Goal: Task Accomplishment & Management: Use online tool/utility

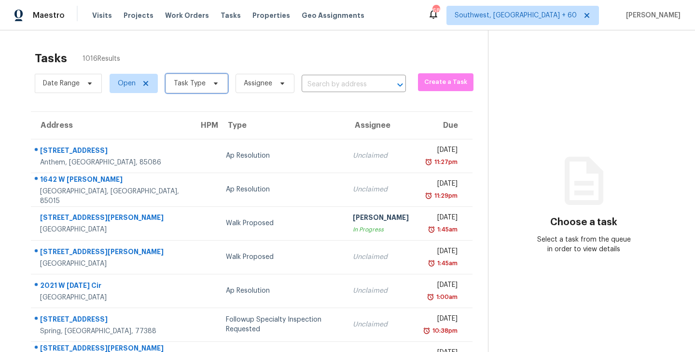
click at [212, 84] on icon at bounding box center [216, 84] width 8 height 8
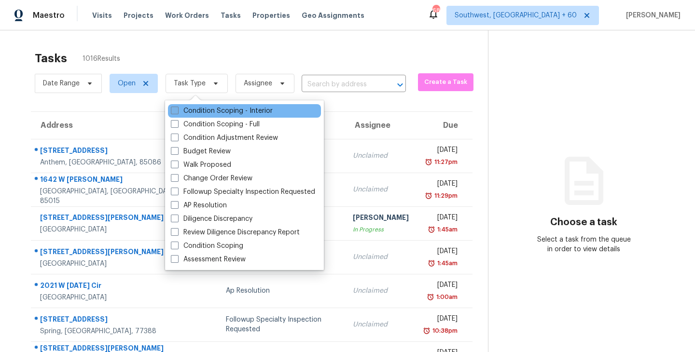
click at [236, 113] on label "Condition Scoping - Interior" at bounding box center [222, 111] width 102 height 10
click at [177, 112] on input "Condition Scoping - Interior" at bounding box center [174, 109] width 6 height 6
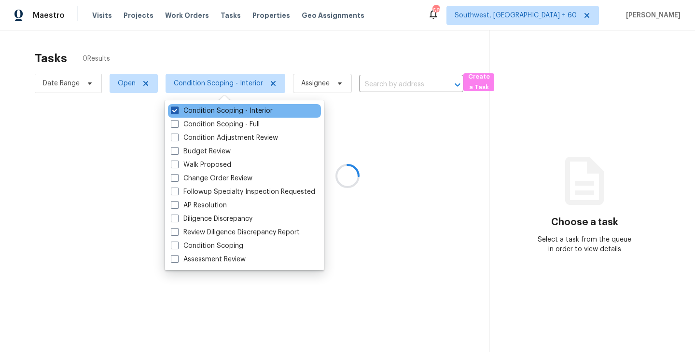
click at [247, 110] on label "Condition Scoping - Interior" at bounding box center [222, 111] width 102 height 10
click at [177, 110] on input "Condition Scoping - Interior" at bounding box center [174, 109] width 6 height 6
checkbox input "false"
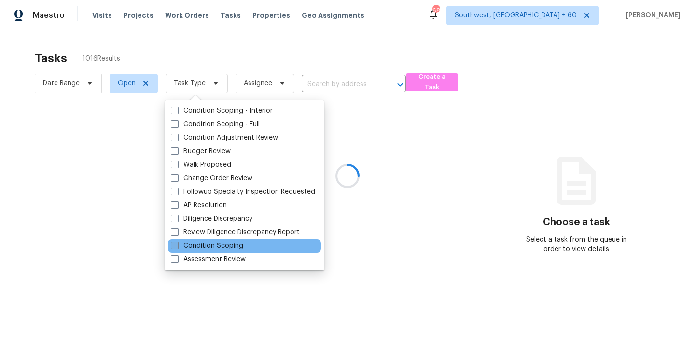
click at [240, 248] on label "Condition Scoping" at bounding box center [207, 246] width 72 height 10
click at [177, 247] on input "Condition Scoping" at bounding box center [174, 244] width 6 height 6
checkbox input "true"
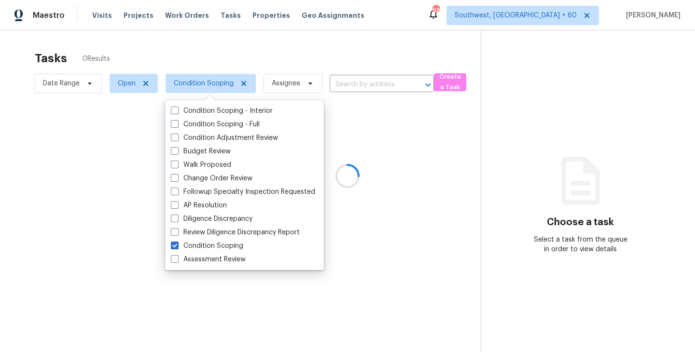
click at [297, 66] on div at bounding box center [347, 176] width 695 height 352
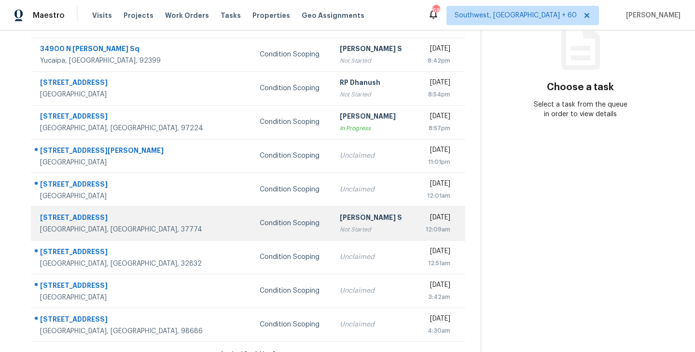
scroll to position [137, 0]
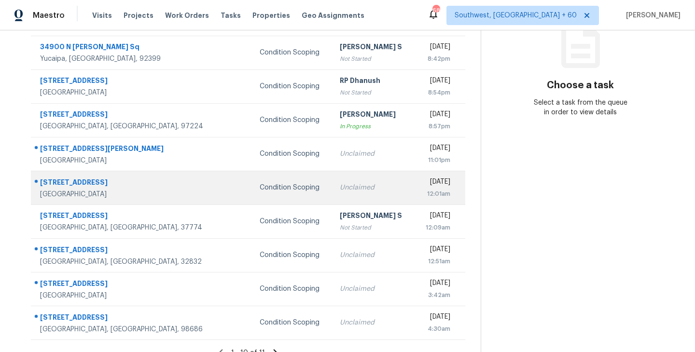
click at [423, 195] on div "12:01am" at bounding box center [437, 194] width 28 height 10
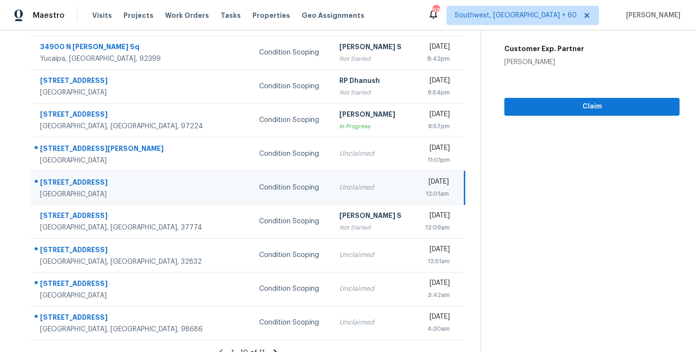
click at [358, 195] on td "Unclaimed" at bounding box center [372, 188] width 82 height 34
click at [331, 193] on td "Unclaimed" at bounding box center [372, 188] width 82 height 34
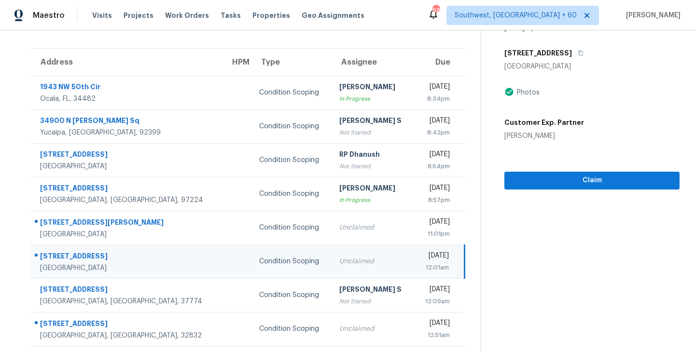
scroll to position [0, 0]
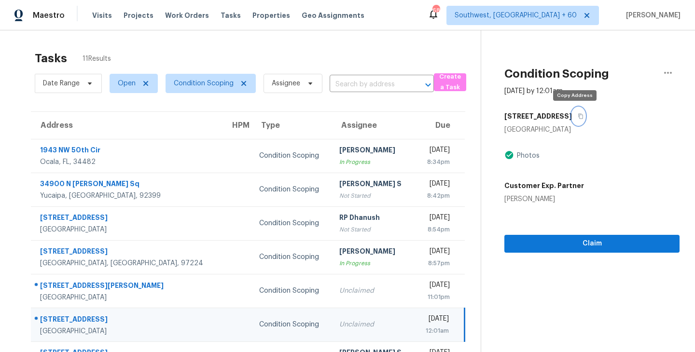
click at [577, 116] on icon "button" at bounding box center [580, 116] width 6 height 6
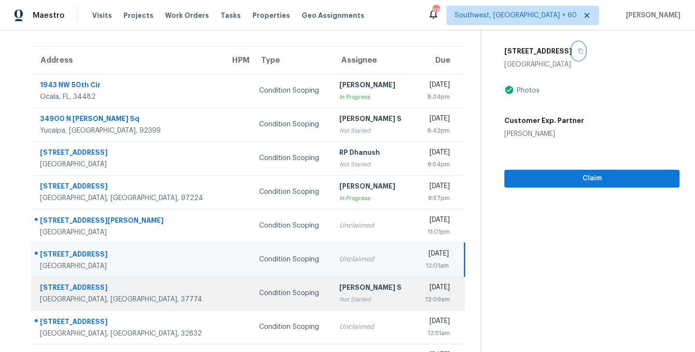
scroll to position [69, 0]
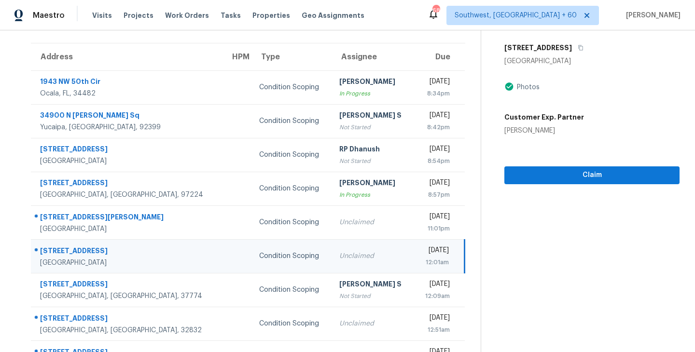
click at [342, 252] on div "Unclaimed" at bounding box center [372, 256] width 67 height 10
click at [578, 50] on icon "button" at bounding box center [580, 47] width 5 height 5
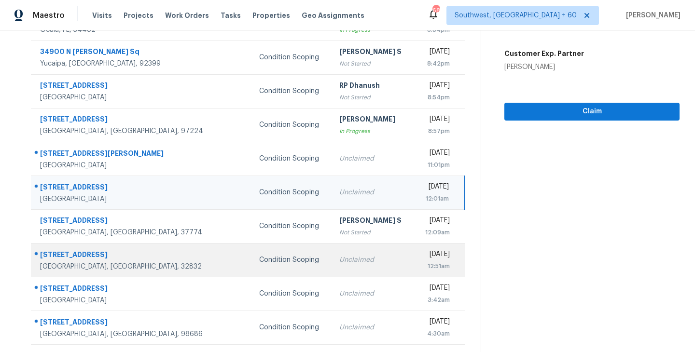
scroll to position [142, 0]
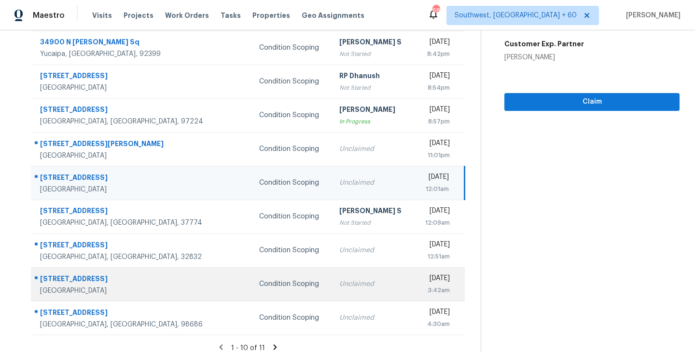
click at [339, 287] on div "Unclaimed" at bounding box center [372, 284] width 67 height 10
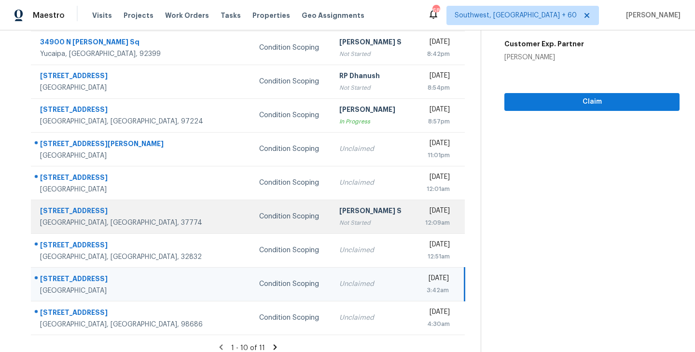
scroll to position [136, 0]
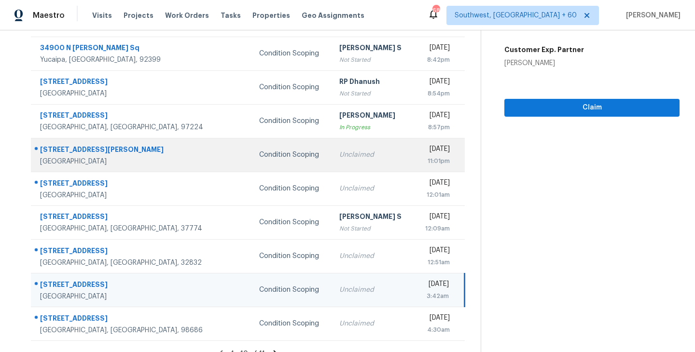
click at [331, 160] on td "Unclaimed" at bounding box center [372, 155] width 82 height 34
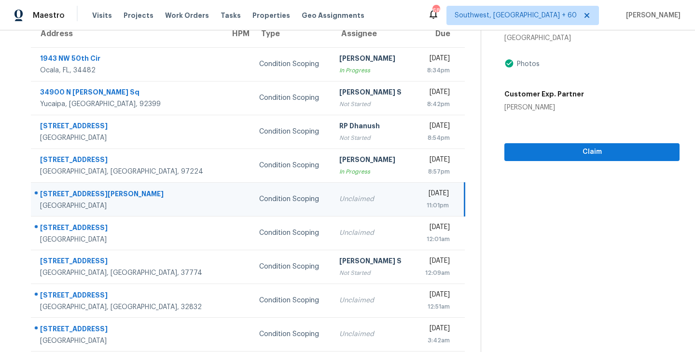
scroll to position [63, 0]
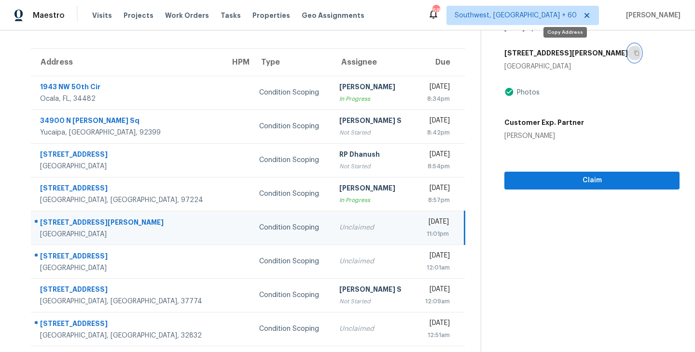
click at [633, 55] on icon "button" at bounding box center [636, 53] width 6 height 6
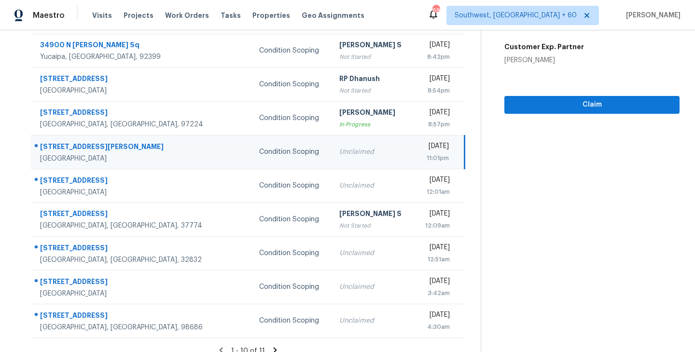
scroll to position [150, 0]
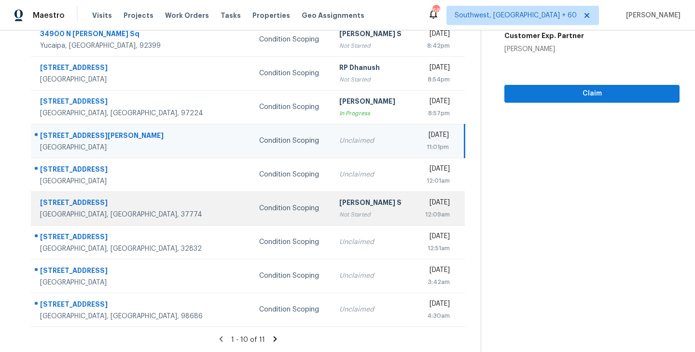
click at [339, 210] on div "Not Started" at bounding box center [372, 215] width 67 height 10
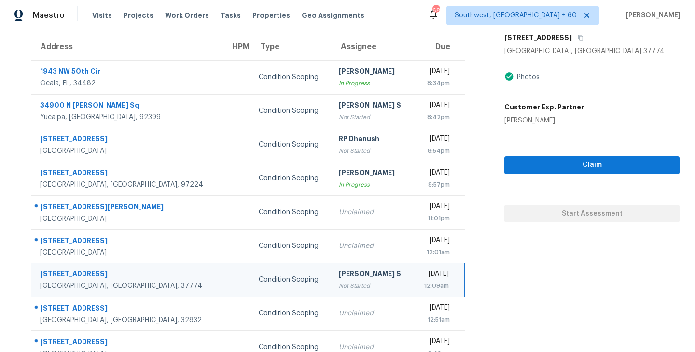
scroll to position [73, 0]
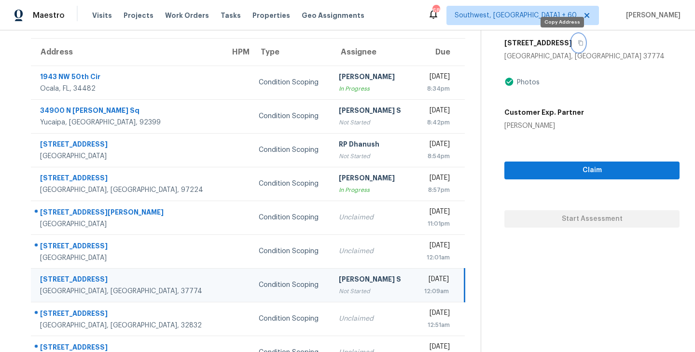
click at [577, 43] on icon "button" at bounding box center [580, 43] width 6 height 6
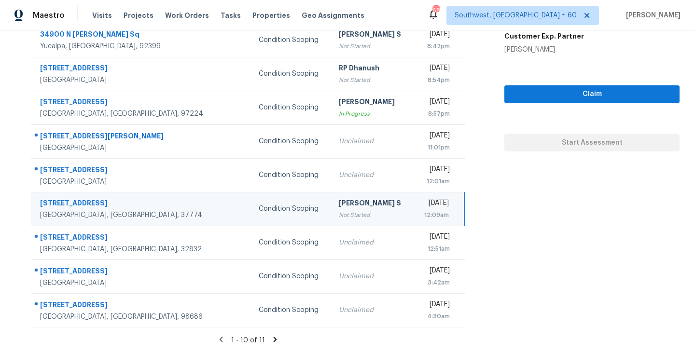
scroll to position [150, 0]
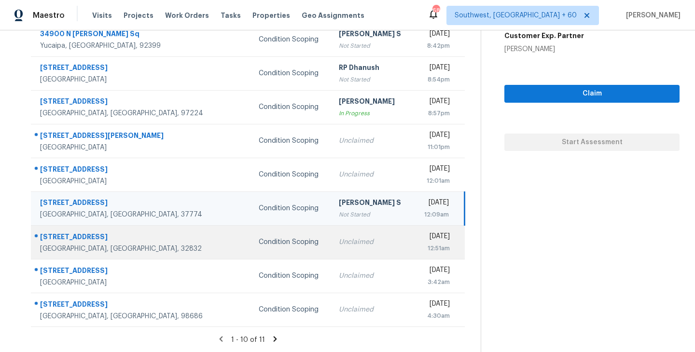
click at [264, 248] on td "Condition Scoping" at bounding box center [291, 242] width 80 height 34
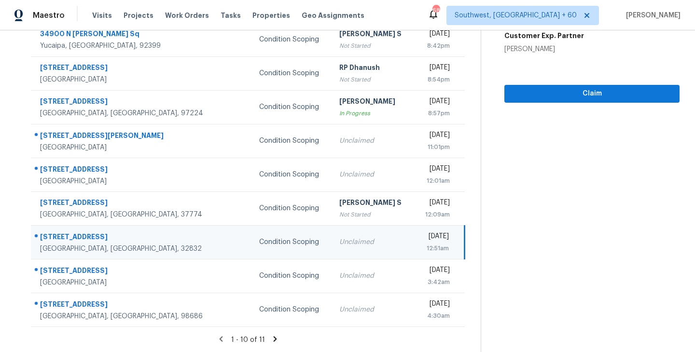
click at [422, 247] on div "12:51am" at bounding box center [435, 249] width 27 height 10
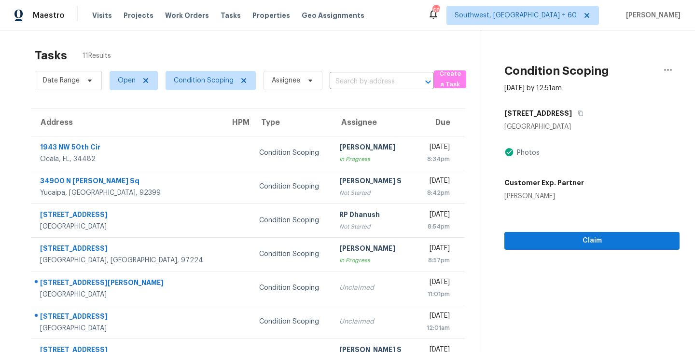
scroll to position [0, 0]
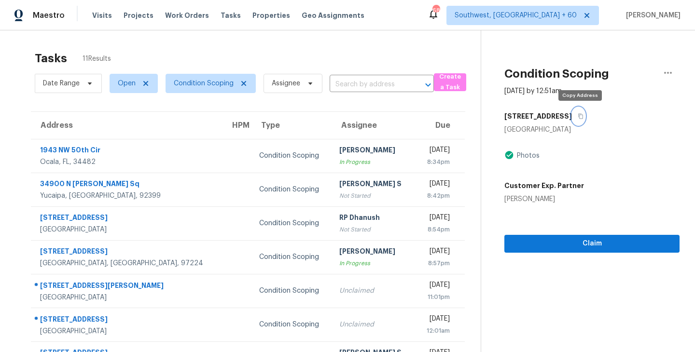
click at [583, 116] on icon "button" at bounding box center [580, 116] width 6 height 6
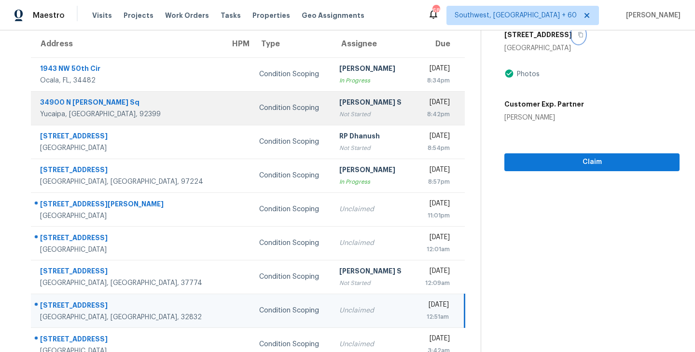
scroll to position [150, 0]
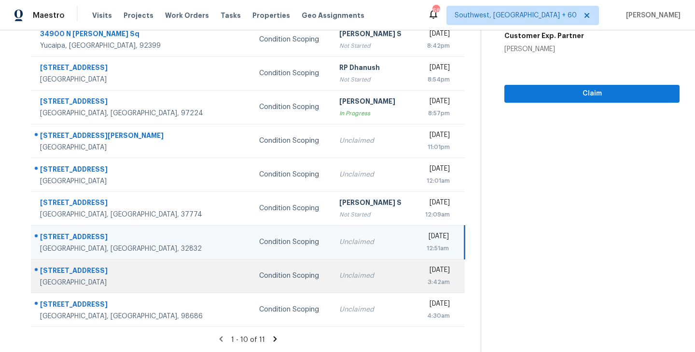
click at [339, 280] on div "Unclaimed" at bounding box center [372, 276] width 67 height 10
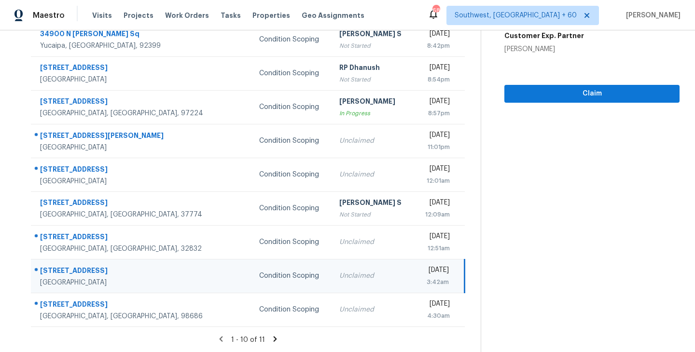
click at [339, 279] on div "Unclaimed" at bounding box center [372, 276] width 67 height 10
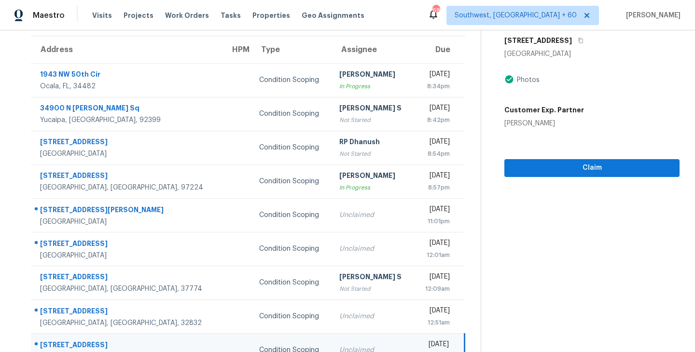
scroll to position [41, 0]
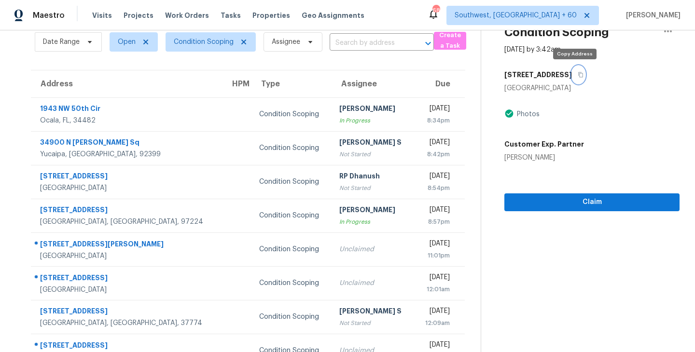
click at [577, 73] on icon "button" at bounding box center [580, 75] width 6 height 6
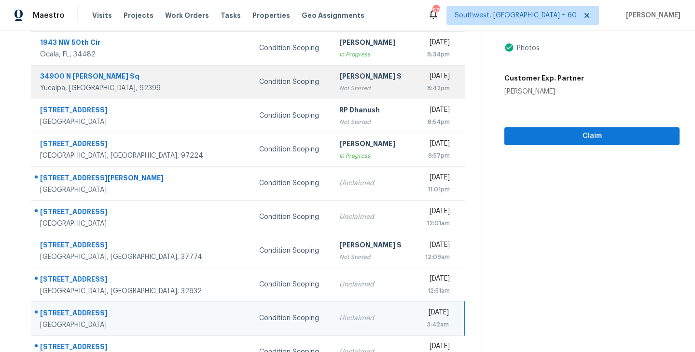
scroll to position [150, 0]
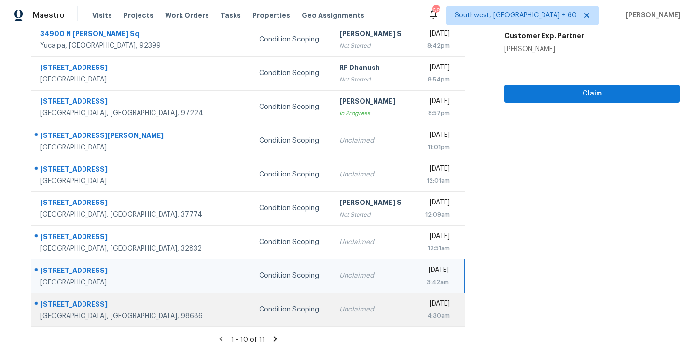
click at [261, 312] on div "Condition Scoping" at bounding box center [291, 310] width 65 height 10
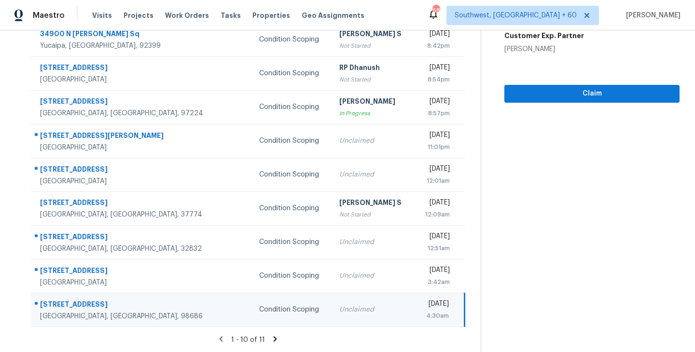
click at [422, 306] on div "[DATE]" at bounding box center [435, 305] width 27 height 12
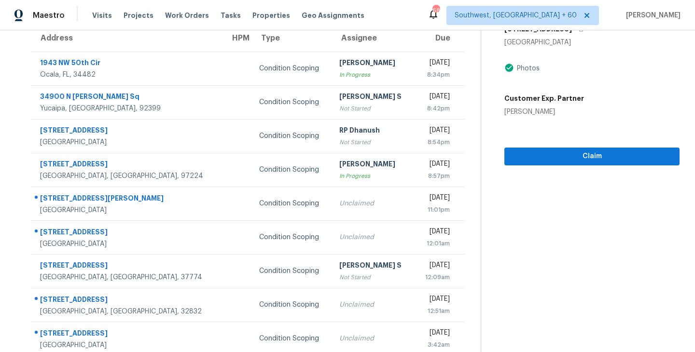
scroll to position [54, 0]
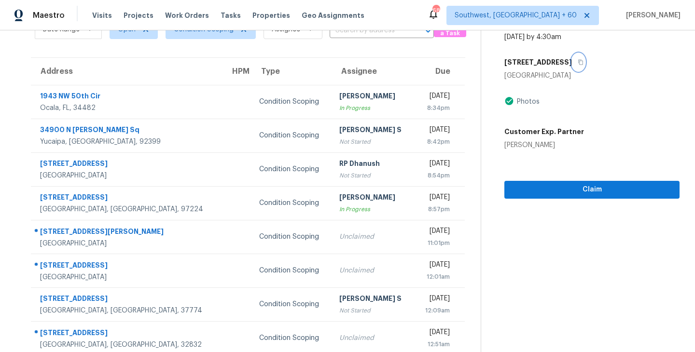
click at [578, 60] on icon "button" at bounding box center [580, 62] width 5 height 5
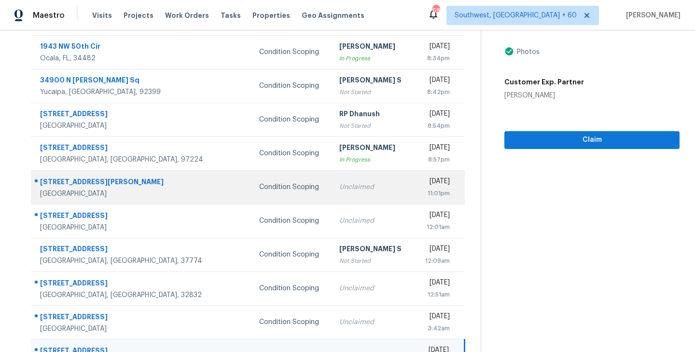
scroll to position [150, 0]
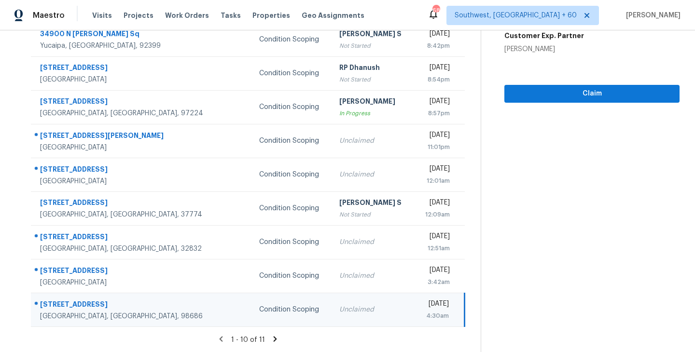
click at [333, 316] on td "Unclaimed" at bounding box center [372, 310] width 82 height 34
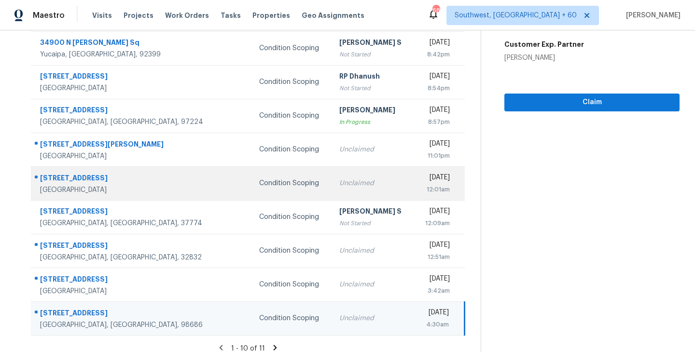
scroll to position [141, 0]
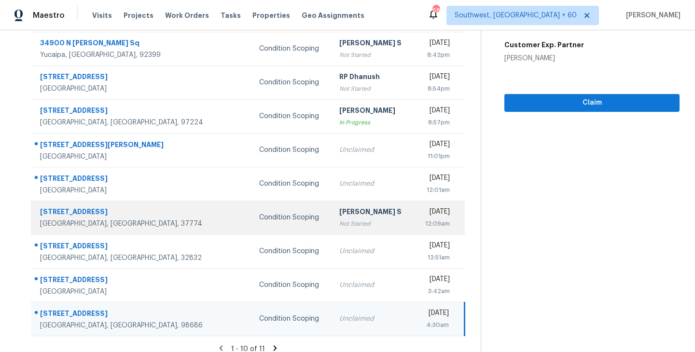
click at [339, 223] on div "Not Started" at bounding box center [372, 224] width 67 height 10
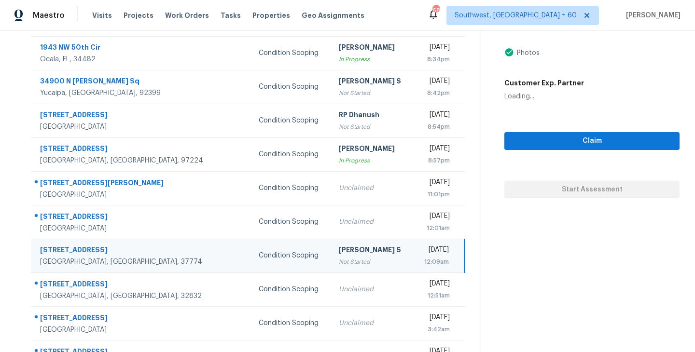
scroll to position [62, 0]
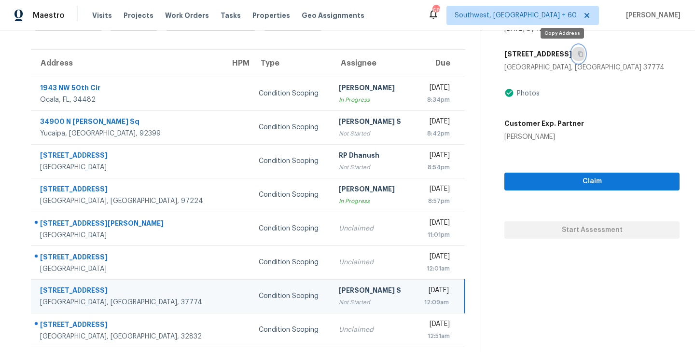
click at [578, 56] on icon "button" at bounding box center [580, 54] width 5 height 5
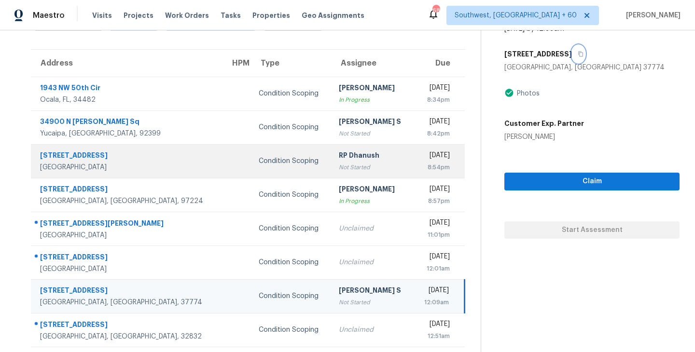
scroll to position [150, 0]
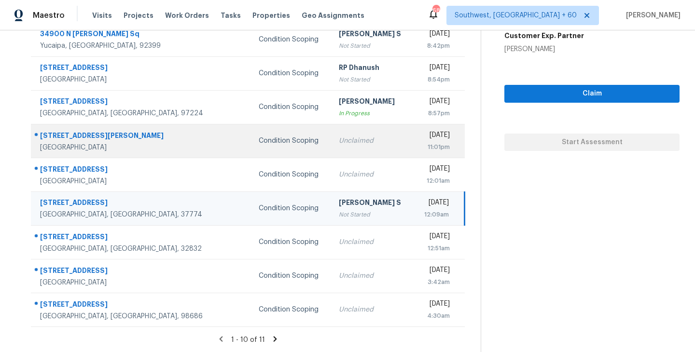
click at [339, 141] on div "Unclaimed" at bounding box center [372, 141] width 67 height 10
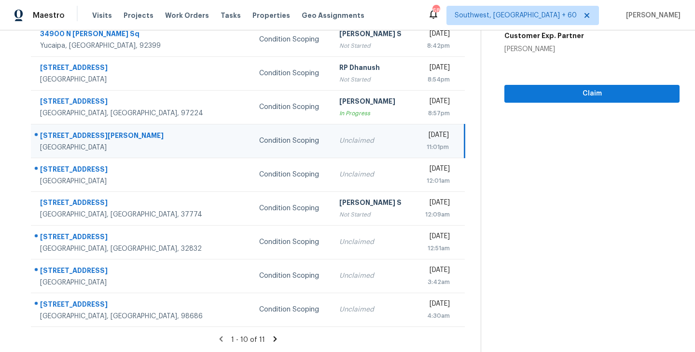
click at [274, 337] on icon at bounding box center [275, 339] width 9 height 9
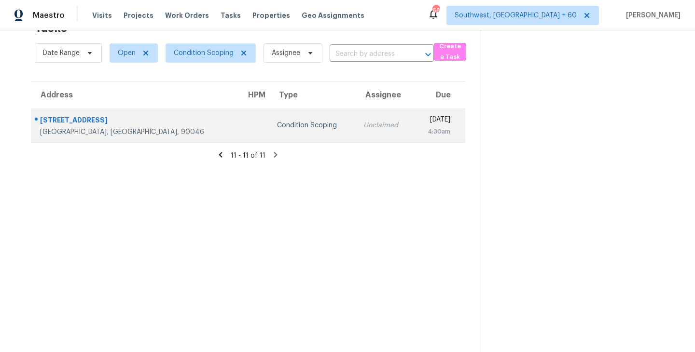
click at [356, 126] on td "Unclaimed" at bounding box center [384, 126] width 57 height 34
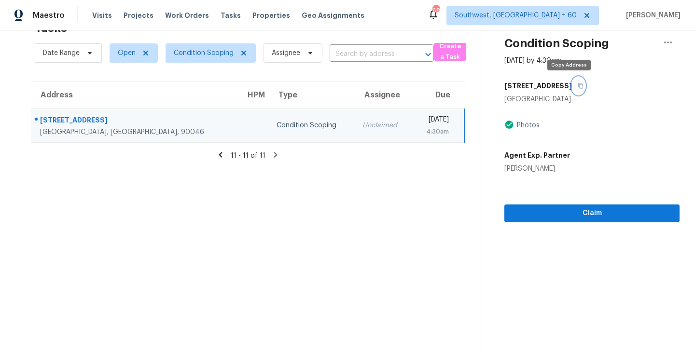
click at [577, 85] on icon "button" at bounding box center [580, 86] width 6 height 6
click at [221, 157] on icon at bounding box center [220, 155] width 9 height 9
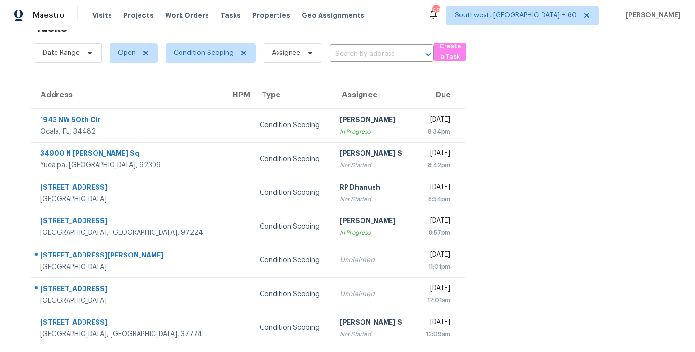
scroll to position [150, 0]
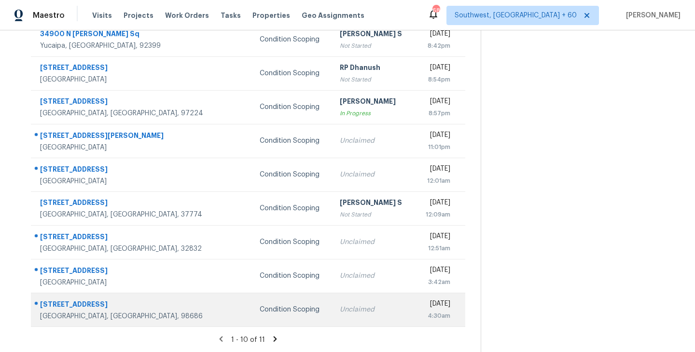
click at [332, 315] on td "Unclaimed" at bounding box center [373, 310] width 83 height 34
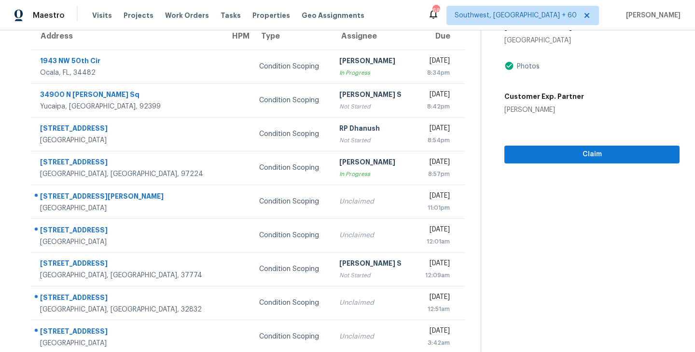
scroll to position [76, 0]
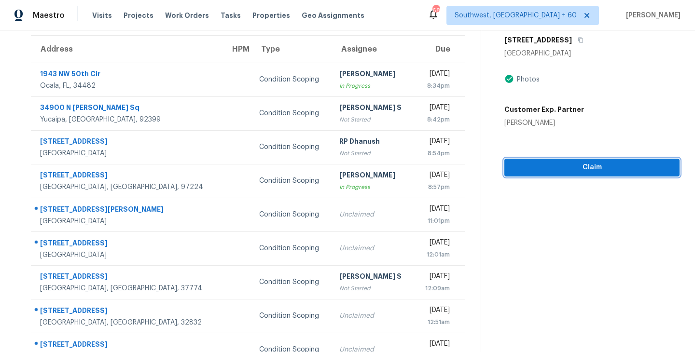
click at [583, 173] on span "Claim" at bounding box center [592, 168] width 160 height 12
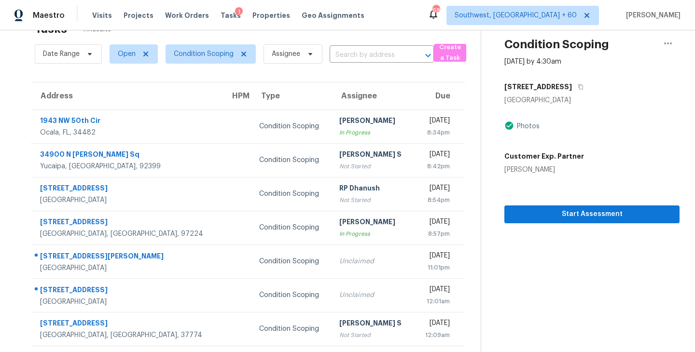
scroll to position [9, 0]
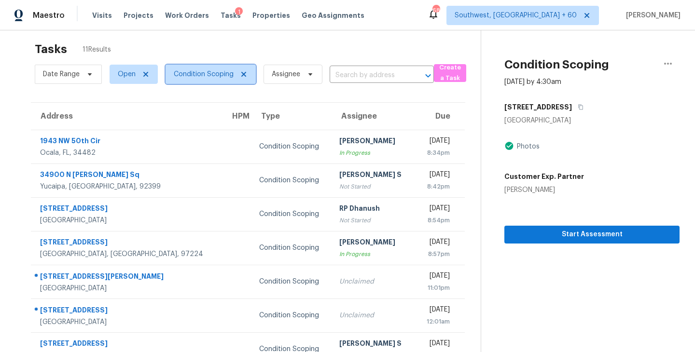
click at [225, 82] on span "Condition Scoping" at bounding box center [210, 74] width 90 height 19
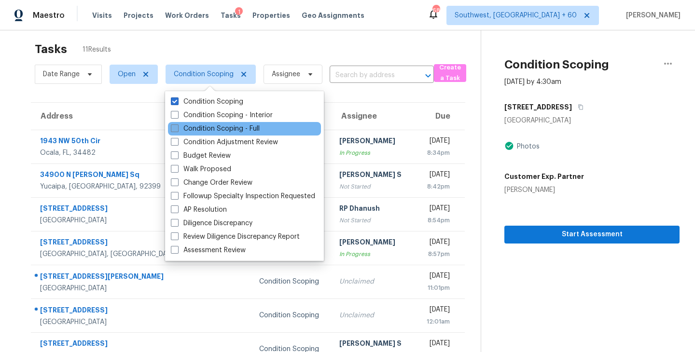
click at [228, 128] on label "Condition Scoping - Full" at bounding box center [215, 129] width 89 height 10
click at [177, 128] on input "Condition Scoping - Full" at bounding box center [174, 127] width 6 height 6
checkbox input "true"
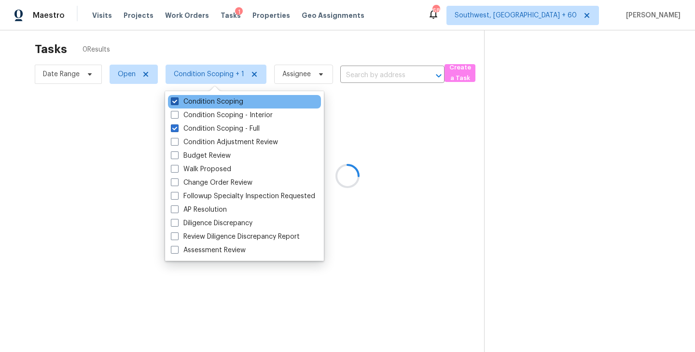
click at [234, 102] on label "Condition Scoping" at bounding box center [207, 102] width 72 height 10
click at [177, 102] on input "Condition Scoping" at bounding box center [174, 100] width 6 height 6
checkbox input "false"
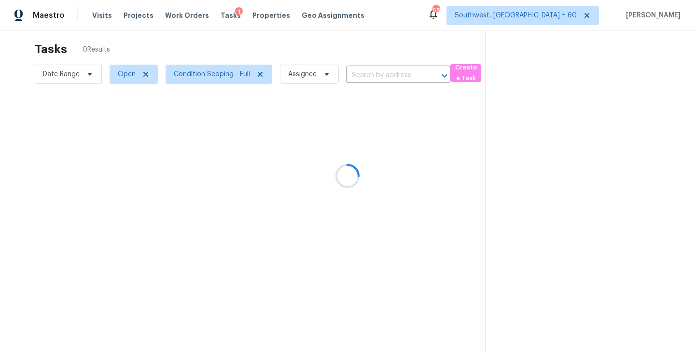
click at [391, 150] on div at bounding box center [347, 176] width 695 height 352
click at [365, 82] on div at bounding box center [347, 176] width 695 height 352
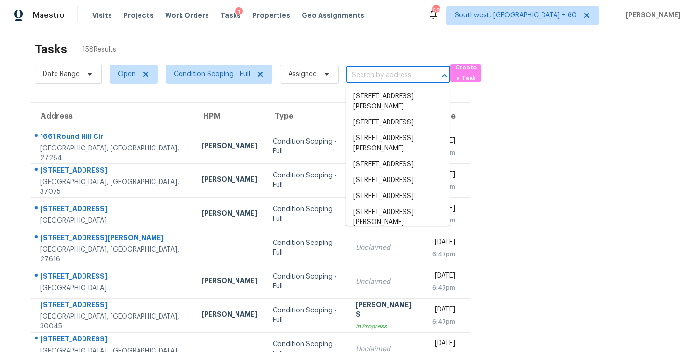
click at [366, 81] on input "text" at bounding box center [384, 75] width 77 height 15
paste input "6497 Snowden Dr Atlanta, GA, 30349"
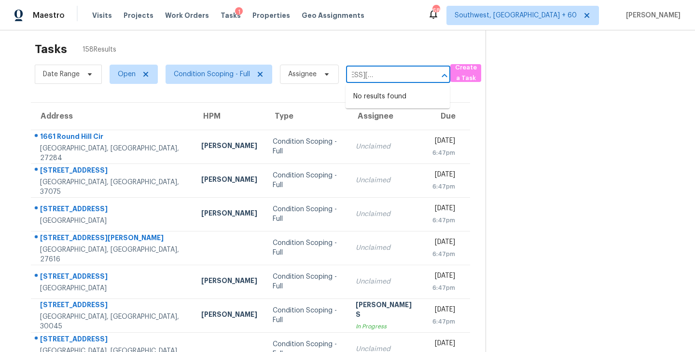
type input "6497 Snowden Dr Atlanta, GA, 30349"
click at [356, 53] on div "Tasks 158 Results" at bounding box center [260, 49] width 451 height 25
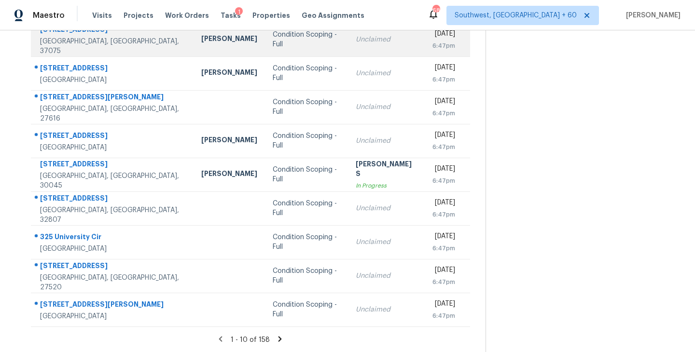
scroll to position [149, 0]
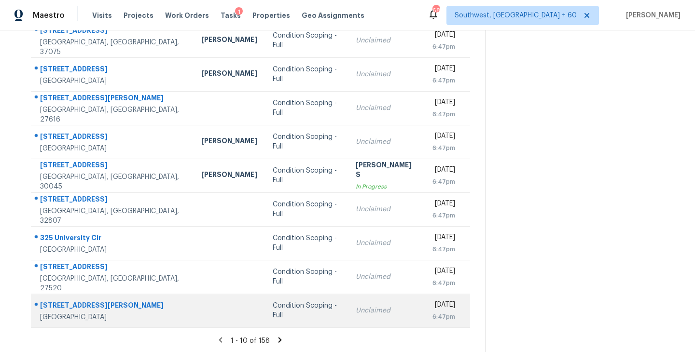
click at [278, 319] on td "Condition Scoping - Full" at bounding box center [306, 311] width 83 height 34
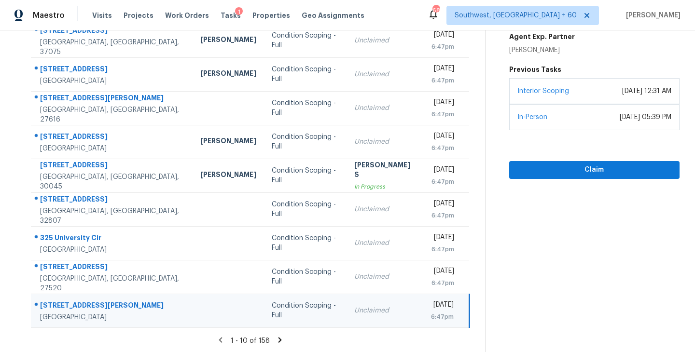
click at [374, 313] on div "Unclaimed" at bounding box center [384, 311] width 61 height 10
click at [607, 169] on span "Claim" at bounding box center [594, 170] width 155 height 12
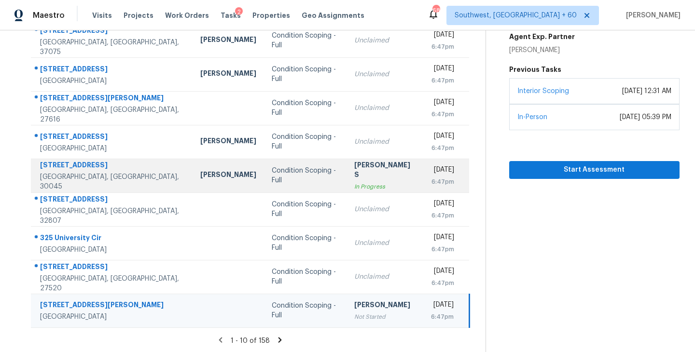
scroll to position [150, 0]
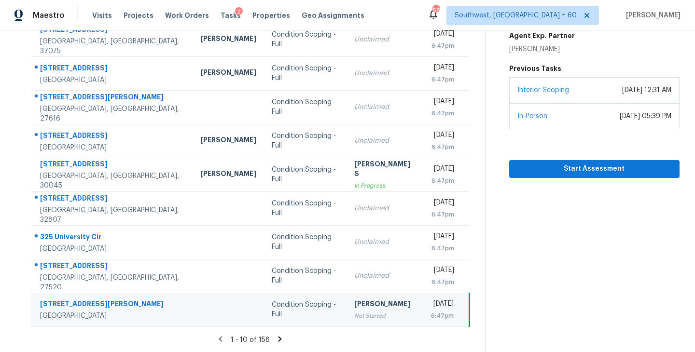
click at [279, 337] on icon at bounding box center [279, 339] width 9 height 9
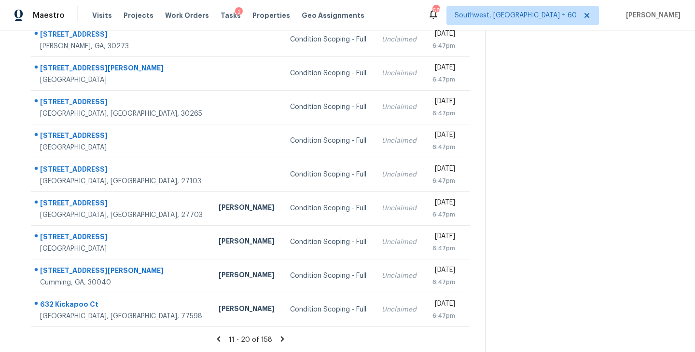
click at [279, 338] on icon at bounding box center [282, 339] width 9 height 9
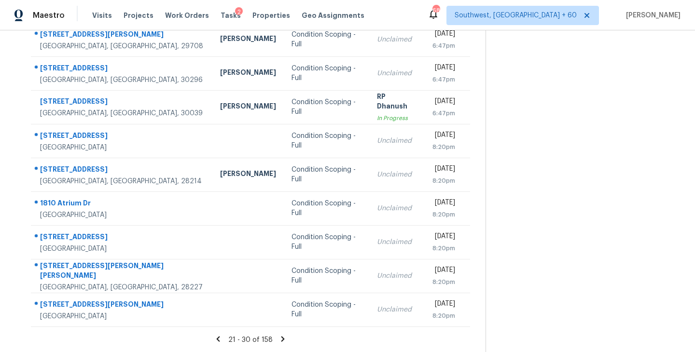
click at [282, 340] on icon at bounding box center [282, 338] width 3 height 5
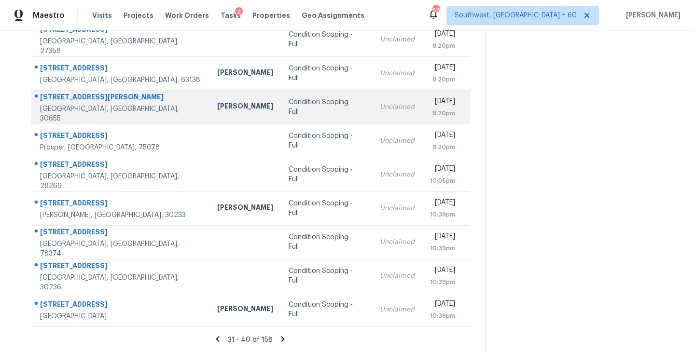
click at [305, 110] on div "Condition Scoping - Full" at bounding box center [327, 106] width 76 height 19
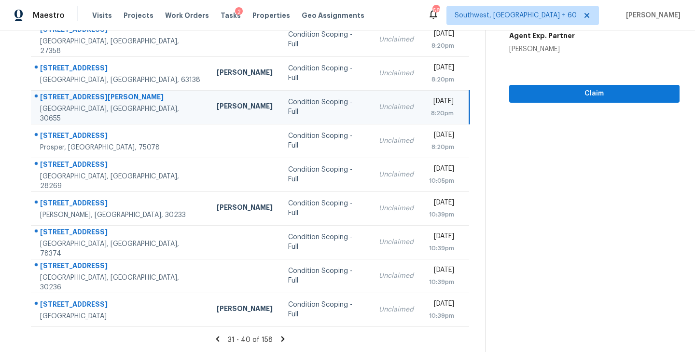
click at [626, 102] on section "Condition Scoping - Full Oct 2nd 2025 by 8:20pm 352 Davis St Monroe, GA 30655 V…" at bounding box center [582, 116] width 194 height 472
click at [616, 92] on span "Claim" at bounding box center [594, 94] width 155 height 12
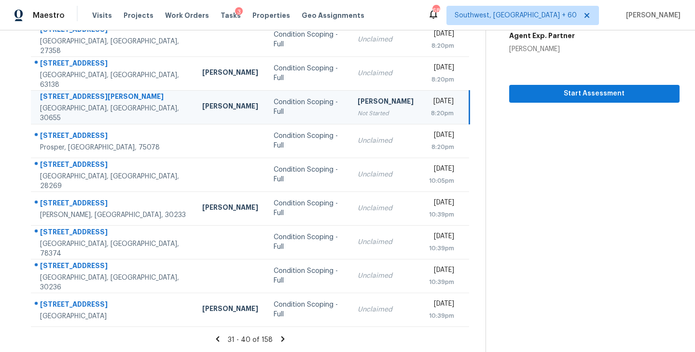
click at [281, 339] on icon at bounding box center [282, 338] width 3 height 5
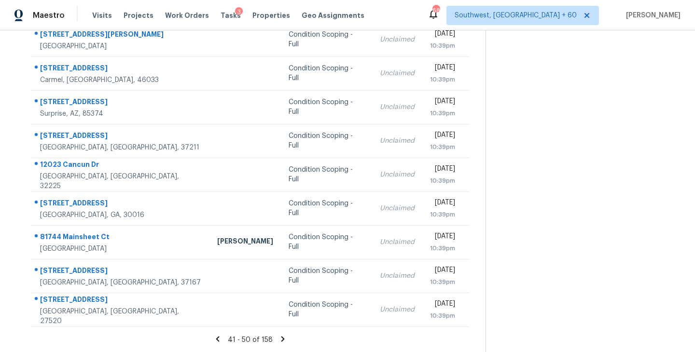
click at [282, 339] on icon at bounding box center [282, 338] width 3 height 5
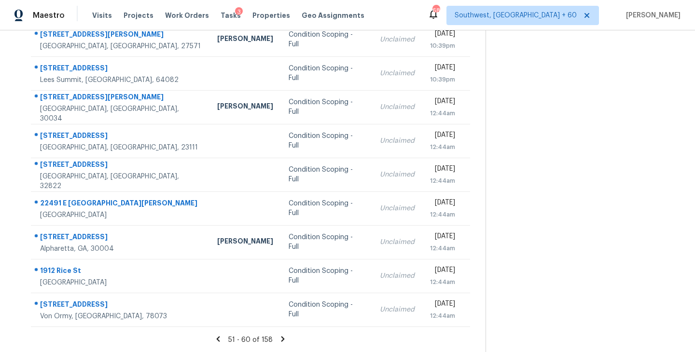
click at [282, 338] on icon at bounding box center [282, 338] width 3 height 5
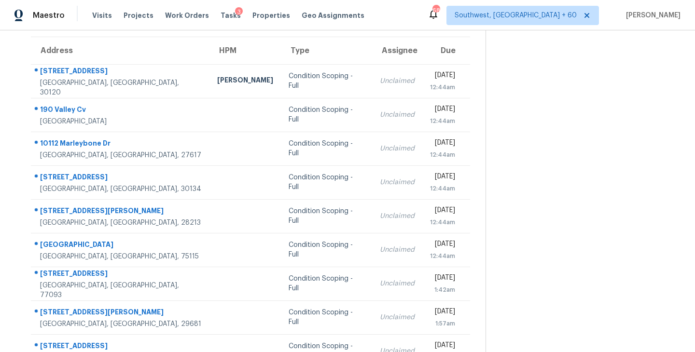
scroll to position [74, 0]
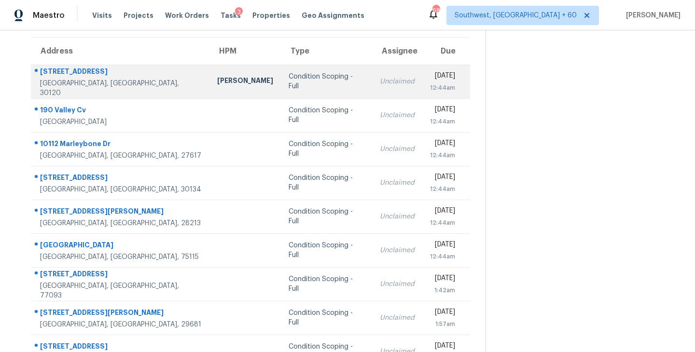
click at [289, 81] on div "Condition Scoping - Full" at bounding box center [327, 81] width 76 height 19
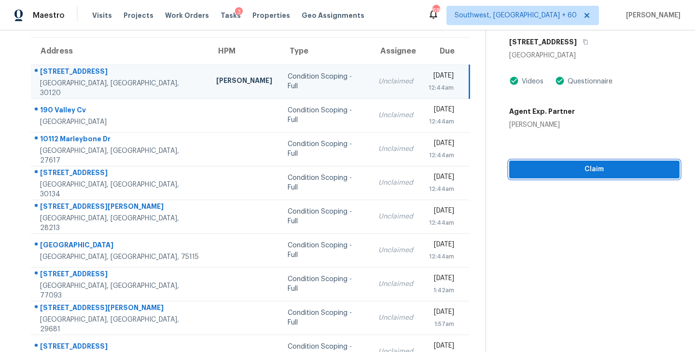
click at [596, 172] on span "Claim" at bounding box center [594, 170] width 155 height 12
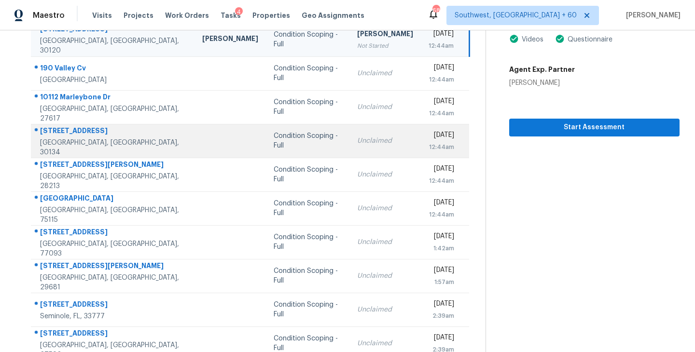
scroll to position [150, 0]
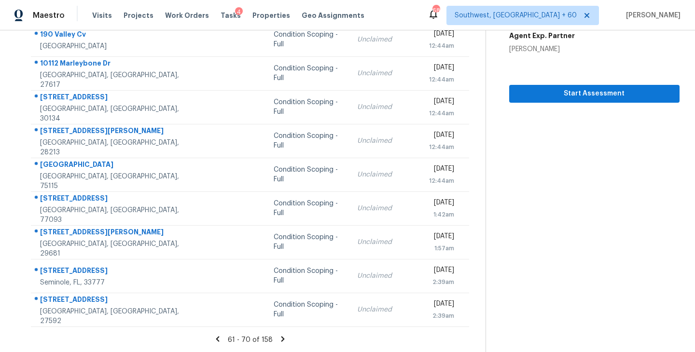
click at [281, 336] on icon at bounding box center [282, 338] width 3 height 5
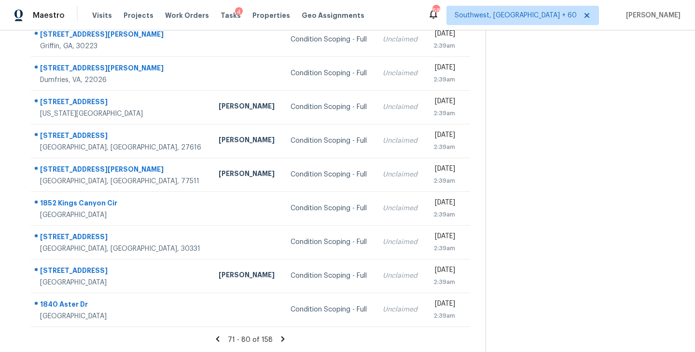
click at [281, 339] on icon at bounding box center [282, 338] width 3 height 5
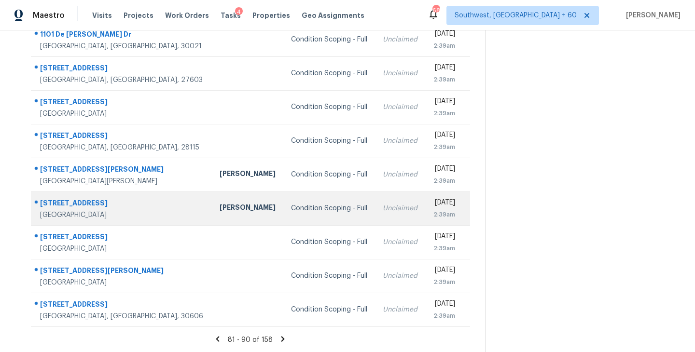
click at [283, 213] on td "Condition Scoping - Full" at bounding box center [329, 209] width 92 height 34
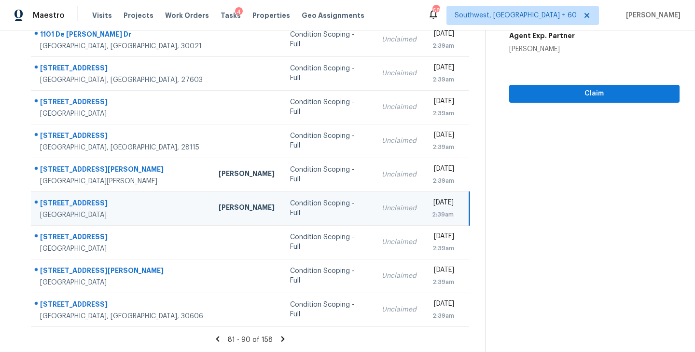
click at [321, 214] on td "Condition Scoping - Full" at bounding box center [328, 209] width 92 height 34
click at [374, 217] on td "Unclaimed" at bounding box center [399, 209] width 50 height 34
click at [380, 203] on td "Unclaimed" at bounding box center [399, 209] width 50 height 34
click at [374, 213] on td "Unclaimed" at bounding box center [399, 209] width 50 height 34
click at [319, 207] on div "Condition Scoping - Full" at bounding box center [328, 208] width 76 height 19
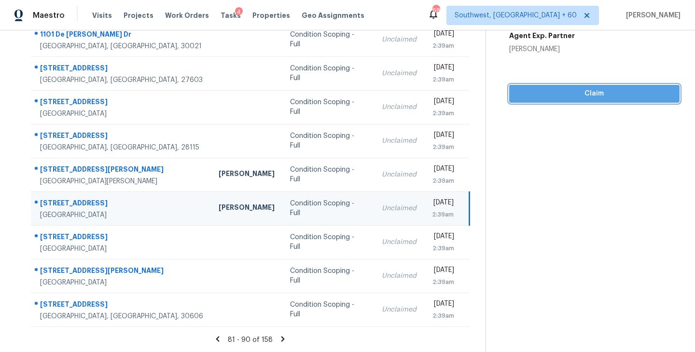
click at [589, 92] on span "Claim" at bounding box center [594, 94] width 155 height 12
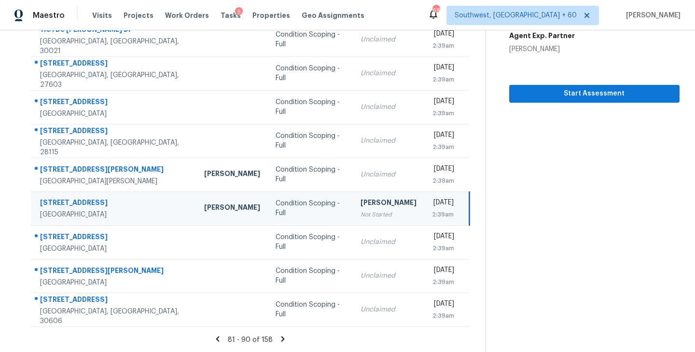
click at [282, 338] on icon at bounding box center [282, 338] width 3 height 5
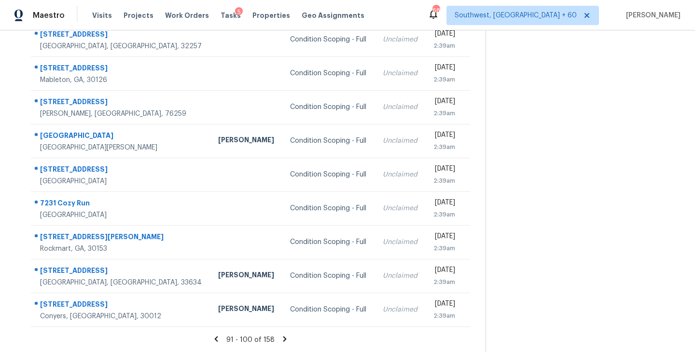
click at [285, 338] on icon at bounding box center [284, 338] width 3 height 5
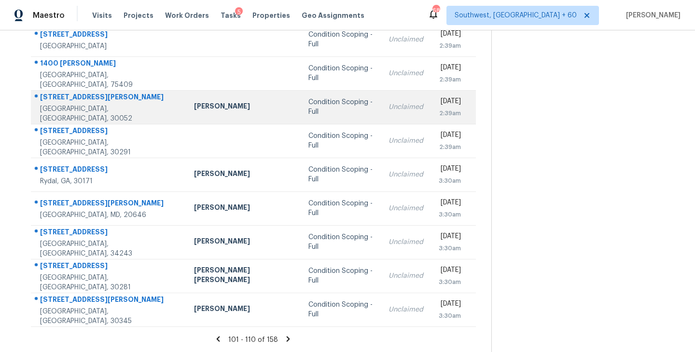
click at [308, 111] on div "Condition Scoping - Full" at bounding box center [340, 106] width 65 height 19
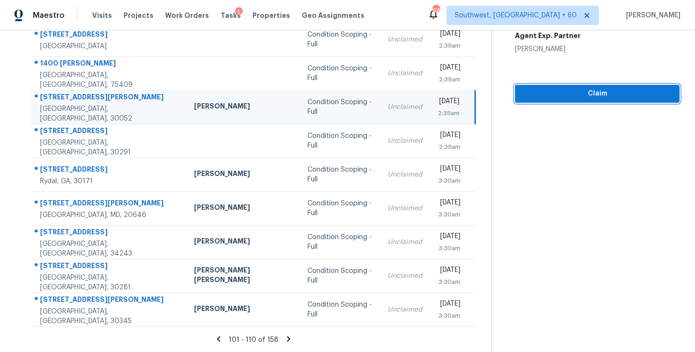
click at [574, 96] on span "Claim" at bounding box center [596, 94] width 149 height 12
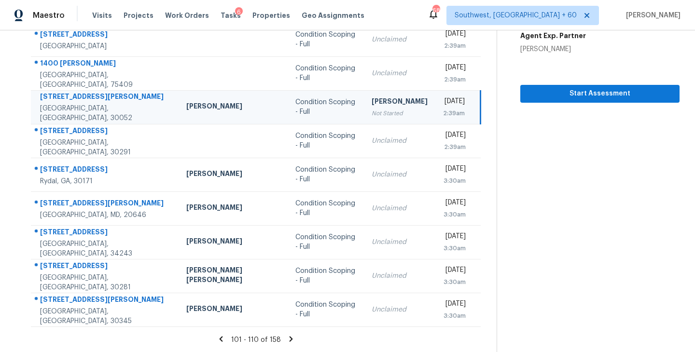
click at [289, 338] on icon at bounding box center [290, 338] width 3 height 5
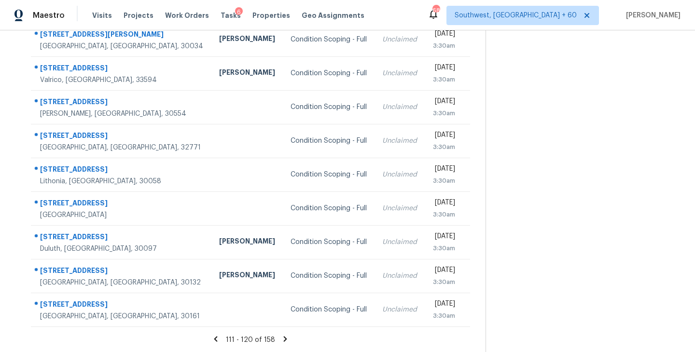
click at [284, 339] on icon at bounding box center [285, 338] width 3 height 5
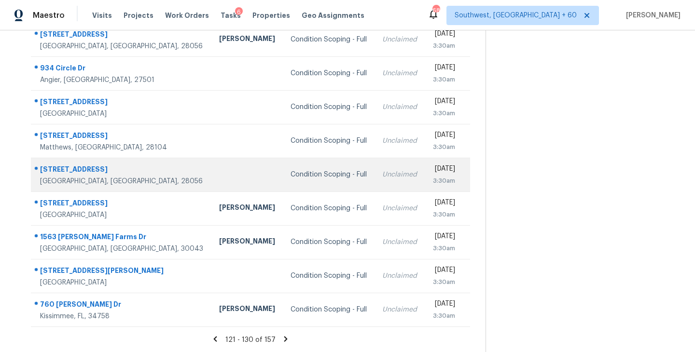
scroll to position [0, 0]
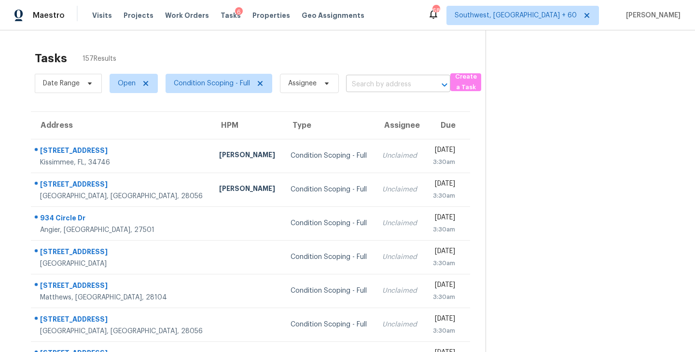
click at [384, 89] on input "text" at bounding box center [384, 84] width 77 height 15
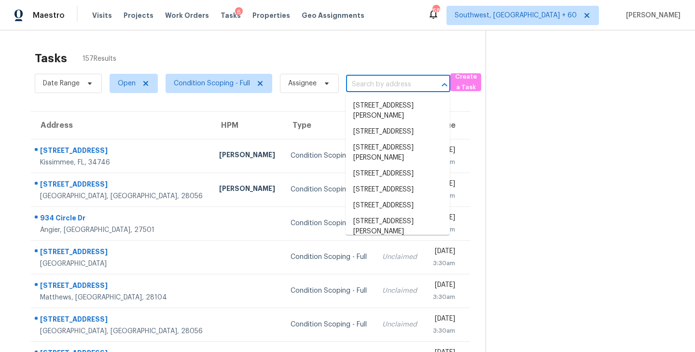
paste input "2921 Hooded Crane Cv Harmony, FL, 34773"
type input "2921 Hooded Crane Cv Harmony, FL, 34773"
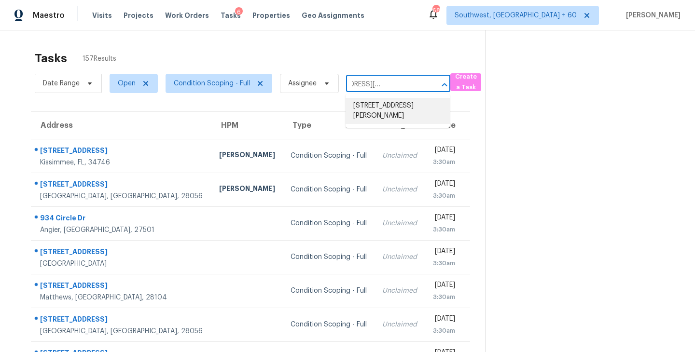
click at [385, 107] on li "2921 Hooded Crane Cv, Harmony, FL 34773" at bounding box center [397, 111] width 104 height 26
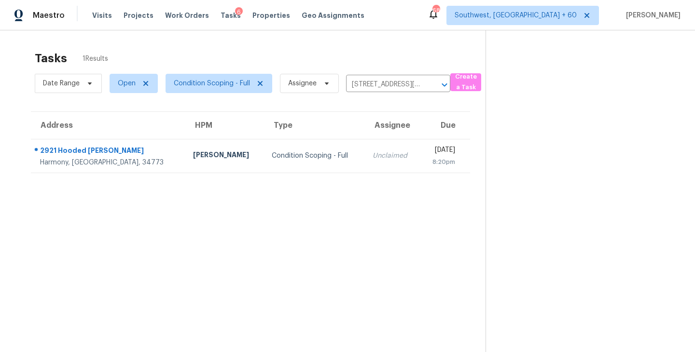
click at [294, 157] on div "Condition Scoping - Full" at bounding box center [314, 156] width 85 height 10
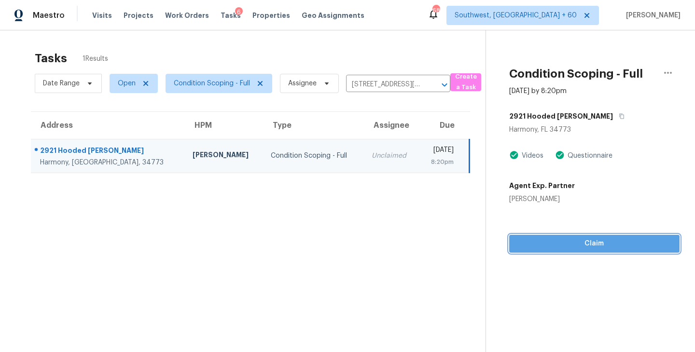
click at [603, 243] on span "Claim" at bounding box center [594, 244] width 155 height 12
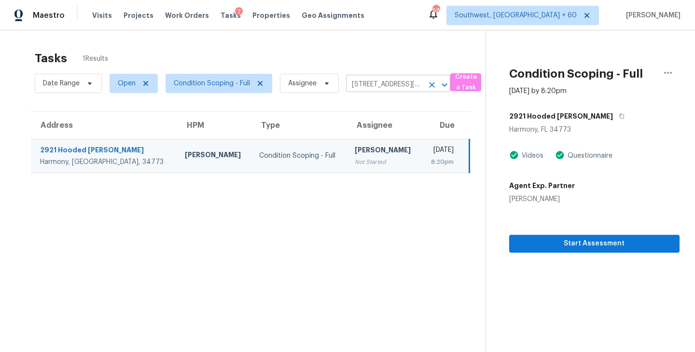
click at [433, 81] on icon "Clear" at bounding box center [432, 85] width 10 height 10
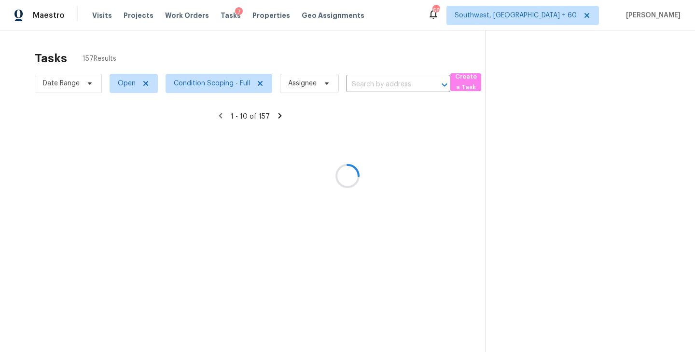
click at [404, 83] on div at bounding box center [347, 176] width 695 height 352
click at [402, 84] on div at bounding box center [347, 176] width 695 height 352
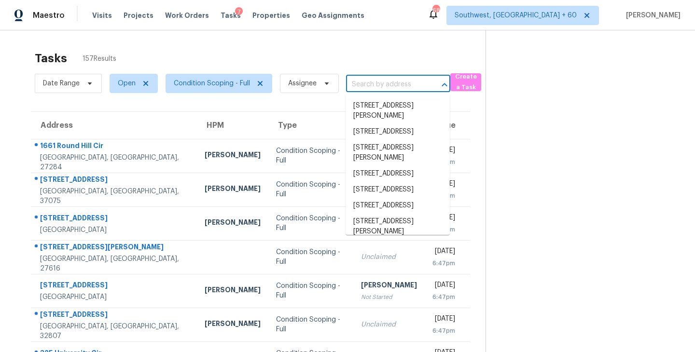
click at [402, 84] on input "text" at bounding box center [384, 84] width 77 height 15
paste input "1840 Aster Dr Winter Park, FL, 32792"
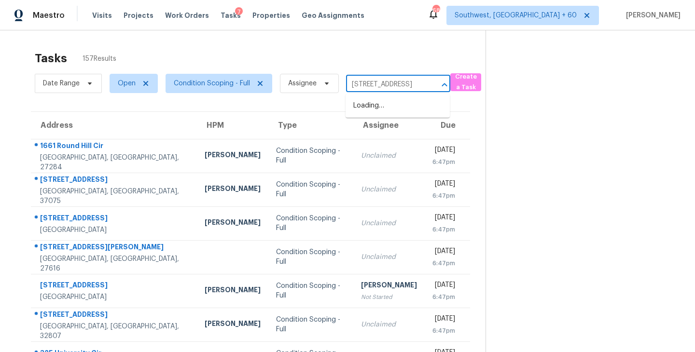
scroll to position [0, 43]
type input "1840 Aster Dr Winter Park, FL, 32792"
click at [494, 113] on section at bounding box center [582, 266] width 194 height 472
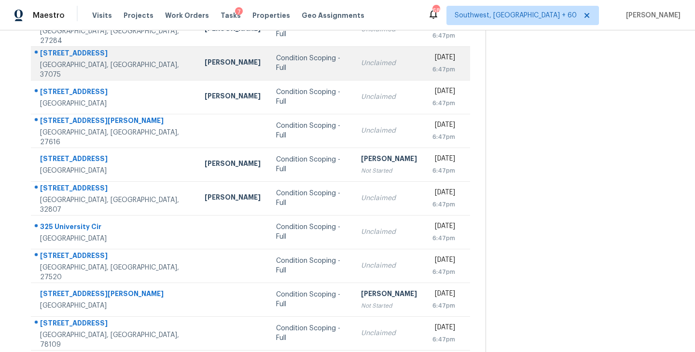
scroll to position [150, 0]
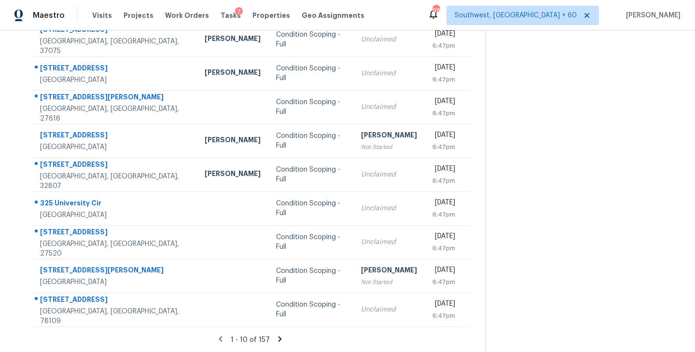
click at [280, 335] on icon at bounding box center [279, 339] width 9 height 9
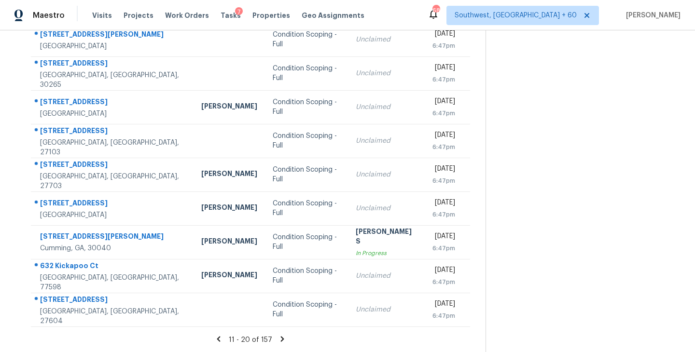
click at [281, 339] on icon at bounding box center [282, 338] width 3 height 5
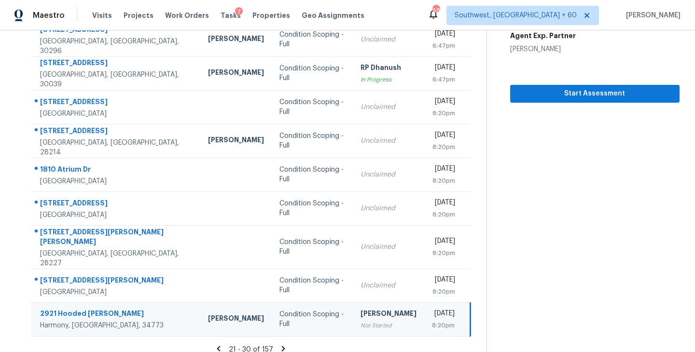
click at [282, 346] on icon at bounding box center [283, 348] width 3 height 5
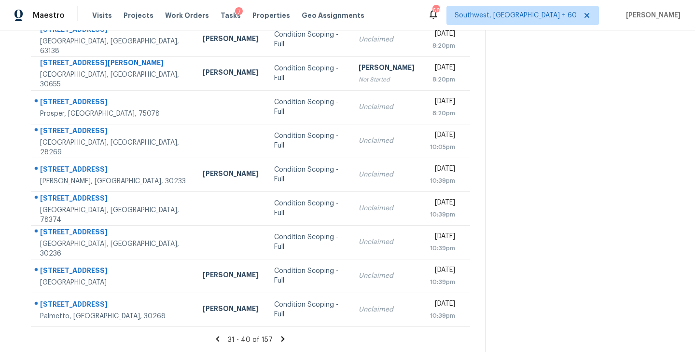
click at [282, 337] on icon at bounding box center [282, 339] width 9 height 9
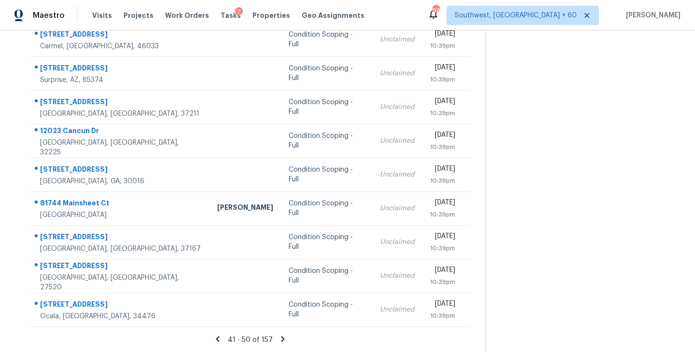
click at [282, 340] on icon at bounding box center [282, 339] width 9 height 9
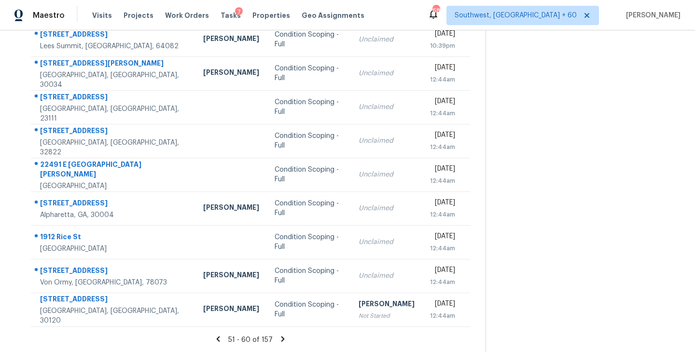
click at [281, 339] on icon at bounding box center [282, 338] width 3 height 5
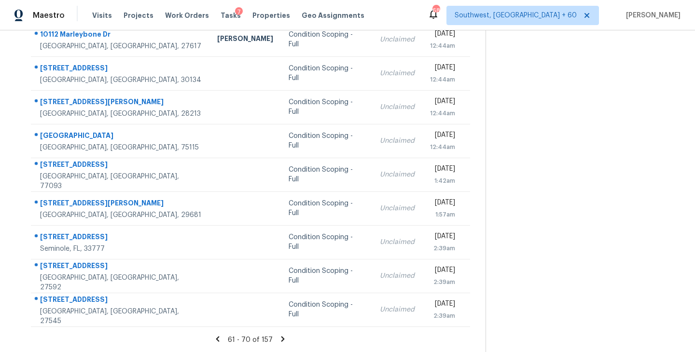
click at [281, 338] on icon at bounding box center [282, 338] width 3 height 5
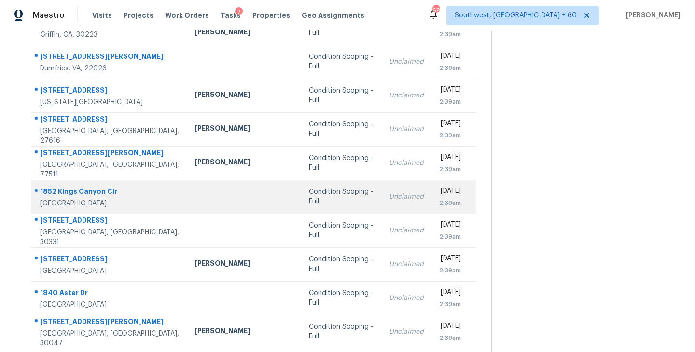
scroll to position [120, 0]
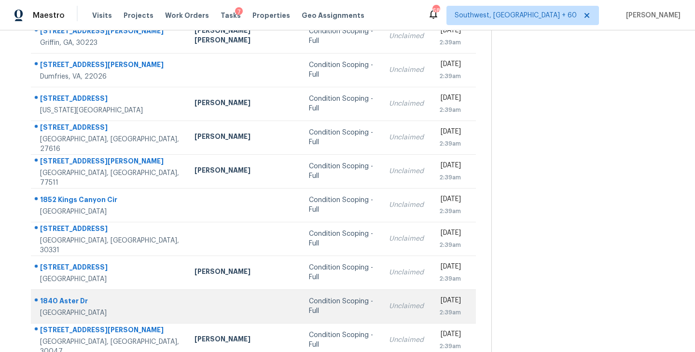
click at [229, 306] on div at bounding box center [243, 306] width 98 height 2
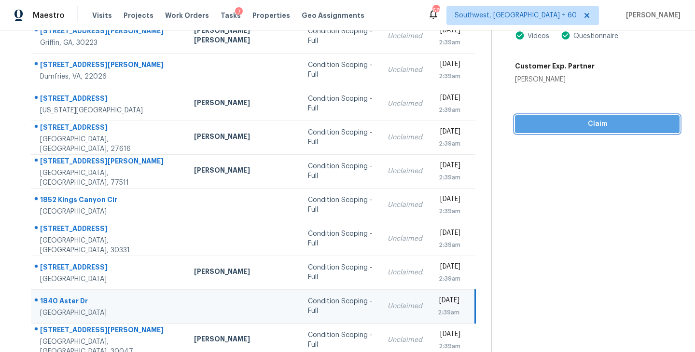
click at [613, 121] on span "Claim" at bounding box center [596, 124] width 149 height 12
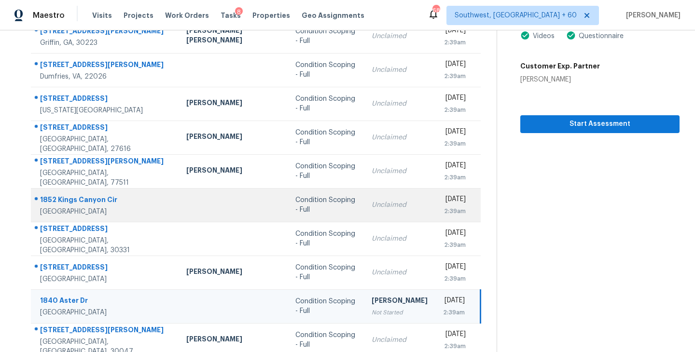
scroll to position [150, 0]
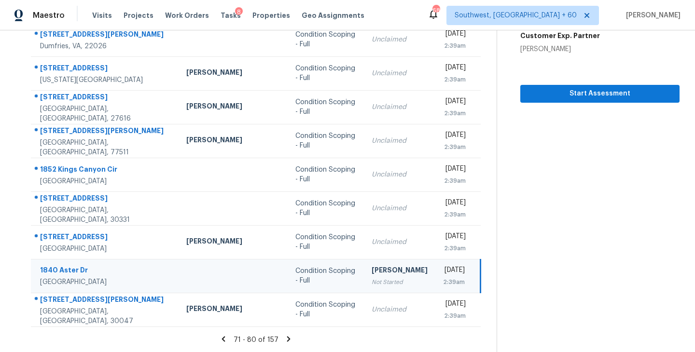
click at [276, 338] on div "71 - 80 of 157" at bounding box center [255, 340] width 481 height 10
click at [284, 338] on icon at bounding box center [288, 339] width 9 height 9
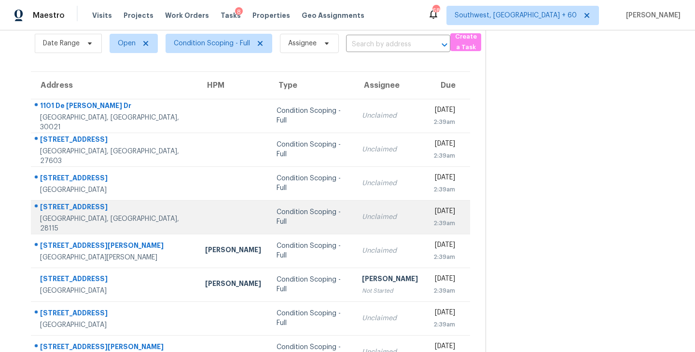
scroll to position [0, 0]
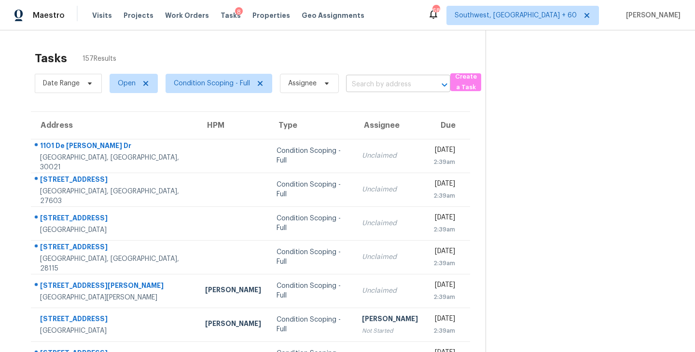
click at [386, 90] on input "text" at bounding box center [384, 84] width 77 height 15
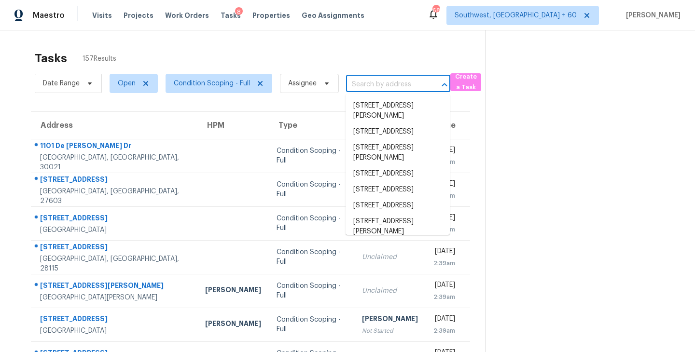
paste input "909 Winchester Ct Brandon, FL, 33510"
type input "909 Winchester Ct Brandon, FL, 33510"
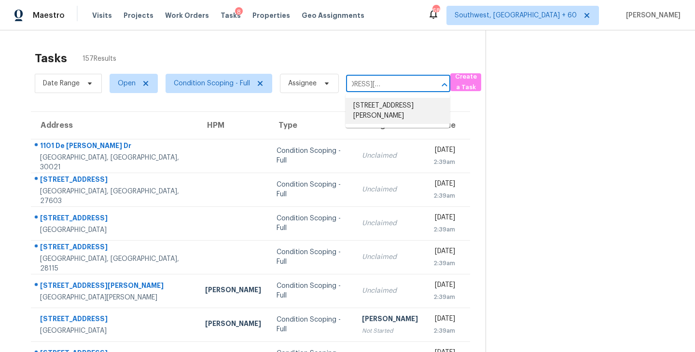
click at [386, 111] on li "909 Winchester Ct, Brandon, FL 33510" at bounding box center [397, 111] width 104 height 26
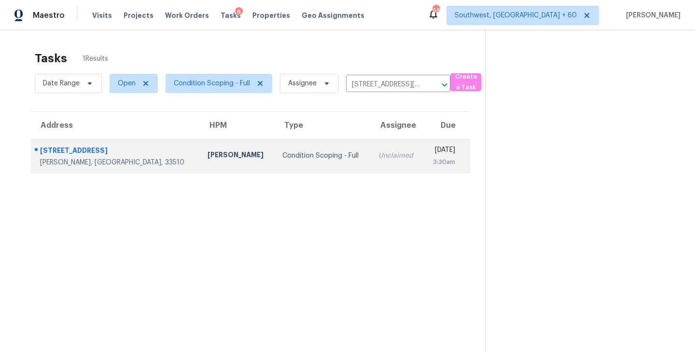
click at [371, 165] on td "Unclaimed" at bounding box center [397, 156] width 53 height 34
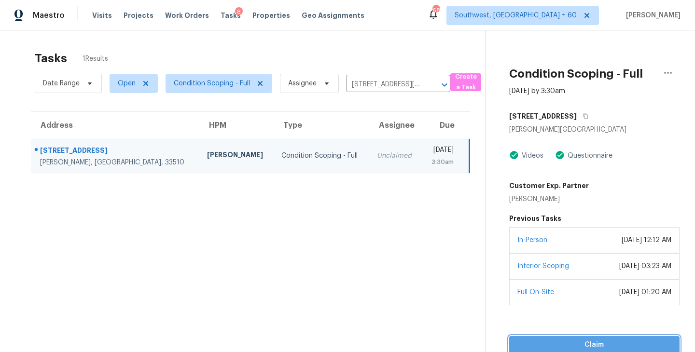
click at [591, 339] on span "Claim" at bounding box center [594, 345] width 155 height 12
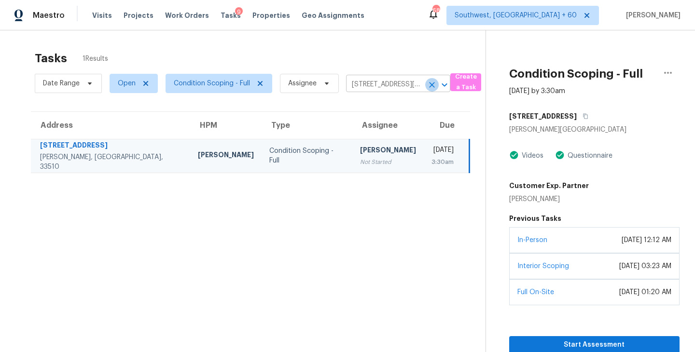
click at [429, 88] on icon "Clear" at bounding box center [432, 85] width 10 height 10
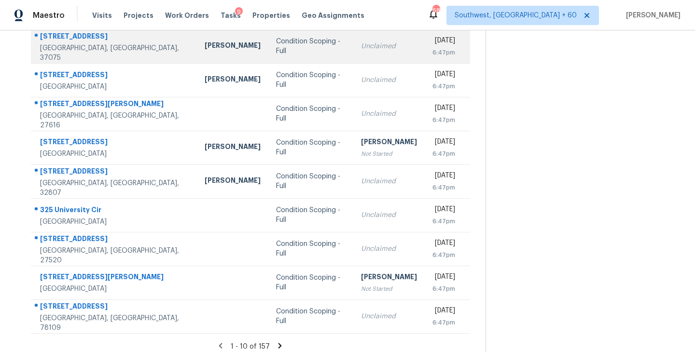
scroll to position [150, 0]
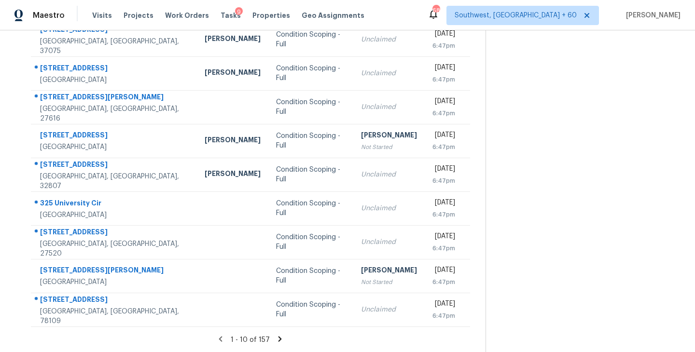
click at [276, 338] on icon at bounding box center [279, 339] width 9 height 9
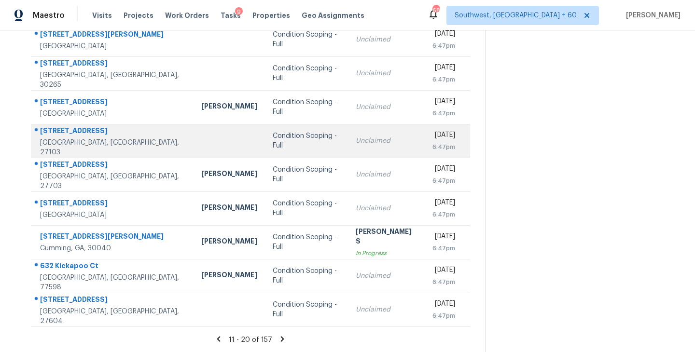
click at [348, 151] on td "Unclaimed" at bounding box center [386, 141] width 77 height 34
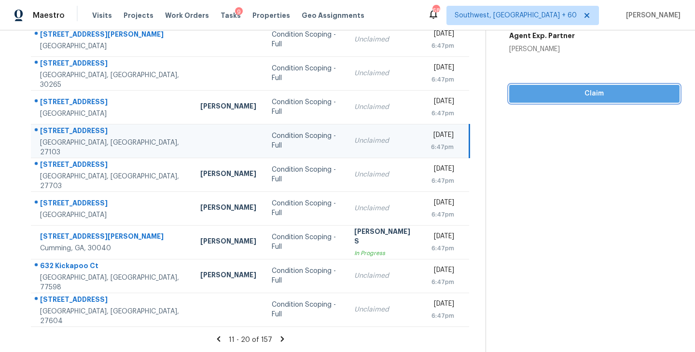
click at [574, 100] on button "Claim" at bounding box center [594, 94] width 170 height 18
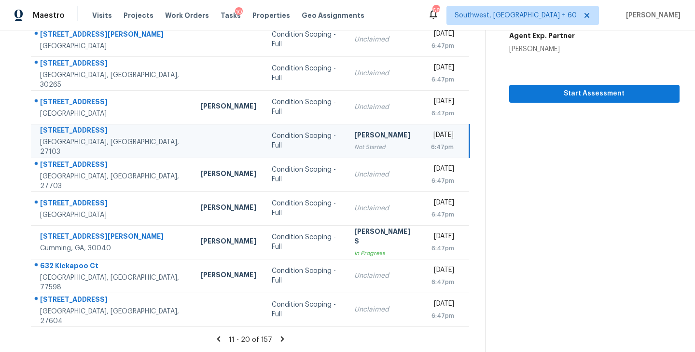
click at [280, 340] on icon at bounding box center [282, 339] width 9 height 9
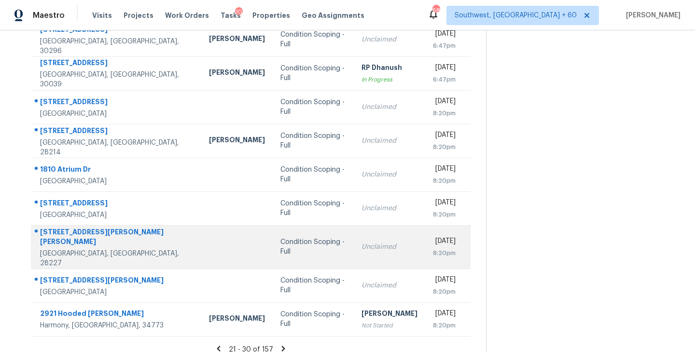
click at [280, 246] on div "Condition Scoping - Full" at bounding box center [313, 246] width 66 height 19
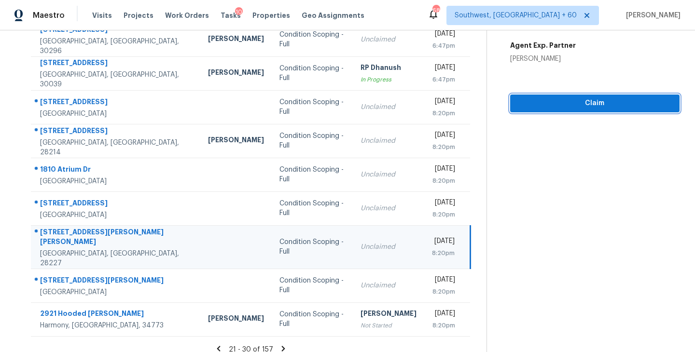
click at [599, 97] on span "Claim" at bounding box center [595, 103] width 154 height 12
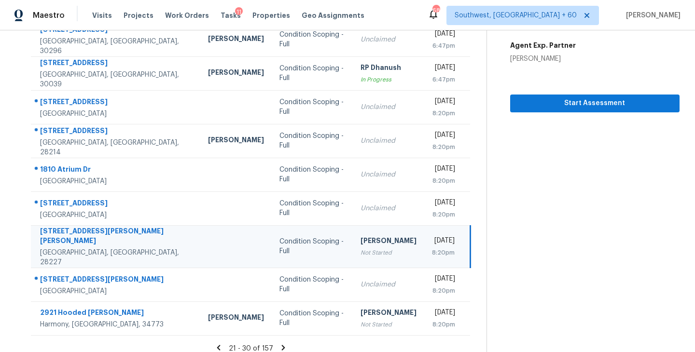
click at [280, 343] on icon at bounding box center [283, 347] width 9 height 9
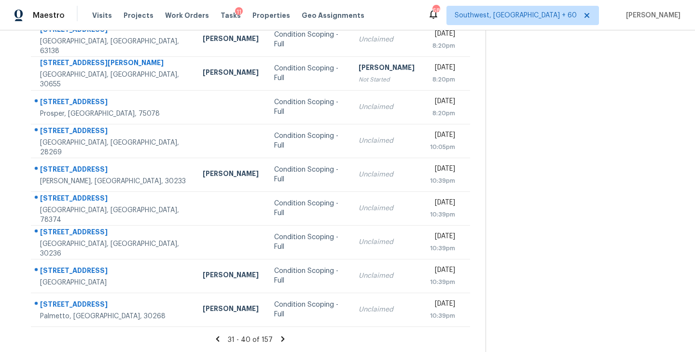
click at [281, 340] on icon at bounding box center [282, 338] width 3 height 5
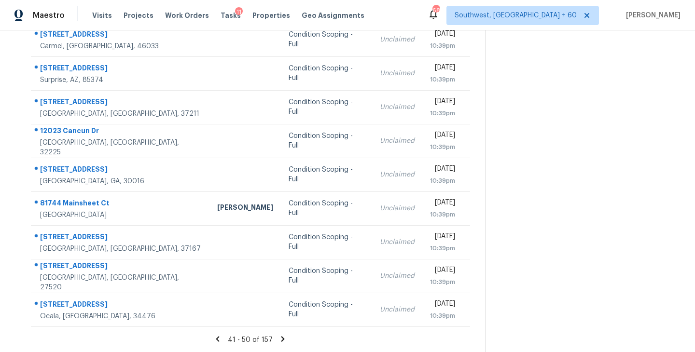
click at [281, 339] on icon at bounding box center [282, 338] width 3 height 5
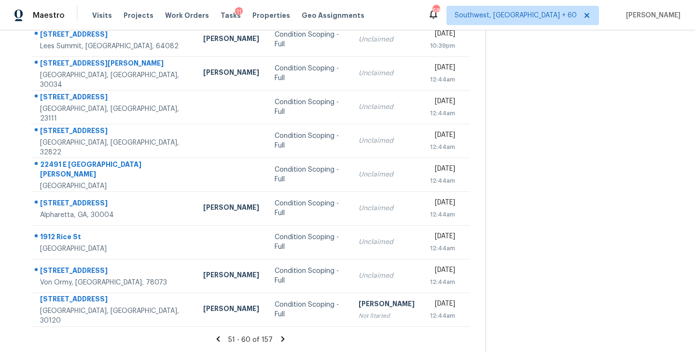
click at [282, 337] on icon at bounding box center [282, 338] width 3 height 5
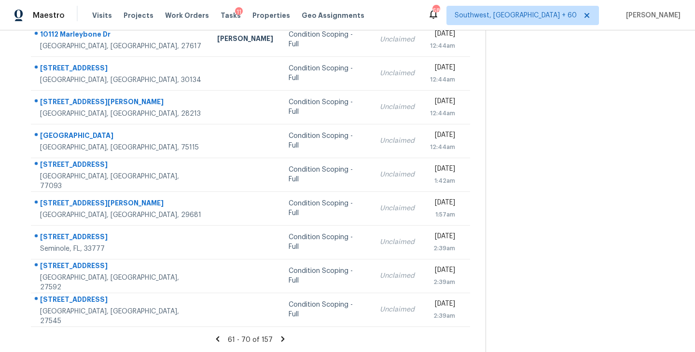
click at [280, 338] on icon at bounding box center [282, 339] width 9 height 9
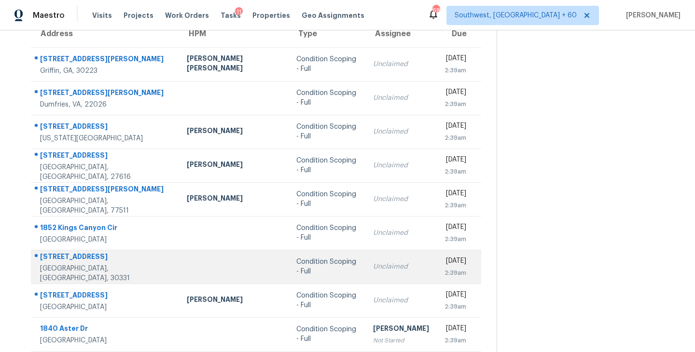
scroll to position [91, 0]
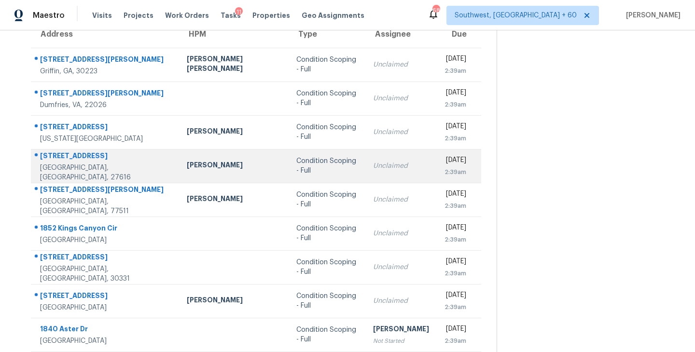
click at [289, 176] on td "Condition Scoping - Full" at bounding box center [327, 166] width 77 height 34
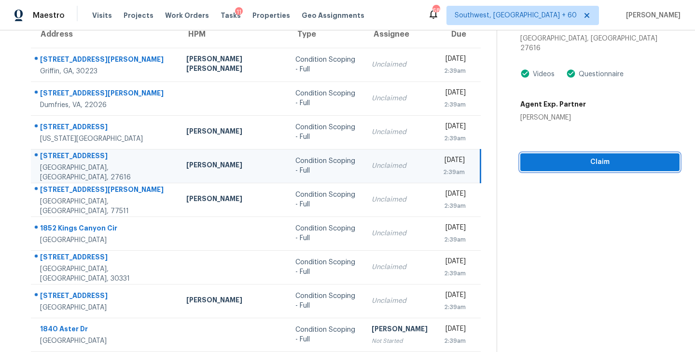
click at [607, 156] on span "Claim" at bounding box center [600, 162] width 144 height 12
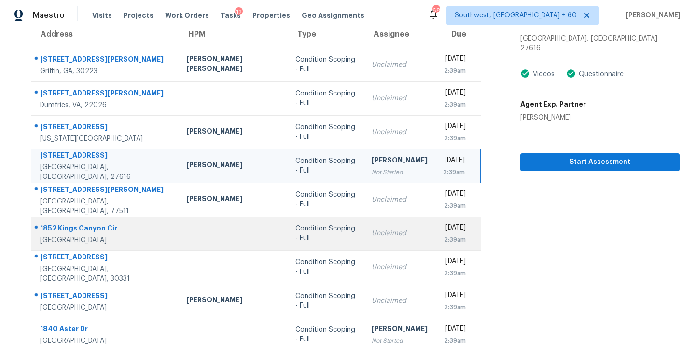
scroll to position [150, 0]
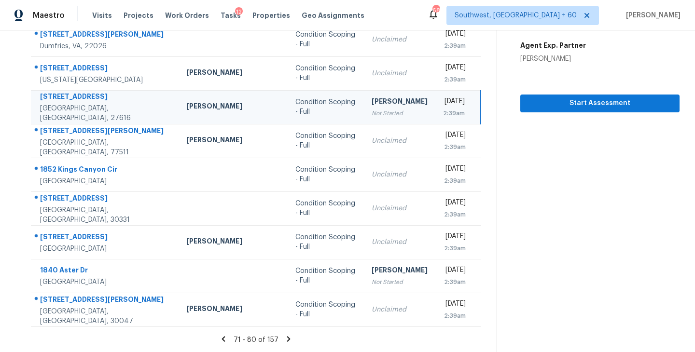
click at [284, 337] on icon at bounding box center [288, 339] width 9 height 9
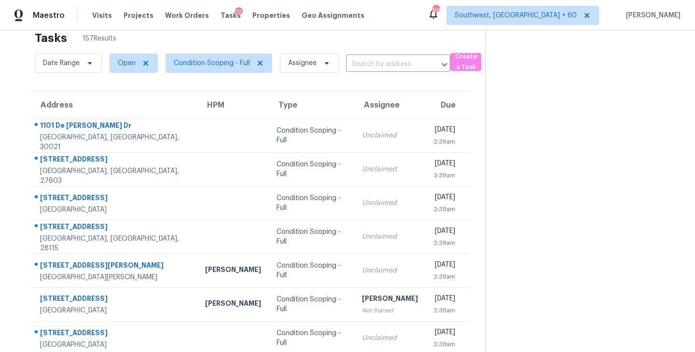
scroll to position [15, 0]
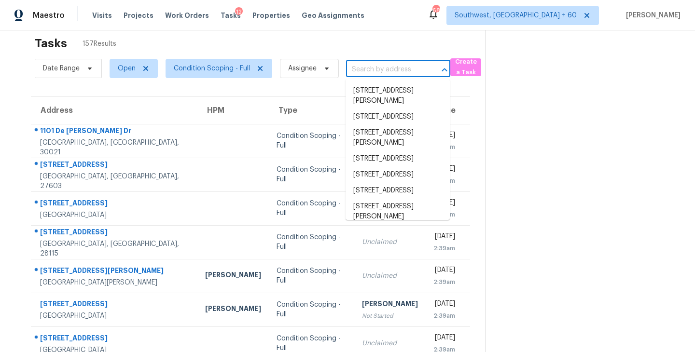
click at [387, 75] on input "text" at bounding box center [384, 69] width 77 height 15
paste input "934 Circle Dr Angier, NC, 27501"
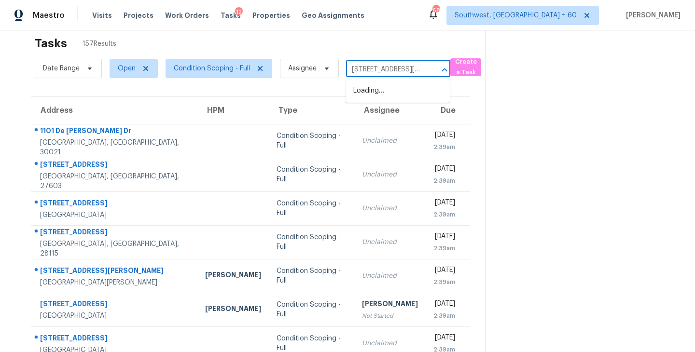
scroll to position [0, 28]
type input "934 Circle Dr Angier, NC, 27501"
click at [529, 178] on section at bounding box center [582, 251] width 194 height 472
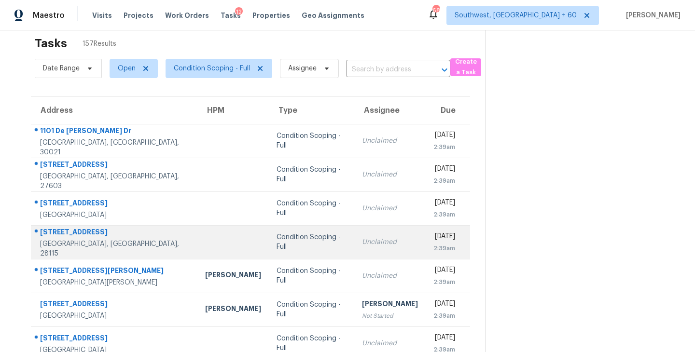
scroll to position [150, 0]
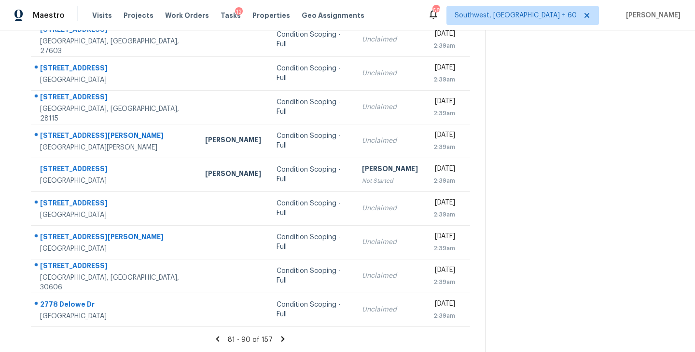
click at [285, 337] on icon at bounding box center [282, 339] width 9 height 9
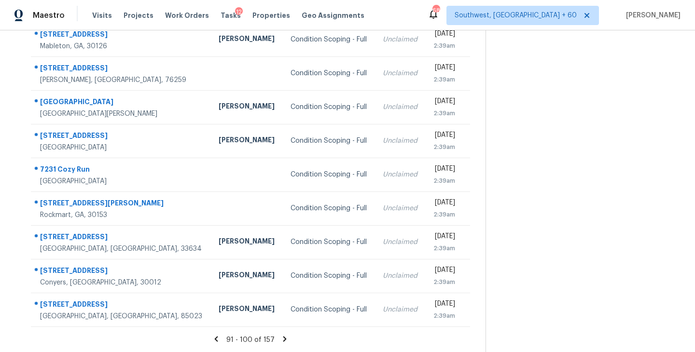
click at [281, 339] on icon at bounding box center [284, 339] width 9 height 9
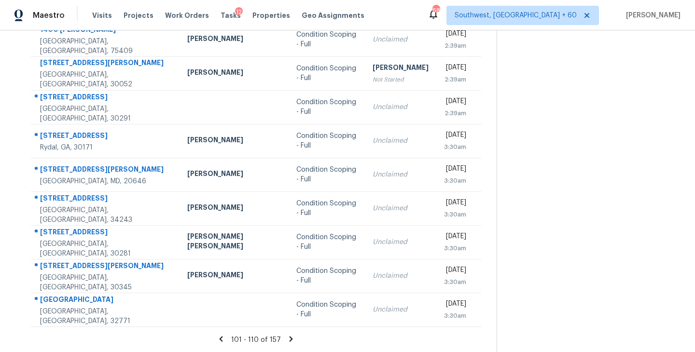
click at [287, 339] on icon at bounding box center [291, 339] width 9 height 9
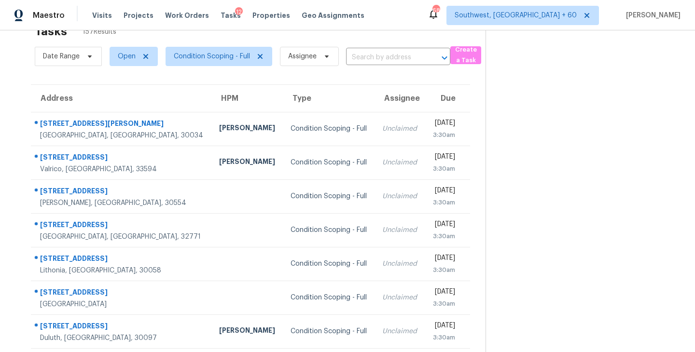
scroll to position [0, 0]
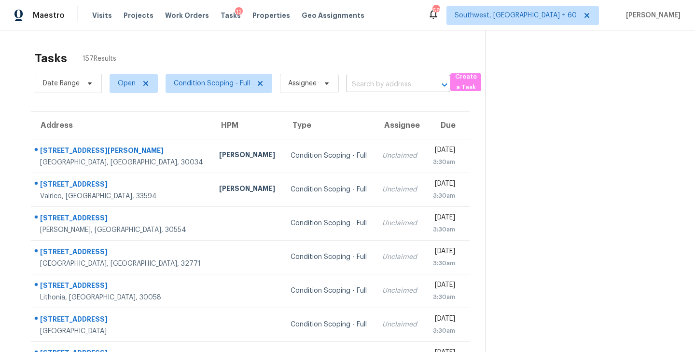
click at [361, 81] on input "text" at bounding box center [384, 84] width 77 height 15
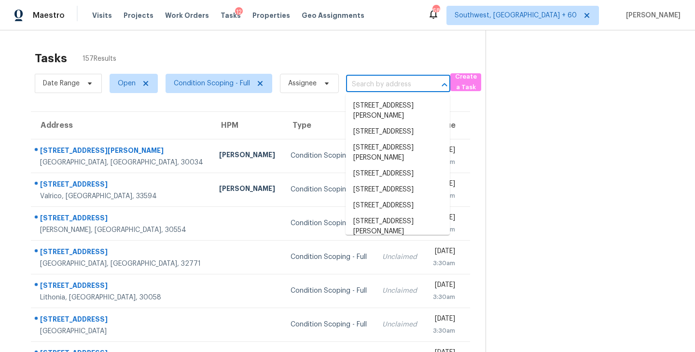
paste input "934 Circle Dr Angier, NC, 27501"
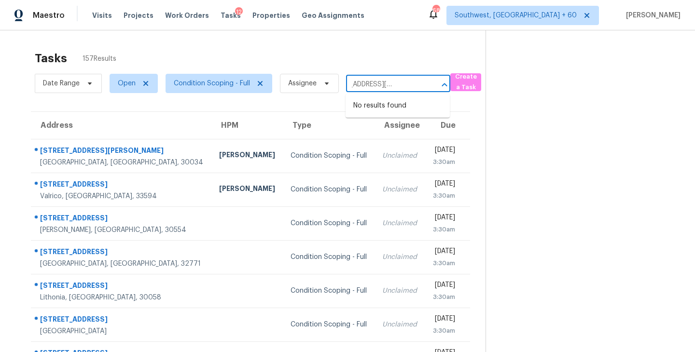
type input "934 Circle Dr Angier, NC, 27501"
click at [502, 125] on section at bounding box center [582, 266] width 194 height 472
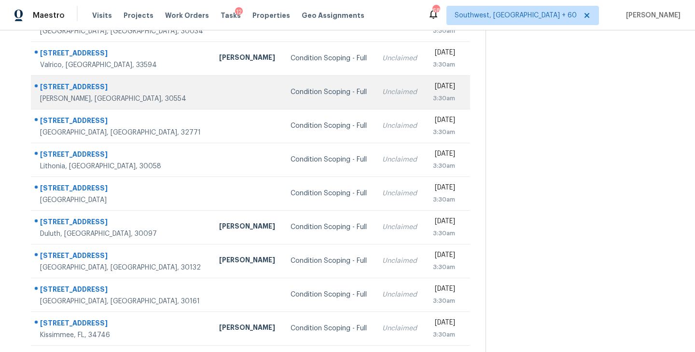
scroll to position [150, 0]
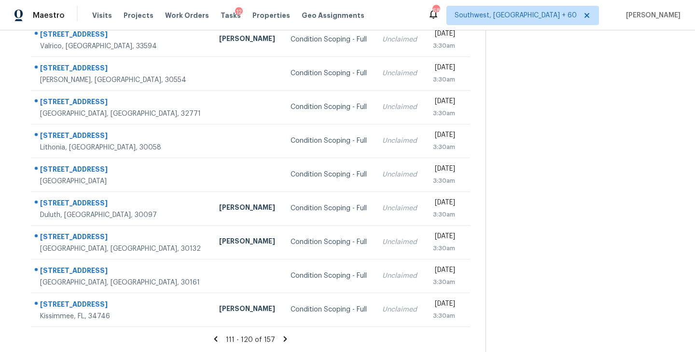
click at [281, 337] on icon at bounding box center [285, 339] width 9 height 9
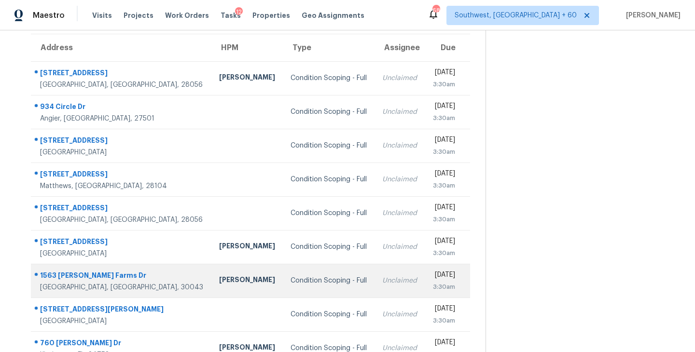
scroll to position [77, 0]
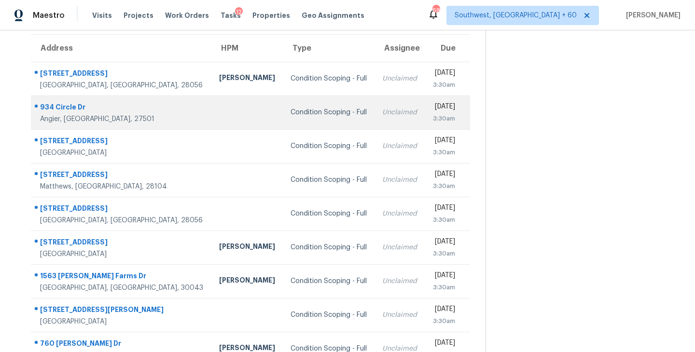
click at [290, 114] on div "Condition Scoping - Full" at bounding box center [328, 113] width 76 height 10
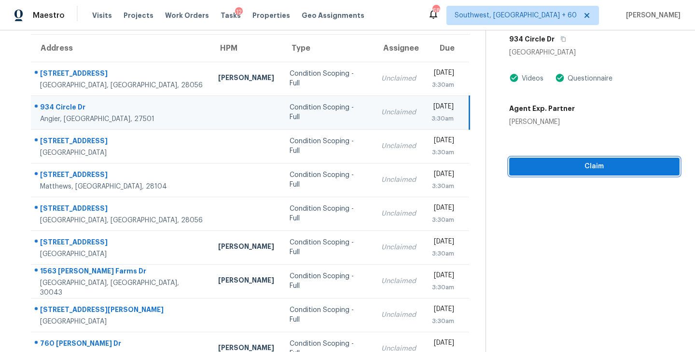
click at [570, 171] on span "Claim" at bounding box center [594, 167] width 155 height 12
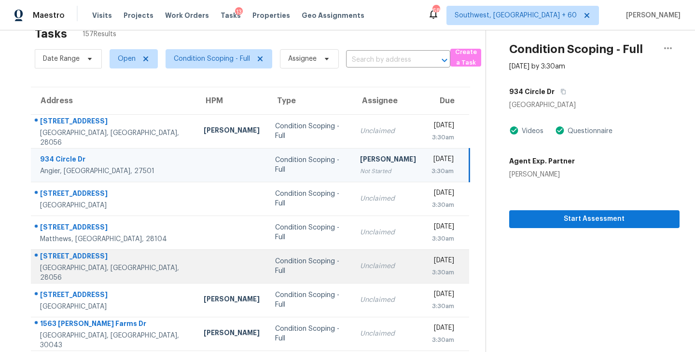
scroll to position [11, 0]
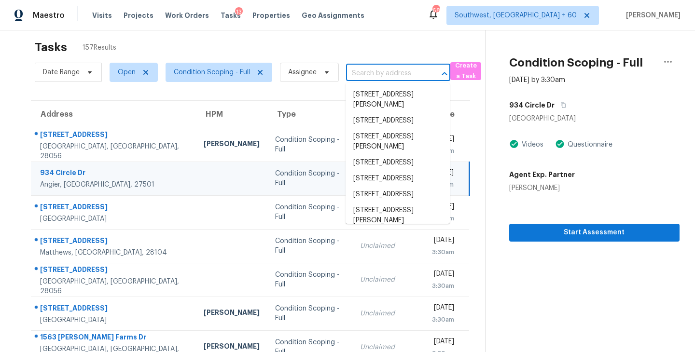
click at [376, 76] on input "text" at bounding box center [384, 73] width 77 height 15
paste input "801 Kiowa Dr Prosper, TX, 75078"
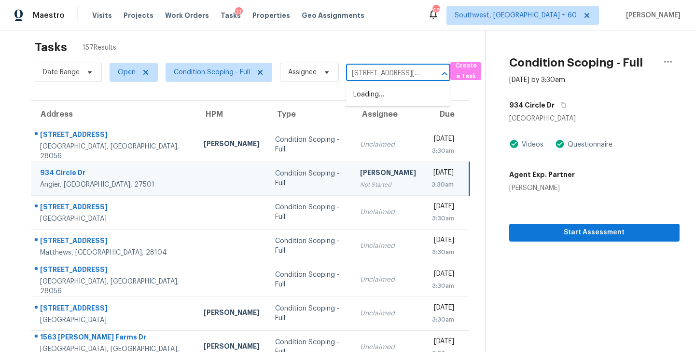
scroll to position [0, 30]
type input "801 Kiowa Dr Prosper, TX, 75078"
click at [420, 51] on div "Tasks 157 Results" at bounding box center [260, 47] width 451 height 25
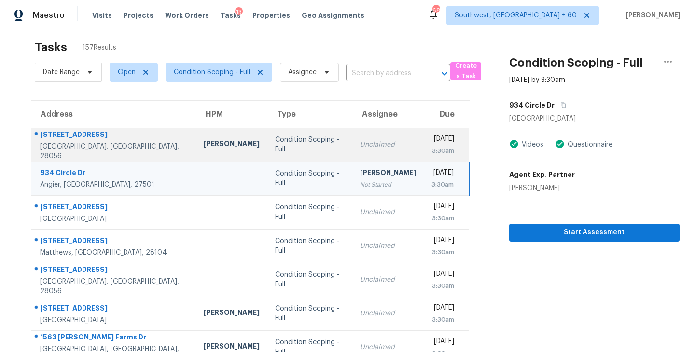
scroll to position [150, 0]
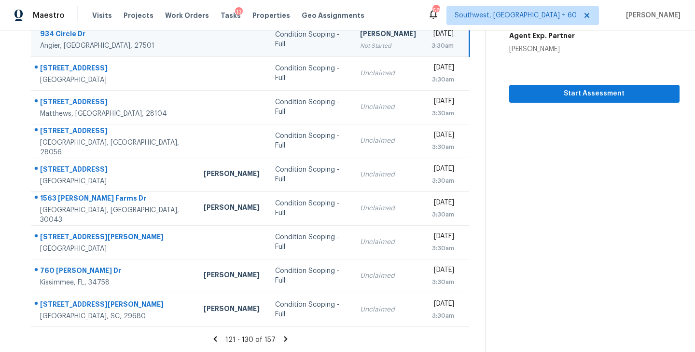
click at [282, 340] on icon at bounding box center [285, 339] width 9 height 9
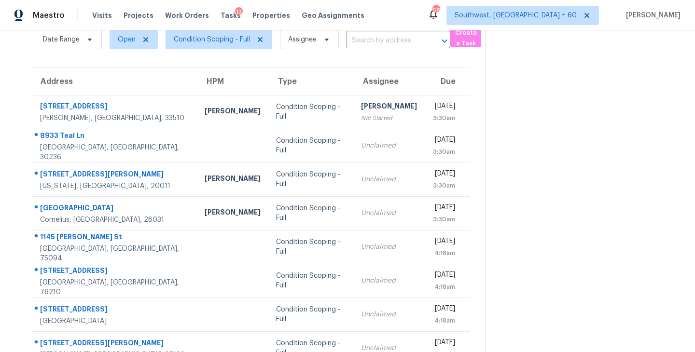
scroll to position [27, 0]
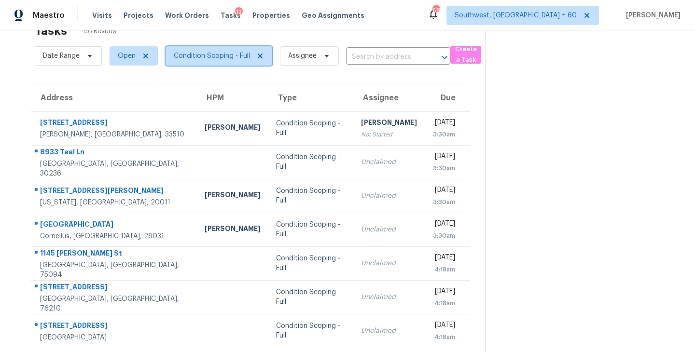
click at [238, 60] on span "Condition Scoping - Full" at bounding box center [212, 56] width 76 height 10
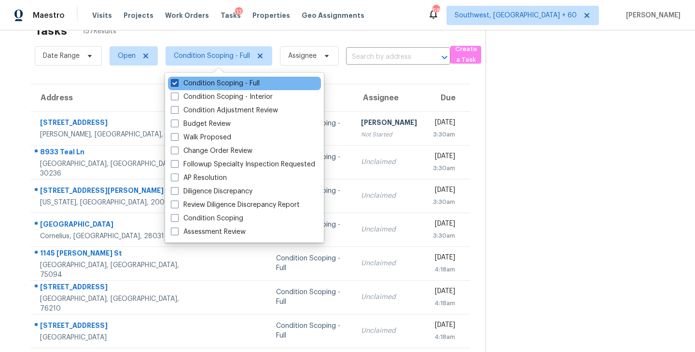
click at [238, 82] on label "Condition Scoping - Full" at bounding box center [215, 84] width 89 height 10
click at [177, 82] on input "Condition Scoping - Full" at bounding box center [174, 82] width 6 height 6
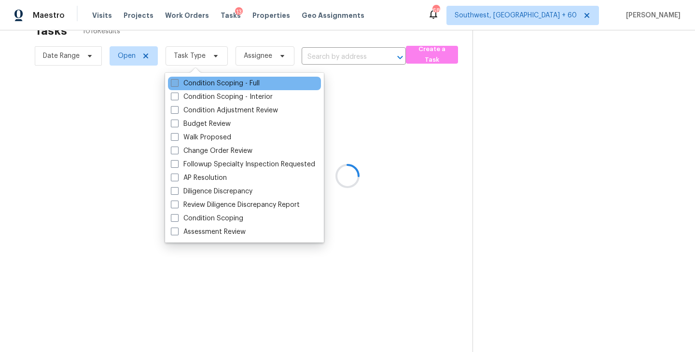
click at [238, 82] on label "Condition Scoping - Full" at bounding box center [215, 84] width 89 height 10
click at [177, 82] on input "Condition Scoping - Full" at bounding box center [174, 82] width 6 height 6
checkbox input "true"
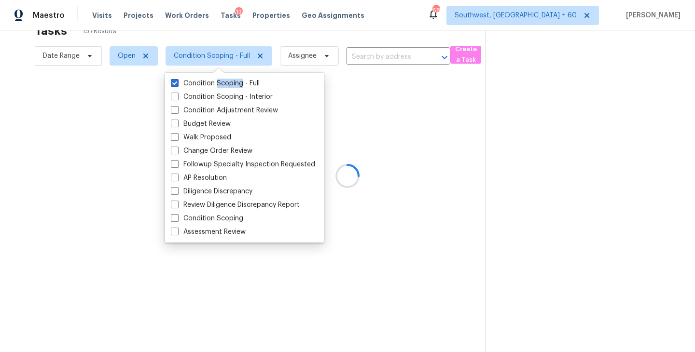
click at [482, 130] on div at bounding box center [347, 176] width 695 height 352
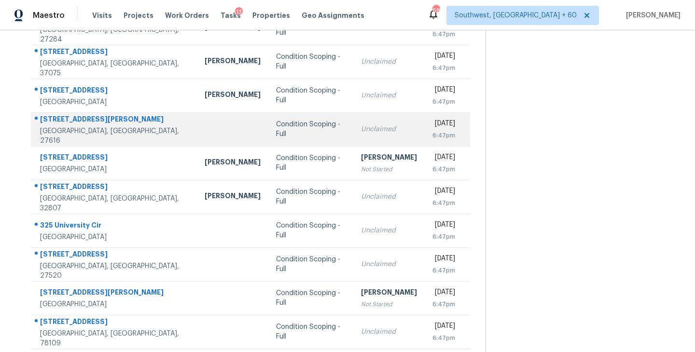
scroll to position [150, 0]
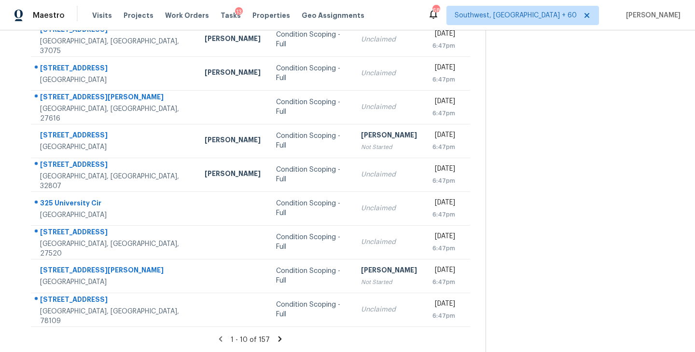
click at [279, 339] on icon at bounding box center [279, 338] width 3 height 5
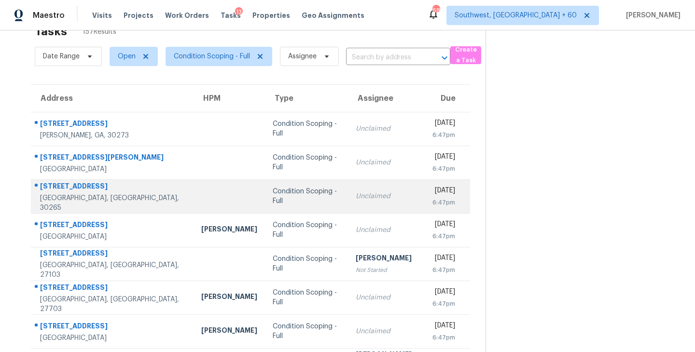
scroll to position [0, 0]
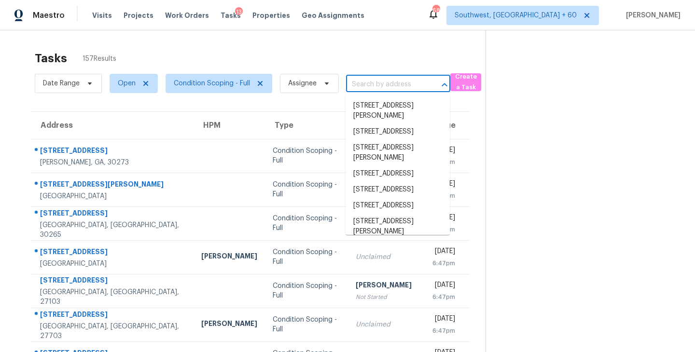
paste input "801 Kiowa Dr Prosper, TX, 75078"
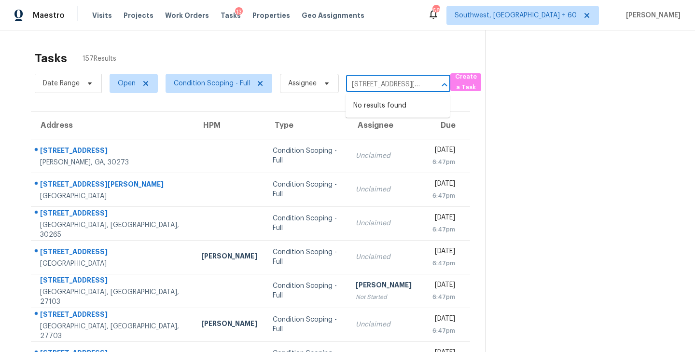
scroll to position [0, 30]
type input "801 Kiowa Dr Prosper, TX, 75078"
click at [414, 33] on div "Tasks 157 Results Date Range Open Condition Scoping - Full Assignee ​ Create a …" at bounding box center [347, 266] width 695 height 472
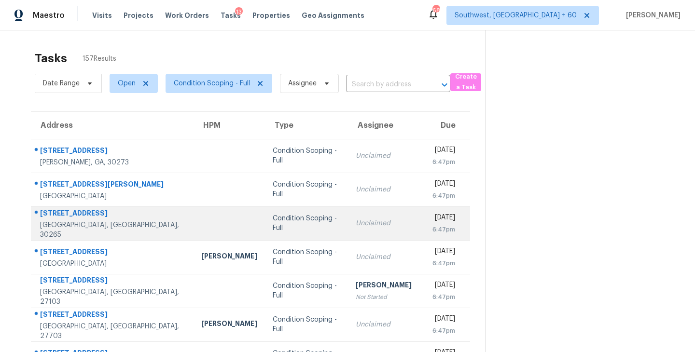
scroll to position [150, 0]
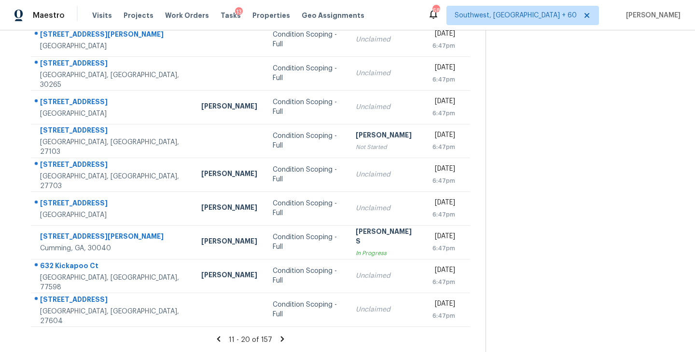
click at [281, 339] on icon at bounding box center [282, 338] width 3 height 5
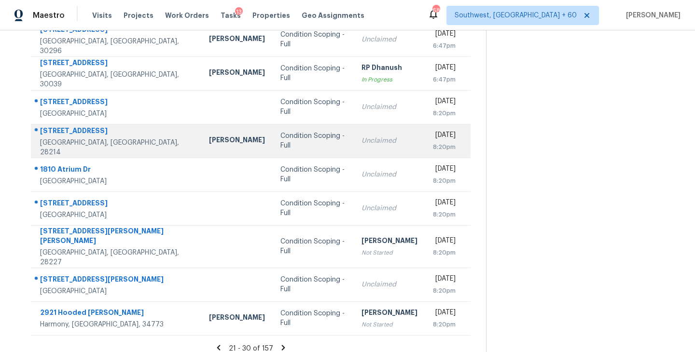
scroll to position [146, 0]
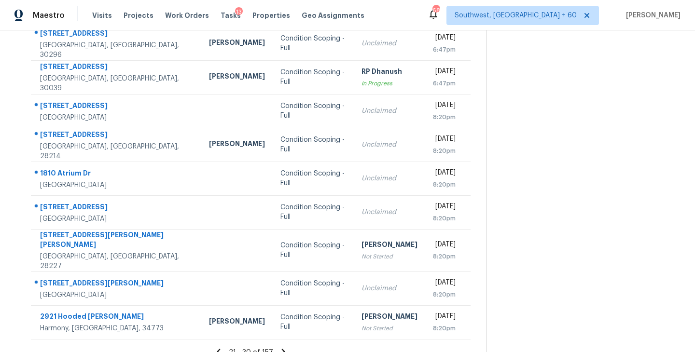
click at [281, 349] on icon at bounding box center [282, 351] width 3 height 5
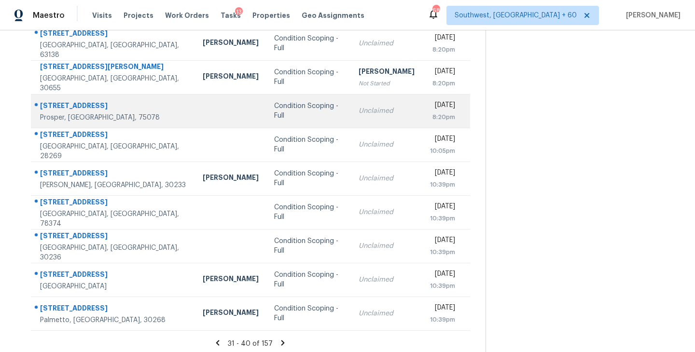
click at [275, 113] on div "Condition Scoping - Full" at bounding box center [308, 110] width 69 height 19
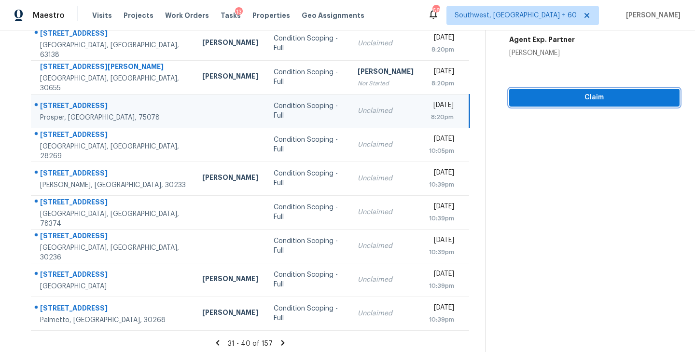
click at [588, 95] on span "Claim" at bounding box center [594, 98] width 155 height 12
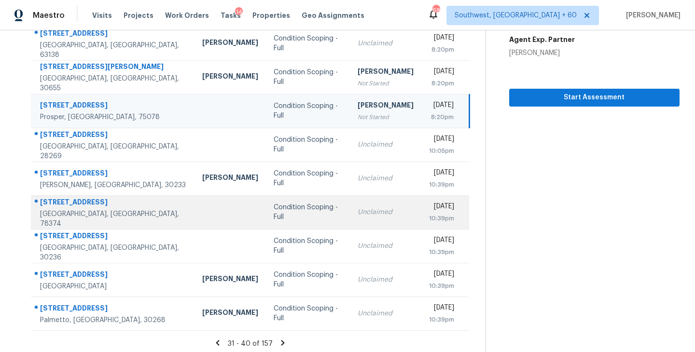
scroll to position [150, 0]
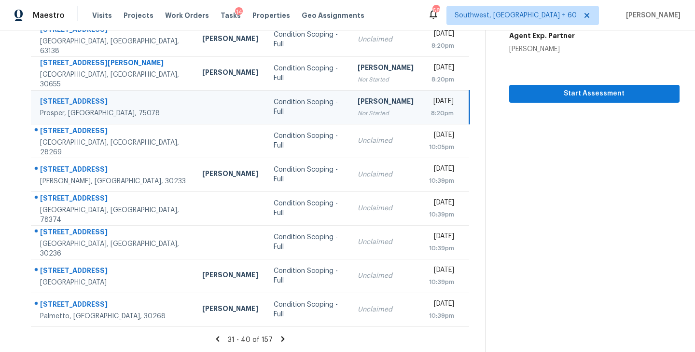
click at [281, 338] on icon at bounding box center [282, 338] width 3 height 5
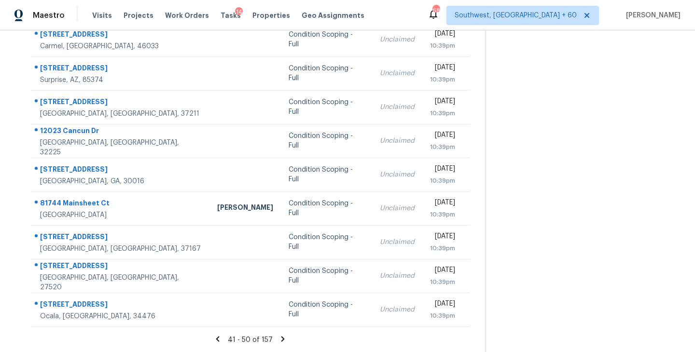
click at [282, 340] on icon at bounding box center [282, 339] width 9 height 9
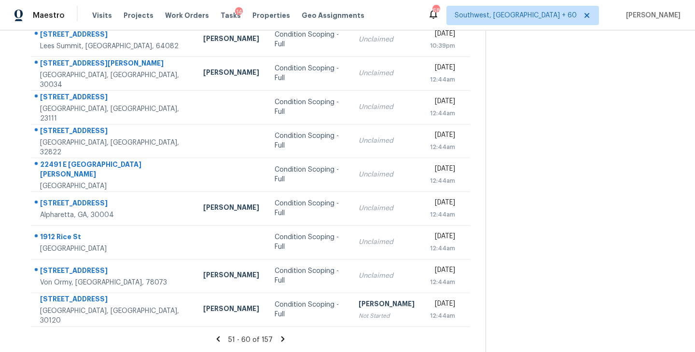
click at [282, 339] on icon at bounding box center [282, 338] width 3 height 5
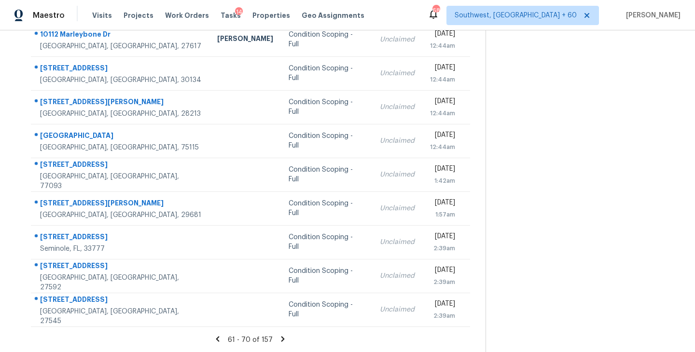
click at [280, 338] on icon at bounding box center [282, 339] width 9 height 9
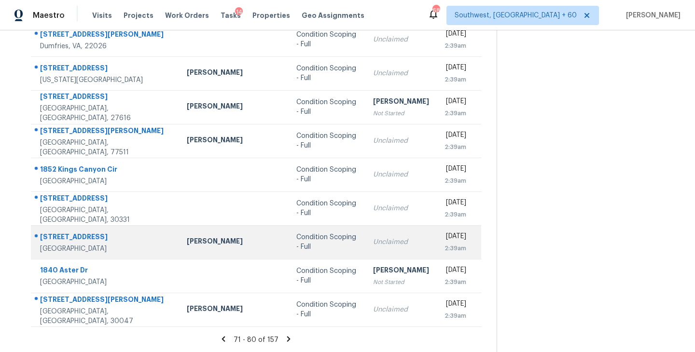
click at [296, 244] on div "Condition Scoping - Full" at bounding box center [326, 242] width 61 height 19
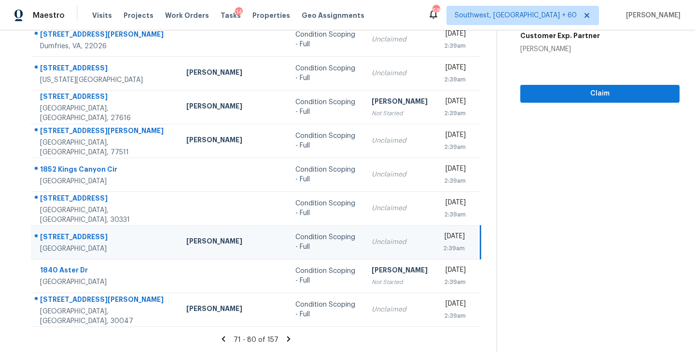
click at [573, 82] on div "Claim" at bounding box center [599, 78] width 159 height 49
click at [573, 93] on span "Claim" at bounding box center [600, 94] width 144 height 12
click at [287, 339] on icon at bounding box center [288, 338] width 3 height 5
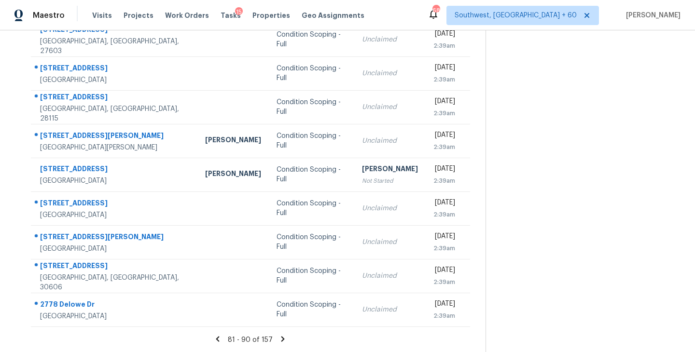
click at [280, 339] on icon at bounding box center [282, 339] width 9 height 9
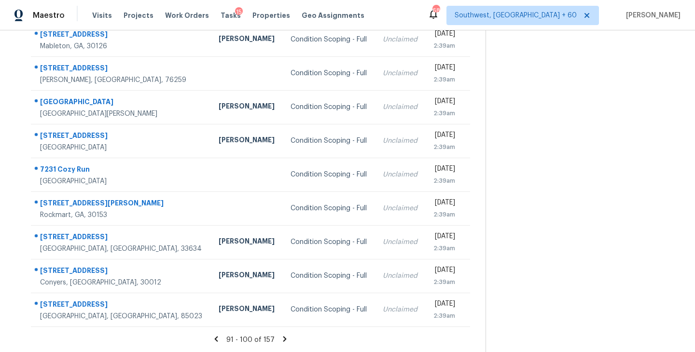
click at [281, 339] on icon at bounding box center [284, 339] width 9 height 9
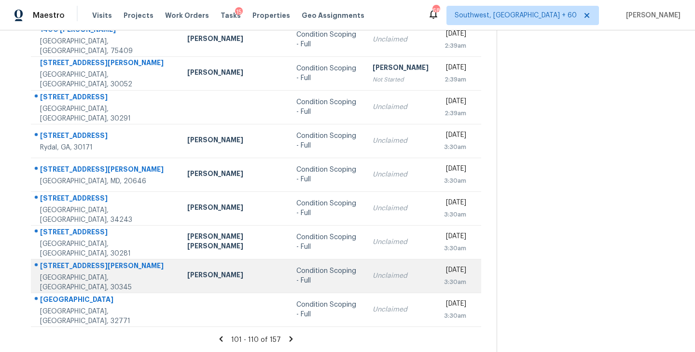
click at [289, 282] on td "Condition Scoping - Full" at bounding box center [327, 276] width 76 height 34
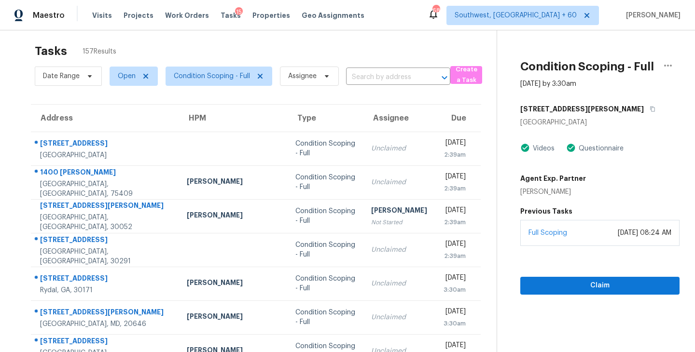
scroll to position [1, 0]
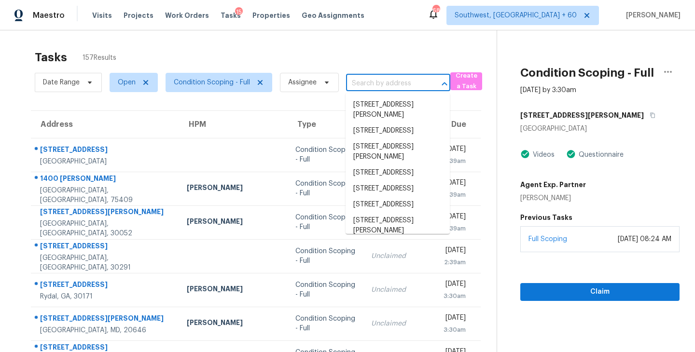
paste input "9519 Sanger Way Rosharon, TX, 77583"
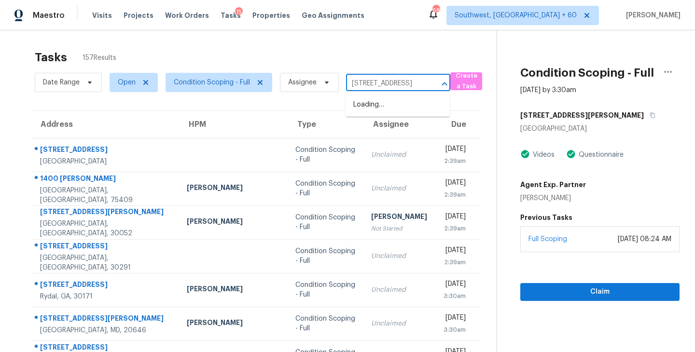
scroll to position [0, 49]
type input "9519 Sanger Way Rosharon, TX, 77583"
click at [392, 53] on div "Tasks 157 Results" at bounding box center [266, 57] width 462 height 25
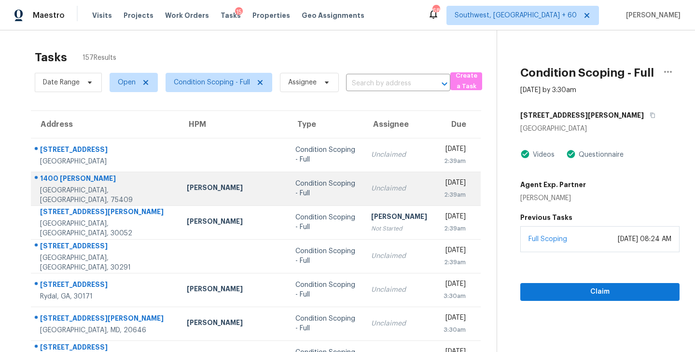
scroll to position [150, 0]
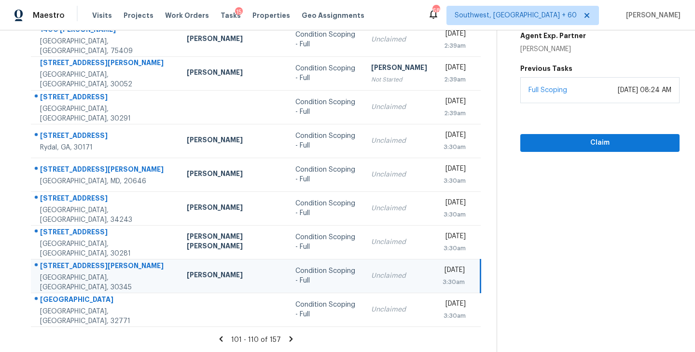
click at [220, 340] on icon at bounding box center [221, 338] width 3 height 5
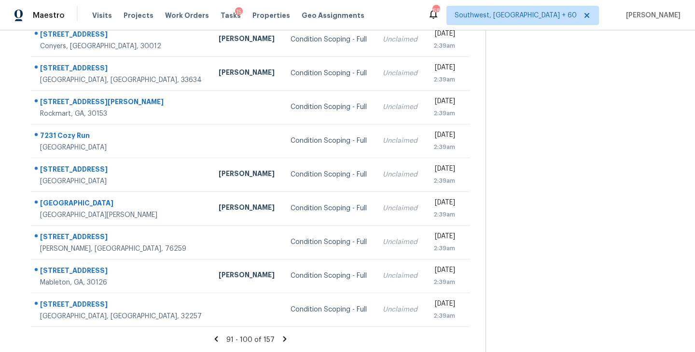
click at [283, 338] on icon at bounding box center [284, 338] width 3 height 5
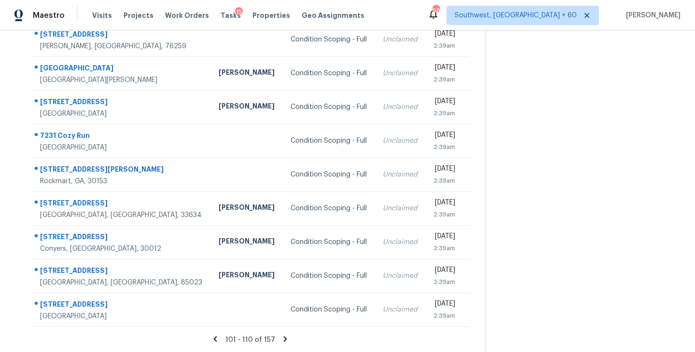
click at [282, 337] on icon at bounding box center [285, 339] width 9 height 9
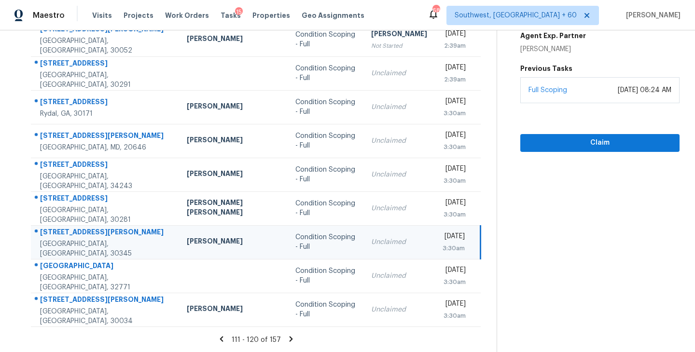
click at [289, 339] on icon at bounding box center [290, 338] width 3 height 5
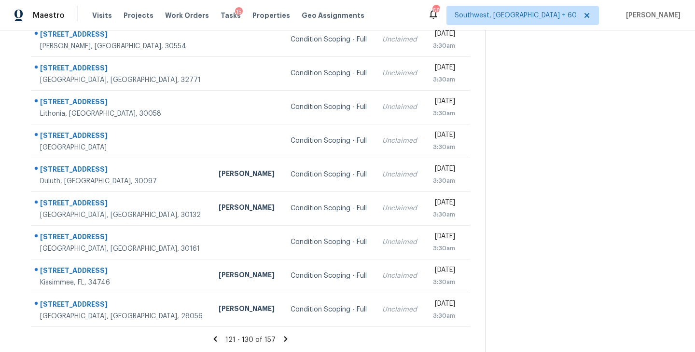
click at [284, 337] on icon at bounding box center [285, 338] width 3 height 5
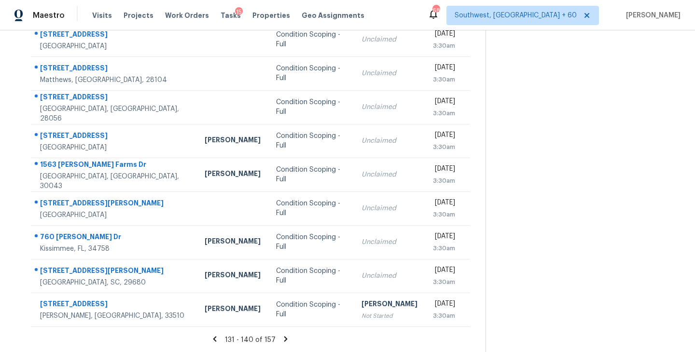
click at [282, 335] on icon at bounding box center [285, 339] width 9 height 9
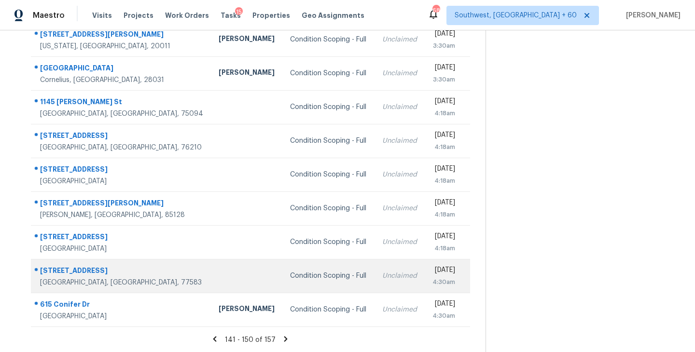
click at [290, 273] on div "Condition Scoping - Full" at bounding box center [328, 276] width 76 height 10
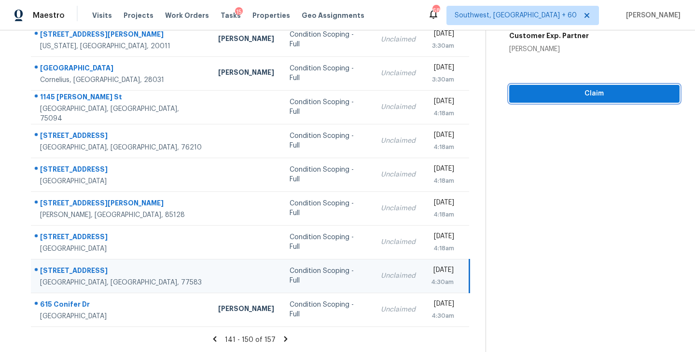
click at [580, 96] on span "Claim" at bounding box center [594, 94] width 155 height 12
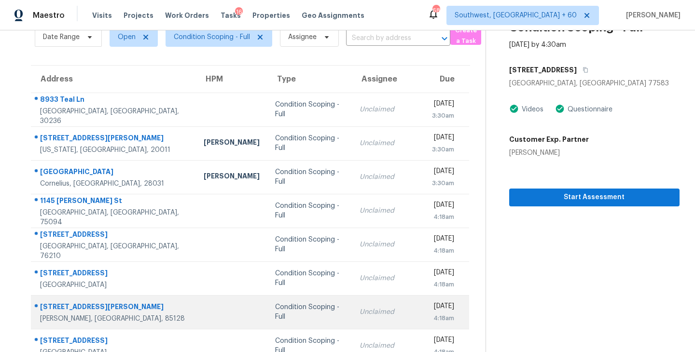
scroll to position [0, 0]
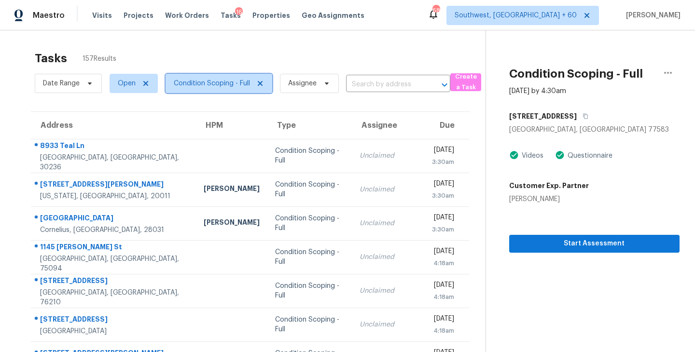
click at [231, 89] on span "Condition Scoping - Full" at bounding box center [218, 83] width 107 height 19
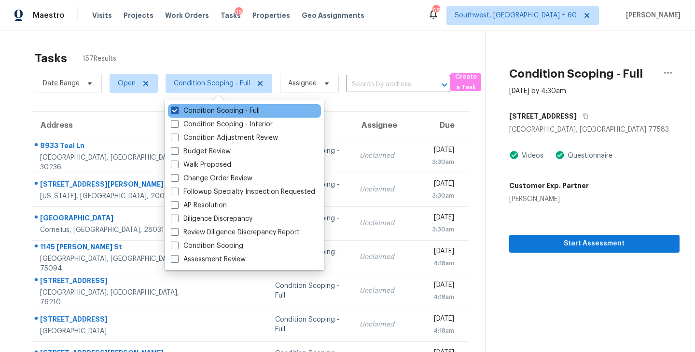
click at [234, 114] on label "Condition Scoping - Full" at bounding box center [215, 111] width 89 height 10
click at [177, 112] on input "Condition Scoping - Full" at bounding box center [174, 109] width 6 height 6
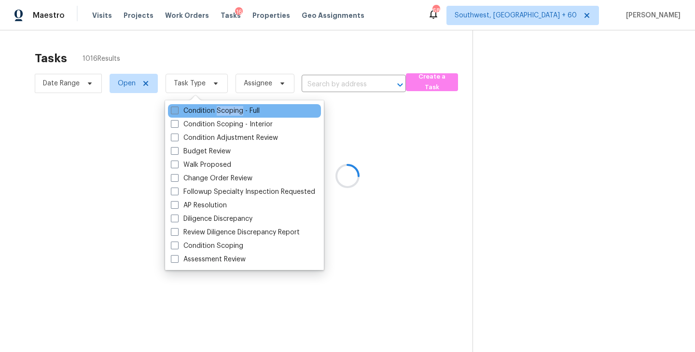
click at [234, 114] on label "Condition Scoping - Full" at bounding box center [215, 111] width 89 height 10
click at [177, 112] on input "Condition Scoping - Full" at bounding box center [174, 109] width 6 height 6
checkbox input "true"
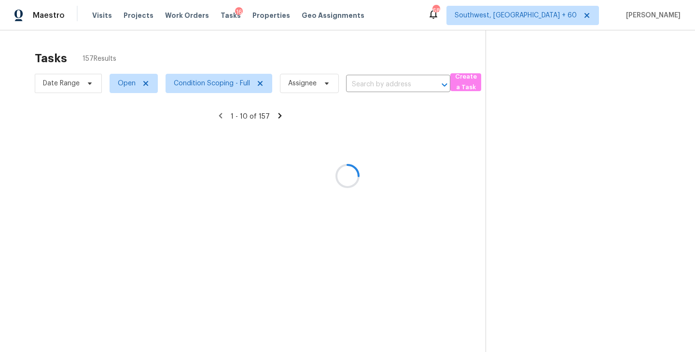
click at [583, 160] on div at bounding box center [347, 176] width 695 height 352
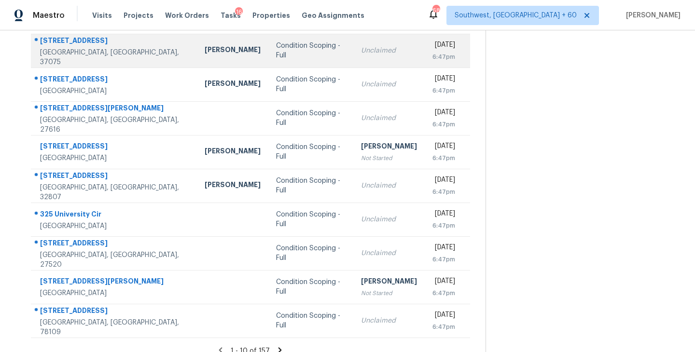
scroll to position [150, 0]
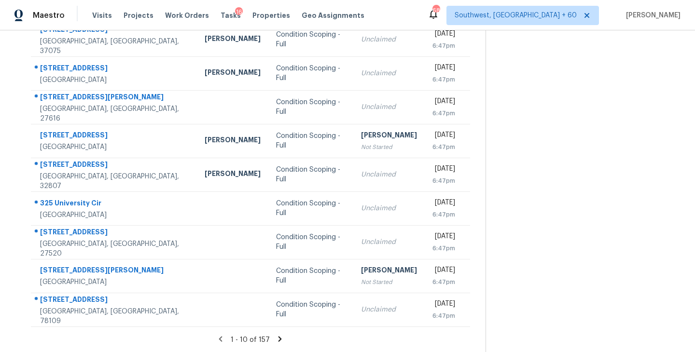
click at [278, 337] on icon at bounding box center [279, 338] width 3 height 5
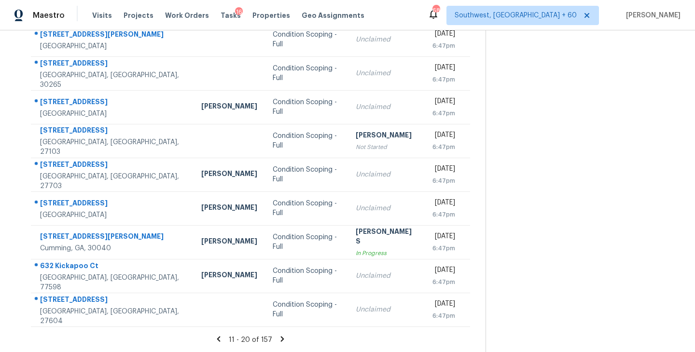
click at [279, 338] on icon at bounding box center [282, 339] width 9 height 9
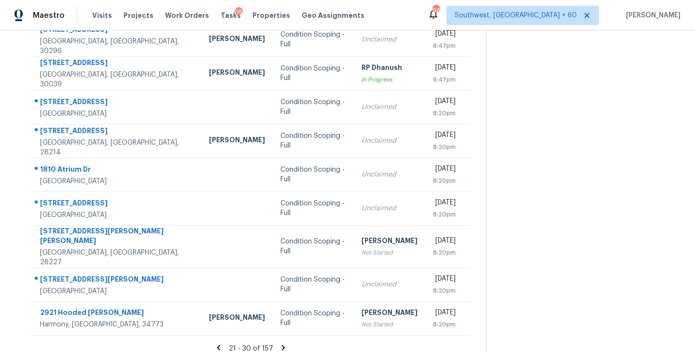
click at [279, 343] on icon at bounding box center [283, 347] width 9 height 9
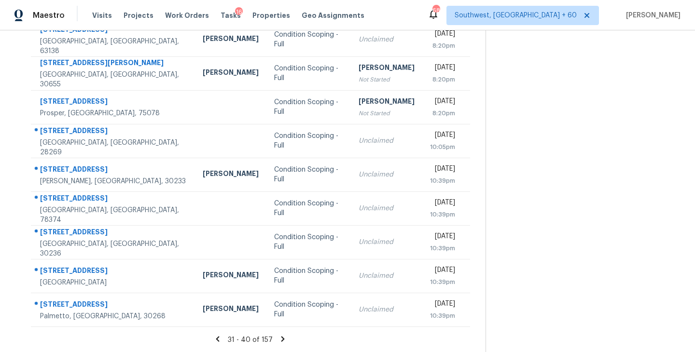
click at [281, 338] on icon at bounding box center [282, 338] width 3 height 5
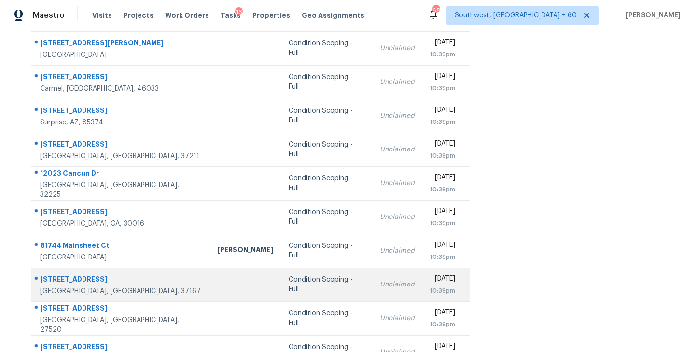
scroll to position [72, 0]
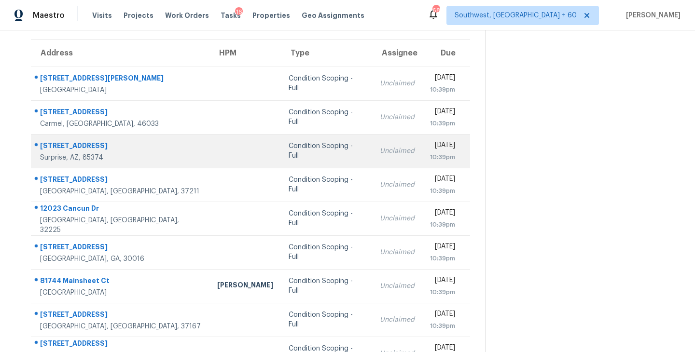
click at [289, 149] on div "Condition Scoping - Full" at bounding box center [327, 150] width 76 height 19
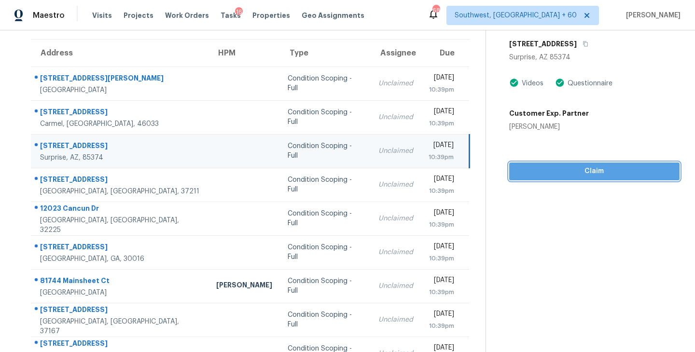
click at [618, 177] on button "Claim" at bounding box center [594, 172] width 170 height 18
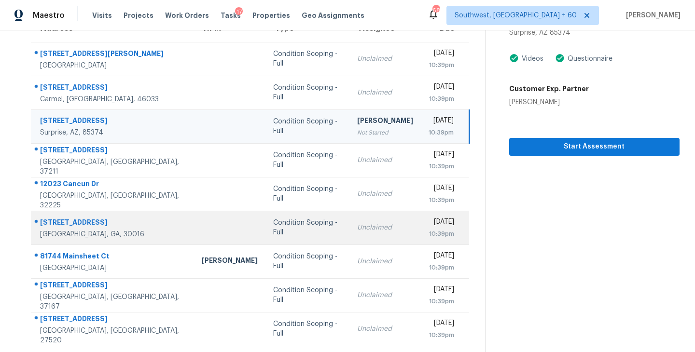
scroll to position [150, 0]
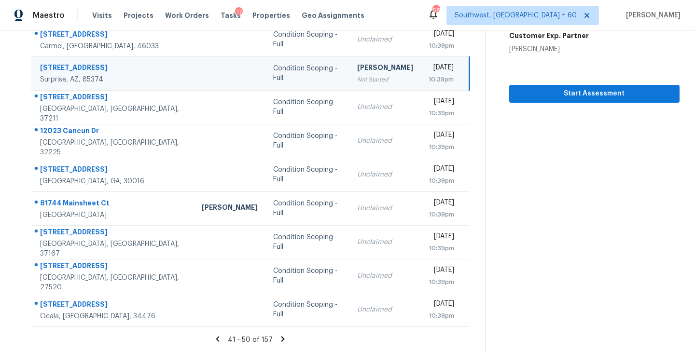
click at [281, 339] on icon at bounding box center [282, 338] width 3 height 5
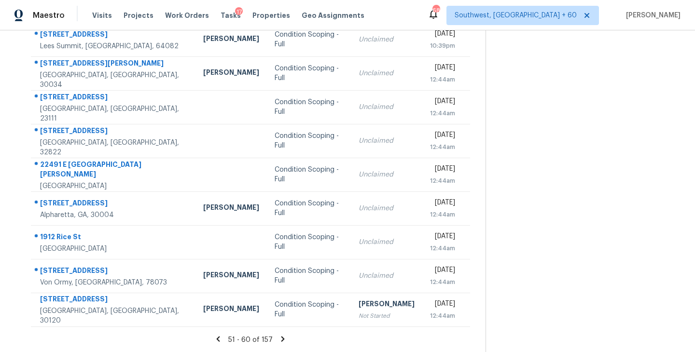
click at [282, 339] on icon at bounding box center [282, 338] width 3 height 5
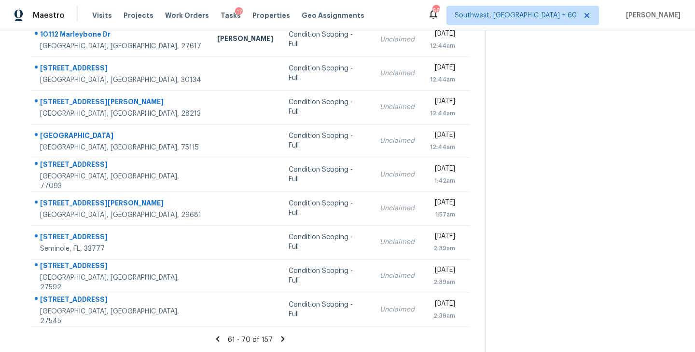
click at [279, 338] on icon at bounding box center [282, 339] width 9 height 9
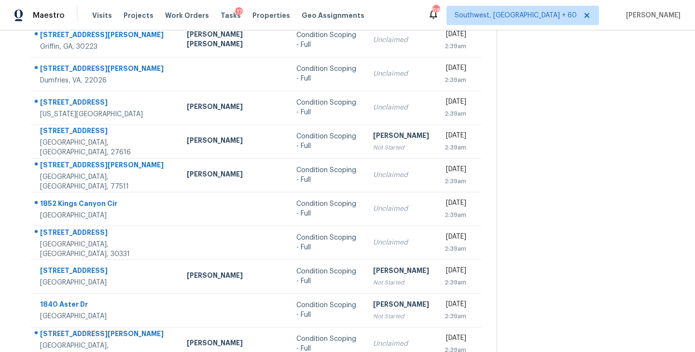
scroll to position [92, 0]
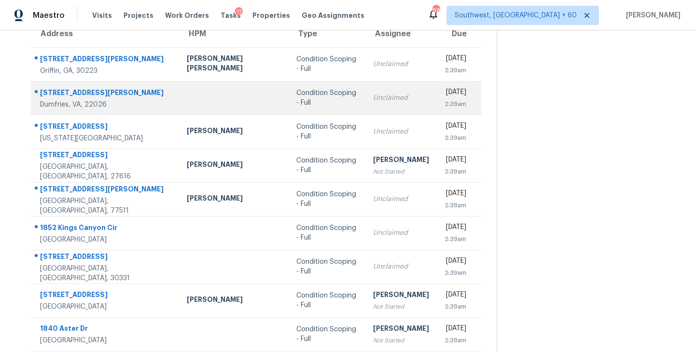
click at [296, 100] on div "Condition Scoping - Full" at bounding box center [326, 97] width 61 height 19
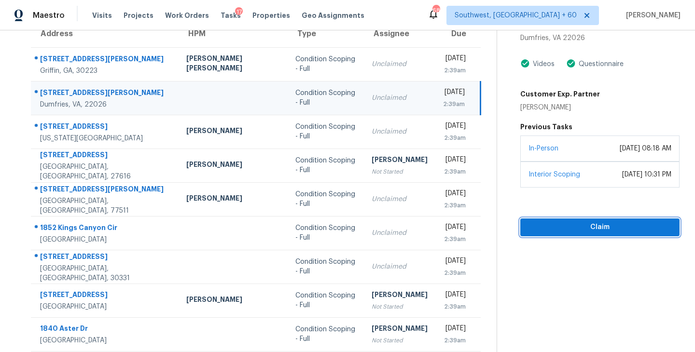
click at [582, 227] on span "Claim" at bounding box center [600, 227] width 144 height 12
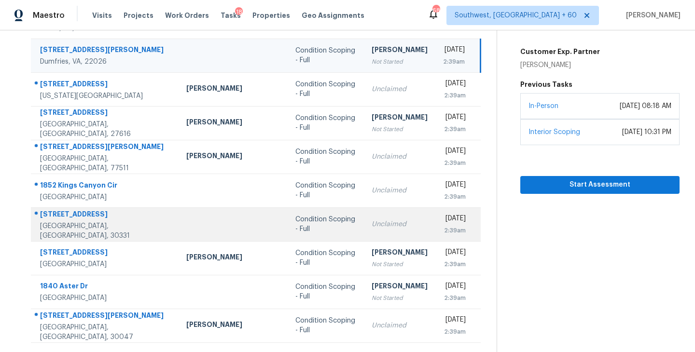
scroll to position [150, 0]
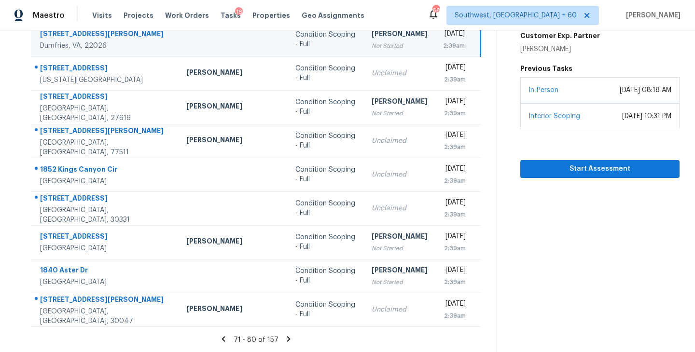
click at [284, 339] on icon at bounding box center [288, 339] width 9 height 9
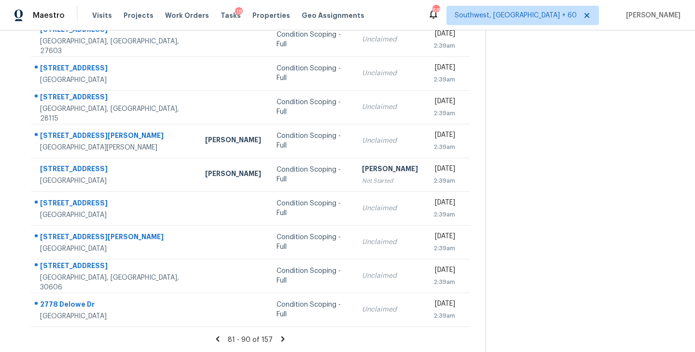
click at [281, 340] on icon at bounding box center [282, 338] width 3 height 5
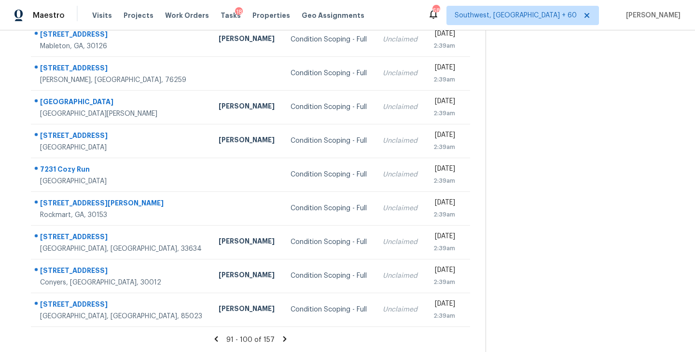
click at [284, 338] on icon at bounding box center [284, 338] width 3 height 5
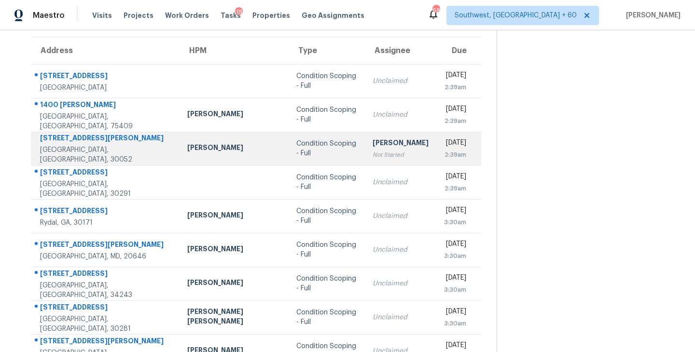
scroll to position [0, 0]
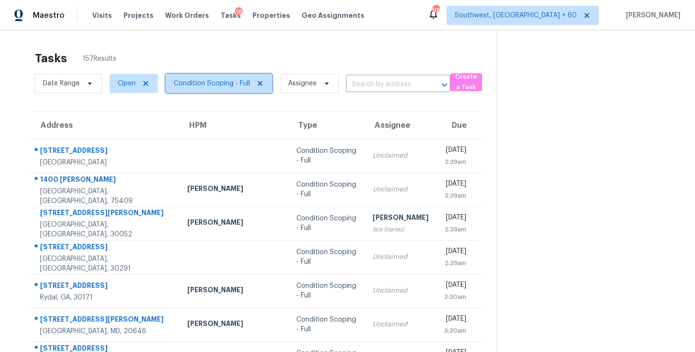
click at [236, 78] on span "Condition Scoping - Full" at bounding box center [218, 83] width 107 height 19
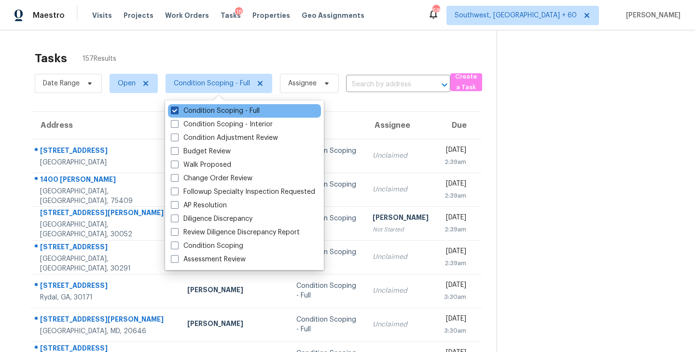
click at [237, 109] on label "Condition Scoping - Full" at bounding box center [215, 111] width 89 height 10
click at [177, 109] on input "Condition Scoping - Full" at bounding box center [174, 109] width 6 height 6
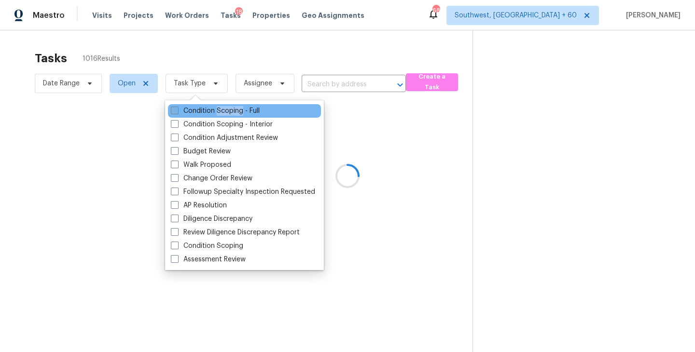
click at [237, 109] on label "Condition Scoping - Full" at bounding box center [215, 111] width 89 height 10
click at [177, 109] on input "Condition Scoping - Full" at bounding box center [174, 109] width 6 height 6
checkbox input "true"
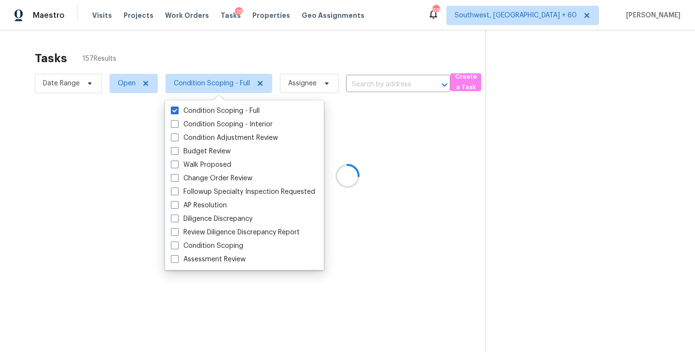
click at [415, 137] on div at bounding box center [347, 176] width 695 height 352
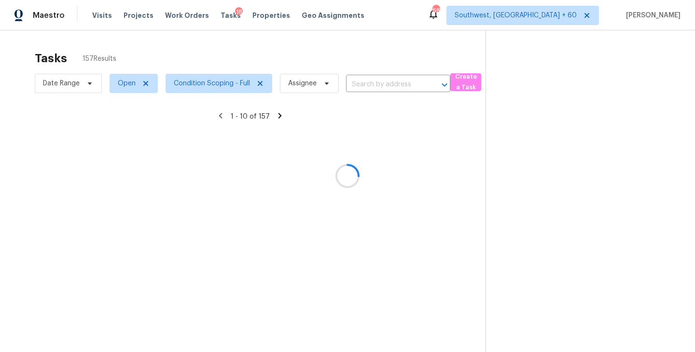
click at [375, 88] on div at bounding box center [347, 176] width 695 height 352
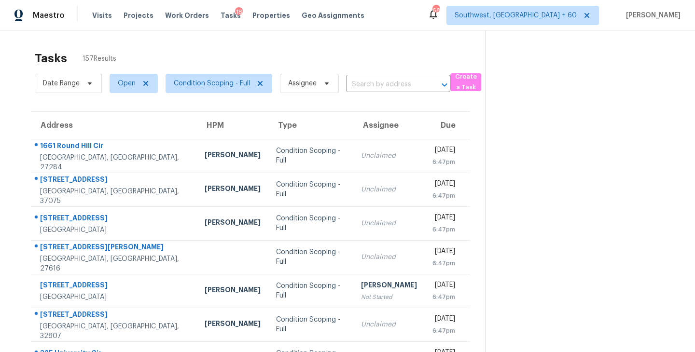
click at [374, 86] on input "text" at bounding box center [384, 84] width 77 height 15
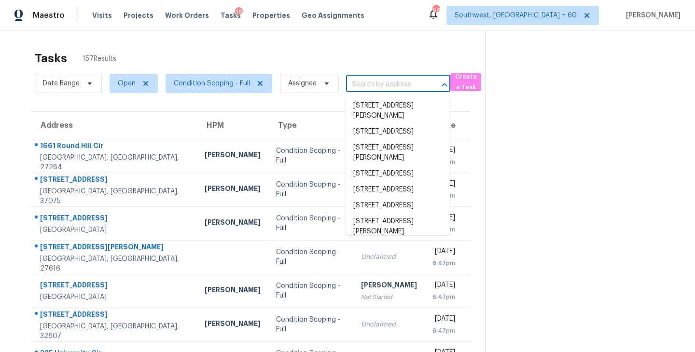
paste input "9638 172nd St W Lakeville, MN, 55044"
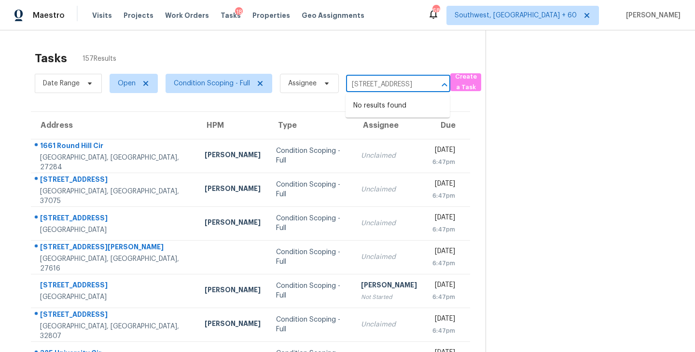
type input "9638 172nd St W Lakeville, MN, 55044"
click at [549, 137] on section at bounding box center [582, 266] width 194 height 472
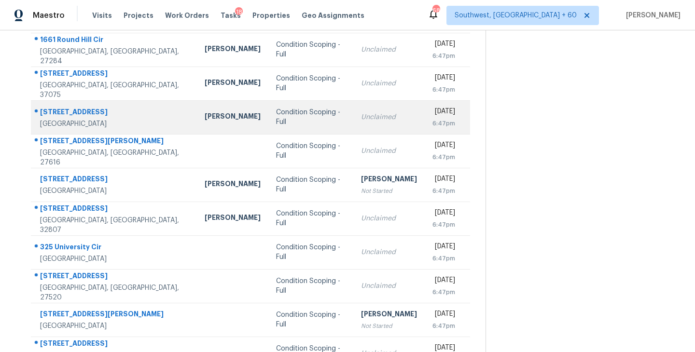
scroll to position [150, 0]
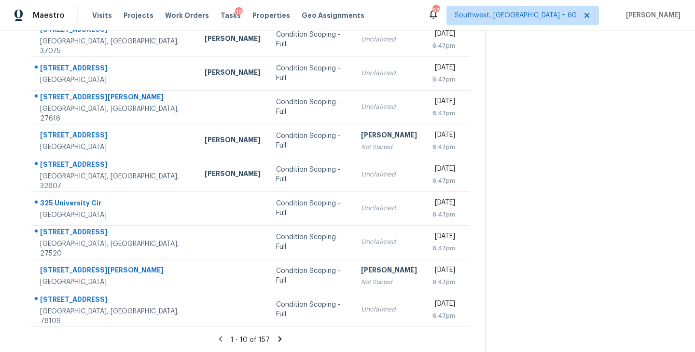
click at [278, 339] on icon at bounding box center [279, 338] width 3 height 5
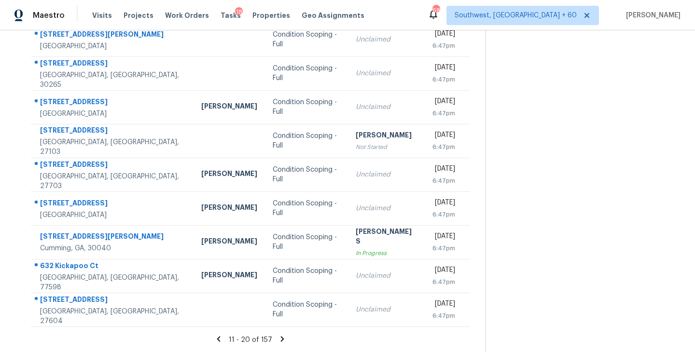
click at [281, 337] on icon at bounding box center [282, 338] width 3 height 5
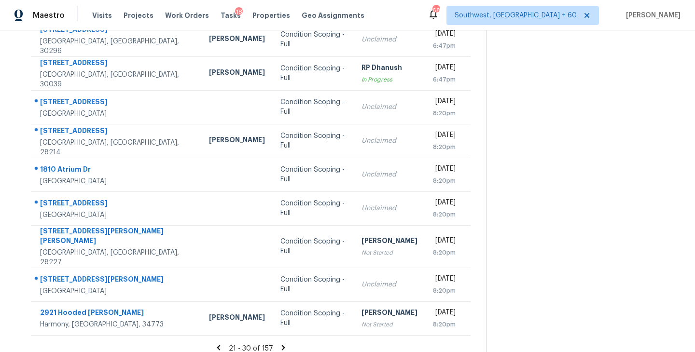
click at [281, 345] on icon at bounding box center [282, 347] width 3 height 5
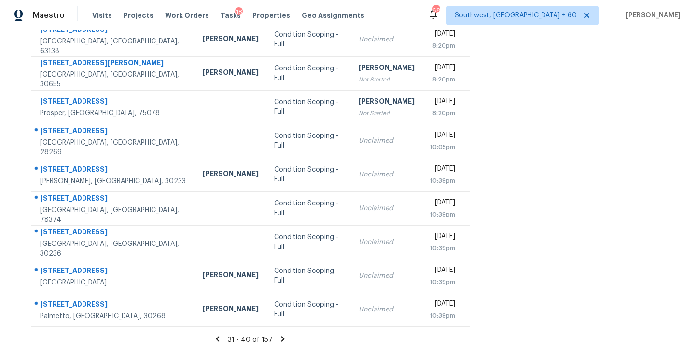
click at [281, 337] on icon at bounding box center [282, 339] width 9 height 9
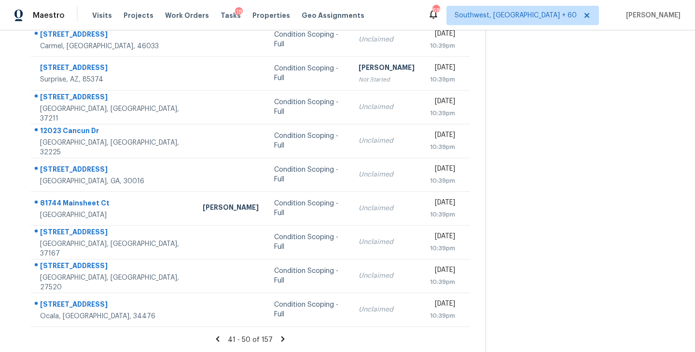
click at [281, 339] on icon at bounding box center [282, 338] width 3 height 5
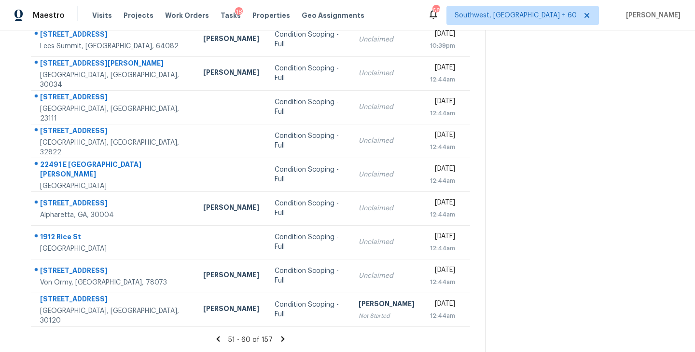
click at [283, 337] on icon at bounding box center [282, 339] width 9 height 9
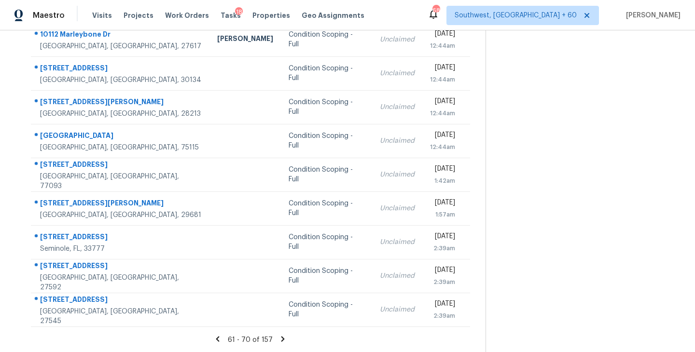
click at [281, 340] on icon at bounding box center [282, 338] width 3 height 5
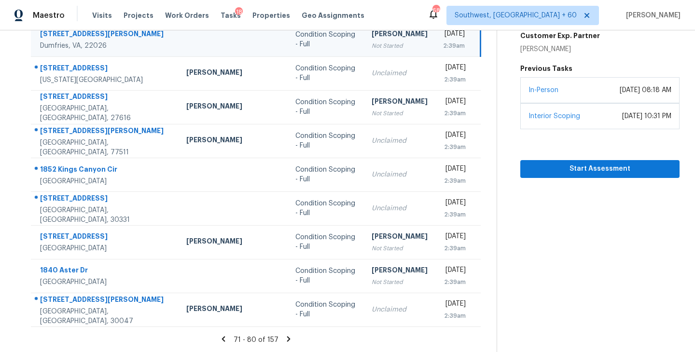
click at [287, 337] on icon at bounding box center [288, 338] width 3 height 5
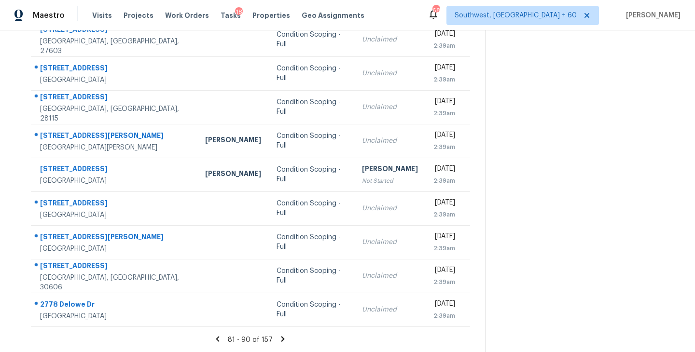
click at [280, 339] on icon at bounding box center [282, 339] width 9 height 9
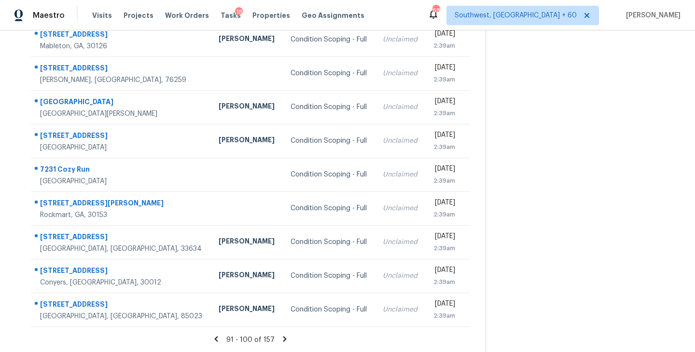
click at [284, 340] on icon at bounding box center [284, 339] width 9 height 9
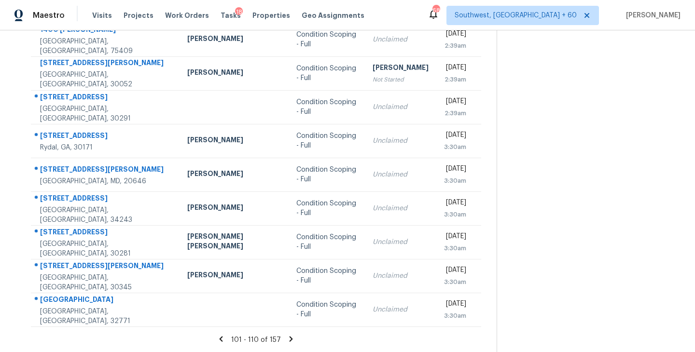
click at [287, 340] on icon at bounding box center [291, 339] width 9 height 9
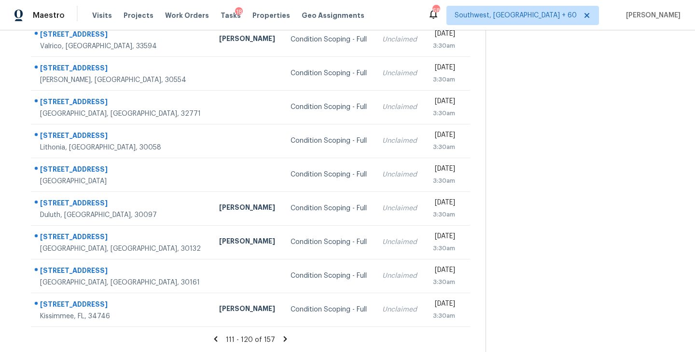
click at [285, 338] on icon at bounding box center [285, 339] width 9 height 9
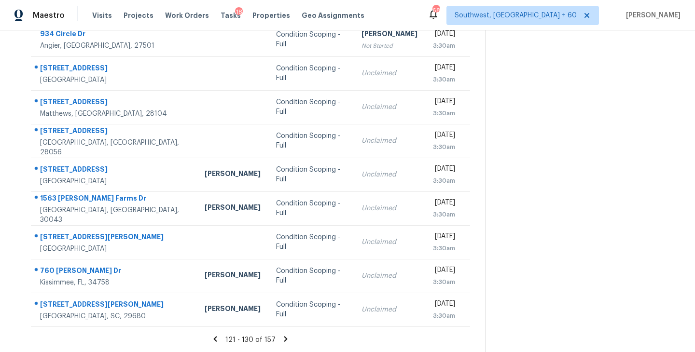
click at [283, 338] on icon at bounding box center [285, 339] width 9 height 9
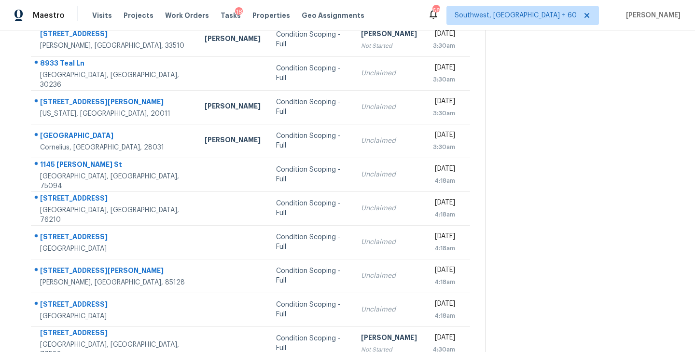
scroll to position [107, 0]
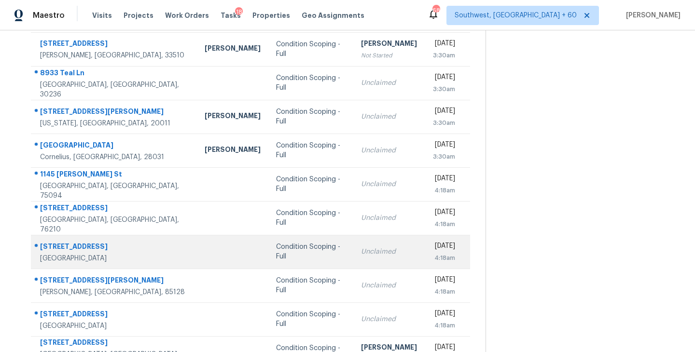
click at [268, 257] on td "Condition Scoping - Full" at bounding box center [310, 252] width 85 height 34
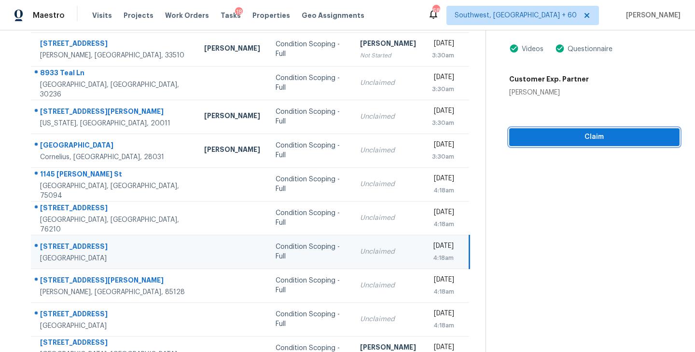
click at [622, 142] on span "Claim" at bounding box center [594, 137] width 155 height 12
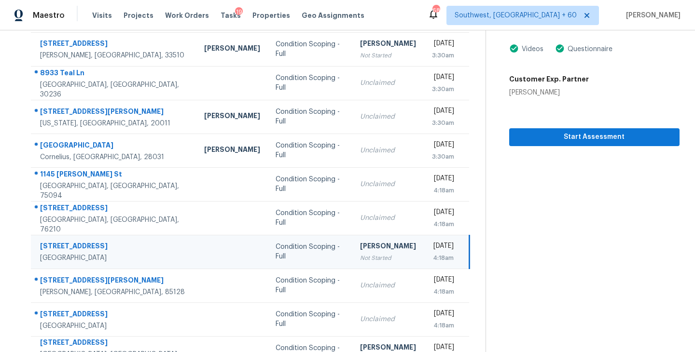
scroll to position [0, 0]
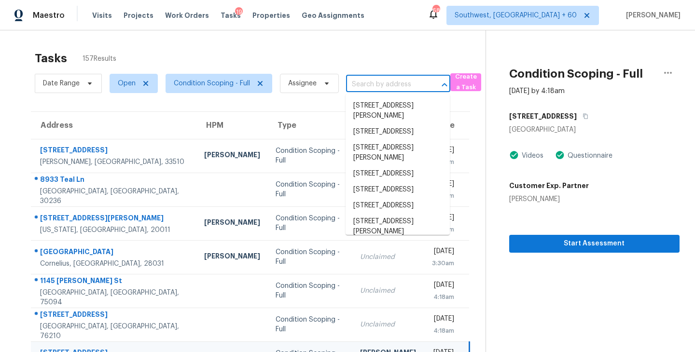
click at [364, 83] on input "text" at bounding box center [384, 84] width 77 height 15
paste input "4713 Brighton Village Dr Nashville, TN, 37211"
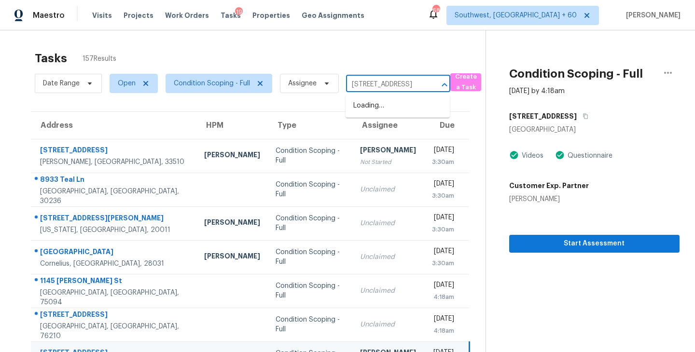
scroll to position [0, 67]
type input "4713 Brighton Village Dr Nashville, TN, 37211"
click at [537, 302] on section "Condition Scoping - Full Oct 3rd 2025 by 4:18am 9638 172nd St W Lakeville, MN 5…" at bounding box center [582, 266] width 194 height 472
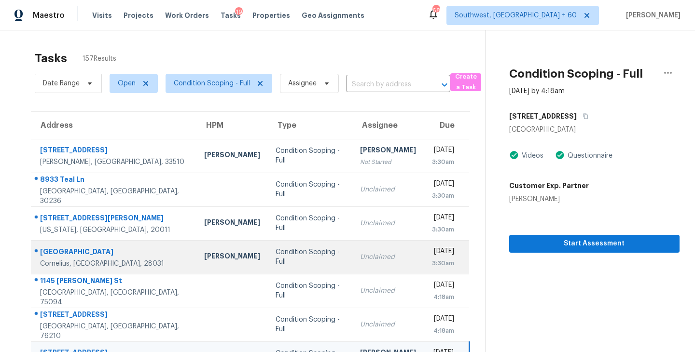
scroll to position [150, 0]
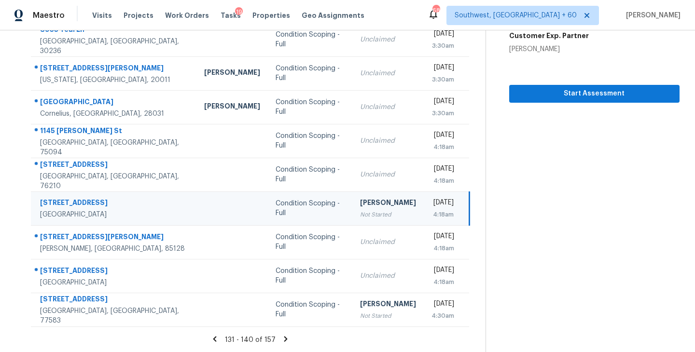
click at [284, 339] on icon at bounding box center [285, 338] width 3 height 5
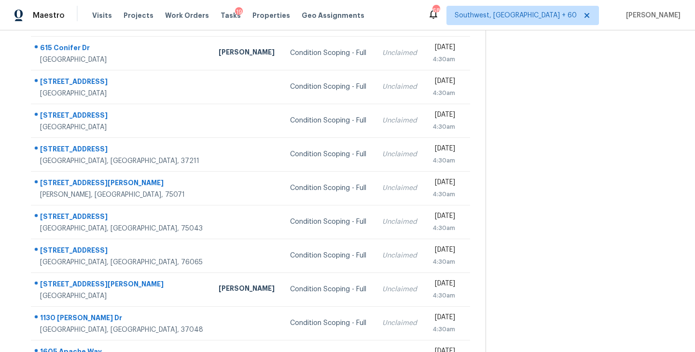
scroll to position [89, 0]
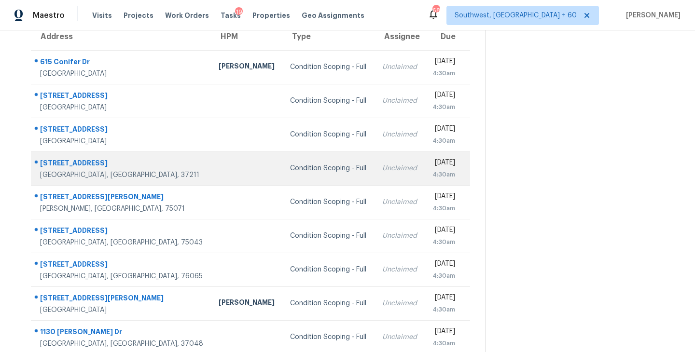
click at [290, 165] on div "Condition Scoping - Full" at bounding box center [328, 169] width 76 height 10
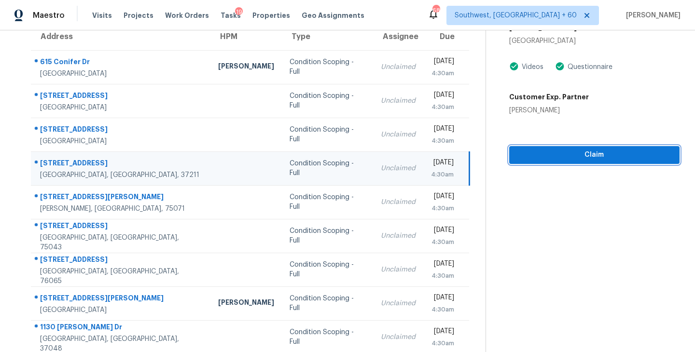
click at [593, 158] on span "Claim" at bounding box center [594, 155] width 155 height 12
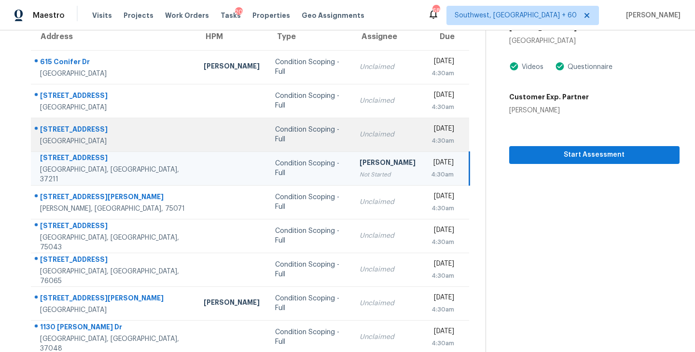
scroll to position [0, 0]
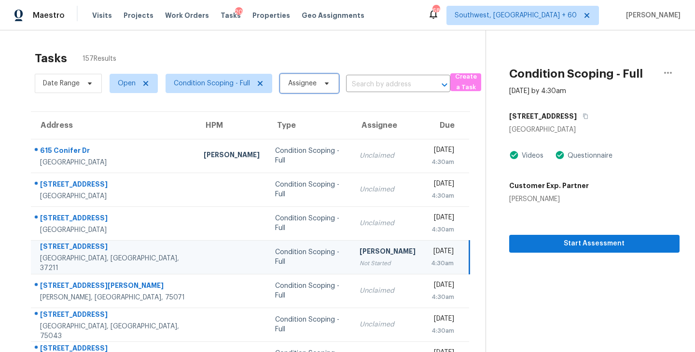
click at [307, 86] on span "Assignee" at bounding box center [302, 84] width 28 height 10
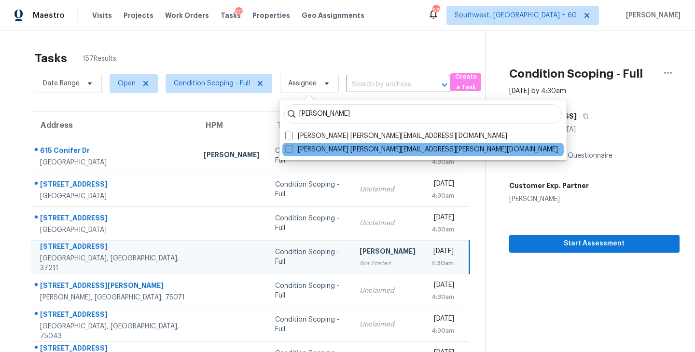
type input "sakthivel"
click at [316, 150] on label "Sakthivel Chandran sakthivel.chandran@opendoor.com" at bounding box center [421, 150] width 273 height 10
click at [291, 150] on input "Sakthivel Chandran sakthivel.chandran@opendoor.com" at bounding box center [288, 148] width 6 height 6
checkbox input "true"
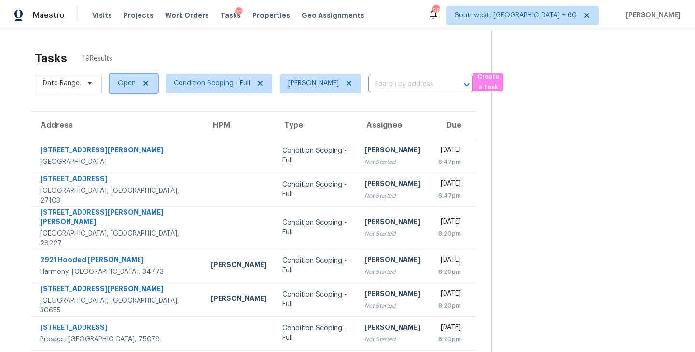
click at [129, 85] on span "Open" at bounding box center [127, 84] width 18 height 10
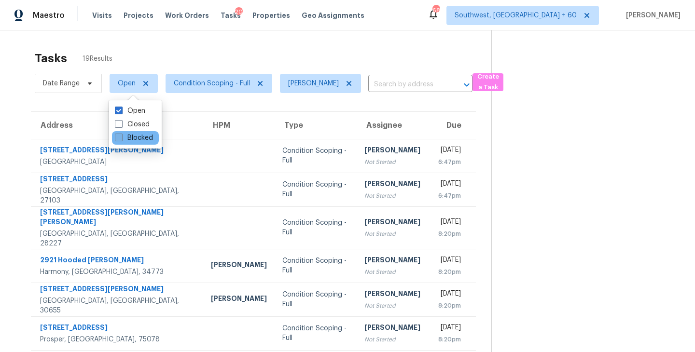
click at [144, 136] on label "Blocked" at bounding box center [134, 138] width 38 height 10
click at [121, 136] on input "Blocked" at bounding box center [118, 136] width 6 height 6
checkbox input "true"
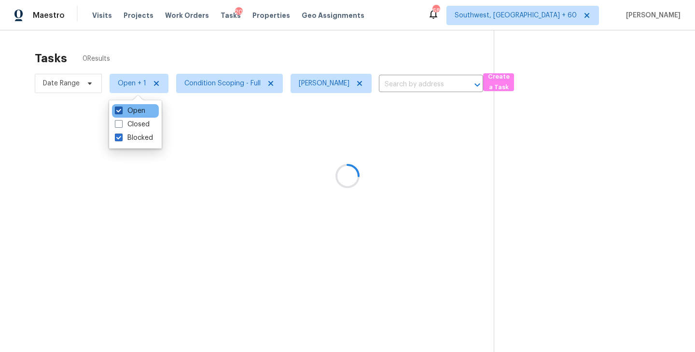
click at [137, 110] on label "Open" at bounding box center [130, 111] width 30 height 10
click at [121, 110] on input "Open" at bounding box center [118, 109] width 6 height 6
checkbox input "false"
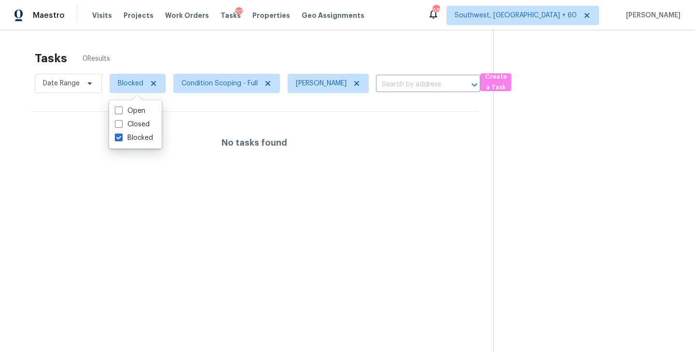
click at [649, 210] on section at bounding box center [586, 206] width 186 height 352
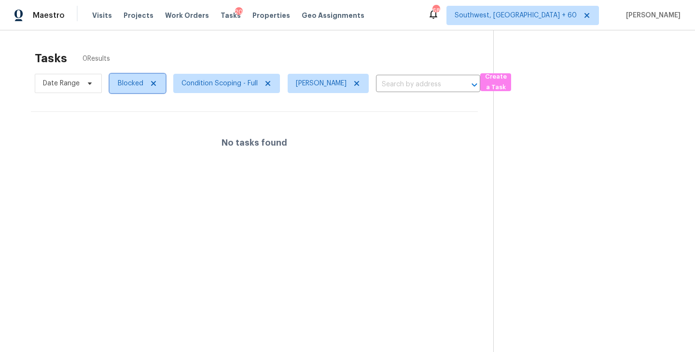
click at [124, 83] on span "Blocked" at bounding box center [131, 84] width 26 height 10
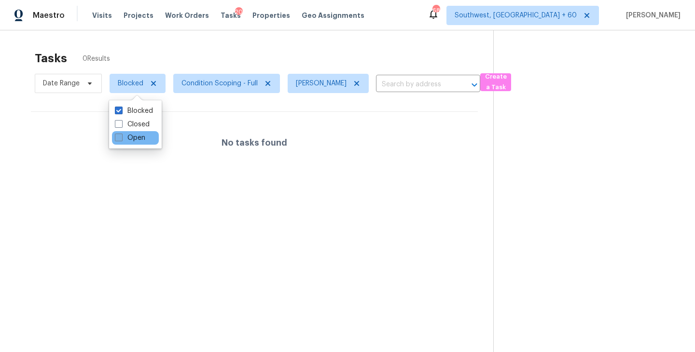
click at [141, 137] on label "Open" at bounding box center [130, 138] width 30 height 10
click at [121, 137] on input "Open" at bounding box center [118, 136] width 6 height 6
checkbox input "true"
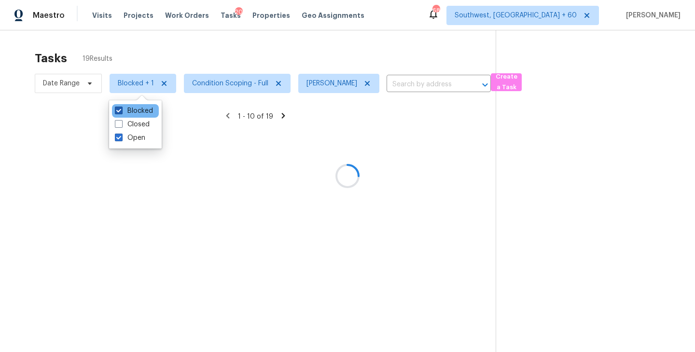
click at [141, 110] on label "Blocked" at bounding box center [134, 111] width 38 height 10
click at [121, 110] on input "Blocked" at bounding box center [118, 109] width 6 height 6
checkbox input "false"
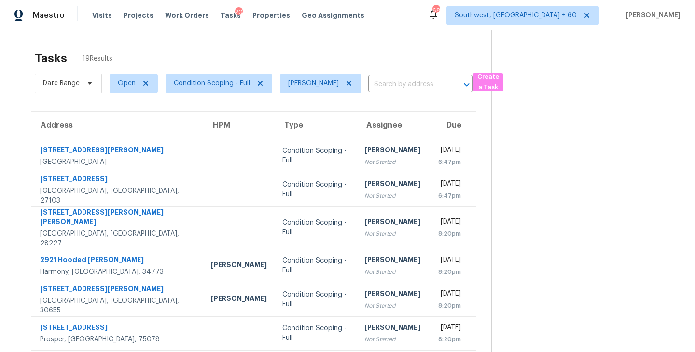
click at [513, 220] on section at bounding box center [585, 270] width 188 height 481
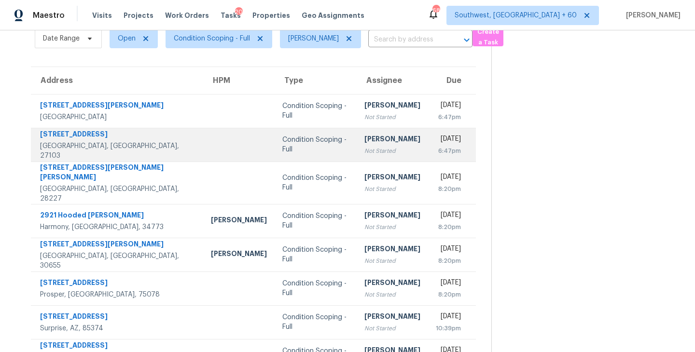
scroll to position [44, 0]
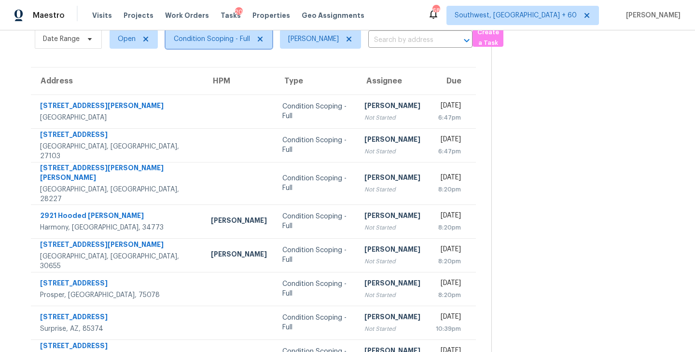
click at [243, 44] on span "Condition Scoping - Full" at bounding box center [218, 38] width 107 height 19
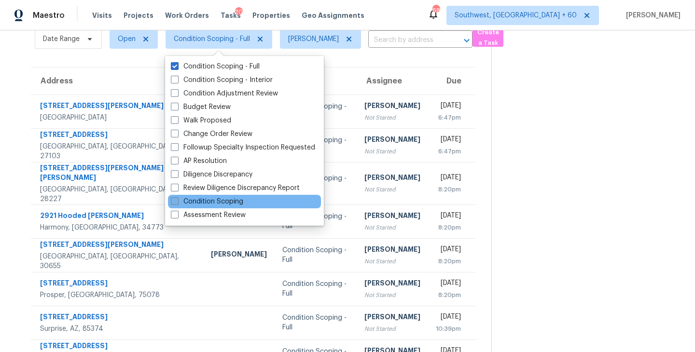
click at [219, 203] on label "Condition Scoping" at bounding box center [207, 202] width 72 height 10
click at [177, 203] on input "Condition Scoping" at bounding box center [174, 200] width 6 height 6
checkbox input "true"
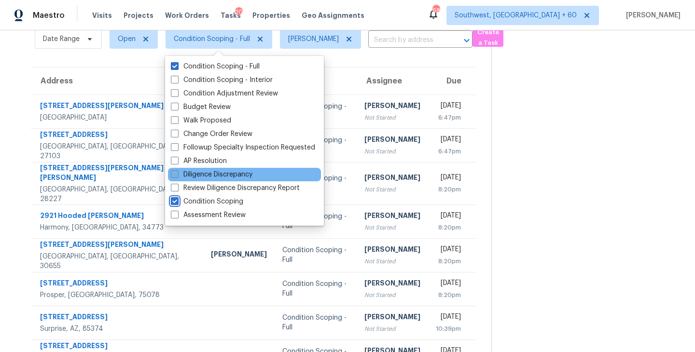
scroll to position [30, 0]
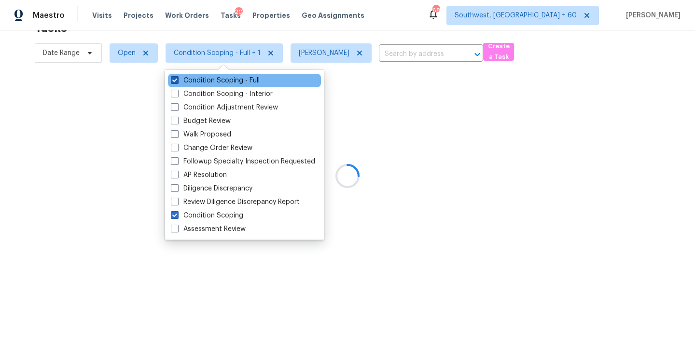
click at [219, 78] on label "Condition Scoping - Full" at bounding box center [215, 81] width 89 height 10
click at [177, 78] on input "Condition Scoping - Full" at bounding box center [174, 79] width 6 height 6
checkbox input "false"
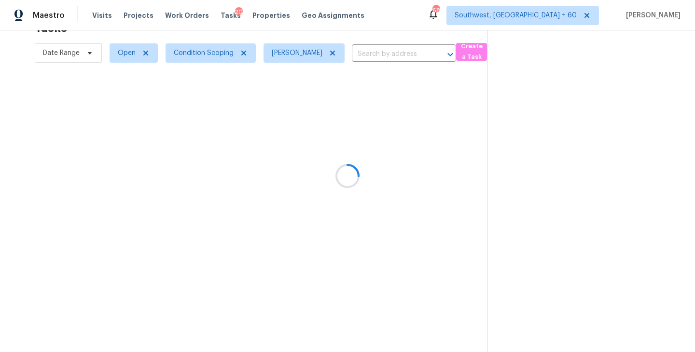
click at [479, 180] on div at bounding box center [347, 176] width 695 height 352
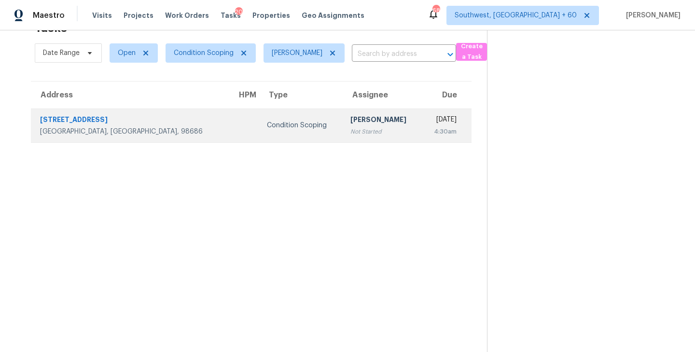
click at [358, 131] on div "Not Started" at bounding box center [382, 132] width 64 height 10
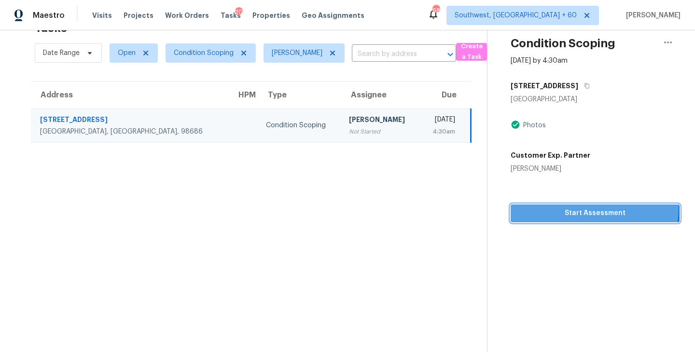
click at [579, 208] on span "Start Assessment" at bounding box center [594, 213] width 153 height 12
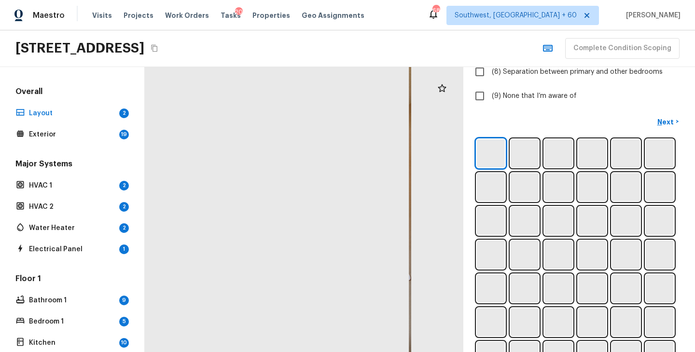
scroll to position [242, 0]
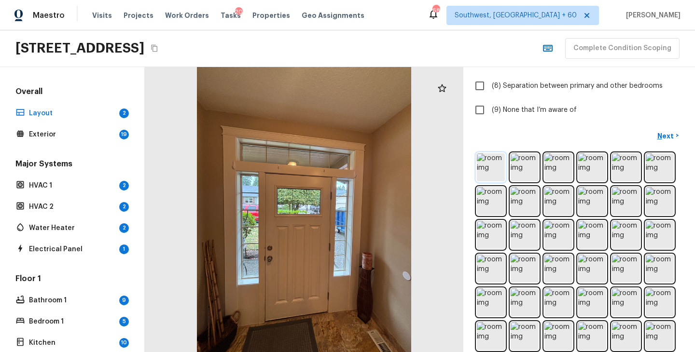
click at [483, 171] on img at bounding box center [491, 167] width 28 height 28
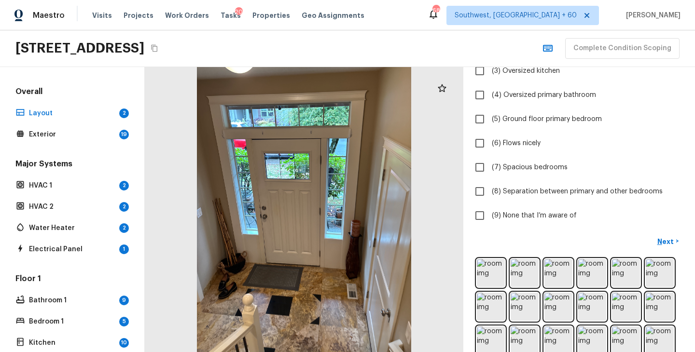
scroll to position [62, 0]
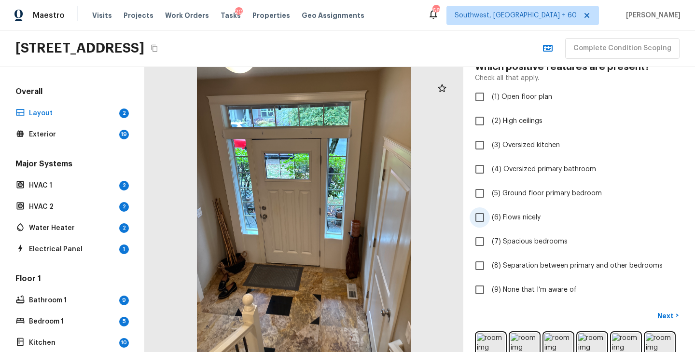
click at [507, 215] on span "(6) Flows nicely" at bounding box center [516, 218] width 49 height 10
click at [490, 215] on input "(6) Flows nicely" at bounding box center [479, 217] width 20 height 20
checkbox input "true"
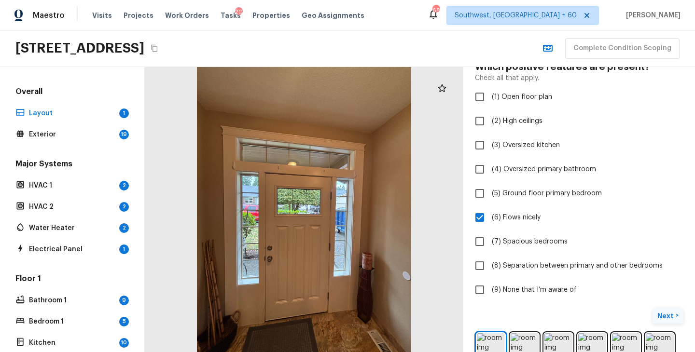
click at [671, 313] on p "Next" at bounding box center [666, 316] width 18 height 10
click at [480, 288] on input "(9) None that I’m aware of" at bounding box center [479, 290] width 20 height 20
checkbox input "true"
click at [632, 311] on p "Next ( Exterior )" at bounding box center [652, 316] width 47 height 10
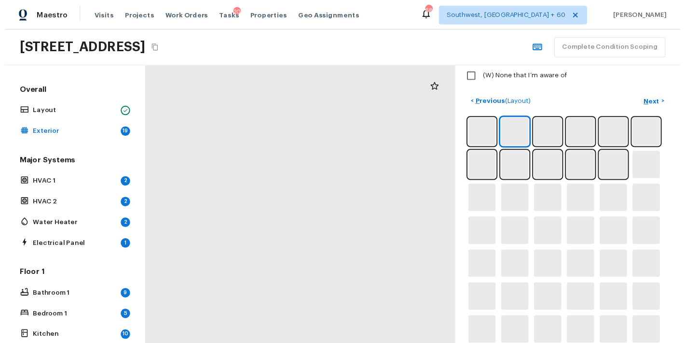
scroll to position [314, 0]
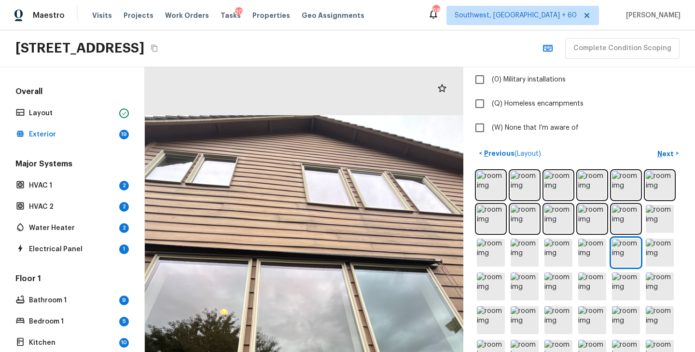
drag, startPoint x: 343, startPoint y: 203, endPoint x: 362, endPoint y: 323, distance: 121.1
click at [362, 323] on div at bounding box center [294, 342] width 507 height 454
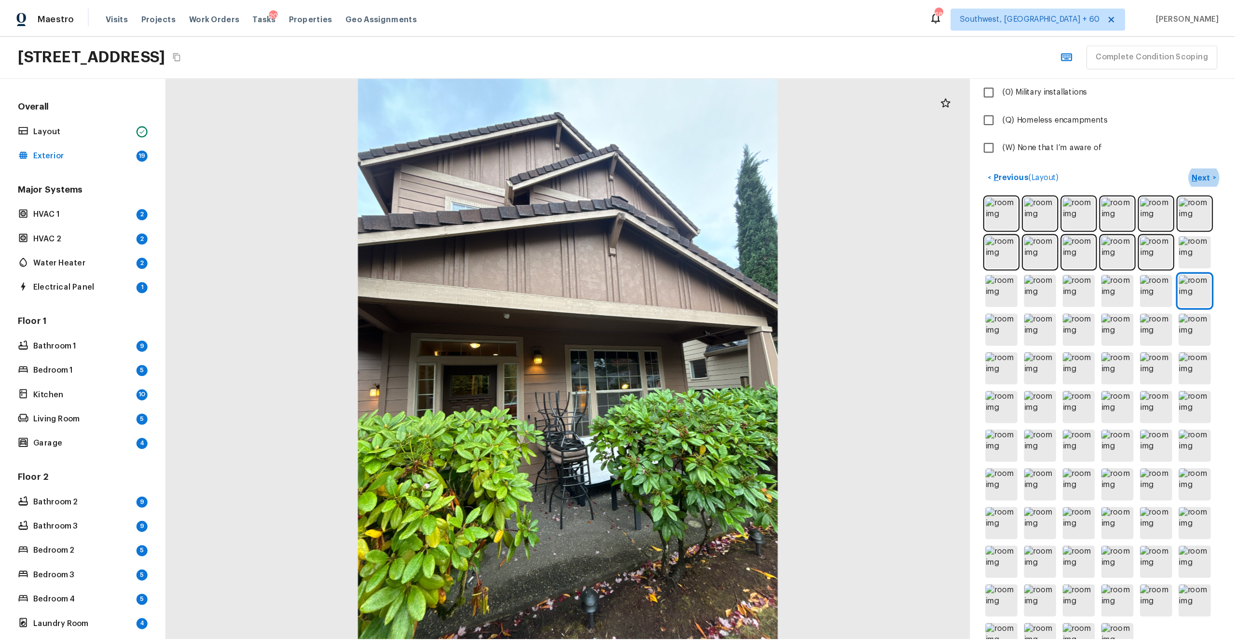
scroll to position [258, 0]
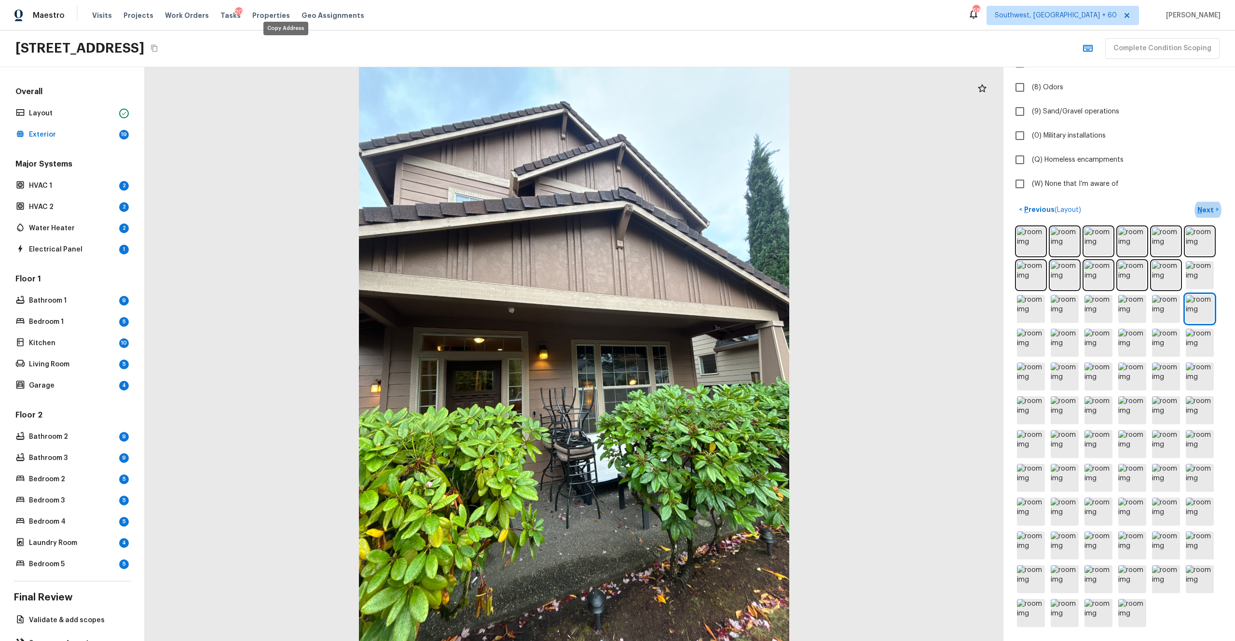
click at [158, 51] on icon "Copy Address" at bounding box center [155, 48] width 8 height 8
click at [694, 246] on img at bounding box center [1031, 241] width 28 height 28
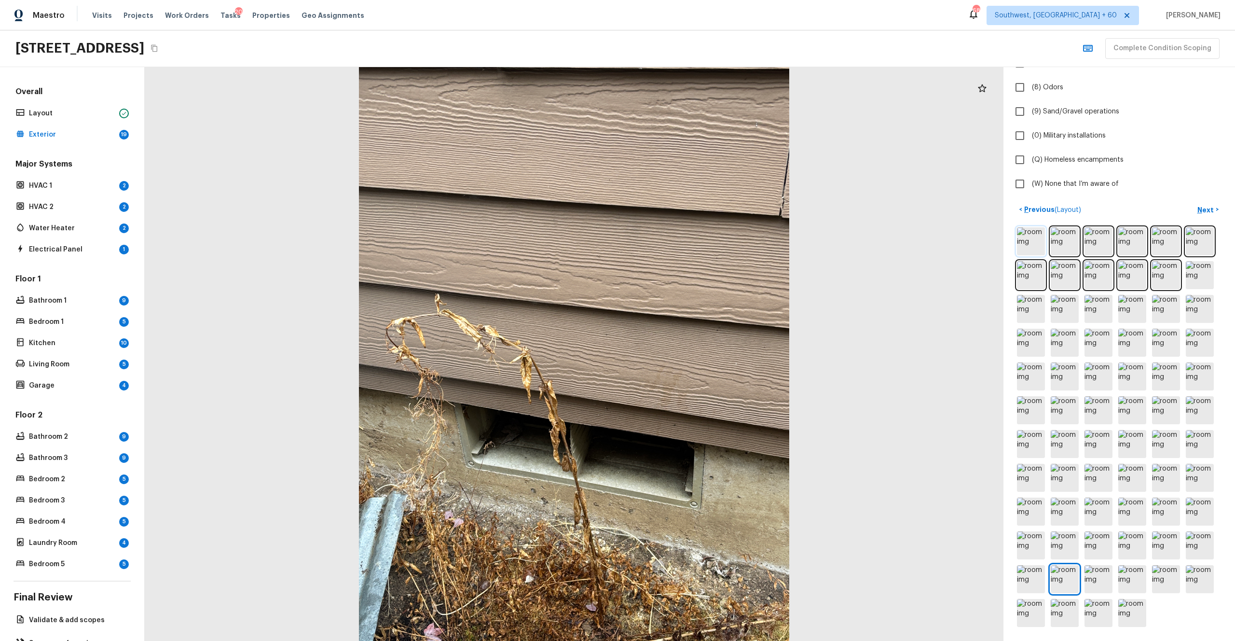
click at [694, 239] on img at bounding box center [1031, 241] width 28 height 28
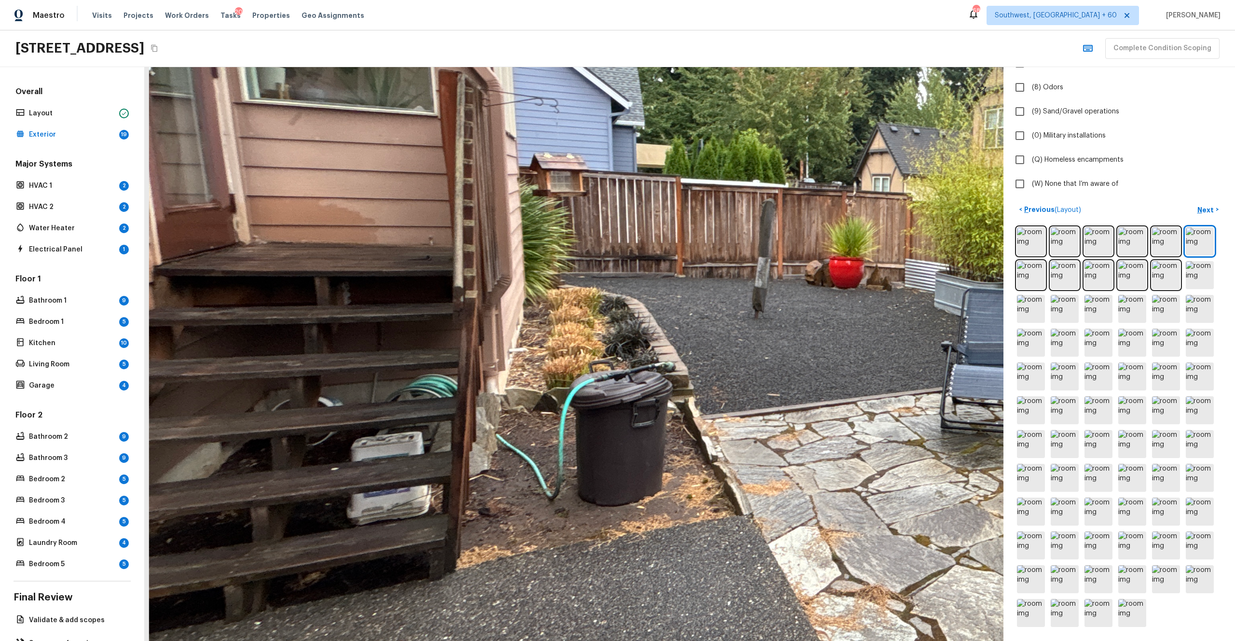
drag, startPoint x: 252, startPoint y: 404, endPoint x: 285, endPoint y: 404, distance: 32.8
click at [285, 352] on div at bounding box center [952, 302] width 1803 height 1205
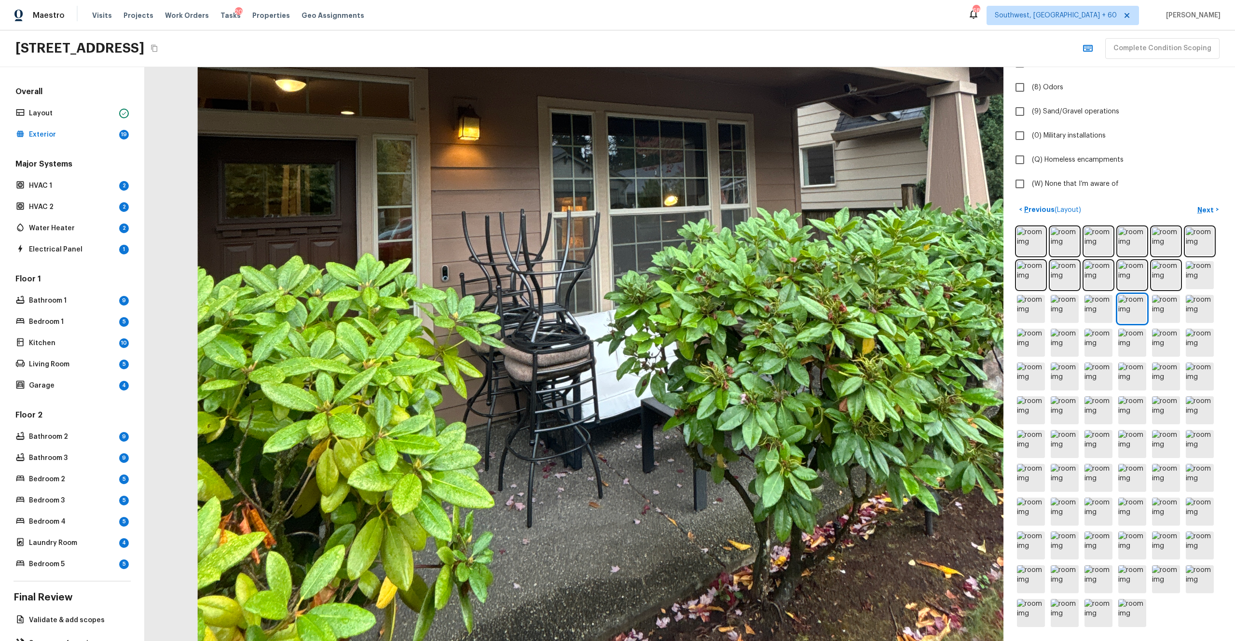
drag, startPoint x: 546, startPoint y: 426, endPoint x: 563, endPoint y: 136, distance: 290.5
click at [563, 136] on div at bounding box center [640, 192] width 1767 height 1181
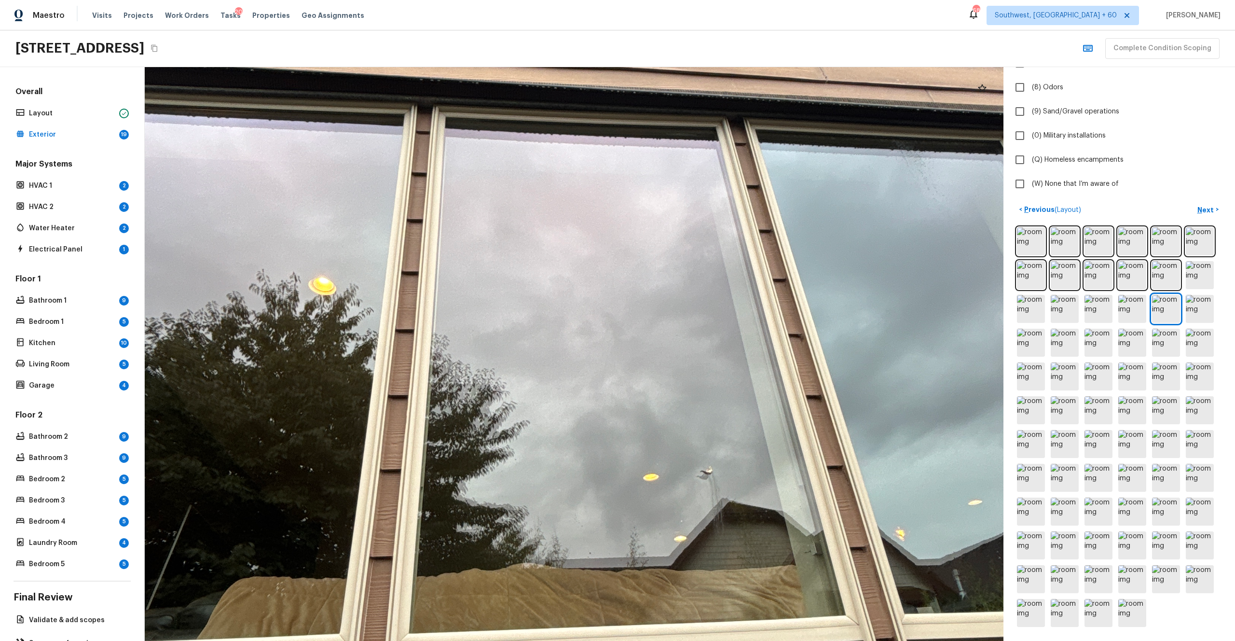
drag, startPoint x: 582, startPoint y: 333, endPoint x: 549, endPoint y: 578, distance: 246.8
click at [549, 352] on div at bounding box center [561, 387] width 2283 height 1525
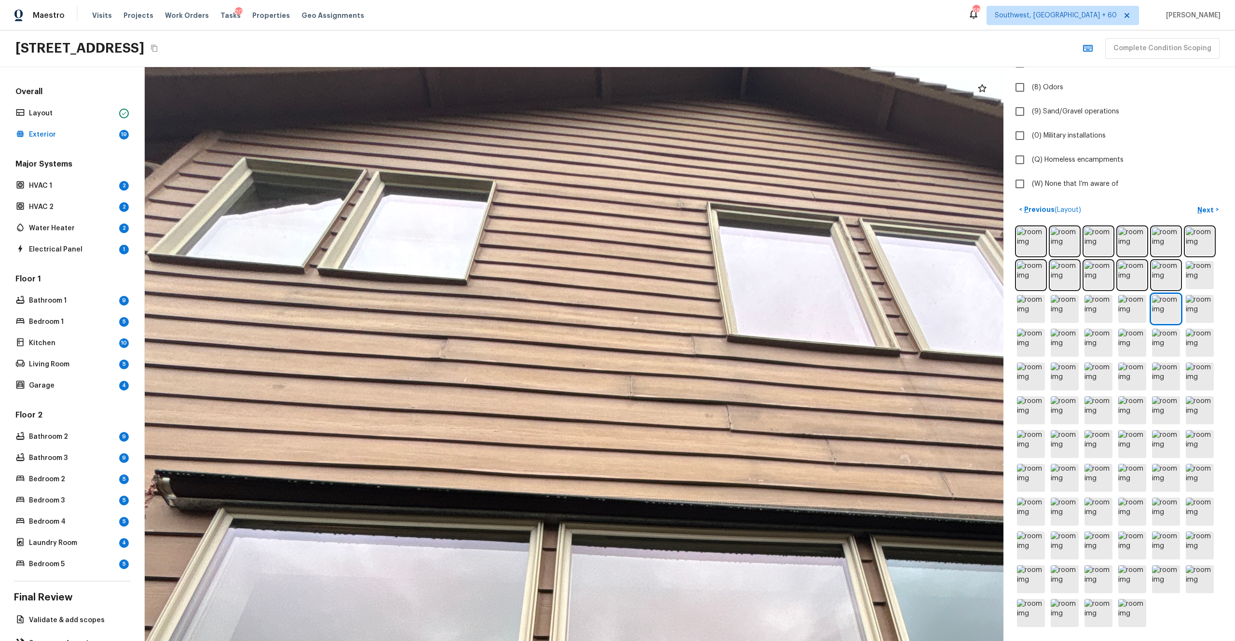
drag, startPoint x: 661, startPoint y: 485, endPoint x: 820, endPoint y: 459, distance: 161.3
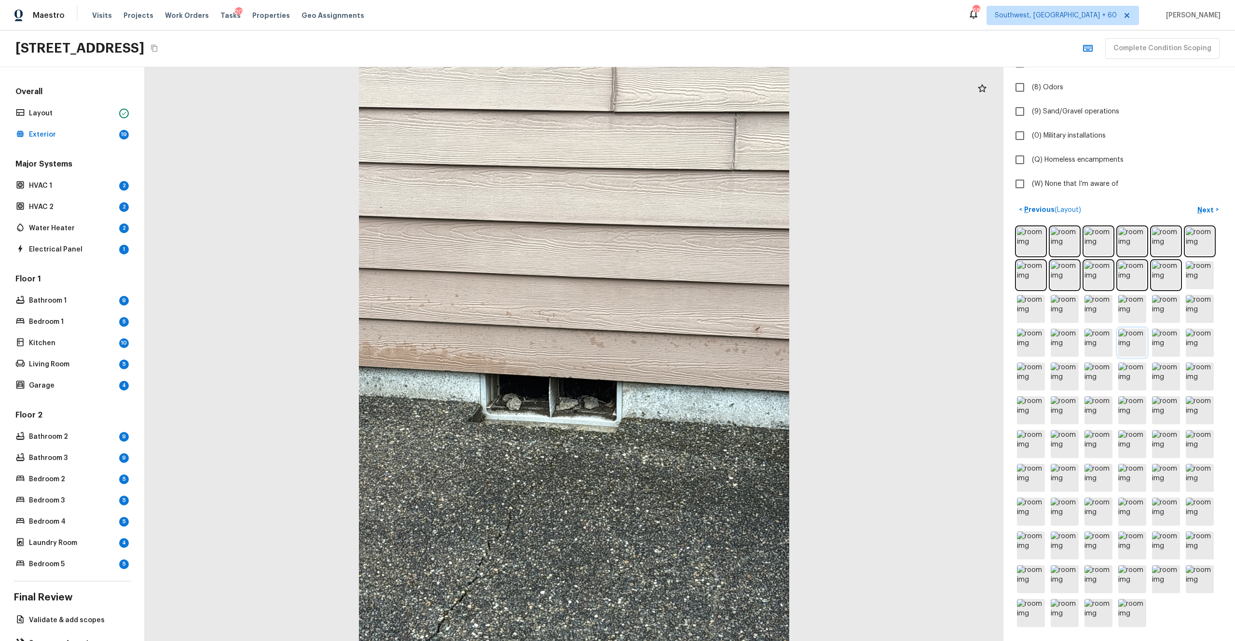
click at [694, 342] on img at bounding box center [1132, 343] width 28 height 28
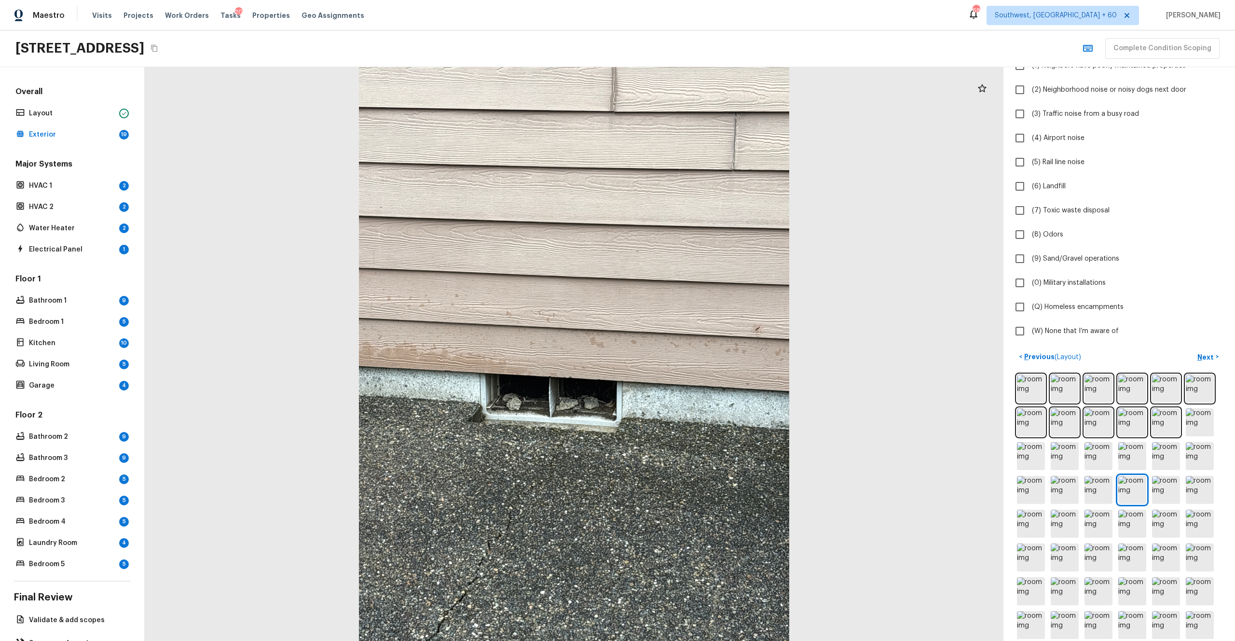
scroll to position [0, 0]
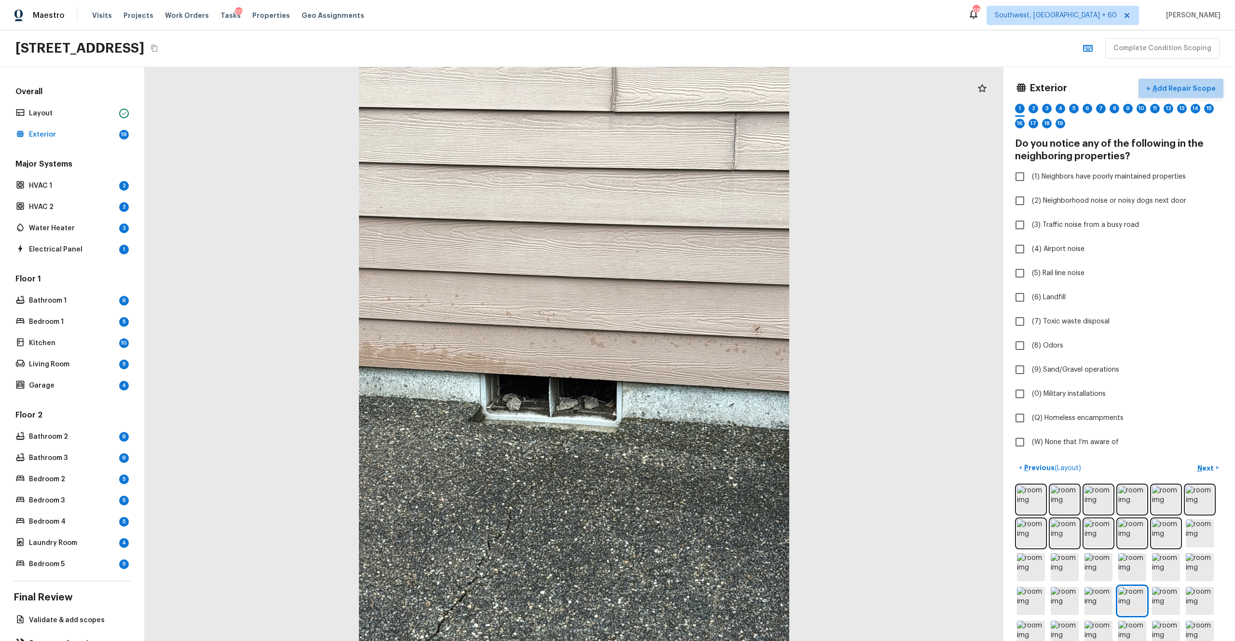
click at [694, 89] on p "Add Repair Scope" at bounding box center [1183, 88] width 65 height 10
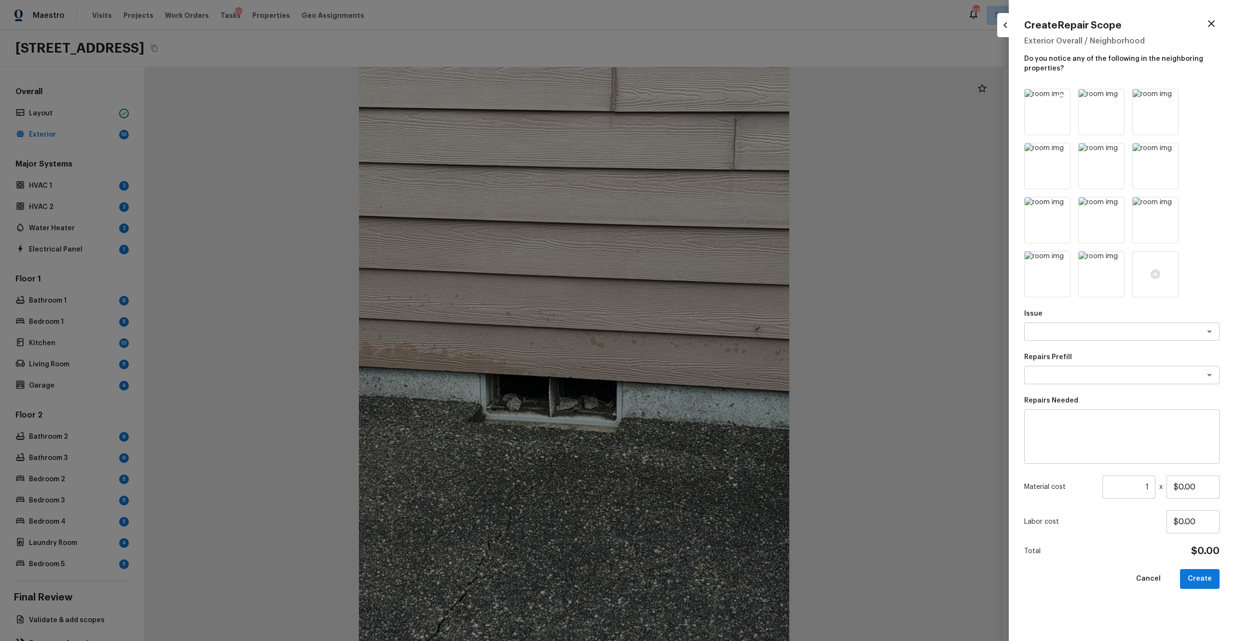
click at [694, 97] on icon at bounding box center [1062, 98] width 10 height 10
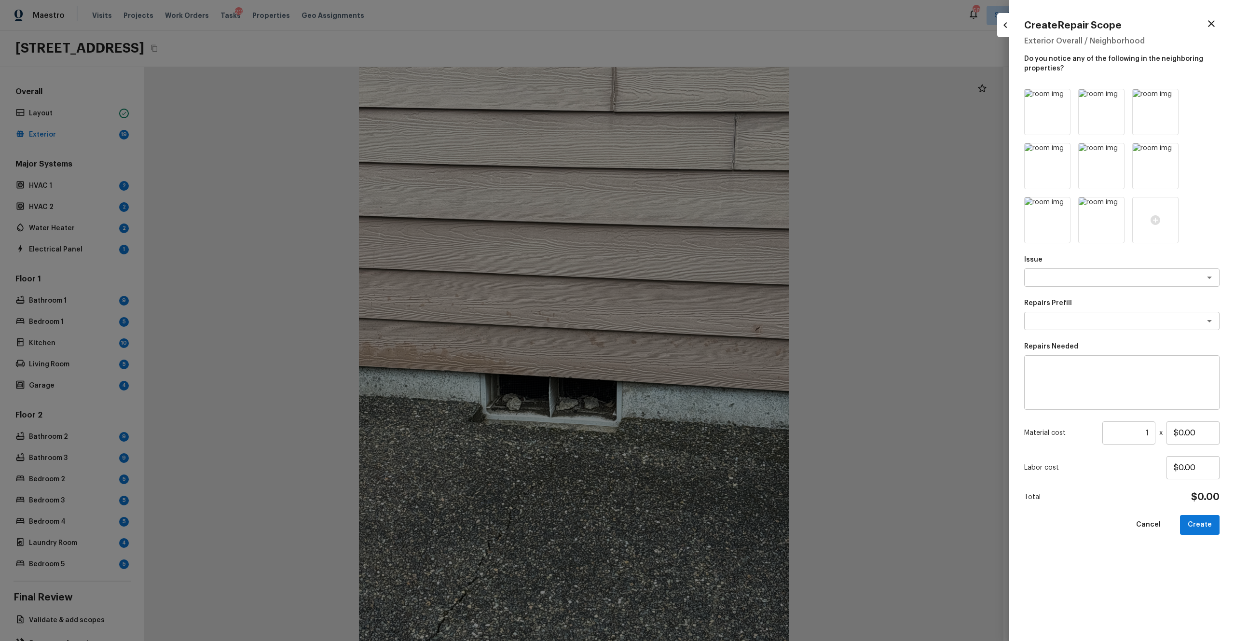
click at [694, 97] on icon at bounding box center [1062, 98] width 10 height 10
click at [694, 97] on icon at bounding box center [1116, 98] width 10 height 10
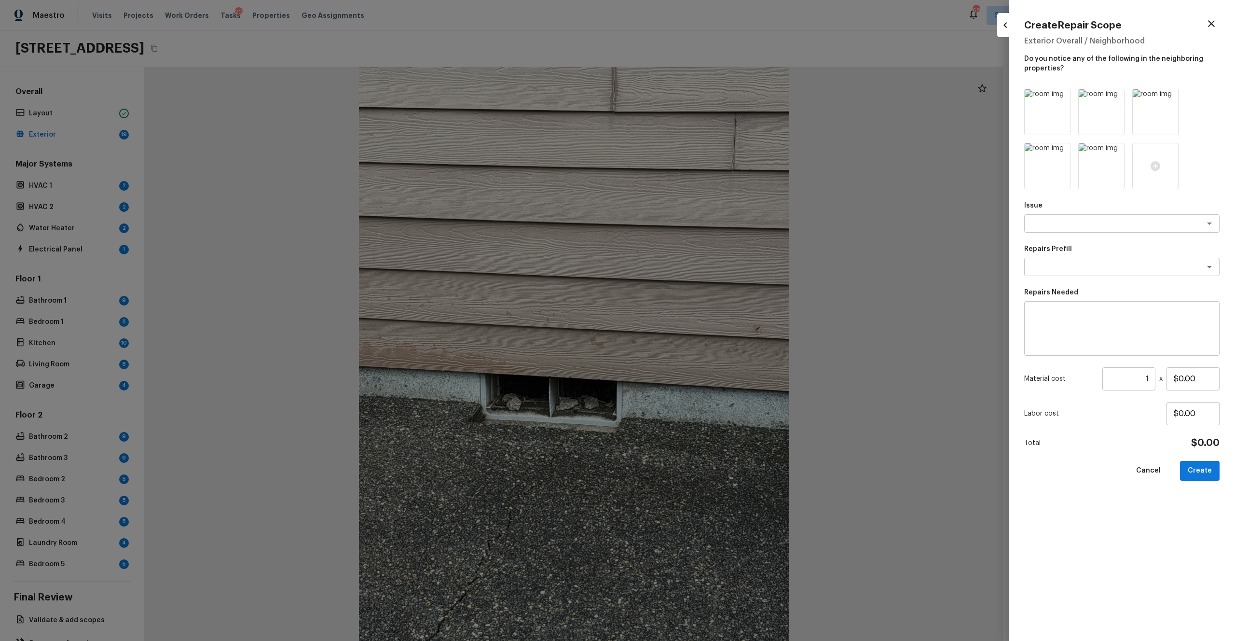
click at [694, 97] on icon at bounding box center [1062, 98] width 10 height 10
click at [694, 97] on icon at bounding box center [1116, 98] width 10 height 10
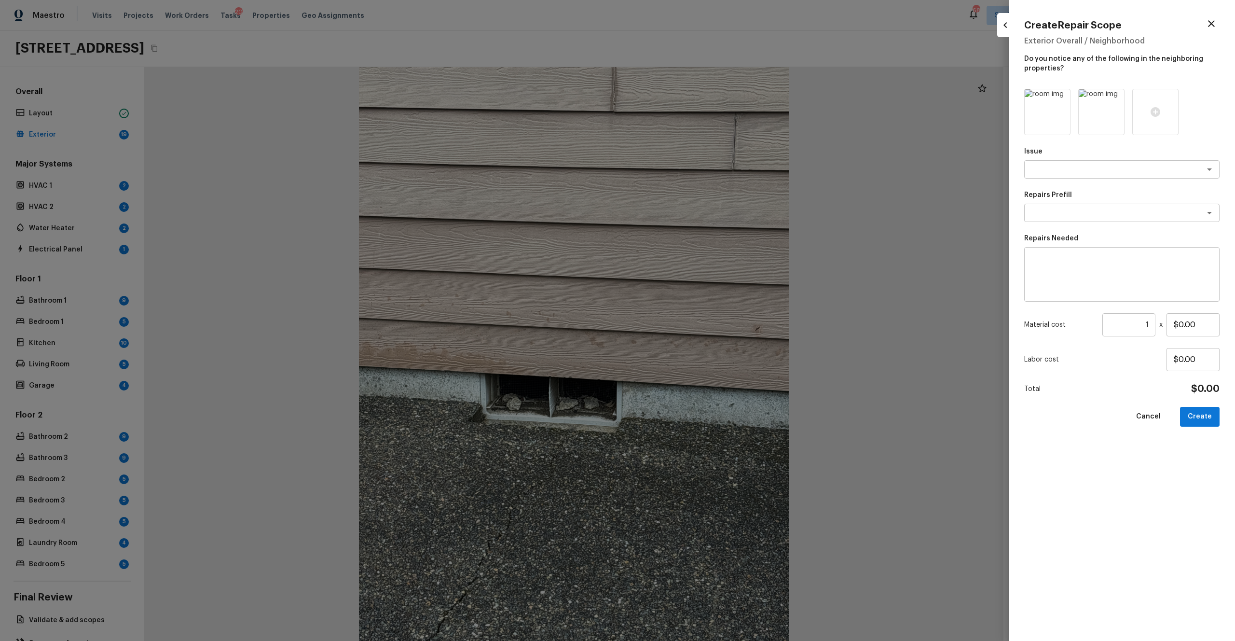
click at [694, 97] on icon at bounding box center [1062, 98] width 10 height 10
click at [694, 97] on icon at bounding box center [1116, 98] width 10 height 10
click at [694, 103] on div at bounding box center [1047, 112] width 46 height 46
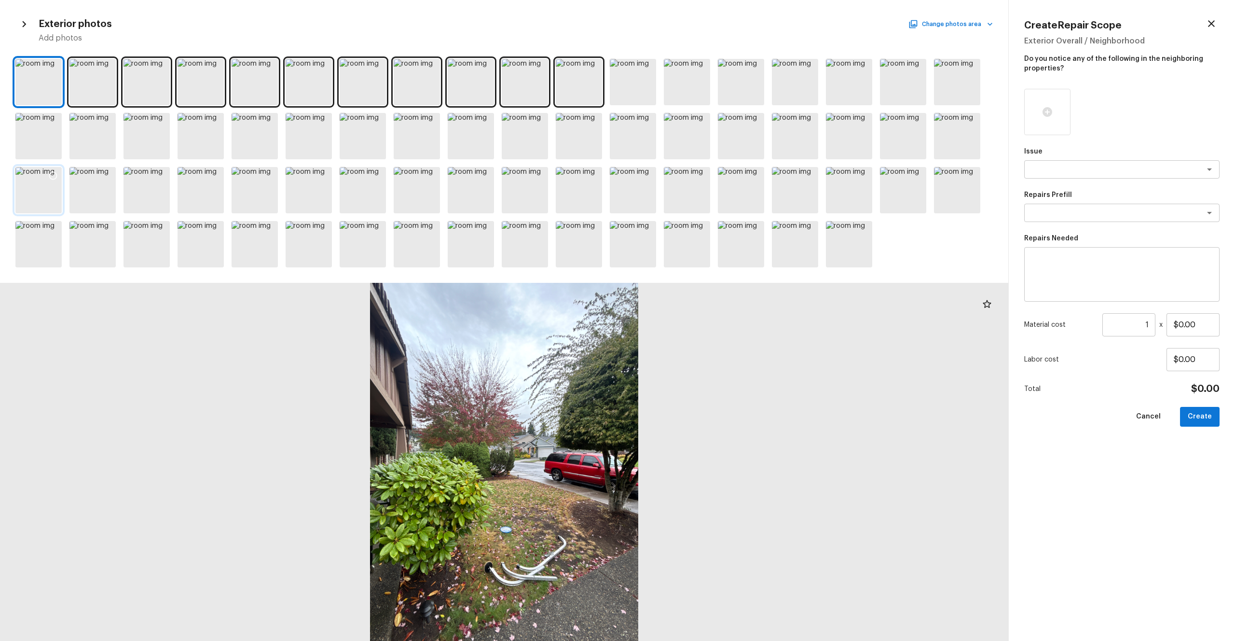
click at [47, 187] on div at bounding box center [52, 177] width 17 height 20
click at [217, 140] on div at bounding box center [201, 136] width 46 height 46
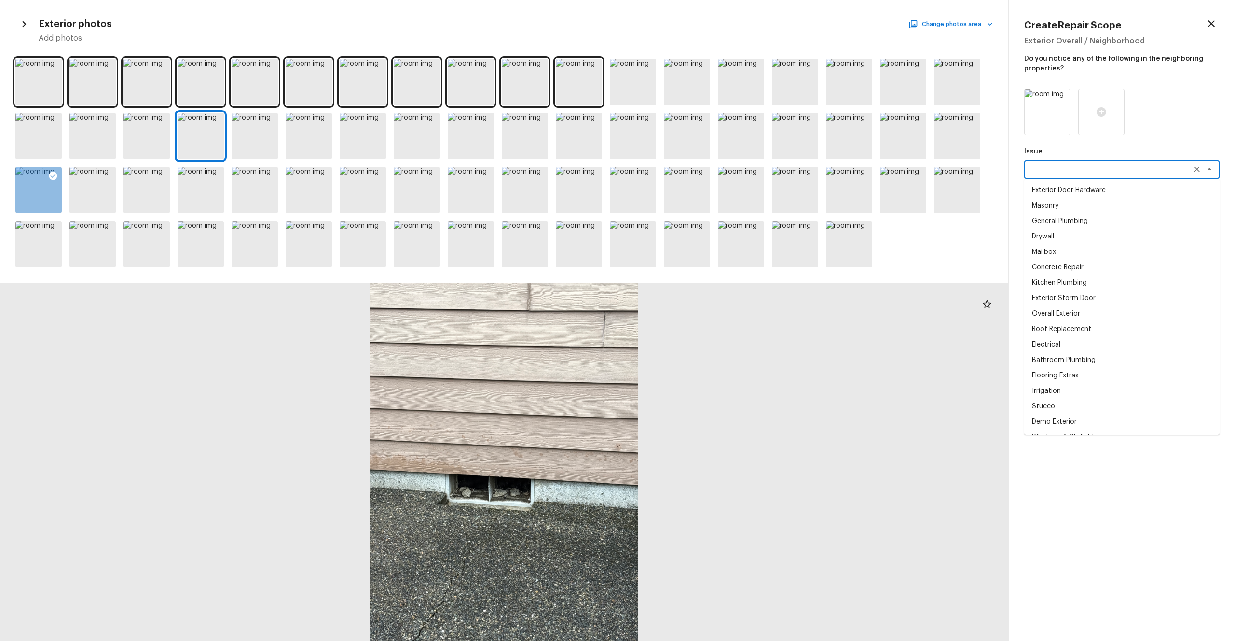
click at [694, 172] on textarea at bounding box center [1109, 170] width 160 height 10
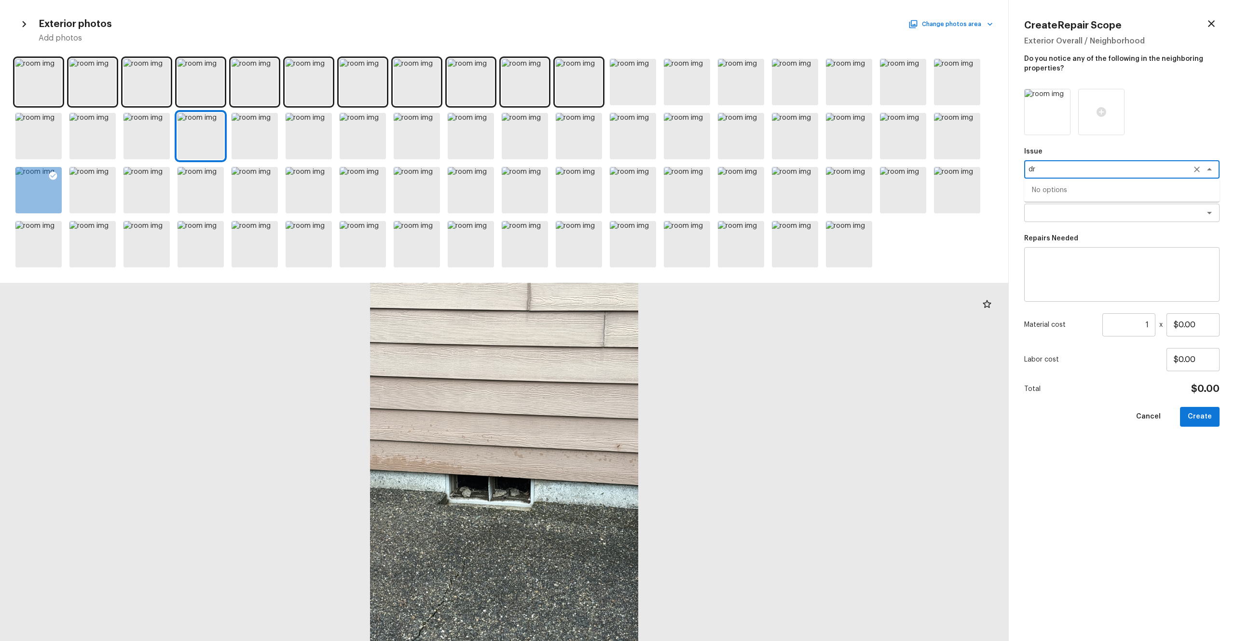
type textarea "d"
click at [694, 194] on li "Concrete Repair" at bounding box center [1121, 189] width 195 height 15
type textarea "Concrete Repair"
click at [694, 228] on div "Issue Concrete Repair x ​ Repairs Prefill x ​ Repairs Needed x ​ Material cost …" at bounding box center [1121, 357] width 195 height 536
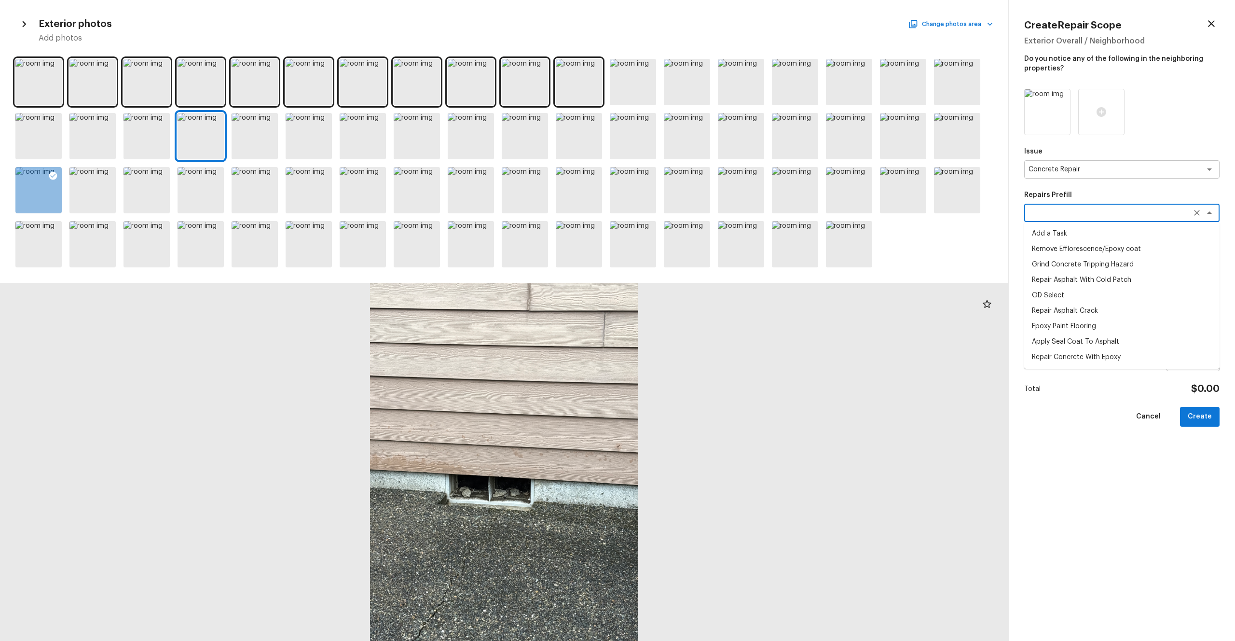
click at [694, 217] on textarea at bounding box center [1109, 213] width 160 height 10
click at [694, 269] on li "Repair Concrete With Epoxy" at bounding box center [1121, 264] width 195 height 15
type textarea "Repair Concrete With Epoxy"
type textarea "Prep and clean the crack in the concrete thoroughly. Apply/inject a concrete ad…"
type input "$7.42"
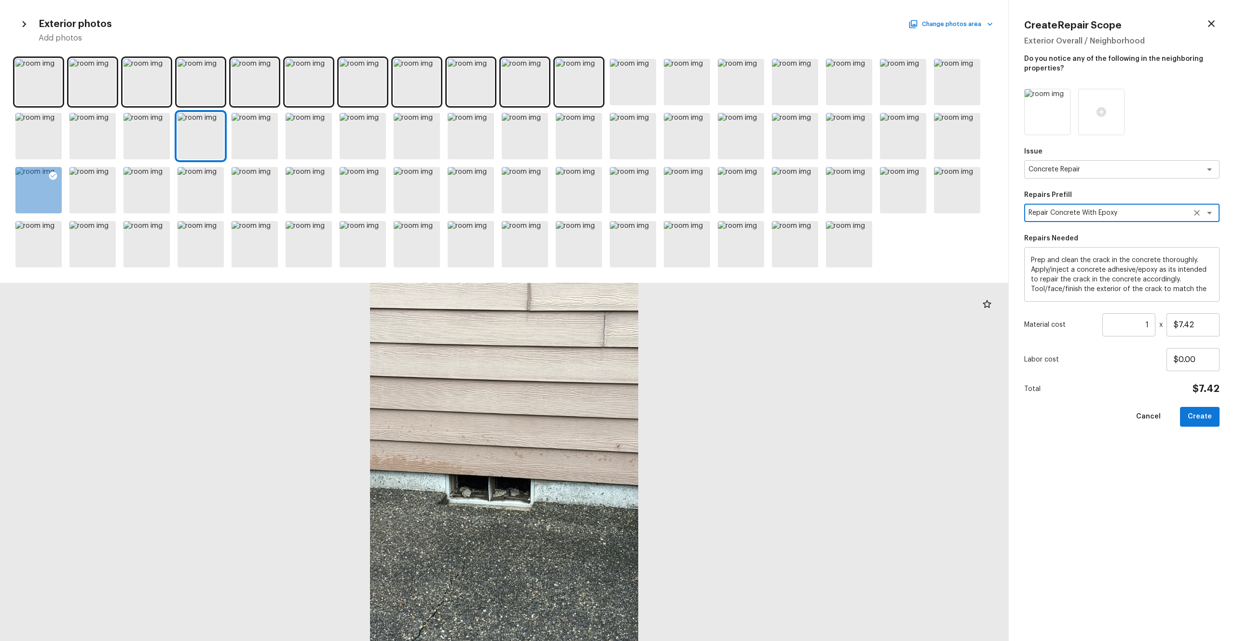
type textarea "Repair Concrete With Epoxy"
click at [694, 325] on input "1" at bounding box center [1128, 324] width 53 height 23
type input "55"
click at [694, 352] on button "Create" at bounding box center [1200, 417] width 40 height 20
type input "1"
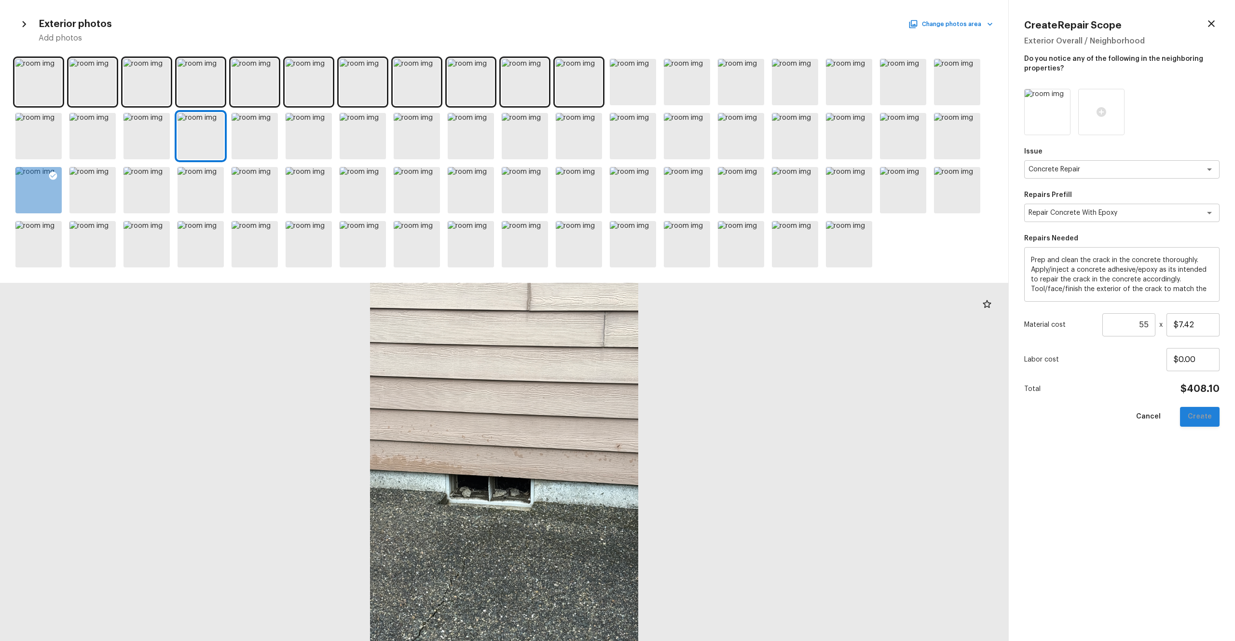
type input "$0.00"
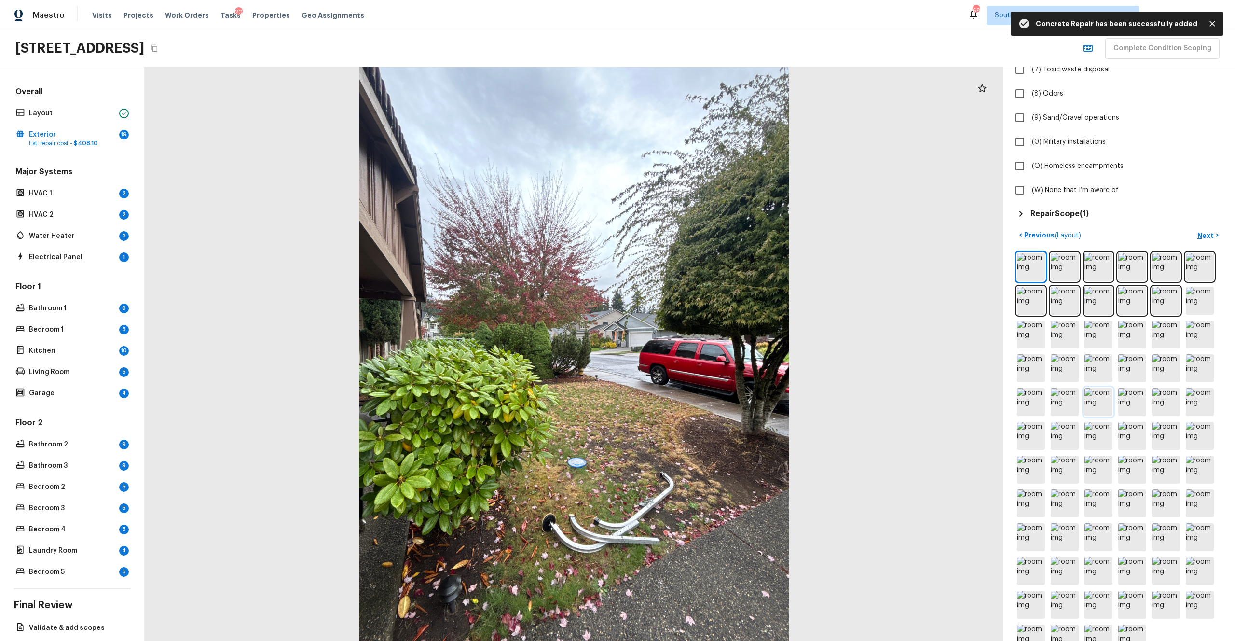
scroll to position [255, 0]
click at [694, 352] on img at bounding box center [1200, 399] width 28 height 28
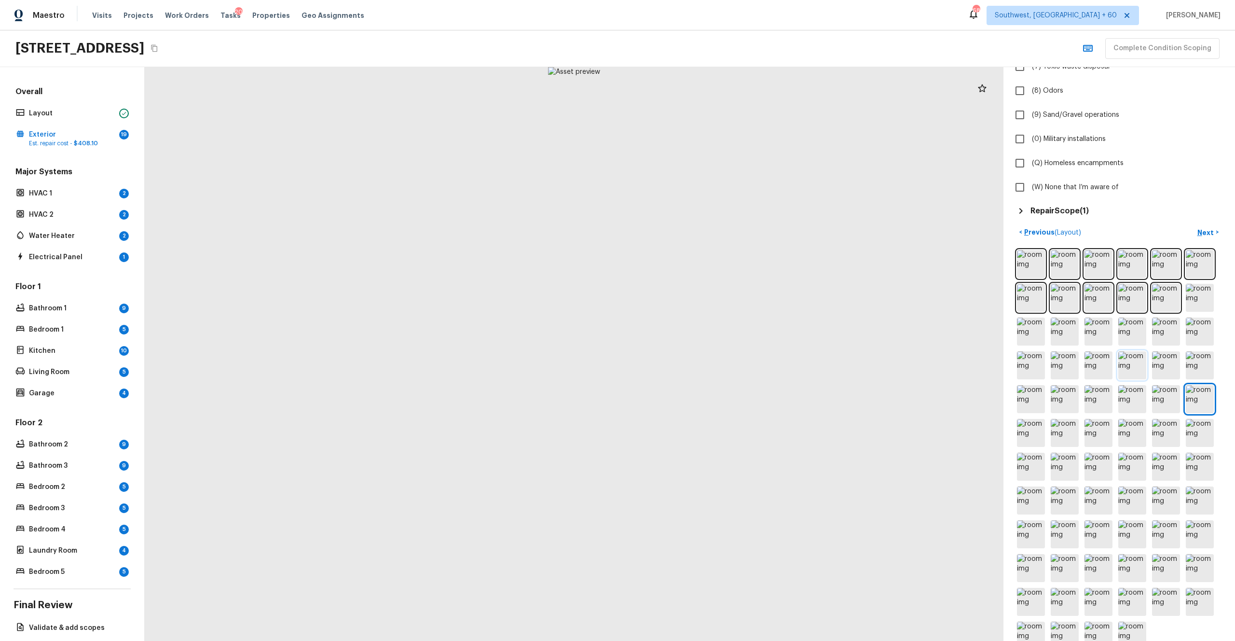
click at [694, 352] on img at bounding box center [1132, 365] width 28 height 28
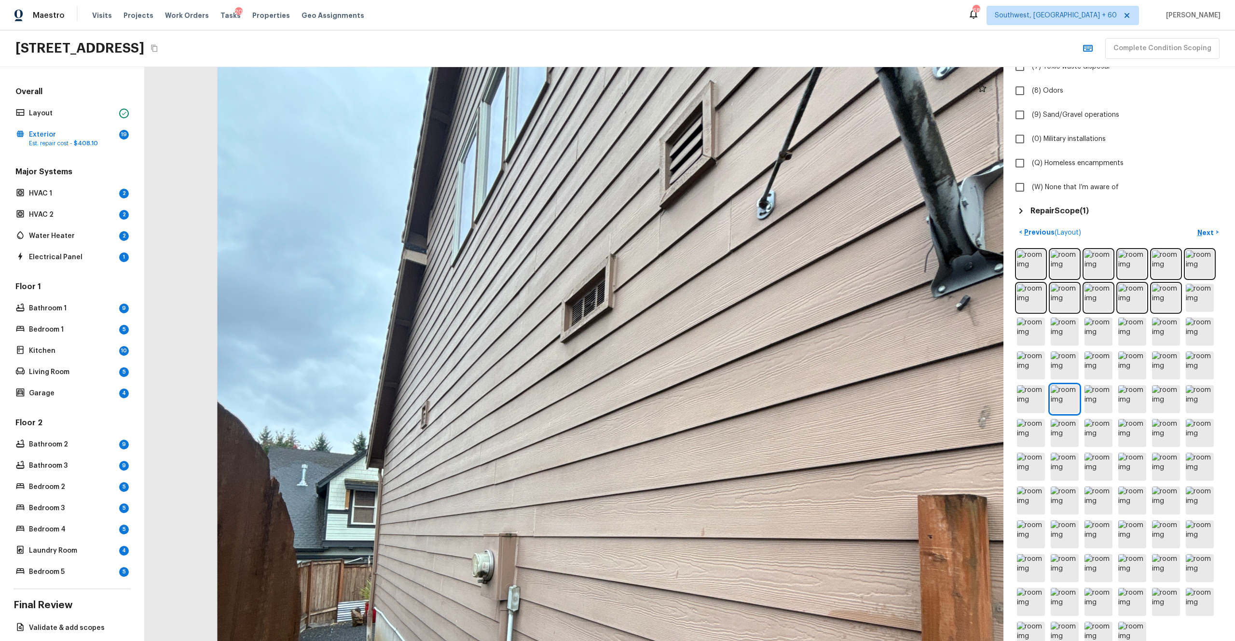
drag, startPoint x: 475, startPoint y: 361, endPoint x: 559, endPoint y: 505, distance: 166.5
click at [559, 352] on div at bounding box center [647, 497] width 1717 height 1147
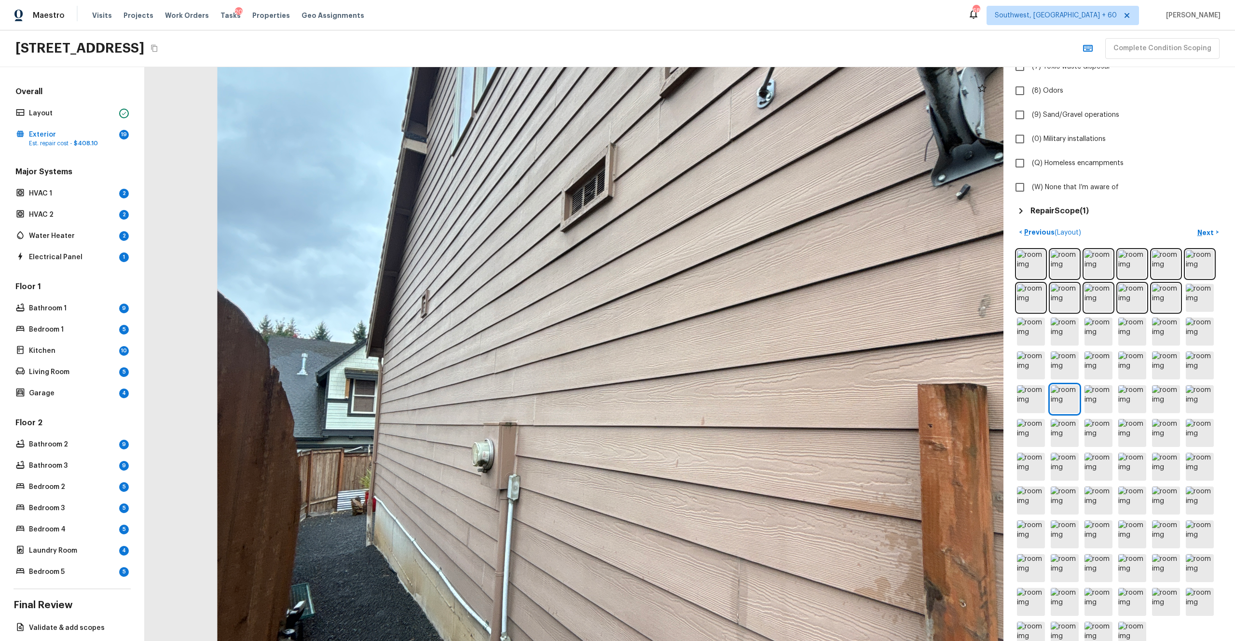
drag, startPoint x: 572, startPoint y: 504, endPoint x: 572, endPoint y: 393, distance: 111.0
click at [572, 352] on div at bounding box center [647, 386] width 1717 height 1147
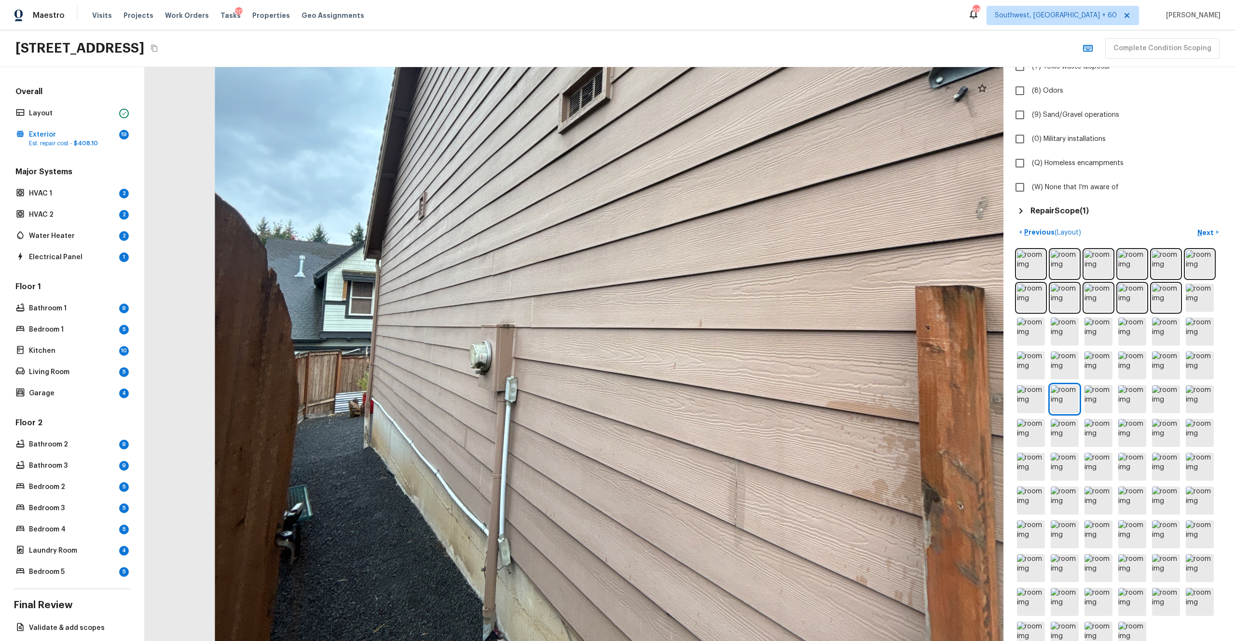
drag, startPoint x: 591, startPoint y: 436, endPoint x: 589, endPoint y: 339, distance: 97.0
click at [589, 338] on div at bounding box center [645, 288] width 1717 height 1147
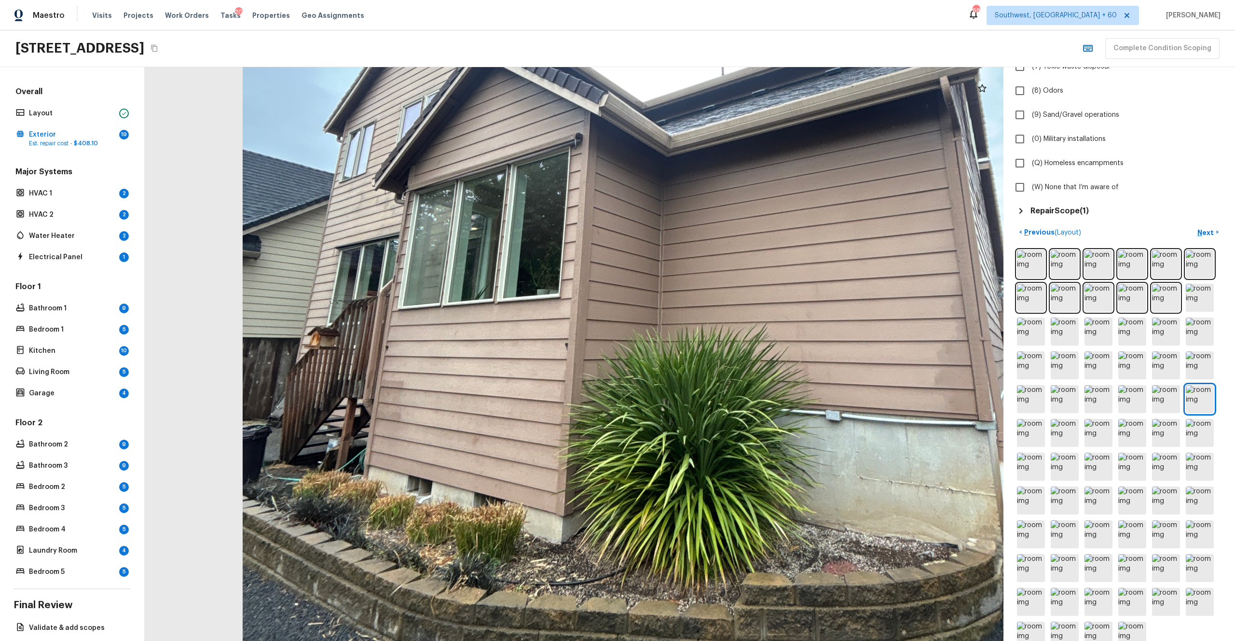
drag, startPoint x: 498, startPoint y: 437, endPoint x: 602, endPoint y: 383, distance: 117.0
click at [602, 352] on div at bounding box center [694, 226] width 1802 height 1204
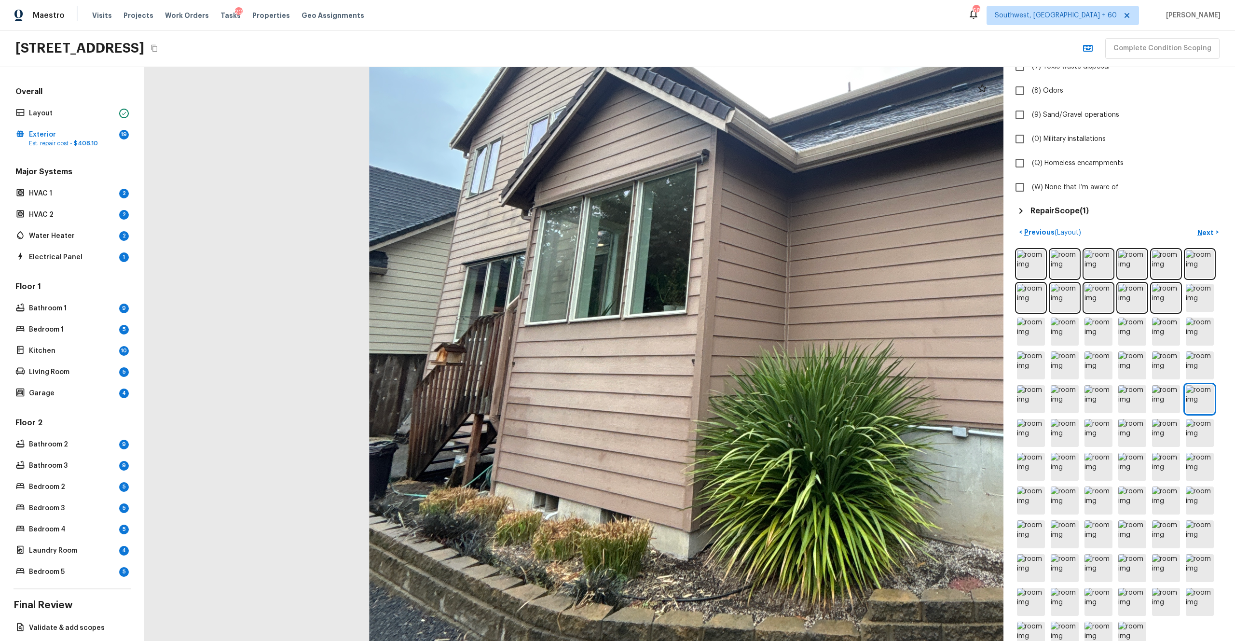
drag, startPoint x: 460, startPoint y: 395, endPoint x: 567, endPoint y: 429, distance: 113.1
click at [568, 352] on div at bounding box center [820, 242] width 1802 height 1204
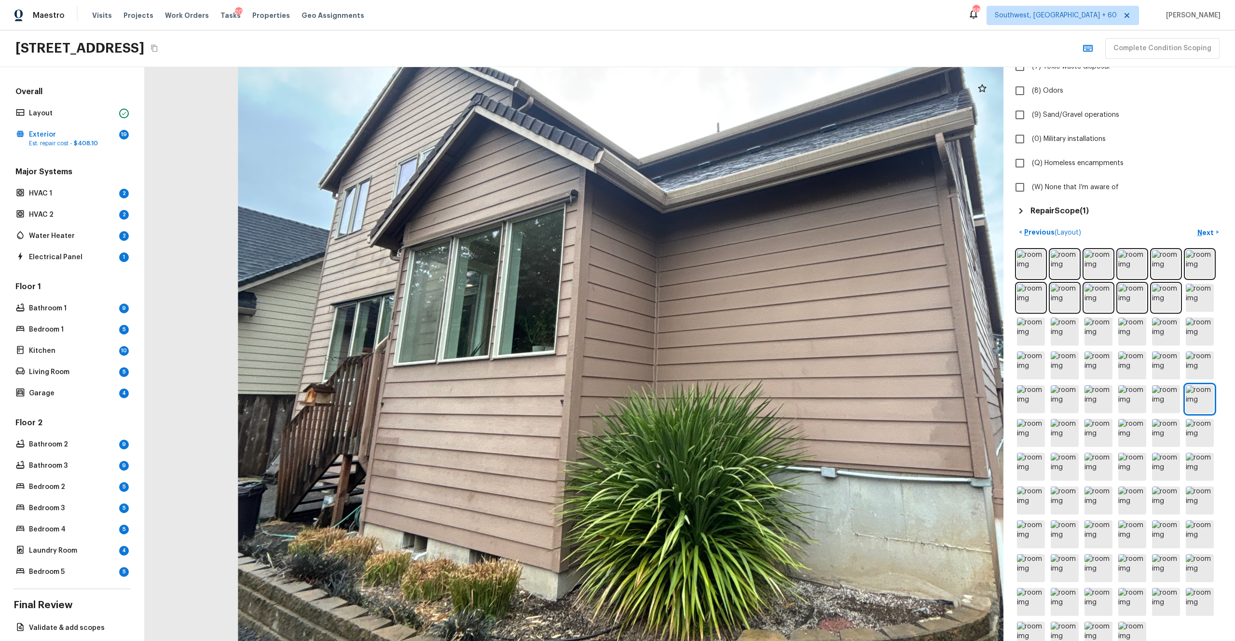
drag, startPoint x: 617, startPoint y: 435, endPoint x: 485, endPoint y: 475, distance: 137.3
click at [485, 352] on div at bounding box center [689, 283] width 1802 height 1204
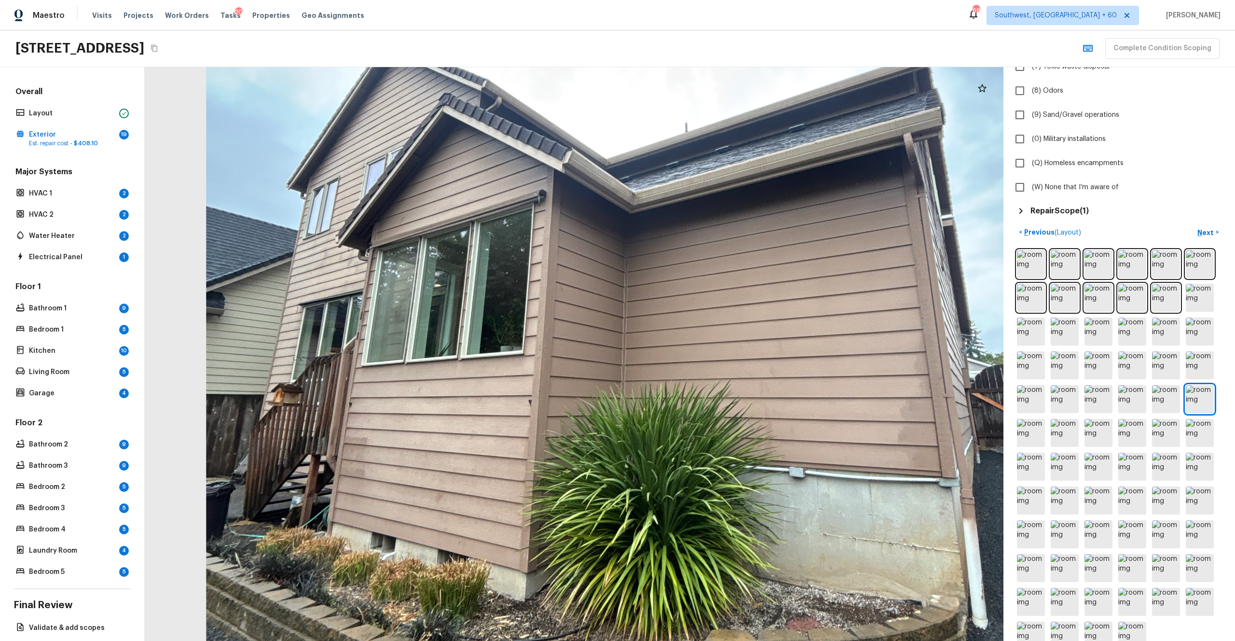
drag, startPoint x: 546, startPoint y: 471, endPoint x: 497, endPoint y: 471, distance: 49.2
click at [497, 352] on div at bounding box center [657, 283] width 1802 height 1204
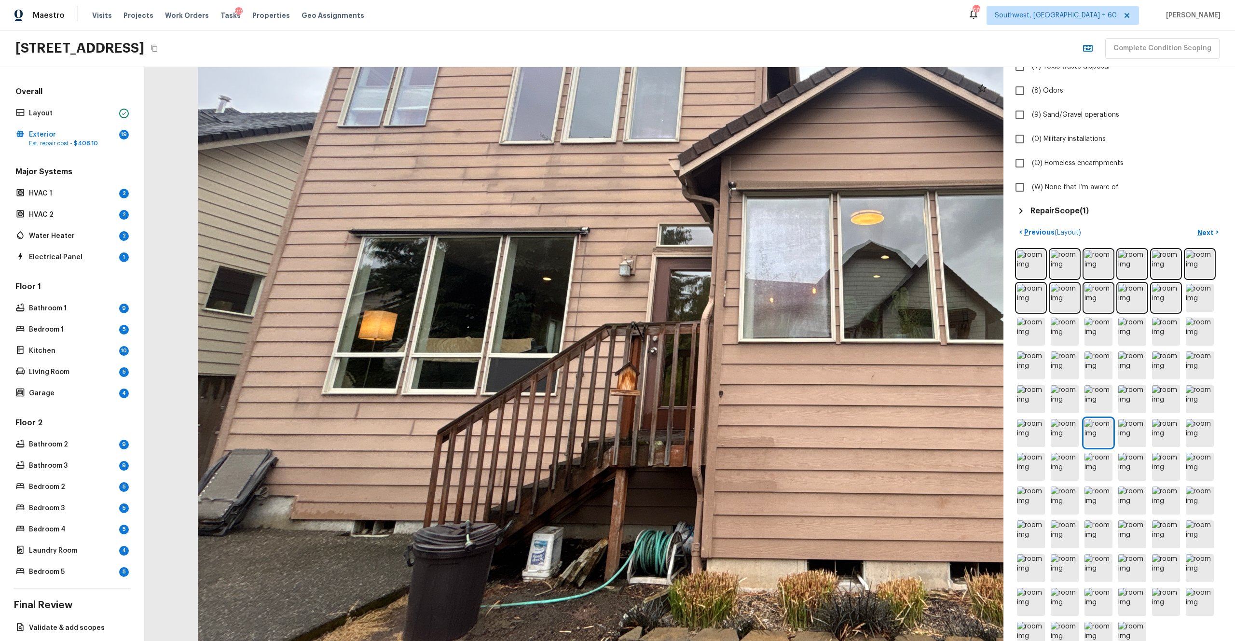
drag, startPoint x: 254, startPoint y: 508, endPoint x: 296, endPoint y: 505, distance: 41.6
click at [296, 352] on div at bounding box center [804, 263] width 1360 height 908
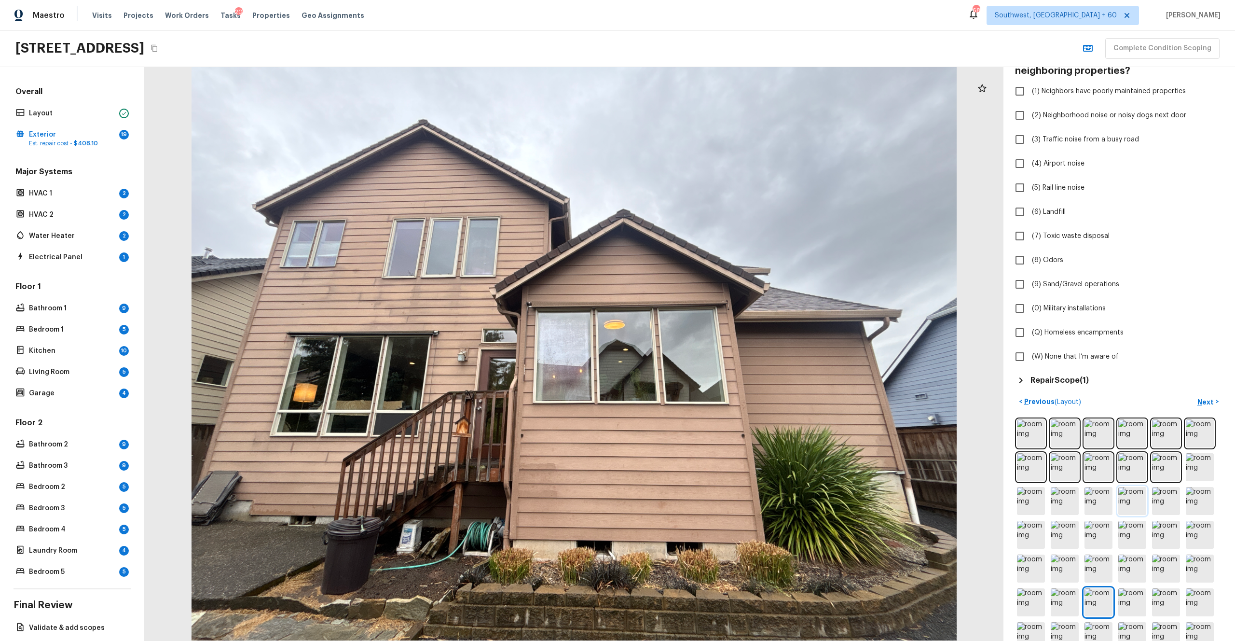
scroll to position [0, 0]
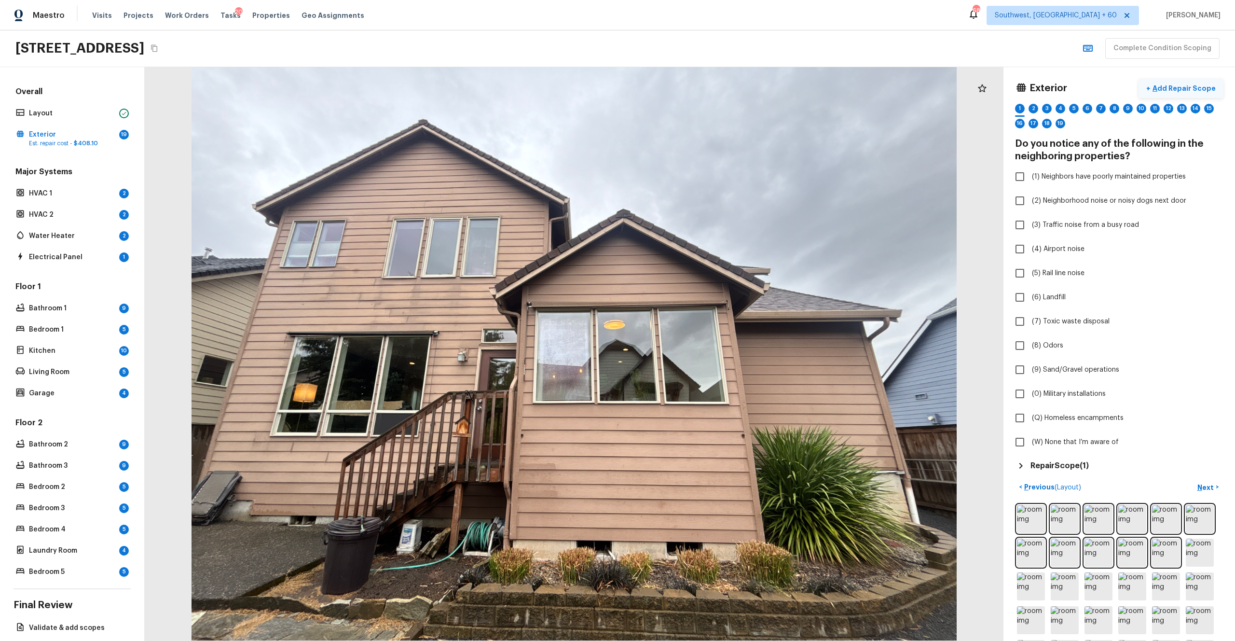
click at [694, 89] on p "Add Repair Scope" at bounding box center [1183, 88] width 65 height 10
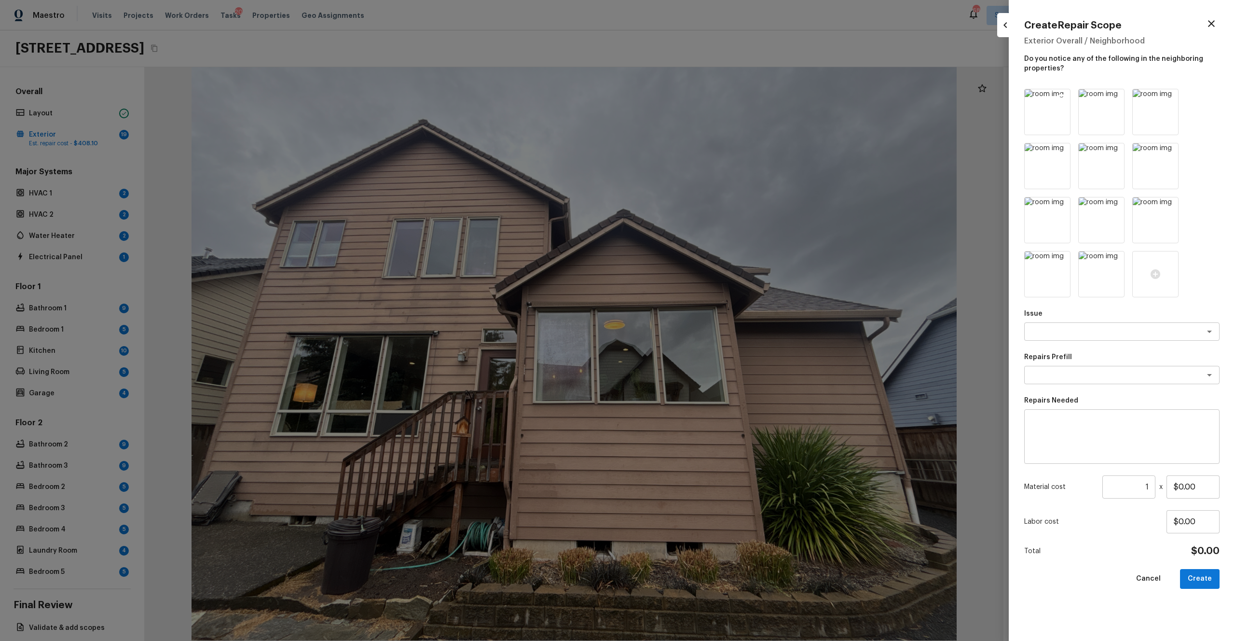
click at [694, 98] on icon at bounding box center [1062, 98] width 10 height 10
click at [694, 98] on icon at bounding box center [1116, 98] width 10 height 10
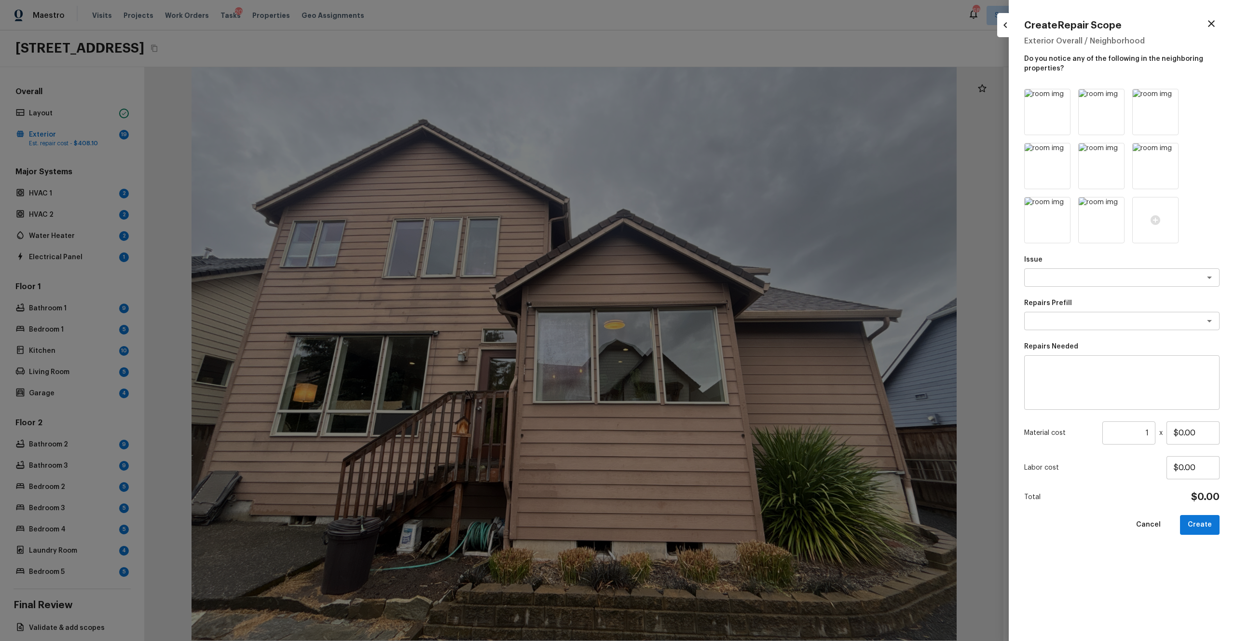
click at [694, 98] on icon at bounding box center [1062, 98] width 10 height 10
click at [694, 98] on icon at bounding box center [1116, 98] width 10 height 10
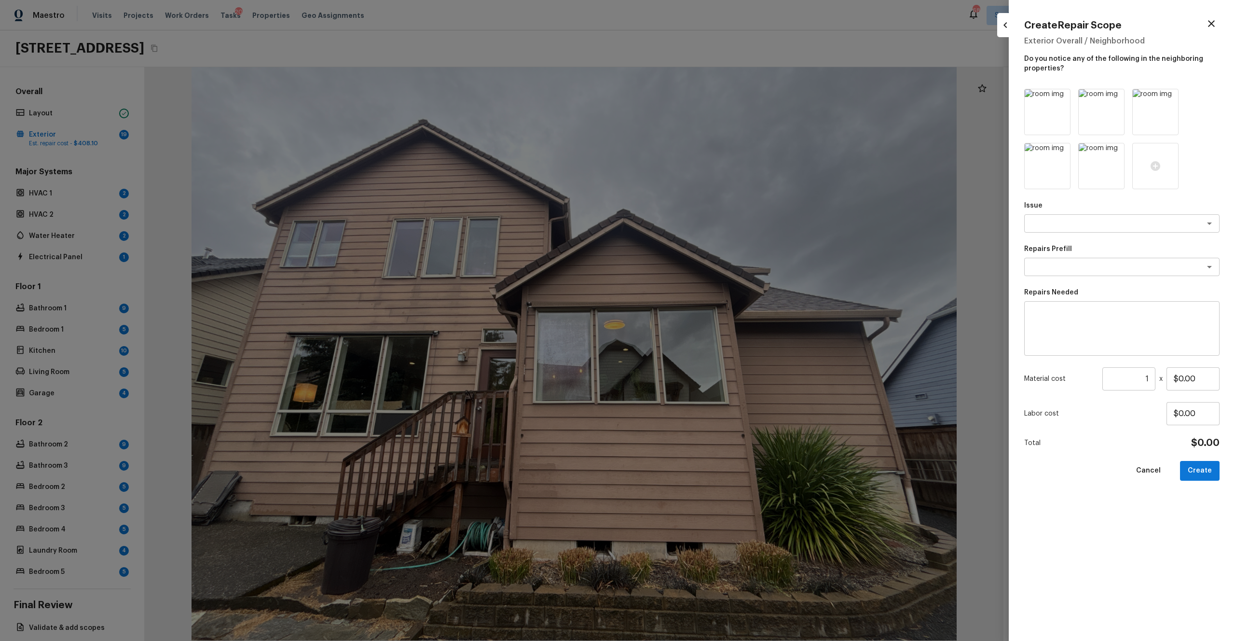
click at [694, 98] on icon at bounding box center [1062, 98] width 10 height 10
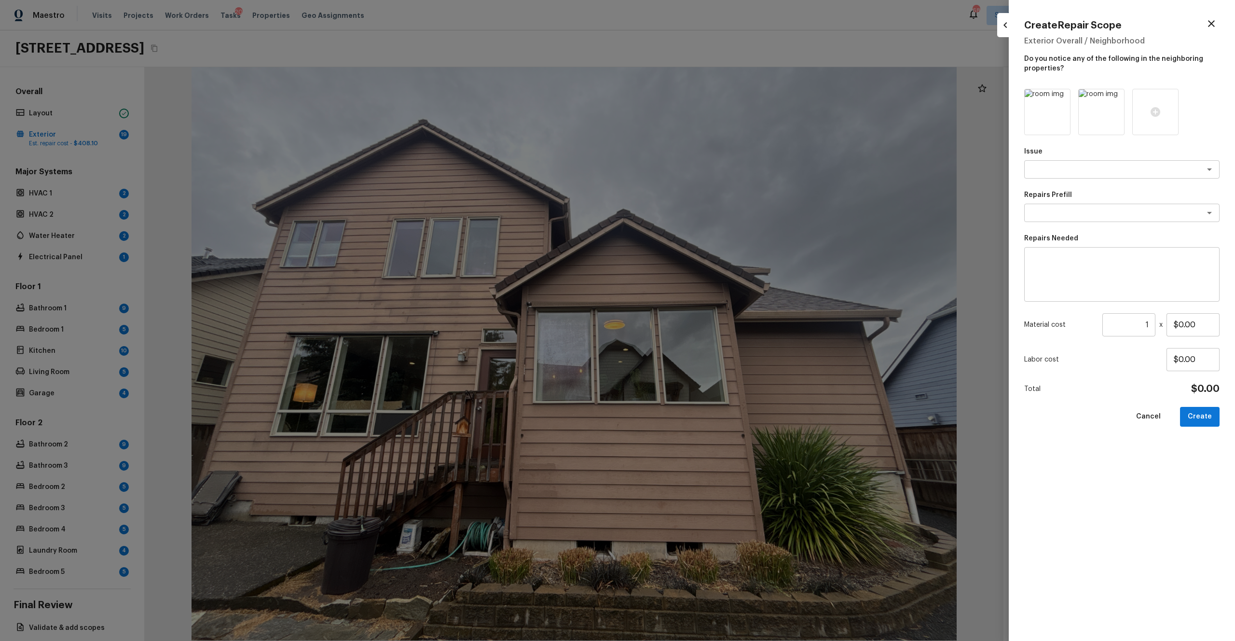
click at [694, 98] on icon at bounding box center [1062, 98] width 10 height 10
click at [694, 118] on div at bounding box center [1047, 112] width 46 height 46
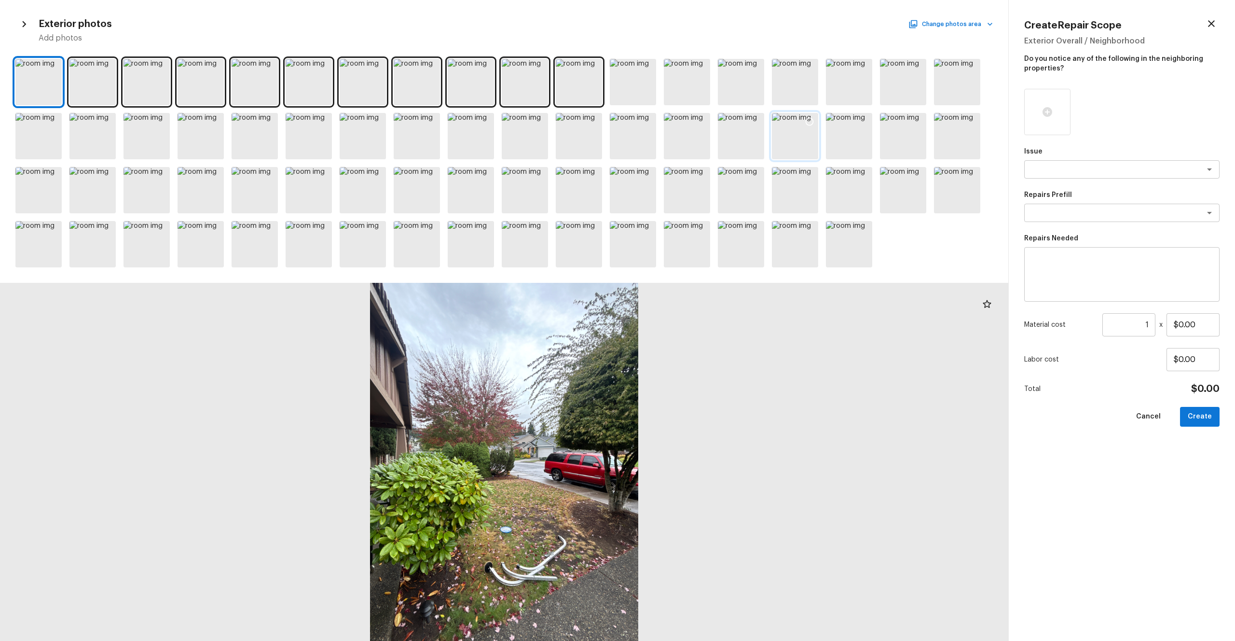
click at [694, 133] on div at bounding box center [795, 136] width 46 height 46
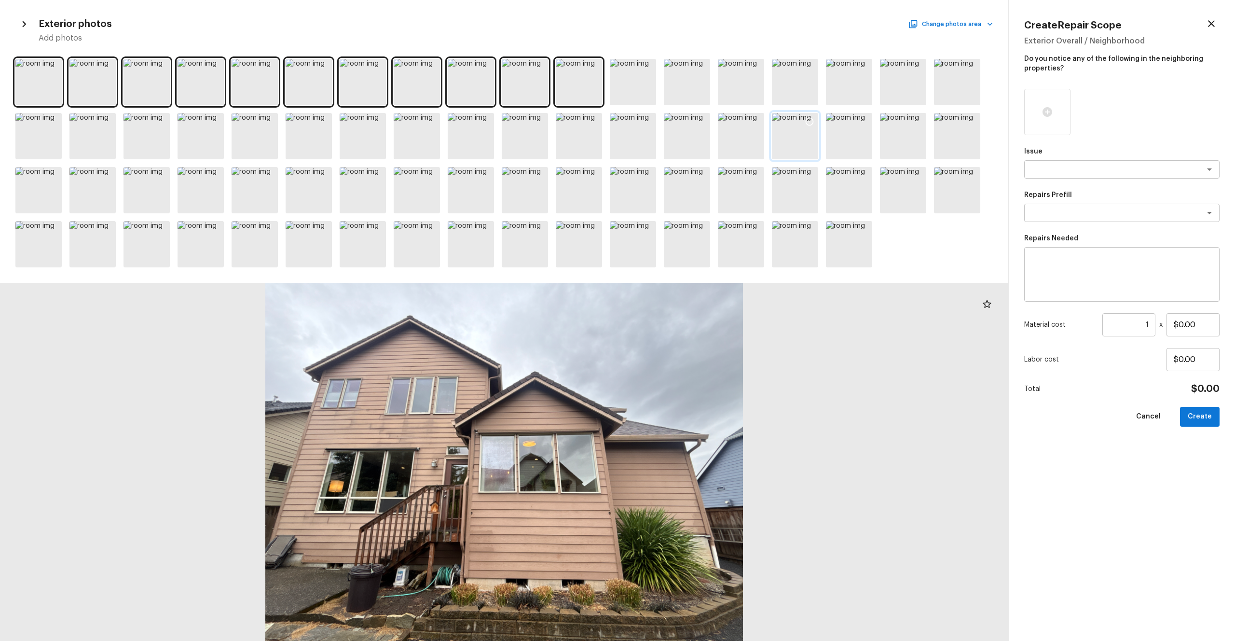
click at [694, 136] on div at bounding box center [795, 136] width 46 height 46
click at [694, 119] on icon at bounding box center [810, 122] width 10 height 10
click at [694, 175] on div "x ​" at bounding box center [1121, 169] width 195 height 18
click at [694, 196] on li "Siding" at bounding box center [1121, 189] width 195 height 15
type textarea "Siding"
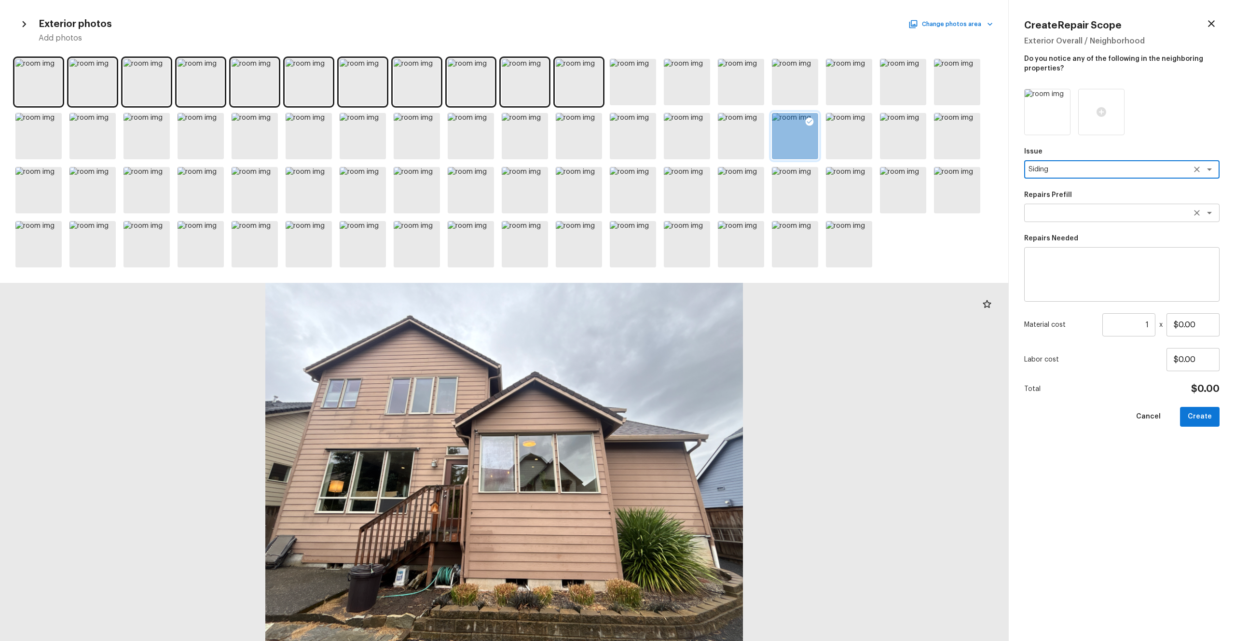
click at [694, 210] on textarea at bounding box center [1109, 213] width 160 height 10
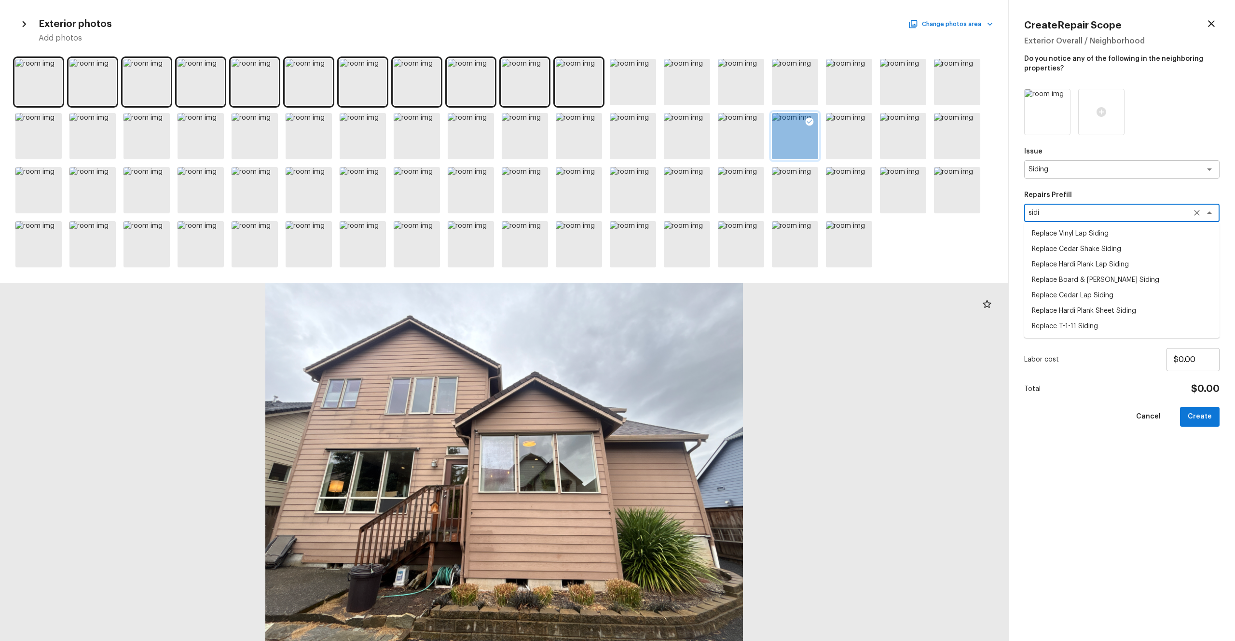
type textarea "sidi"
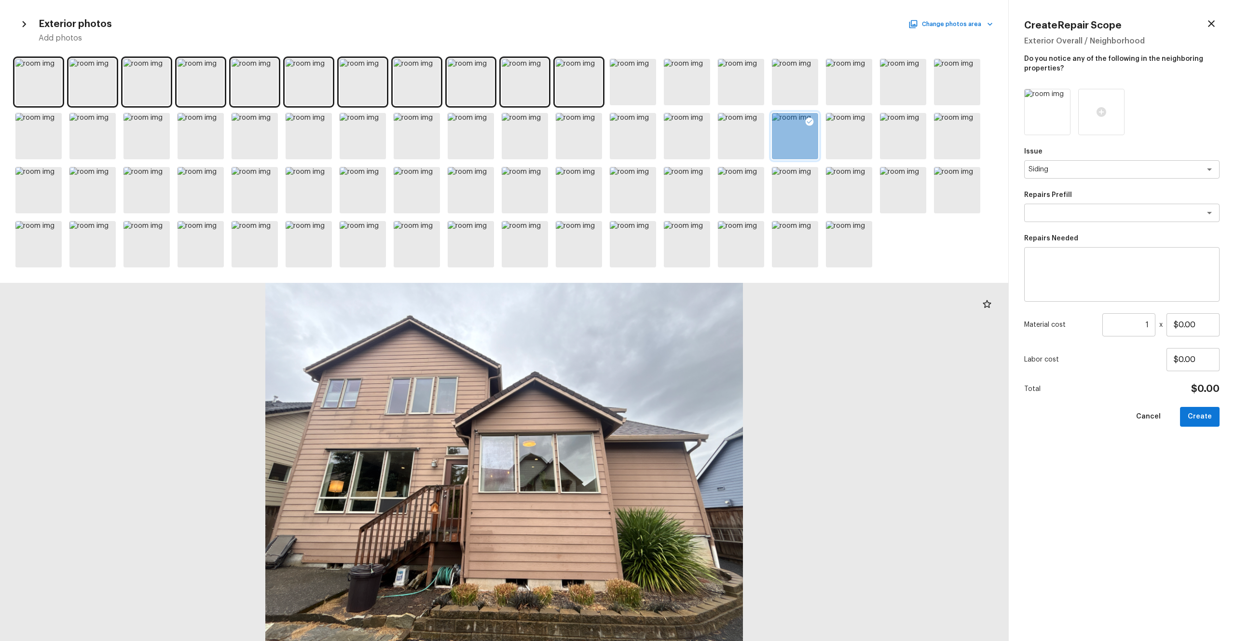
click at [694, 352] on div "Issue Siding x ​ Repairs Prefill x ​ Repairs Needed x ​ Material cost 1 ​ x $0.…" at bounding box center [1121, 357] width 195 height 536
click at [694, 291] on textarea at bounding box center [1122, 274] width 182 height 39
type textarea "Siding repairs"
drag, startPoint x: 1200, startPoint y: 326, endPoint x: 1115, endPoint y: 325, distance: 85.4
click at [694, 325] on div "Material cost 1 ​ x $0.00" at bounding box center [1121, 324] width 195 height 23
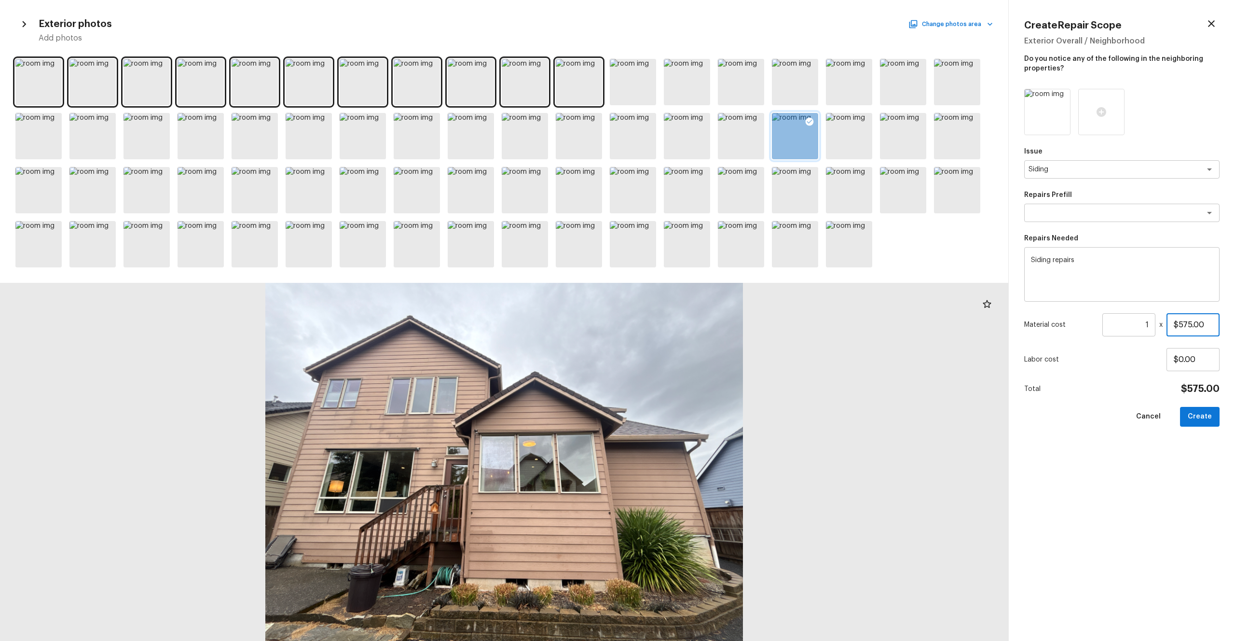
type input "$575.00"
click at [694, 352] on div "Issue Siding x ​ Repairs Prefill x ​ Repairs Needed Siding repairs x ​ Material…" at bounding box center [1121, 357] width 195 height 536
click at [694, 352] on button "Create" at bounding box center [1200, 417] width 40 height 20
type input "$0.00"
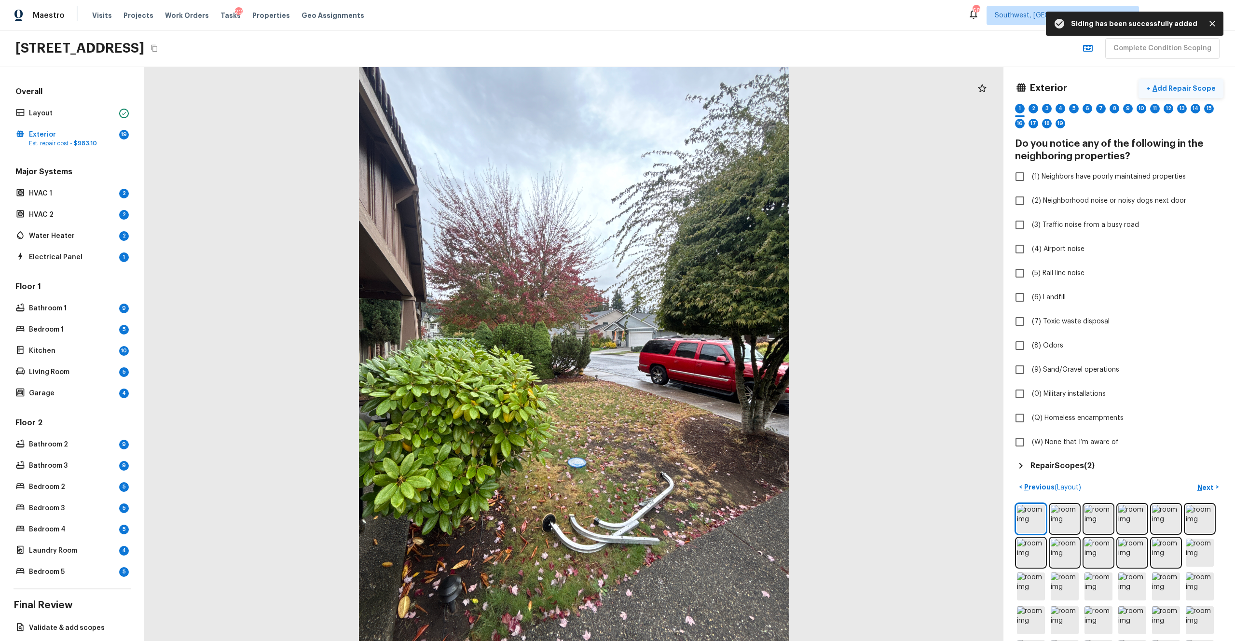
click at [694, 87] on p "Add Repair Scope" at bounding box center [1183, 88] width 65 height 10
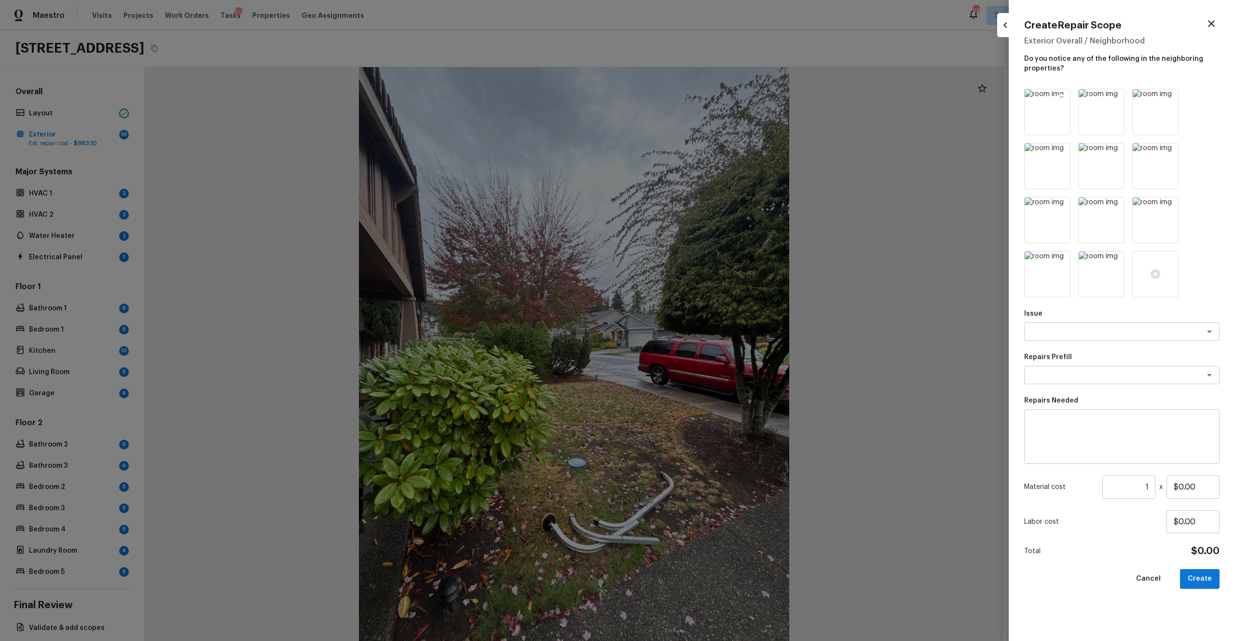
click at [694, 97] on icon at bounding box center [1062, 98] width 10 height 10
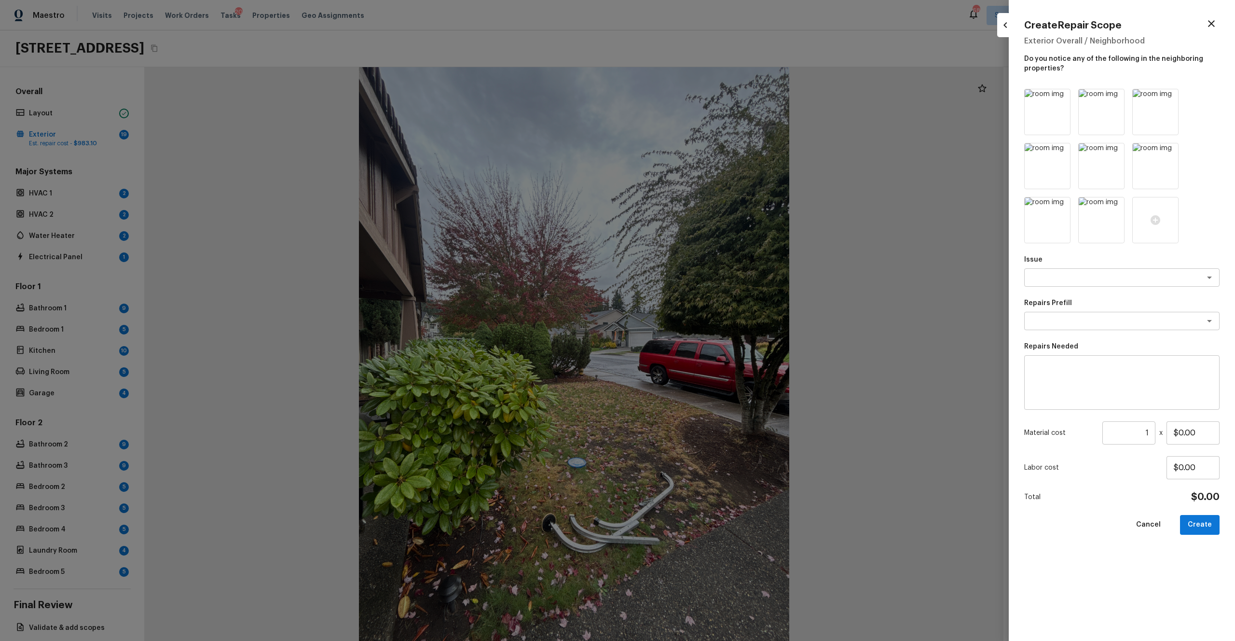
click at [694, 97] on icon at bounding box center [1062, 98] width 10 height 10
click at [694, 97] on icon at bounding box center [1116, 98] width 10 height 10
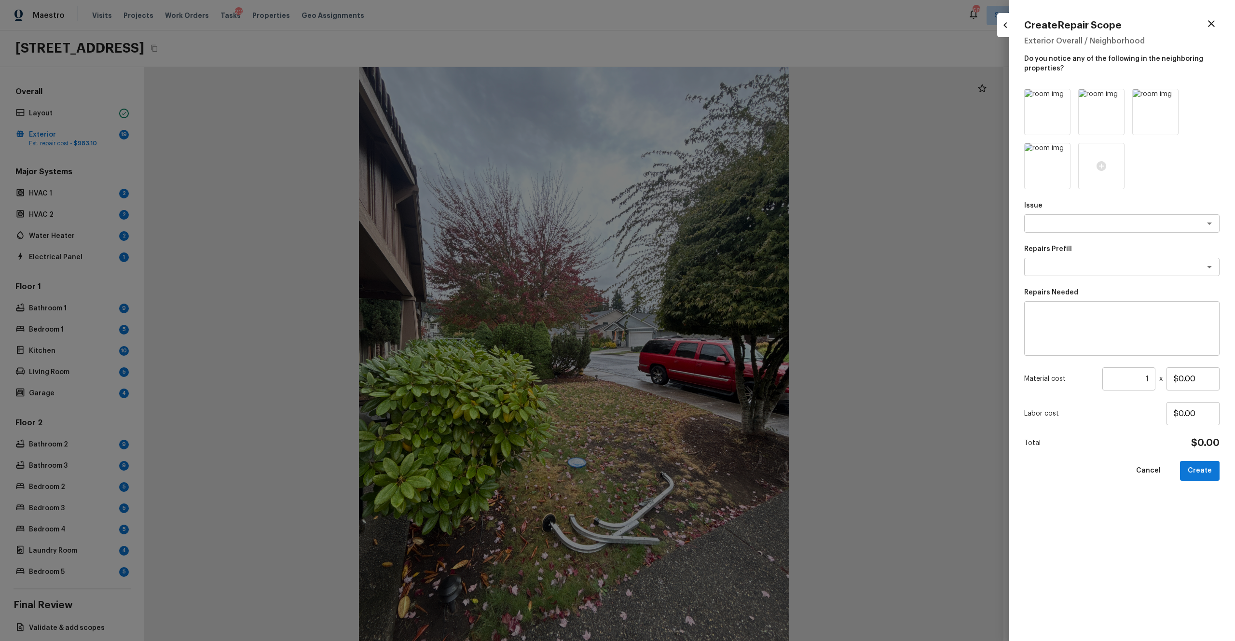
click at [694, 97] on icon at bounding box center [1062, 98] width 10 height 10
click at [694, 97] on icon at bounding box center [1116, 98] width 10 height 10
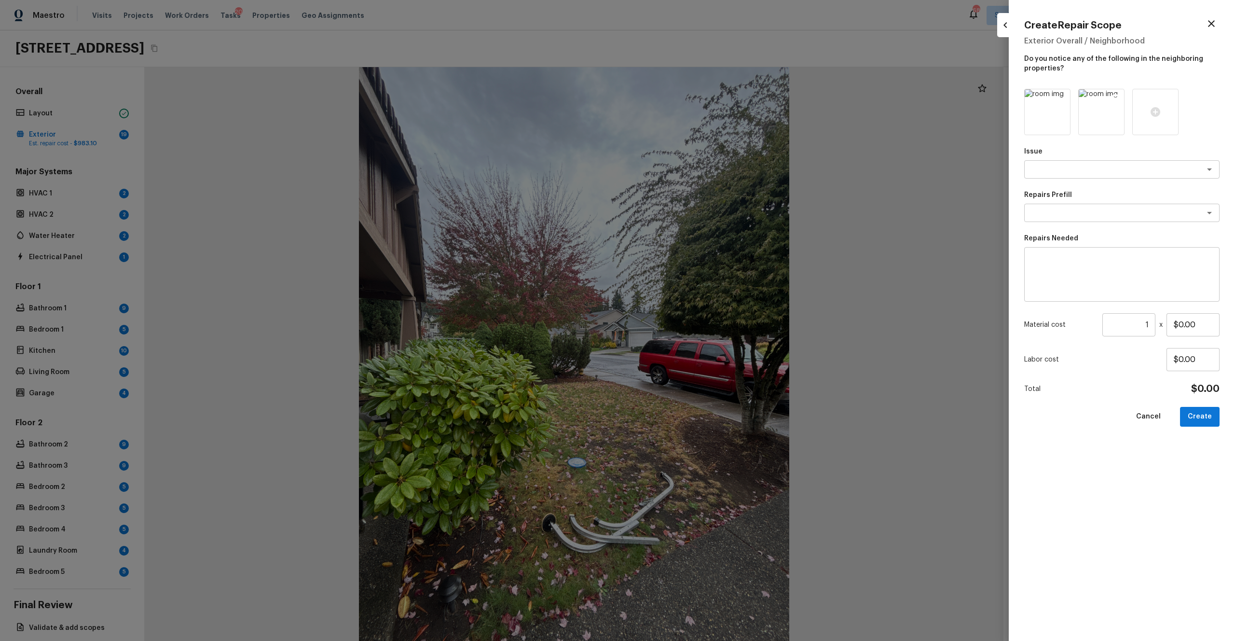
click at [694, 98] on icon at bounding box center [1116, 98] width 8 height 8
click at [694, 105] on div at bounding box center [1101, 112] width 46 height 46
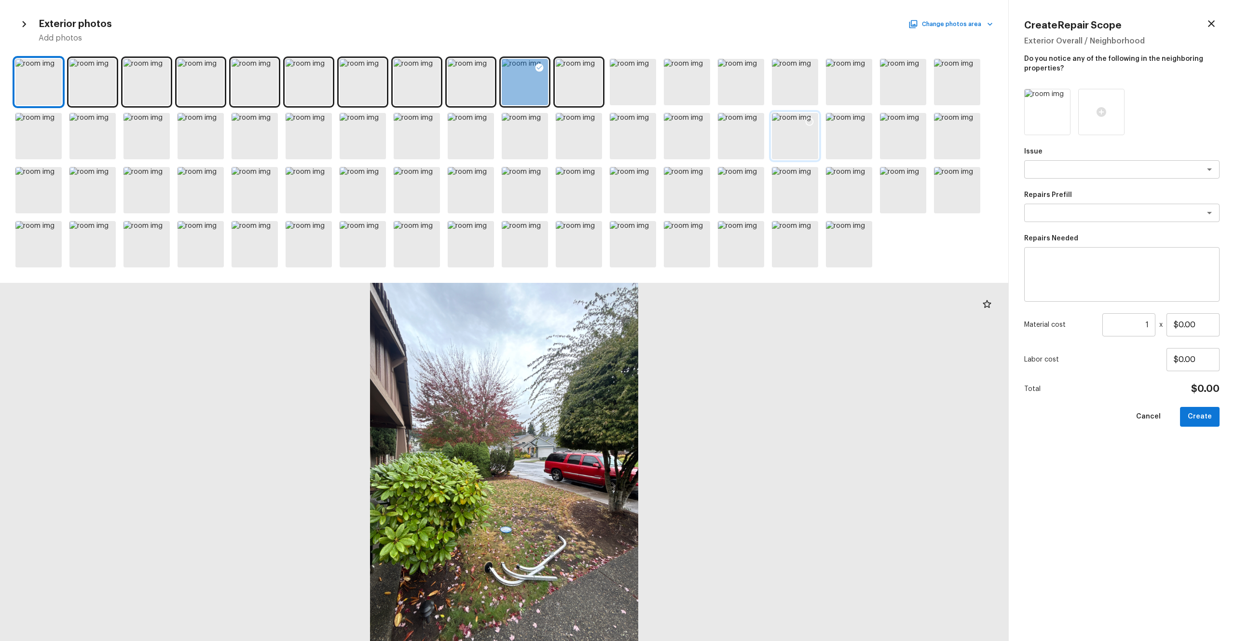
click at [694, 140] on div at bounding box center [795, 136] width 46 height 46
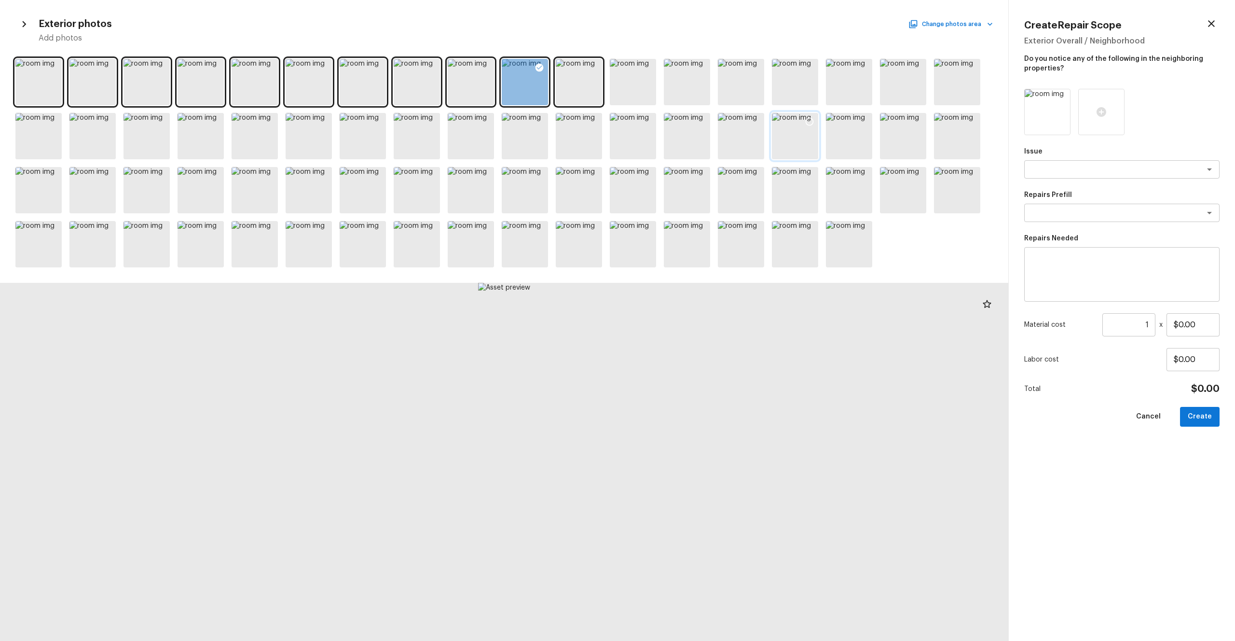
click at [694, 121] on icon at bounding box center [810, 122] width 10 height 10
click at [694, 175] on div "x ​" at bounding box center [1121, 169] width 195 height 18
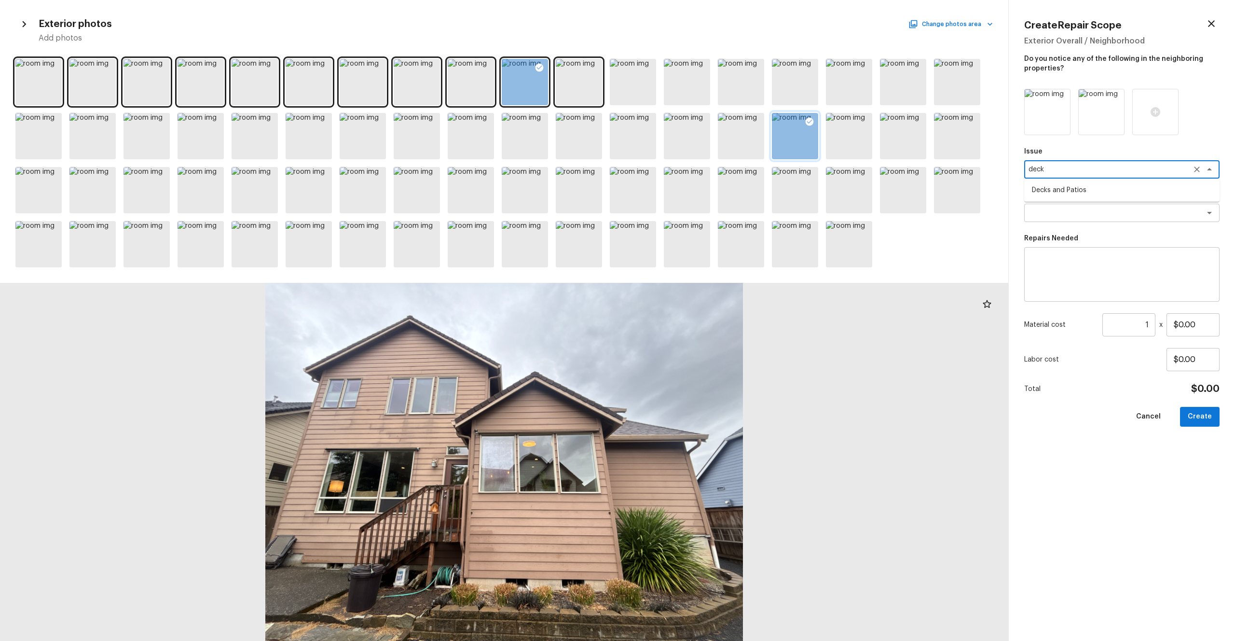
click at [694, 192] on li "Decks and Patios" at bounding box center [1121, 189] width 195 height 15
type textarea "Decks and Patios"
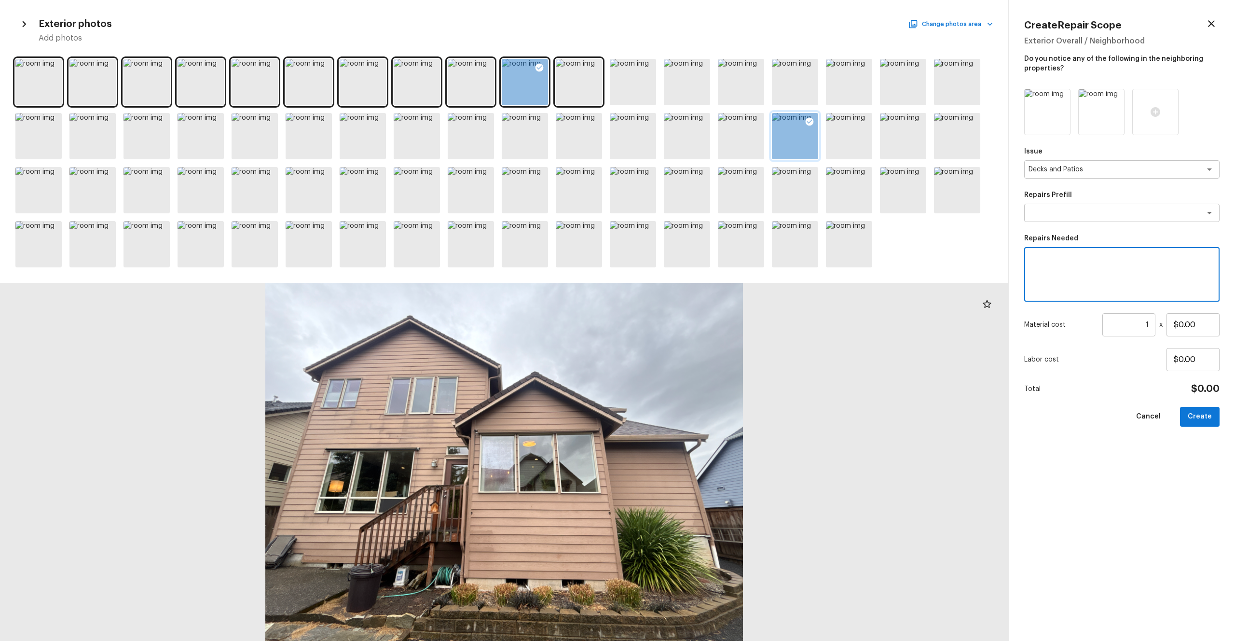
click at [694, 265] on textarea at bounding box center [1122, 274] width 182 height 39
type textarea "Deck repaint"
drag, startPoint x: 1203, startPoint y: 323, endPoint x: 1126, endPoint y: 323, distance: 76.7
click at [694, 323] on div "Material cost 1 ​ x $0.00" at bounding box center [1121, 324] width 195 height 23
type input "$800.00"
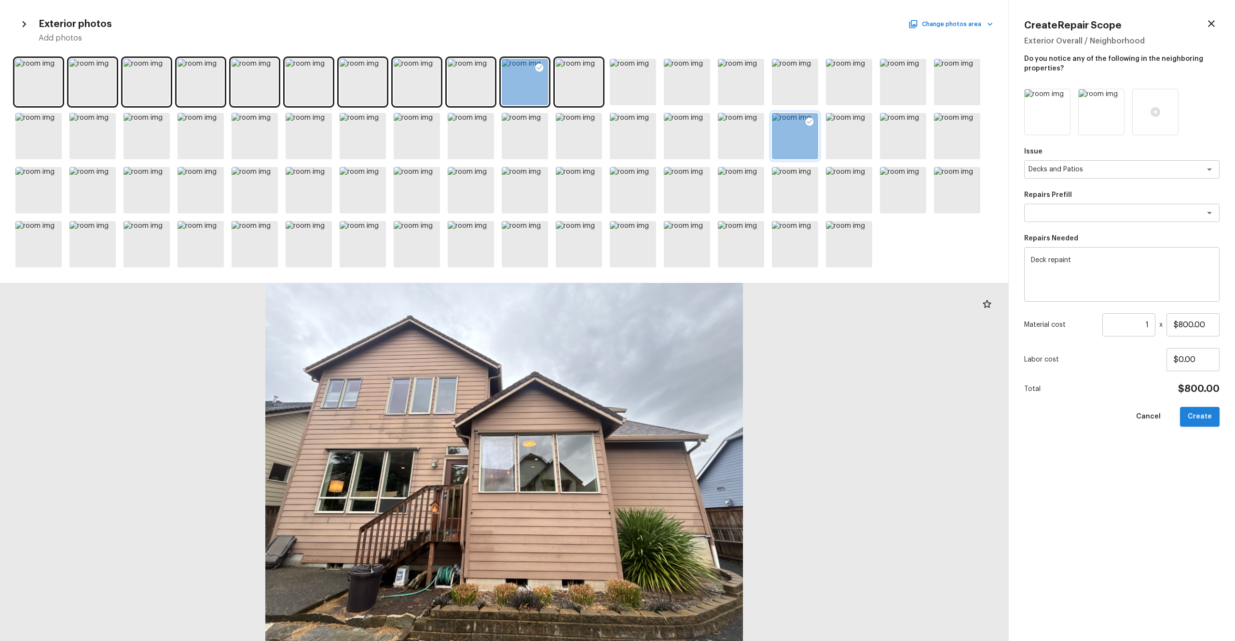
click at [694, 352] on button "Create" at bounding box center [1200, 417] width 40 height 20
type input "$0.00"
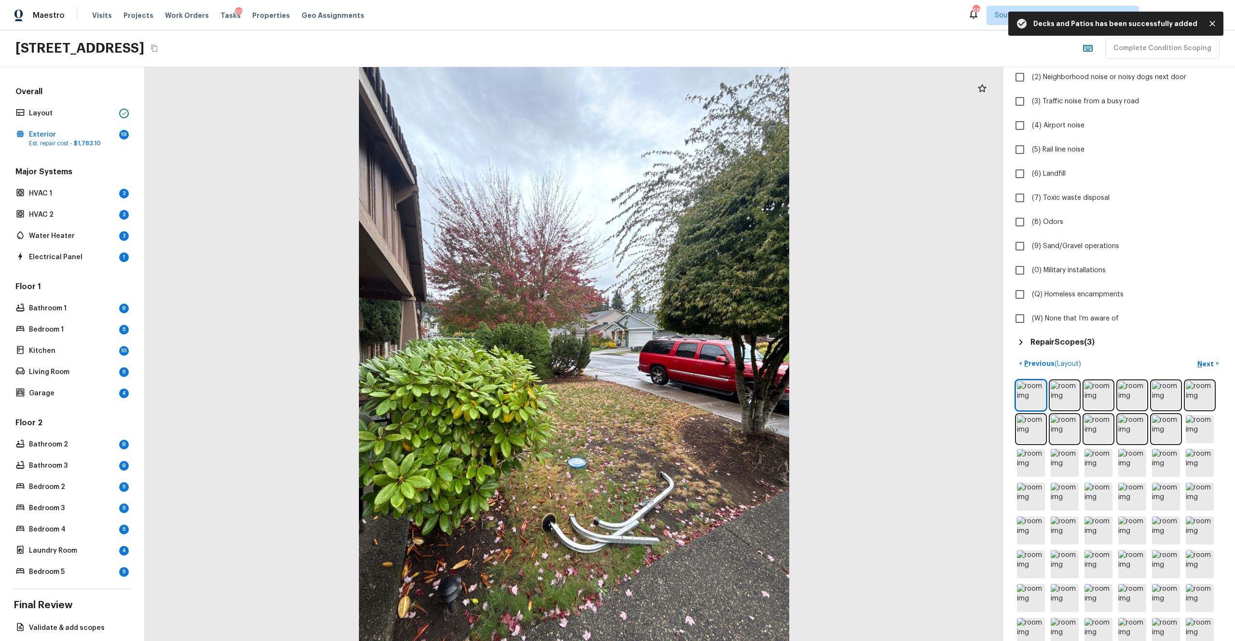
scroll to position [277, 0]
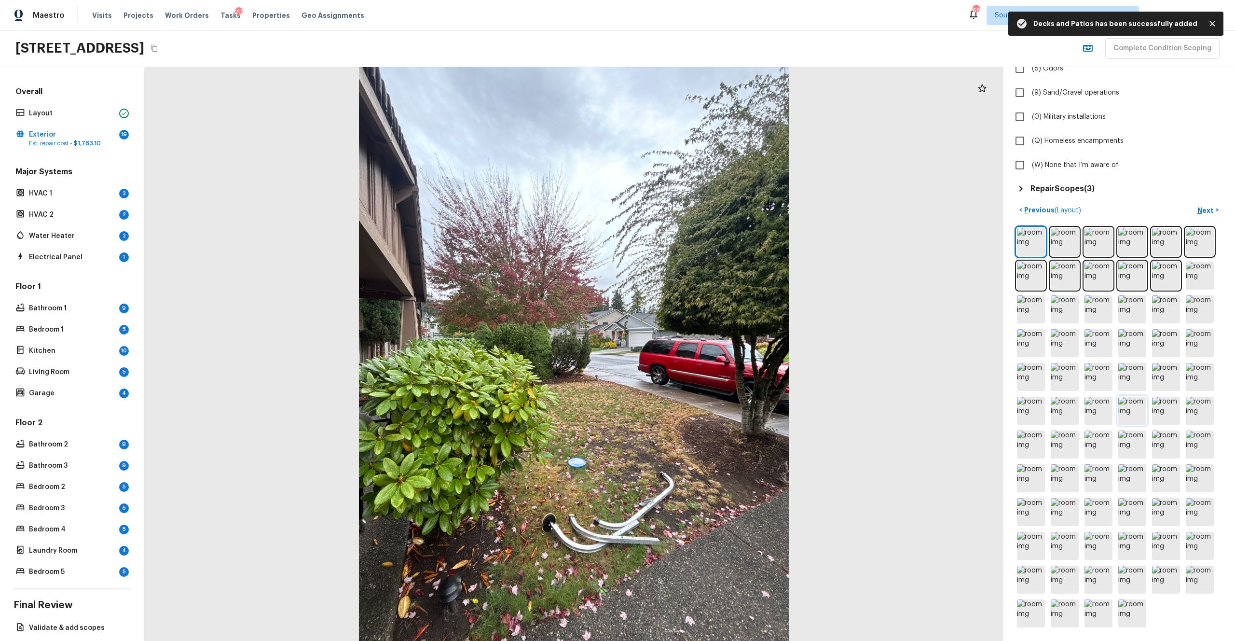
click at [694, 352] on img at bounding box center [1132, 411] width 28 height 28
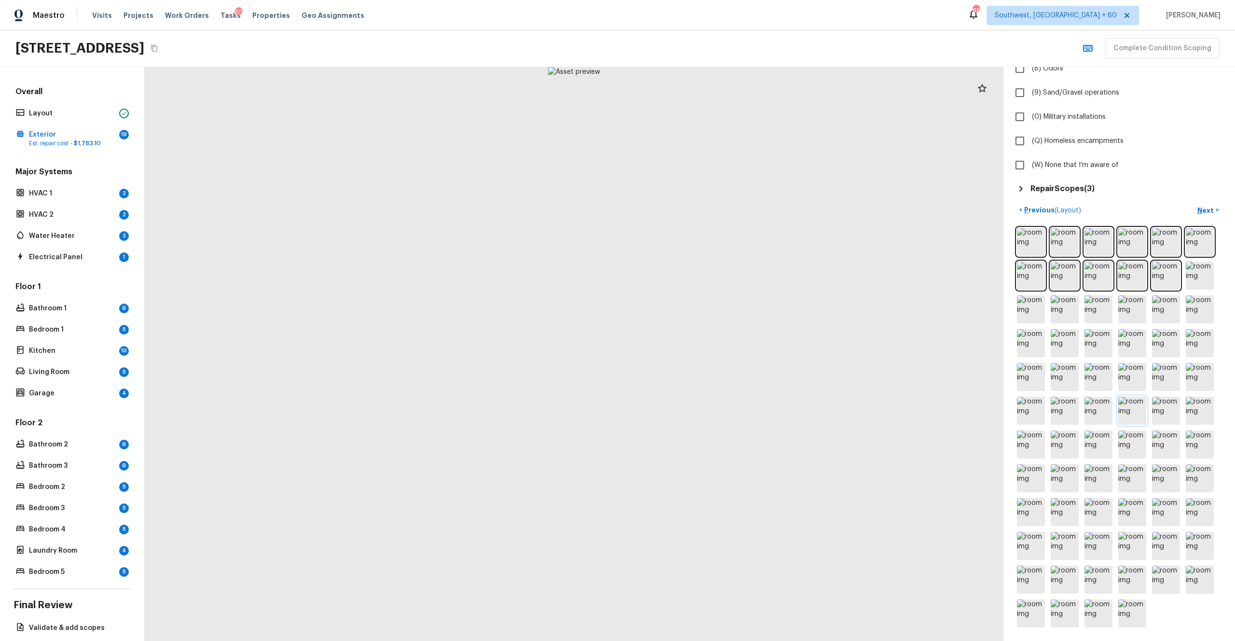
click at [694, 352] on img at bounding box center [1132, 411] width 28 height 28
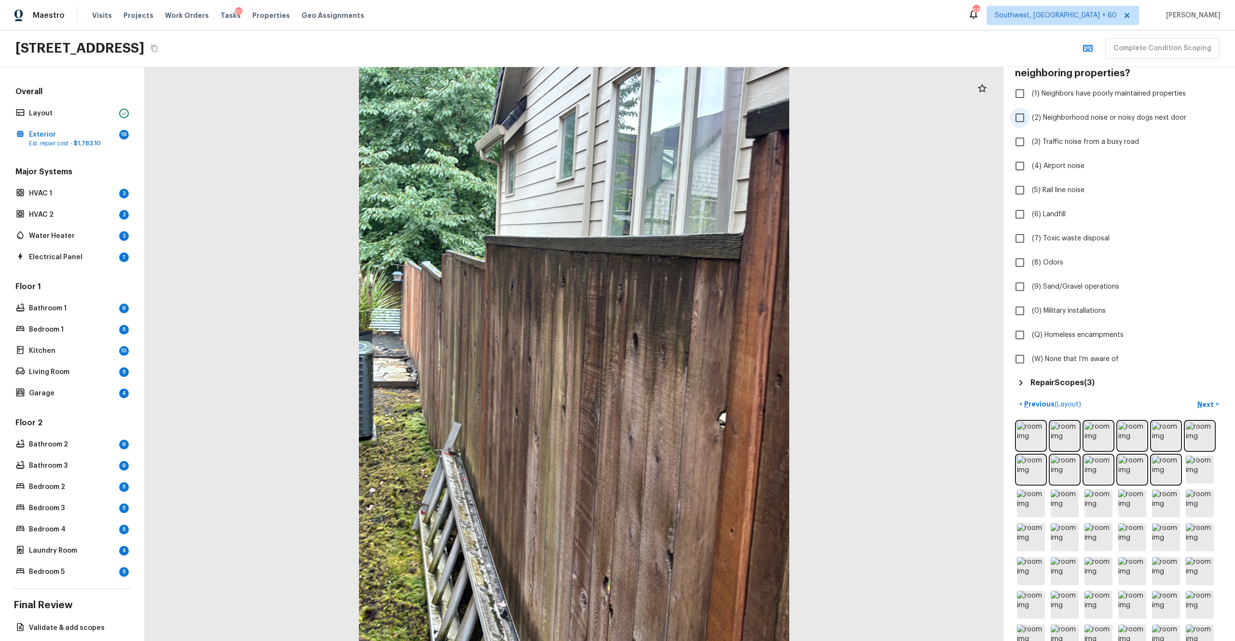
scroll to position [0, 0]
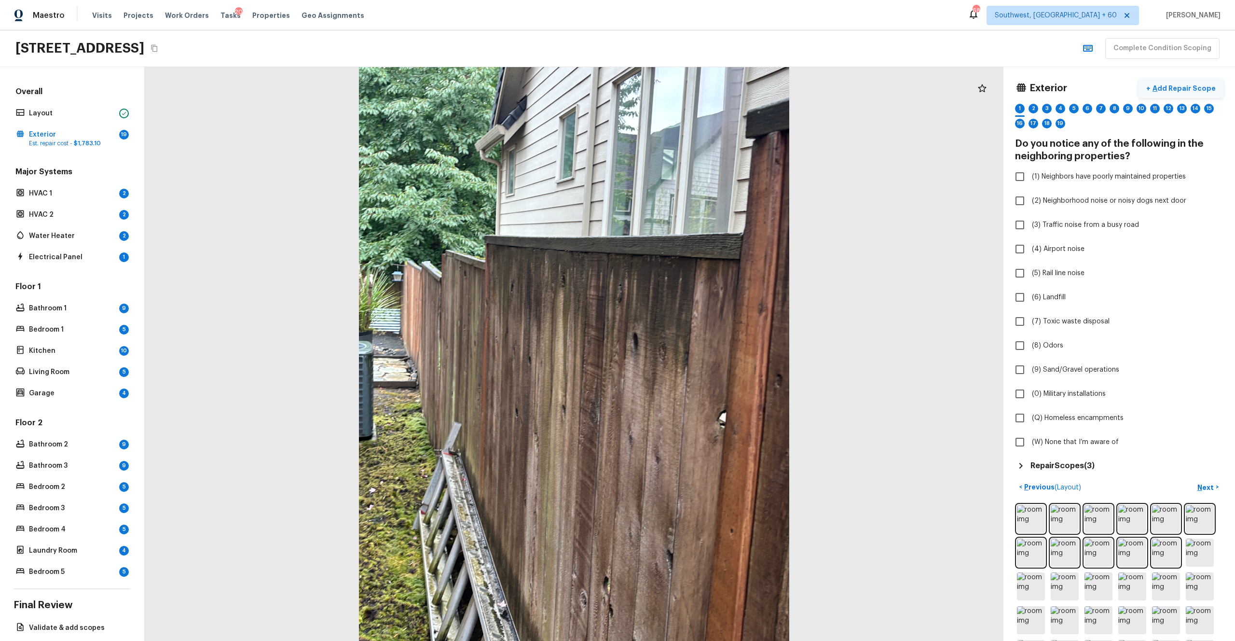
click at [694, 88] on p "Add Repair Scope" at bounding box center [1183, 88] width 65 height 10
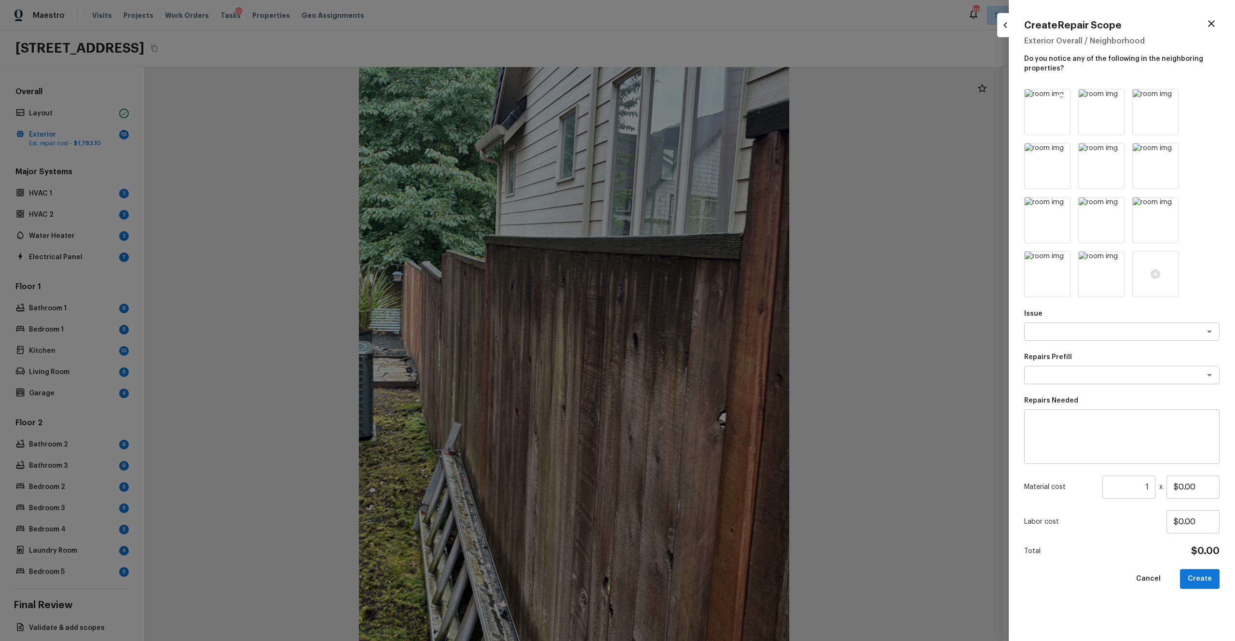
click at [694, 96] on icon at bounding box center [1062, 98] width 8 height 8
click at [694, 96] on icon at bounding box center [1116, 98] width 8 height 8
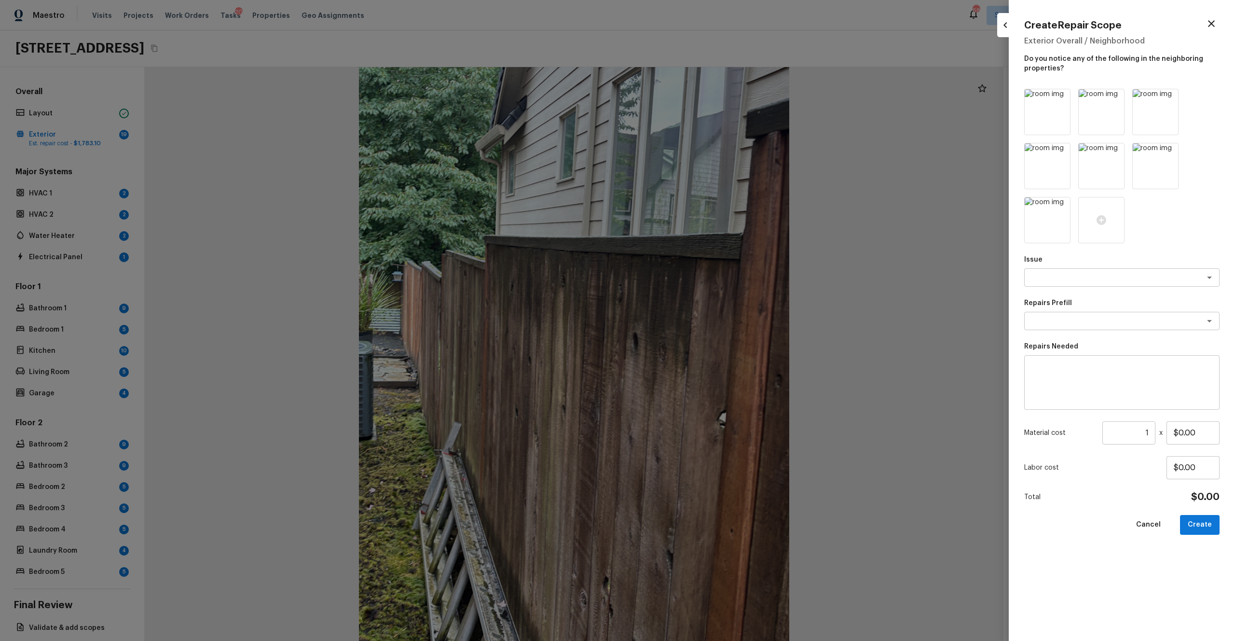
click at [694, 96] on icon at bounding box center [1062, 98] width 8 height 8
click at [694, 96] on icon at bounding box center [1116, 98] width 8 height 8
click at [694, 96] on icon at bounding box center [1170, 98] width 8 height 8
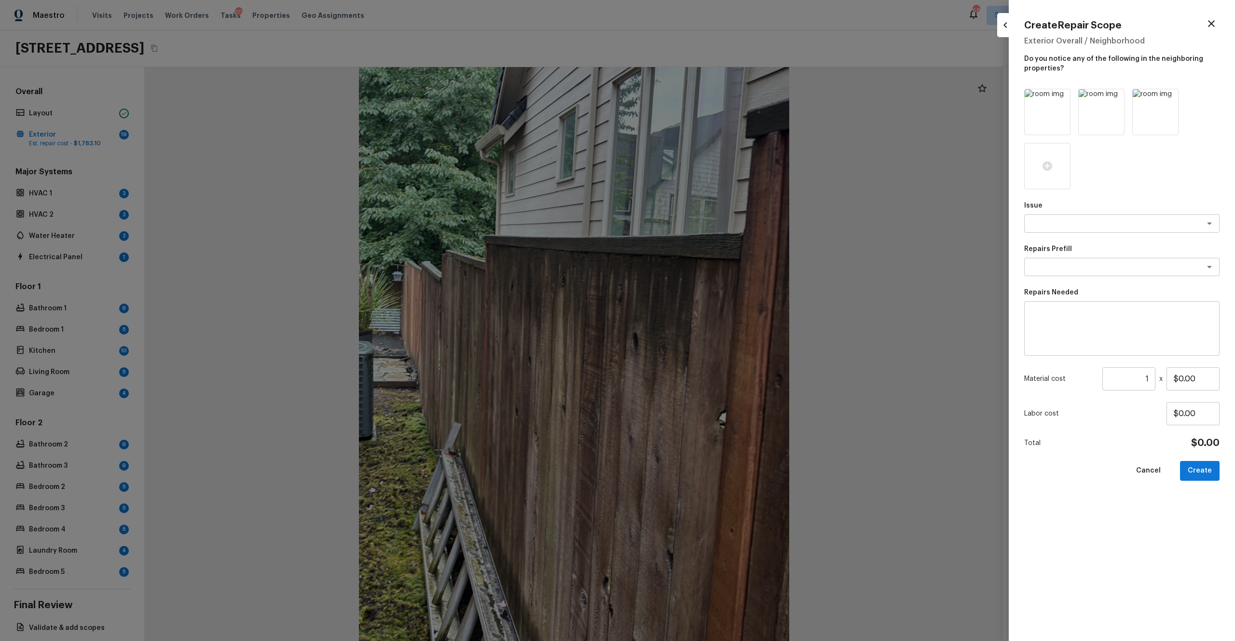
click at [694, 96] on icon at bounding box center [1062, 98] width 8 height 8
click at [694, 96] on icon at bounding box center [1116, 98] width 8 height 8
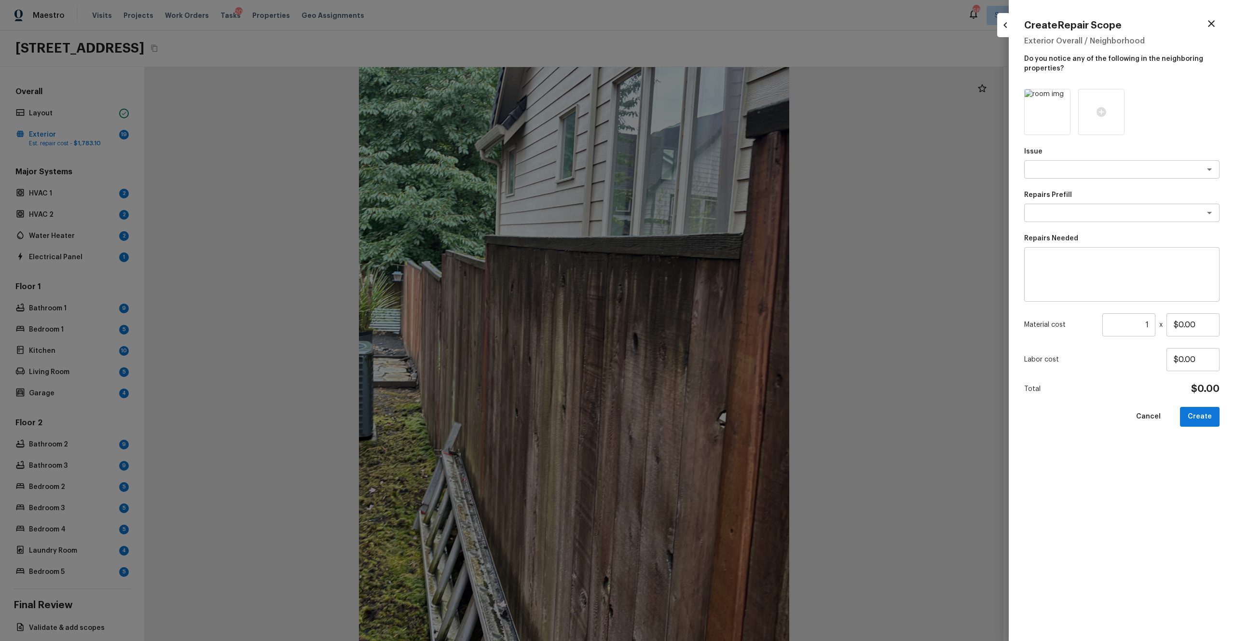
click at [694, 96] on icon at bounding box center [1062, 98] width 8 height 8
click at [694, 112] on icon at bounding box center [1048, 112] width 10 height 10
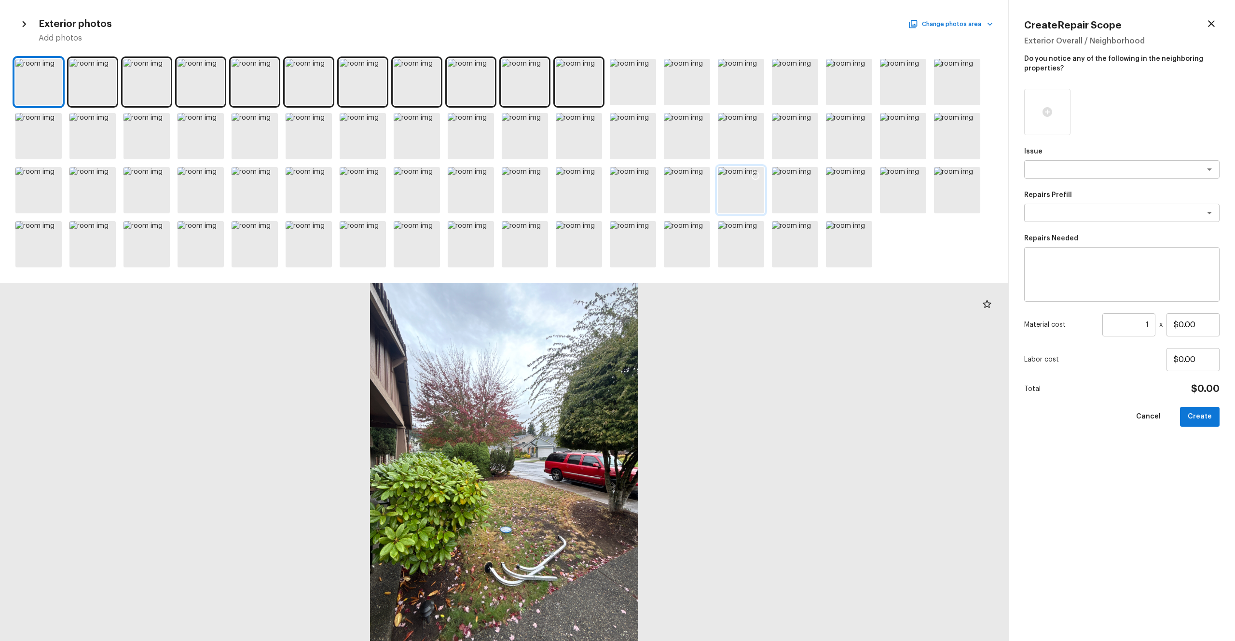
click at [694, 179] on div at bounding box center [741, 190] width 46 height 46
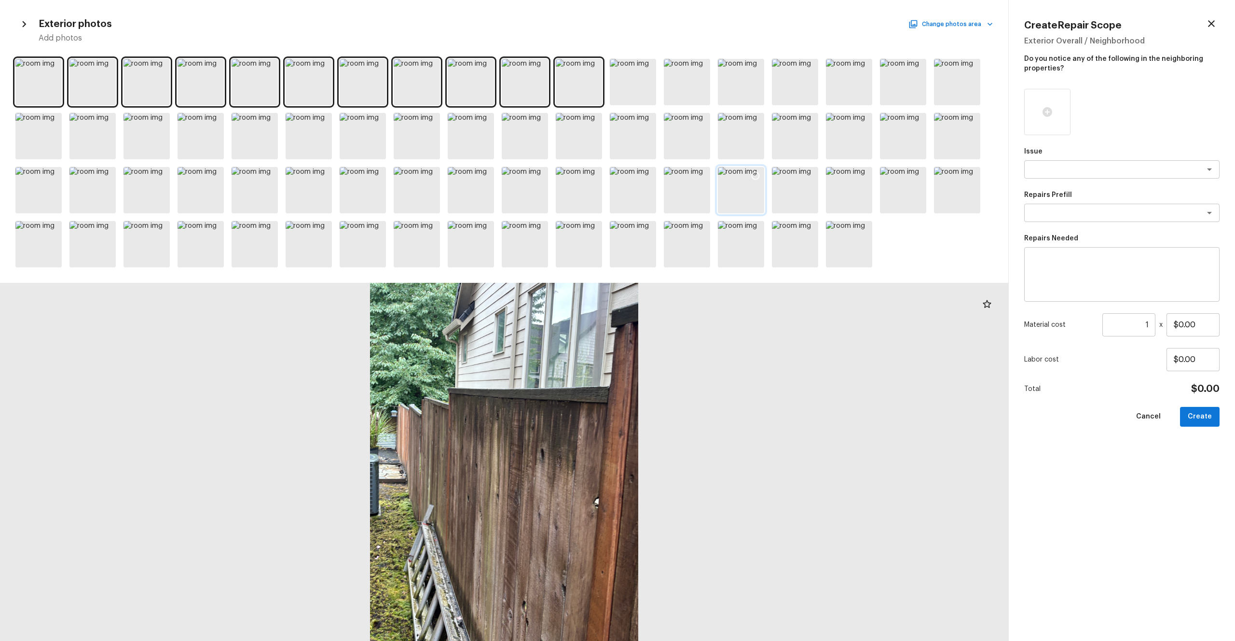
click at [694, 190] on div at bounding box center [741, 190] width 46 height 46
click at [694, 173] on icon at bounding box center [756, 176] width 10 height 10
click at [694, 188] on div at bounding box center [795, 190] width 46 height 46
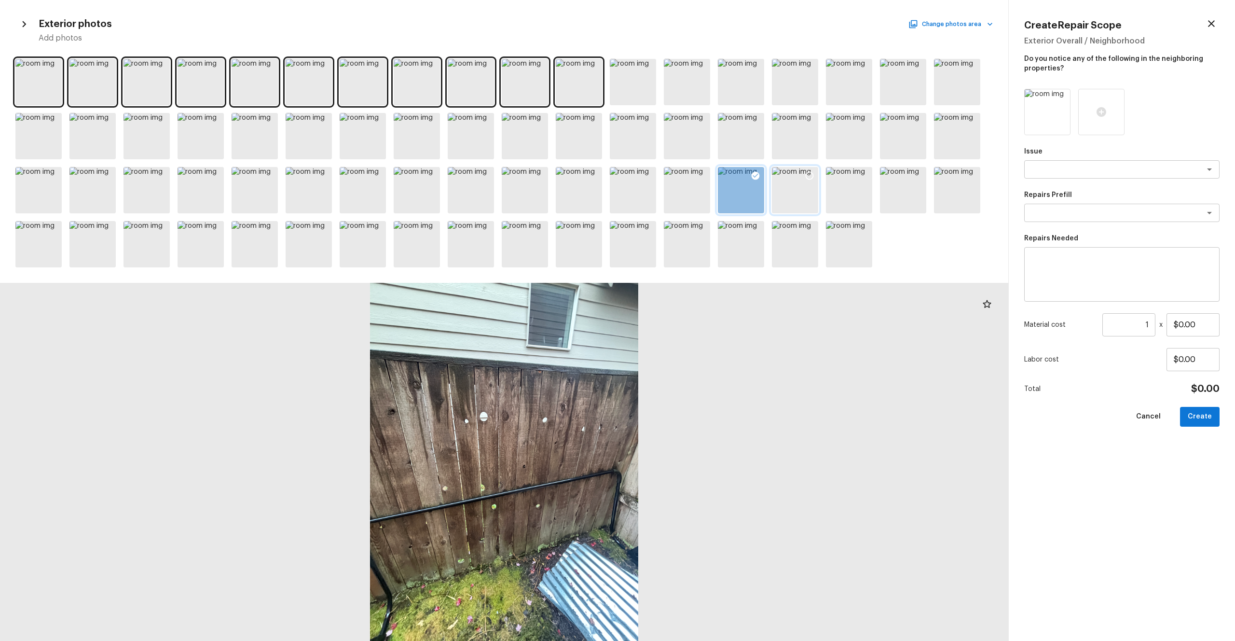
click at [694, 175] on icon at bounding box center [810, 176] width 10 height 10
click at [694, 198] on div at bounding box center [849, 190] width 46 height 46
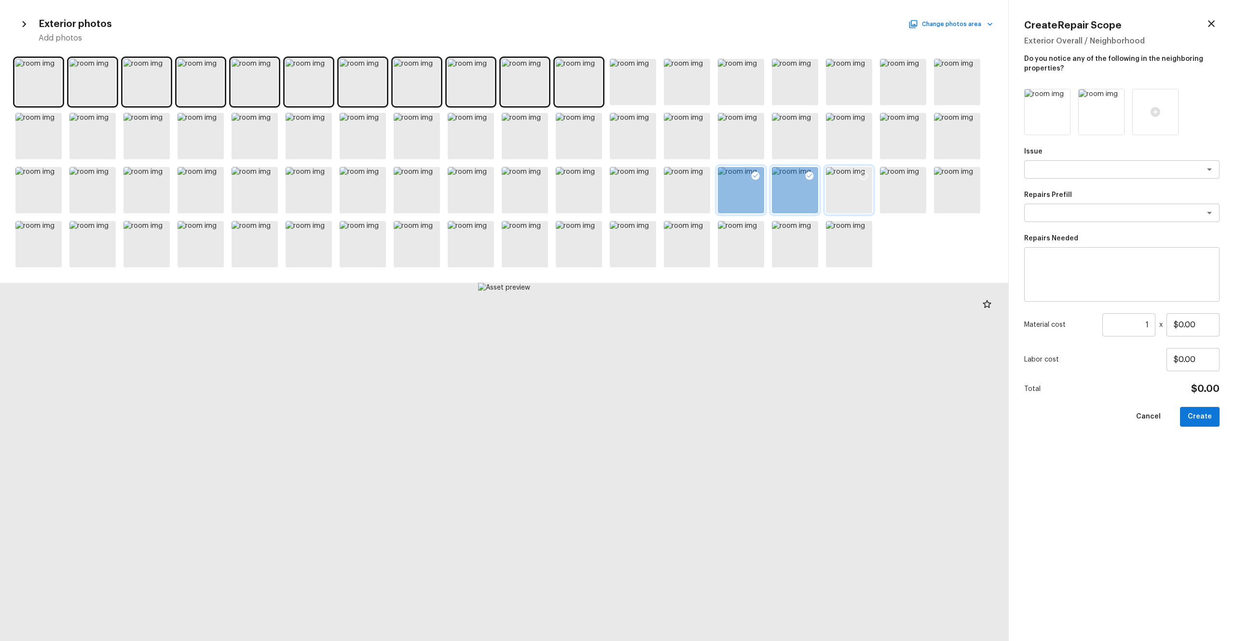
click at [694, 175] on icon at bounding box center [864, 176] width 10 height 10
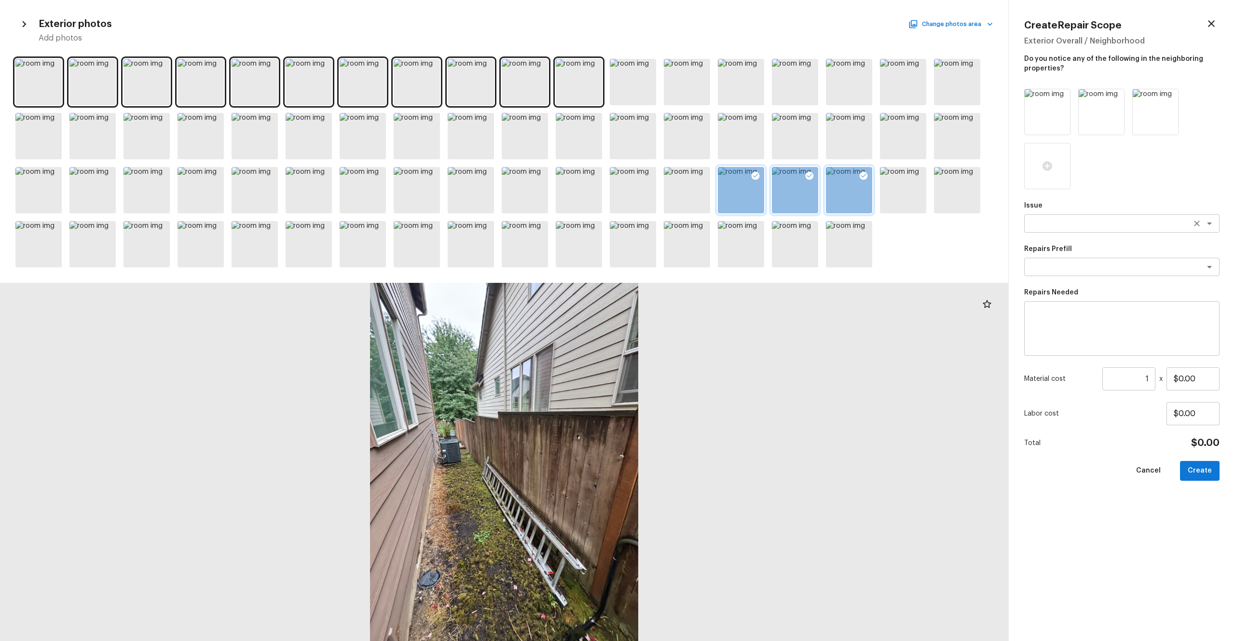
click at [694, 219] on textarea at bounding box center [1109, 224] width 160 height 10
click at [694, 263] on li "Fencing" at bounding box center [1121, 259] width 195 height 15
type textarea "Fencing"
click at [694, 330] on textarea at bounding box center [1122, 328] width 182 height 39
type textarea "Fence repaint"
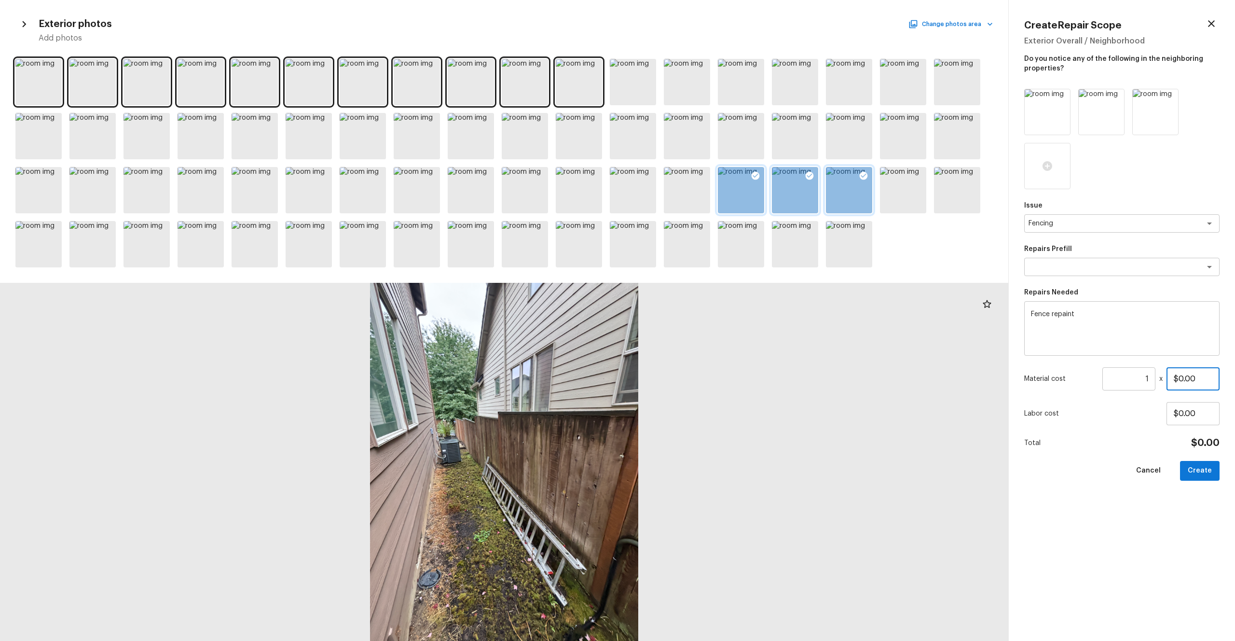
drag, startPoint x: 1203, startPoint y: 384, endPoint x: 1110, endPoint y: 384, distance: 93.1
click at [694, 352] on div "Material cost 1 ​ x $0.00" at bounding box center [1121, 378] width 195 height 23
drag, startPoint x: 1203, startPoint y: 376, endPoint x: 1113, endPoint y: 377, distance: 90.2
click at [694, 352] on div "Material cost 1 ​ x $0.00" at bounding box center [1121, 378] width 195 height 23
type input "$800.00"
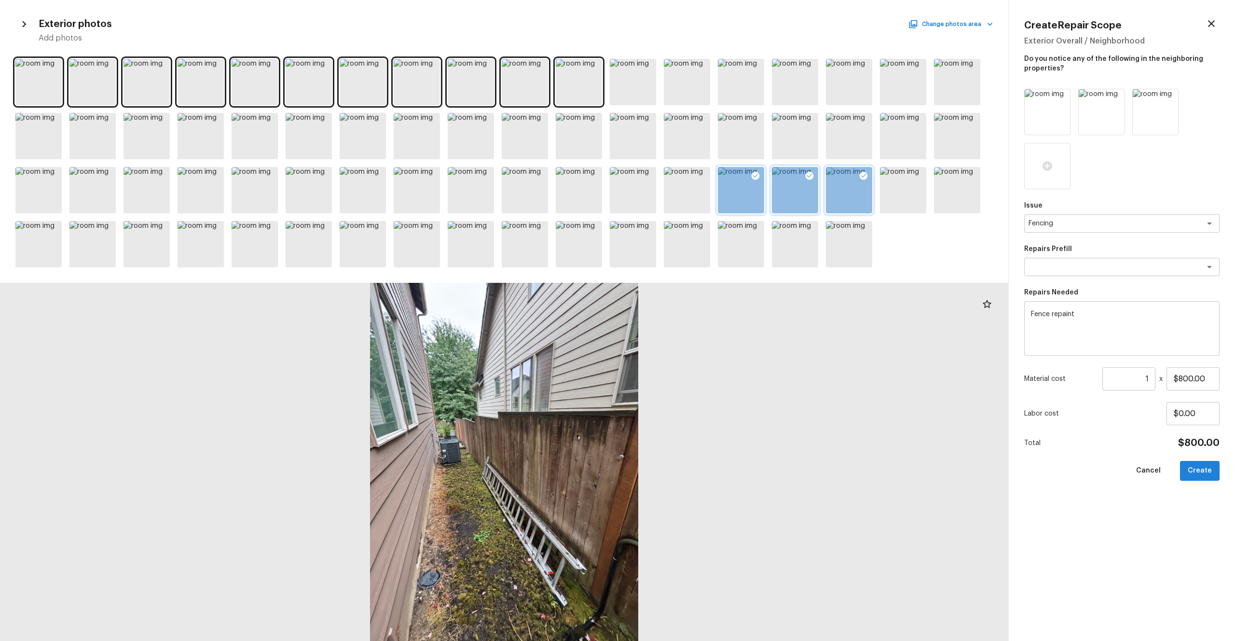
click at [694, 352] on button "Create" at bounding box center [1200, 471] width 40 height 20
type input "$0.00"
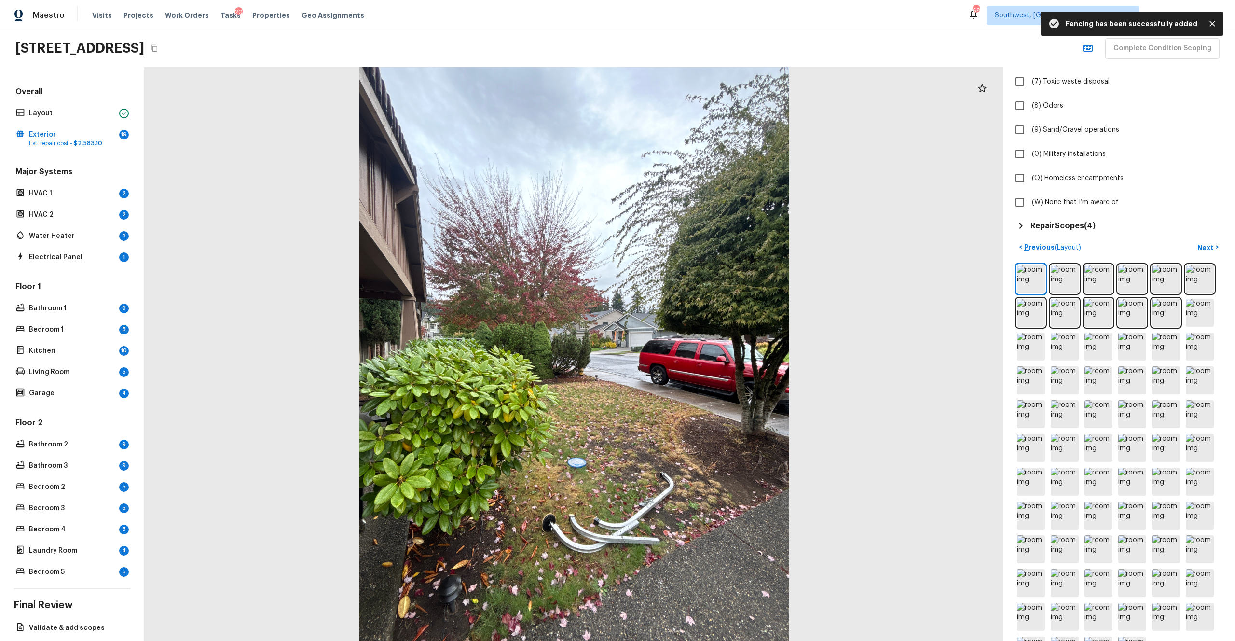
scroll to position [277, 0]
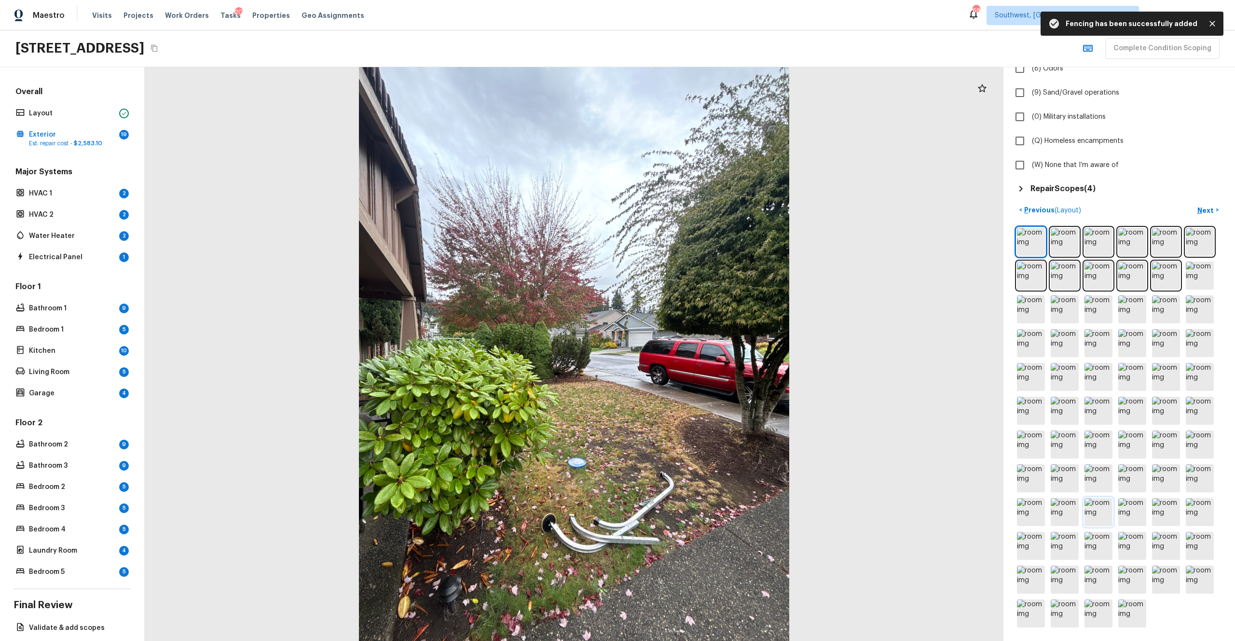
click at [694, 352] on img at bounding box center [1099, 512] width 28 height 28
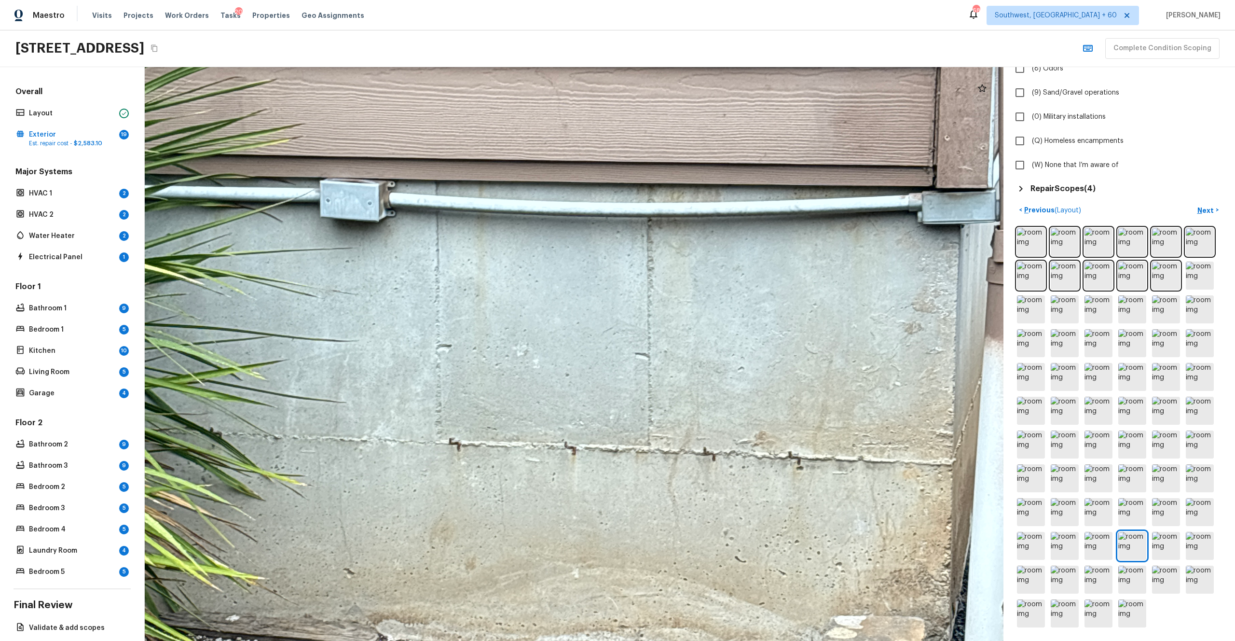
drag, startPoint x: 572, startPoint y: 352, endPoint x: 767, endPoint y: 406, distance: 202.3
click at [694, 352] on div at bounding box center [534, 396] width 2035 height 1360
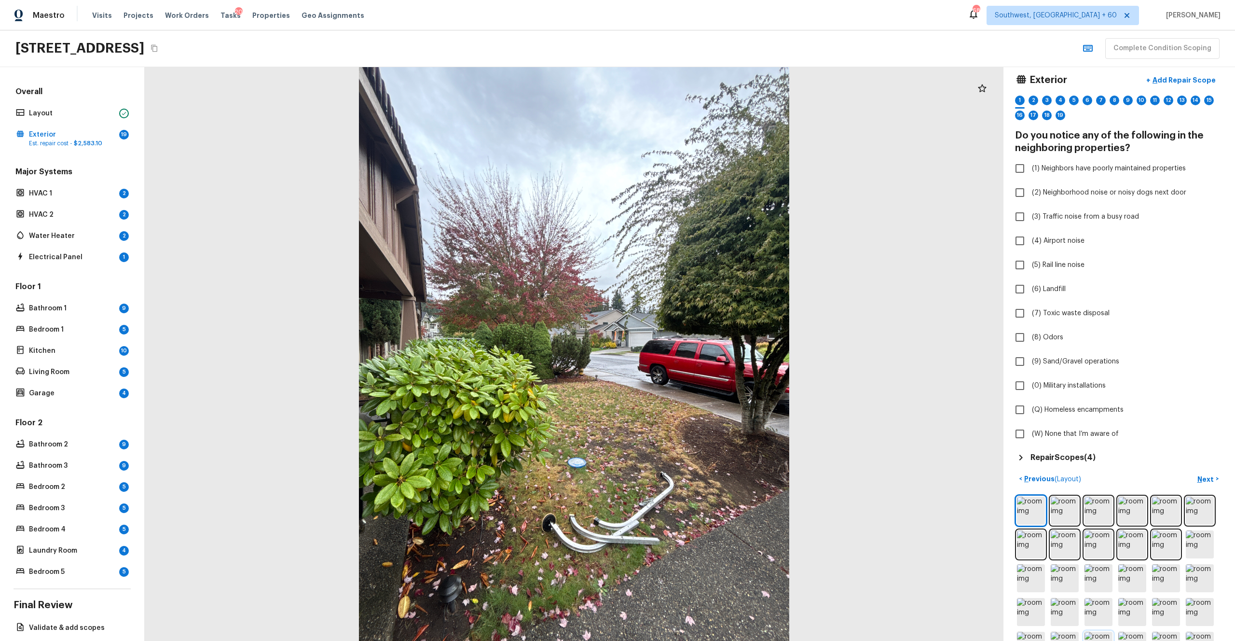
scroll to position [0, 0]
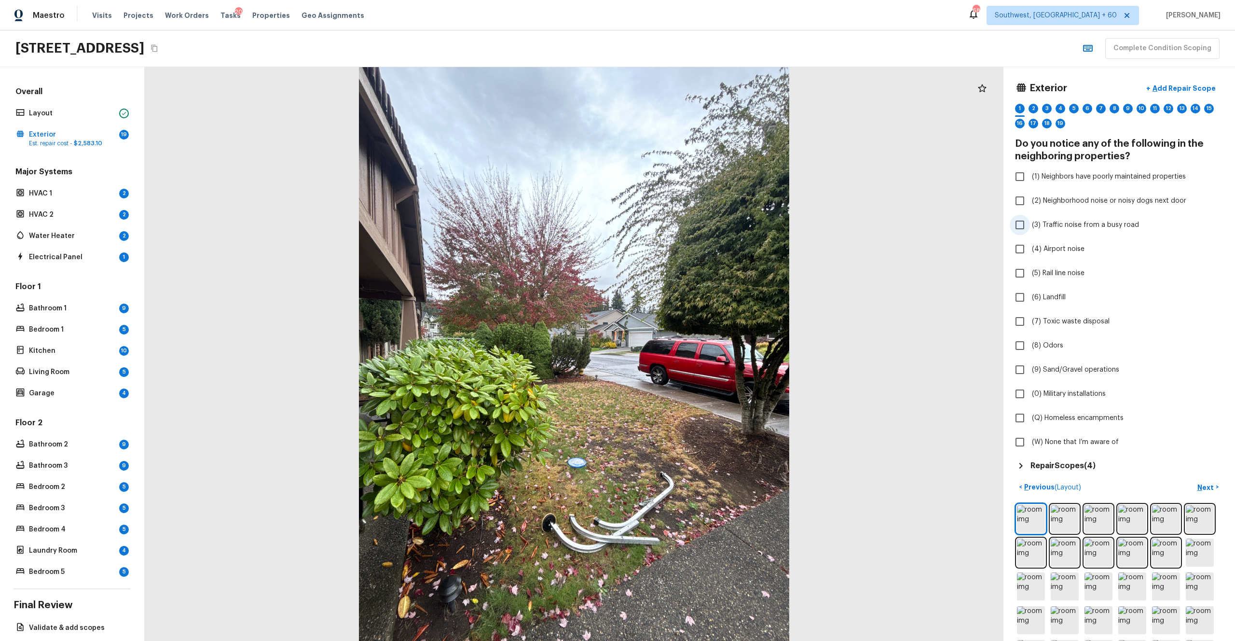
click at [694, 232] on label "(3) Traffic noise from a busy road" at bounding box center [1113, 225] width 206 height 20
click at [694, 232] on input "(3) Traffic noise from a busy road" at bounding box center [1020, 225] width 20 height 20
checkbox input "true"
click at [694, 352] on button "Next >" at bounding box center [1208, 487] width 31 height 16
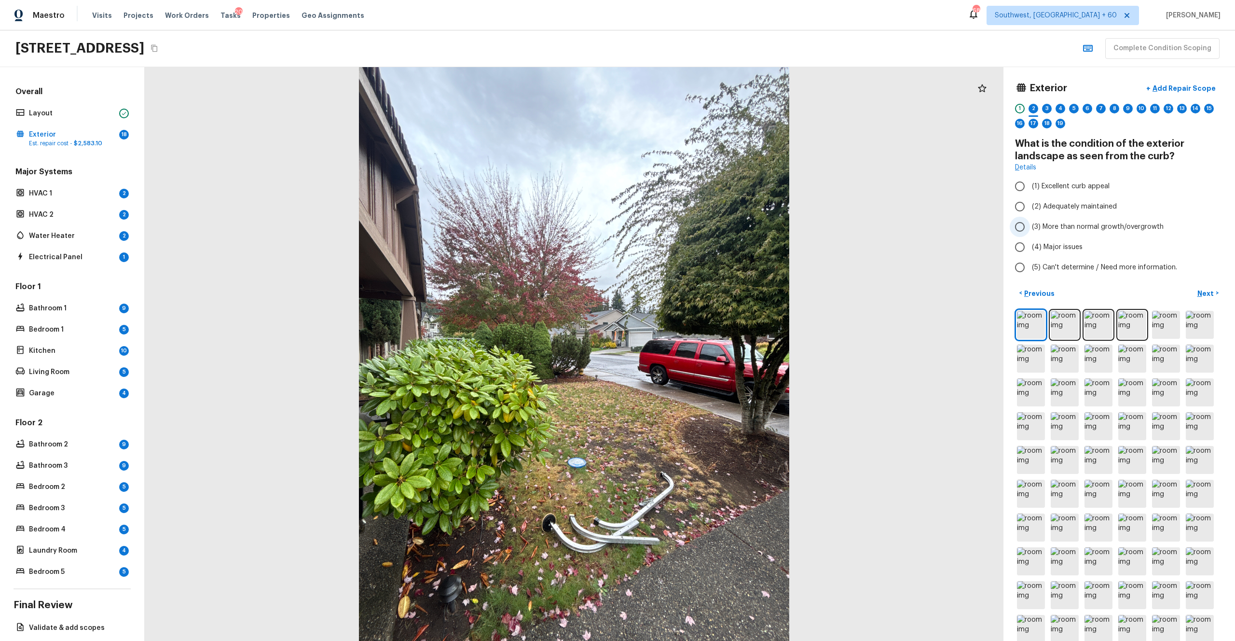
click at [694, 222] on span "(3) More than normal growth/overgrowth" at bounding box center [1098, 227] width 132 height 10
click at [694, 222] on input "(3) More than normal growth/overgrowth" at bounding box center [1020, 227] width 20 height 20
radio input "true"
click at [694, 292] on p "Next" at bounding box center [1206, 294] width 18 height 10
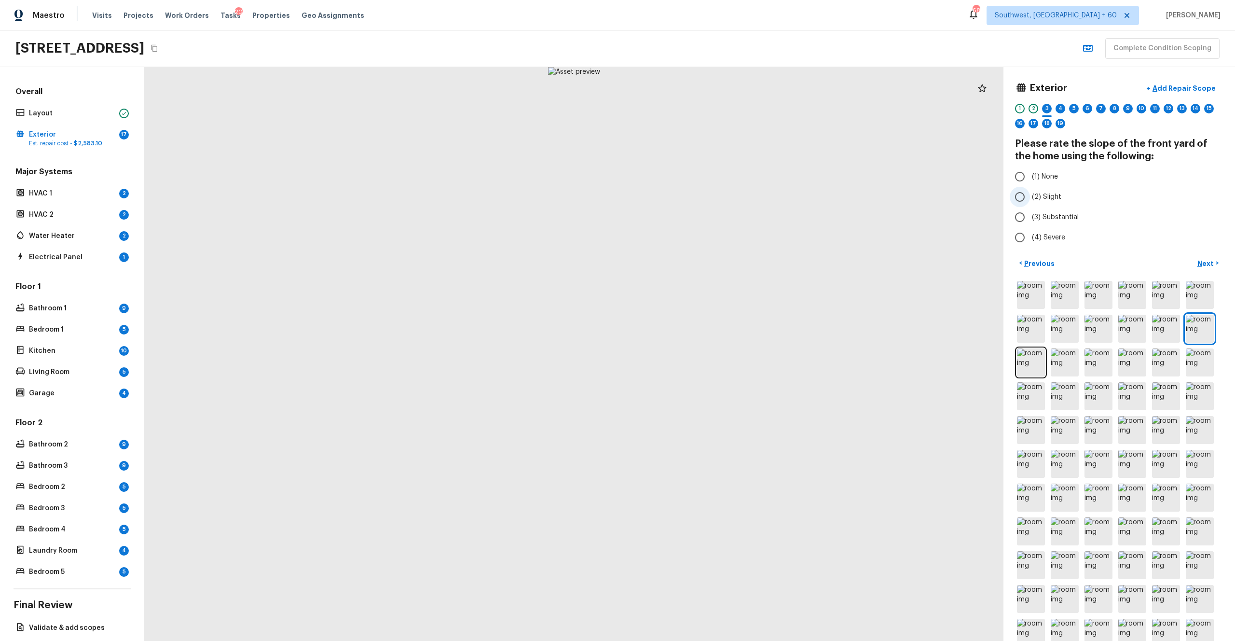
click at [694, 196] on span "(2) Slight" at bounding box center [1046, 197] width 29 height 10
click at [694, 196] on input "(2) Slight" at bounding box center [1020, 197] width 20 height 20
radio input "true"
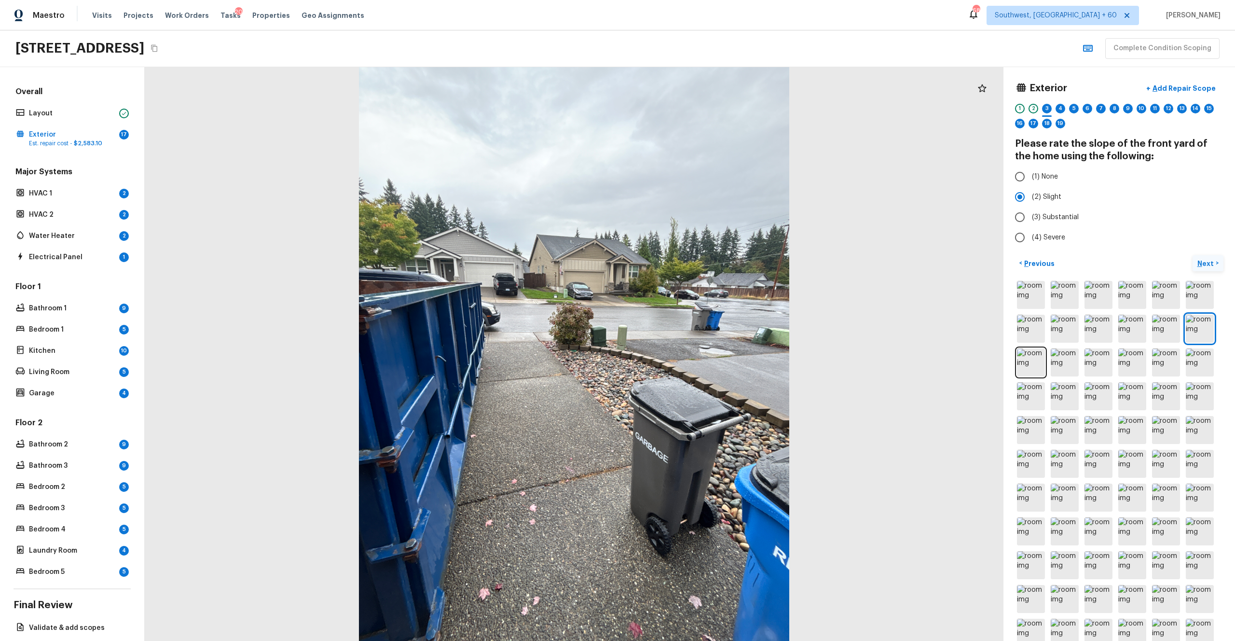
click at [694, 264] on p "Next" at bounding box center [1206, 264] width 18 height 10
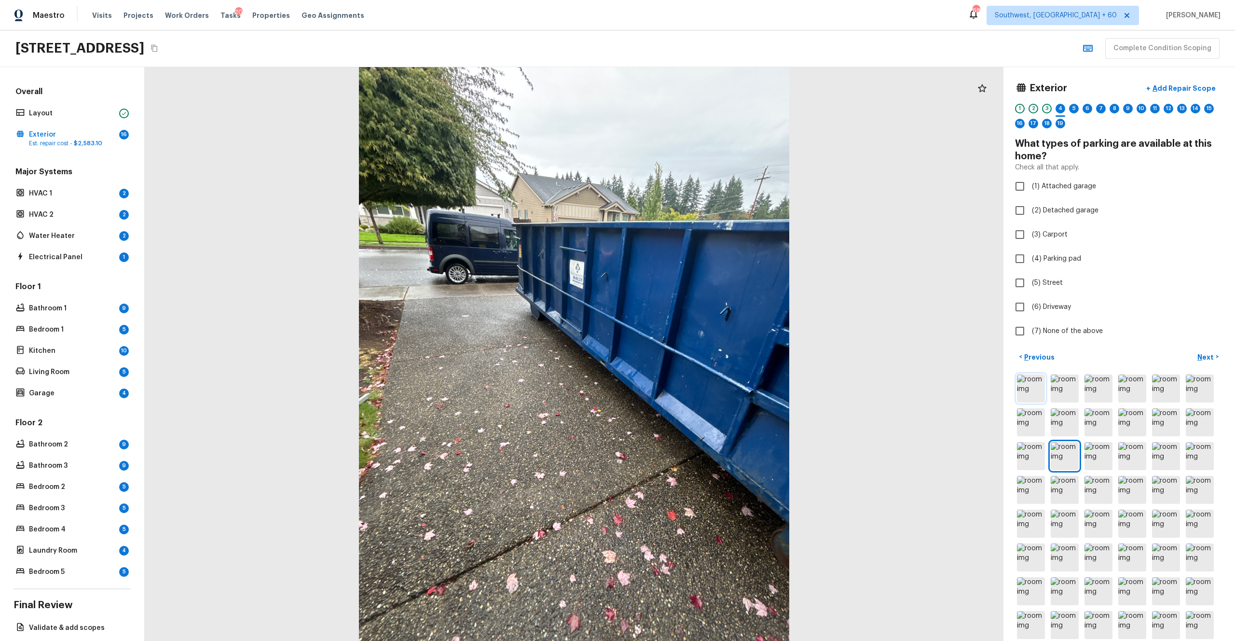
click at [694, 352] on img at bounding box center [1031, 388] width 28 height 28
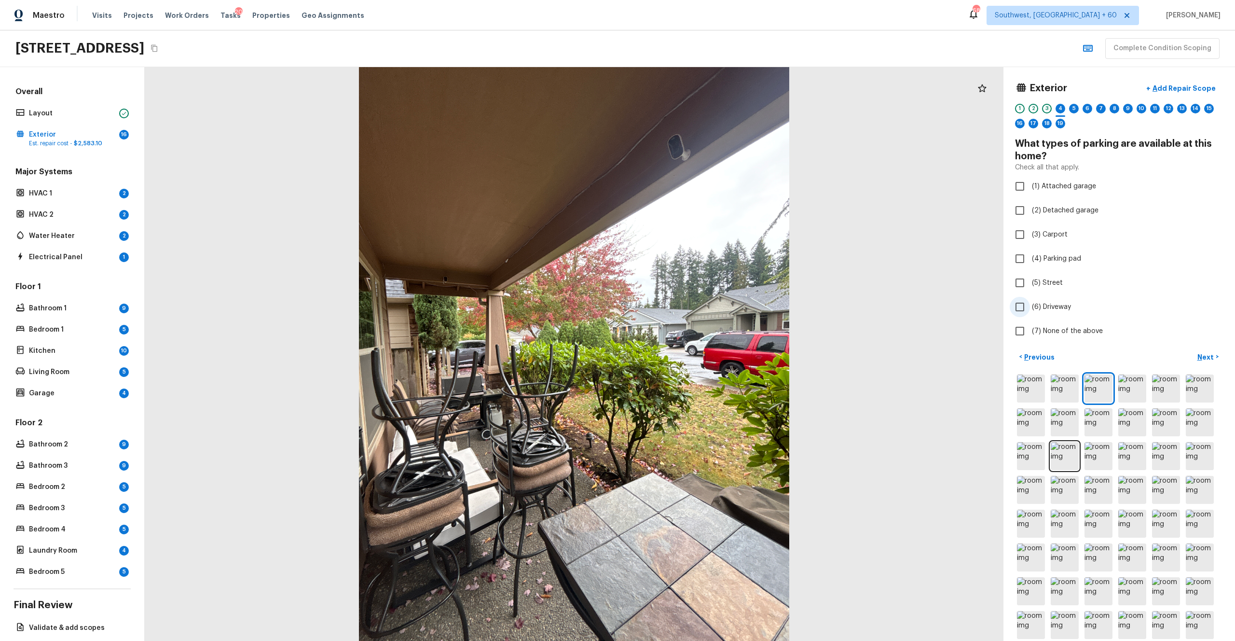
click at [694, 303] on span "(6) Driveway" at bounding box center [1051, 307] width 39 height 10
click at [694, 303] on input "(6) Driveway" at bounding box center [1020, 307] width 20 height 20
checkbox input "true"
click at [694, 352] on p "Next" at bounding box center [1206, 357] width 18 height 10
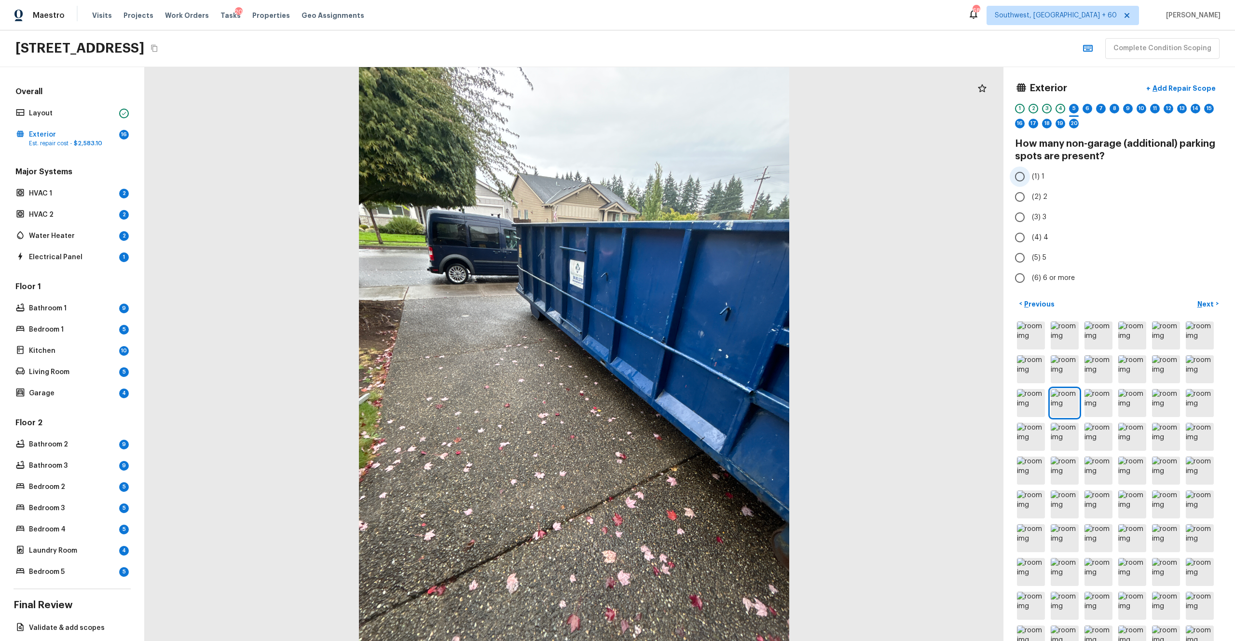
click at [694, 179] on label "(1) 1" at bounding box center [1113, 176] width 206 height 20
click at [694, 179] on input "(1) 1" at bounding box center [1020, 176] width 20 height 20
radio input "true"
click at [694, 304] on p "Next" at bounding box center [1206, 304] width 18 height 10
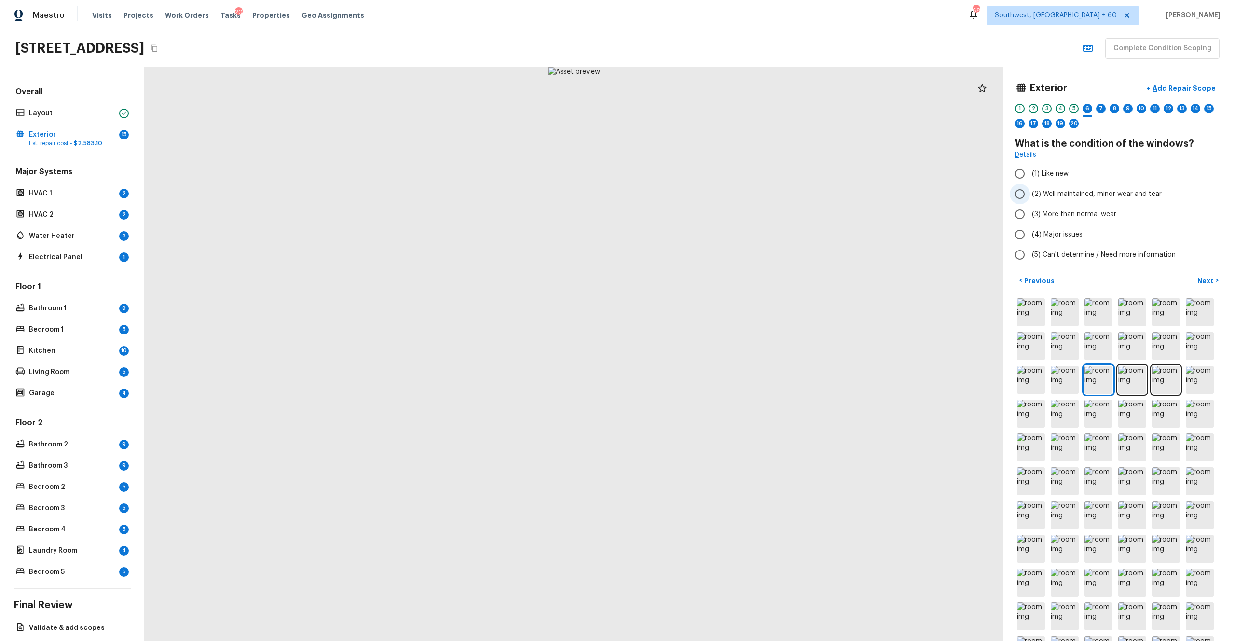
click at [694, 194] on span "(2) Well maintained, minor wear and tear" at bounding box center [1097, 194] width 130 height 10
click at [694, 194] on input "(2) Well maintained, minor wear and tear" at bounding box center [1020, 194] width 20 height 20
radio input "true"
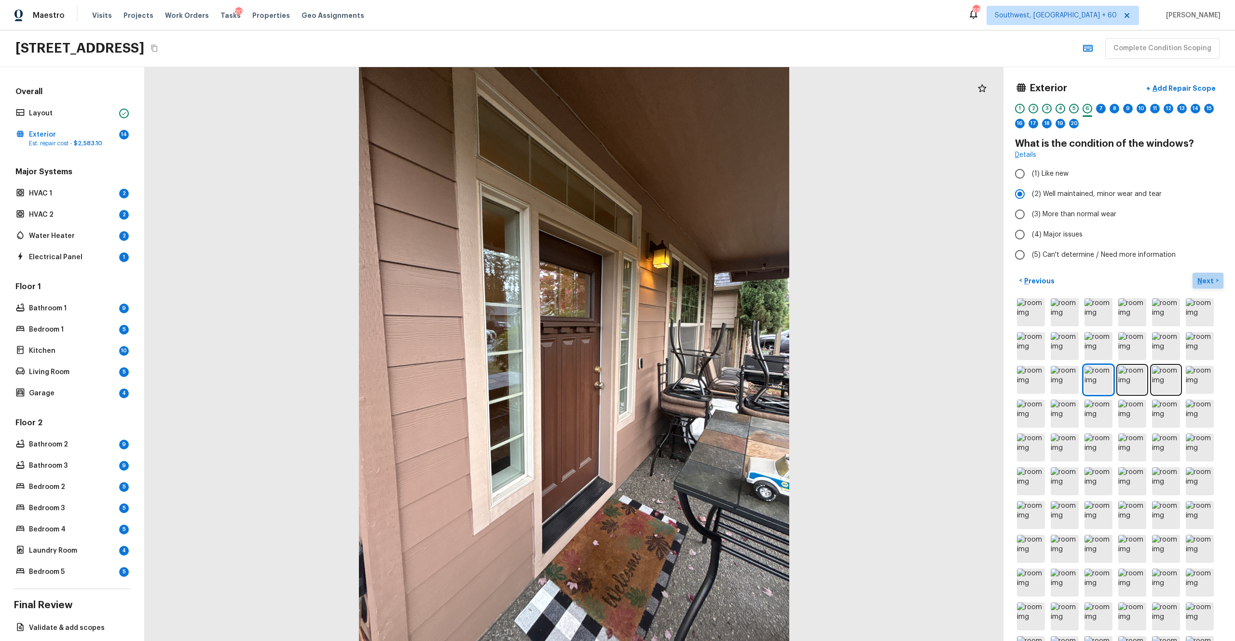
click at [694, 279] on p "Next" at bounding box center [1206, 281] width 18 height 10
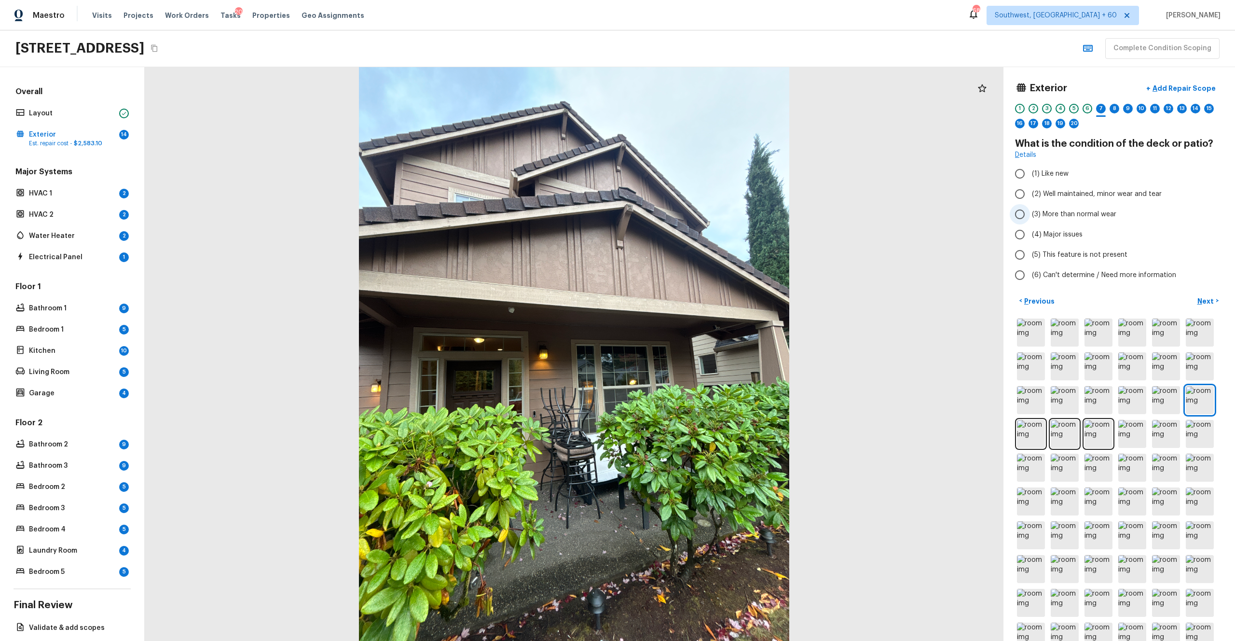
click at [694, 213] on span "(3) More than normal wear" at bounding box center [1074, 214] width 84 height 10
click at [694, 213] on input "(3) More than normal wear" at bounding box center [1020, 214] width 20 height 20
radio input "true"
click at [694, 299] on p "Next" at bounding box center [1206, 301] width 18 height 10
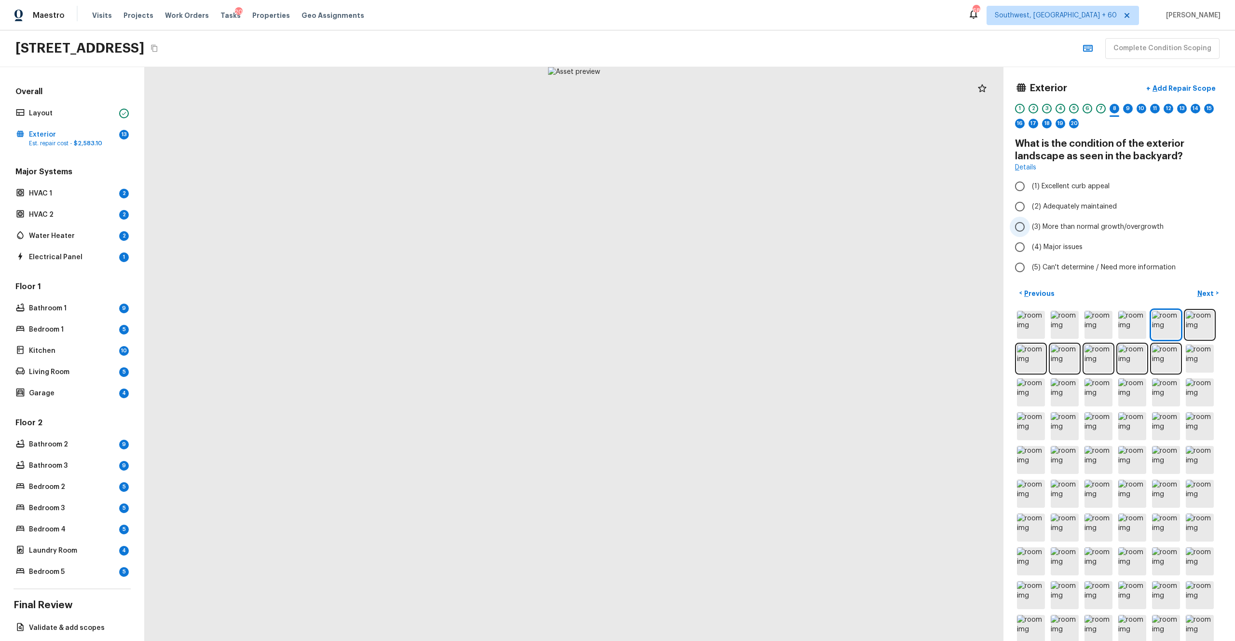
click at [694, 223] on span "(3) More than normal growth/overgrowth" at bounding box center [1098, 227] width 132 height 10
click at [694, 223] on input "(3) More than normal growth/overgrowth" at bounding box center [1020, 227] width 20 height 20
radio input "true"
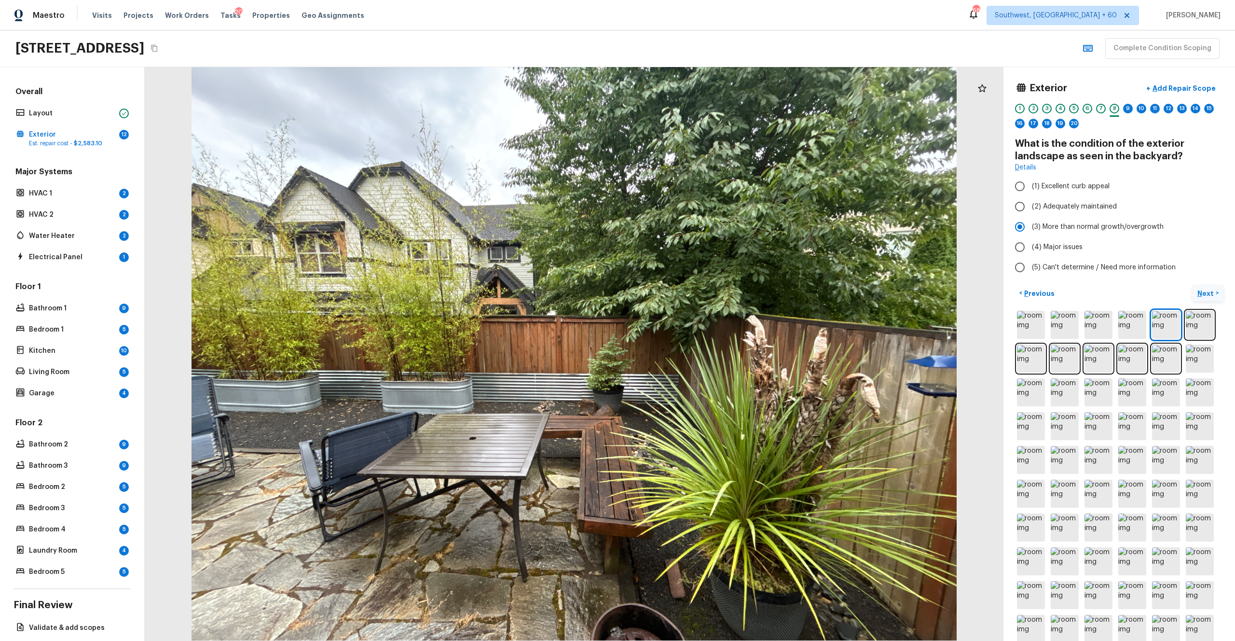
click at [694, 296] on p "Next" at bounding box center [1206, 294] width 18 height 10
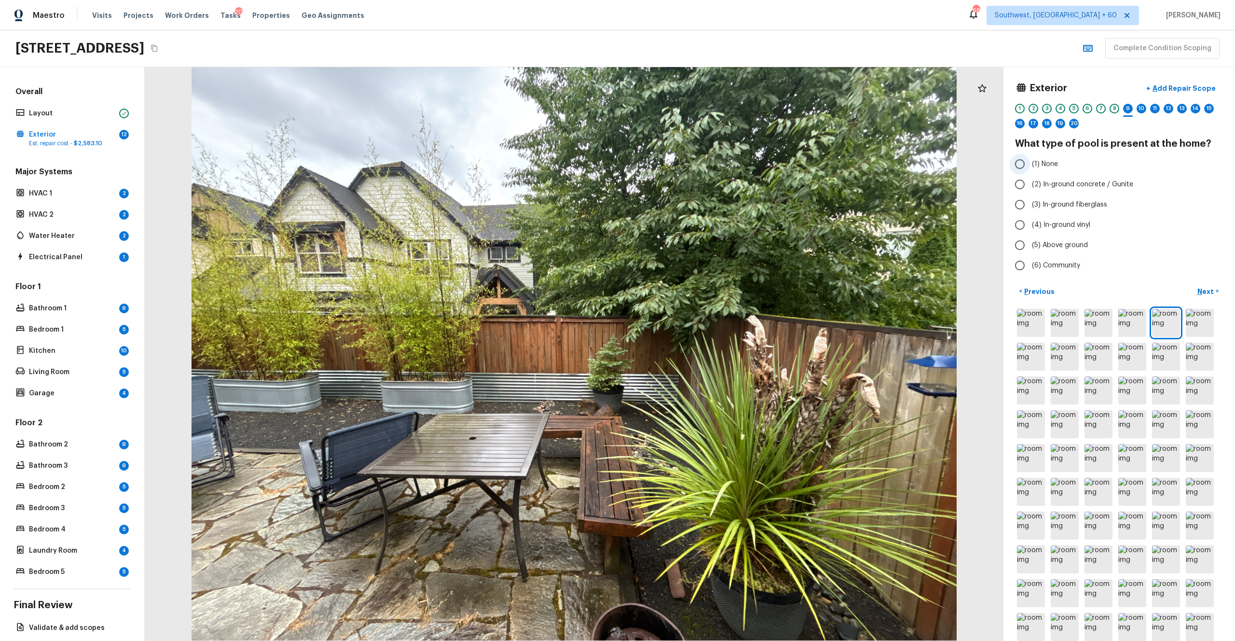
click at [694, 166] on span "(1) None" at bounding box center [1045, 164] width 26 height 10
click at [694, 166] on input "(1) None" at bounding box center [1020, 164] width 20 height 20
radio input "true"
click at [694, 292] on button "Next >" at bounding box center [1208, 291] width 31 height 16
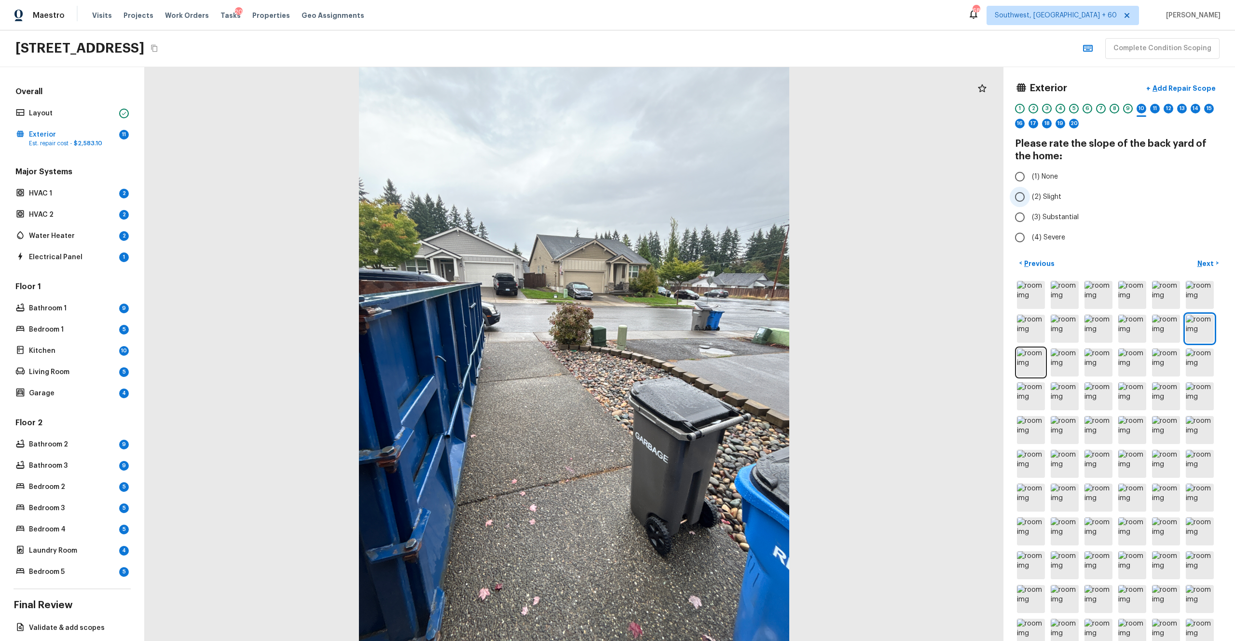
click at [694, 201] on span "(2) Slight" at bounding box center [1046, 197] width 29 height 10
click at [694, 201] on input "(2) Slight" at bounding box center [1020, 197] width 20 height 20
radio input "true"
click at [694, 267] on p "Next" at bounding box center [1206, 264] width 18 height 10
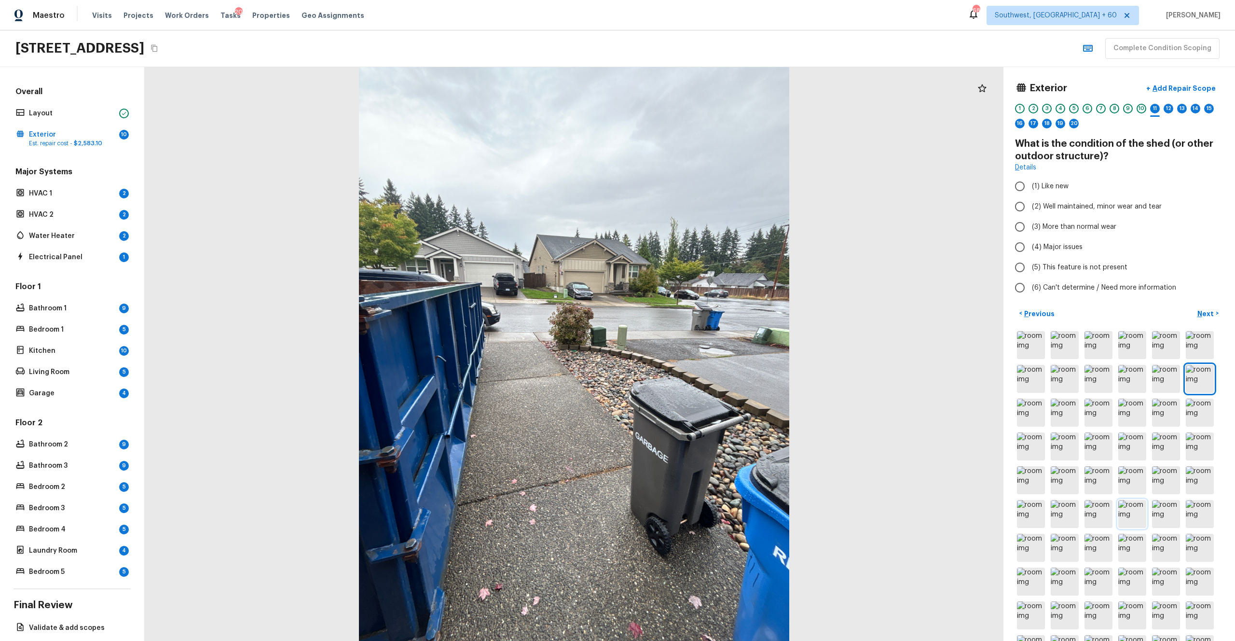
click at [694, 352] on img at bounding box center [1132, 514] width 28 height 28
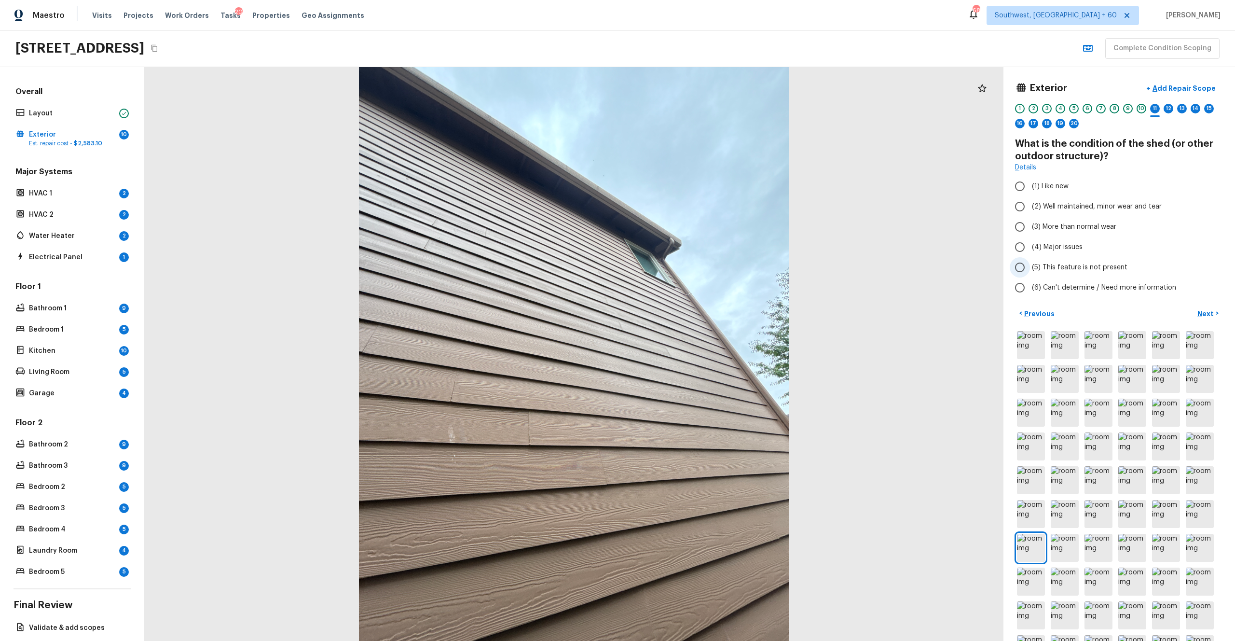
click at [694, 272] on span "(5) This feature is not present" at bounding box center [1080, 267] width 96 height 10
click at [694, 272] on input "(5) This feature is not present" at bounding box center [1020, 267] width 20 height 20
radio input "true"
click at [694, 312] on p "Next" at bounding box center [1206, 314] width 18 height 10
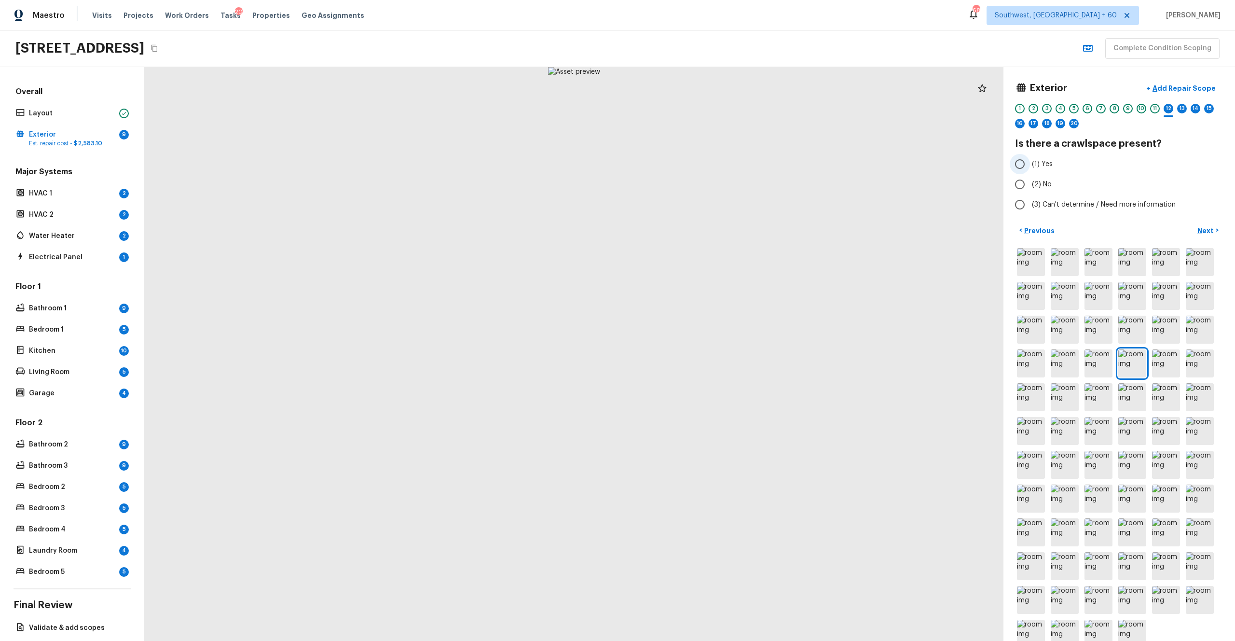
click at [694, 167] on span "(1) Yes" at bounding box center [1042, 164] width 21 height 10
click at [694, 167] on input "(1) Yes" at bounding box center [1020, 164] width 20 height 20
radio input "true"
click at [694, 231] on p "Next" at bounding box center [1206, 231] width 18 height 10
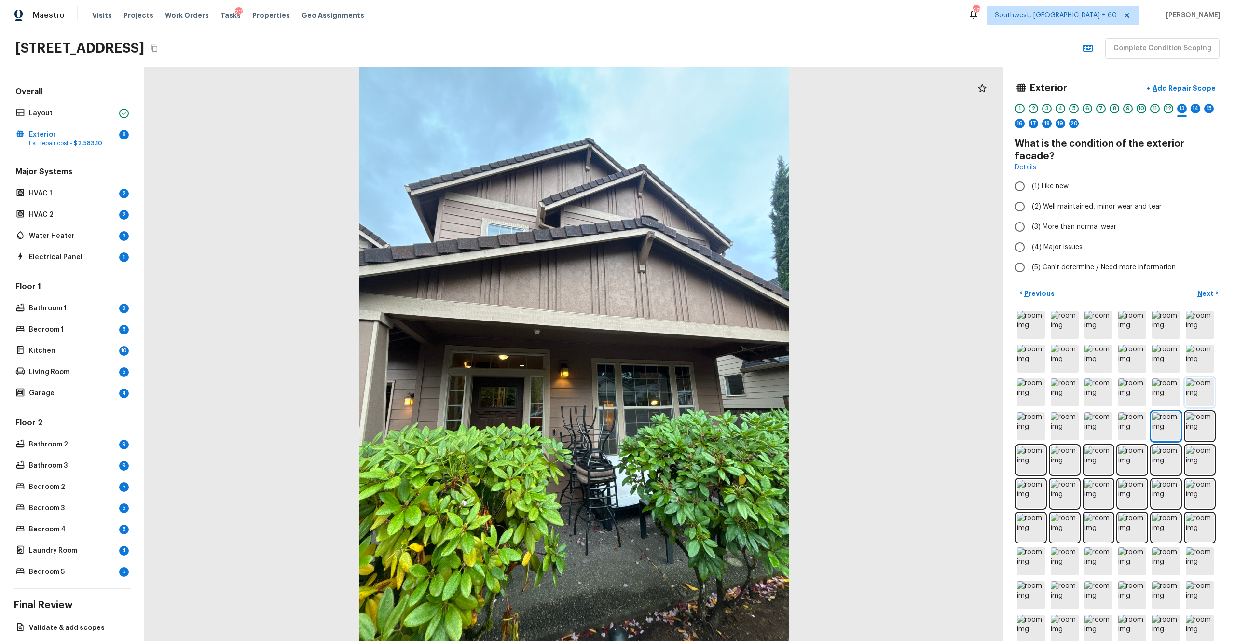
click at [694, 352] on img at bounding box center [1200, 392] width 28 height 28
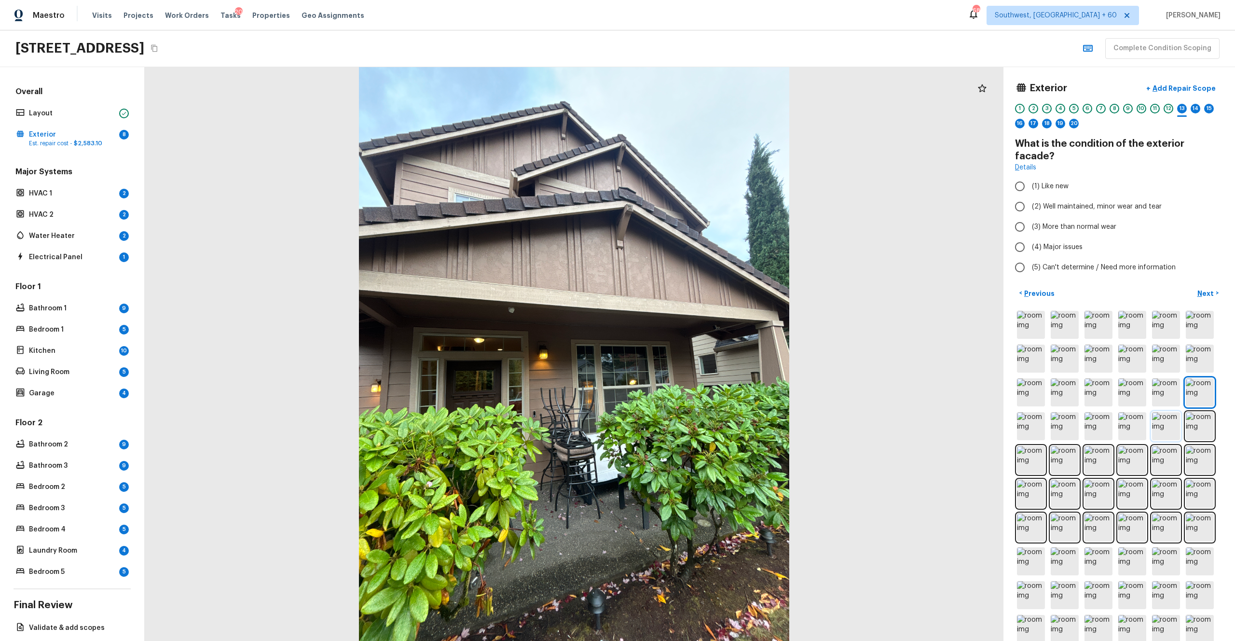
click at [694, 352] on img at bounding box center [1166, 426] width 28 height 28
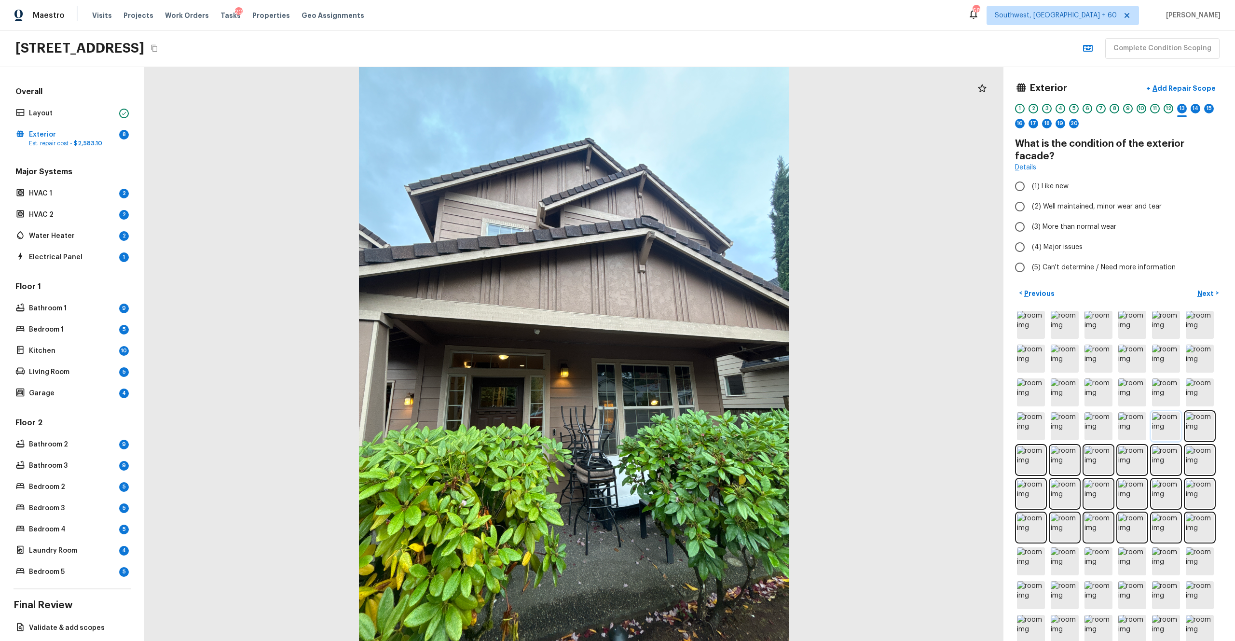
click at [694, 352] on img at bounding box center [1166, 426] width 28 height 28
click at [694, 352] on img at bounding box center [1200, 426] width 28 height 28
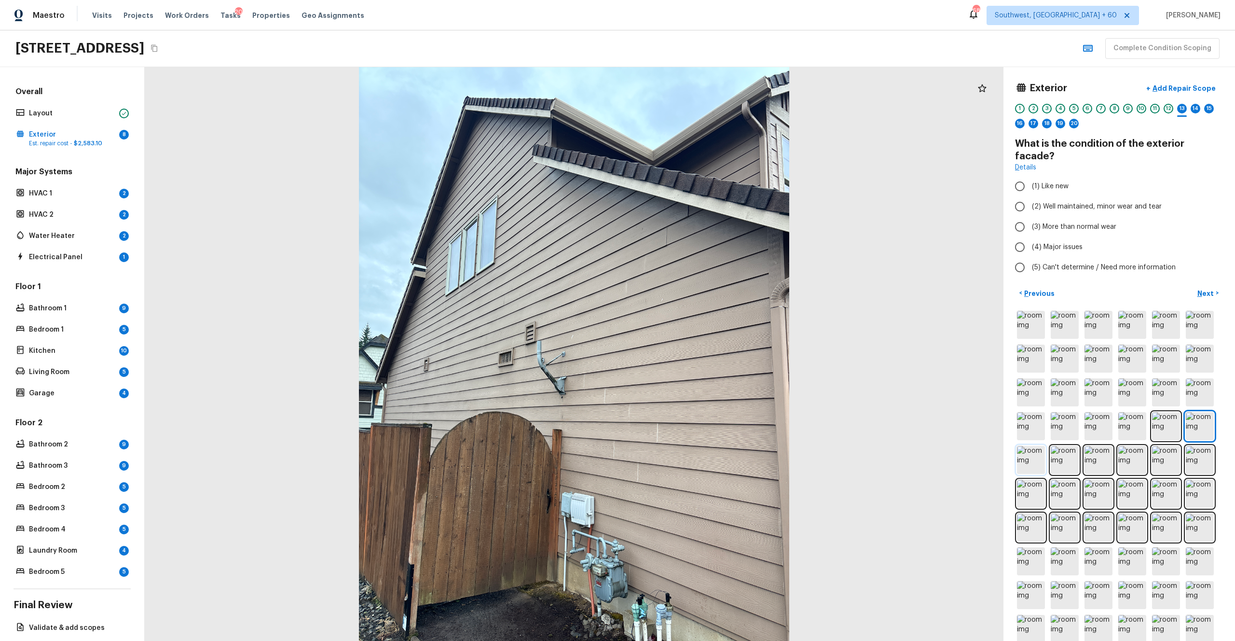
click at [694, 352] on img at bounding box center [1031, 460] width 28 height 28
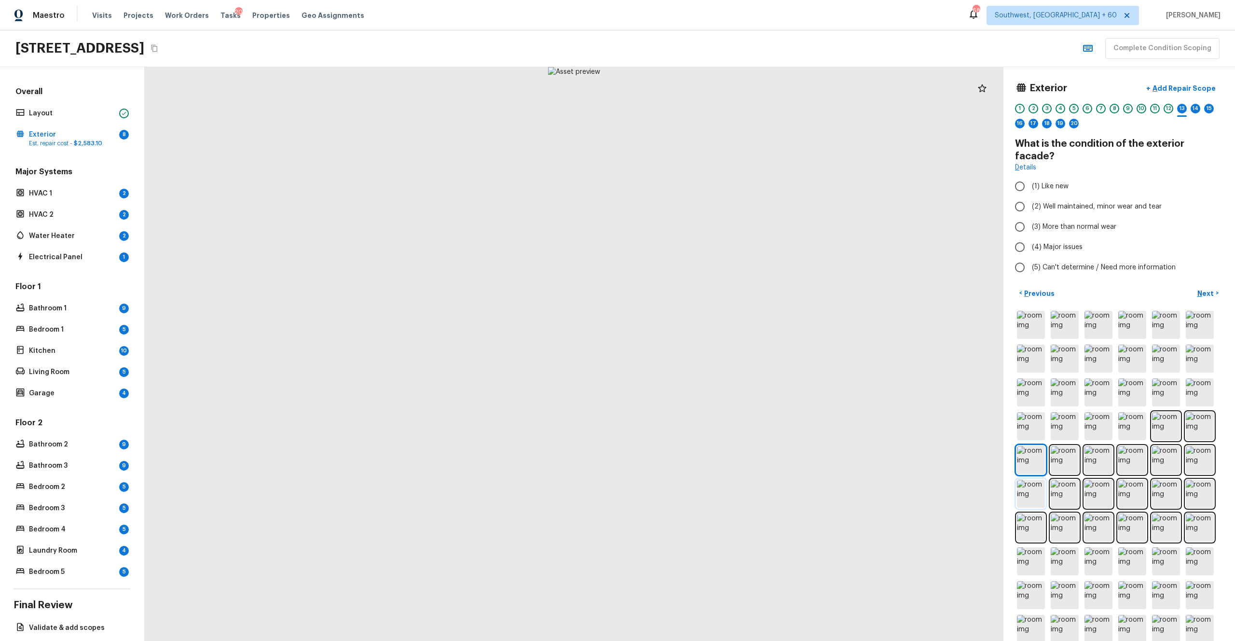
click at [694, 352] on img at bounding box center [1031, 494] width 28 height 28
click at [694, 352] on img at bounding box center [1200, 527] width 28 height 28
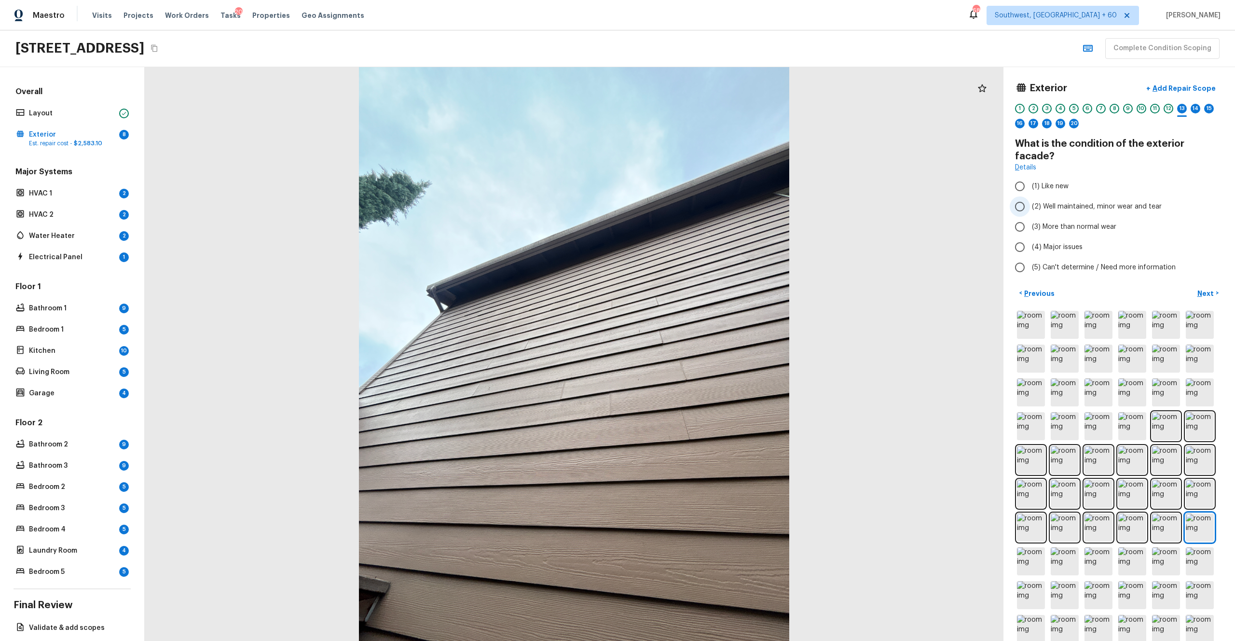
click at [694, 202] on span "(2) Well maintained, minor wear and tear" at bounding box center [1097, 207] width 130 height 10
click at [694, 196] on input "(2) Well maintained, minor wear and tear" at bounding box center [1020, 206] width 20 height 20
radio input "true"
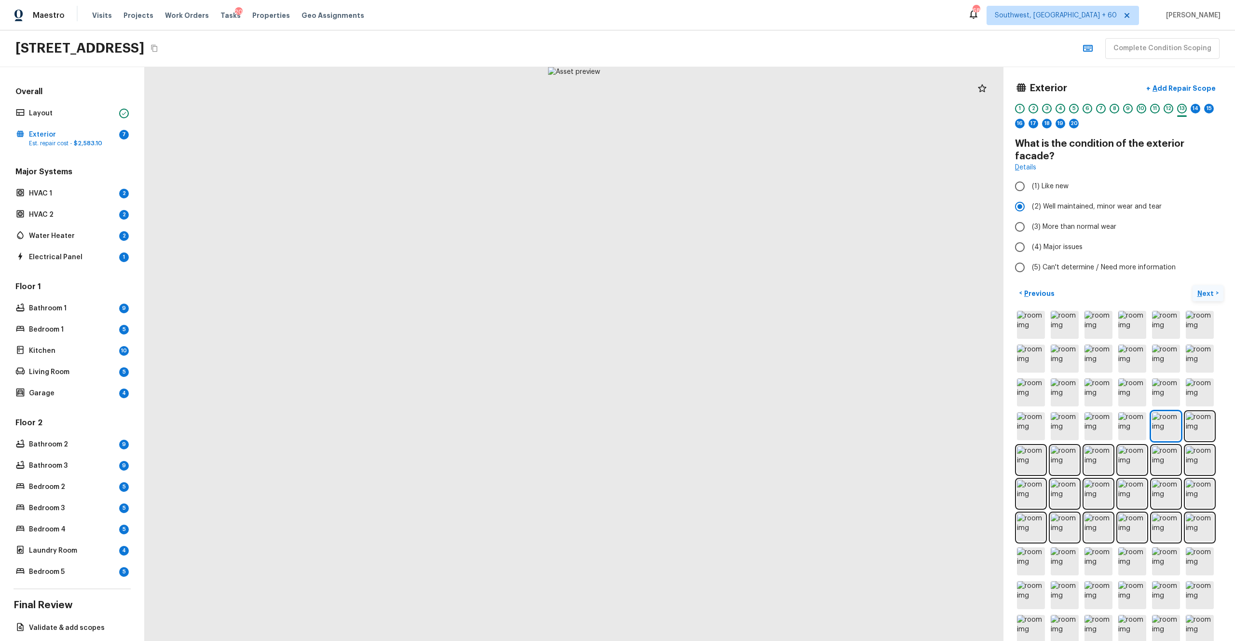
click at [694, 289] on p "Next" at bounding box center [1206, 294] width 18 height 10
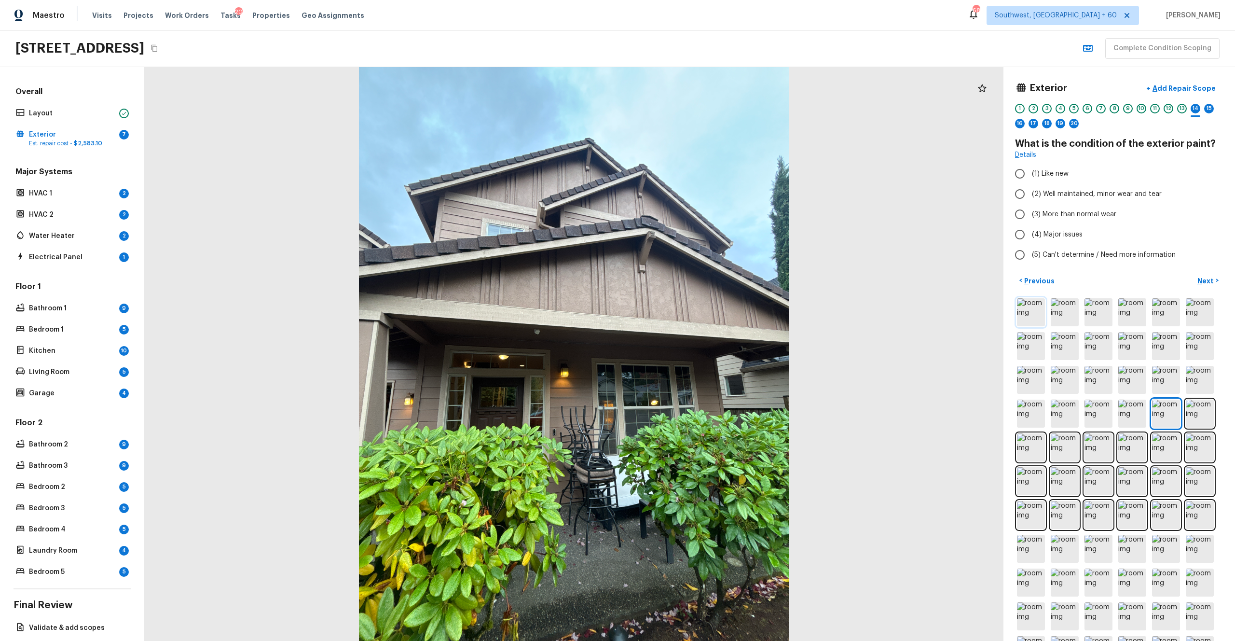
click at [694, 316] on img at bounding box center [1031, 312] width 28 height 28
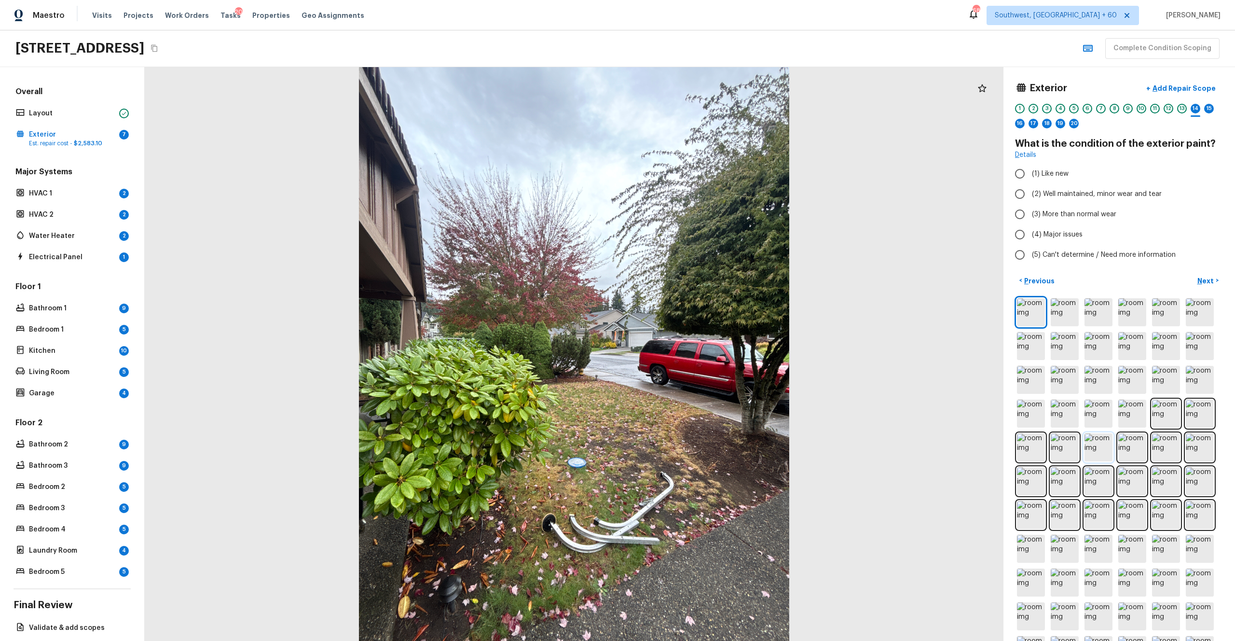
click at [694, 352] on img at bounding box center [1099, 447] width 28 height 28
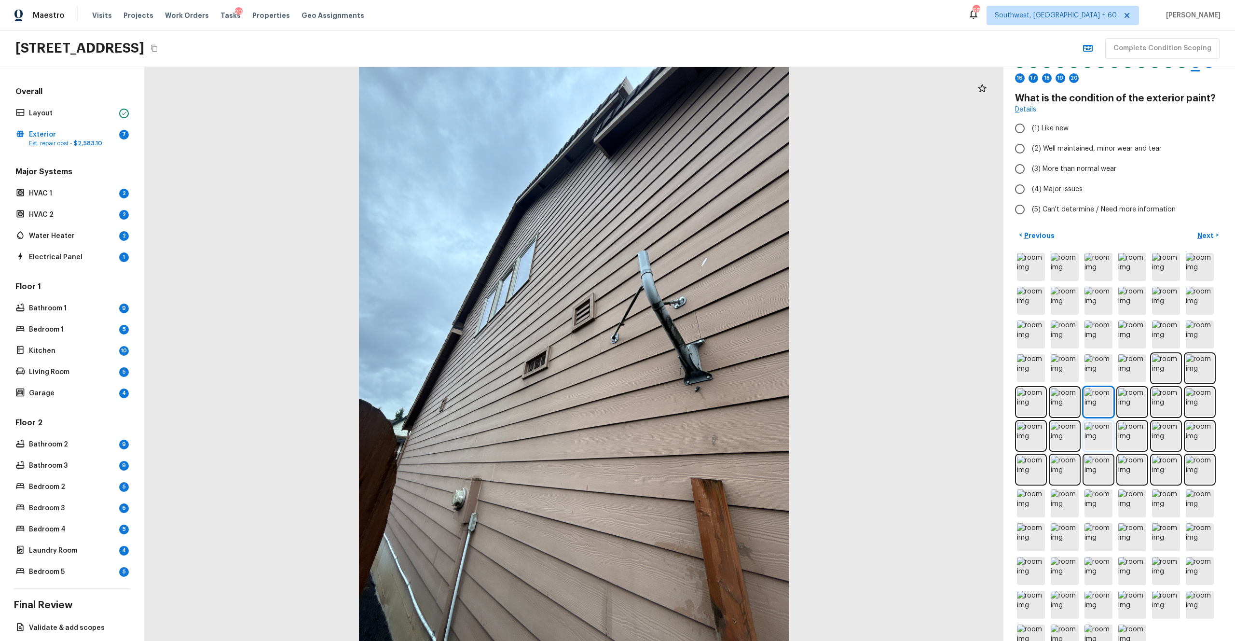
scroll to position [37, 0]
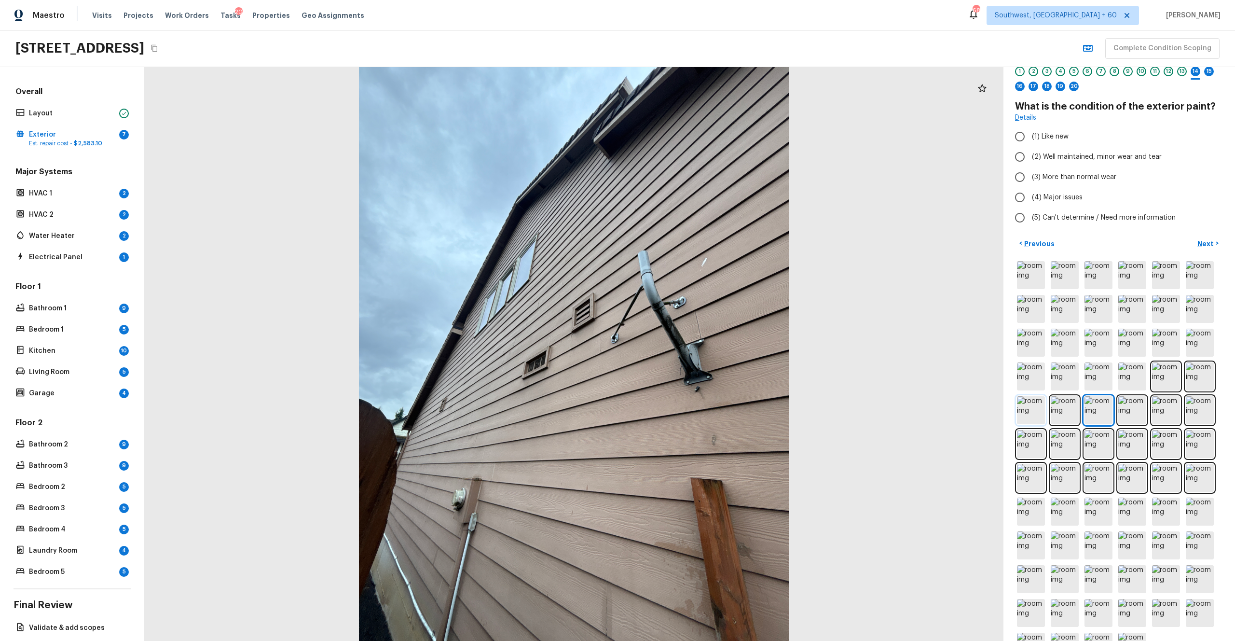
click at [694, 352] on img at bounding box center [1031, 410] width 28 height 28
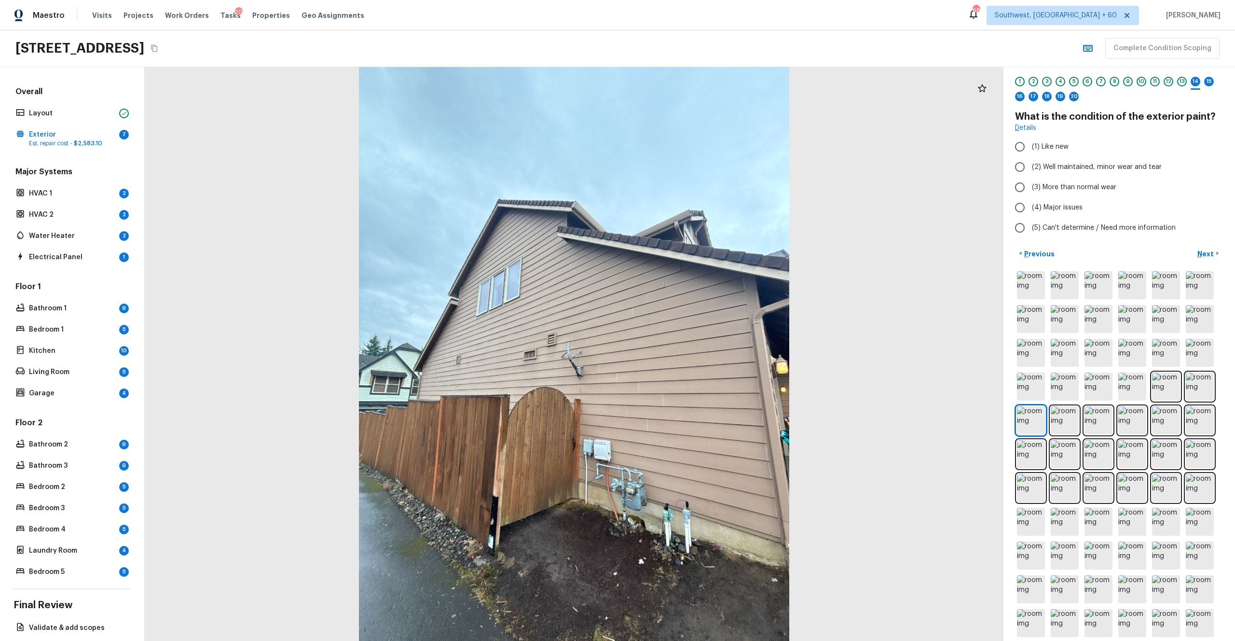
scroll to position [26, 0]
click at [694, 352] on img at bounding box center [1065, 387] width 28 height 28
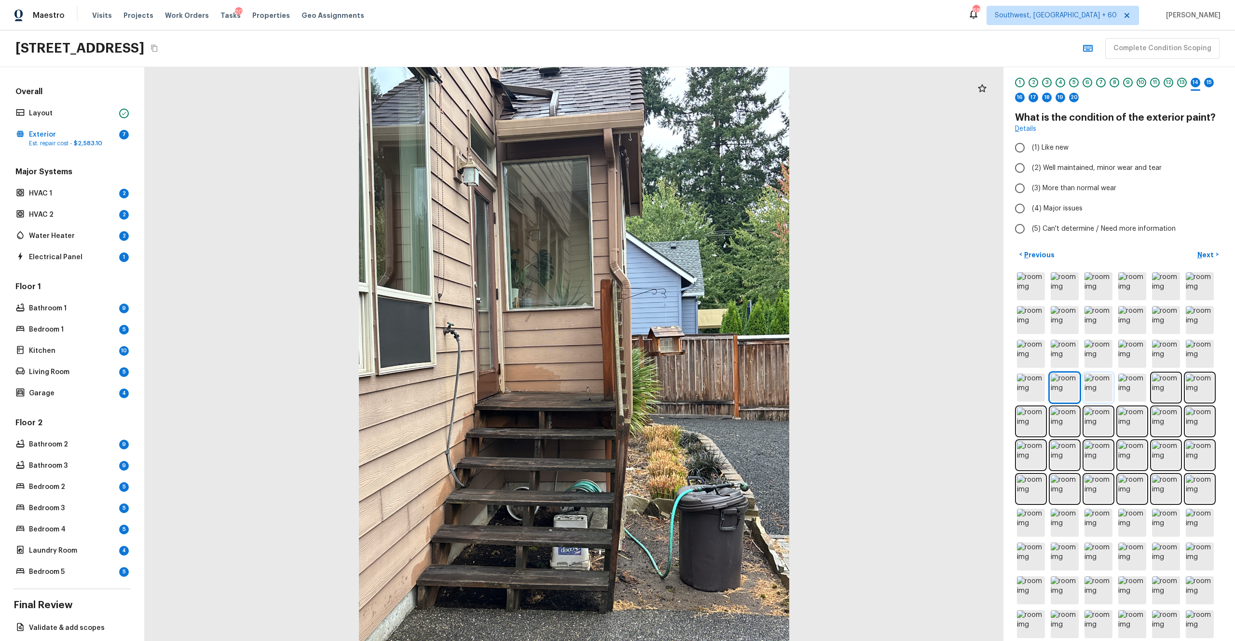
click at [694, 352] on img at bounding box center [1099, 387] width 28 height 28
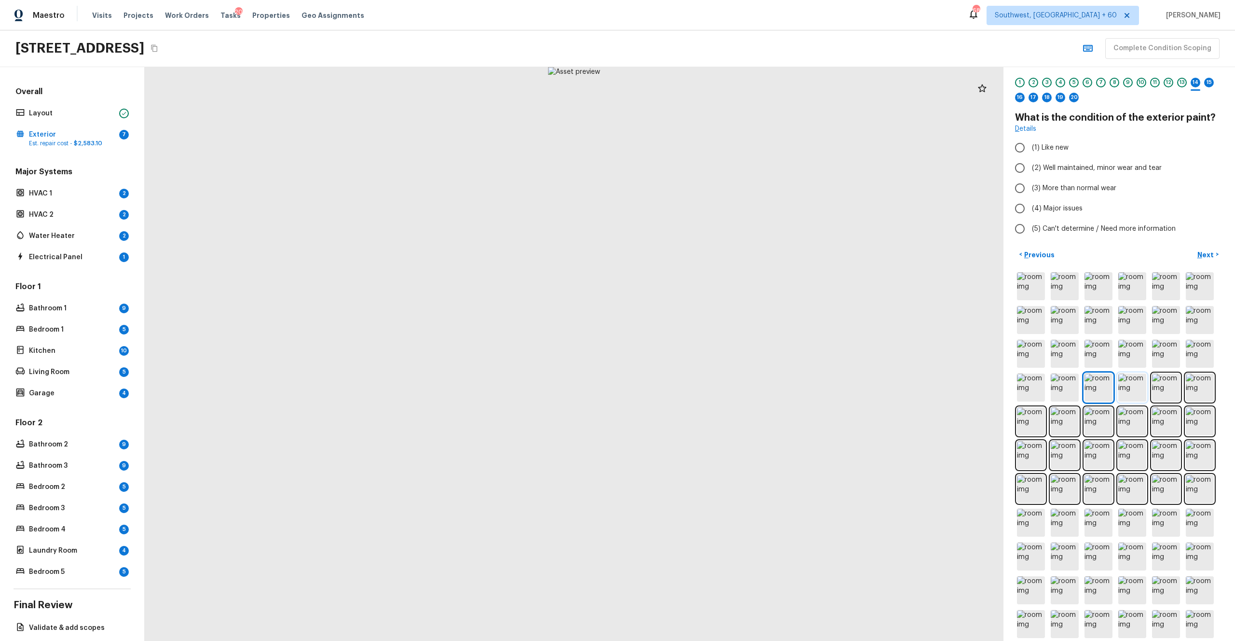
click at [694, 352] on img at bounding box center [1132, 387] width 28 height 28
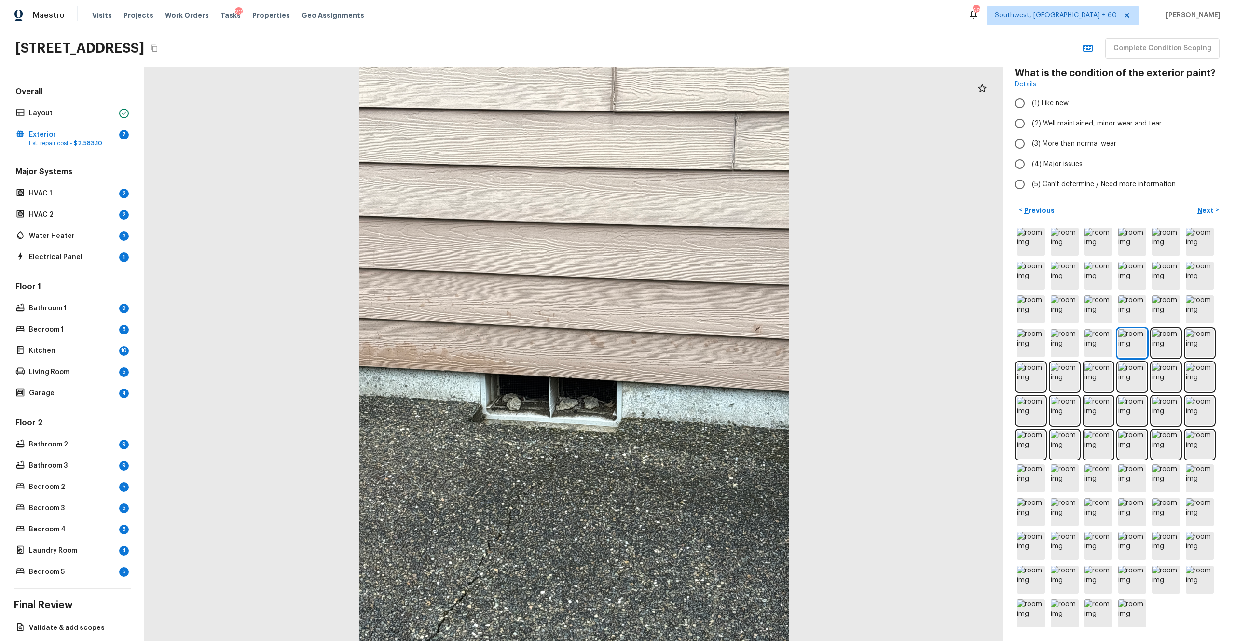
scroll to position [0, 0]
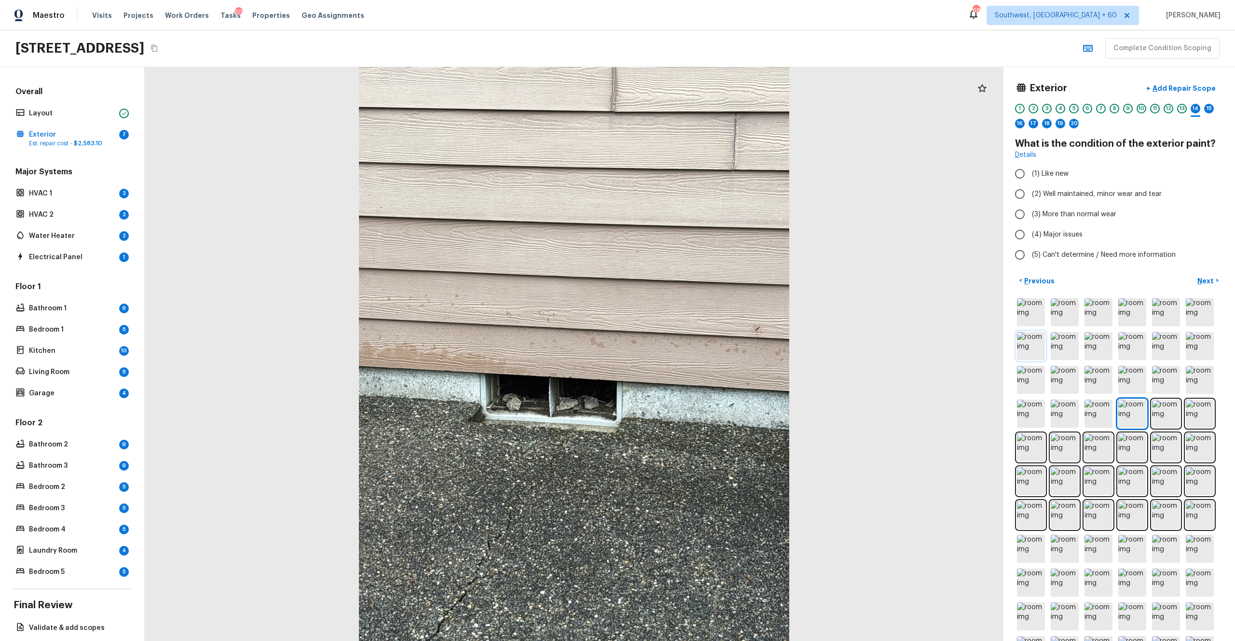
click at [694, 345] on img at bounding box center [1031, 346] width 28 height 28
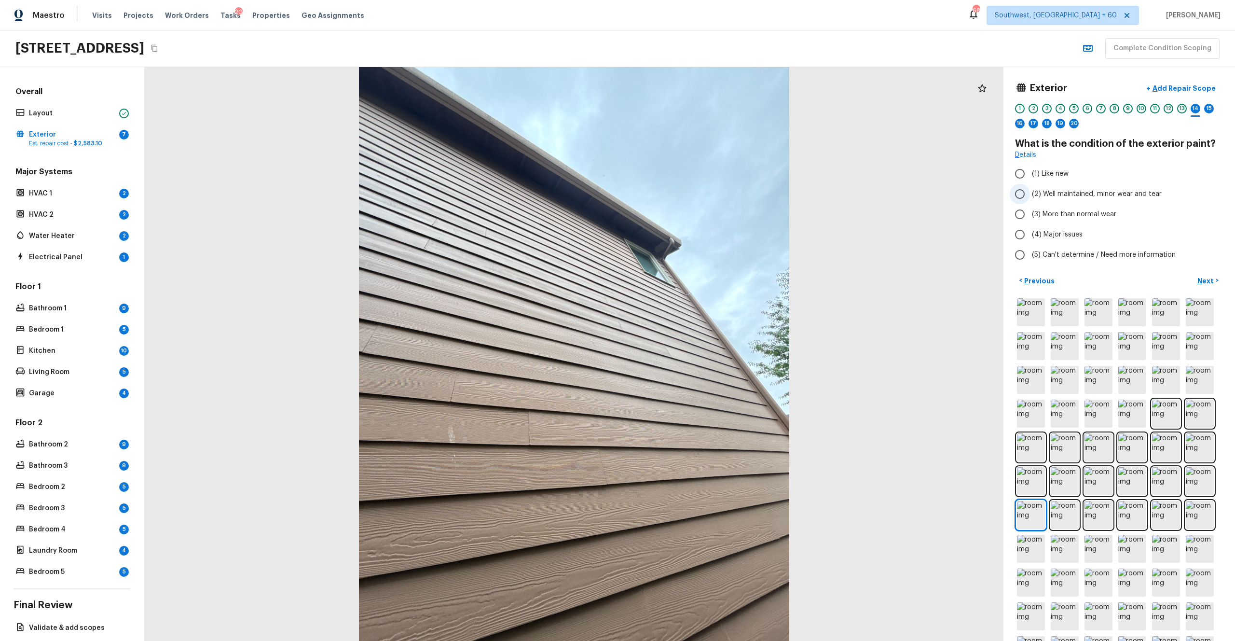
click at [694, 195] on span "(2) Well maintained, minor wear and tear" at bounding box center [1097, 194] width 130 height 10
click at [694, 195] on input "(2) Well maintained, minor wear and tear" at bounding box center [1020, 194] width 20 height 20
radio input "true"
click at [694, 277] on p "Next" at bounding box center [1206, 281] width 18 height 10
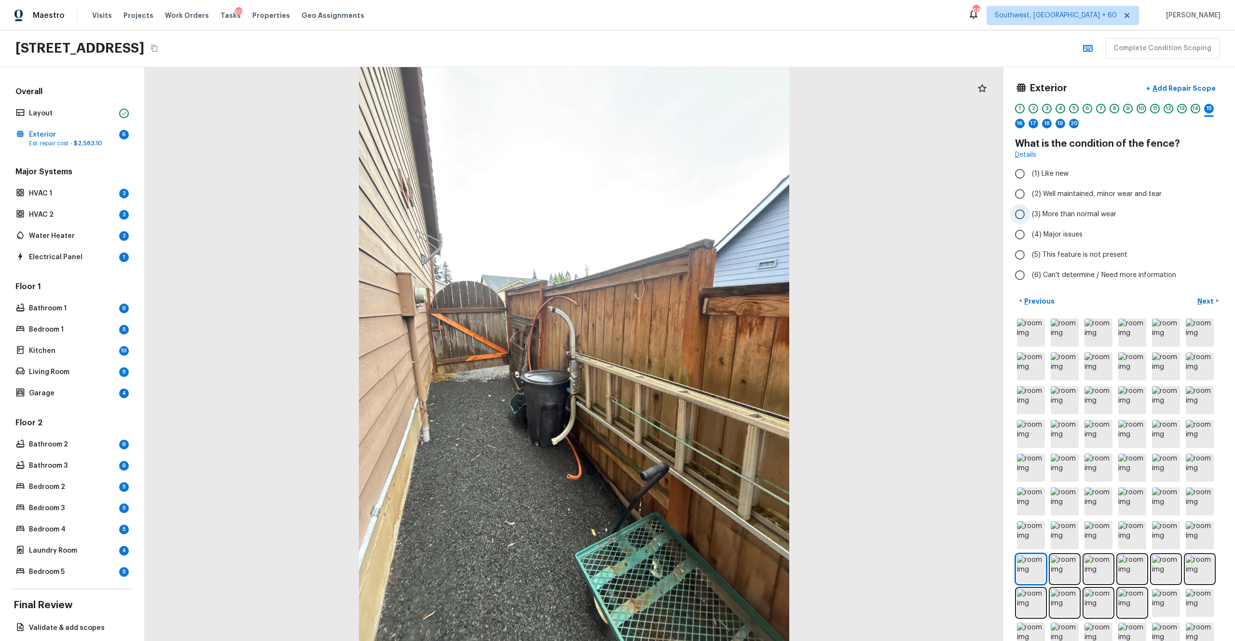
click at [694, 209] on span "(3) More than normal wear" at bounding box center [1074, 214] width 84 height 10
click at [694, 209] on input "(3) More than normal wear" at bounding box center [1020, 214] width 20 height 20
radio input "true"
click at [694, 299] on p "Next" at bounding box center [1206, 301] width 18 height 10
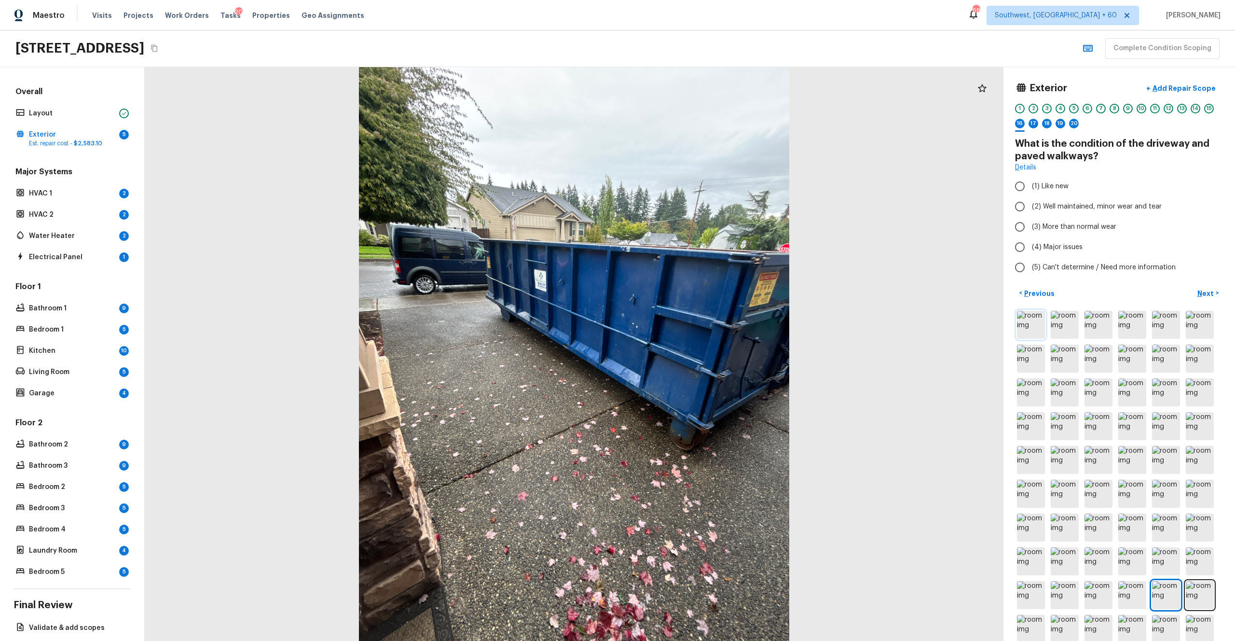
click at [694, 328] on img at bounding box center [1031, 325] width 28 height 28
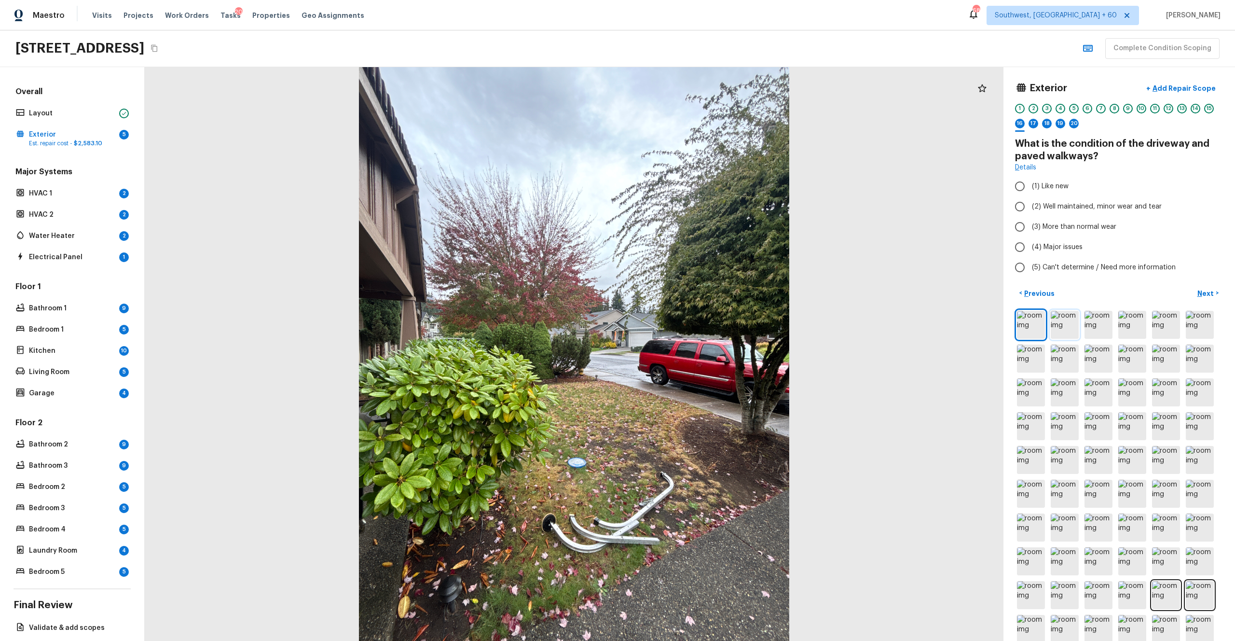
click at [694, 334] on img at bounding box center [1065, 325] width 28 height 28
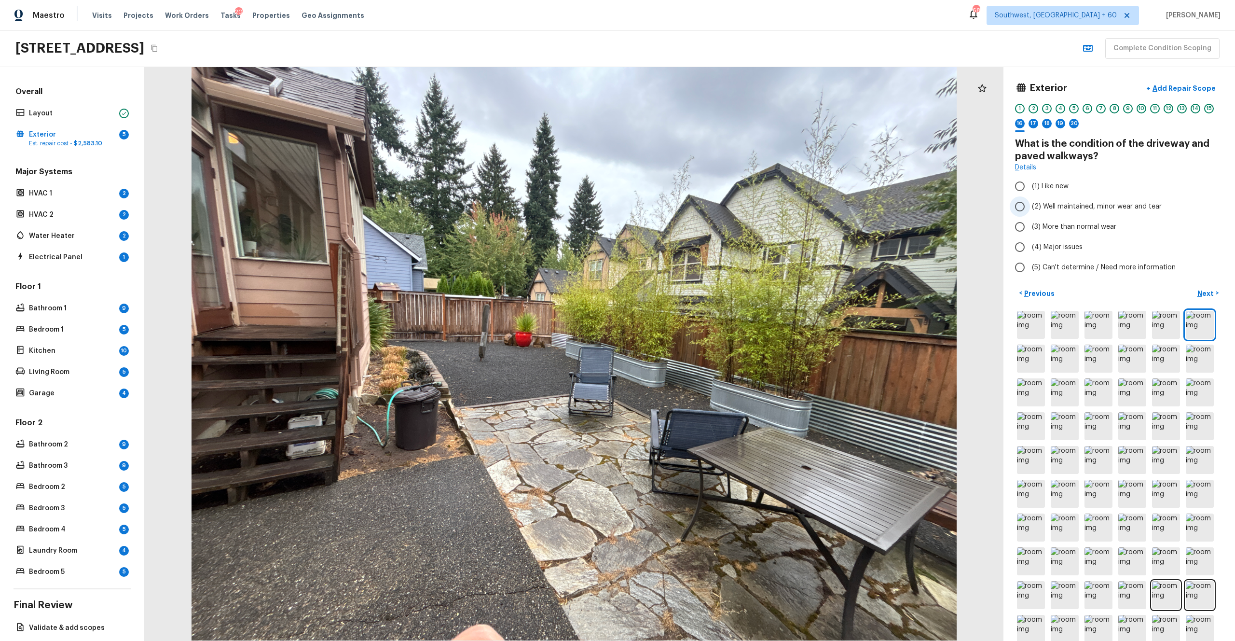
click at [694, 200] on label "(2) Well maintained, minor wear and tear" at bounding box center [1113, 206] width 206 height 20
click at [694, 200] on input "(2) Well maintained, minor wear and tear" at bounding box center [1020, 206] width 20 height 20
radio input "true"
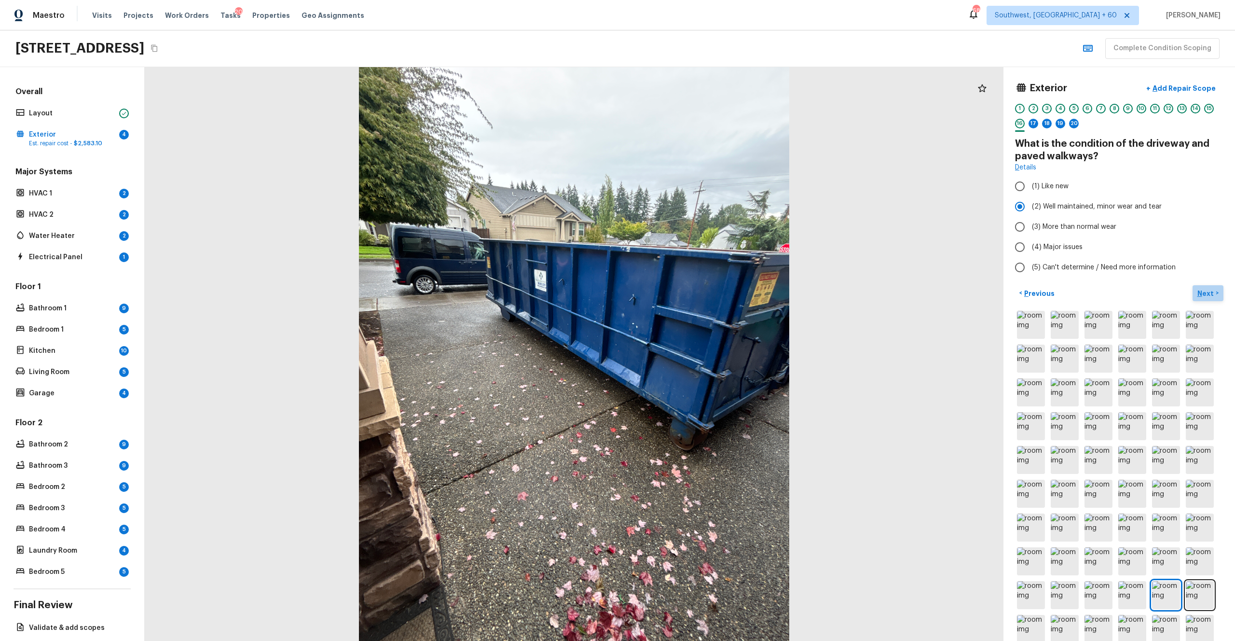
click at [694, 296] on p "Next" at bounding box center [1206, 294] width 18 height 10
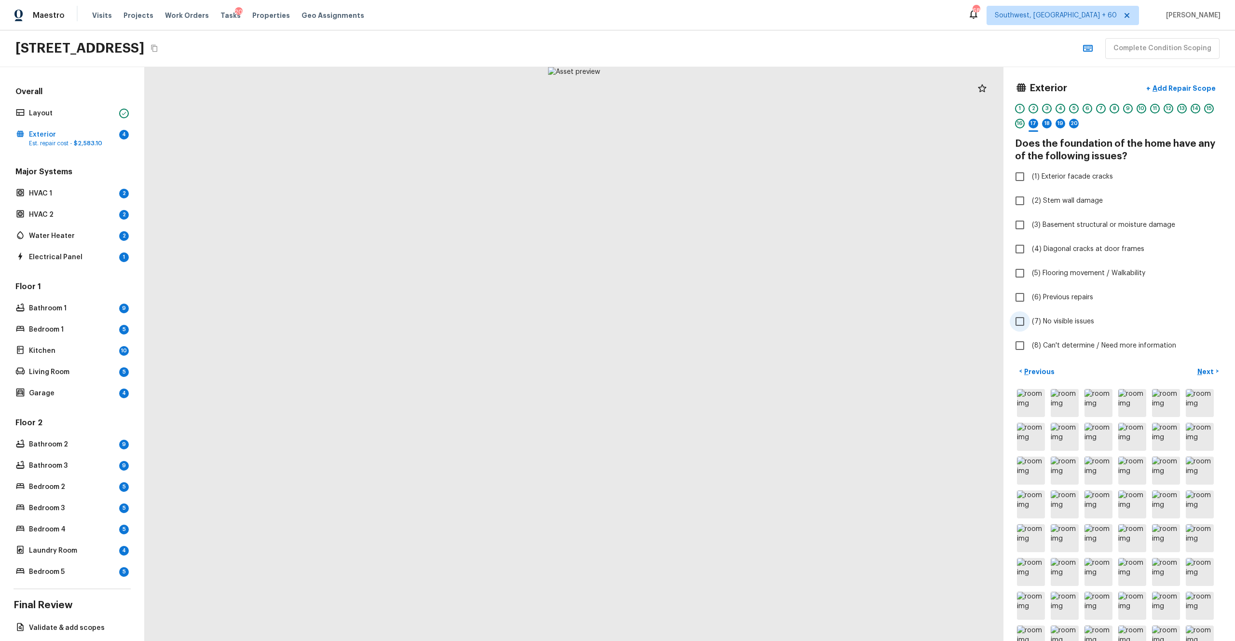
click at [694, 319] on span "(7) No visible issues" at bounding box center [1063, 321] width 62 height 10
click at [694, 319] on input "(7) No visible issues" at bounding box center [1020, 321] width 20 height 20
checkbox input "true"
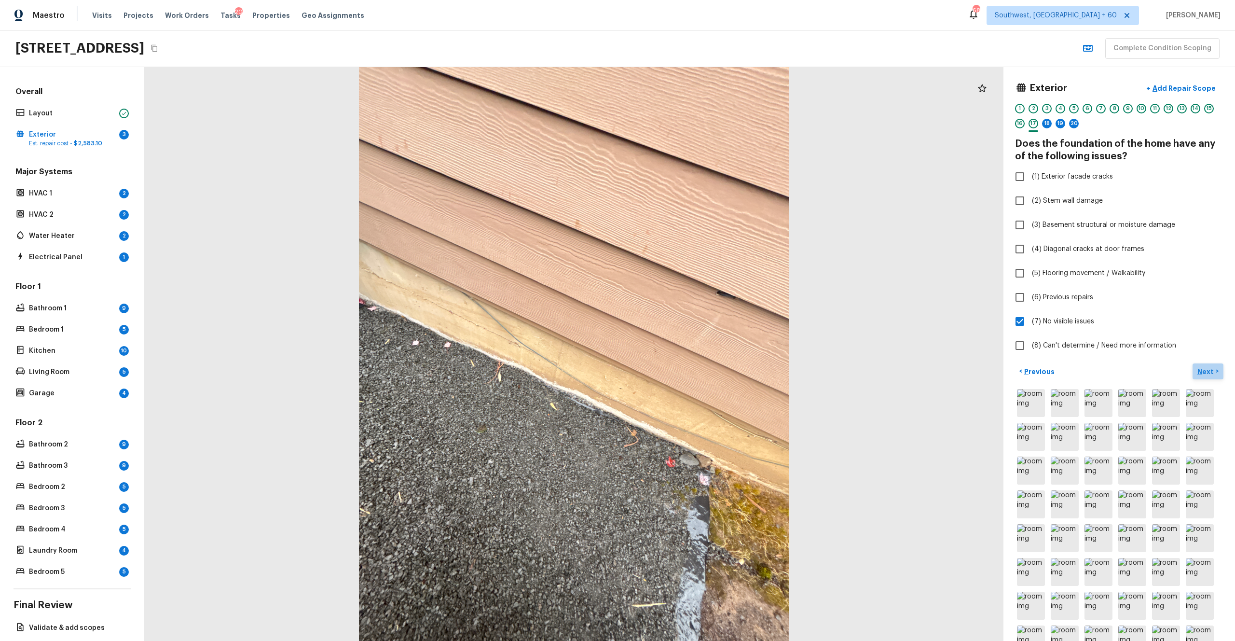
click at [694, 352] on p "Next" at bounding box center [1206, 372] width 18 height 10
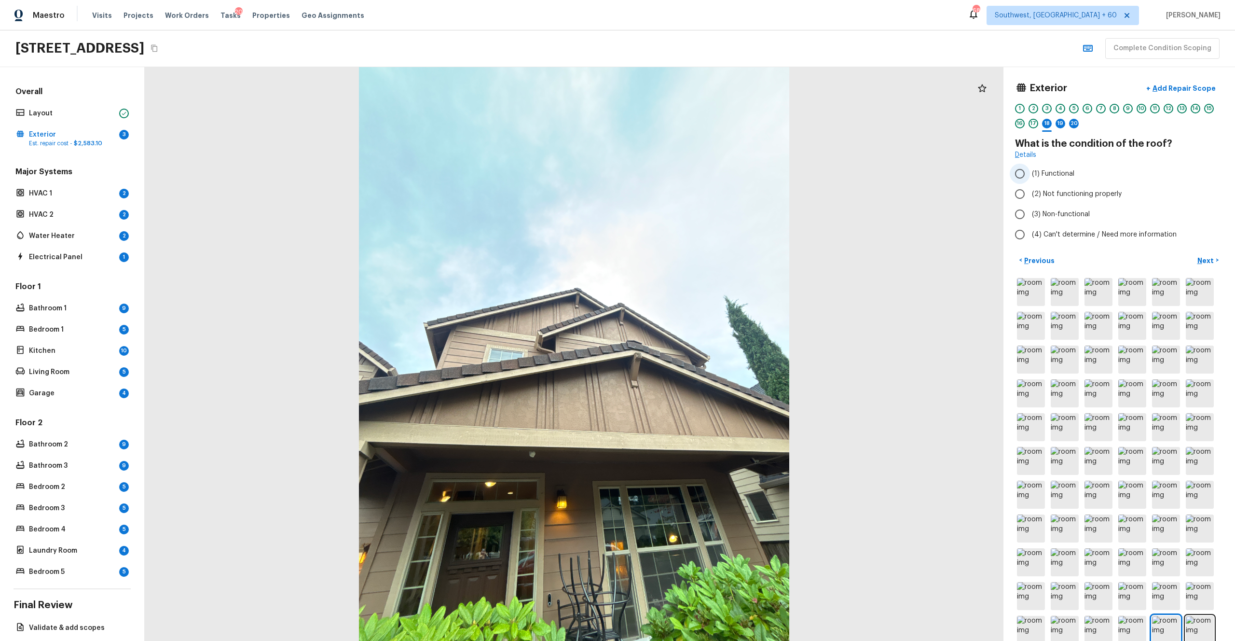
click at [694, 175] on label "(1) Functional" at bounding box center [1113, 174] width 206 height 20
click at [694, 175] on input "(1) Functional" at bounding box center [1020, 174] width 20 height 20
radio input "true"
click at [694, 257] on p "Next" at bounding box center [1206, 261] width 18 height 10
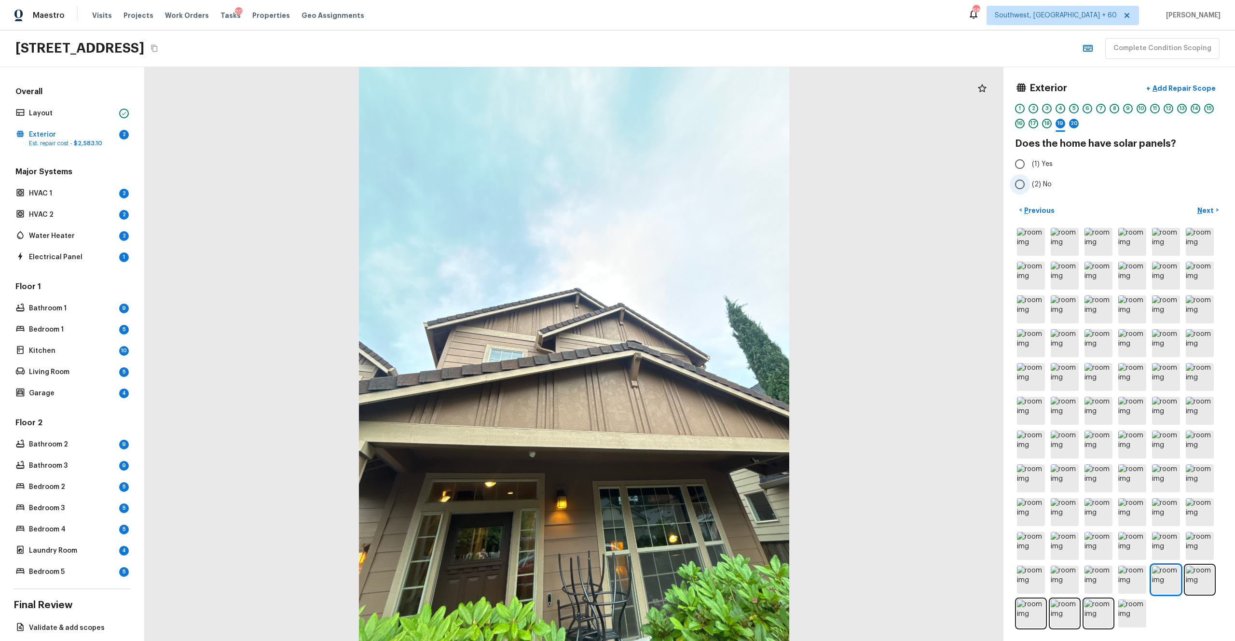
click at [694, 188] on span "(2) No" at bounding box center [1042, 184] width 20 height 10
click at [694, 188] on input "(2) No" at bounding box center [1020, 184] width 20 height 20
radio input "true"
click at [694, 203] on button "Next >" at bounding box center [1208, 210] width 31 height 16
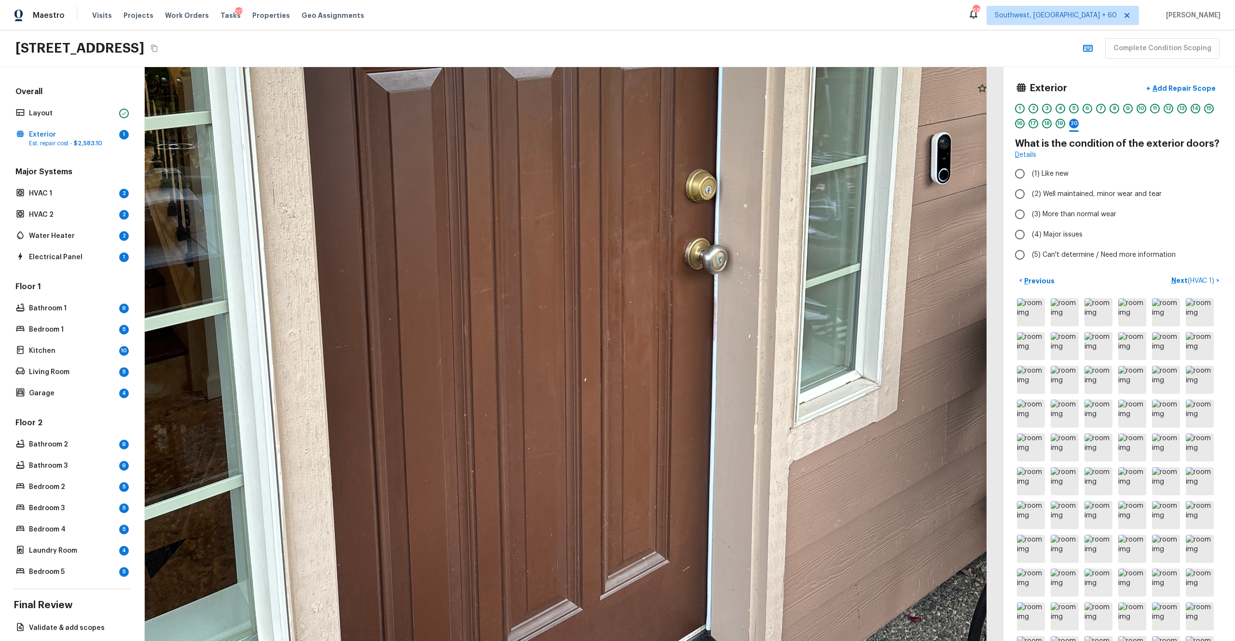
drag, startPoint x: 576, startPoint y: 455, endPoint x: 611, endPoint y: 302, distance: 156.5
click at [611, 302] on div at bounding box center [554, 153] width 1725 height 1153
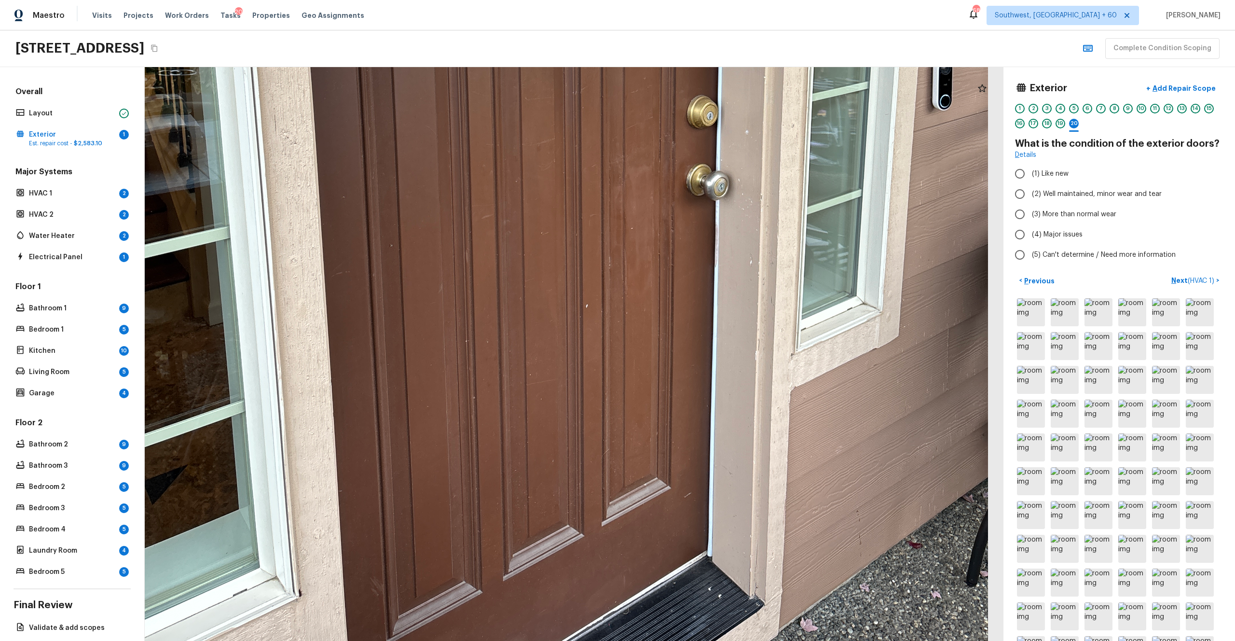
drag, startPoint x: 591, startPoint y: 391, endPoint x: 592, endPoint y: 319, distance: 71.9
click at [592, 319] on div at bounding box center [555, 80] width 1725 height 1153
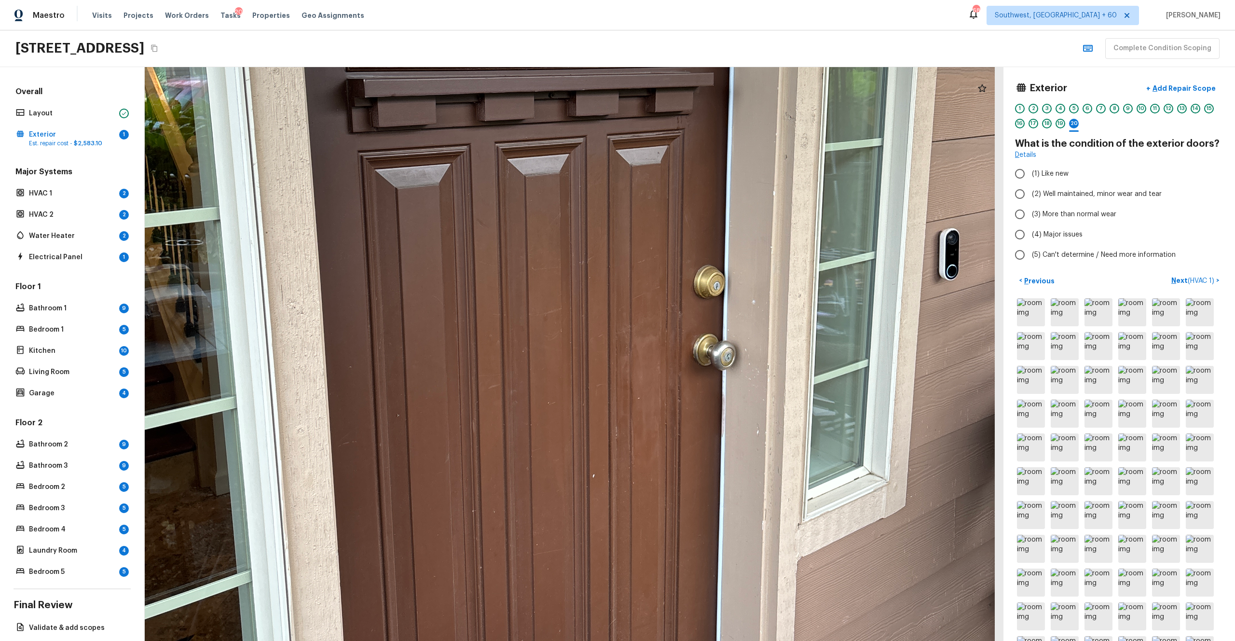
drag, startPoint x: 592, startPoint y: 319, endPoint x: 600, endPoint y: 499, distance: 179.7
click at [600, 352] on div at bounding box center [562, 249] width 1725 height 1153
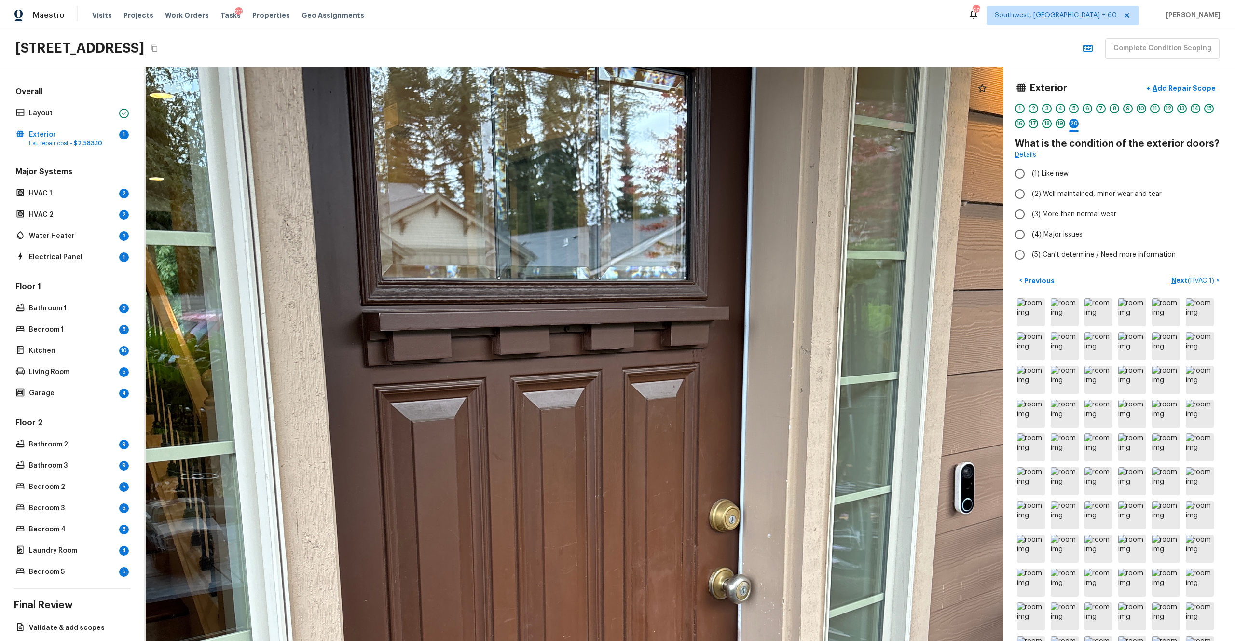
drag, startPoint x: 607, startPoint y: 385, endPoint x: 614, endPoint y: 559, distance: 174.3
click at [614, 352] on div at bounding box center [577, 483] width 1725 height 1153
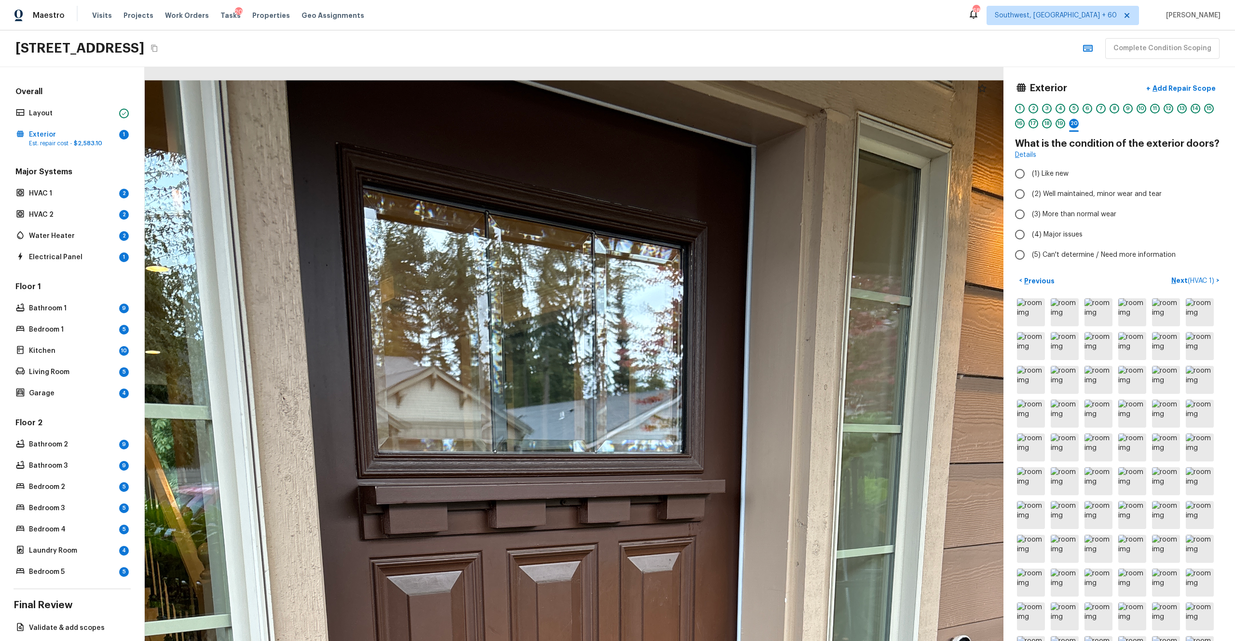
drag, startPoint x: 632, startPoint y: 477, endPoint x: 654, endPoint y: 396, distance: 84.2
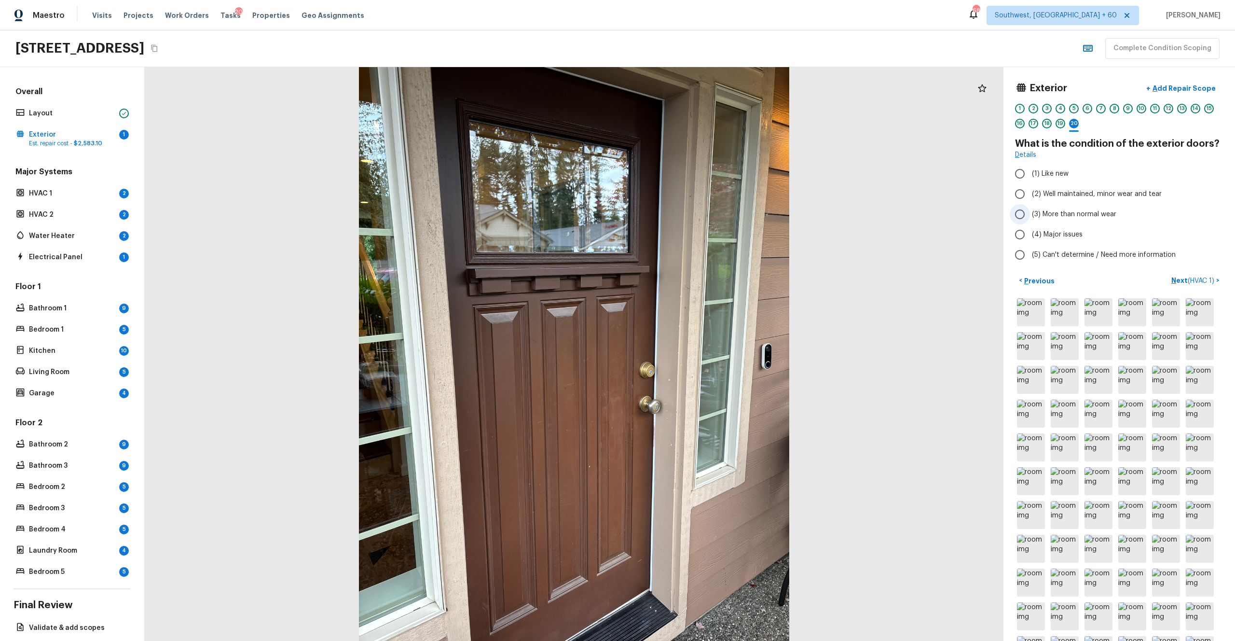
click at [694, 215] on span "(3) More than normal wear" at bounding box center [1074, 214] width 84 height 10
click at [694, 215] on input "(3) More than normal wear" at bounding box center [1020, 214] width 20 height 20
radio input "true"
click at [694, 90] on p "Add Repair Scope" at bounding box center [1183, 88] width 65 height 10
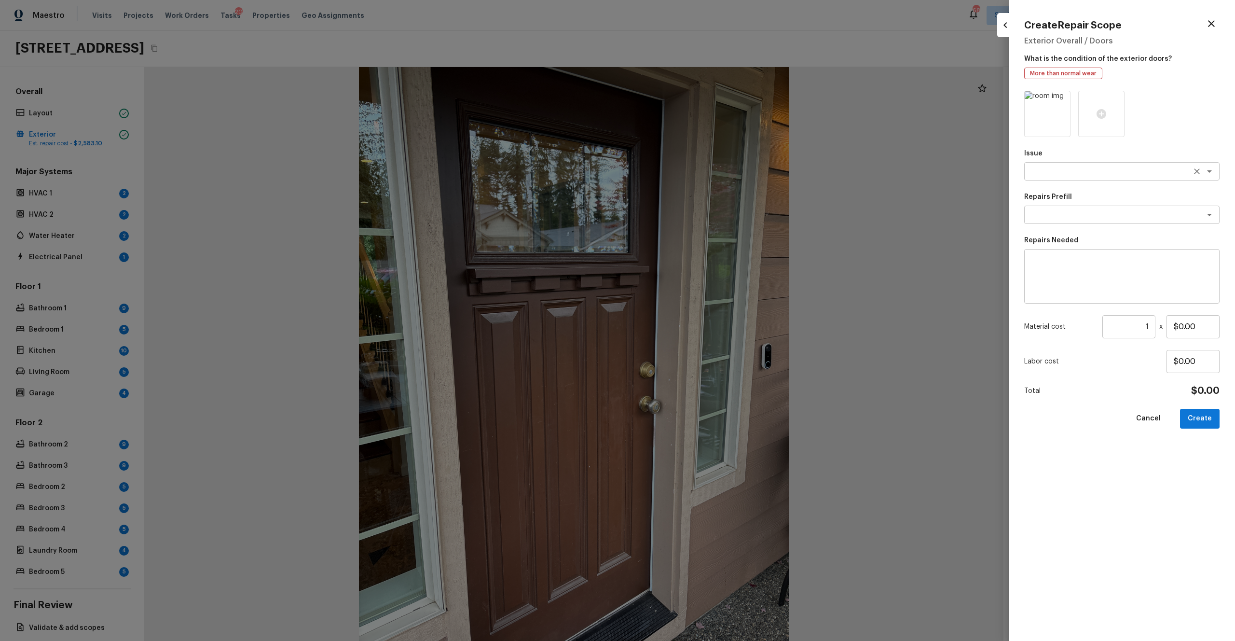
click at [694, 169] on textarea at bounding box center [1109, 171] width 160 height 10
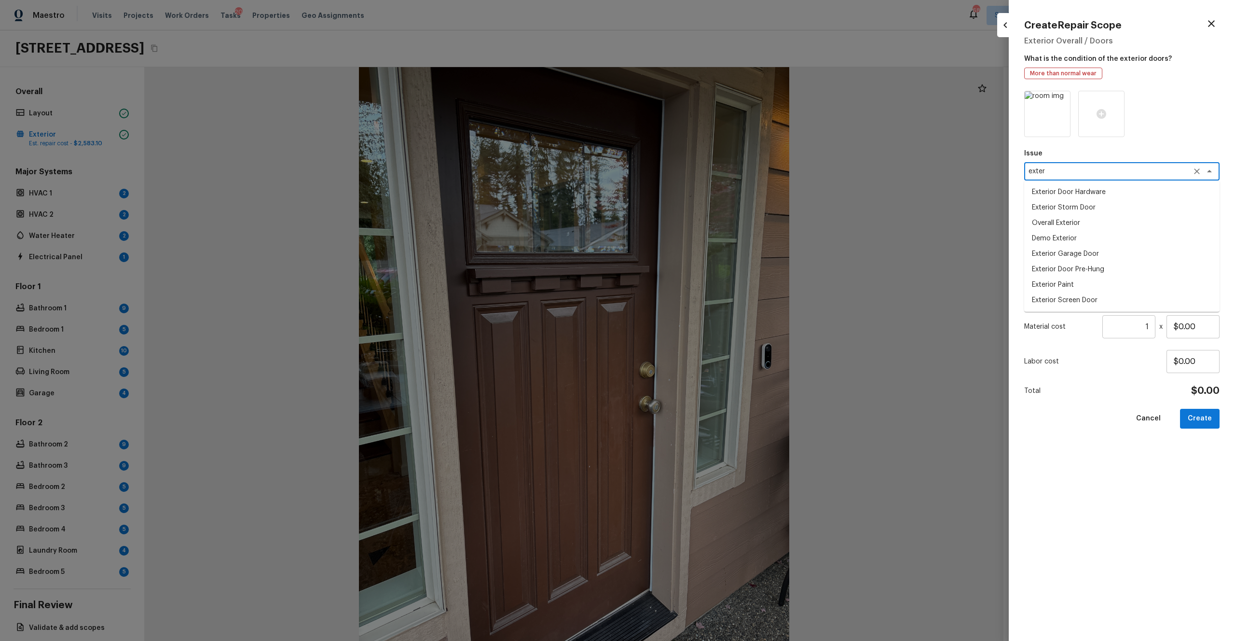
type textarea "exter"
click at [694, 352] on div "Cancel Create" at bounding box center [1121, 419] width 195 height 20
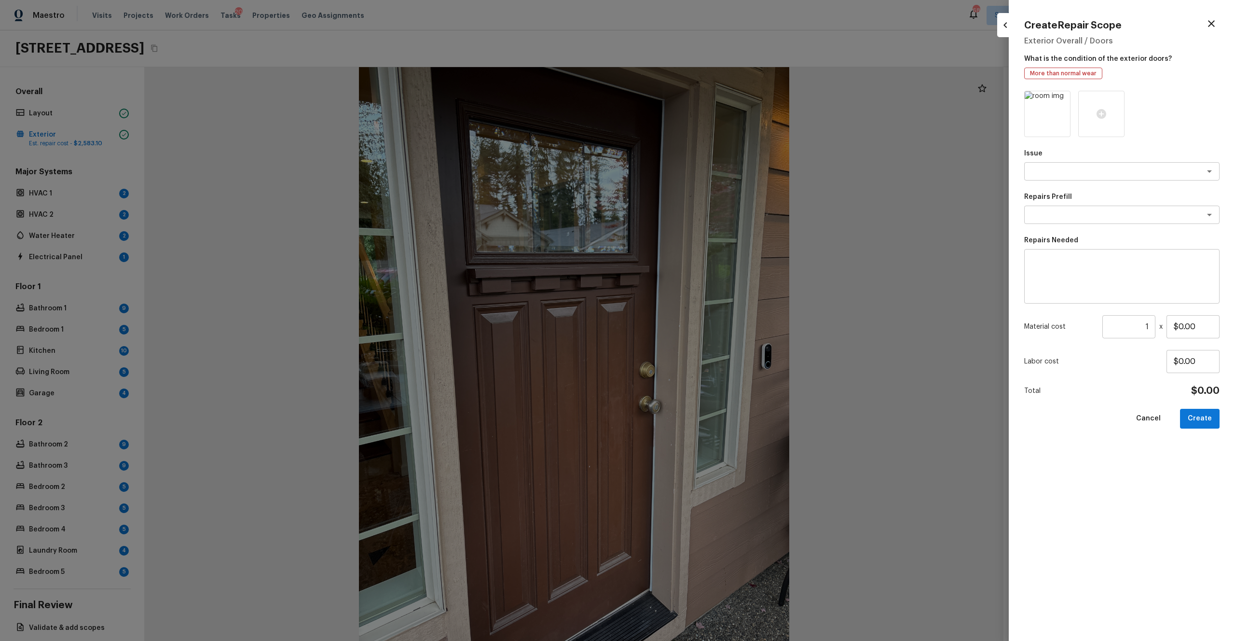
click at [694, 279] on textarea at bounding box center [1122, 276] width 182 height 39
click at [694, 163] on div "x ​" at bounding box center [1121, 171] width 195 height 18
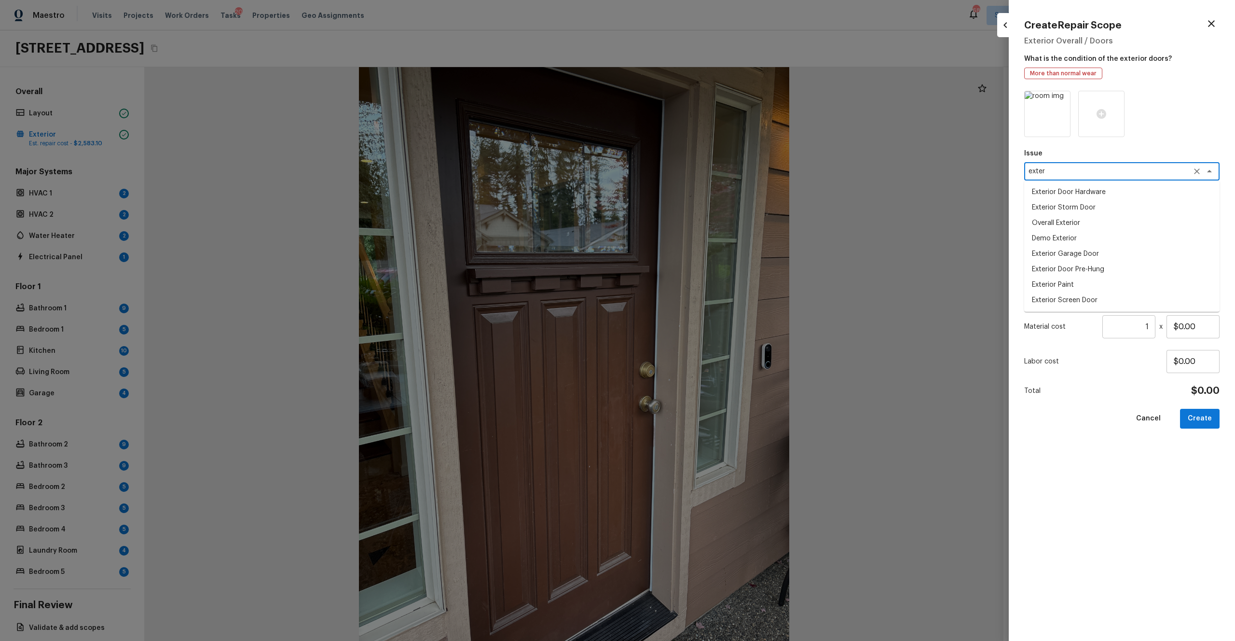
click at [694, 266] on li "Exterior Door Pre-Hung" at bounding box center [1121, 268] width 195 height 15
click at [694, 223] on div "x ​" at bounding box center [1121, 215] width 195 height 18
type textarea "Exterior Door Pre-Hung"
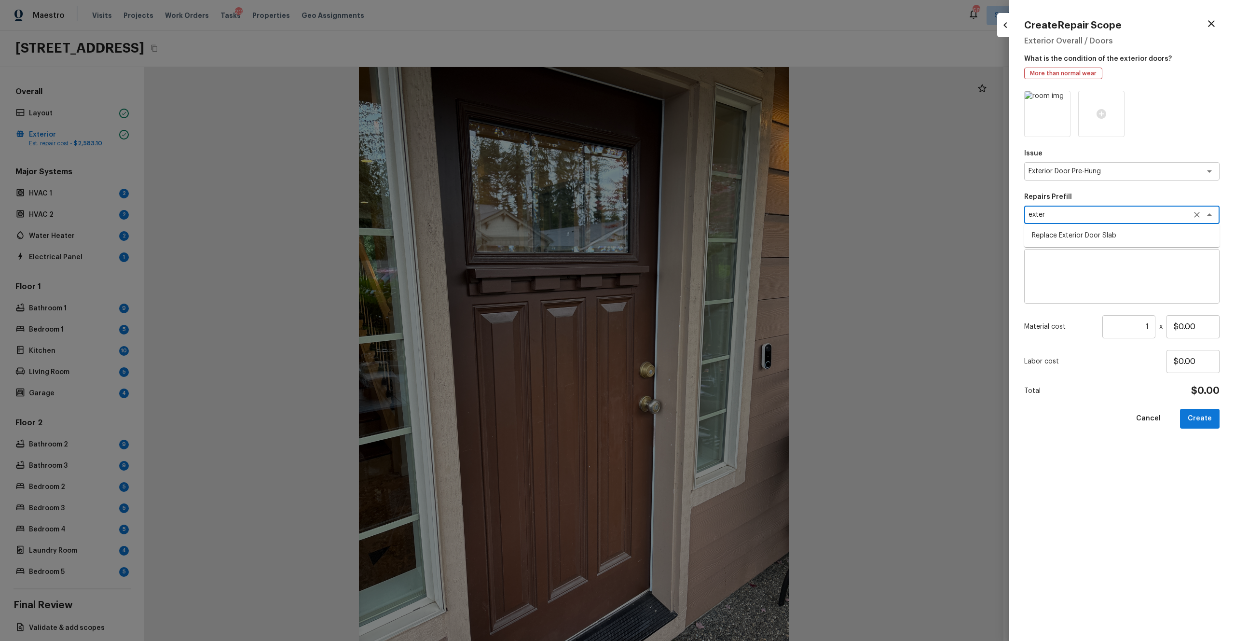
type textarea "exter"
click at [694, 261] on textarea at bounding box center [1122, 276] width 182 height 39
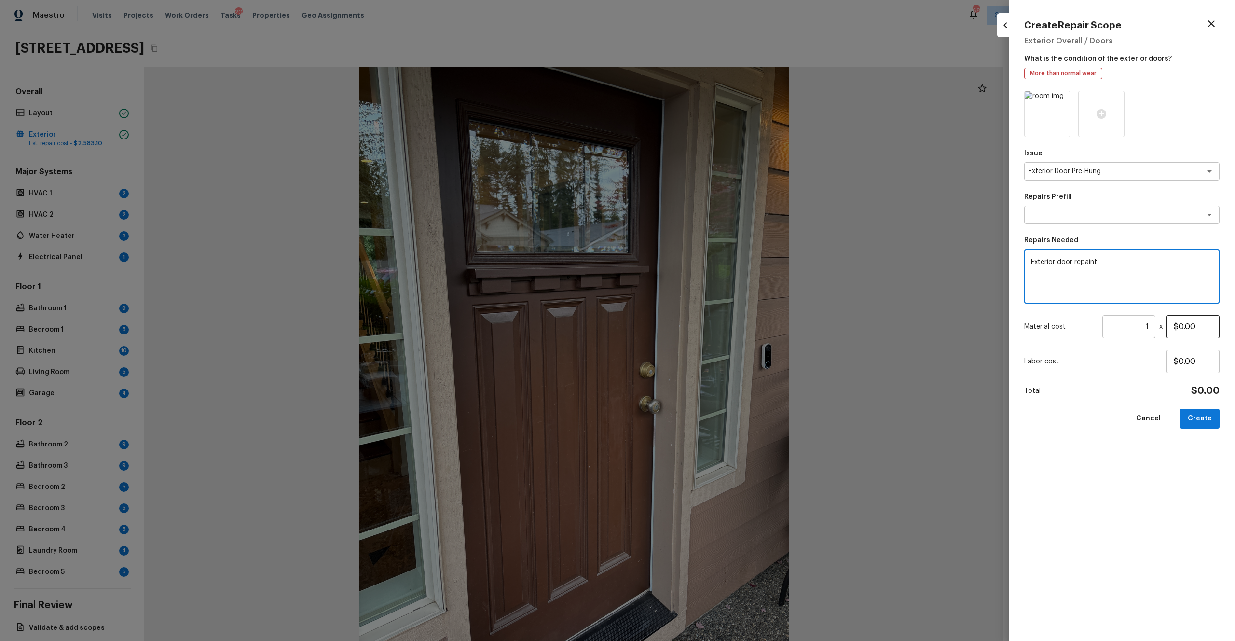
type textarea "Exterior door repaint"
drag, startPoint x: 1198, startPoint y: 326, endPoint x: 1050, endPoint y: 319, distance: 148.3
click at [694, 319] on div "Material cost 1 ​ x $0.00" at bounding box center [1121, 326] width 195 height 23
type input "$75.00"
click at [694, 352] on div "Issue Exterior Door Pre-Hung x ​ Repairs Prefill x ​ Repairs Needed Exterior do…" at bounding box center [1121, 358] width 195 height 535
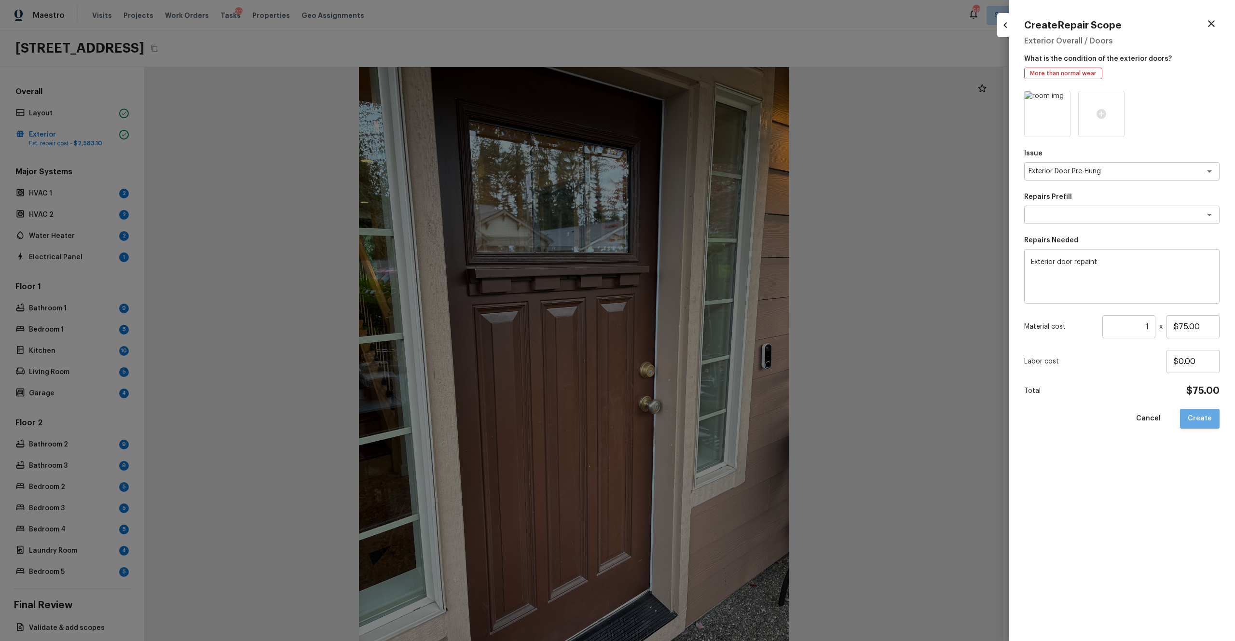
click at [694, 352] on button "Create" at bounding box center [1200, 419] width 40 height 20
type input "$0.00"
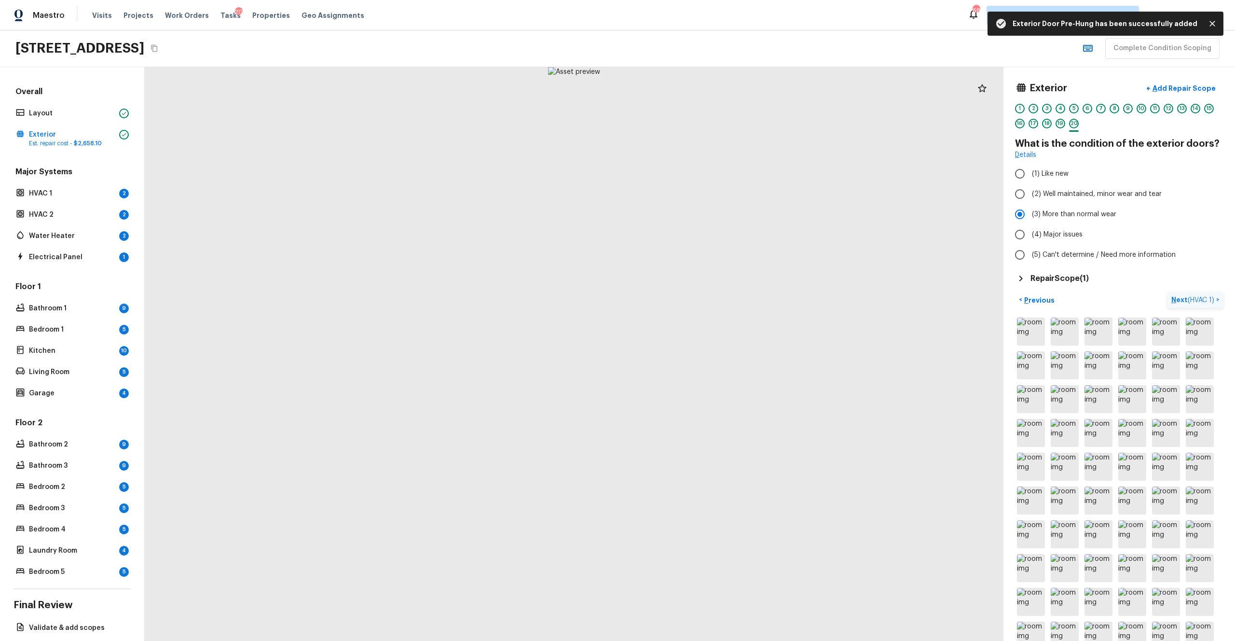
click at [694, 301] on p "Next ( HVAC 1 )" at bounding box center [1193, 300] width 45 height 10
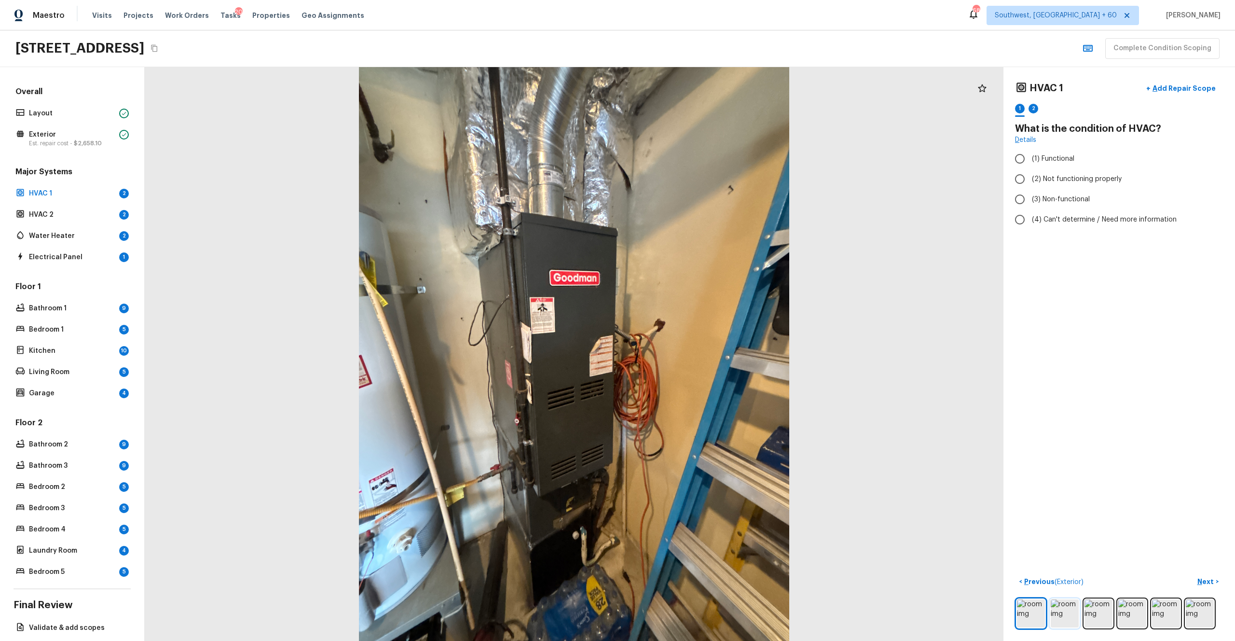
click at [694, 352] on img at bounding box center [1065, 613] width 28 height 28
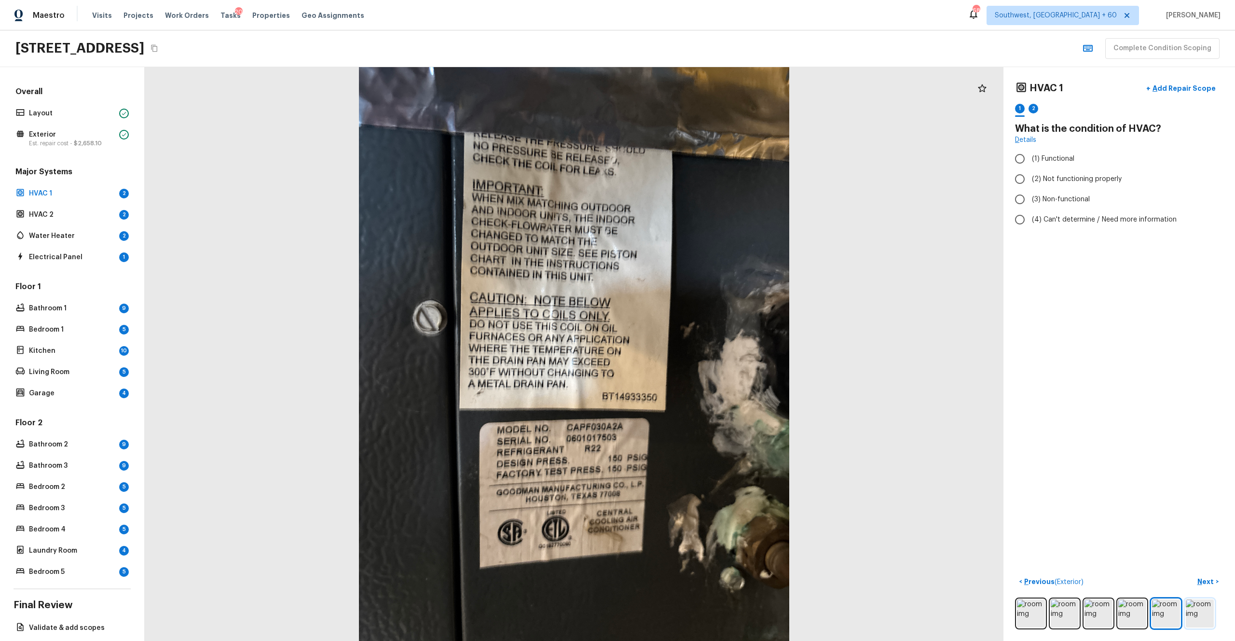
click at [694, 352] on img at bounding box center [1200, 613] width 28 height 28
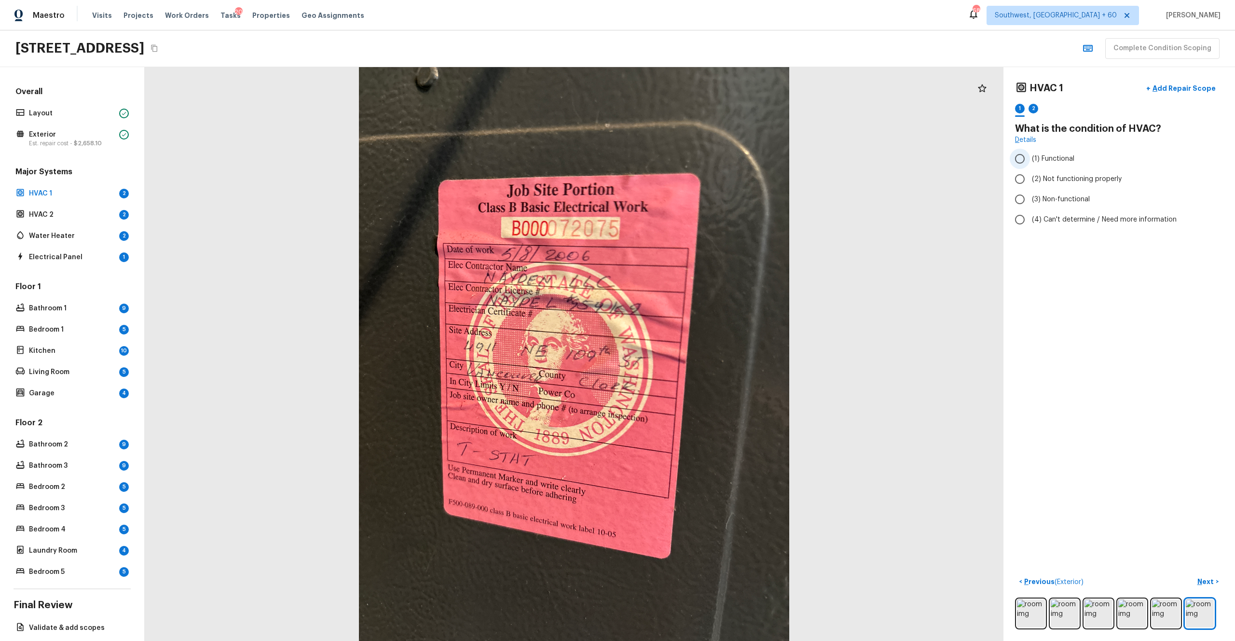
click at [694, 157] on span "(1) Functional" at bounding box center [1053, 159] width 42 height 10
click at [694, 157] on input "(1) Functional" at bounding box center [1020, 159] width 20 height 20
radio input "true"
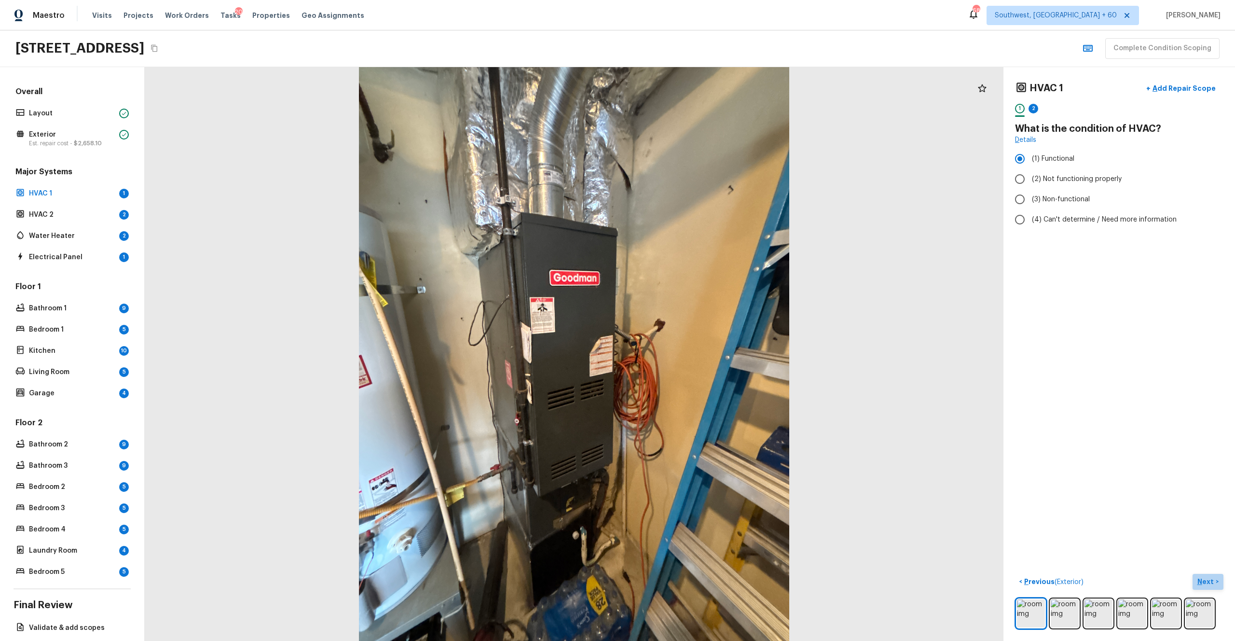
click at [694, 352] on p "Next" at bounding box center [1206, 582] width 18 height 10
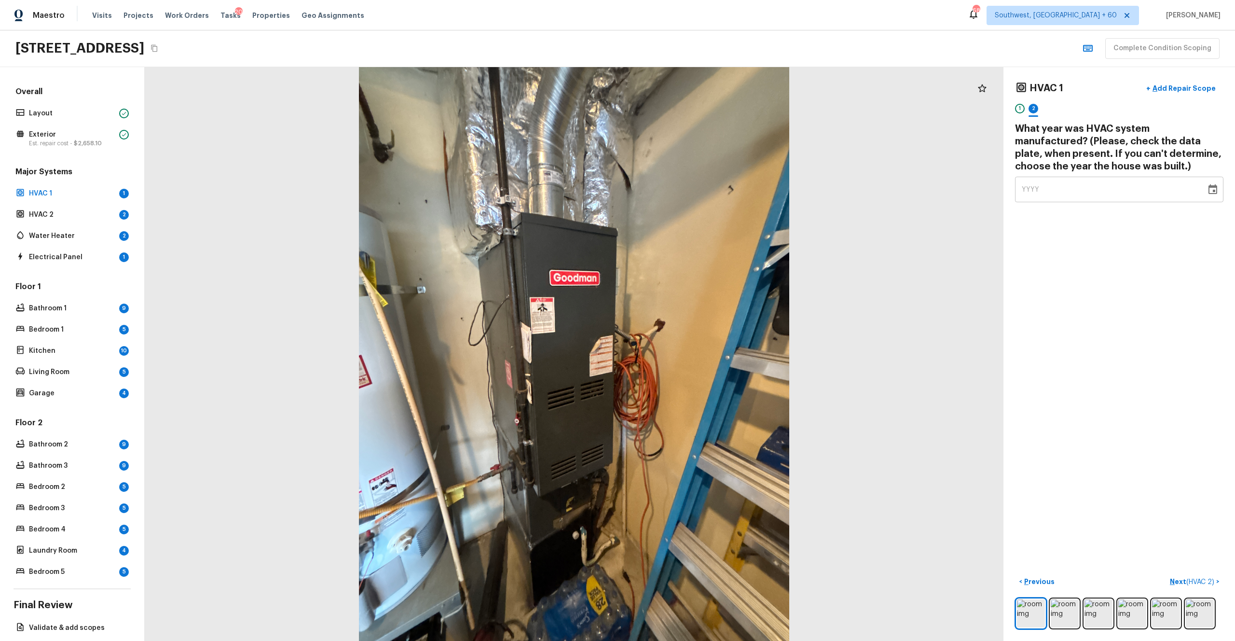
drag, startPoint x: 999, startPoint y: 191, endPoint x: 968, endPoint y: 191, distance: 30.4
click at [694, 191] on div "HVAC 1 + Add Repair Scope 1 2 What year was HVAC system manufactured? (Please, …" at bounding box center [690, 354] width 1090 height 574
type input "2006"
click at [694, 290] on div "HVAC 1 + Add Repair Scope 1 2 What year was HVAC system manufactured? (Please, …" at bounding box center [1119, 354] width 232 height 574
click at [694, 352] on p "Next ( HVAC 2 )" at bounding box center [1193, 582] width 46 height 10
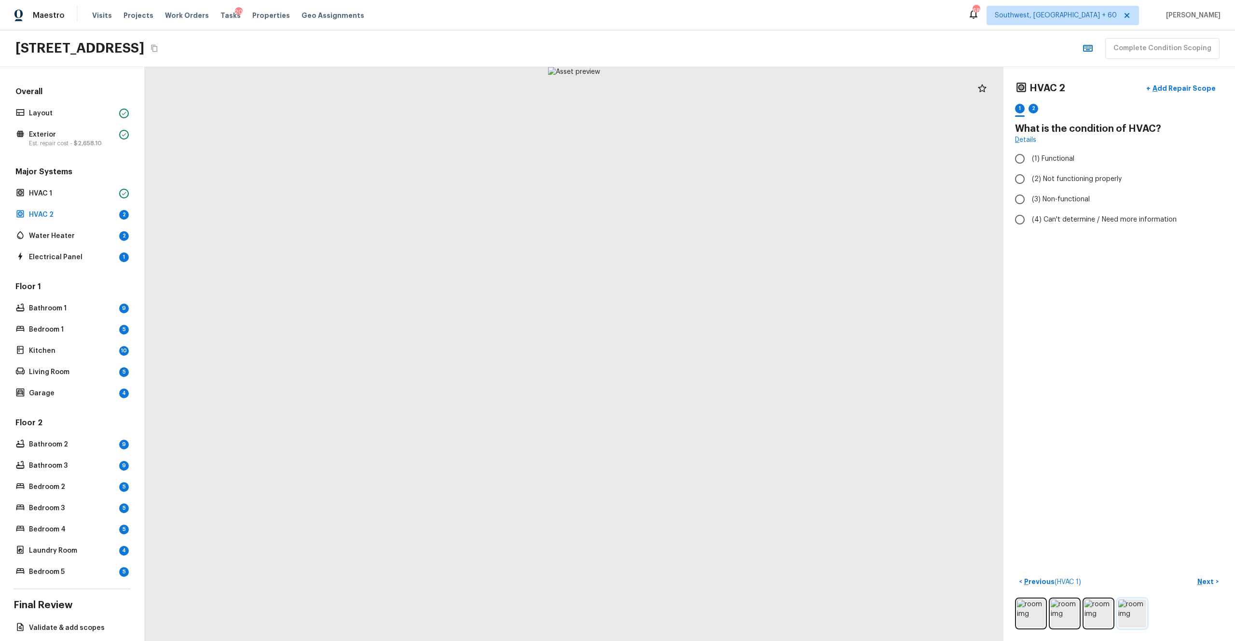
click at [694, 352] on img at bounding box center [1132, 613] width 28 height 28
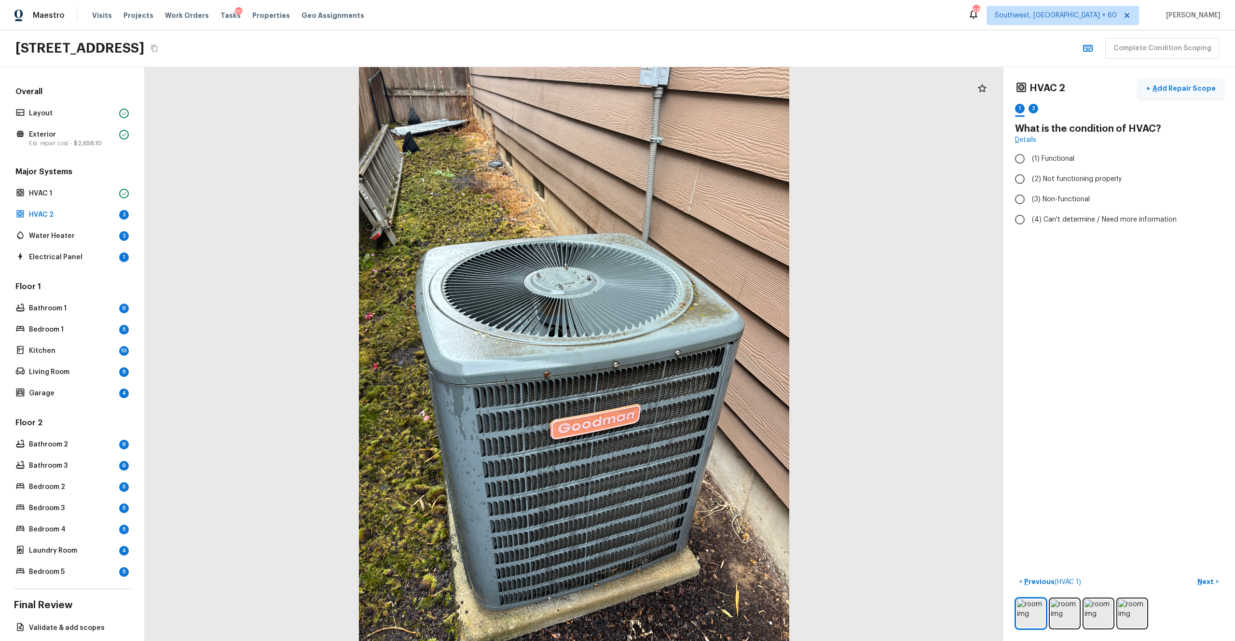
click at [694, 94] on button "+ Add Repair Scope" at bounding box center [1181, 89] width 85 height 20
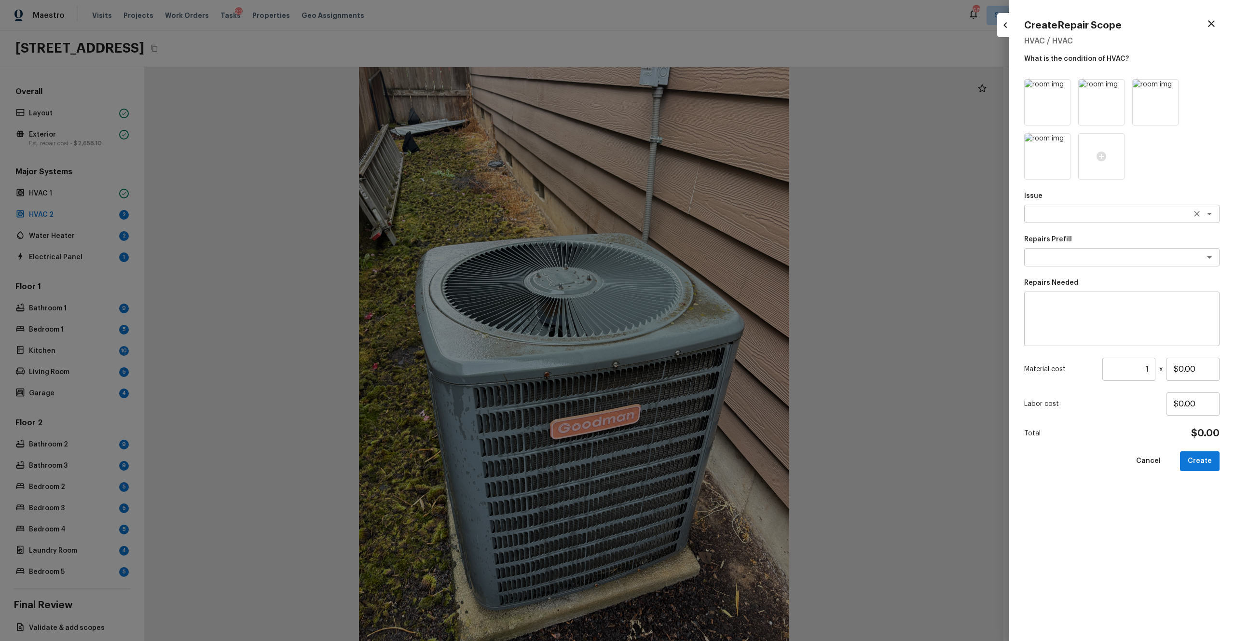
click at [694, 212] on textarea at bounding box center [1109, 214] width 160 height 10
click at [694, 256] on li "HVAC Extras" at bounding box center [1121, 249] width 195 height 15
type textarea "HVAC Extras"
click at [694, 256] on textarea at bounding box center [1109, 257] width 160 height 10
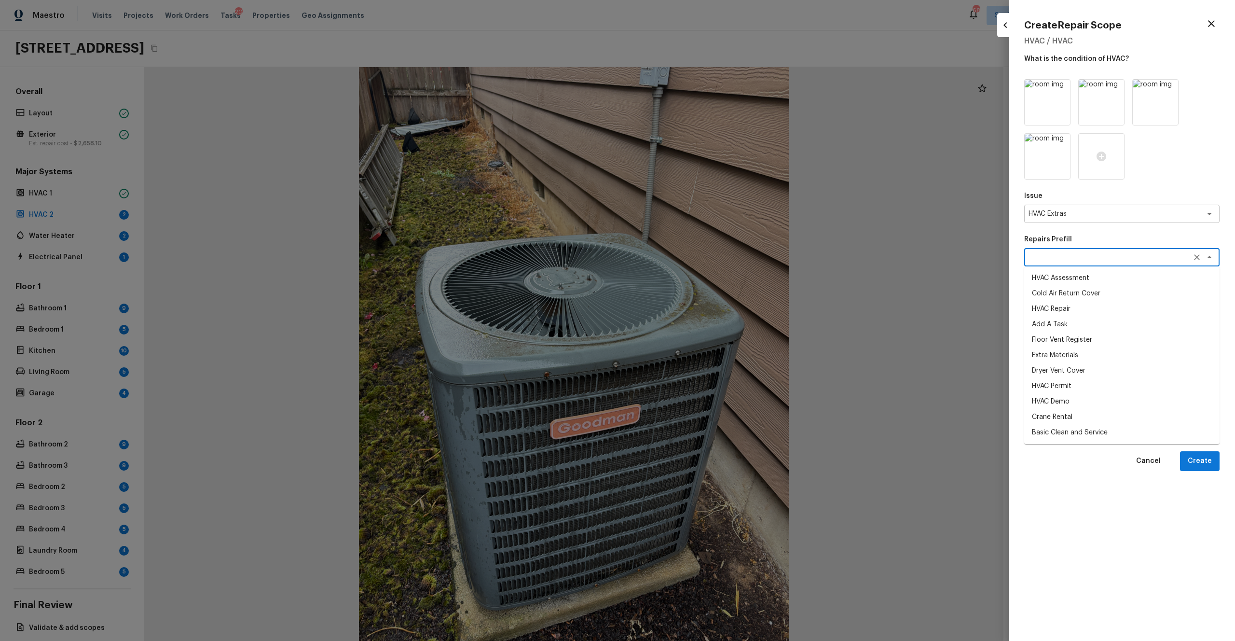
click at [694, 313] on li "HVAC Repair" at bounding box center [1121, 308] width 195 height 15
type textarea "HVAC Repair"
type input "$1,800.00"
click at [694, 352] on button "Create" at bounding box center [1200, 461] width 40 height 20
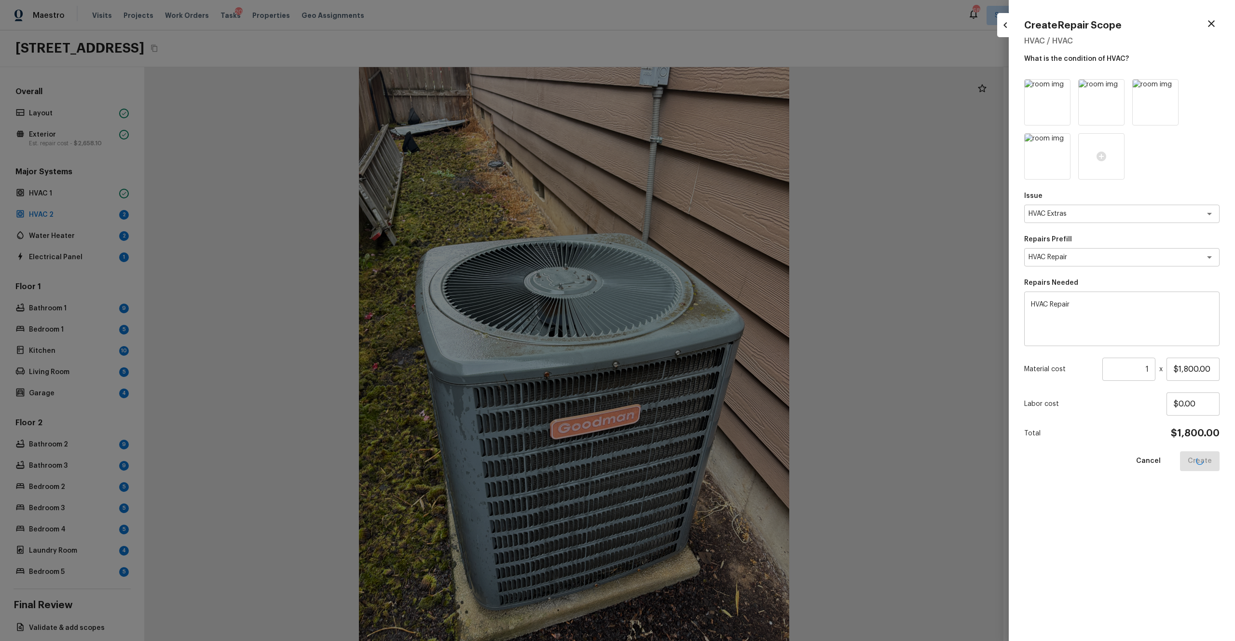
type input "$0.00"
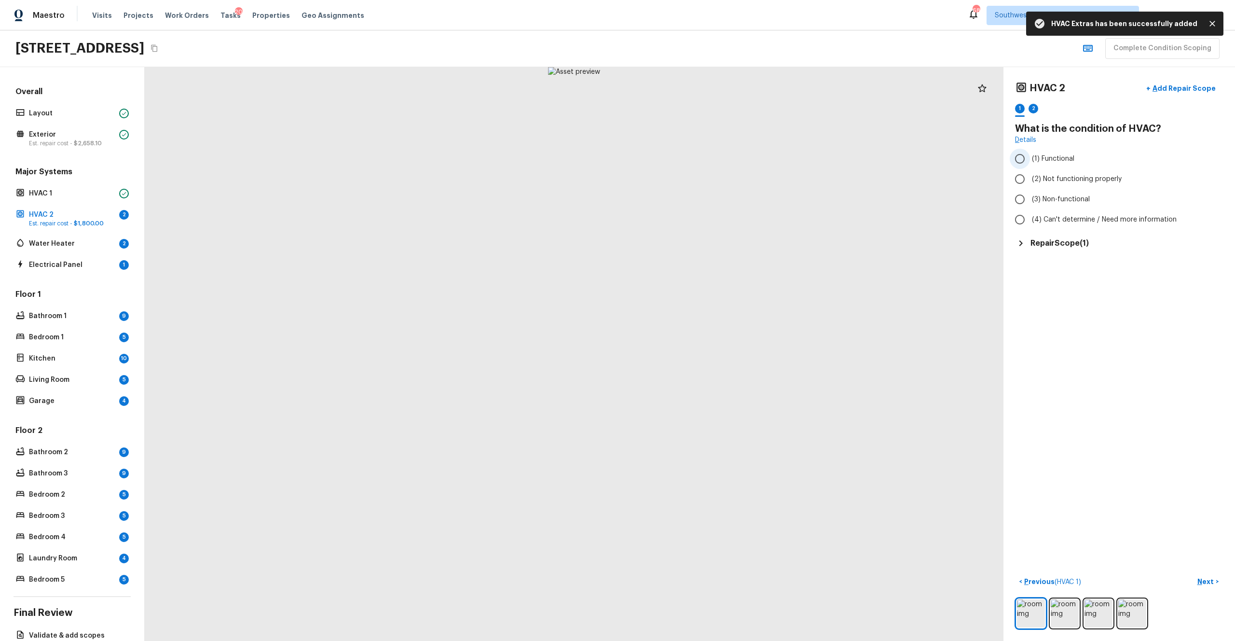
click at [694, 162] on span "(1) Functional" at bounding box center [1053, 159] width 42 height 10
click at [694, 162] on input "(1) Functional" at bounding box center [1020, 159] width 20 height 20
radio input "true"
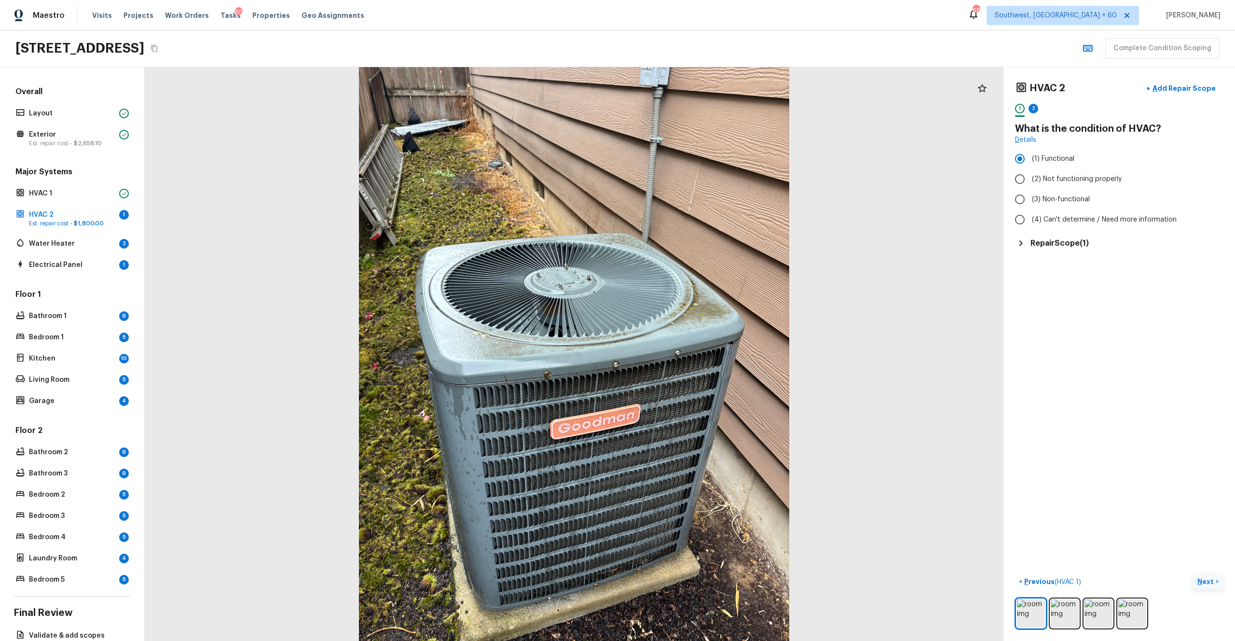
click at [694, 352] on p "Next" at bounding box center [1206, 582] width 18 height 10
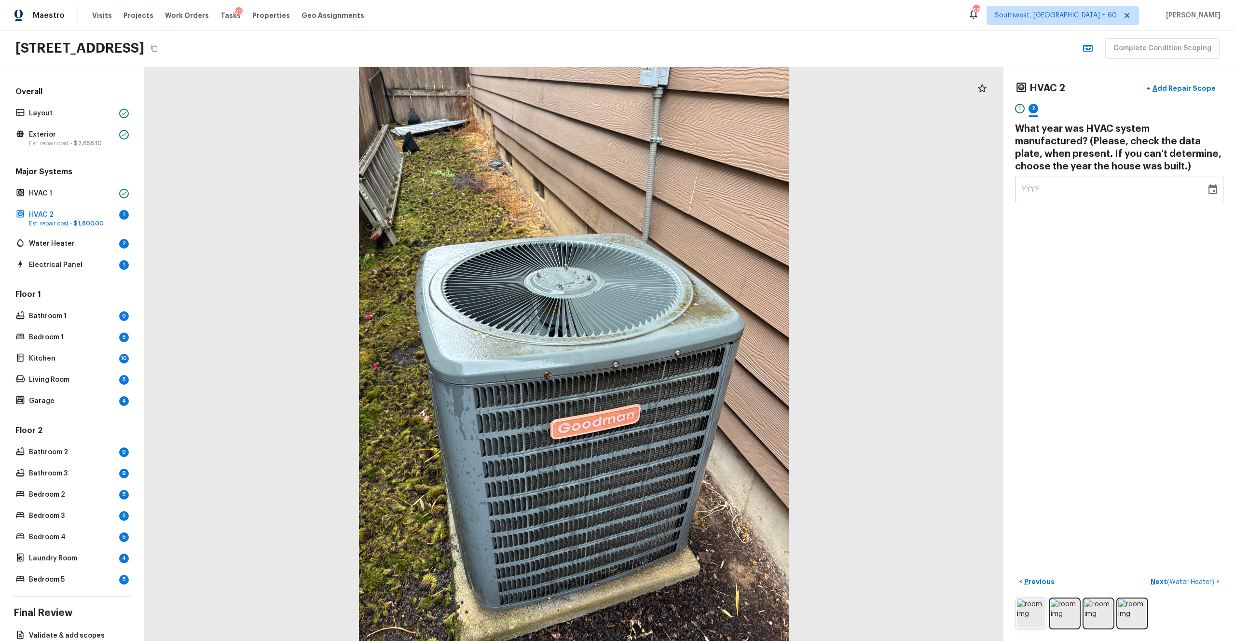
click at [694, 352] on img at bounding box center [1031, 613] width 28 height 28
click at [694, 352] on img at bounding box center [1065, 613] width 28 height 28
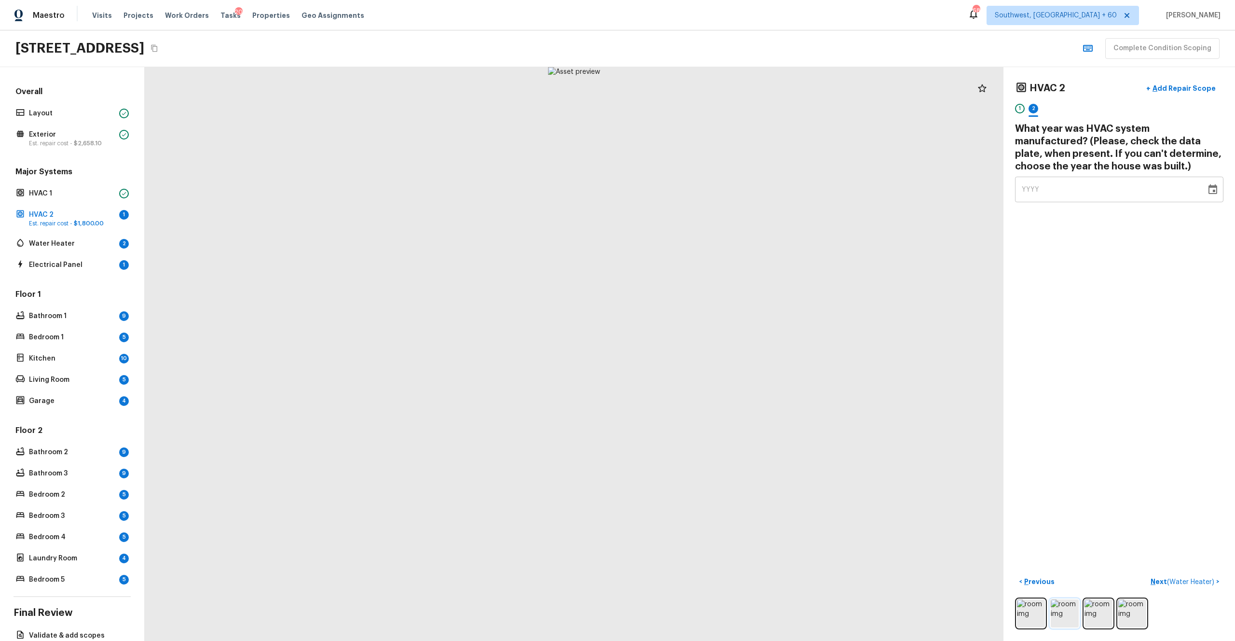
click at [694, 352] on img at bounding box center [1065, 613] width 28 height 28
click at [694, 352] on img at bounding box center [1099, 613] width 28 height 28
click at [694, 352] on img at bounding box center [1132, 613] width 28 height 28
click at [694, 352] on img at bounding box center [1031, 613] width 28 height 28
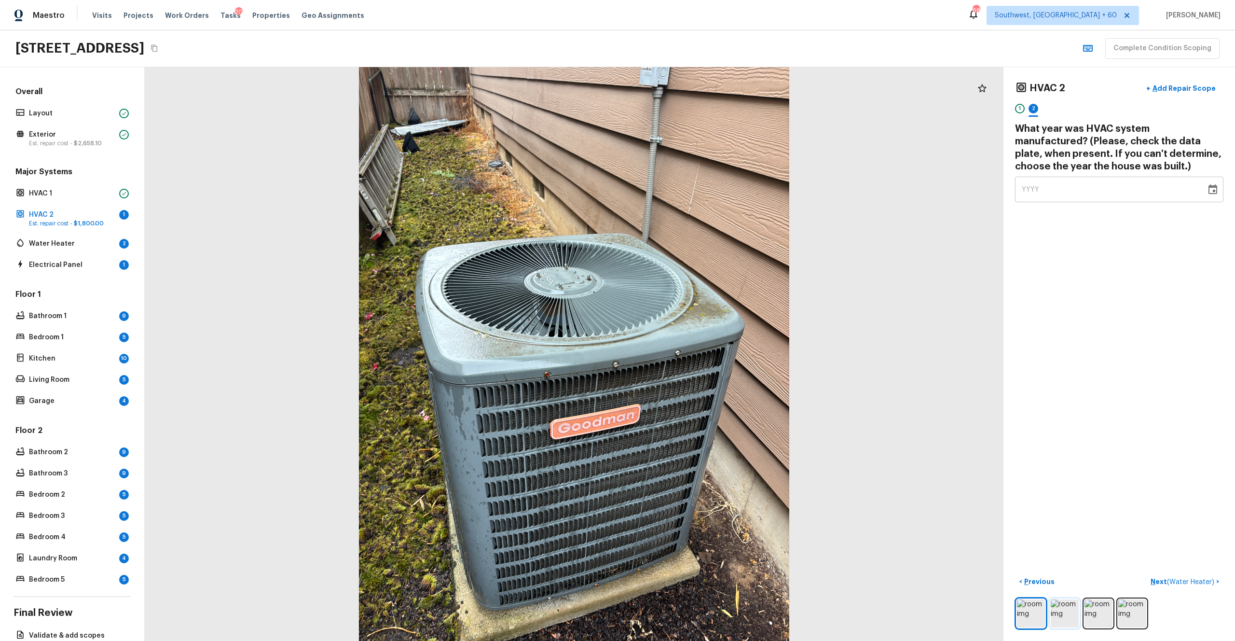
click at [694, 352] on img at bounding box center [1065, 613] width 28 height 28
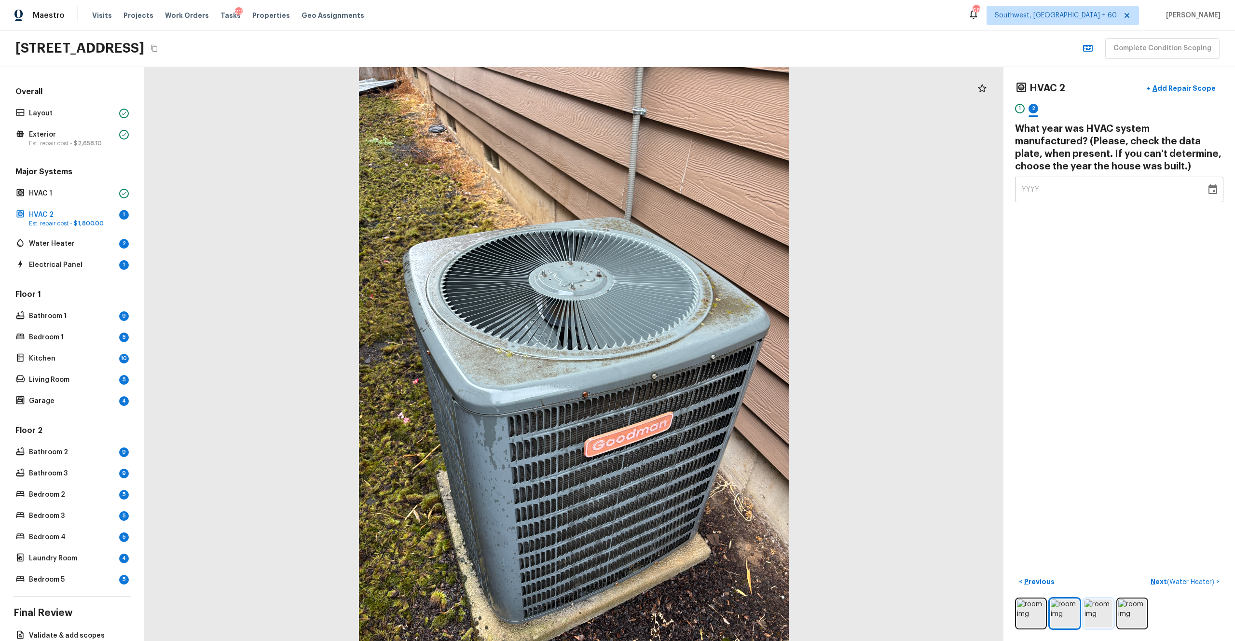
click at [694, 352] on img at bounding box center [1099, 613] width 28 height 28
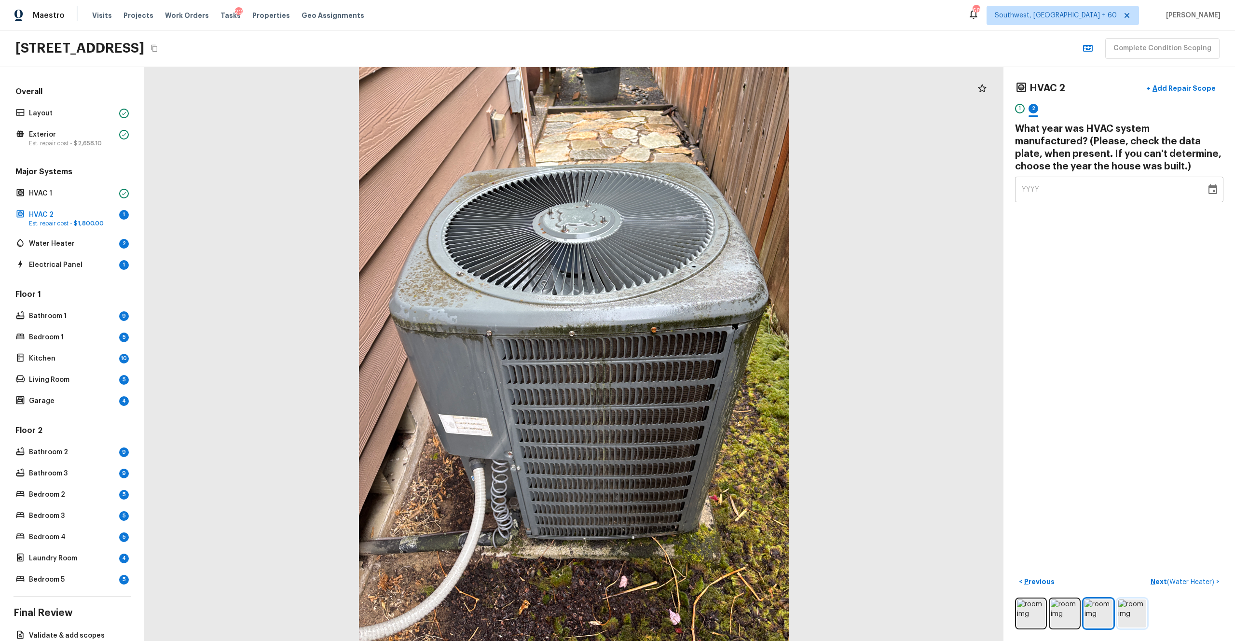
click at [694, 352] on img at bounding box center [1132, 613] width 28 height 28
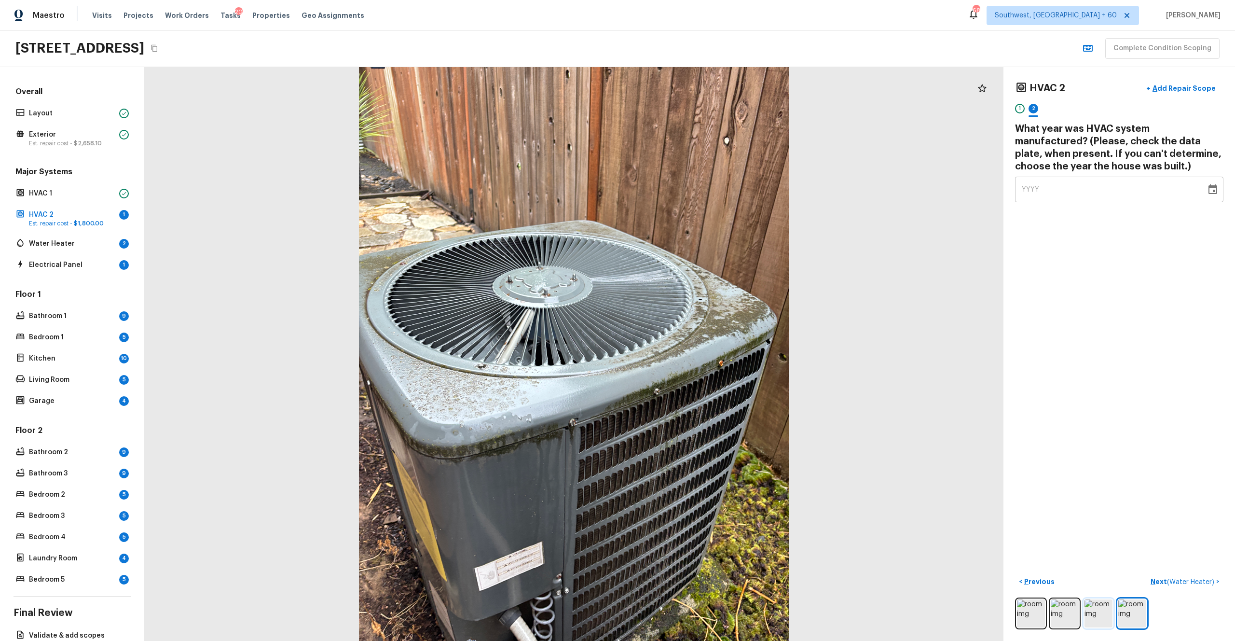
click at [694, 352] on img at bounding box center [1099, 613] width 28 height 28
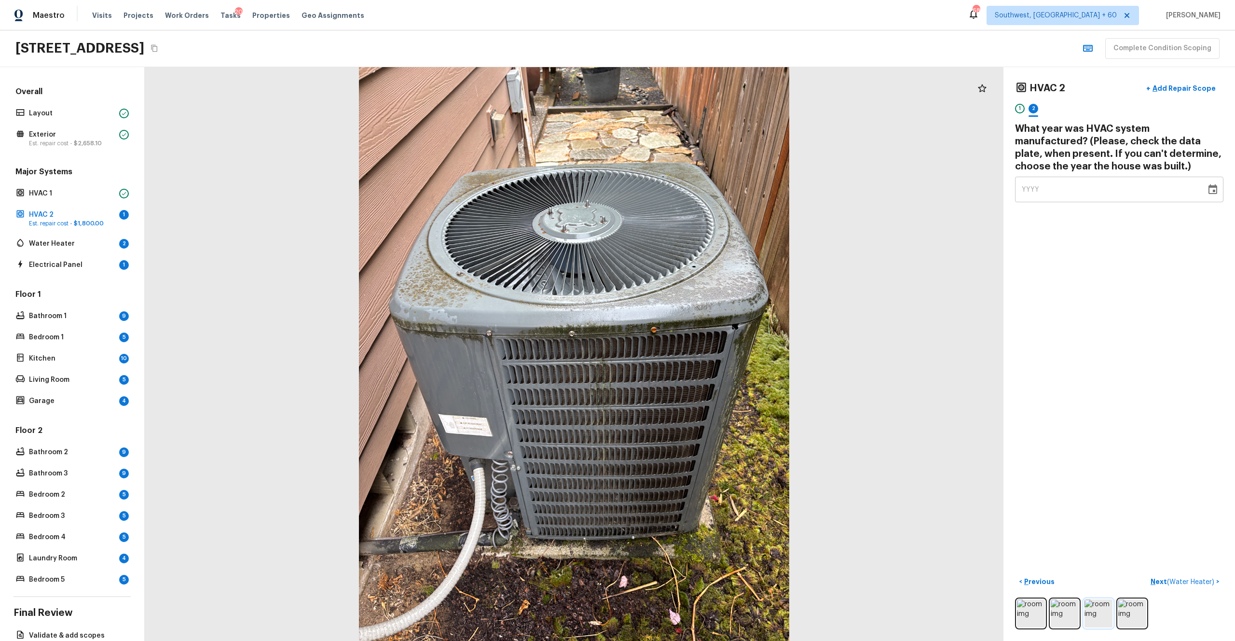
click at [694, 352] on img at bounding box center [1099, 613] width 28 height 28
click at [694, 352] on img at bounding box center [1065, 613] width 28 height 28
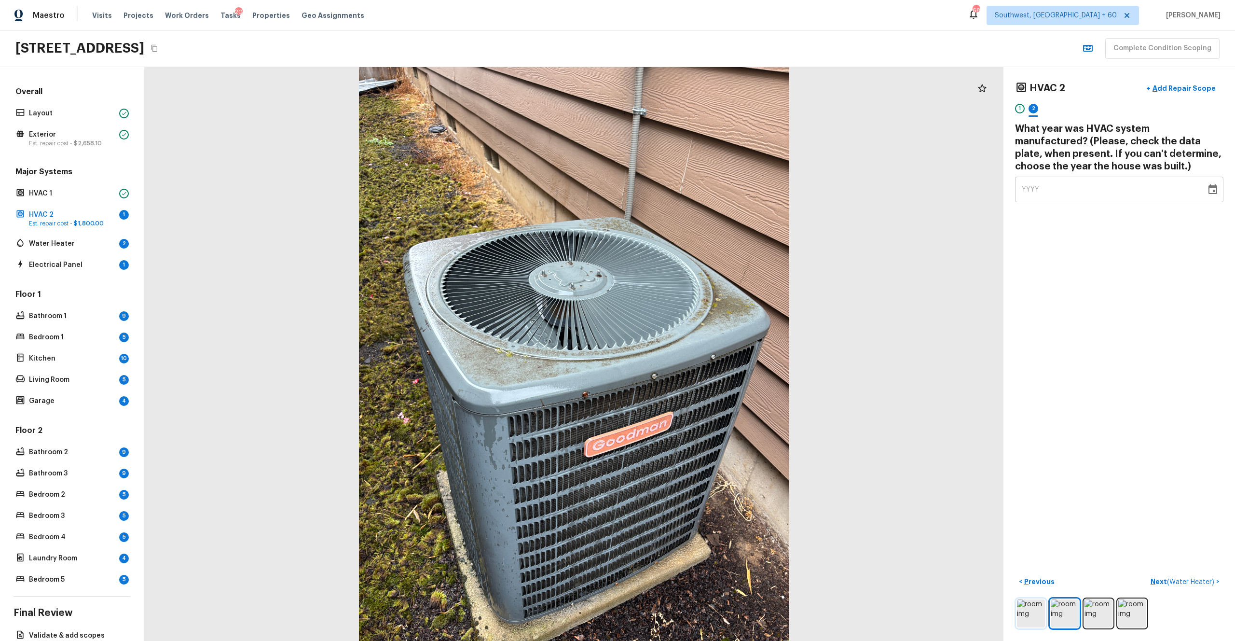
click at [694, 352] on img at bounding box center [1031, 613] width 28 height 28
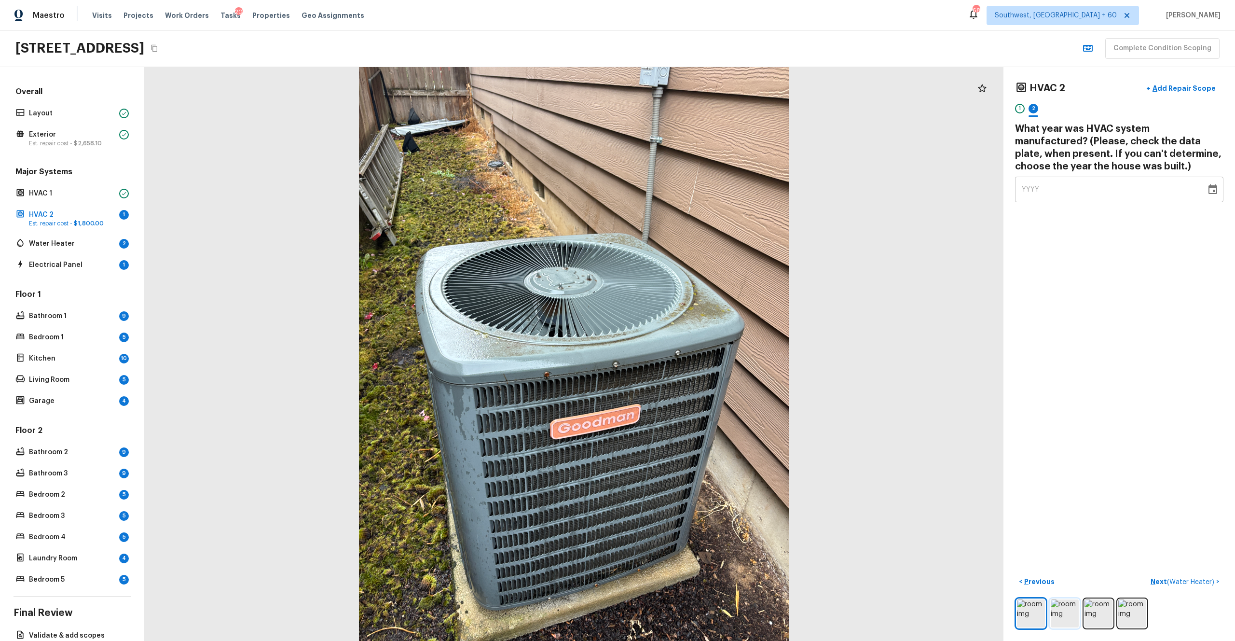
click at [694, 352] on img at bounding box center [1065, 613] width 28 height 28
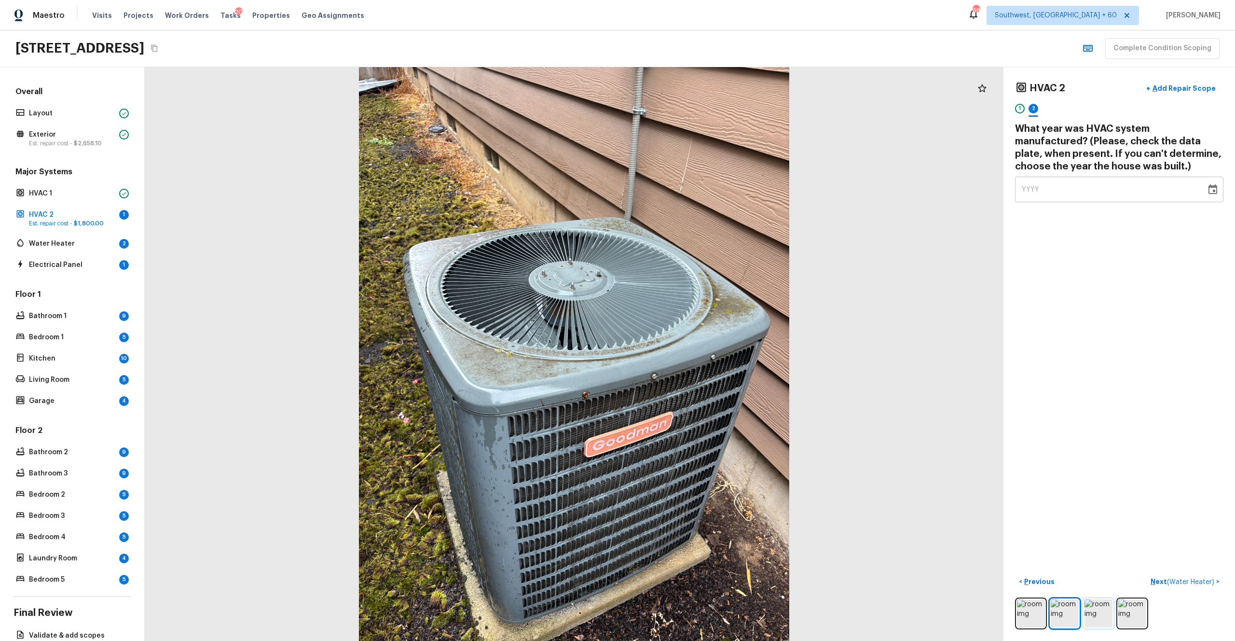
click at [694, 352] on img at bounding box center [1099, 613] width 28 height 28
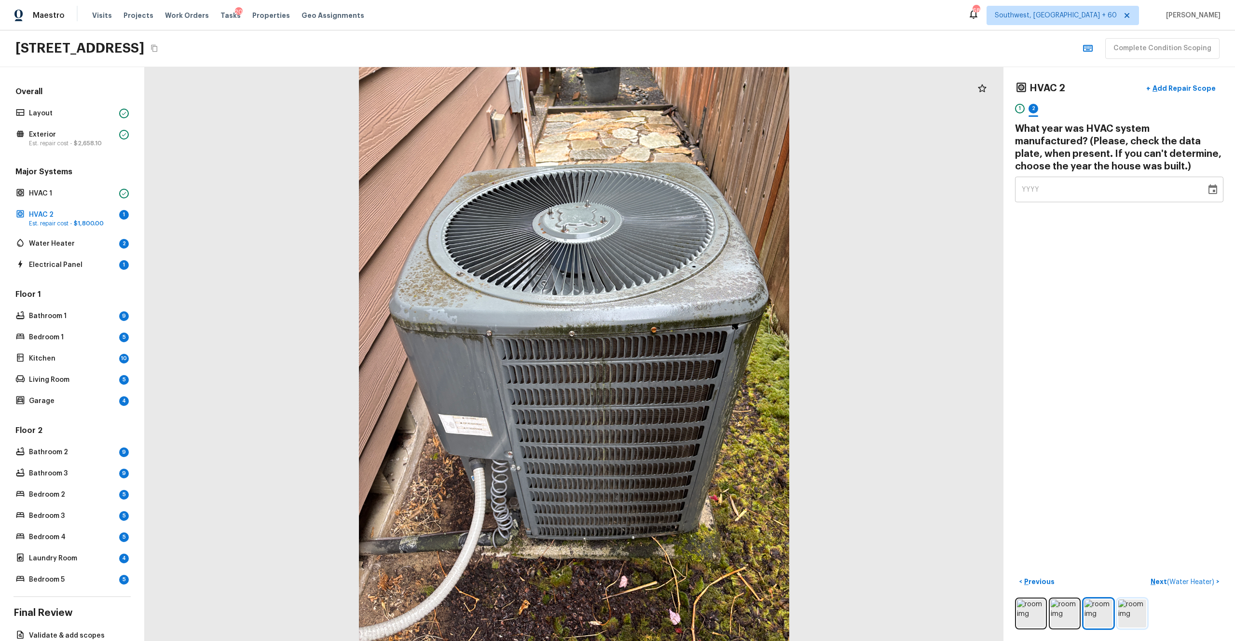
click at [694, 352] on img at bounding box center [1132, 613] width 28 height 28
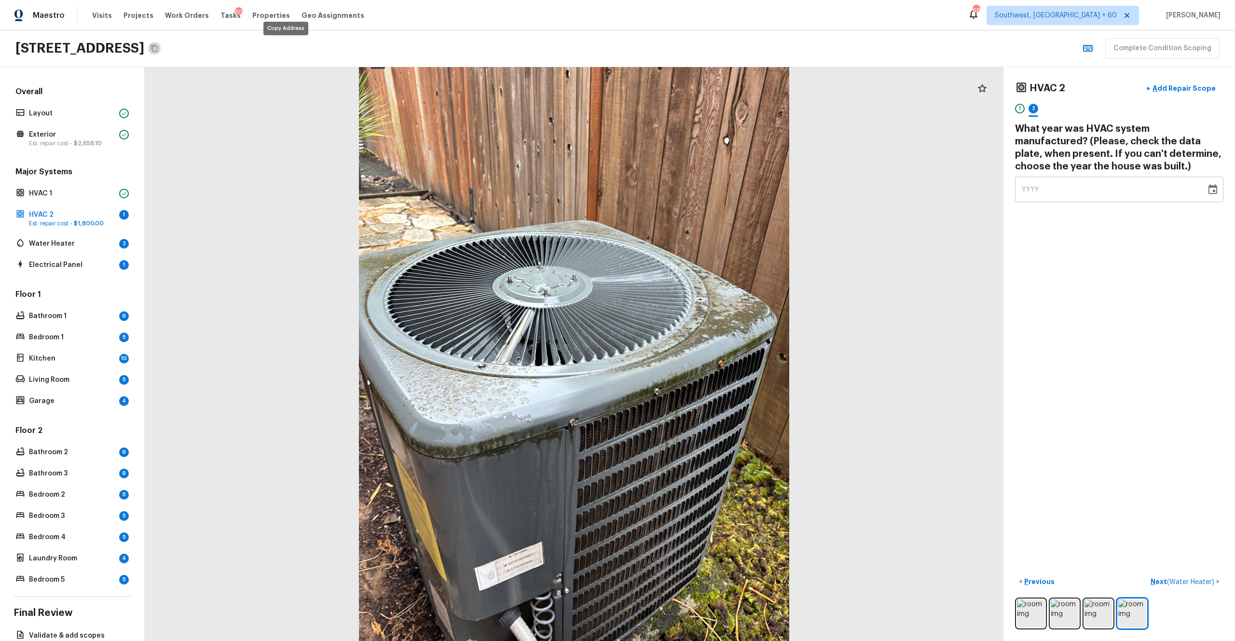
click at [158, 47] on icon "Copy Address" at bounding box center [155, 48] width 8 height 8
drag, startPoint x: 1006, startPoint y: 187, endPoint x: 970, endPoint y: 187, distance: 36.7
click at [694, 187] on div "HVAC 2 + Add Repair Scope 1 2 What year was HVAC system manufactured? (Please, …" at bounding box center [690, 354] width 1090 height 574
type input "2006"
click at [694, 278] on div "HVAC 2 + Add Repair Scope 1 2 What year was HVAC system manufactured? (Please, …" at bounding box center [1119, 354] width 232 height 574
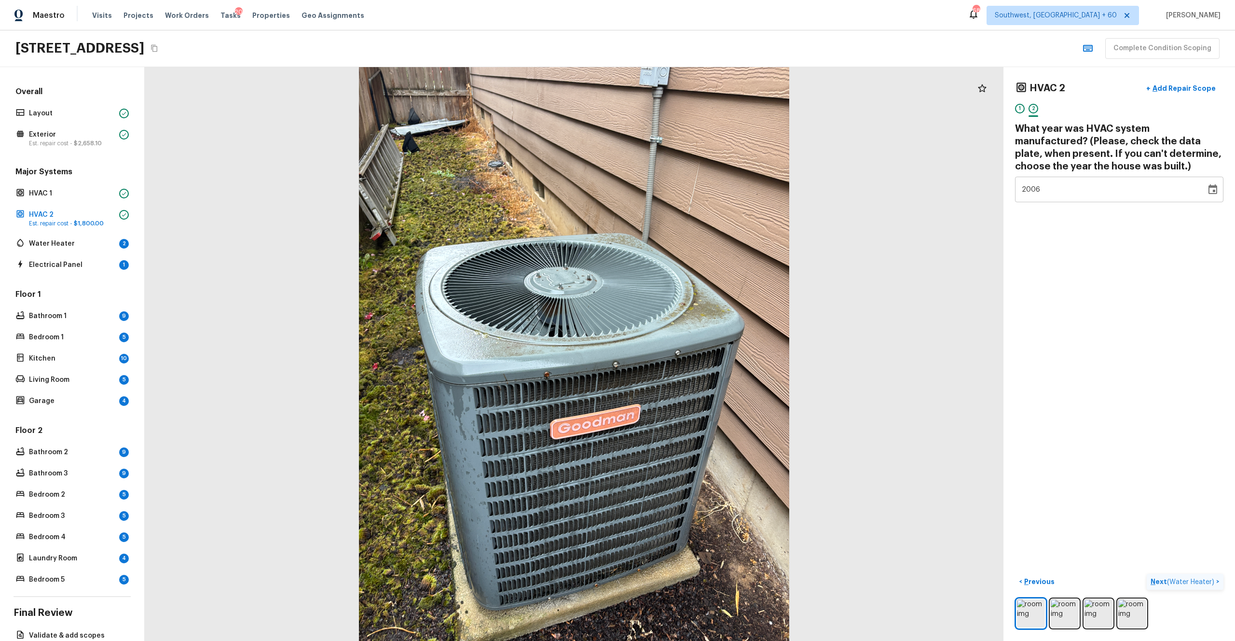
click at [694, 352] on p "Next ( Water Heater )" at bounding box center [1184, 582] width 66 height 10
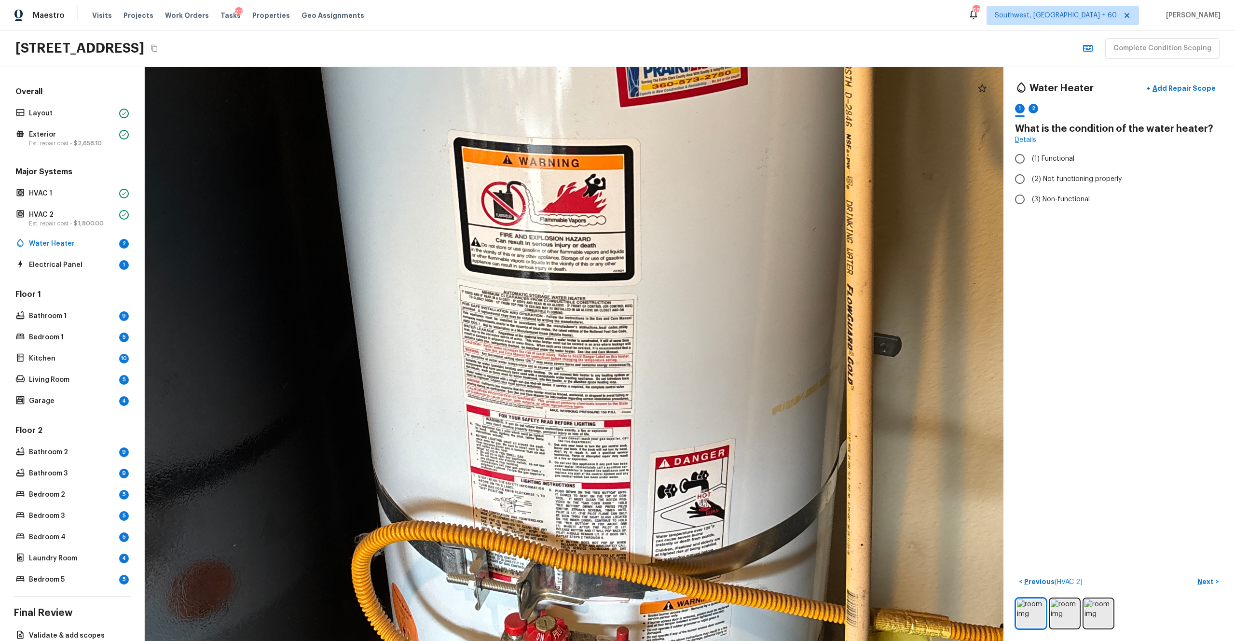
drag, startPoint x: 517, startPoint y: 392, endPoint x: 508, endPoint y: 495, distance: 103.1
click at [508, 352] on div at bounding box center [655, 287] width 2153 height 1438
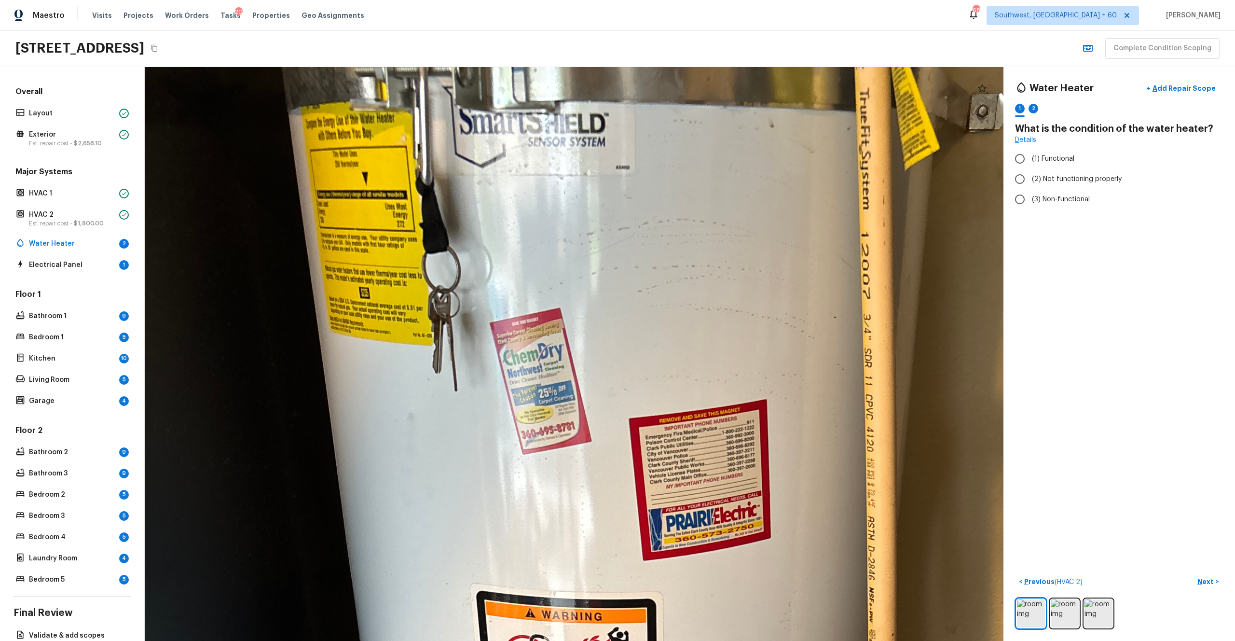
drag, startPoint x: 515, startPoint y: 365, endPoint x: 518, endPoint y: 568, distance: 202.6
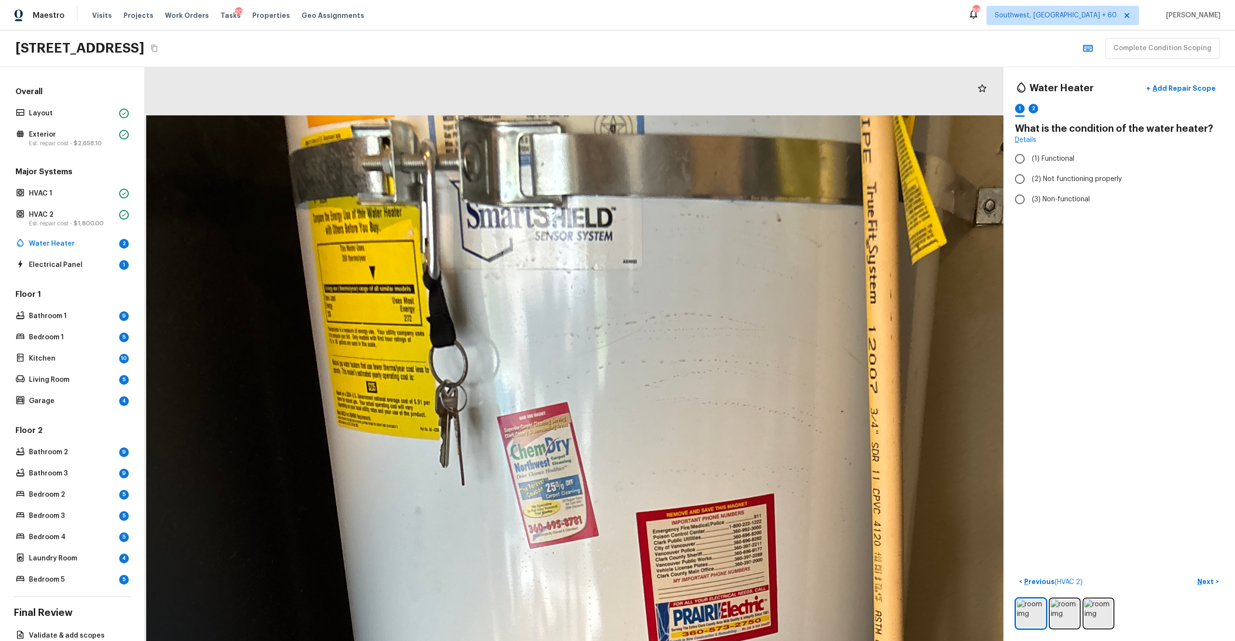
drag, startPoint x: 536, startPoint y: 395, endPoint x: 533, endPoint y: 467, distance: 72.4
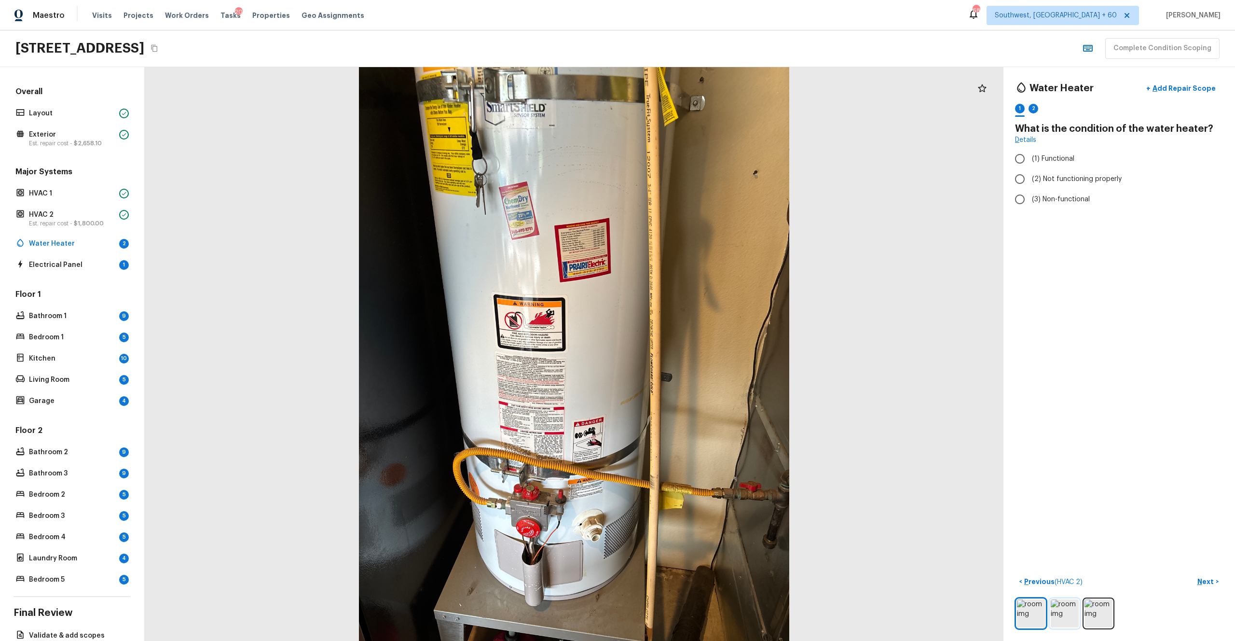
click at [694, 352] on img at bounding box center [1065, 613] width 28 height 28
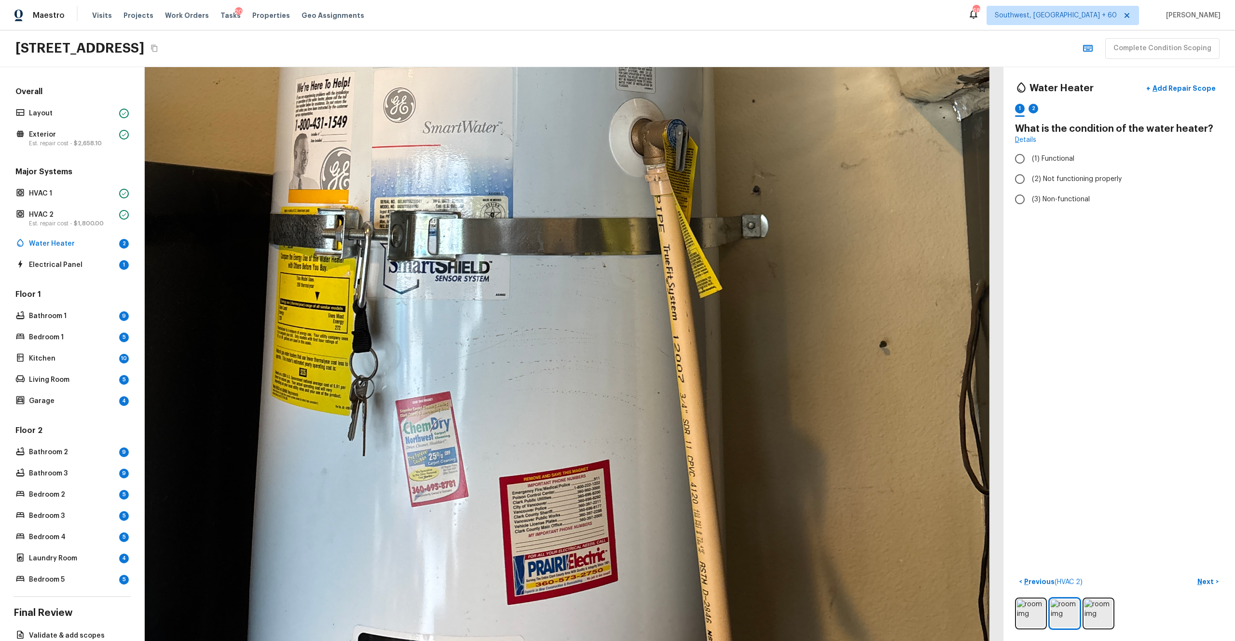
drag, startPoint x: 600, startPoint y: 521, endPoint x: 600, endPoint y: 425, distance: 95.5
click at [600, 352] on div at bounding box center [546, 81] width 1767 height 1181
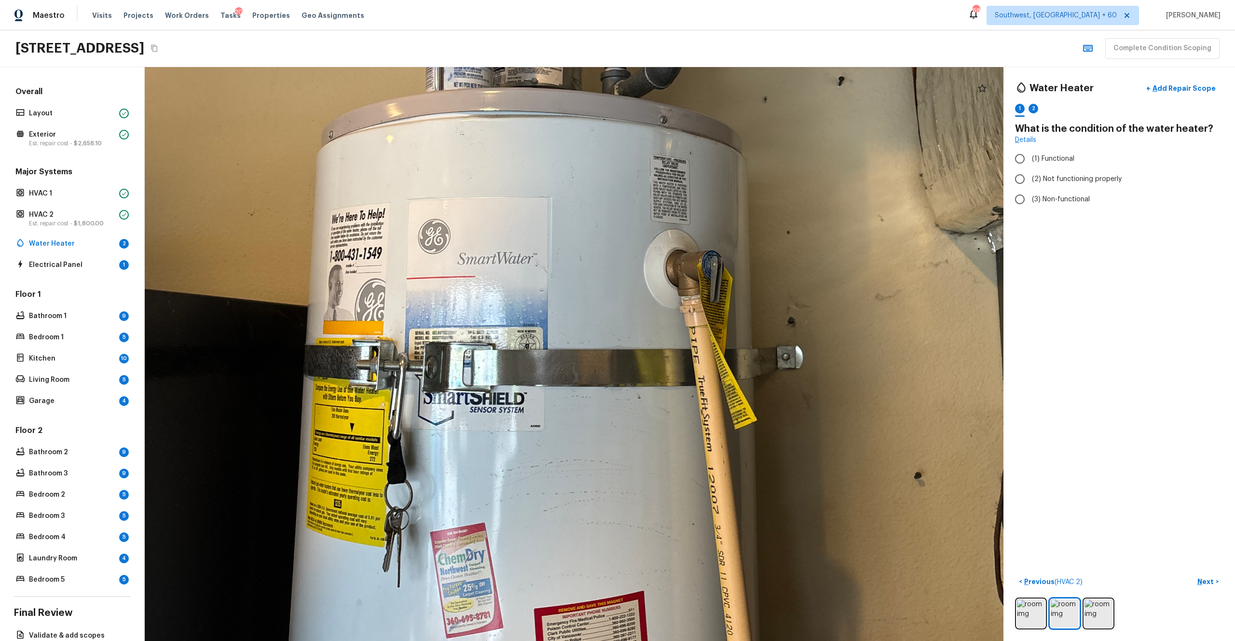
drag, startPoint x: 538, startPoint y: 347, endPoint x: 574, endPoint y: 478, distance: 135.5
click at [574, 352] on div at bounding box center [581, 212] width 1767 height 1181
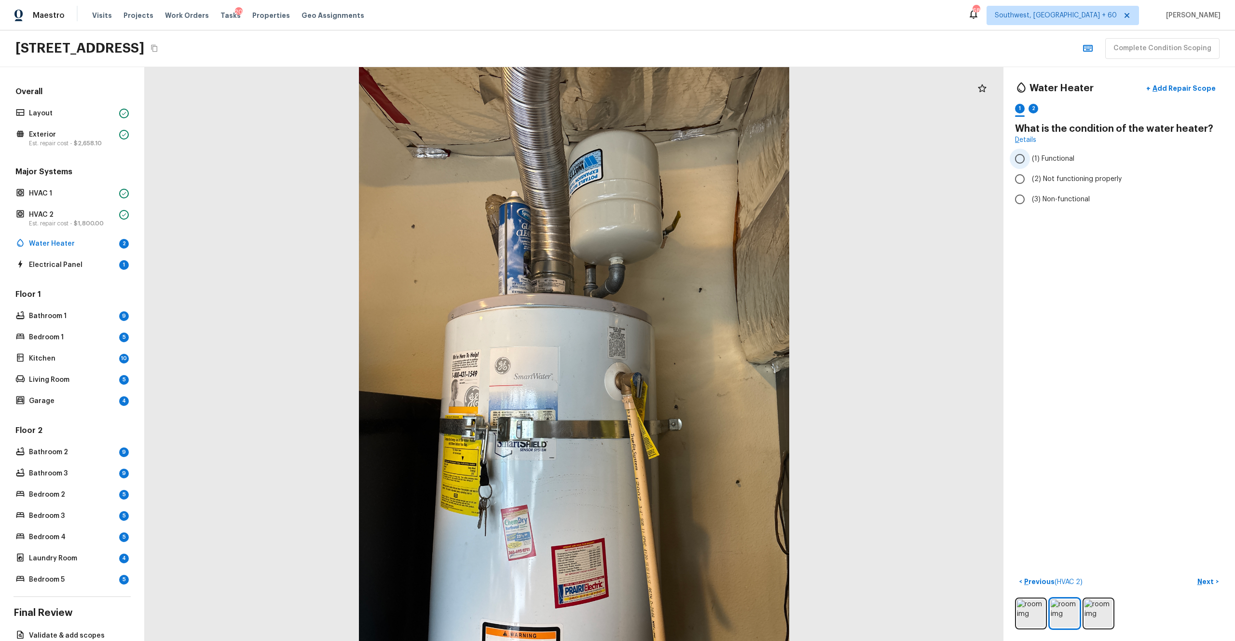
click at [694, 164] on label "(1) Functional" at bounding box center [1113, 159] width 206 height 20
click at [694, 164] on input "(1) Functional" at bounding box center [1020, 159] width 20 height 20
radio input "true"
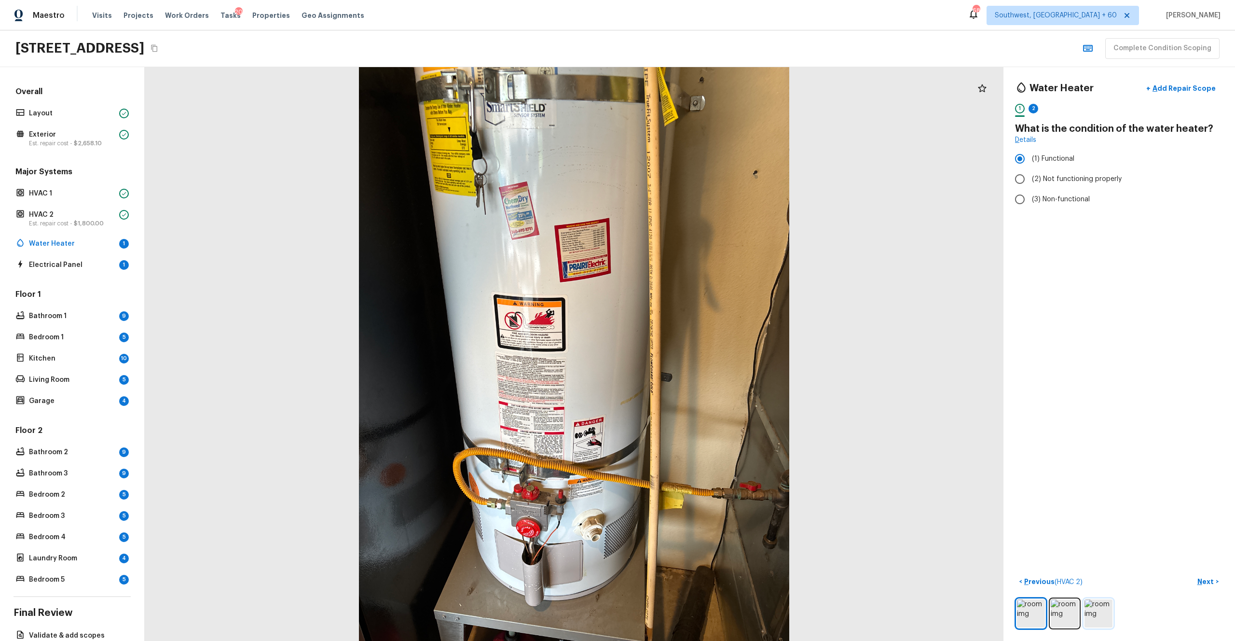
click at [694, 352] on img at bounding box center [1099, 613] width 28 height 28
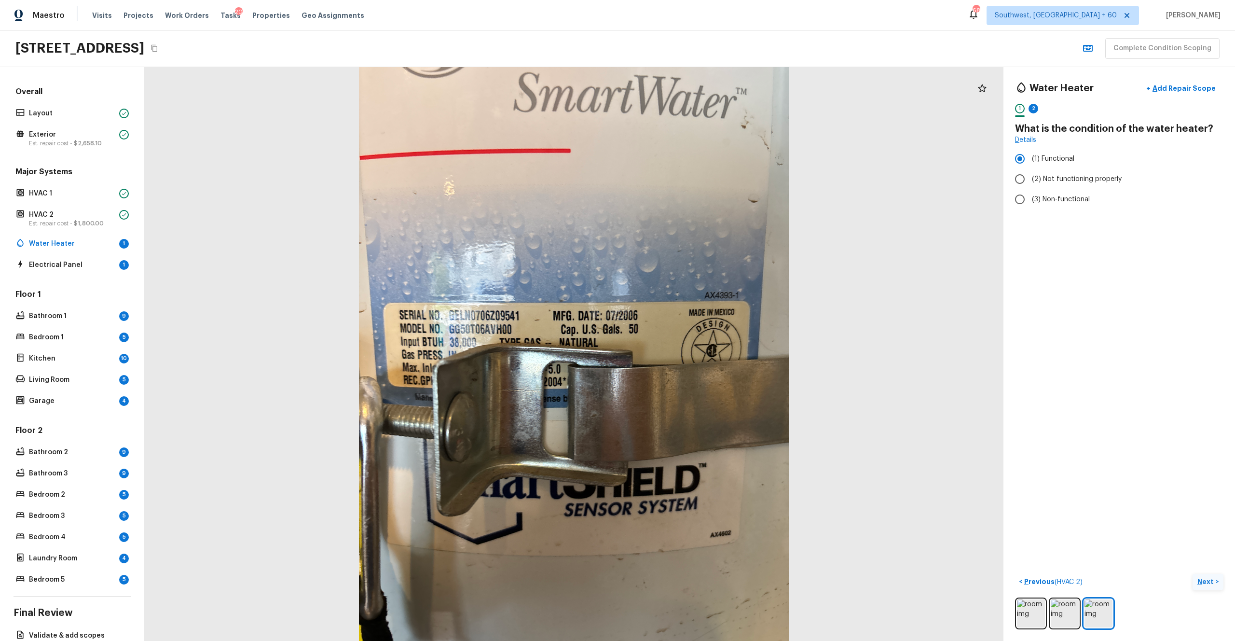
click at [694, 352] on p "Next" at bounding box center [1206, 582] width 18 height 10
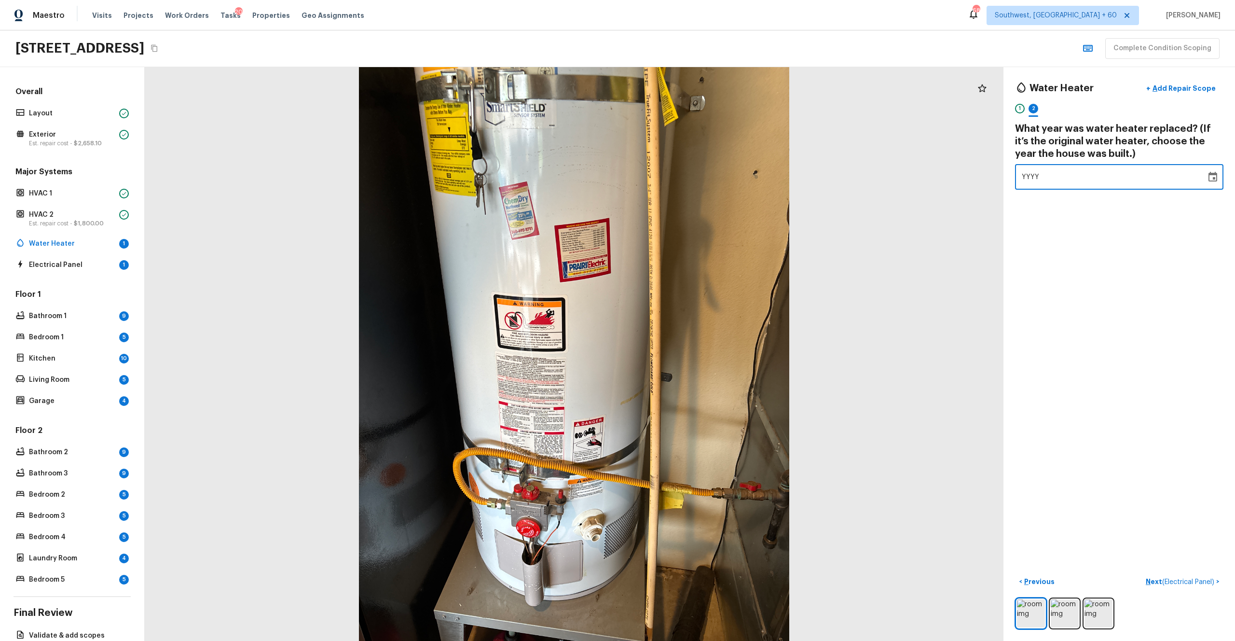
drag, startPoint x: 1057, startPoint y: 171, endPoint x: 992, endPoint y: 171, distance: 64.6
click at [694, 171] on div "Water Heater + Add Repair Scope 1 2 What year was water heater replaced? (If it…" at bounding box center [690, 354] width 1090 height 574
type input "2006"
click at [694, 263] on div "Water Heater + Add Repair Scope 1 2 What year was water heater replaced? (If it…" at bounding box center [1119, 354] width 232 height 574
click at [694, 352] on p "Next ( Electrical Panel )" at bounding box center [1181, 582] width 70 height 10
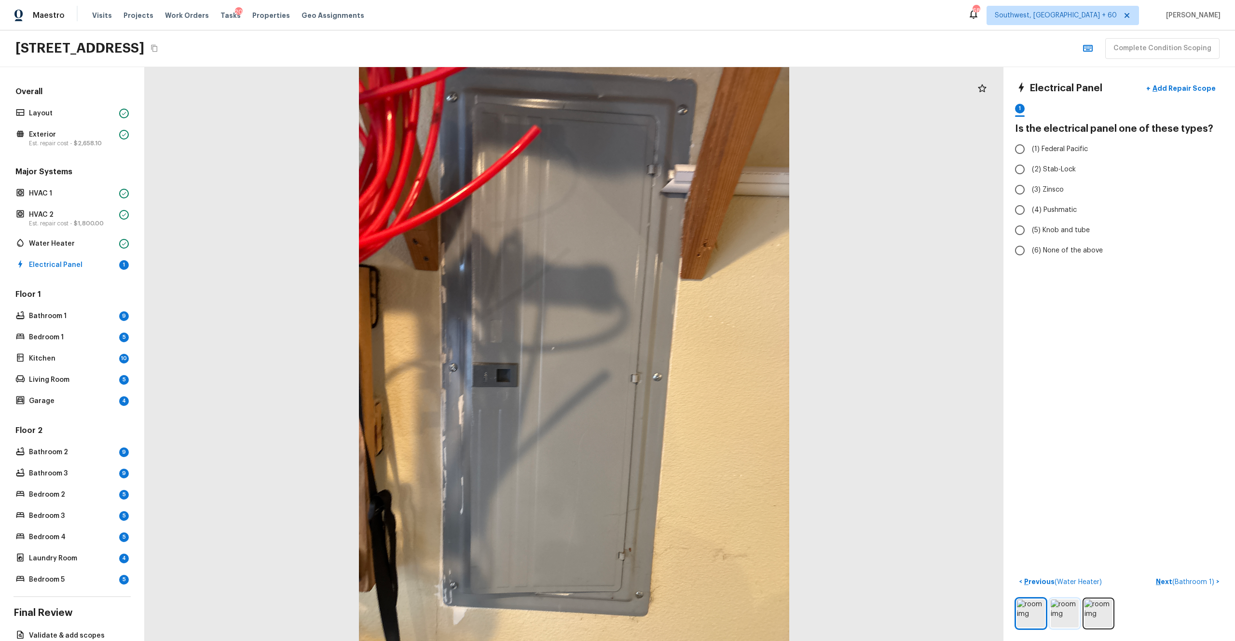
click at [694, 352] on img at bounding box center [1065, 613] width 28 height 28
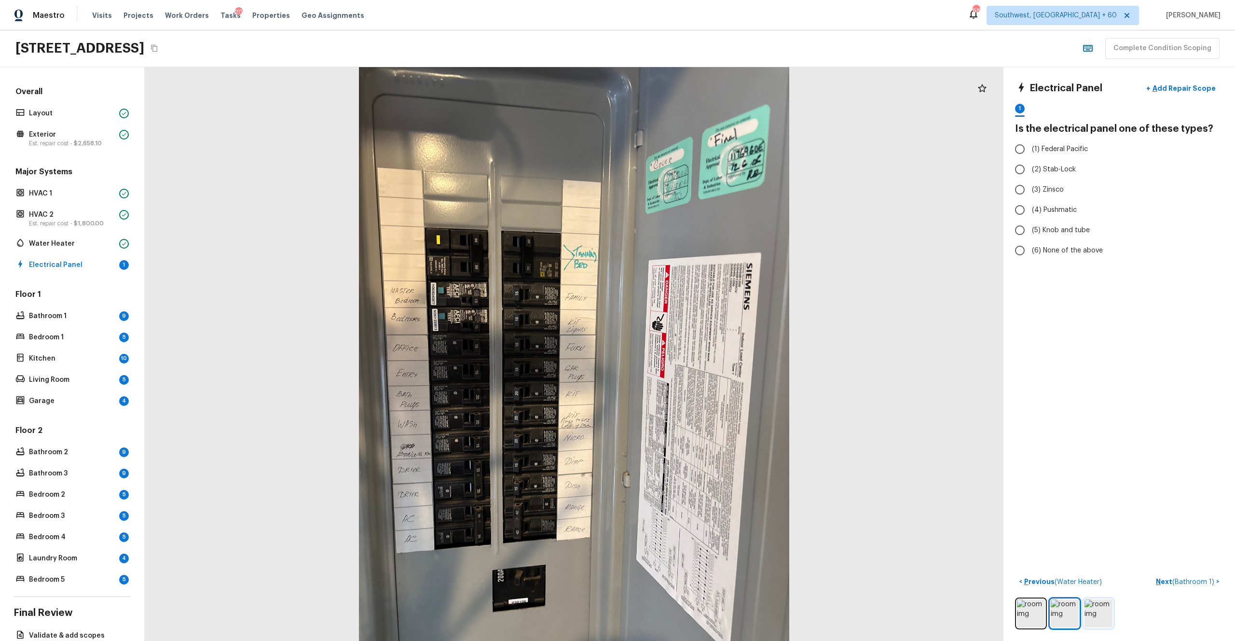
click at [694, 352] on img at bounding box center [1099, 613] width 28 height 28
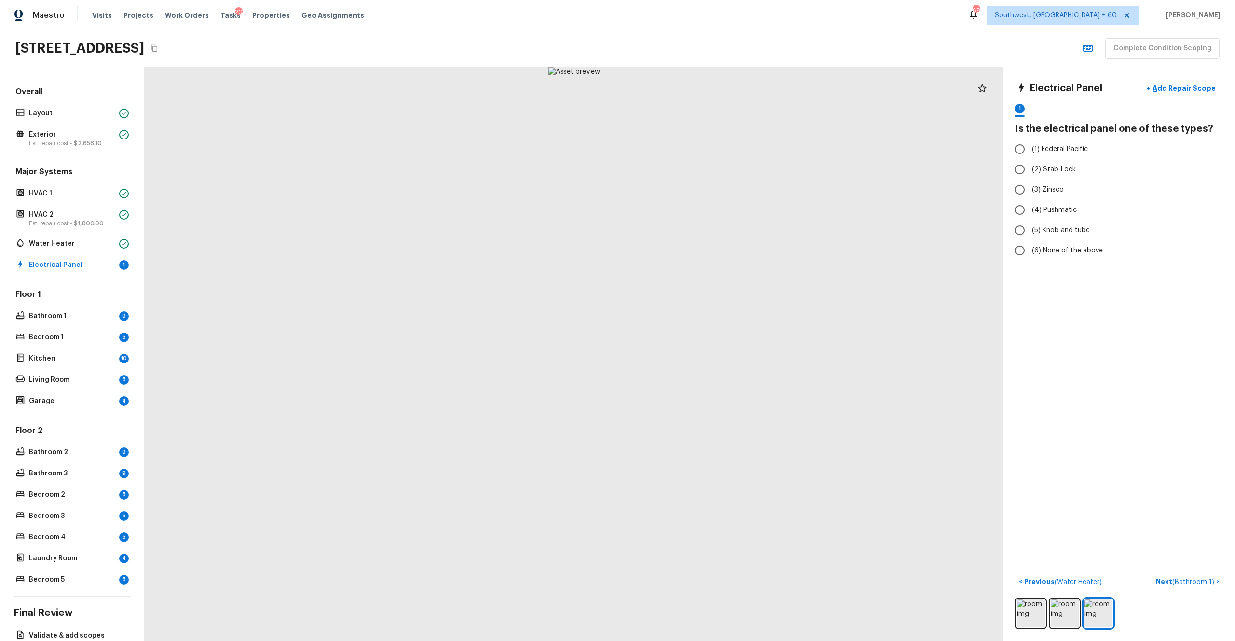
click at [694, 352] on div at bounding box center [1119, 613] width 208 height 32
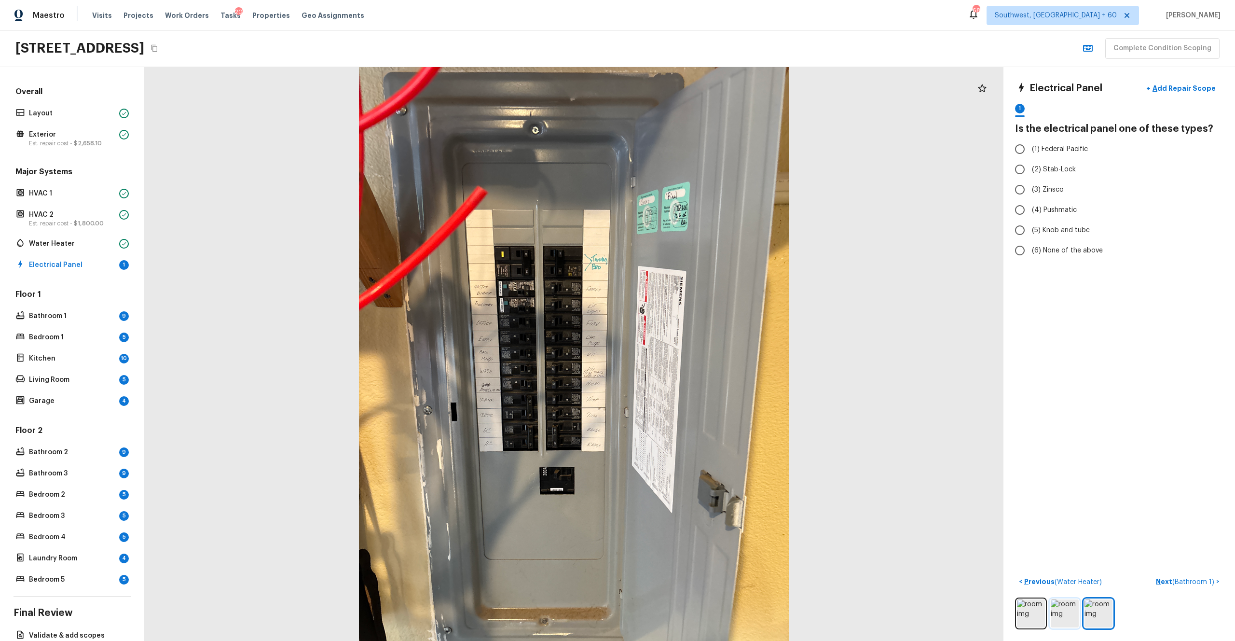
click at [694, 352] on img at bounding box center [1065, 613] width 28 height 28
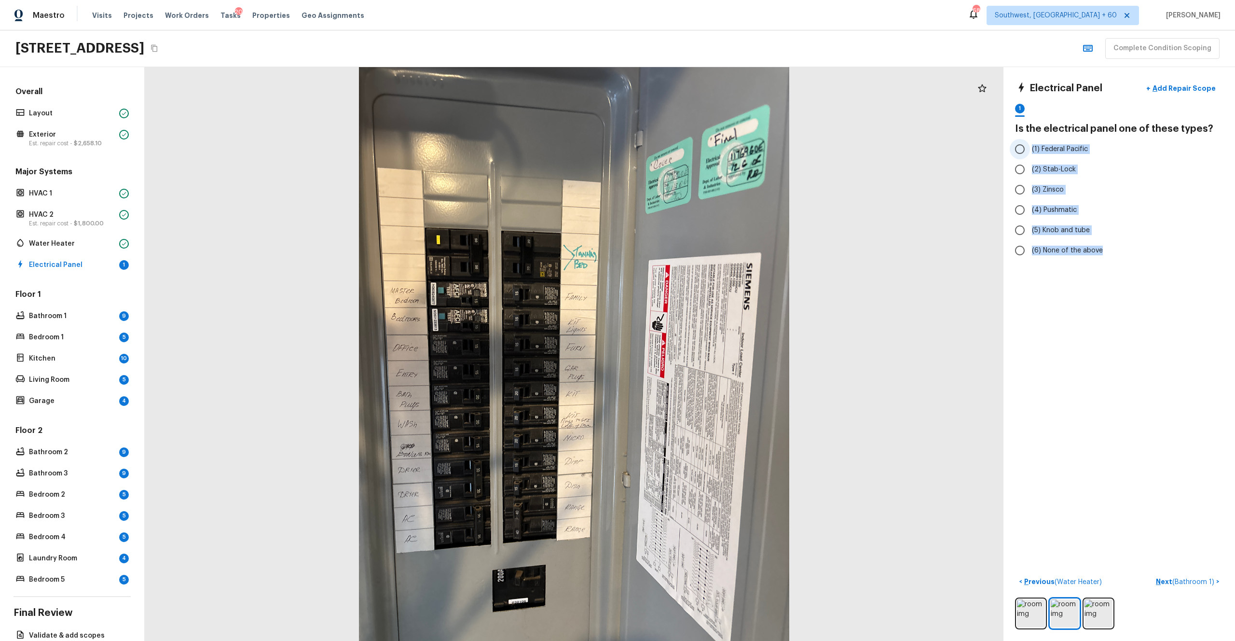
drag, startPoint x: 1108, startPoint y: 251, endPoint x: 1030, endPoint y: 152, distance: 126.1
click at [694, 152] on div "(1) Federal Pacific (2) Stab-Lock (3) Zinsco (4) Pushmatic (5) Knob and tube (6…" at bounding box center [1119, 200] width 208 height 122
copy div "(1) Federal Pacific (2) Stab-Lock (3) Zinsco (4) Pushmatic (5) Knob and tube (6…"
click at [694, 313] on div "Electrical Panel + Add Repair Scope 1 Is the electrical panel one of these type…" at bounding box center [1119, 354] width 232 height 574
click at [694, 256] on label "(6) None of the above" at bounding box center [1113, 250] width 206 height 20
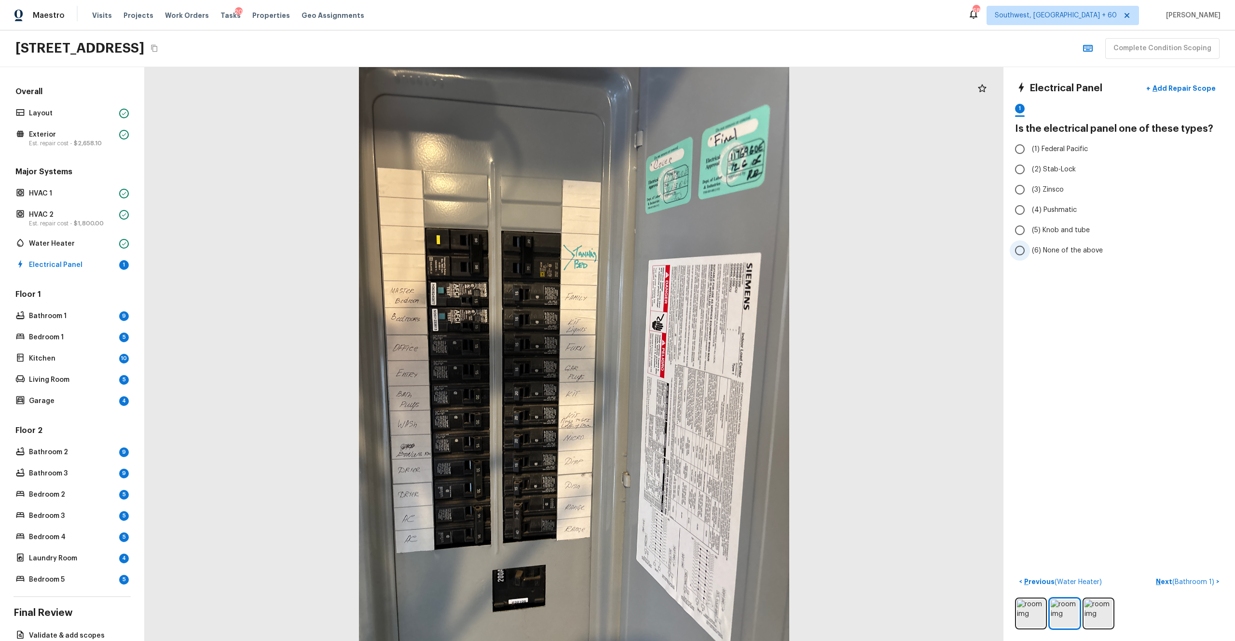
click at [694, 256] on input "(6) None of the above" at bounding box center [1020, 250] width 20 height 20
radio input "true"
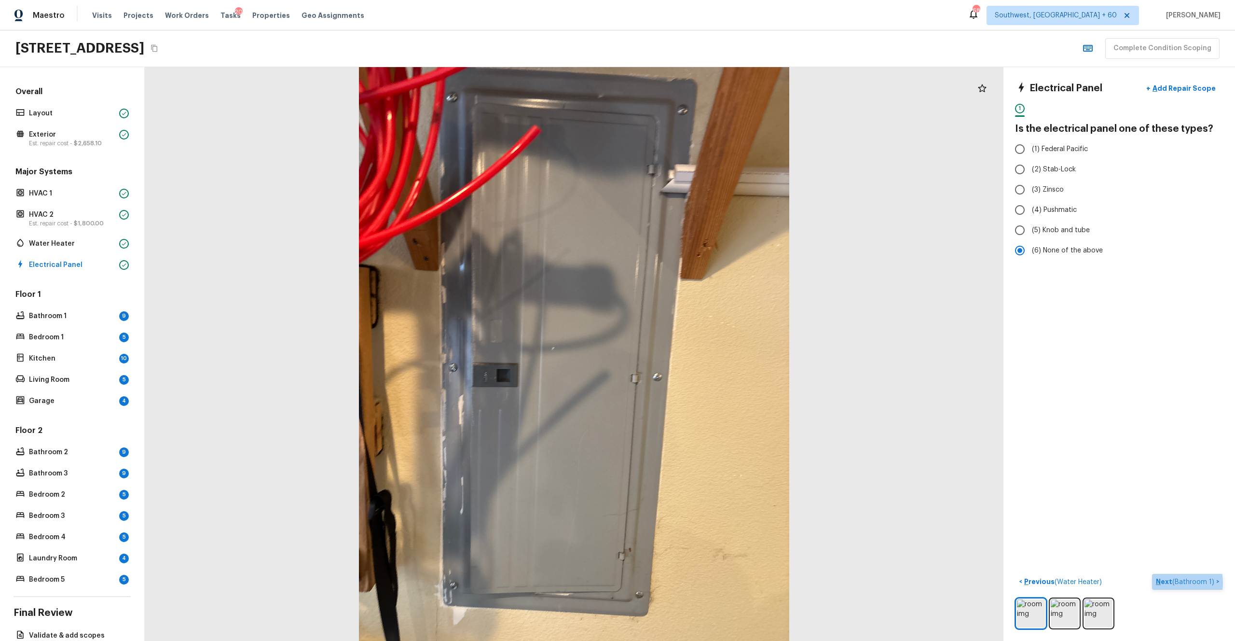
click at [694, 352] on p "Next ( Bathroom 1 )" at bounding box center [1186, 582] width 60 height 10
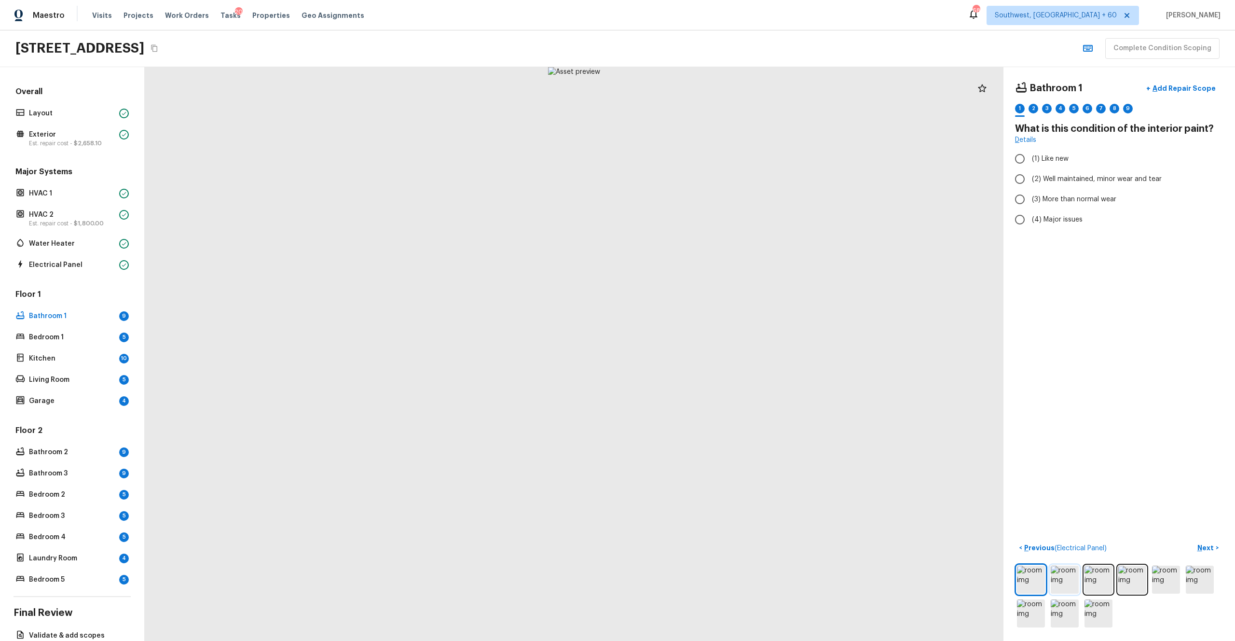
click at [694, 352] on img at bounding box center [1065, 579] width 28 height 28
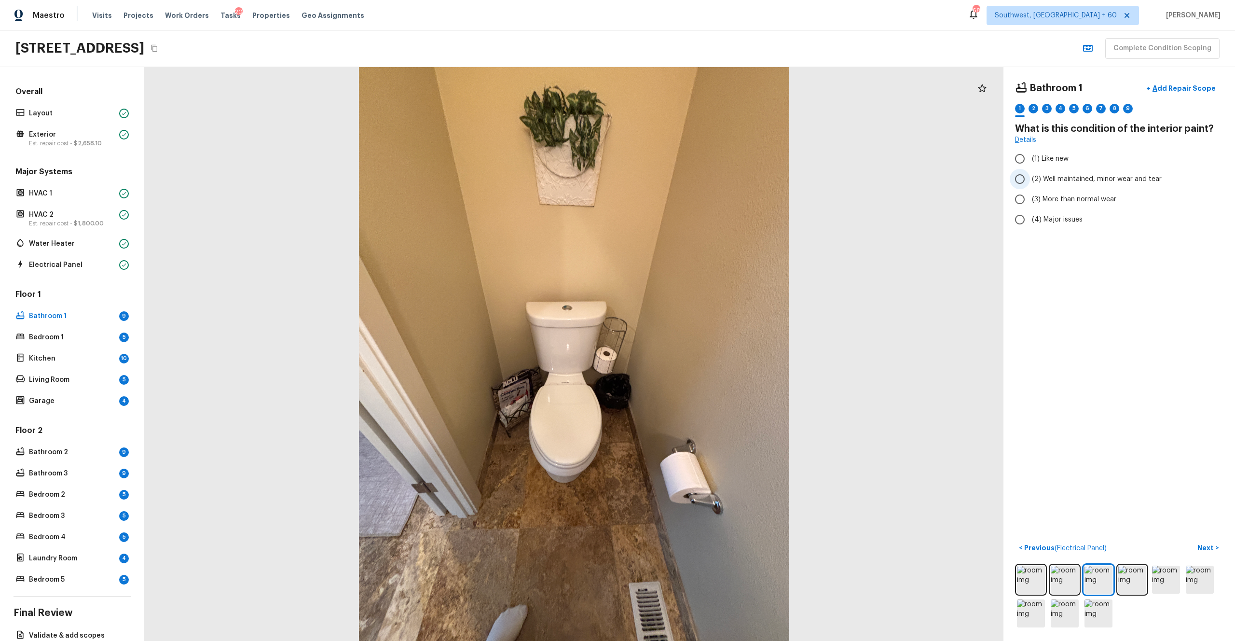
click at [694, 184] on label "(2) Well maintained, minor wear and tear" at bounding box center [1113, 179] width 206 height 20
click at [694, 184] on input "(2) Well maintained, minor wear and tear" at bounding box center [1020, 179] width 20 height 20
radio input "true"
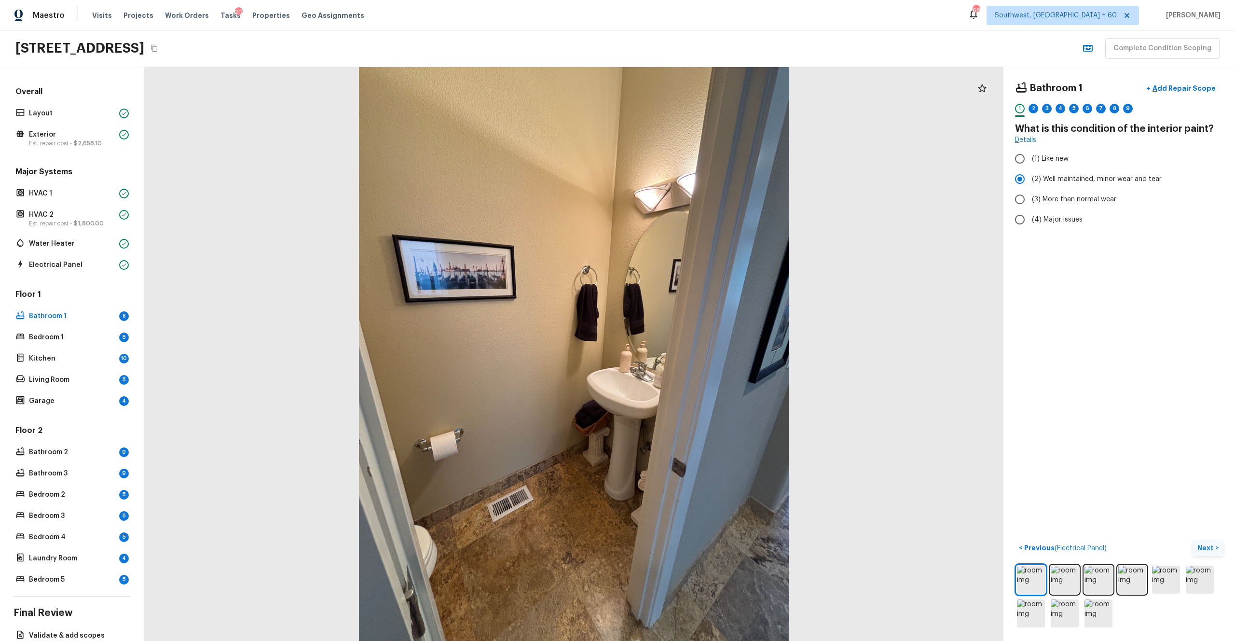
click at [694, 352] on p "Next" at bounding box center [1206, 548] width 18 height 10
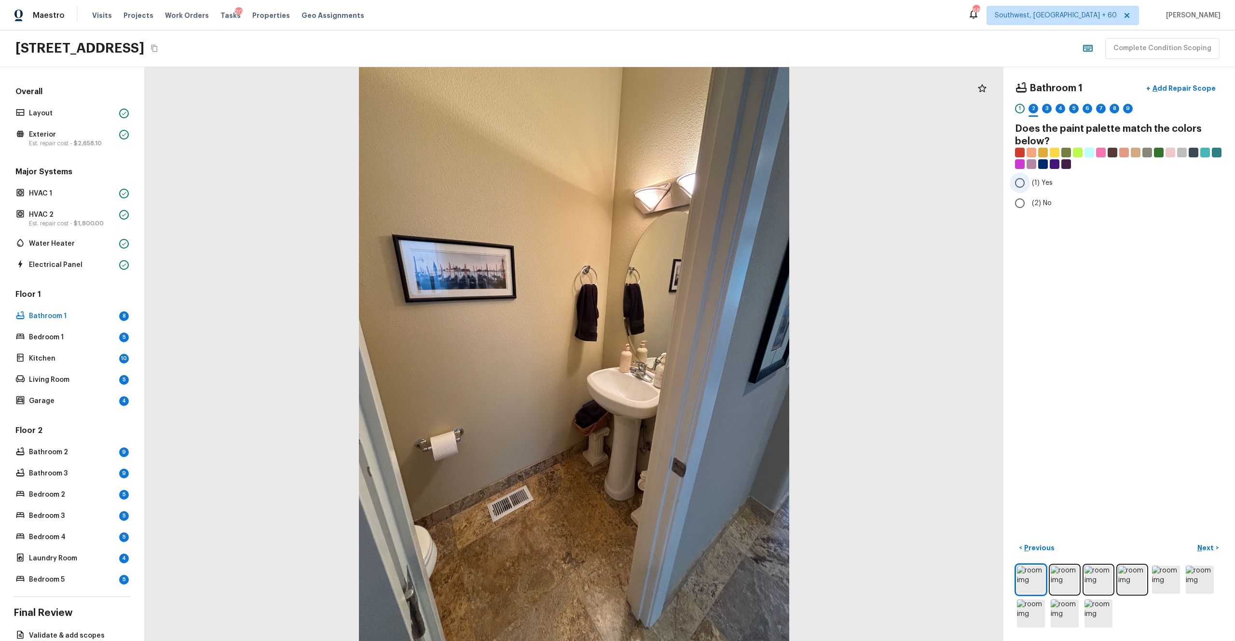
click at [694, 187] on span "(1) Yes" at bounding box center [1042, 183] width 21 height 10
click at [694, 187] on input "(1) Yes" at bounding box center [1020, 183] width 20 height 20
radio input "true"
click at [694, 352] on p "Next" at bounding box center [1206, 548] width 18 height 10
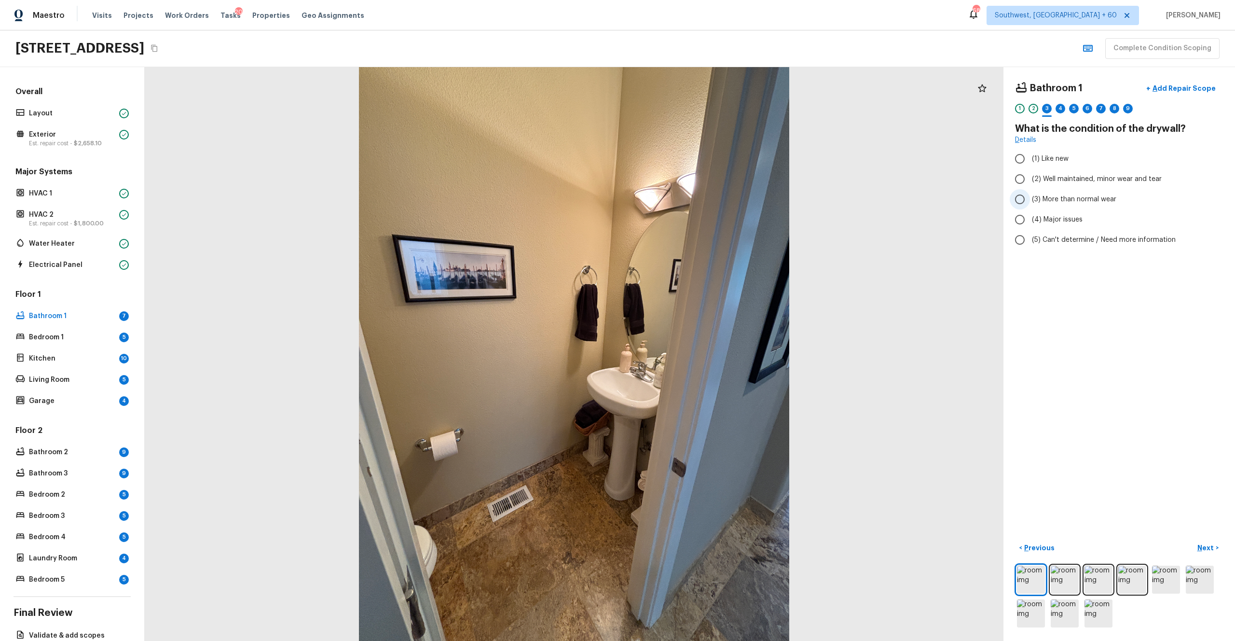
click at [694, 202] on span "(3) More than normal wear" at bounding box center [1074, 199] width 84 height 10
click at [694, 202] on input "(3) More than normal wear" at bounding box center [1020, 199] width 20 height 20
radio input "true"
click at [694, 190] on label "(3) More than normal wear" at bounding box center [1113, 199] width 206 height 20
click at [694, 190] on input "(3) More than normal wear" at bounding box center [1020, 199] width 20 height 20
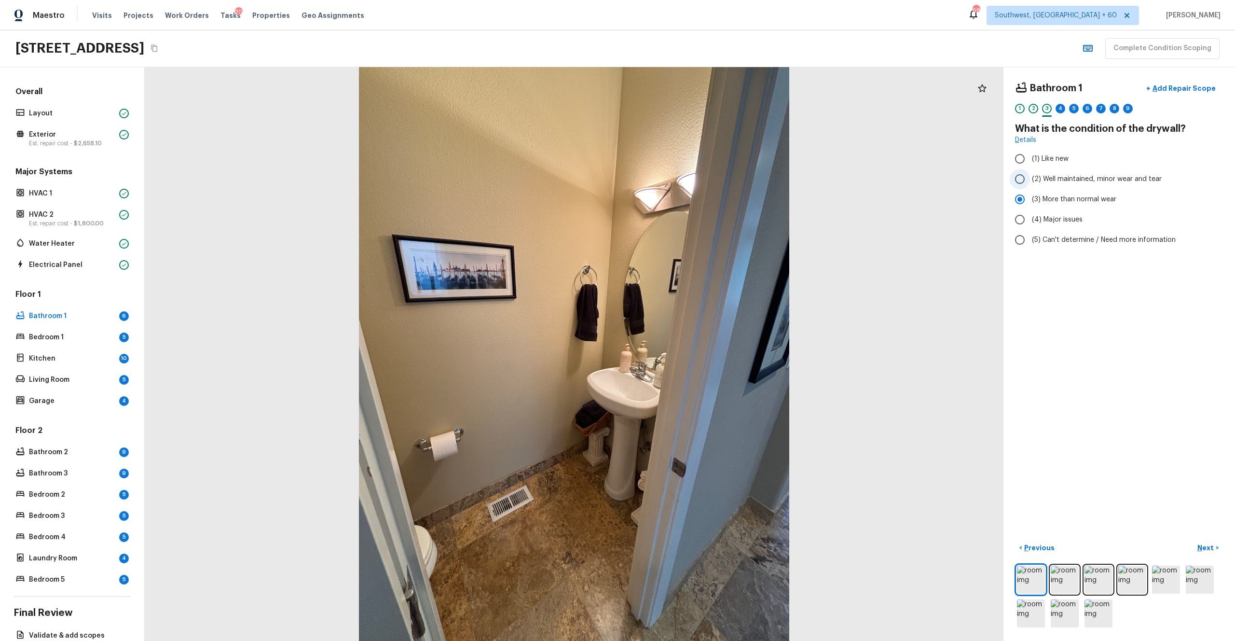
click at [694, 176] on span "(2) Well maintained, minor wear and tear" at bounding box center [1097, 179] width 130 height 10
click at [694, 176] on input "(2) Well maintained, minor wear and tear" at bounding box center [1020, 179] width 20 height 20
radio input "true"
click at [694, 352] on div "< Previous Next >" at bounding box center [1119, 584] width 208 height 89
click at [694, 352] on p "Next" at bounding box center [1206, 548] width 18 height 10
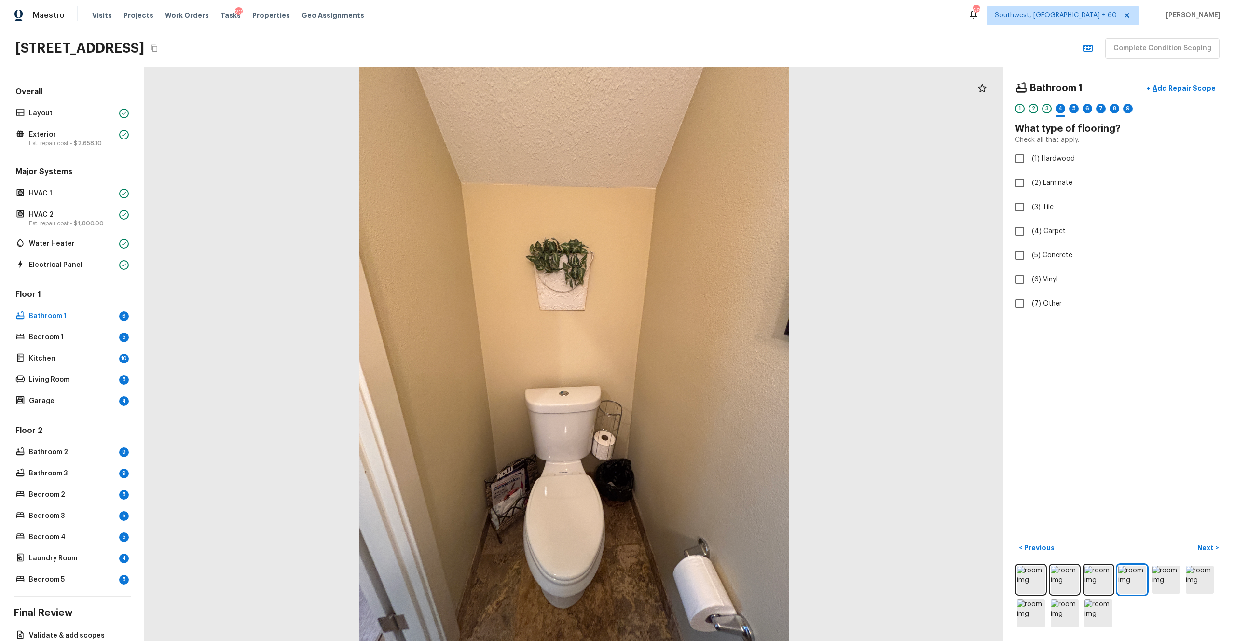
click at [694, 220] on div "Bathroom 1 + Add Repair Scope 1 2 3 4 5 6 7 8 9 What type of flooring? Check al…" at bounding box center [1119, 196] width 208 height 235
click at [694, 201] on label "(3) Tile" at bounding box center [1113, 207] width 206 height 20
click at [694, 201] on input "(3) Tile" at bounding box center [1020, 207] width 20 height 20
checkbox input "true"
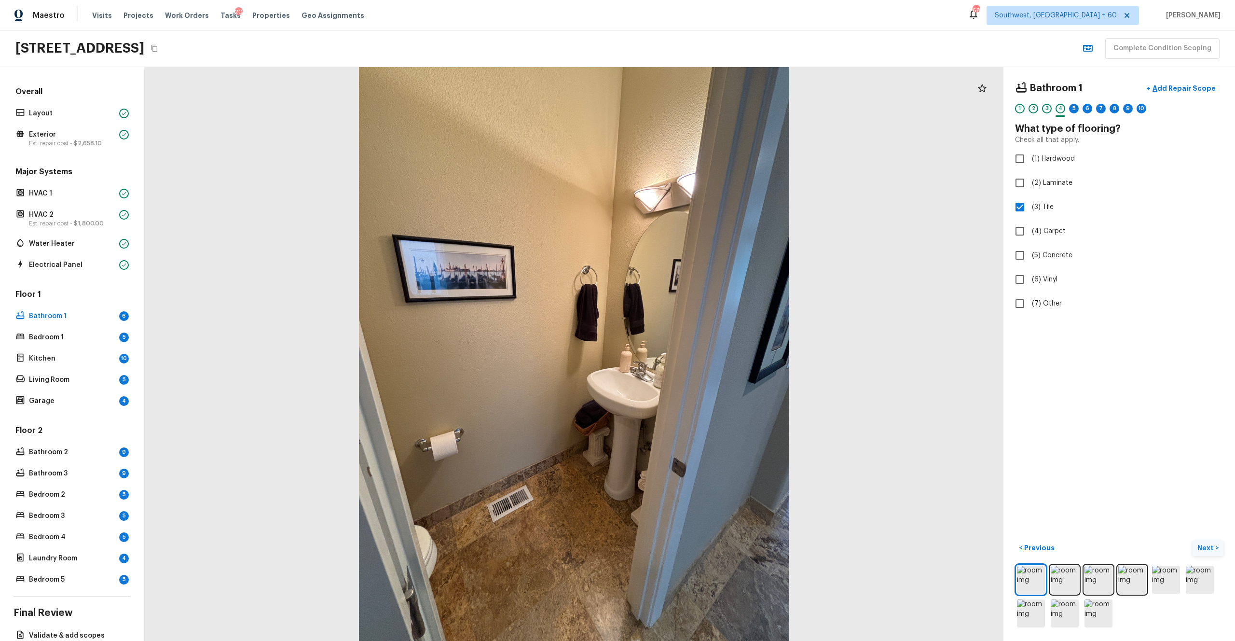
click at [694, 352] on p "Next" at bounding box center [1206, 548] width 18 height 10
click at [694, 158] on label "(1) Like new" at bounding box center [1113, 159] width 206 height 20
click at [694, 158] on input "(1) Like new" at bounding box center [1020, 159] width 20 height 20
radio input "true"
click at [694, 182] on span "(2) Well maintained, minor wear and tear" at bounding box center [1097, 179] width 130 height 10
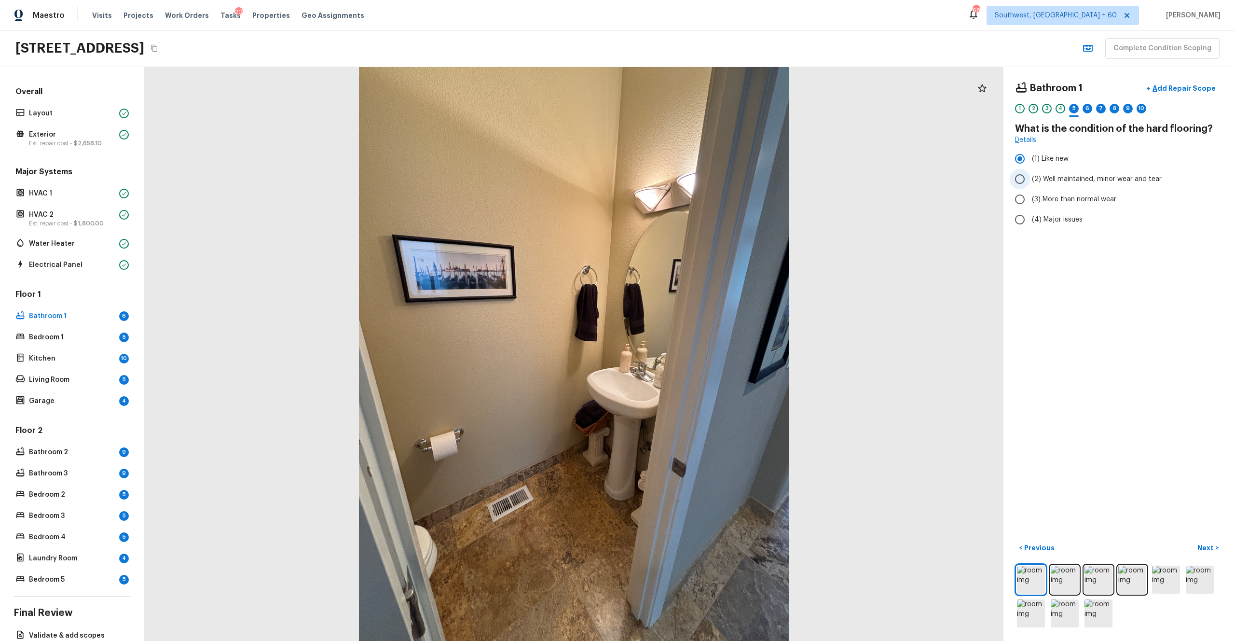
click at [694, 182] on input "(2) Well maintained, minor wear and tear" at bounding box center [1020, 179] width 20 height 20
radio input "true"
click at [694, 352] on button "Next >" at bounding box center [1208, 548] width 31 height 16
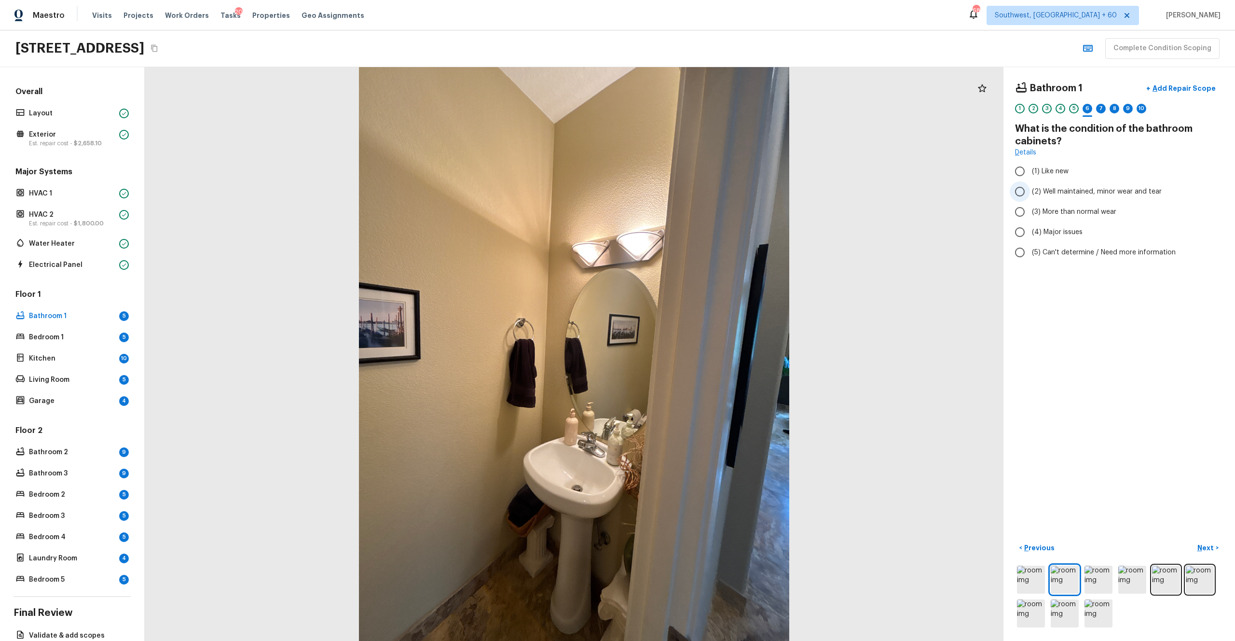
click at [694, 184] on label "(2) Well maintained, minor wear and tear" at bounding box center [1113, 191] width 206 height 20
click at [694, 184] on input "(2) Well maintained, minor wear and tear" at bounding box center [1020, 191] width 20 height 20
radio input "true"
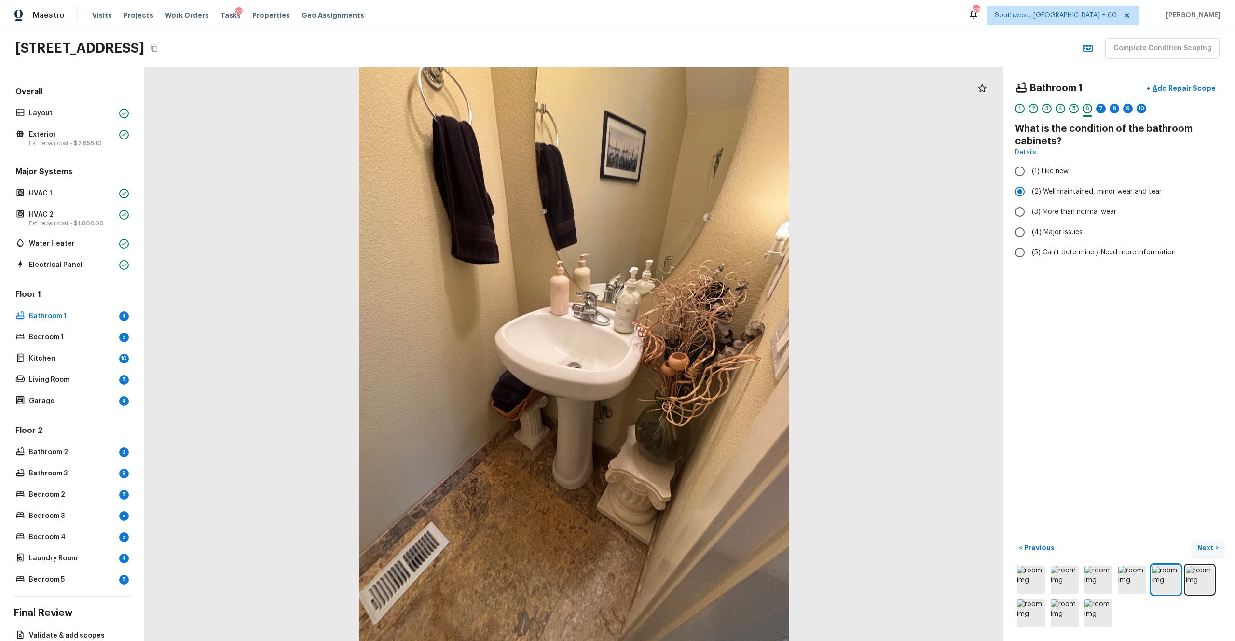
click at [694, 352] on p "Next" at bounding box center [1206, 548] width 18 height 10
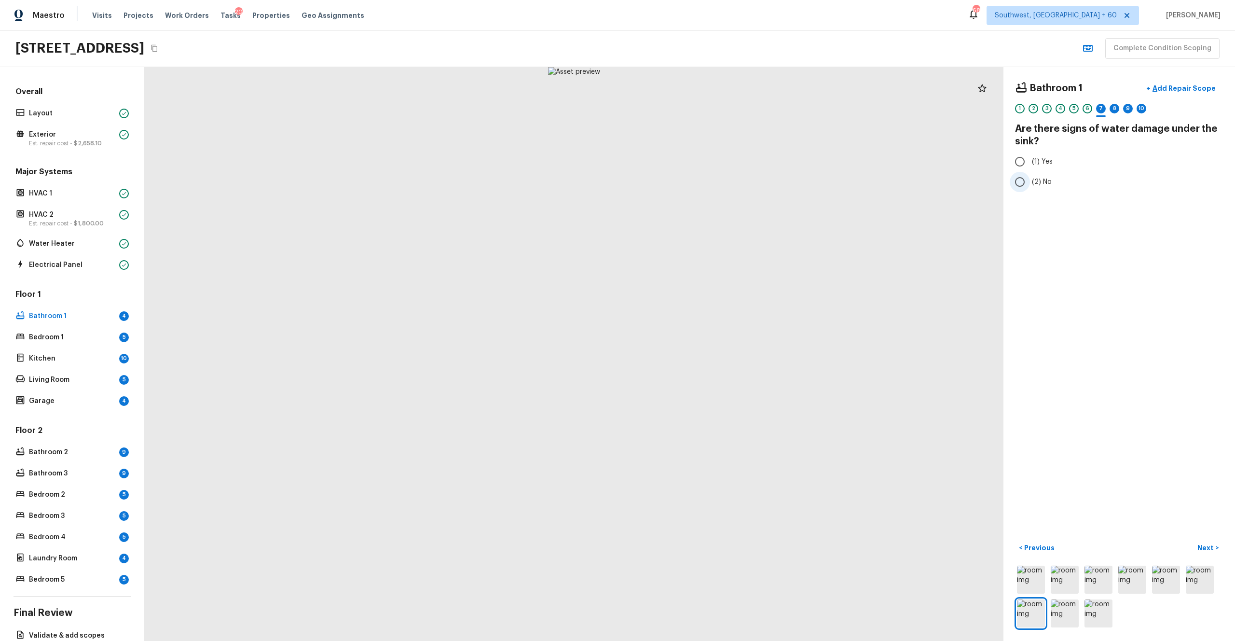
click at [694, 179] on span "(2) No" at bounding box center [1042, 182] width 20 height 10
click at [694, 179] on input "(2) No" at bounding box center [1020, 182] width 20 height 20
radio input "true"
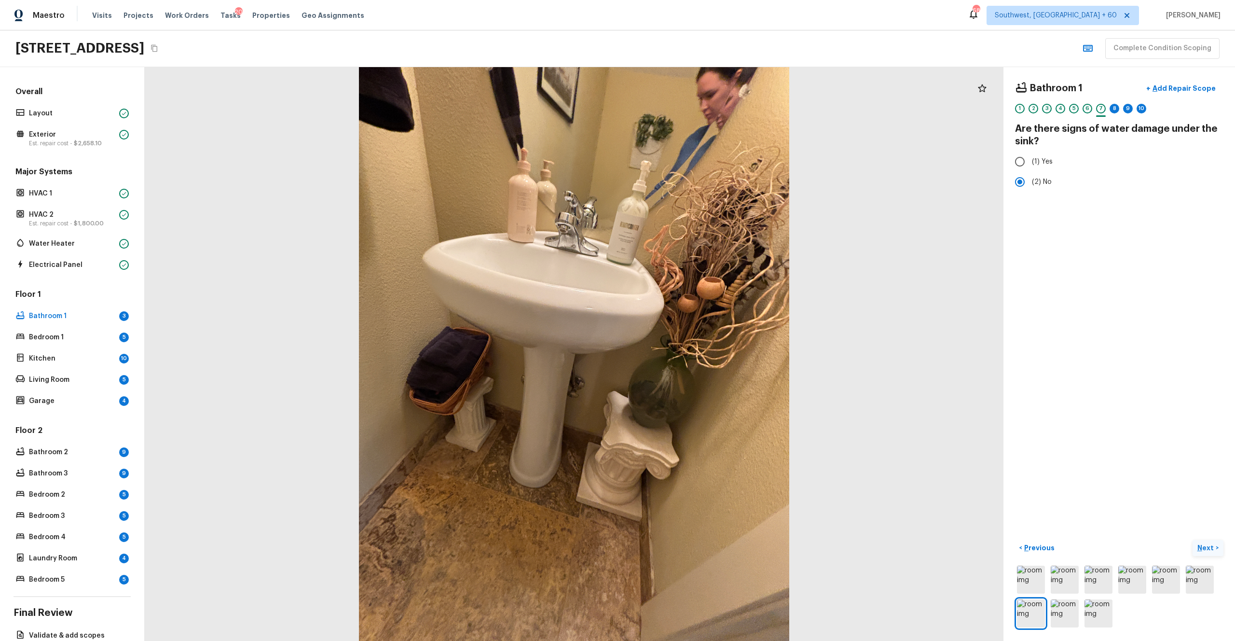
click at [694, 352] on button "Next >" at bounding box center [1208, 548] width 31 height 16
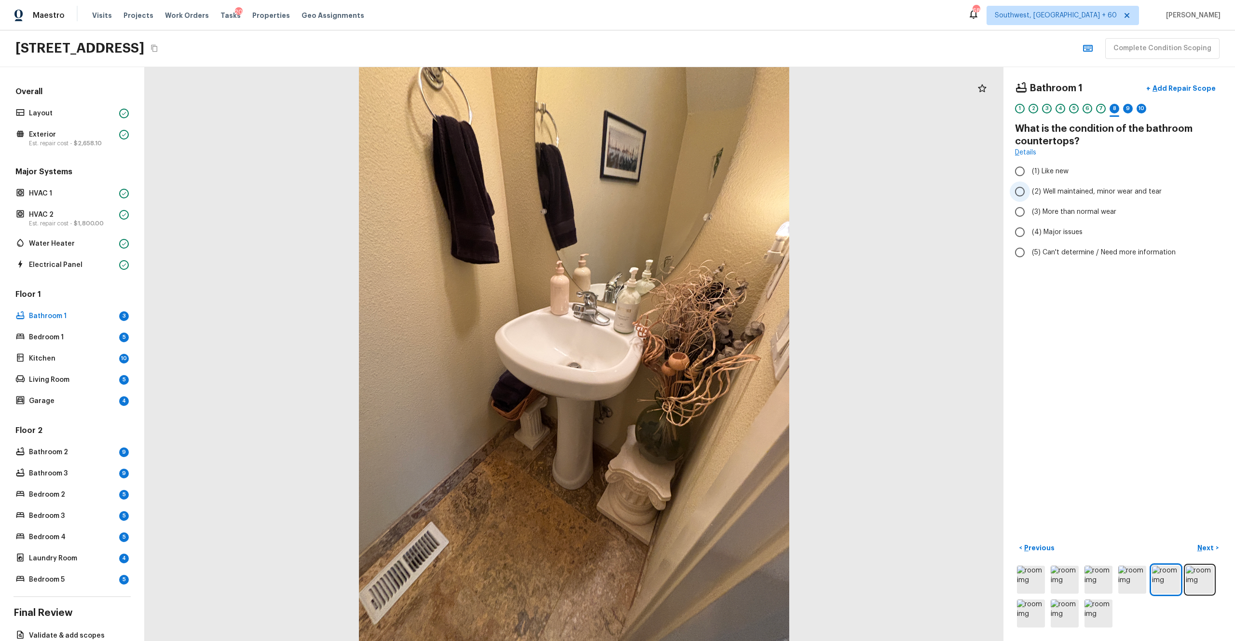
click at [694, 192] on span "(2) Well maintained, minor wear and tear" at bounding box center [1097, 192] width 130 height 10
click at [694, 192] on input "(2) Well maintained, minor wear and tear" at bounding box center [1020, 191] width 20 height 20
radio input "true"
click at [694, 352] on button "Next >" at bounding box center [1208, 548] width 31 height 16
click at [694, 253] on span "(5) This feature is not present — it's a half bathroom" at bounding box center [1116, 252] width 169 height 10
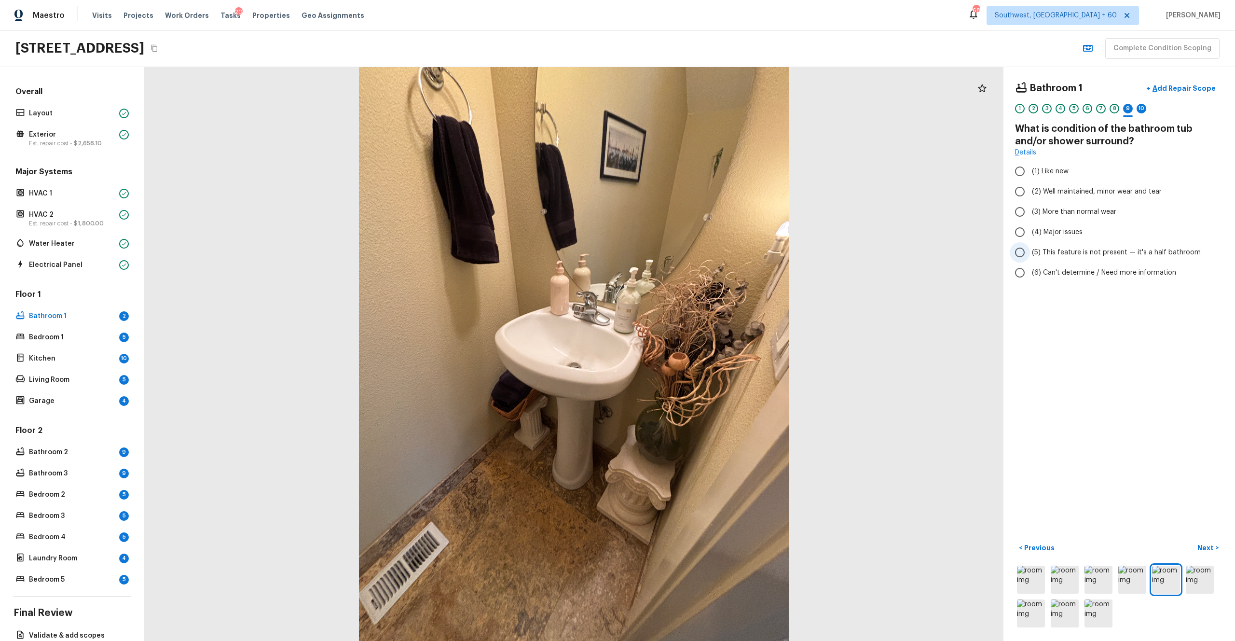
click at [694, 253] on input "(5) This feature is not present — it's a half bathroom" at bounding box center [1020, 252] width 20 height 20
radio input "true"
click at [694, 352] on p "Next" at bounding box center [1206, 548] width 18 height 10
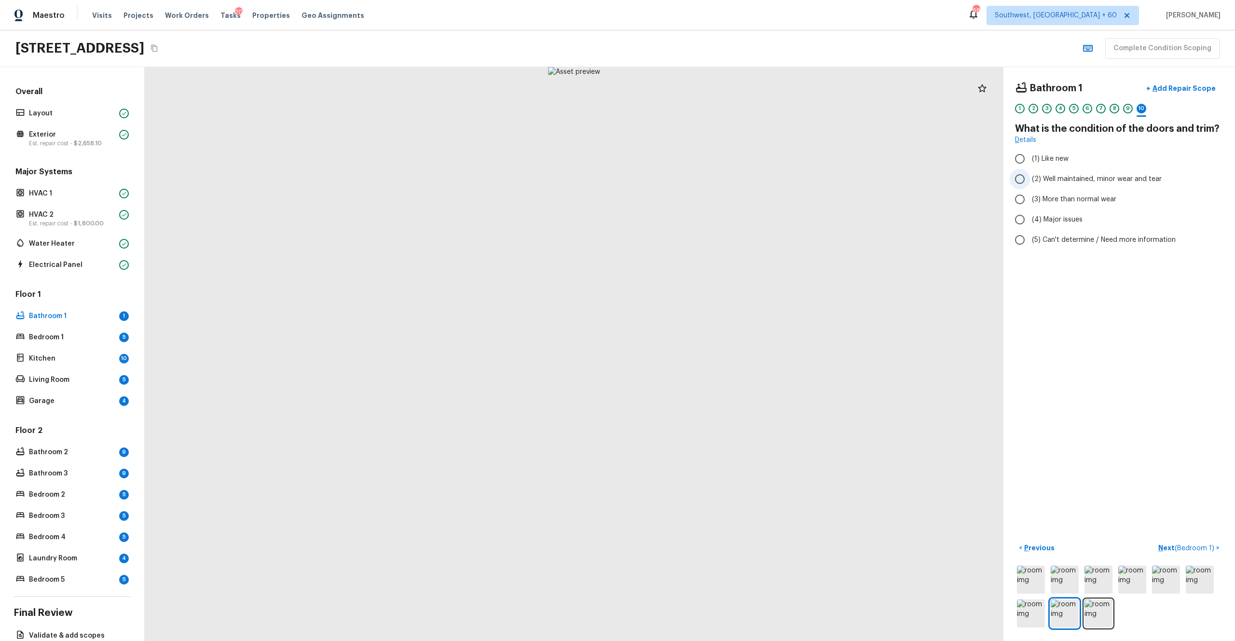
click at [694, 181] on span "(2) Well maintained, minor wear and tear" at bounding box center [1097, 179] width 130 height 10
click at [694, 181] on input "(2) Well maintained, minor wear and tear" at bounding box center [1020, 179] width 20 height 20
radio input "true"
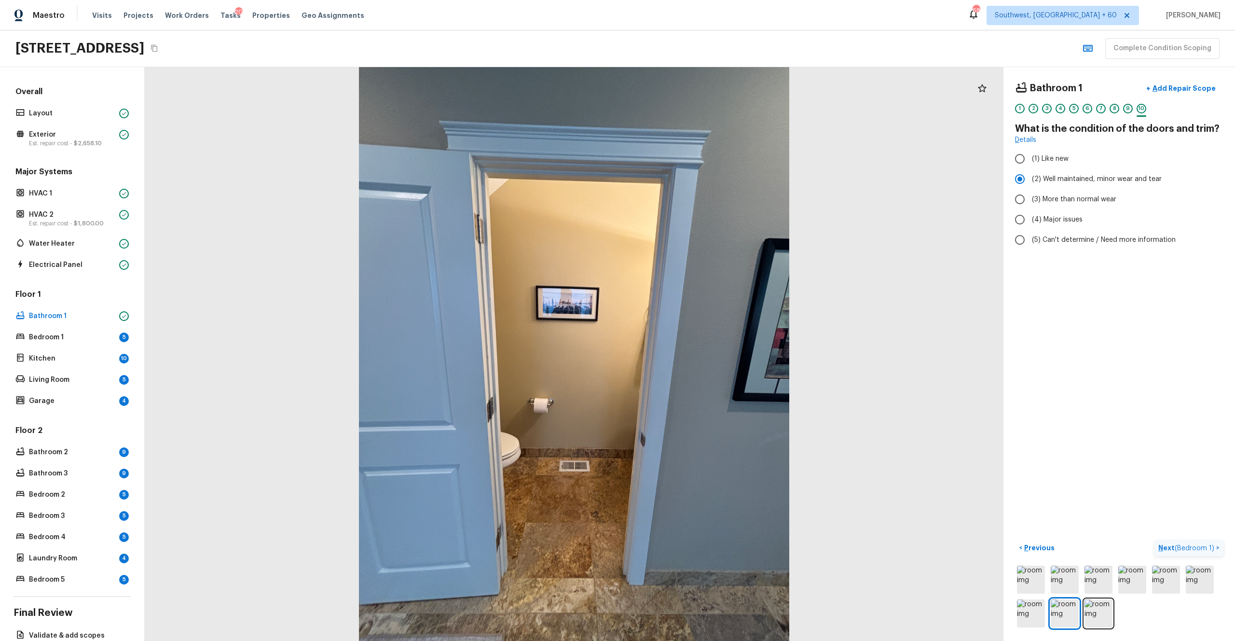
click at [694, 352] on p "Next ( Bedroom 1 )" at bounding box center [1187, 548] width 58 height 10
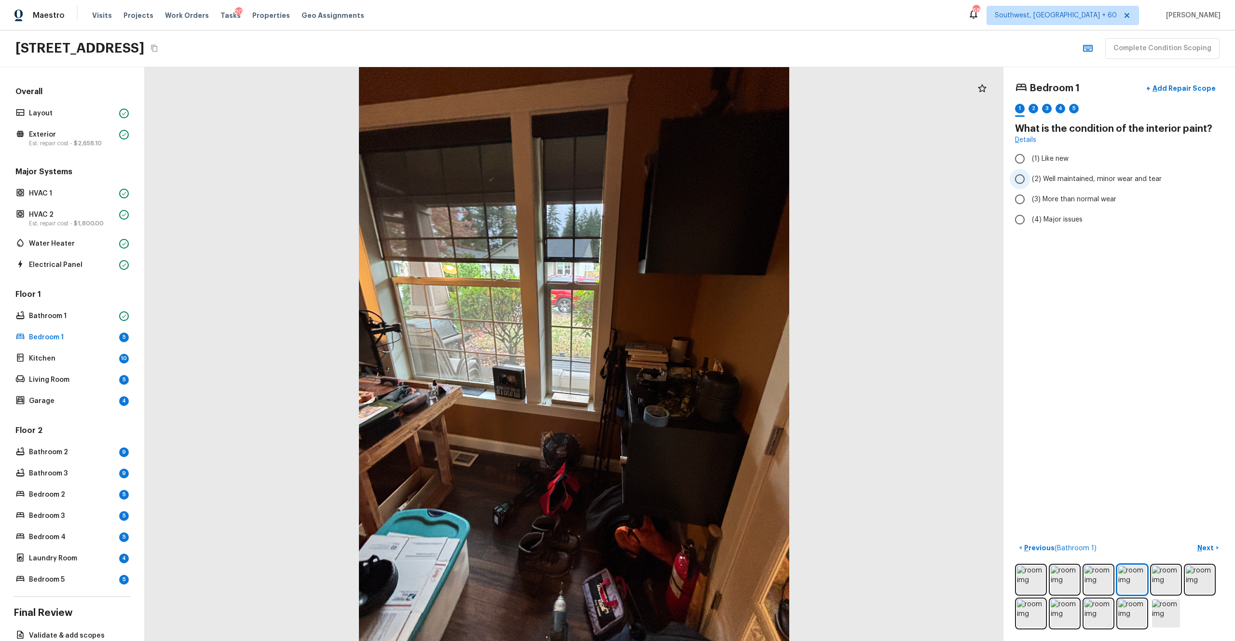
click at [694, 169] on label "(2) Well maintained, minor wear and tear" at bounding box center [1113, 179] width 206 height 20
click at [694, 169] on input "(2) Well maintained, minor wear and tear" at bounding box center [1020, 179] width 20 height 20
radio input "true"
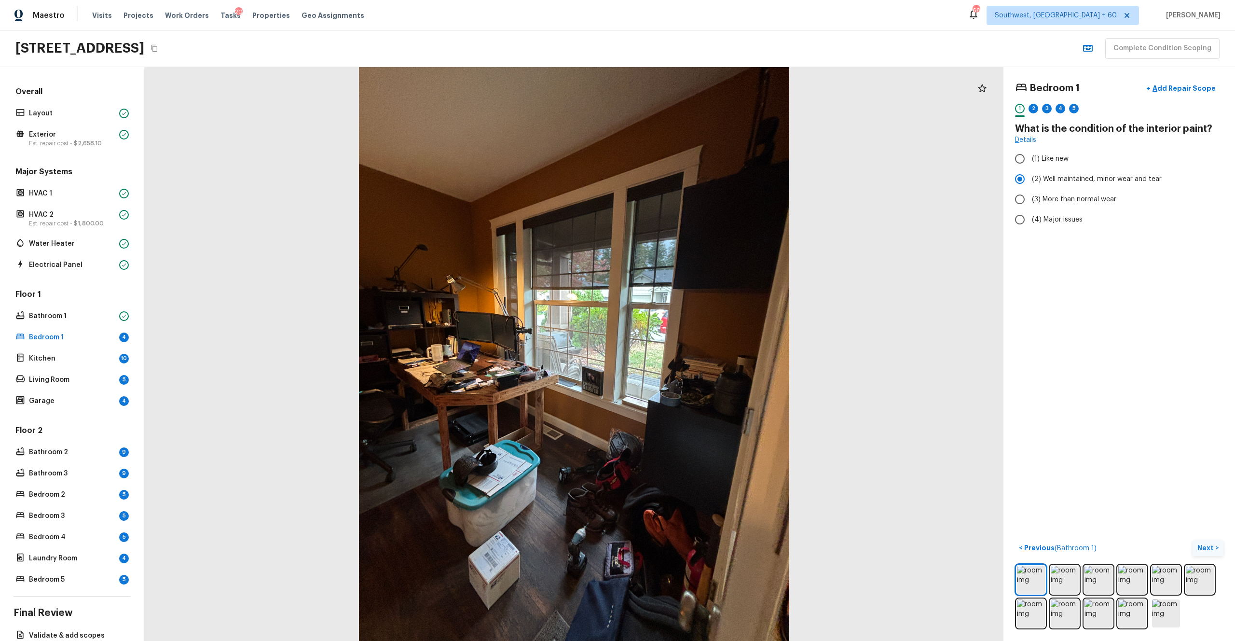
click at [694, 352] on button "Next >" at bounding box center [1208, 548] width 31 height 16
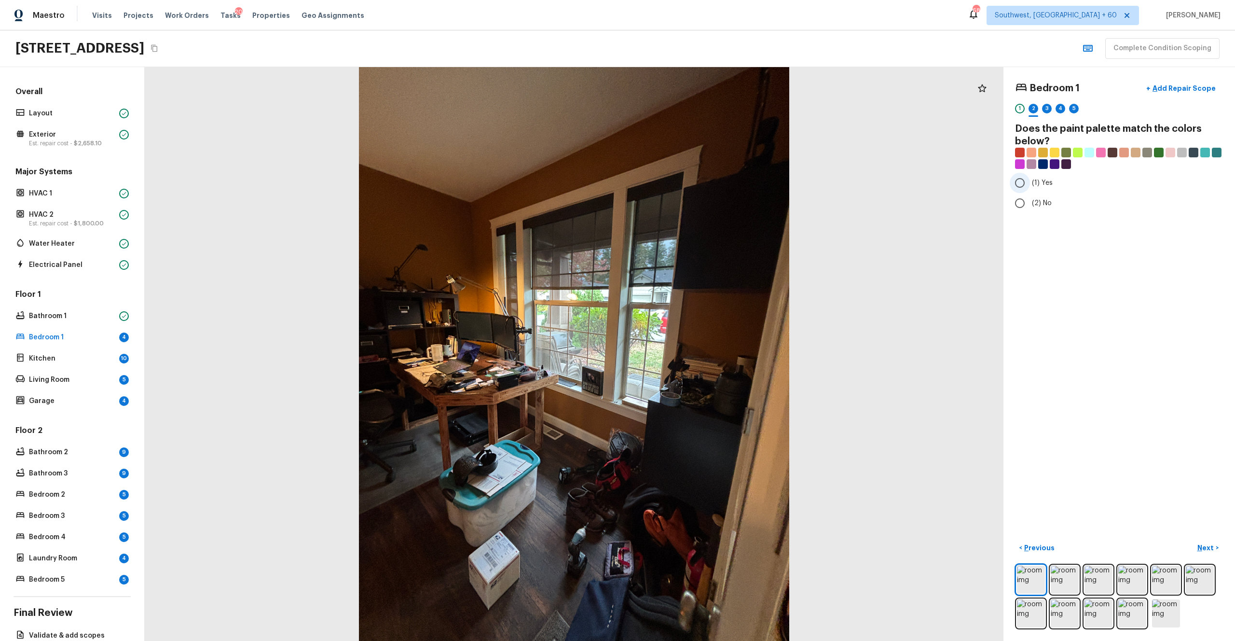
click at [694, 182] on span "(1) Yes" at bounding box center [1042, 183] width 21 height 10
click at [694, 182] on input "(1) Yes" at bounding box center [1020, 183] width 20 height 20
radio input "true"
click at [694, 352] on button "Next >" at bounding box center [1208, 548] width 31 height 16
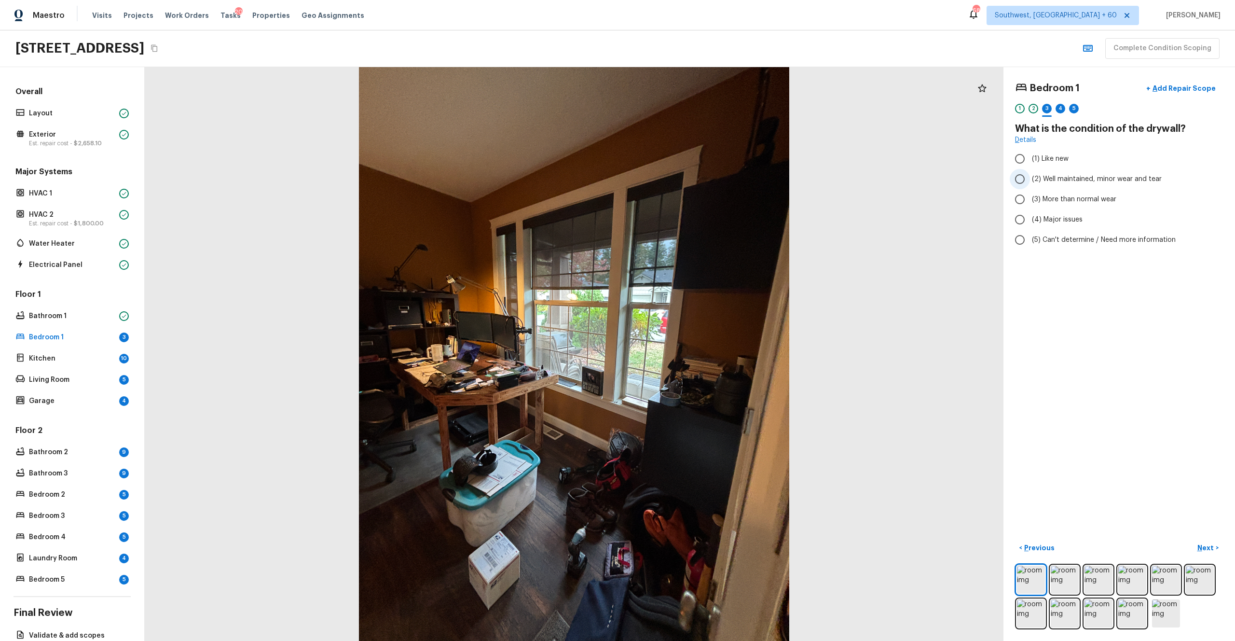
click at [694, 184] on label "(2) Well maintained, minor wear and tear" at bounding box center [1113, 179] width 206 height 20
click at [694, 184] on input "(2) Well maintained, minor wear and tear" at bounding box center [1020, 179] width 20 height 20
radio input "true"
click at [694, 352] on p "Next" at bounding box center [1206, 548] width 18 height 10
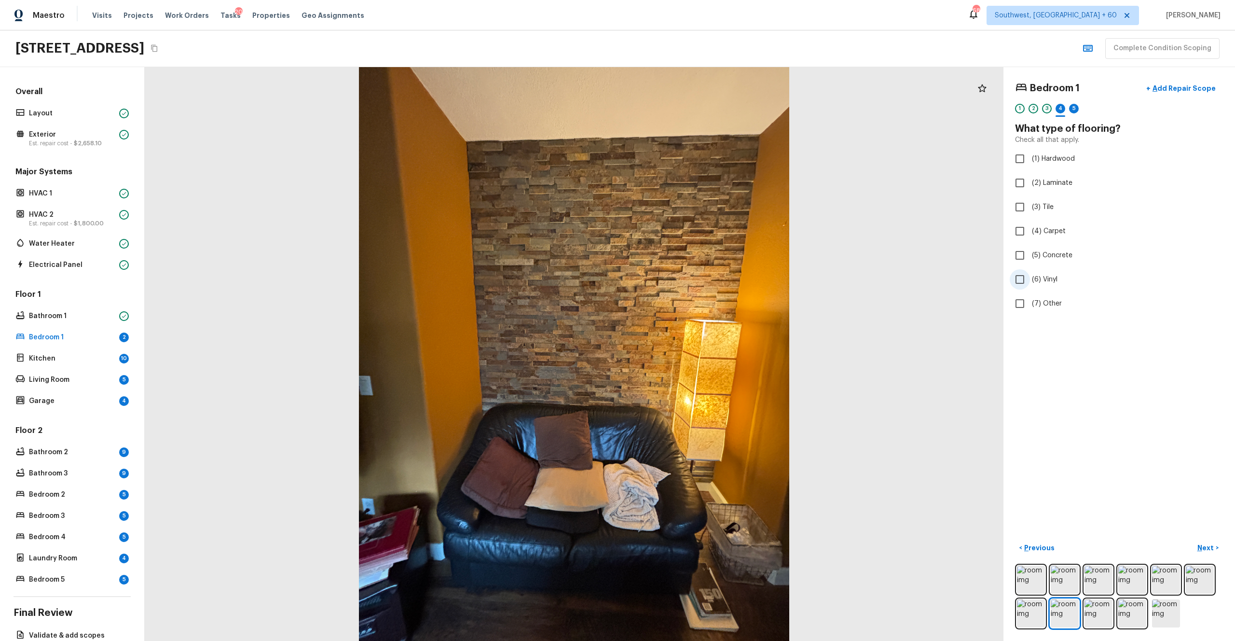
click at [694, 278] on label "(6) Vinyl" at bounding box center [1113, 279] width 206 height 20
click at [694, 278] on input "(6) Vinyl" at bounding box center [1020, 279] width 20 height 20
checkbox input "true"
click at [694, 352] on p "Next" at bounding box center [1206, 548] width 18 height 10
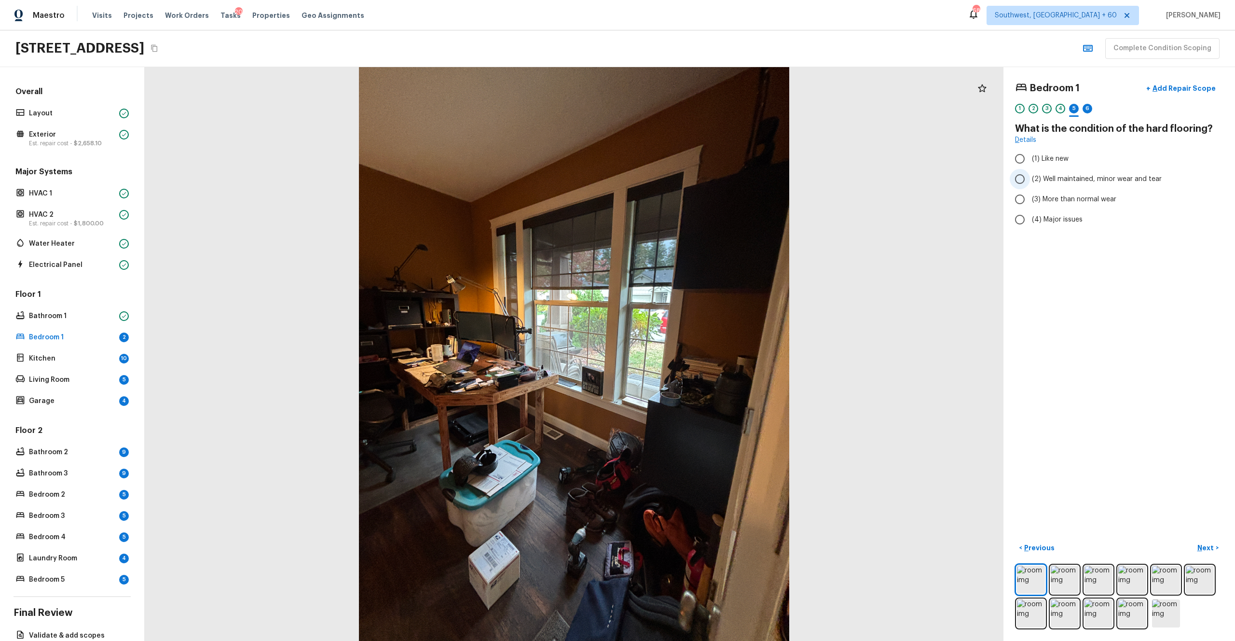
click at [694, 181] on span "(2) Well maintained, minor wear and tear" at bounding box center [1097, 179] width 130 height 10
click at [694, 181] on input "(2) Well maintained, minor wear and tear" at bounding box center [1020, 179] width 20 height 20
radio input "true"
click at [694, 352] on p "Next" at bounding box center [1206, 548] width 18 height 10
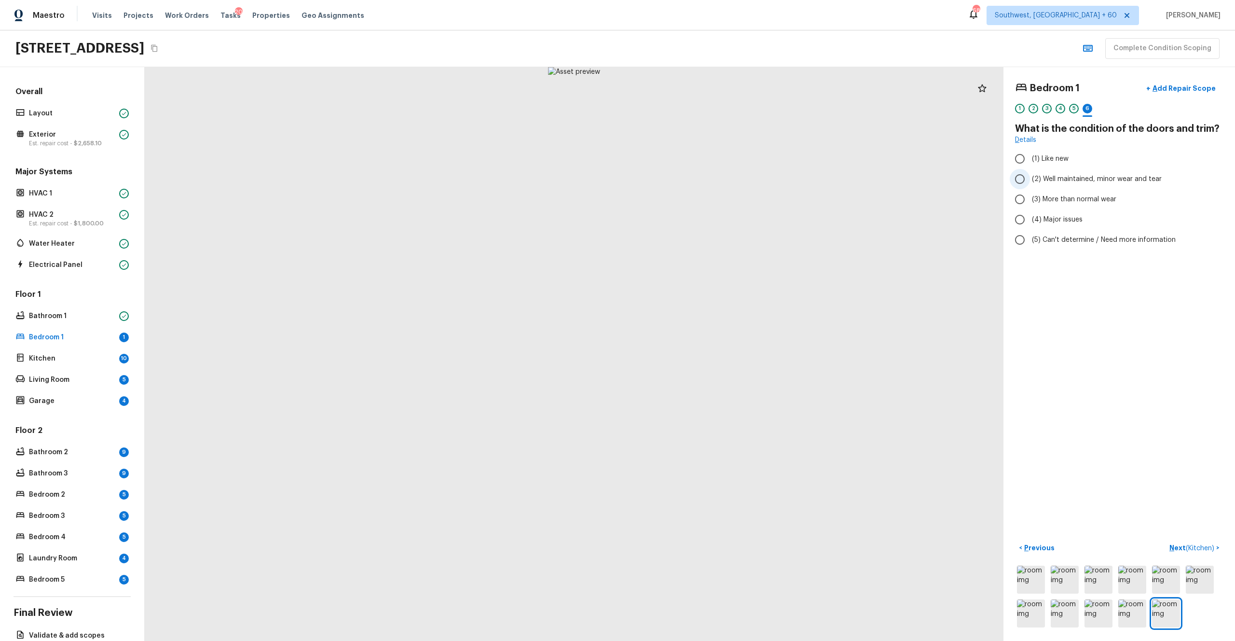
click at [694, 180] on span "(2) Well maintained, minor wear and tear" at bounding box center [1097, 179] width 130 height 10
click at [694, 180] on input "(2) Well maintained, minor wear and tear" at bounding box center [1020, 179] width 20 height 20
radio input "true"
click at [694, 352] on p "Next ( Kitchen )" at bounding box center [1192, 548] width 47 height 10
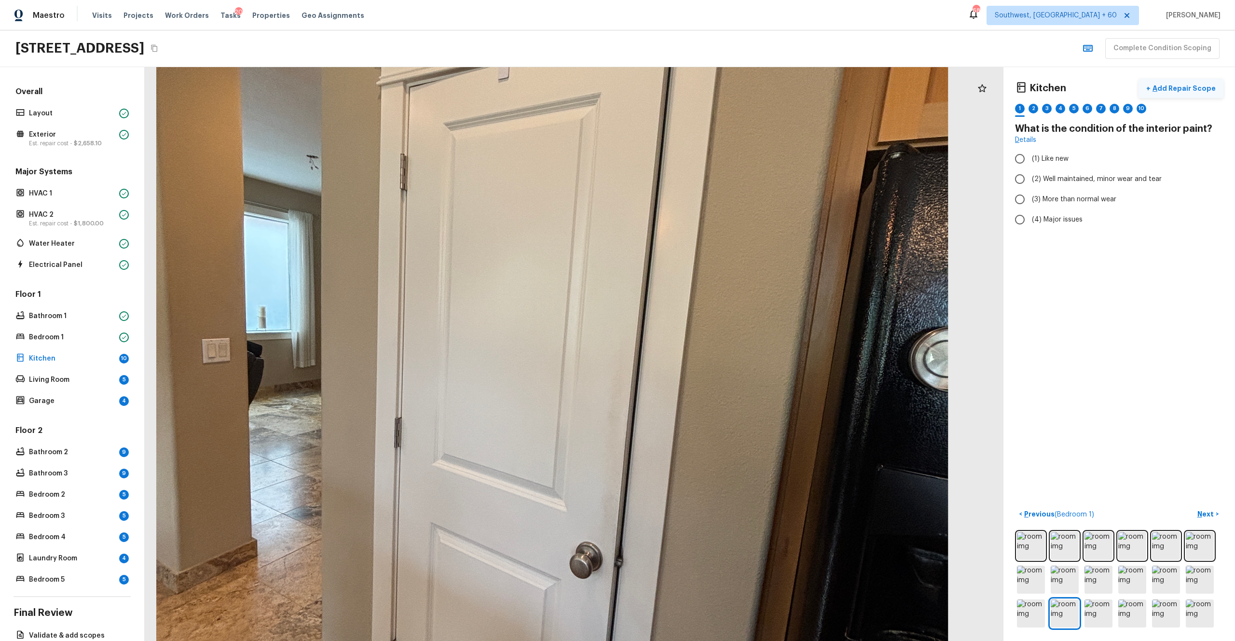
click at [694, 88] on p "Add Repair Scope" at bounding box center [1183, 88] width 65 height 10
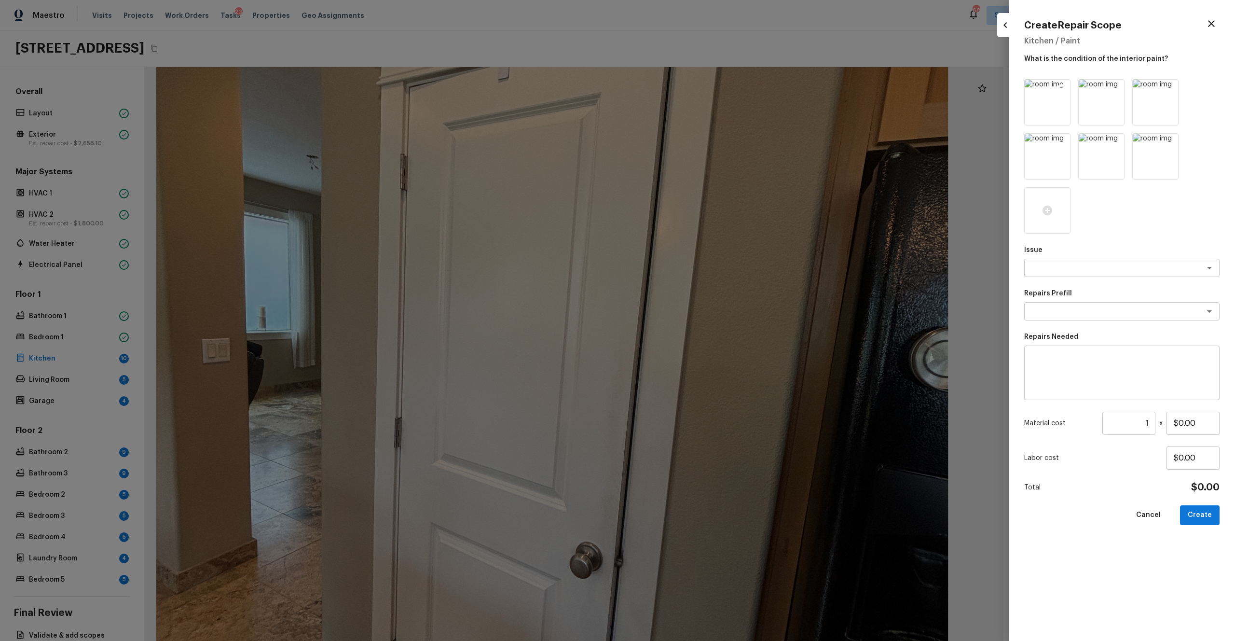
click at [694, 90] on icon at bounding box center [1062, 88] width 8 height 8
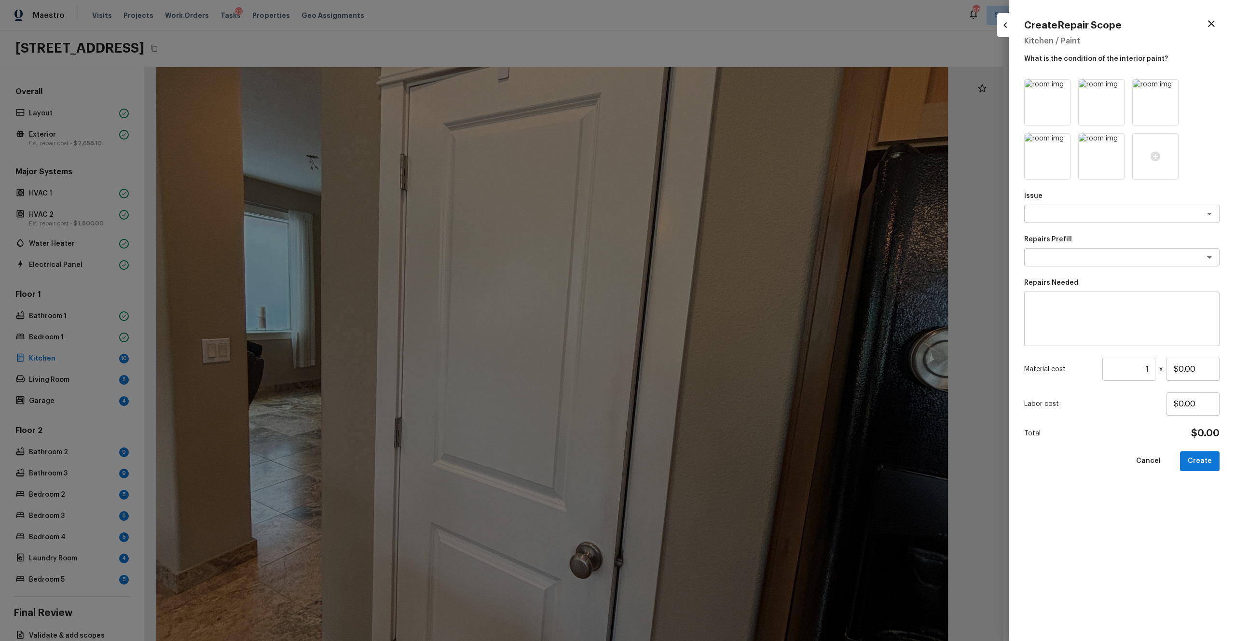
click at [694, 90] on icon at bounding box center [1062, 88] width 8 height 8
click at [694, 90] on icon at bounding box center [1116, 88] width 8 height 8
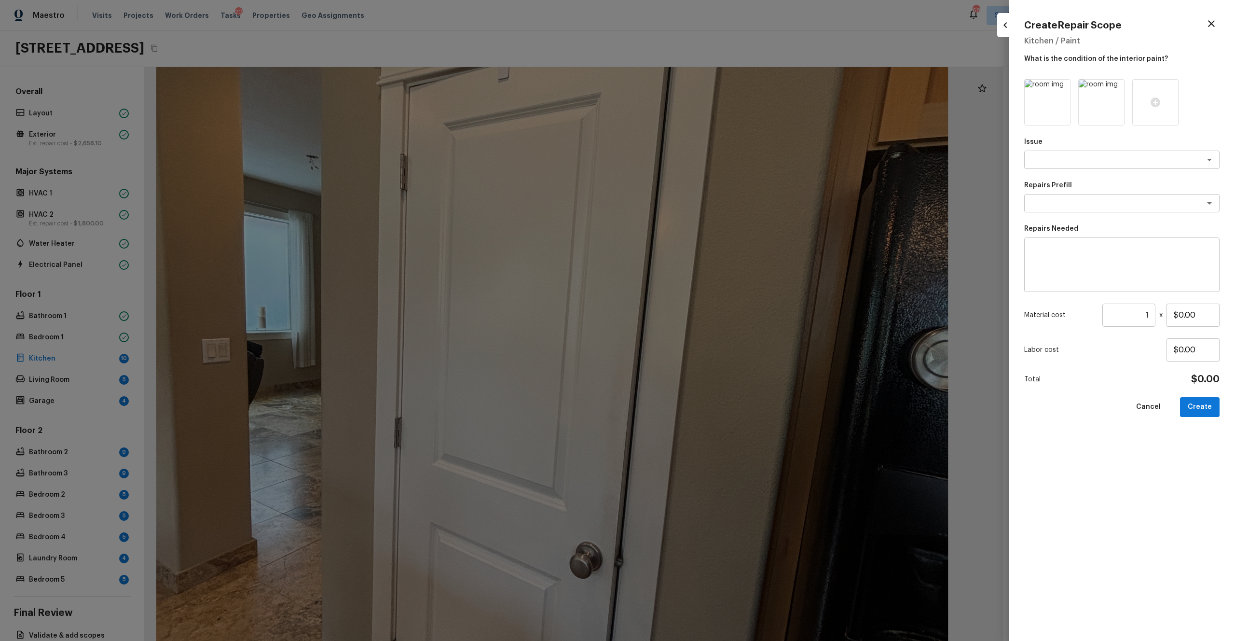
click at [694, 90] on icon at bounding box center [1062, 88] width 8 height 8
click at [694, 105] on icon at bounding box center [1048, 102] width 10 height 10
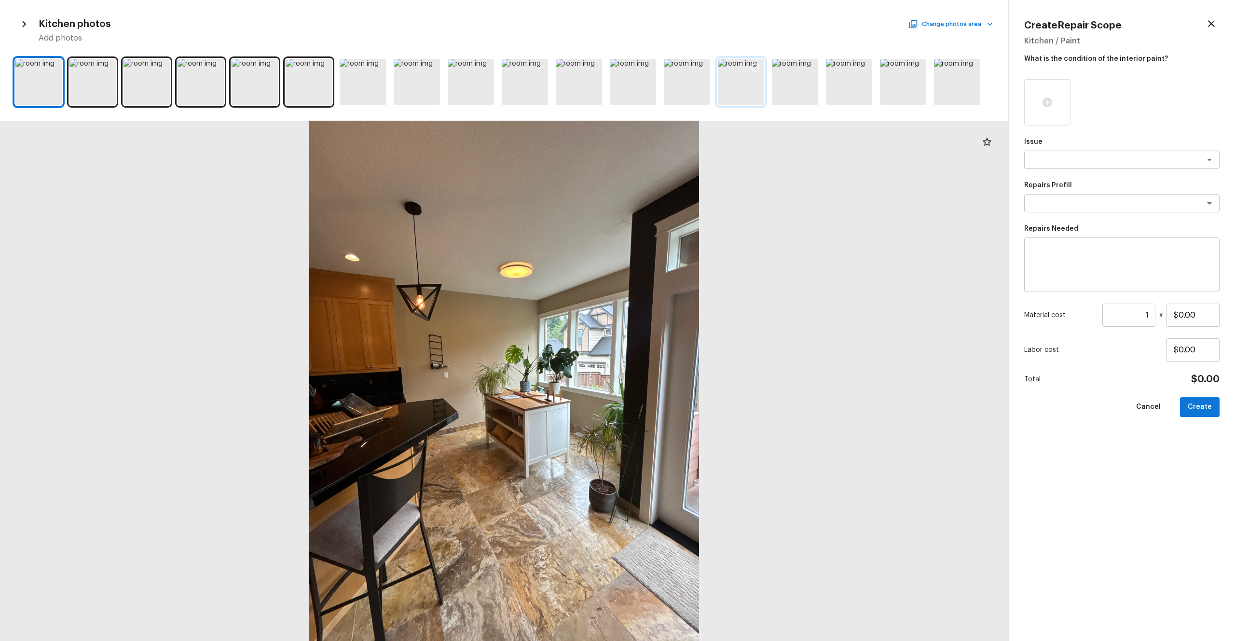
click at [694, 65] on icon at bounding box center [756, 68] width 10 height 10
click at [694, 167] on div "x ​" at bounding box center [1121, 160] width 195 height 18
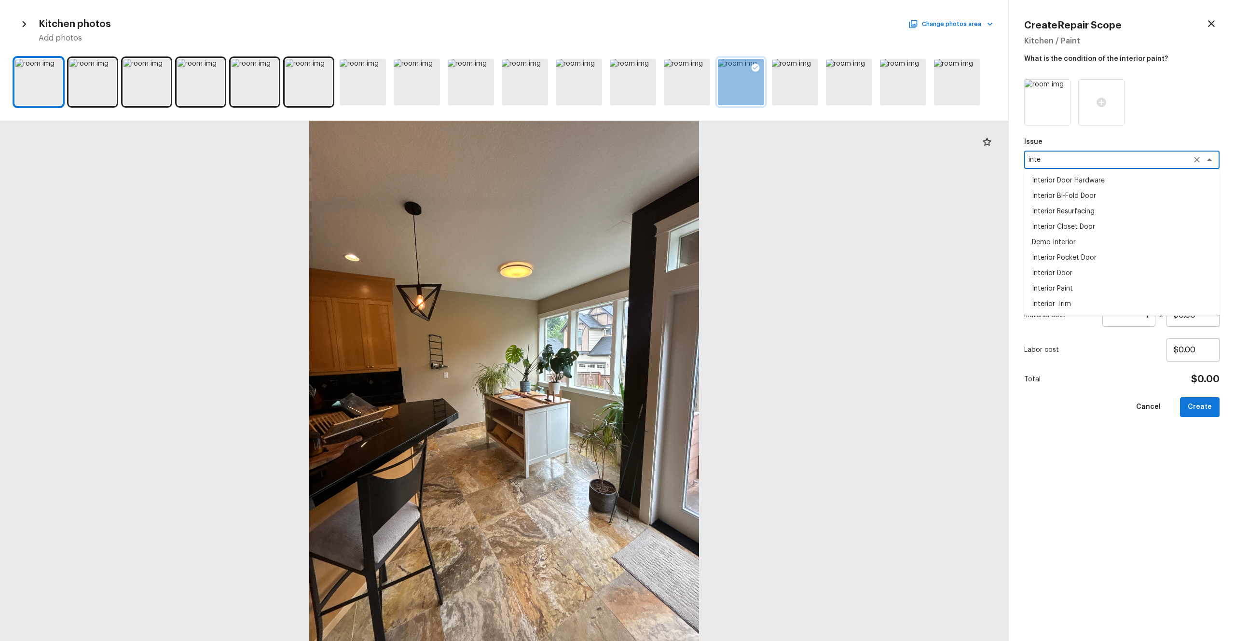
click at [694, 275] on li "Interior Door" at bounding box center [1121, 272] width 195 height 15
type textarea "Interior Door"
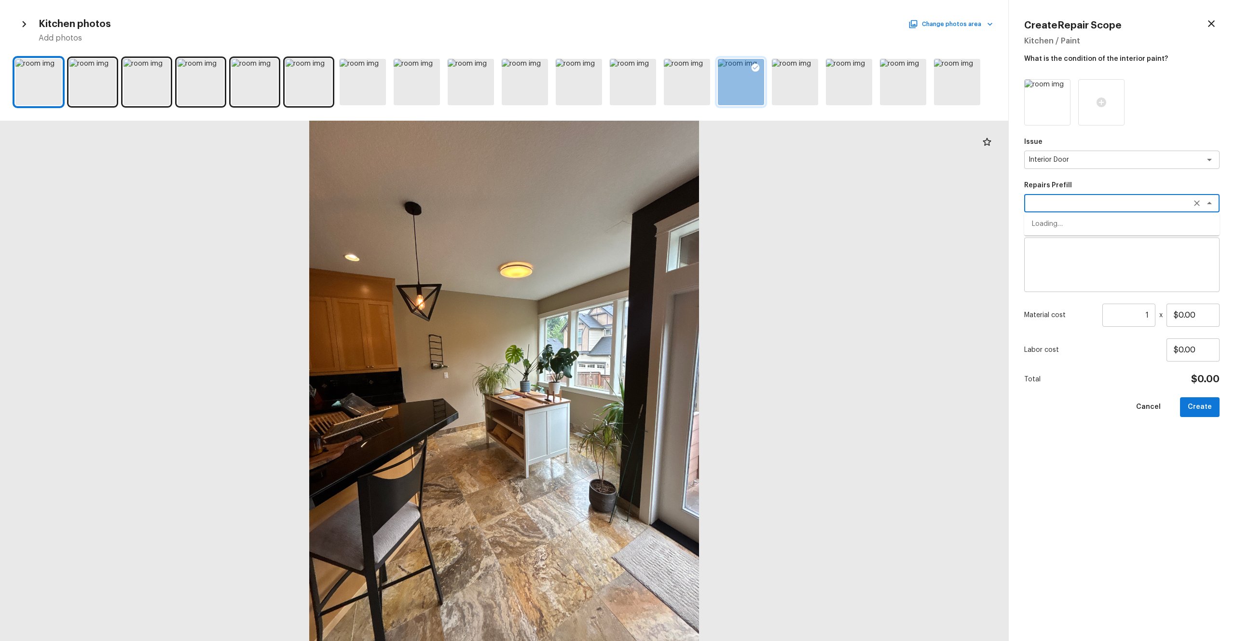
click at [694, 206] on textarea at bounding box center [1109, 203] width 160 height 10
click at [694, 224] on li "Interior Door Repair" at bounding box center [1121, 223] width 195 height 15
type textarea "Interior Door Repair"
type textarea "Repair the existing interior door as directed by the PM. Ensure that the repair…"
type input "$12.57"
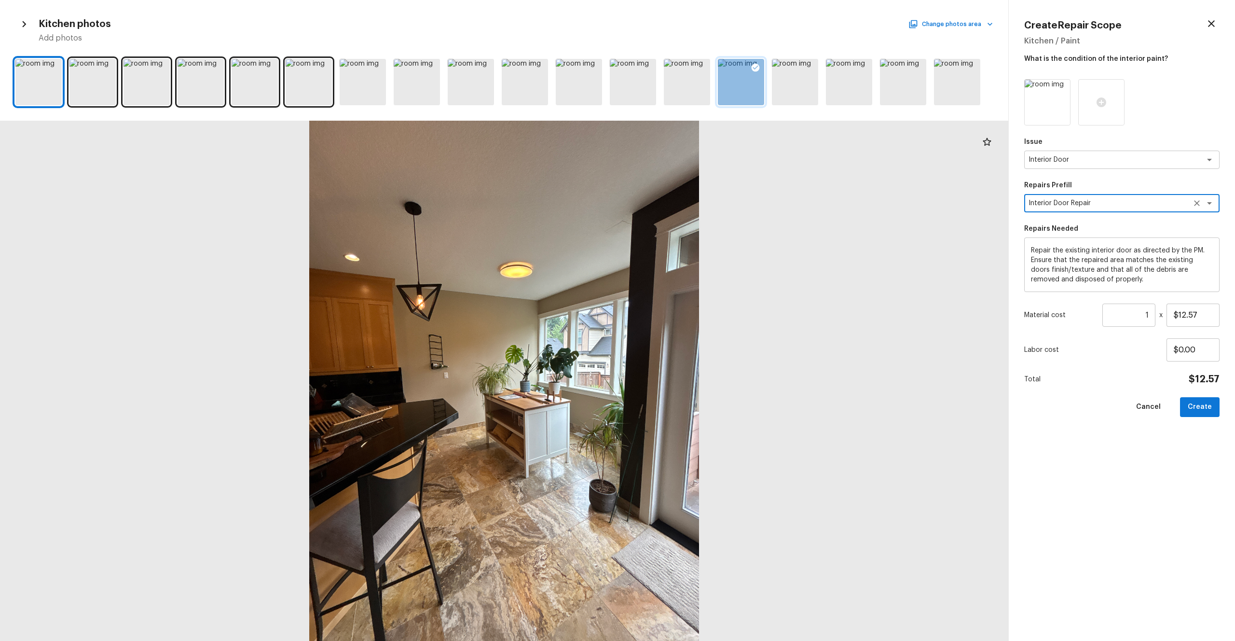
type textarea "Interior Door Repair"
drag, startPoint x: 1108, startPoint y: 281, endPoint x: 967, endPoint y: 193, distance: 166.0
click at [694, 193] on div "Kitchen photos Change photos area Add photos Create Repair Scope Kitchen / Pain…" at bounding box center [617, 320] width 1235 height 641
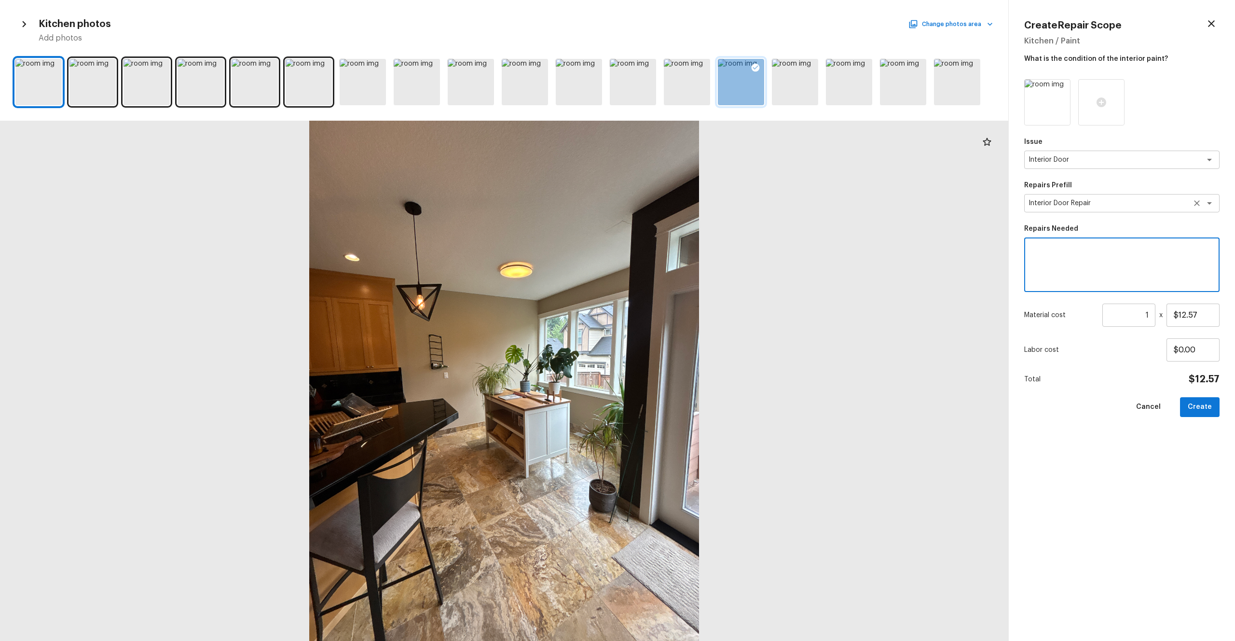
click at [694, 206] on textarea "Interior Door Repair" at bounding box center [1109, 203] width 160 height 10
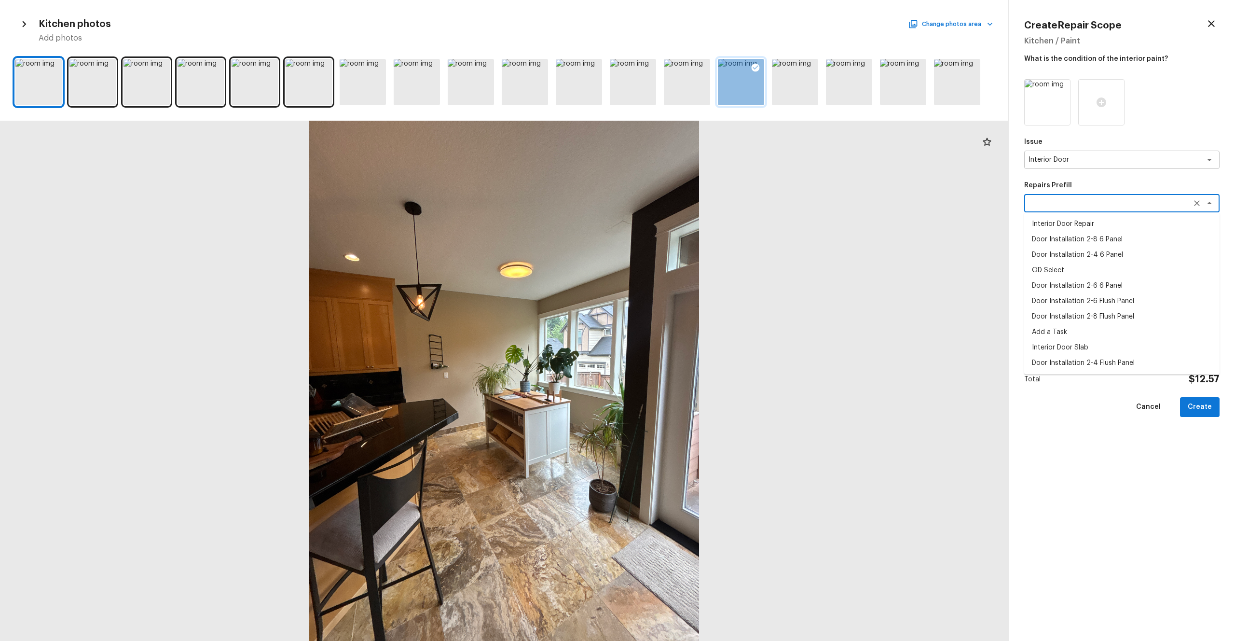
click at [694, 352] on div "Issue Interior Door x ​ Repairs Prefill x ​ Interior Door Repair Door Installat…" at bounding box center [1121, 352] width 195 height 546
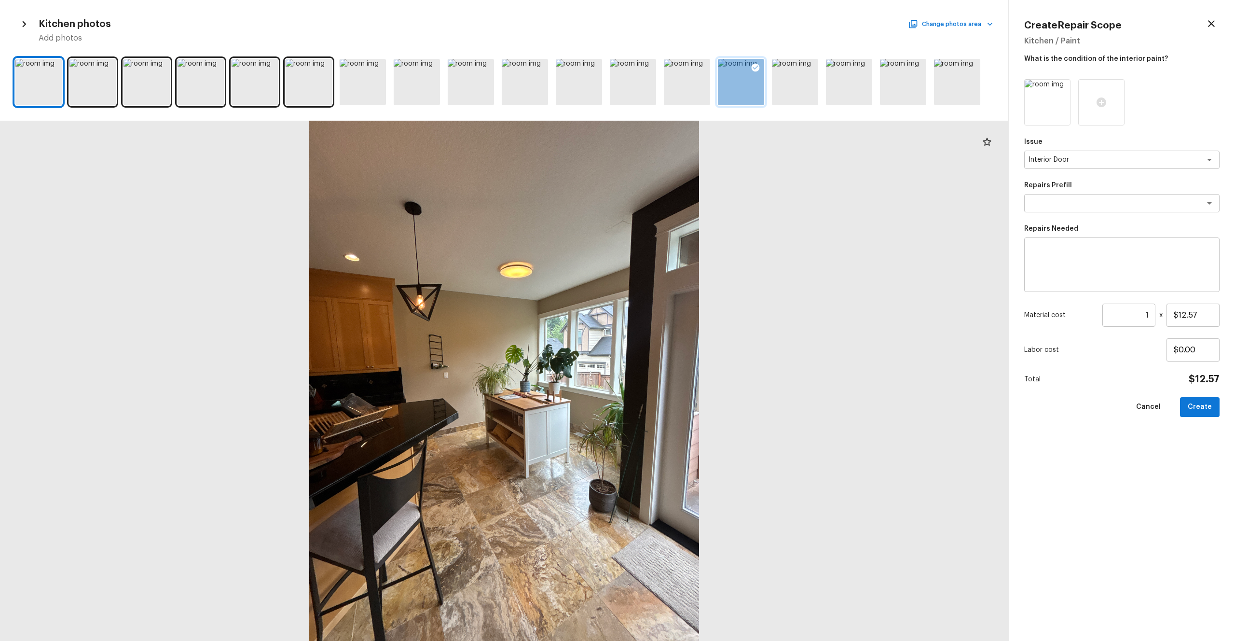
click at [694, 290] on div "x ​" at bounding box center [1121, 264] width 195 height 55
type textarea "Interior door repaint"
drag, startPoint x: 1202, startPoint y: 315, endPoint x: 1089, endPoint y: 316, distance: 112.9
click at [694, 316] on div "Material cost 1 ​ x $12.57" at bounding box center [1121, 314] width 195 height 23
type input "$65.00"
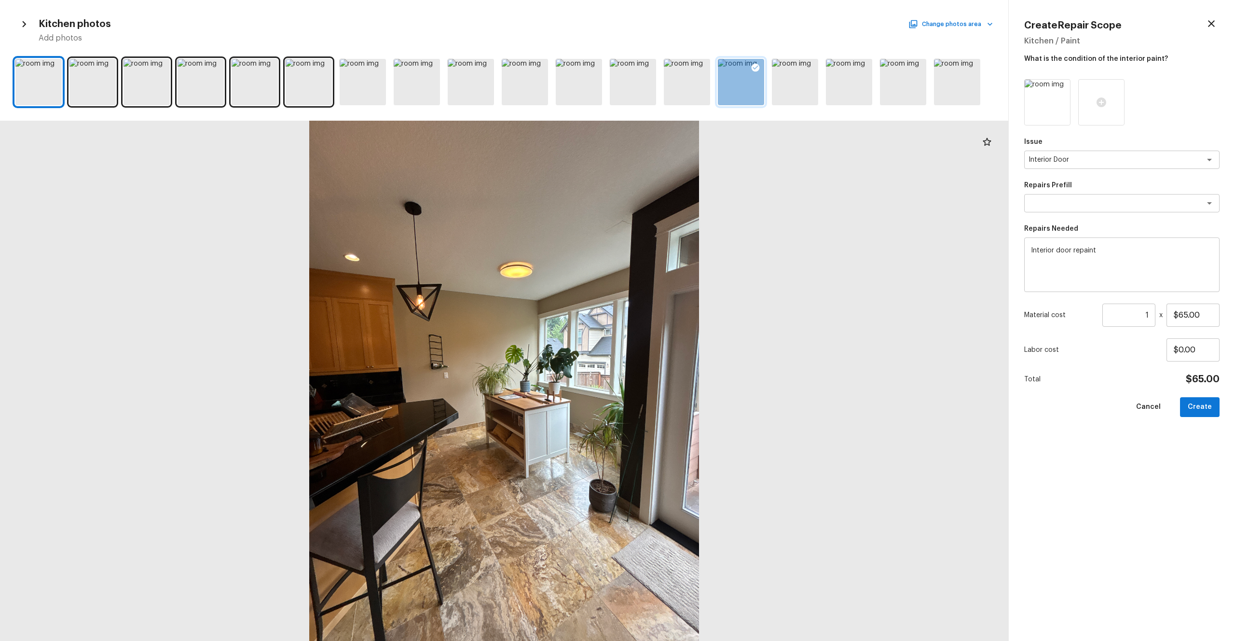
click at [694, 352] on div "Issue Interior Door x ​ Repairs Prefill x ​ Repairs Needed Interior door repain…" at bounding box center [1121, 352] width 195 height 546
click at [694, 352] on button "Create" at bounding box center [1200, 407] width 40 height 20
type input "$0.00"
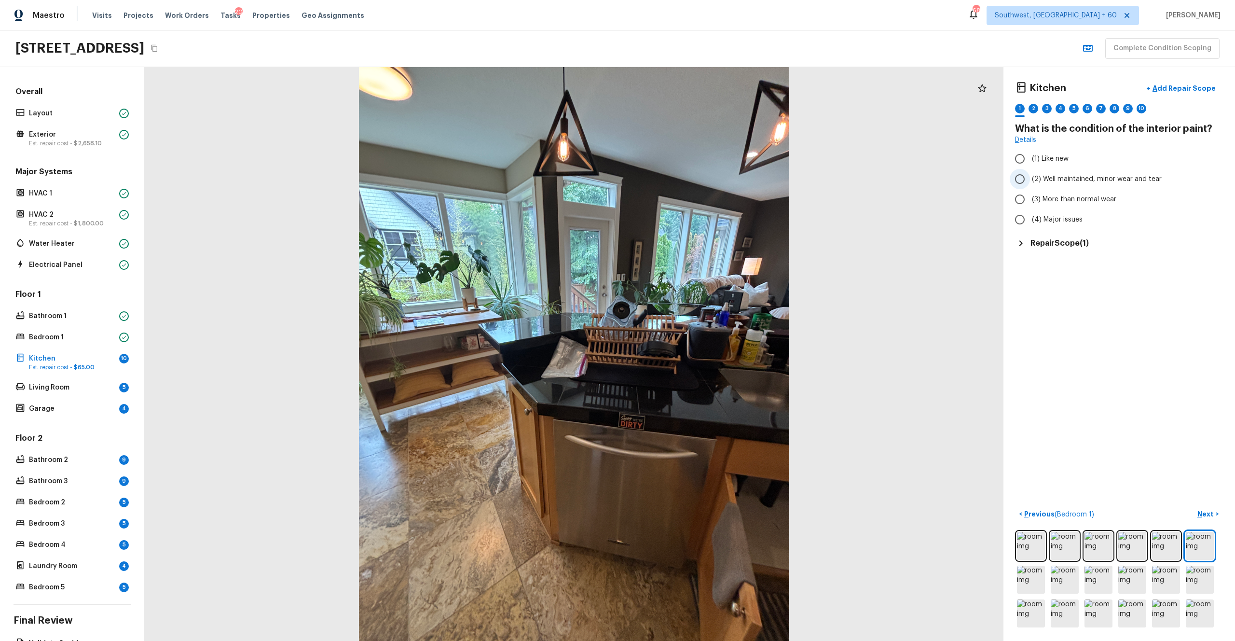
click at [694, 180] on span "(2) Well maintained, minor wear and tear" at bounding box center [1097, 179] width 130 height 10
click at [694, 180] on input "(2) Well maintained, minor wear and tear" at bounding box center [1020, 179] width 20 height 20
radio input "true"
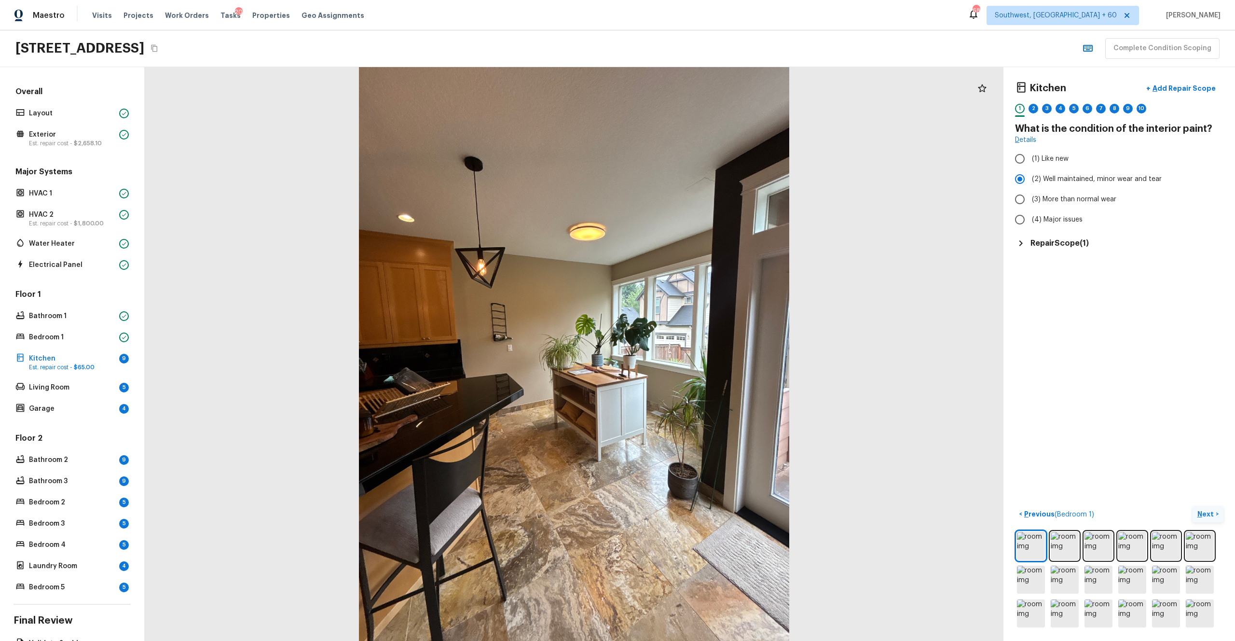
click at [694, 352] on p "Next" at bounding box center [1206, 514] width 18 height 10
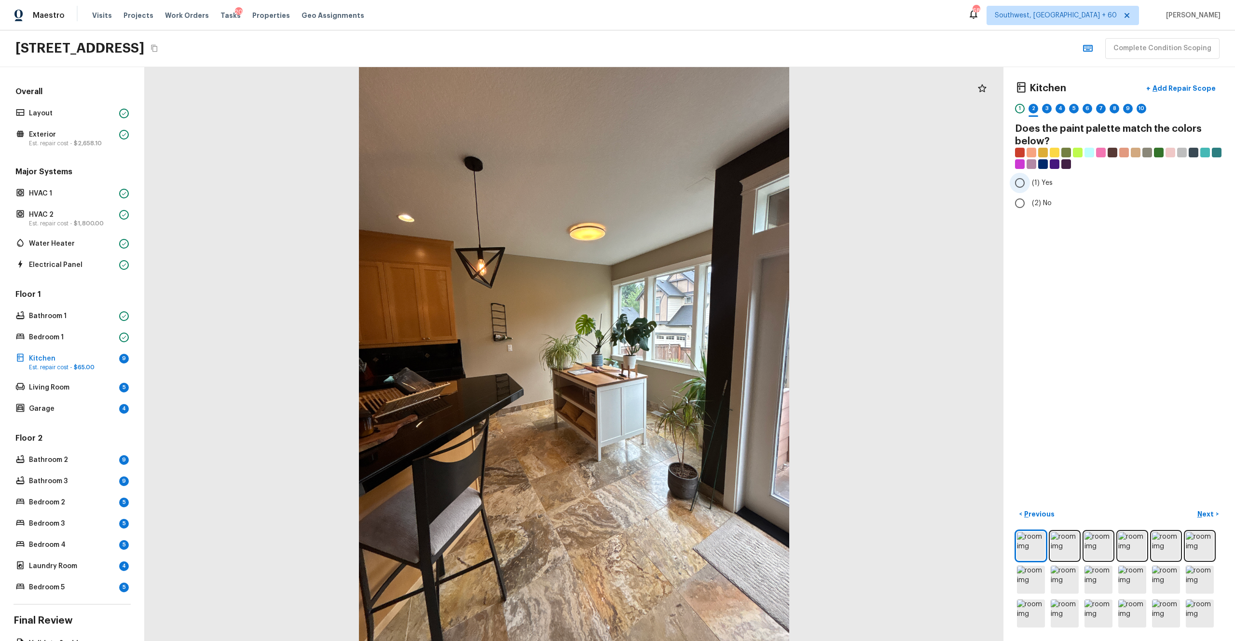
click at [694, 184] on span "(1) Yes" at bounding box center [1042, 183] width 21 height 10
click at [694, 184] on input "(1) Yes" at bounding box center [1020, 183] width 20 height 20
radio input "true"
click at [694, 352] on button "Next >" at bounding box center [1208, 514] width 31 height 16
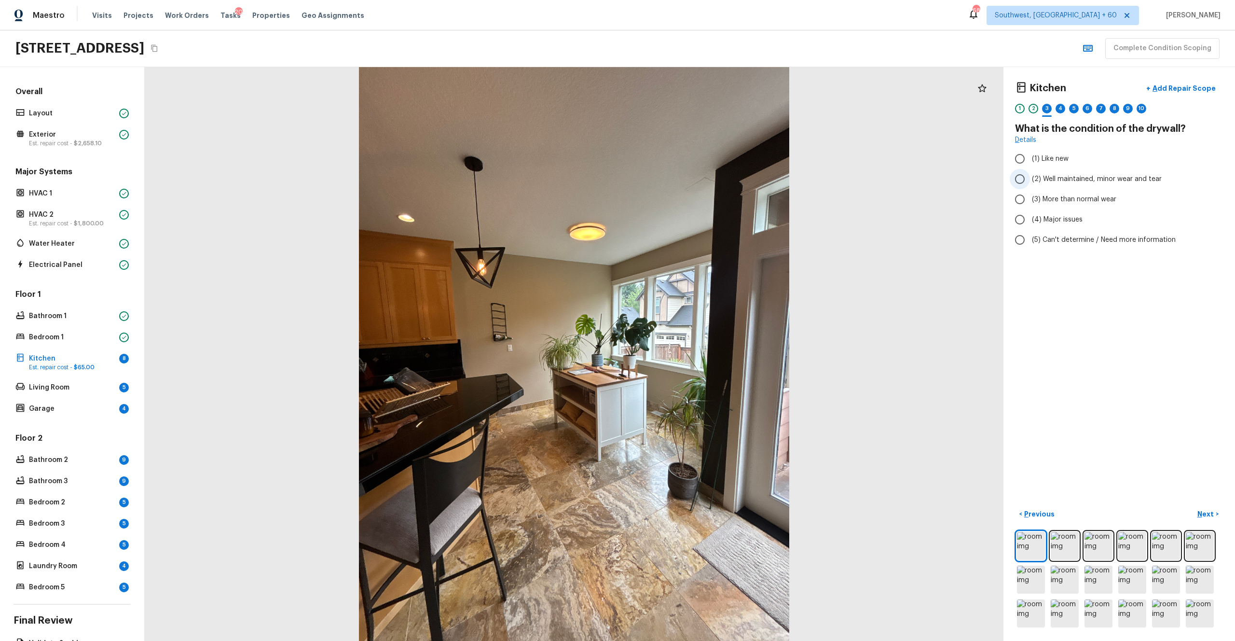
click at [694, 176] on span "(2) Well maintained, minor wear and tear" at bounding box center [1097, 179] width 130 height 10
click at [694, 176] on input "(2) Well maintained, minor wear and tear" at bounding box center [1020, 179] width 20 height 20
radio input "true"
click at [694, 352] on p "Next" at bounding box center [1206, 514] width 18 height 10
click at [694, 206] on span "(3) Tile" at bounding box center [1043, 207] width 22 height 10
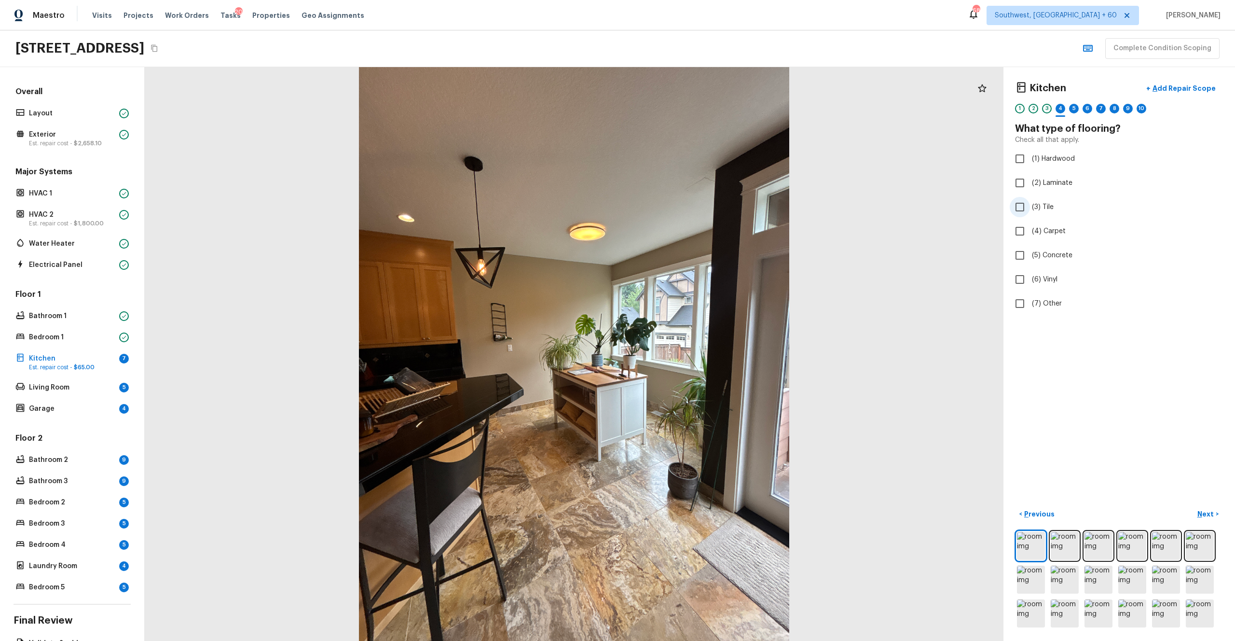
click at [694, 206] on input "(3) Tile" at bounding box center [1020, 207] width 20 height 20
checkbox input "true"
click at [694, 352] on p "Next" at bounding box center [1206, 514] width 18 height 10
click at [694, 179] on span "(2) Well maintained, minor wear and tear" at bounding box center [1097, 179] width 130 height 10
click at [694, 179] on input "(2) Well maintained, minor wear and tear" at bounding box center [1020, 179] width 20 height 20
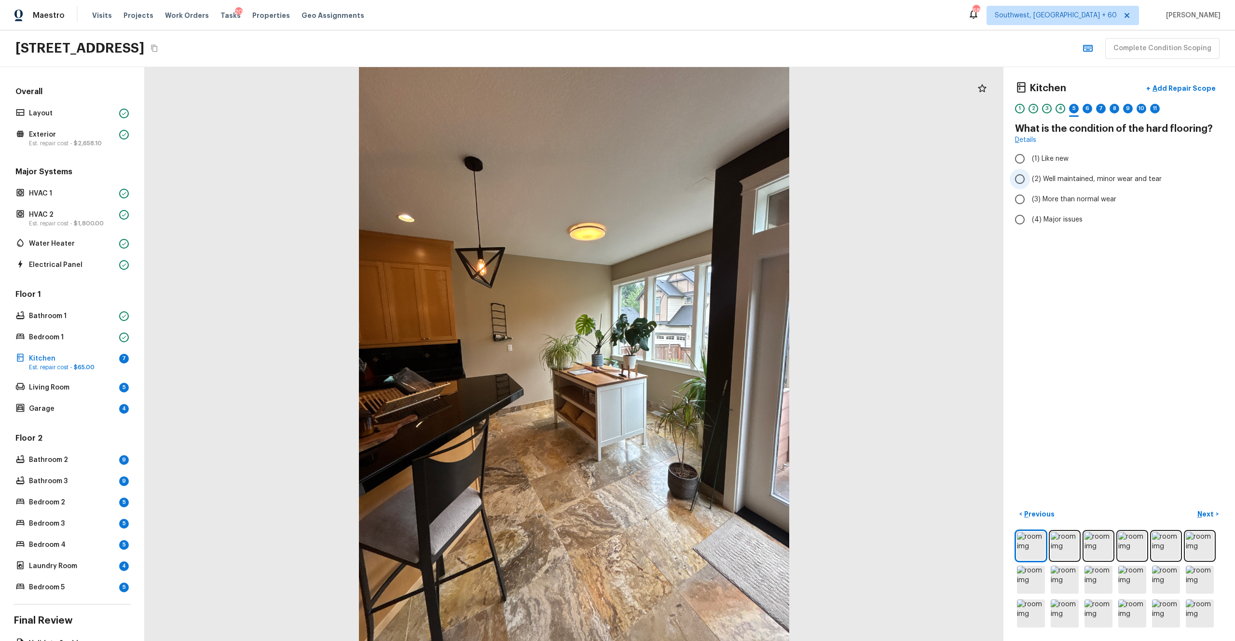
radio input "true"
click at [694, 352] on p "Next" at bounding box center [1206, 514] width 18 height 10
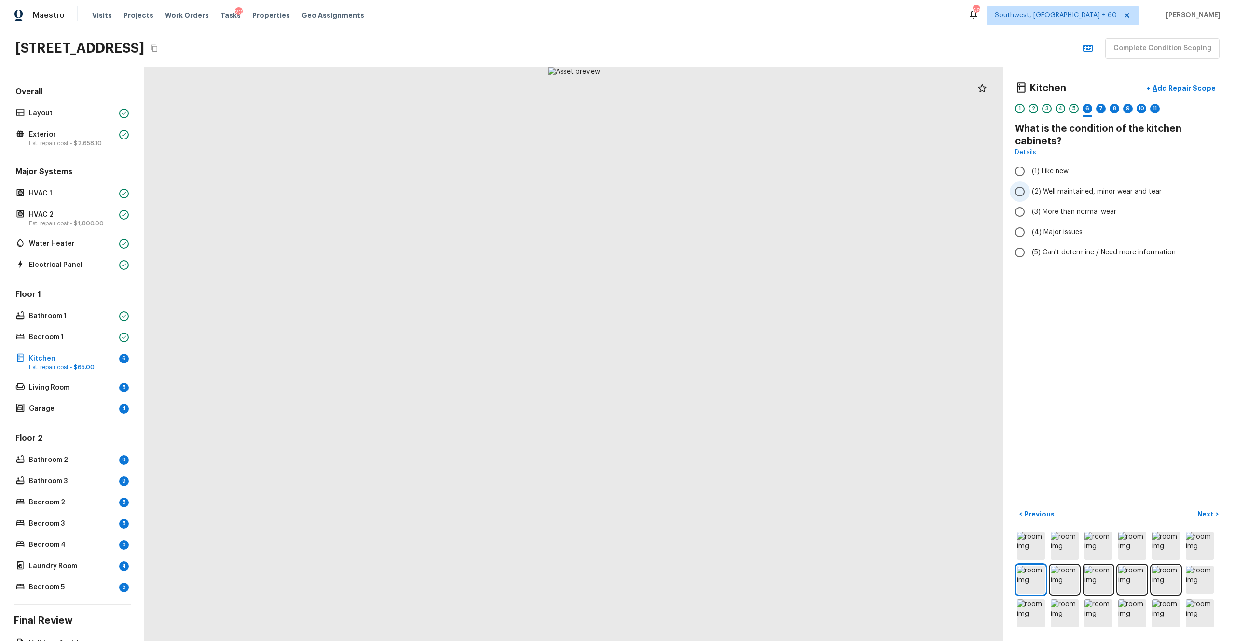
click at [694, 190] on span "(2) Well maintained, minor wear and tear" at bounding box center [1097, 192] width 130 height 10
click at [694, 190] on input "(2) Well maintained, minor wear and tear" at bounding box center [1020, 191] width 20 height 20
radio input "true"
click at [694, 352] on p "Next" at bounding box center [1206, 514] width 18 height 10
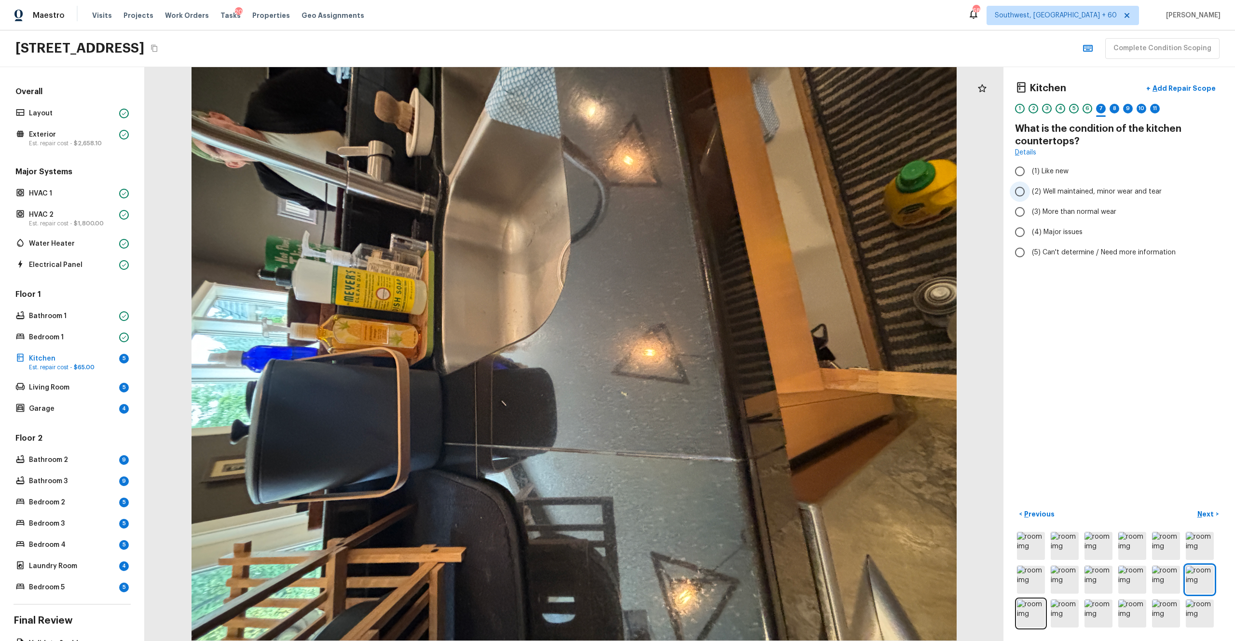
click at [694, 192] on span "(2) Well maintained, minor wear and tear" at bounding box center [1097, 192] width 130 height 10
click at [694, 192] on input "(2) Well maintained, minor wear and tear" at bounding box center [1020, 191] width 20 height 20
radio input "true"
click at [694, 352] on p "Next" at bounding box center [1206, 514] width 18 height 10
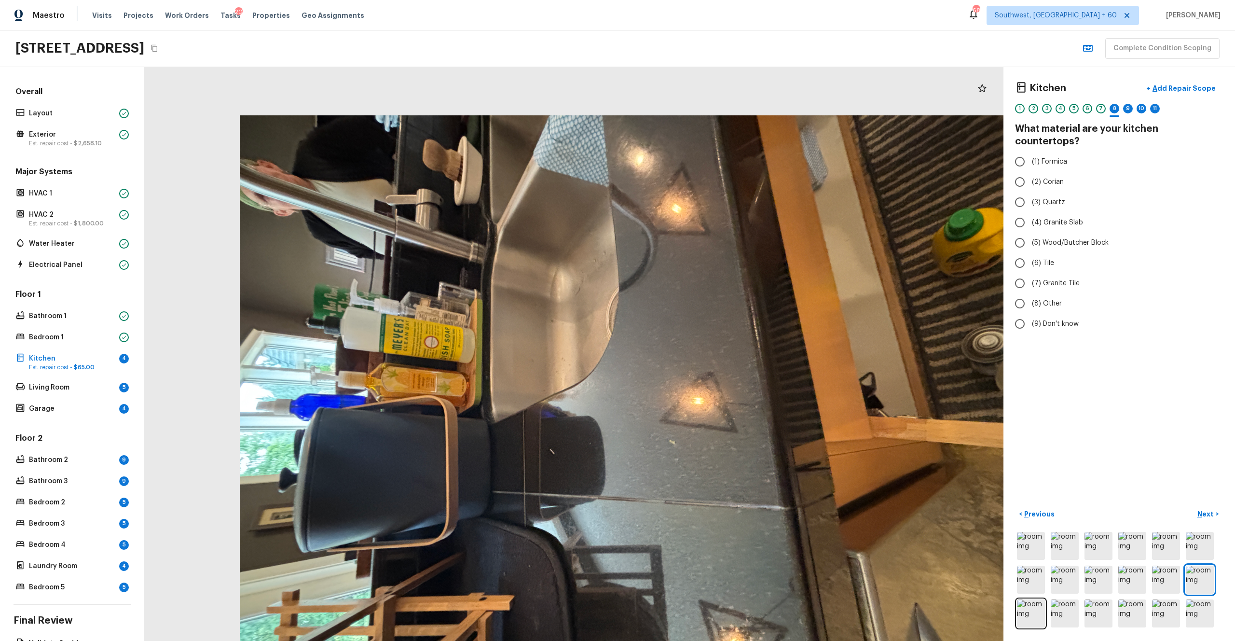
drag, startPoint x: 193, startPoint y: 69, endPoint x: 650, endPoint y: 290, distance: 507.7
click at [650, 290] on div at bounding box center [622, 402] width 859 height 574
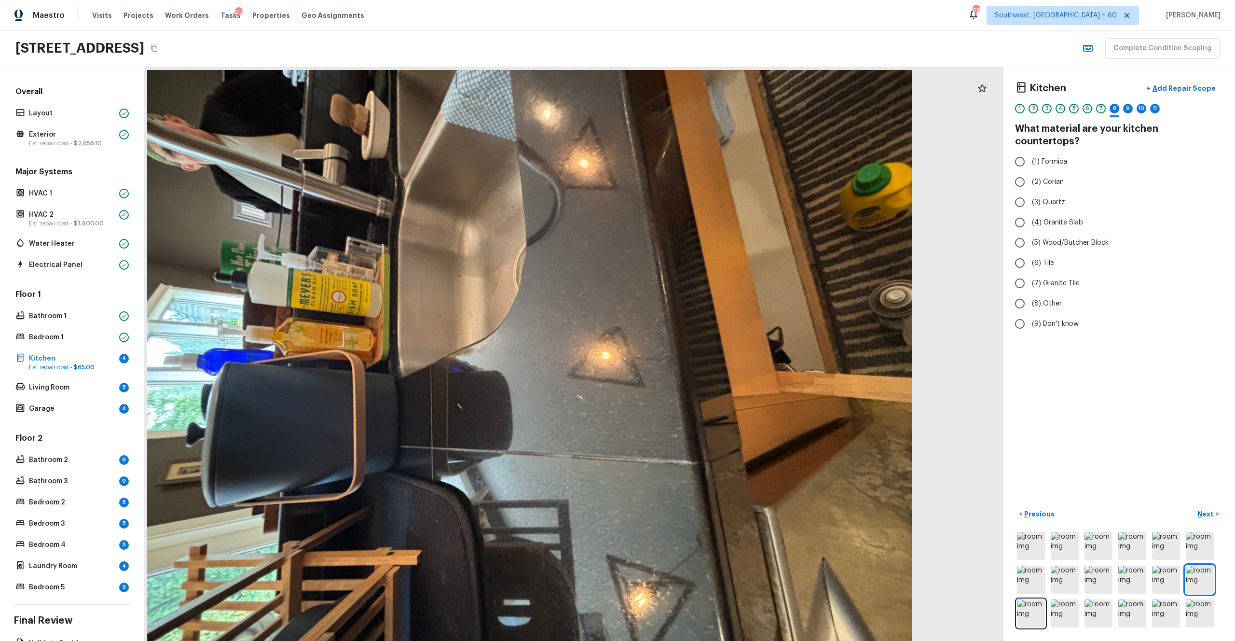
drag, startPoint x: 559, startPoint y: 295, endPoint x: 515, endPoint y: 298, distance: 44.5
click at [515, 298] on div at bounding box center [529, 357] width 859 height 574
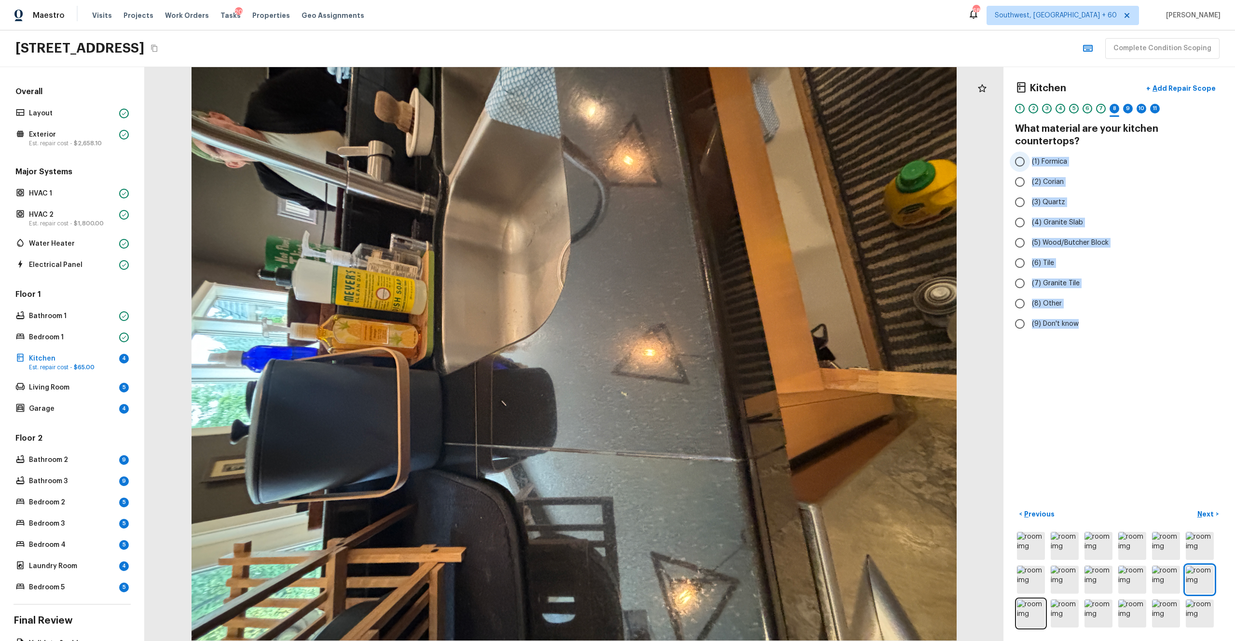
drag, startPoint x: 1082, startPoint y: 313, endPoint x: 1031, endPoint y: 151, distance: 169.8
click at [694, 151] on div "(1) Formica (2) Corian (3) Quartz (4) Granite Slab (5) Wood/Butcher Block (6) T…" at bounding box center [1119, 242] width 208 height 182
copy div "(1) Formica (2) Corian (3) Quartz (4) Granite Slab (5) Wood/Butcher Block (6) T…"
click at [694, 352] on div "Kitchen + Add Repair Scope 1 2 3 4 5 6 7 8 9 10 11 What material are your kitch…" at bounding box center [1119, 354] width 232 height 574
click at [694, 192] on label "(3) Quartz" at bounding box center [1113, 202] width 206 height 20
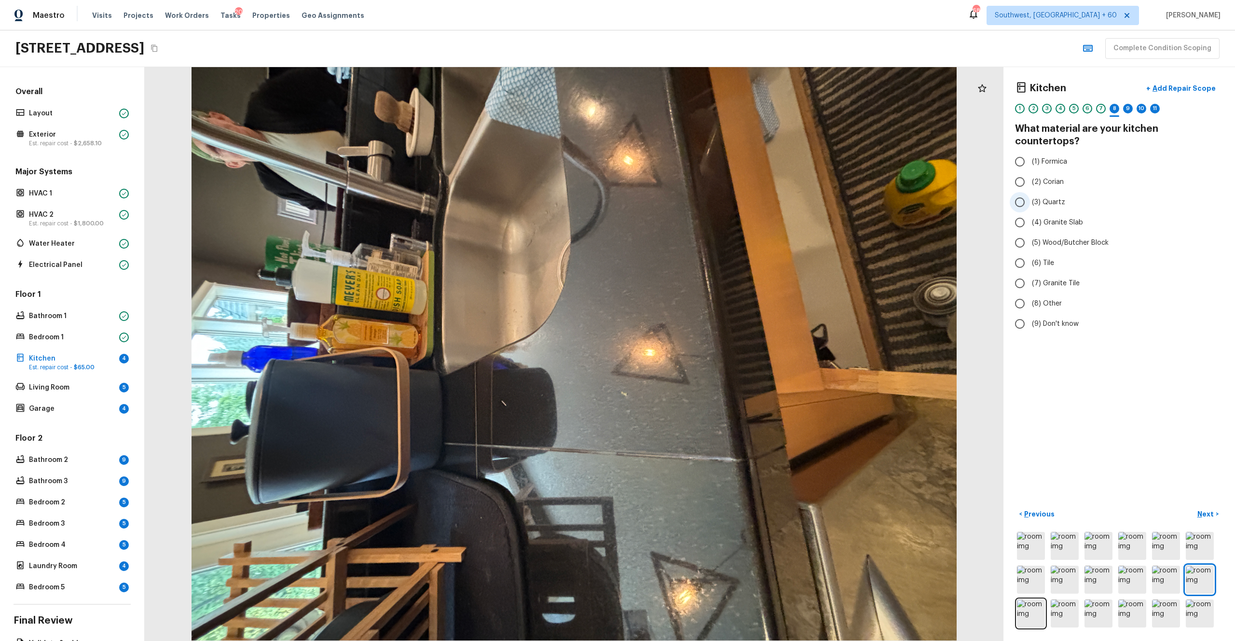
click at [694, 192] on input "(3) Quartz" at bounding box center [1020, 202] width 20 height 20
radio input "true"
click at [694, 352] on p "Next" at bounding box center [1206, 514] width 18 height 10
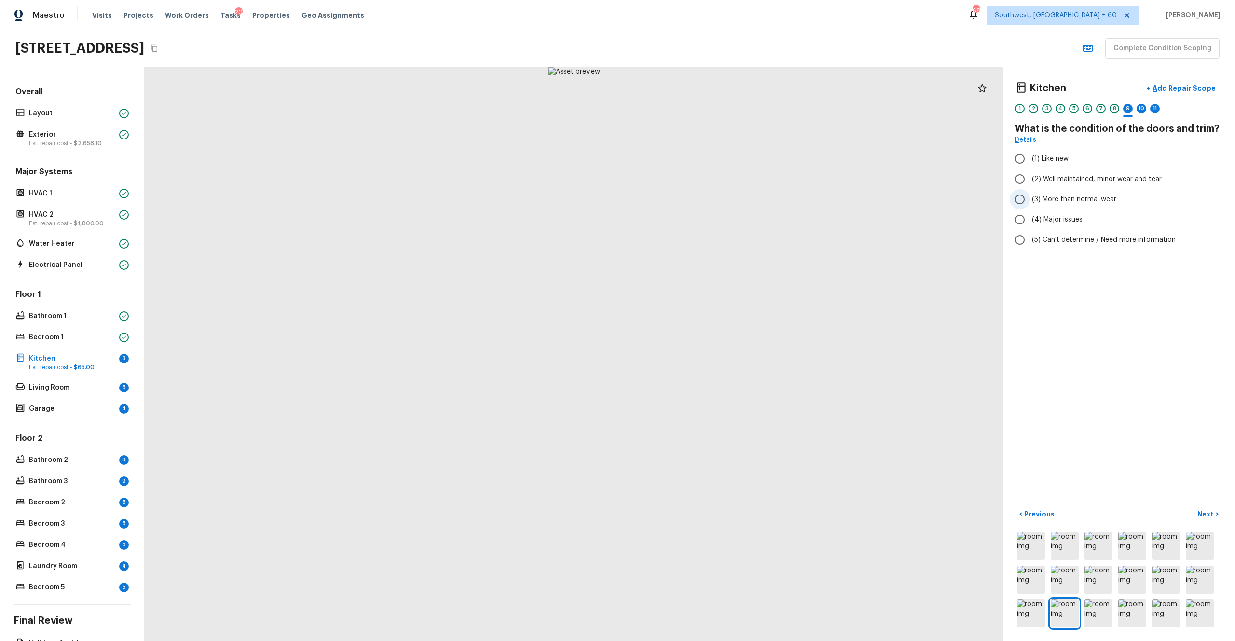
click at [694, 196] on span "(3) More than normal wear" at bounding box center [1074, 199] width 84 height 10
click at [694, 196] on input "(3) More than normal wear" at bounding box center [1020, 199] width 20 height 20
radio input "true"
click at [694, 352] on button "Next >" at bounding box center [1208, 514] width 31 height 16
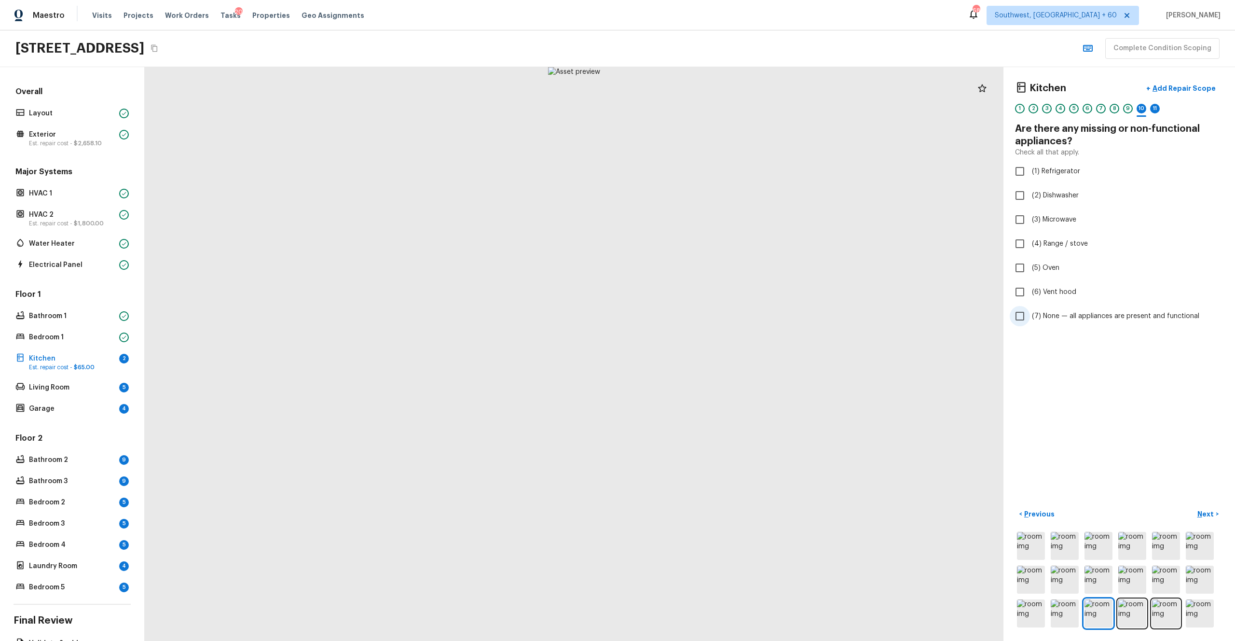
click at [694, 320] on span "(7) None — all appliances are present and functional" at bounding box center [1115, 316] width 167 height 10
click at [694, 320] on input "(7) None — all appliances are present and functional" at bounding box center [1020, 316] width 20 height 20
checkbox input "true"
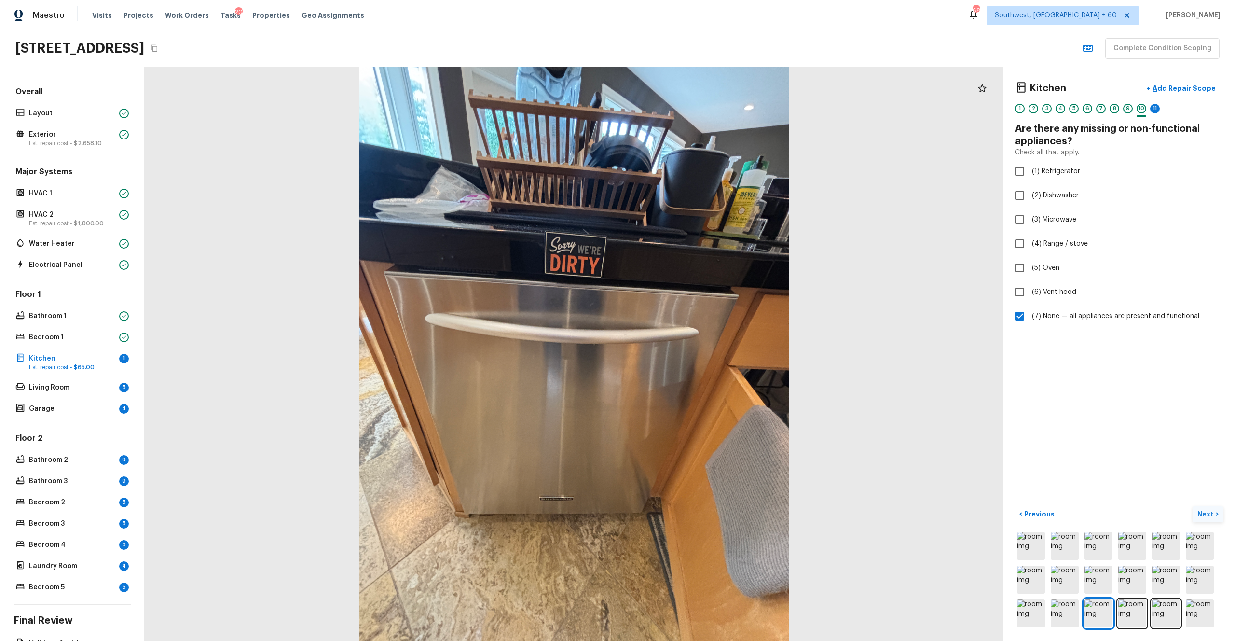
click at [694, 352] on p "Next" at bounding box center [1206, 514] width 18 height 10
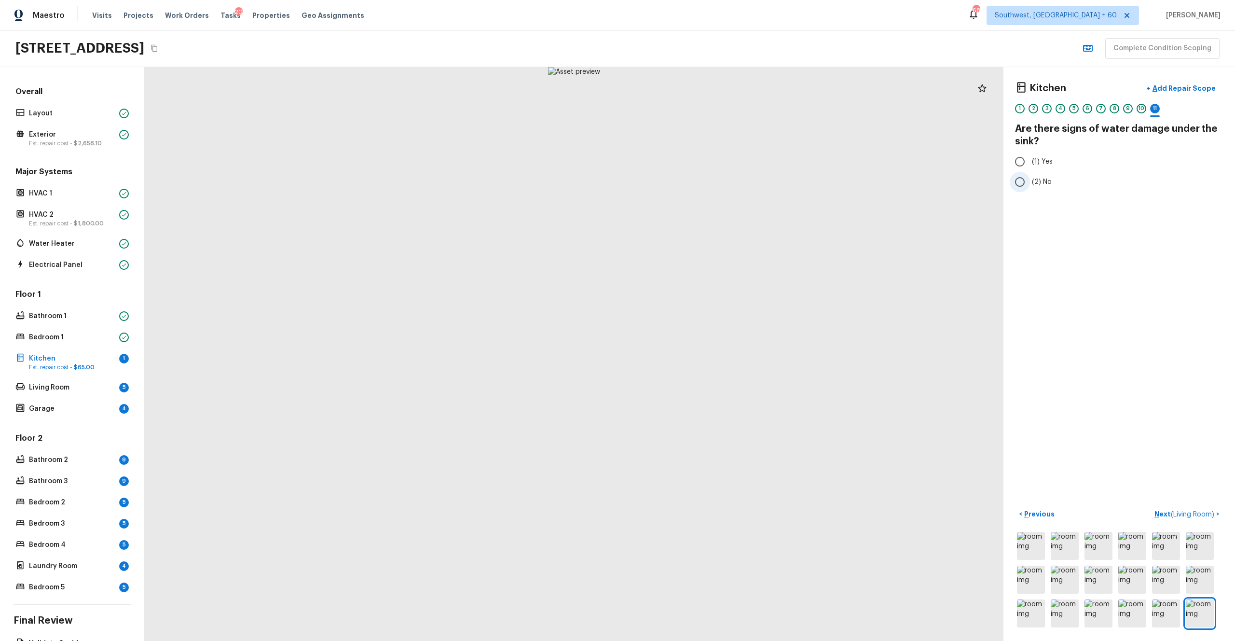
click at [694, 175] on label "(2) No" at bounding box center [1113, 182] width 206 height 20
click at [694, 175] on input "(2) No" at bounding box center [1020, 182] width 20 height 20
radio input "true"
click at [694, 352] on p "Next ( Living Room )" at bounding box center [1185, 514] width 62 height 10
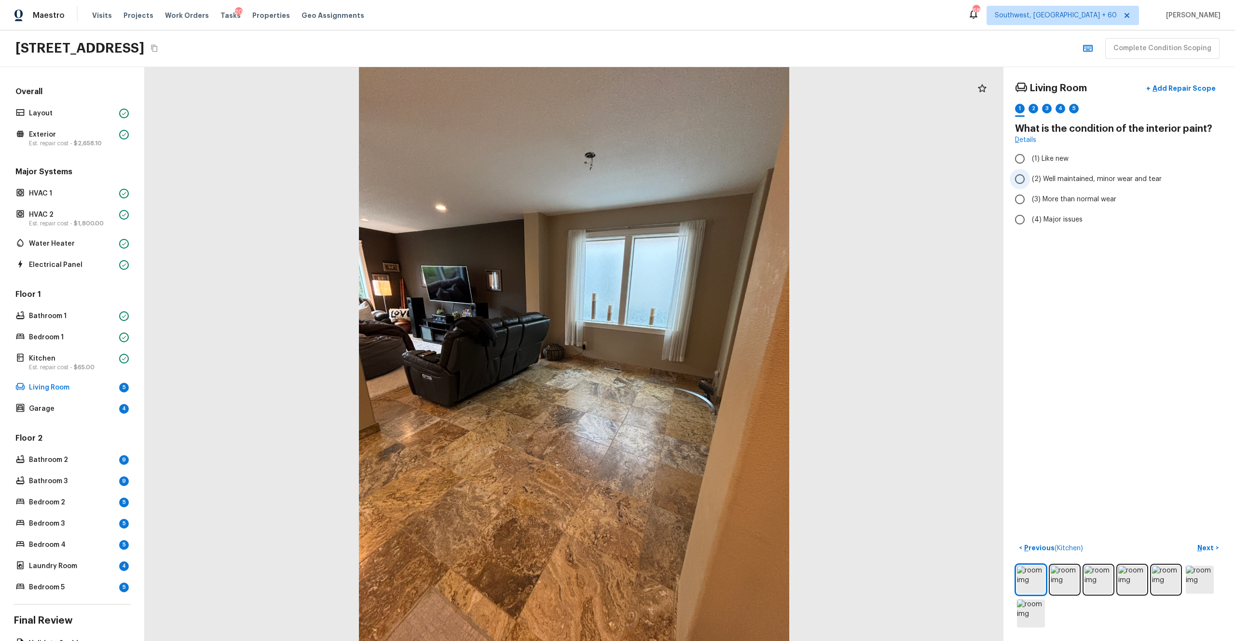
click at [694, 187] on label "(2) Well maintained, minor wear and tear" at bounding box center [1113, 179] width 206 height 20
click at [694, 187] on input "(2) Well maintained, minor wear and tear" at bounding box center [1020, 179] width 20 height 20
radio input "true"
click at [694, 352] on p "Next" at bounding box center [1206, 548] width 18 height 10
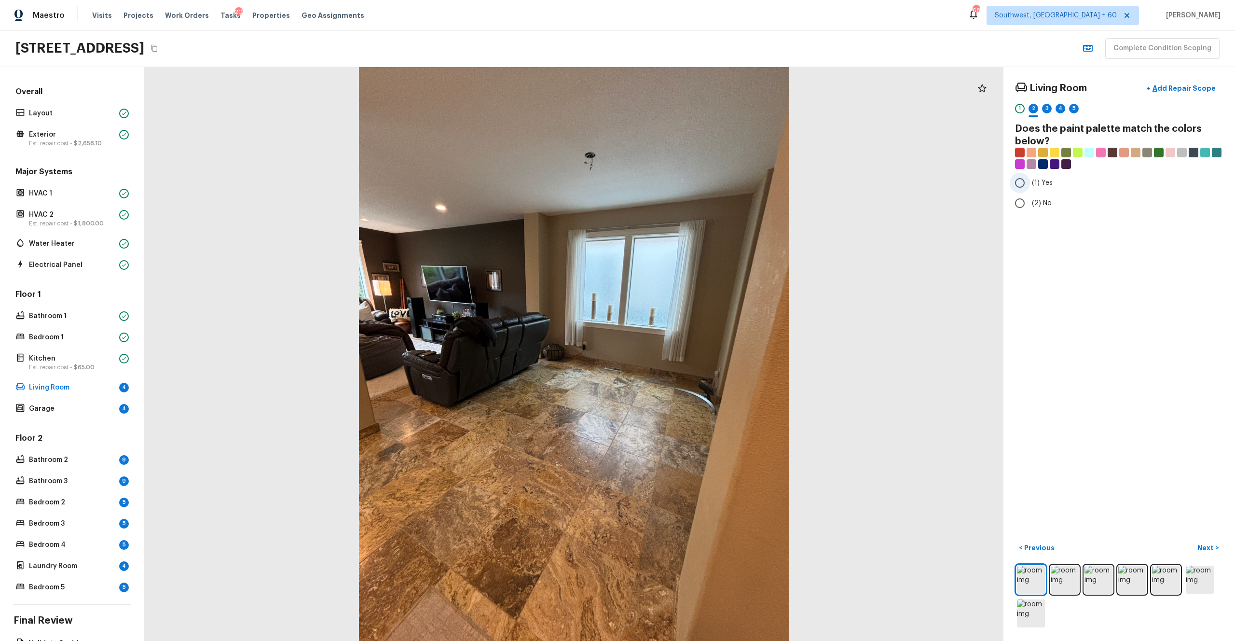
click at [694, 187] on span "(1) Yes" at bounding box center [1042, 183] width 21 height 10
click at [694, 187] on input "(1) Yes" at bounding box center [1020, 183] width 20 height 20
radio input "true"
click at [694, 352] on p "Next" at bounding box center [1206, 548] width 18 height 10
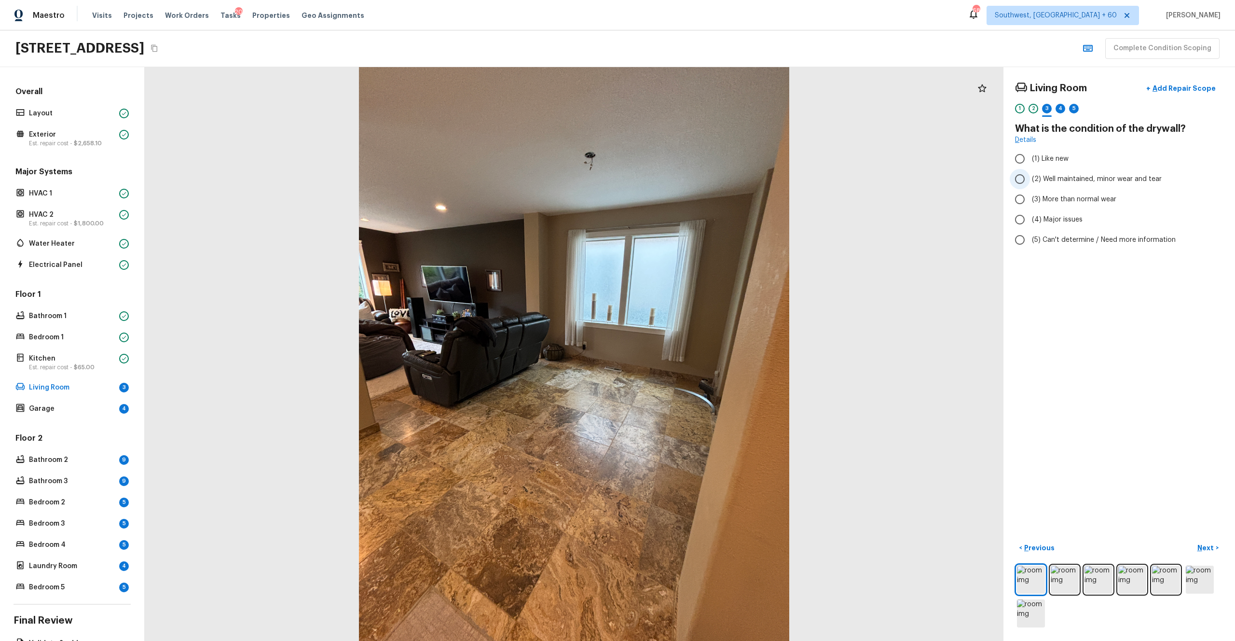
click at [694, 179] on span "(2) Well maintained, minor wear and tear" at bounding box center [1097, 179] width 130 height 10
click at [694, 179] on input "(2) Well maintained, minor wear and tear" at bounding box center [1020, 179] width 20 height 20
radio input "true"
click at [694, 352] on p "Next" at bounding box center [1206, 548] width 18 height 10
click at [694, 210] on span "(3) Tile" at bounding box center [1043, 207] width 22 height 10
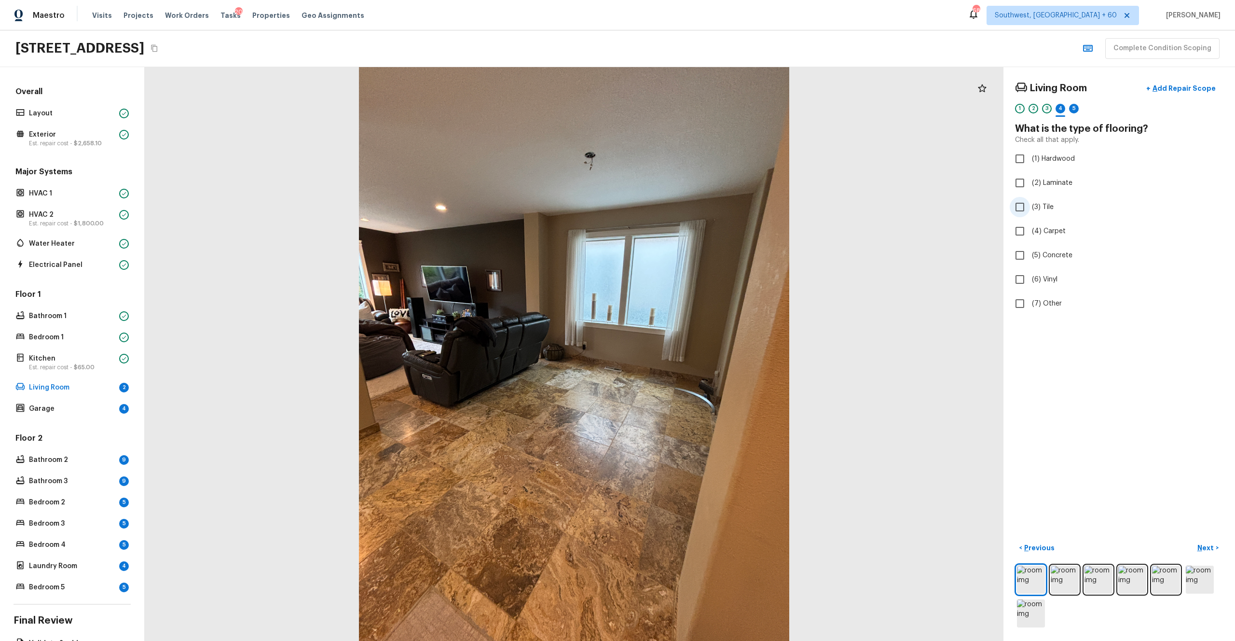
click at [694, 210] on input "(3) Tile" at bounding box center [1020, 207] width 20 height 20
checkbox input "true"
click at [694, 352] on div "Living Room + Add Repair Scope 1 2 3 4 5 6 What is the type of flooring? Check …" at bounding box center [1119, 354] width 232 height 574
click at [694, 352] on p "Next" at bounding box center [1206, 548] width 18 height 10
click at [694, 176] on span "(2) Well maintained, minor wear and tear" at bounding box center [1097, 179] width 130 height 10
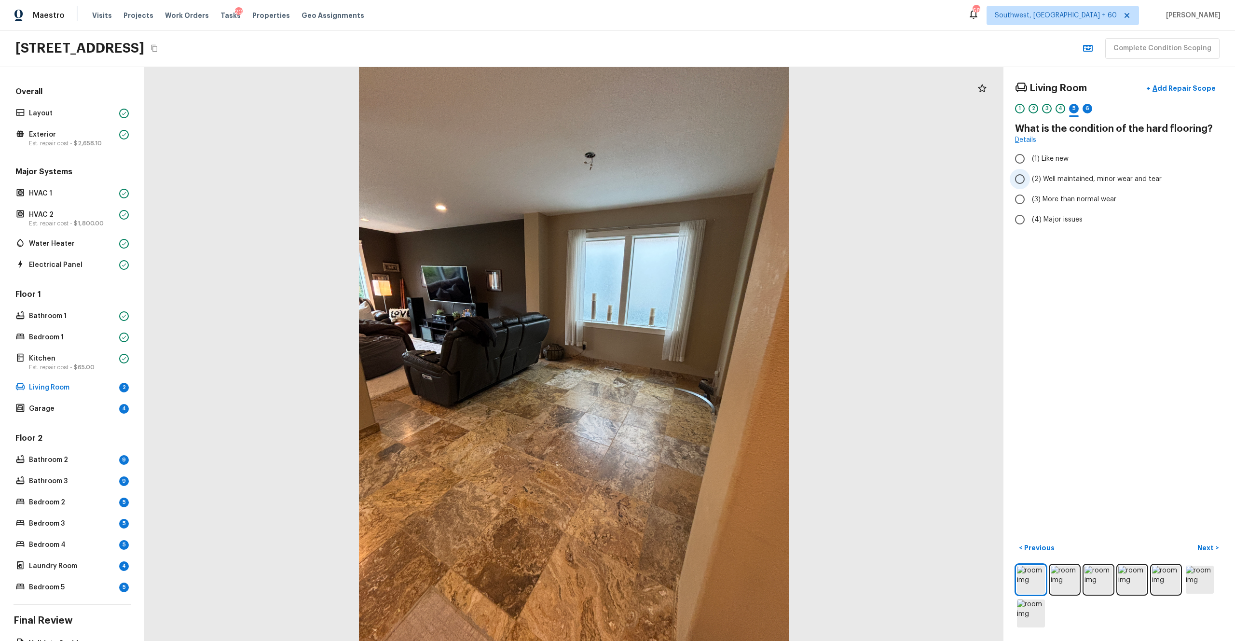
click at [694, 176] on input "(2) Well maintained, minor wear and tear" at bounding box center [1020, 179] width 20 height 20
radio input "true"
click at [694, 352] on button "Next >" at bounding box center [1208, 548] width 31 height 16
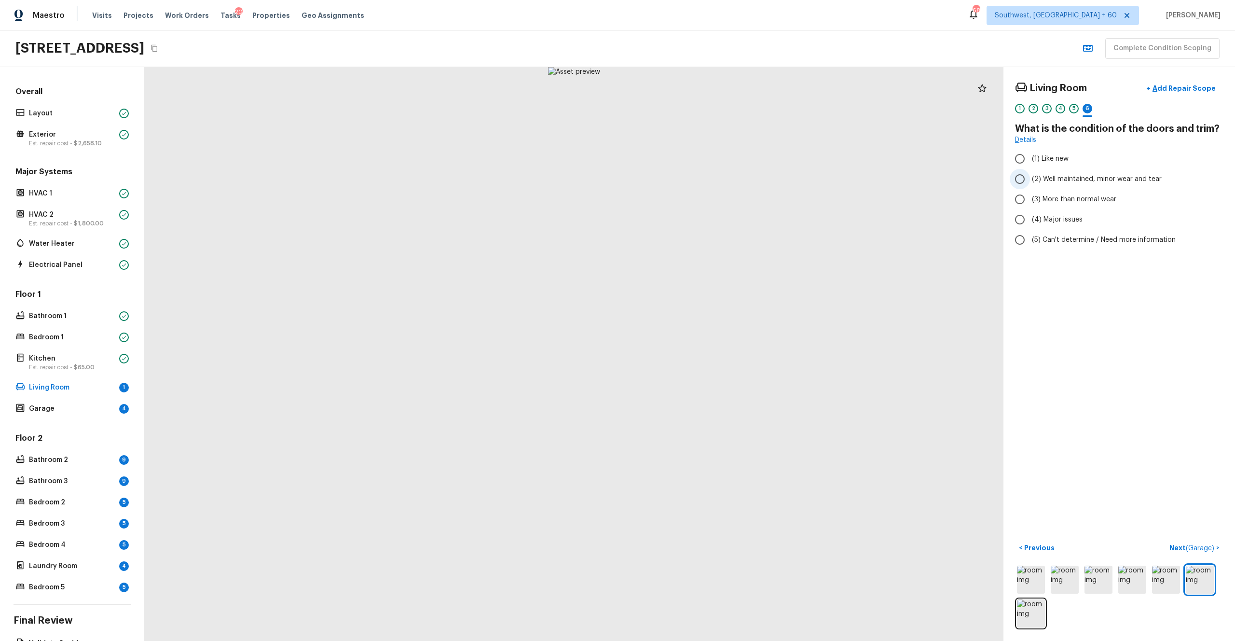
click at [694, 175] on span "(2) Well maintained, minor wear and tear" at bounding box center [1097, 179] width 130 height 10
click at [694, 175] on input "(2) Well maintained, minor wear and tear" at bounding box center [1020, 179] width 20 height 20
radio input "true"
click at [694, 352] on p "Next ( Garage )" at bounding box center [1192, 548] width 47 height 10
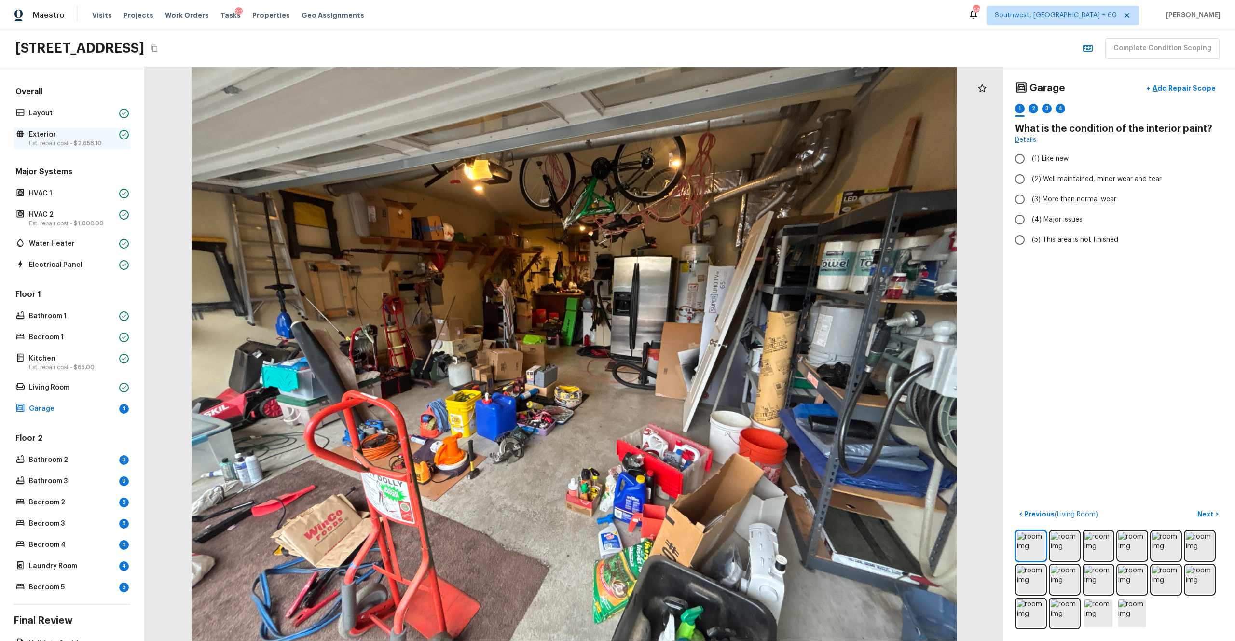
click at [70, 135] on p "Exterior" at bounding box center [72, 135] width 86 height 10
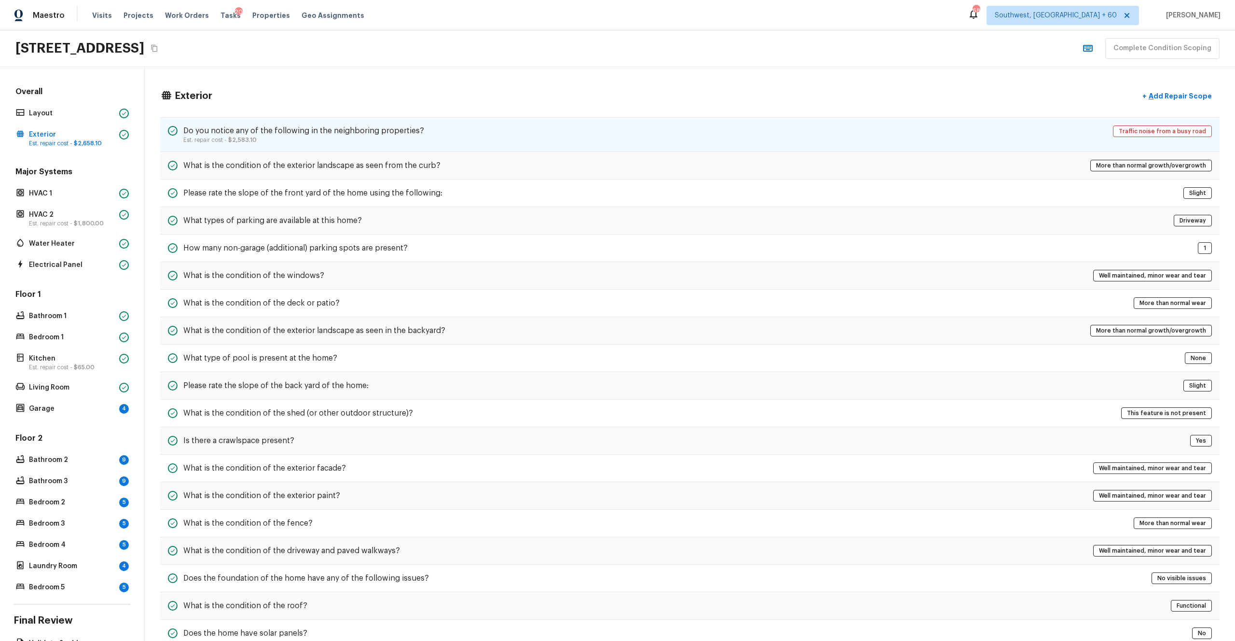
click at [404, 140] on p "Est. repair cost - $2,583.10" at bounding box center [303, 140] width 241 height 8
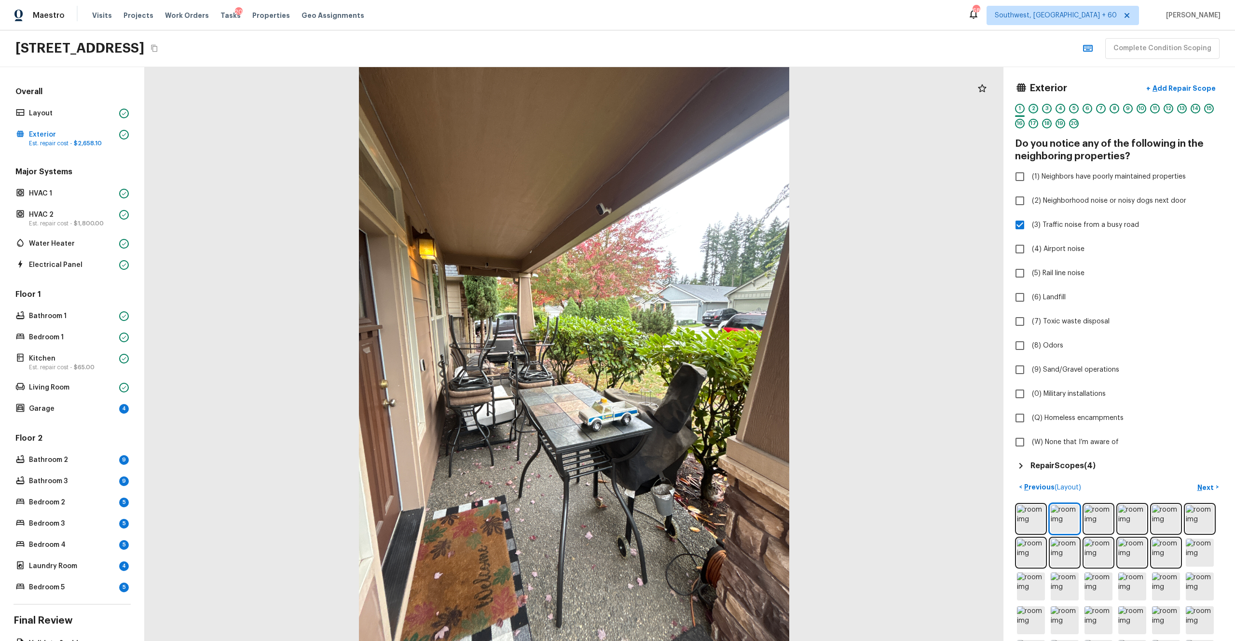
click at [694, 109] on div "2" at bounding box center [1034, 109] width 10 height 10
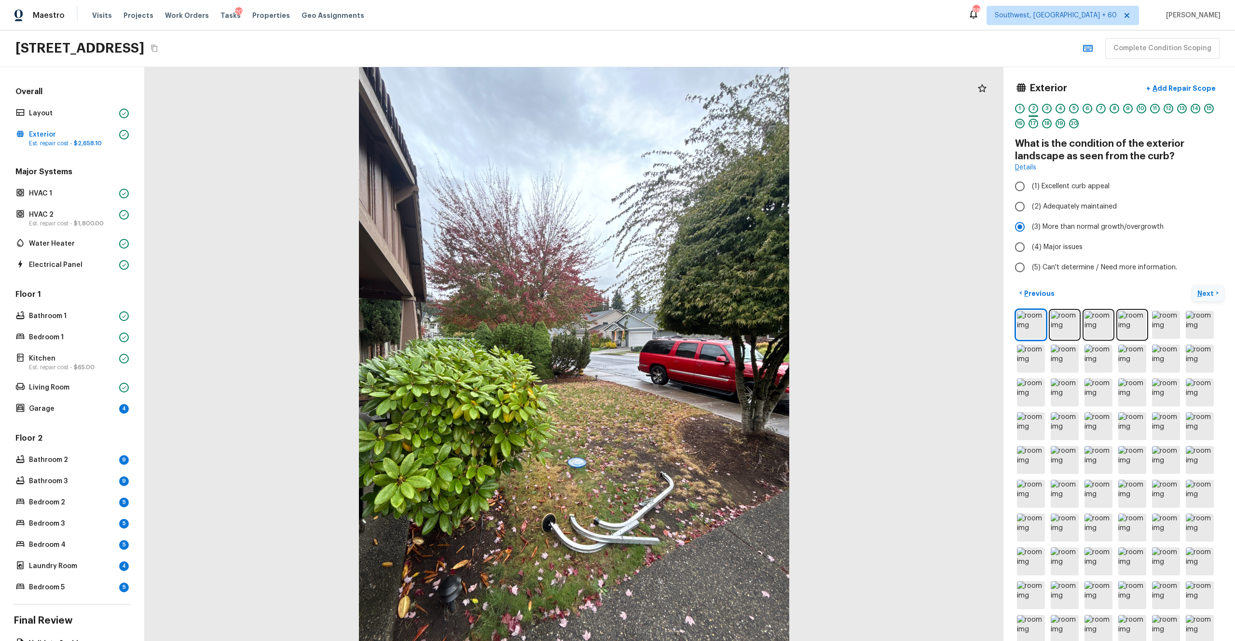
click at [694, 293] on p "Next" at bounding box center [1206, 294] width 18 height 10
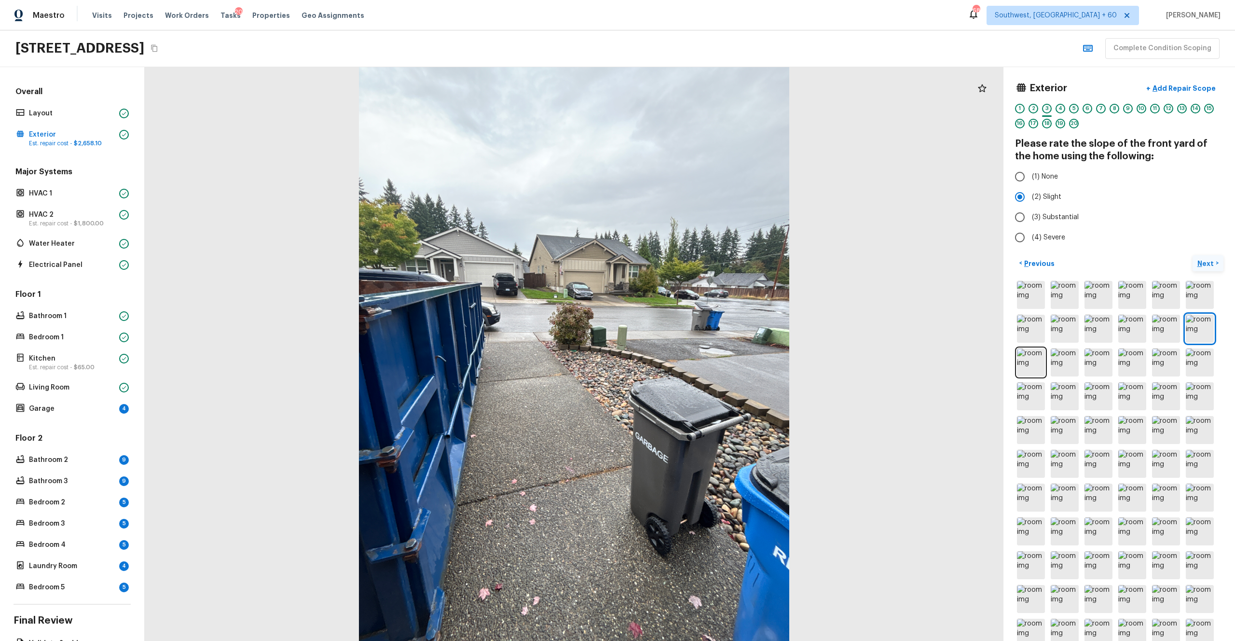
click at [694, 265] on p "Next" at bounding box center [1206, 264] width 18 height 10
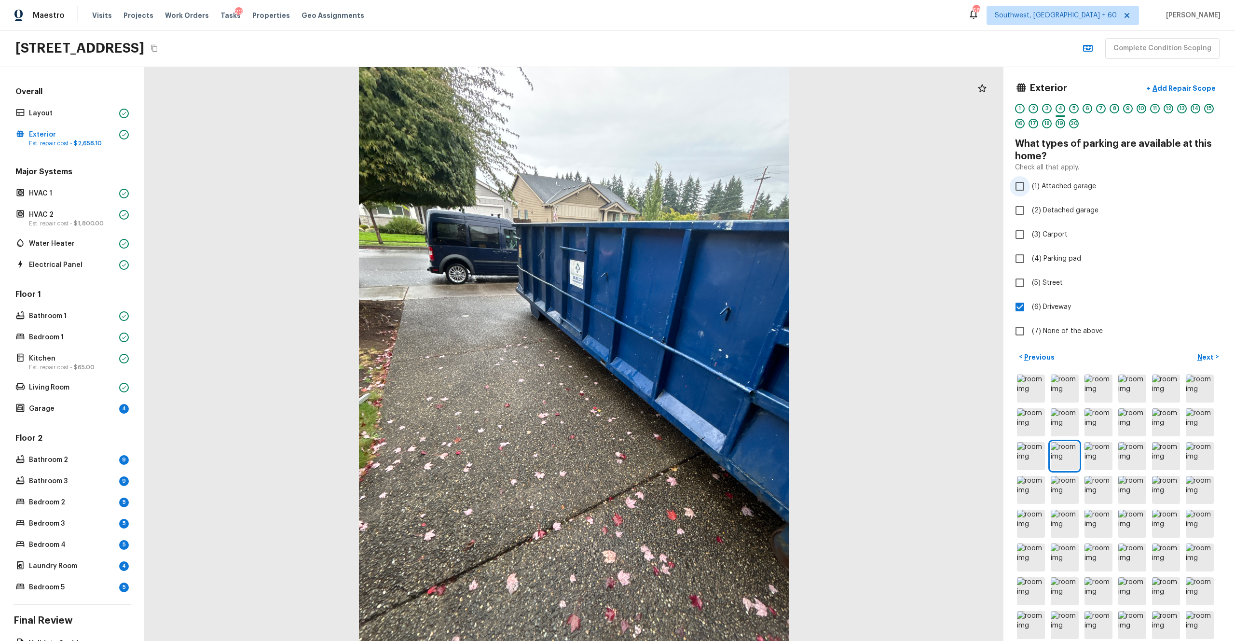
click at [694, 180] on label "(1) Attached garage" at bounding box center [1113, 186] width 206 height 20
click at [694, 180] on input "(1) Attached garage" at bounding box center [1020, 186] width 20 height 20
checkbox input "true"
click at [694, 352] on p "Next" at bounding box center [1206, 357] width 18 height 10
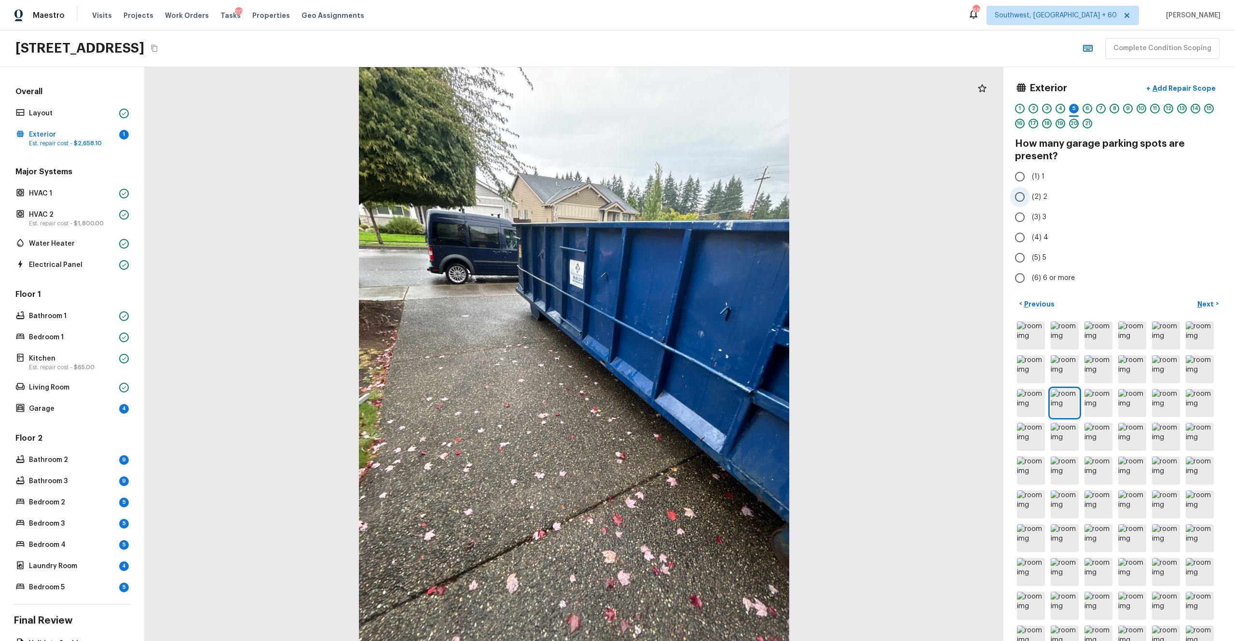
click at [694, 197] on span "(2) 2" at bounding box center [1039, 197] width 15 height 10
click at [694, 197] on input "(2) 2" at bounding box center [1020, 197] width 20 height 20
radio input "true"
click at [694, 301] on p "Next" at bounding box center [1206, 304] width 18 height 10
click at [694, 303] on p "Next" at bounding box center [1206, 304] width 18 height 10
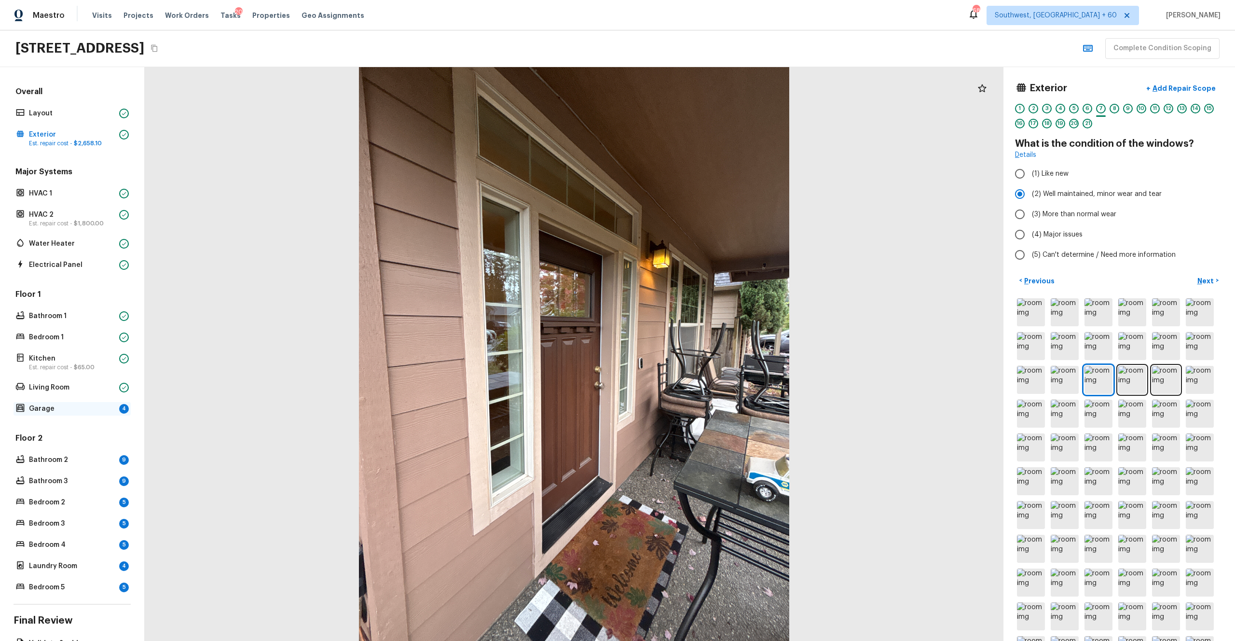
click at [83, 352] on p "Garage" at bounding box center [72, 409] width 86 height 10
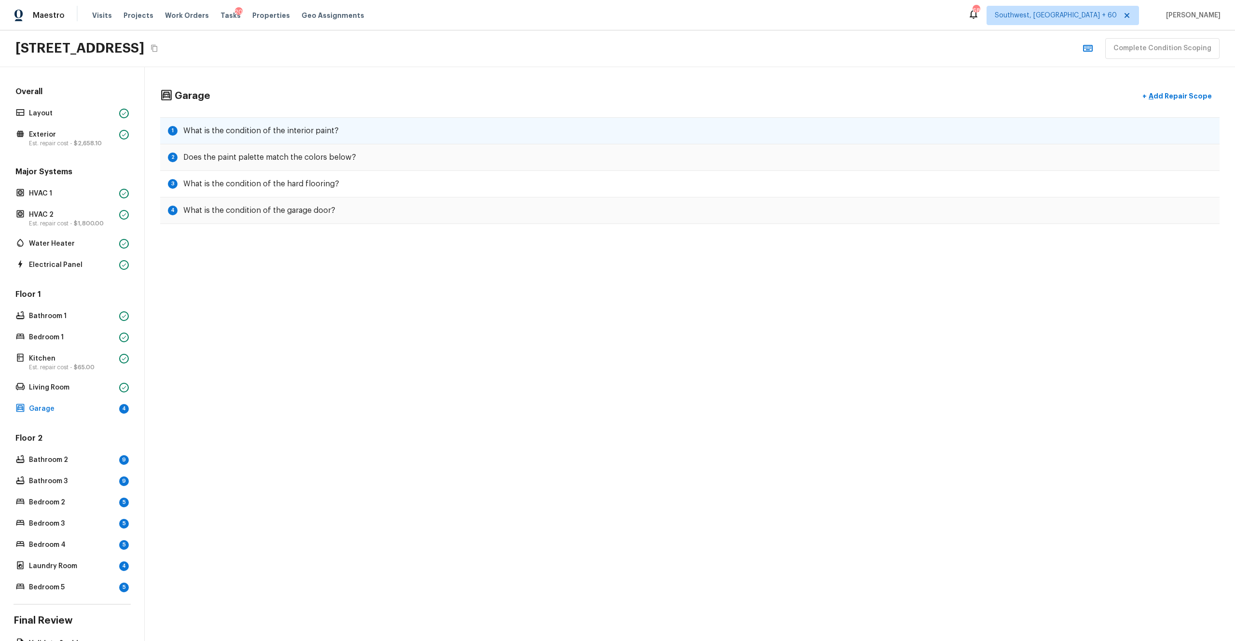
click at [433, 133] on div "1 What is the condition of the interior paint?" at bounding box center [689, 130] width 1059 height 27
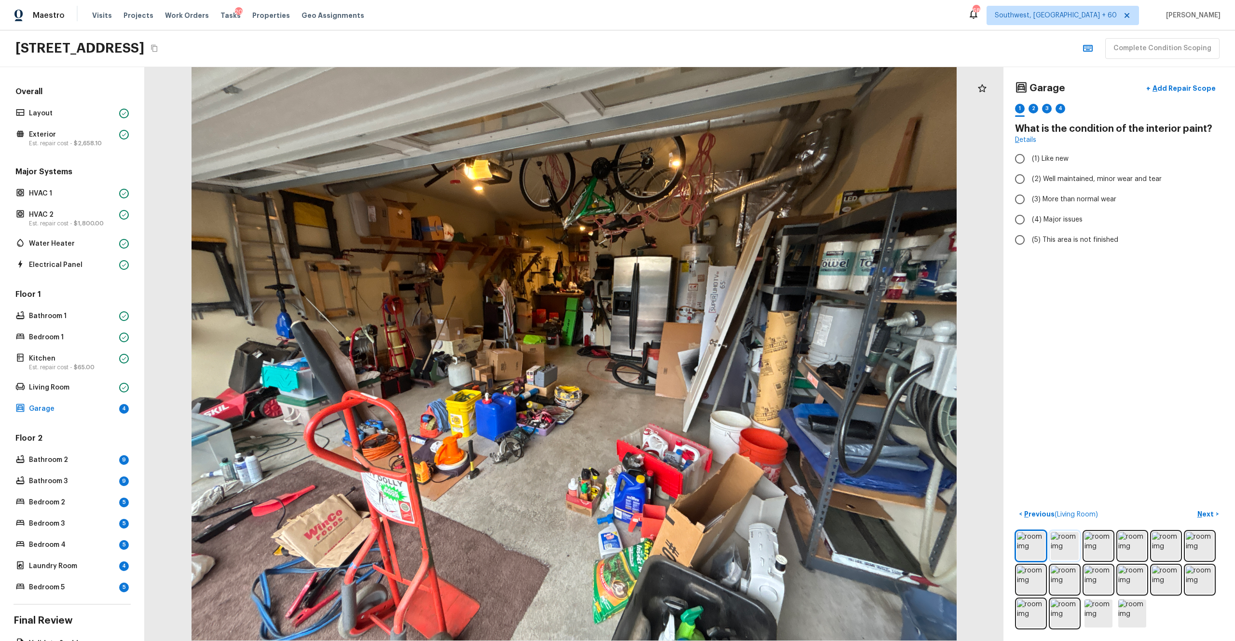
click at [694, 352] on img at bounding box center [1065, 546] width 28 height 28
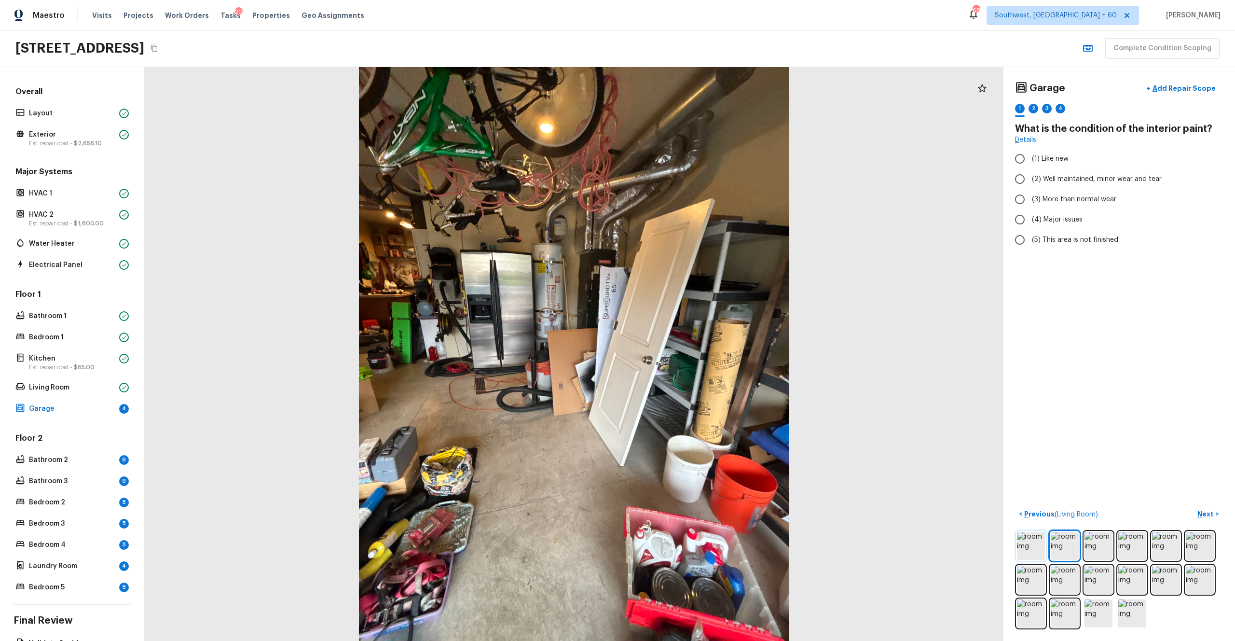
click at [694, 352] on img at bounding box center [1031, 546] width 28 height 28
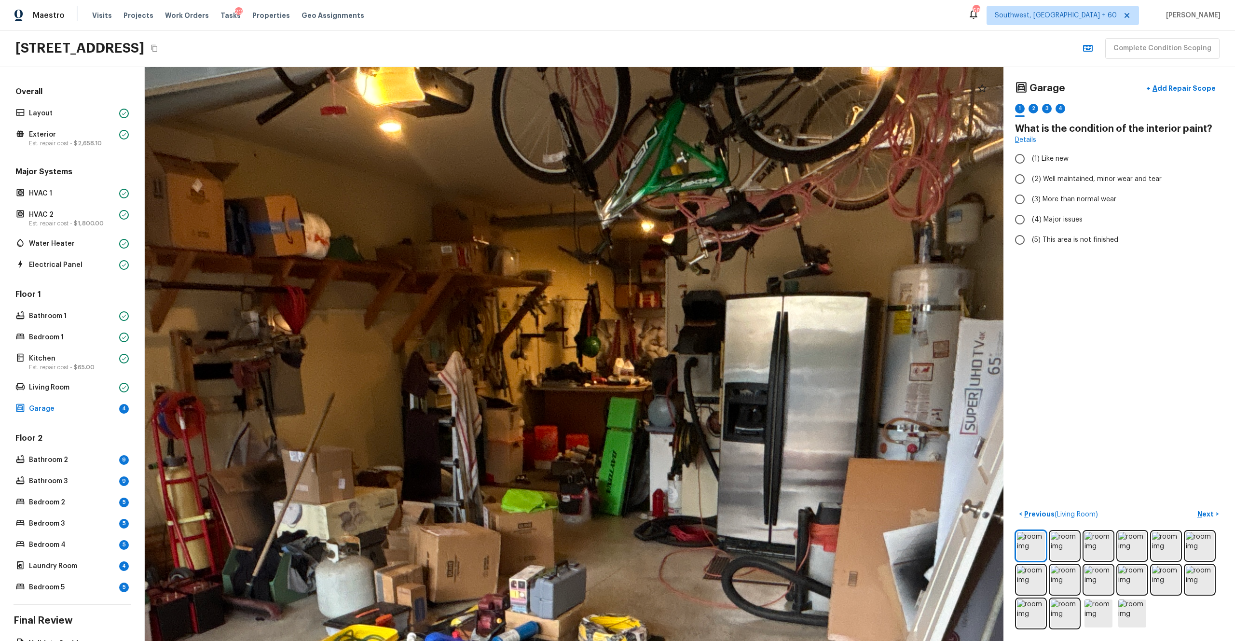
drag, startPoint x: 417, startPoint y: 290, endPoint x: 299, endPoint y: 357, distance: 135.7
click at [314, 352] on div at bounding box center [627, 536] width 2123 height 1418
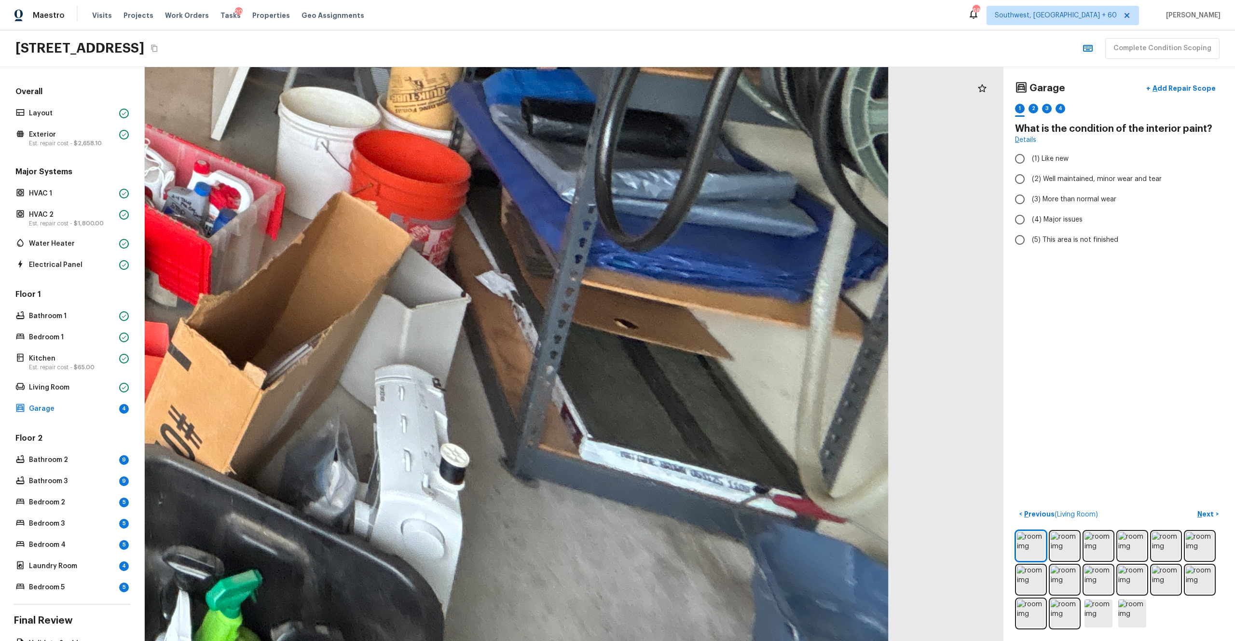
drag, startPoint x: 416, startPoint y: 315, endPoint x: 443, endPoint y: 518, distance: 204.9
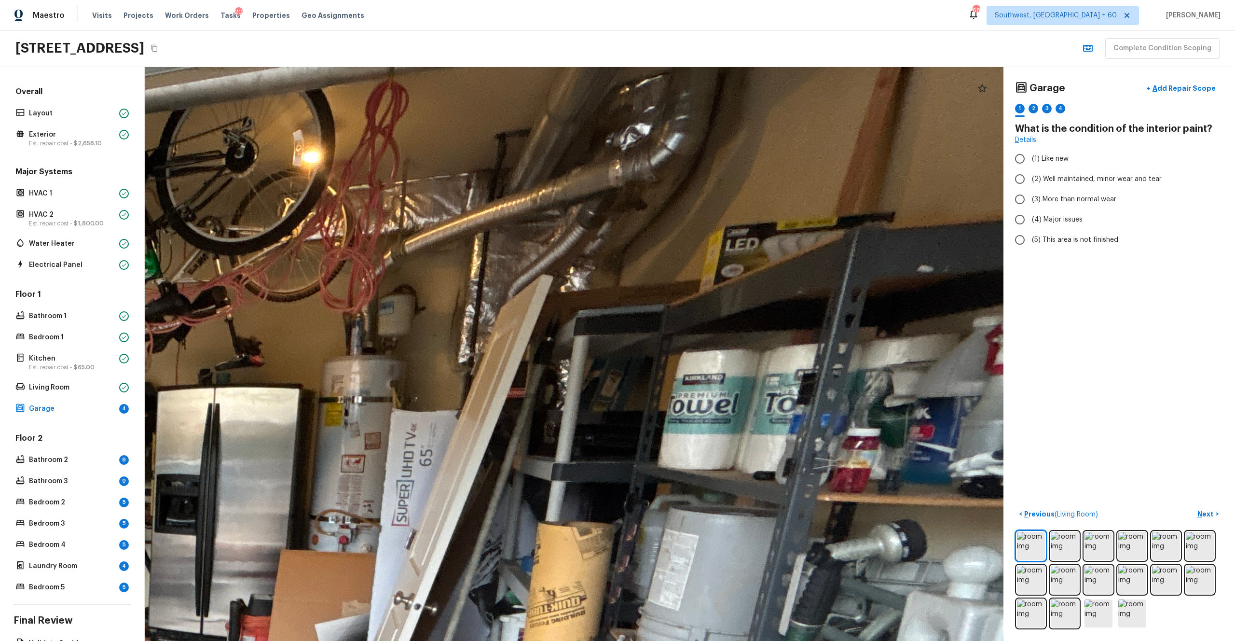
drag, startPoint x: 375, startPoint y: 409, endPoint x: 464, endPoint y: 532, distance: 151.6
click at [464, 352] on div at bounding box center [58, 627] width 2123 height 1418
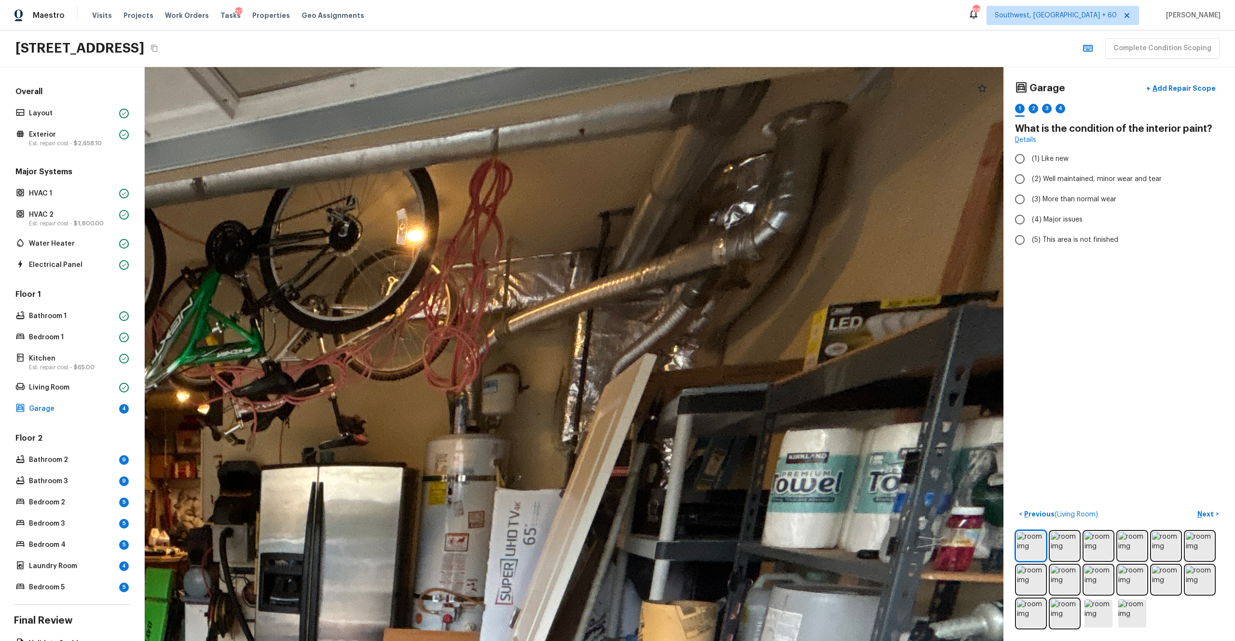
drag, startPoint x: 406, startPoint y: 450, endPoint x: 505, endPoint y: 528, distance: 126.1
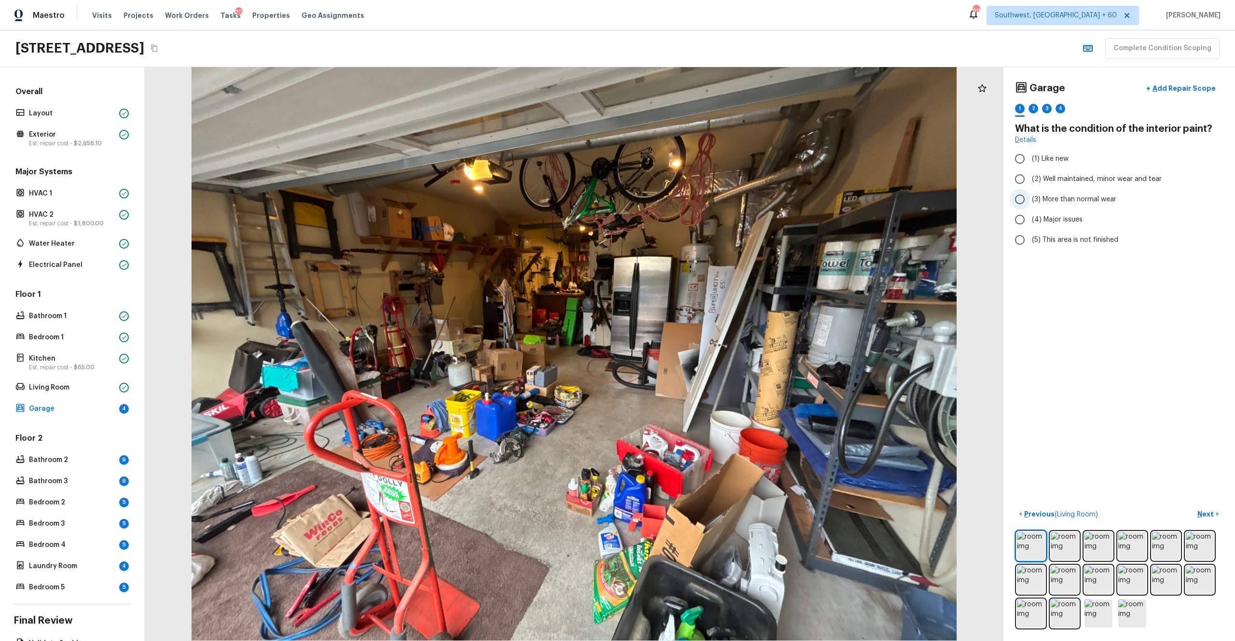
click at [694, 197] on span "(3) More than normal wear" at bounding box center [1074, 199] width 84 height 10
click at [694, 197] on input "(3) More than normal wear" at bounding box center [1020, 199] width 20 height 20
radio input "true"
click at [694, 352] on p "Next" at bounding box center [1206, 514] width 18 height 10
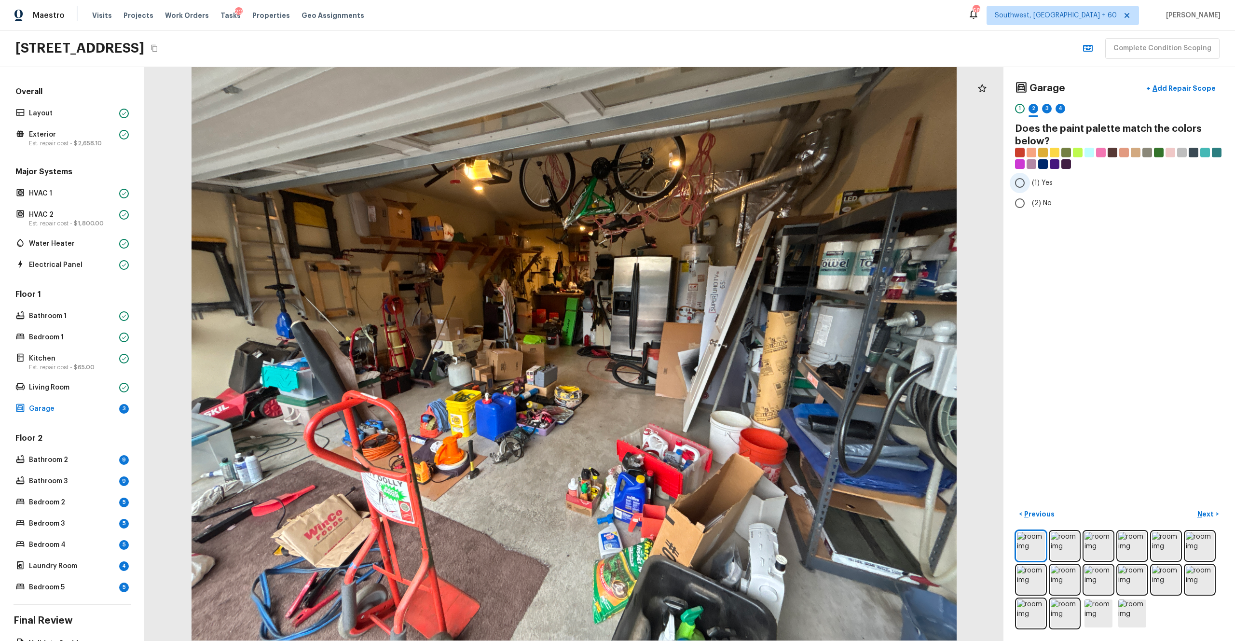
click at [694, 187] on span "(1) Yes" at bounding box center [1042, 183] width 21 height 10
click at [694, 187] on input "(1) Yes" at bounding box center [1020, 183] width 20 height 20
radio input "true"
click at [694, 352] on p "Next" at bounding box center [1206, 514] width 18 height 10
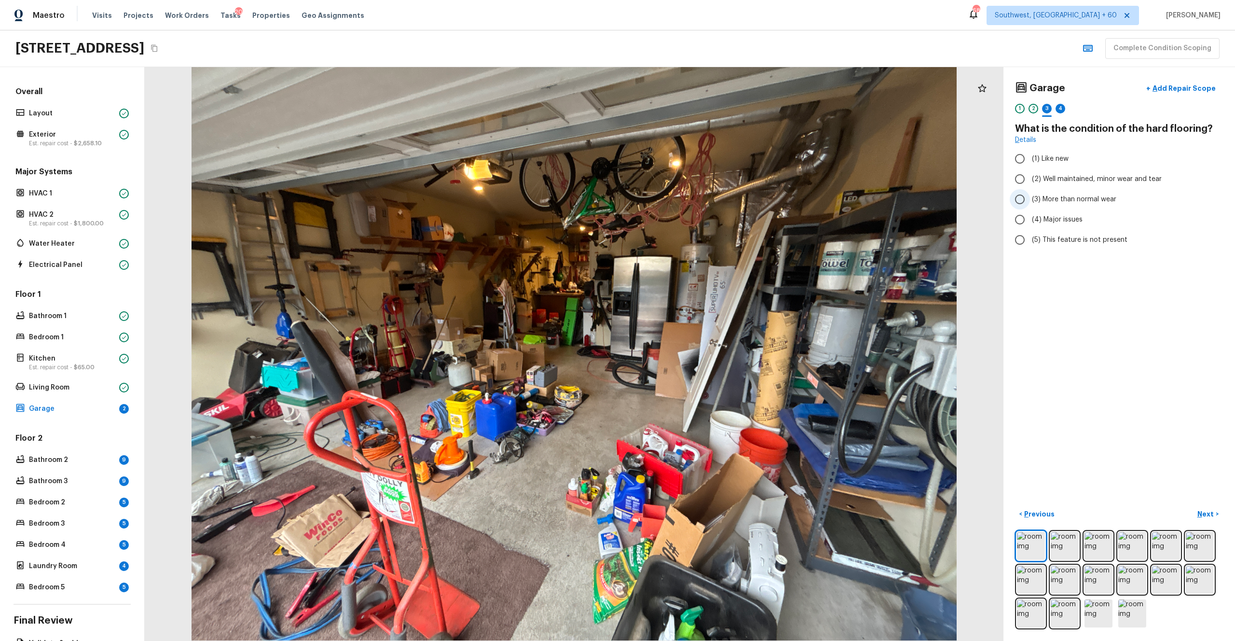
click at [694, 202] on span "(3) More than normal wear" at bounding box center [1074, 199] width 84 height 10
click at [694, 202] on input "(3) More than normal wear" at bounding box center [1020, 199] width 20 height 20
radio input "true"
click at [694, 352] on p "Next" at bounding box center [1206, 514] width 18 height 10
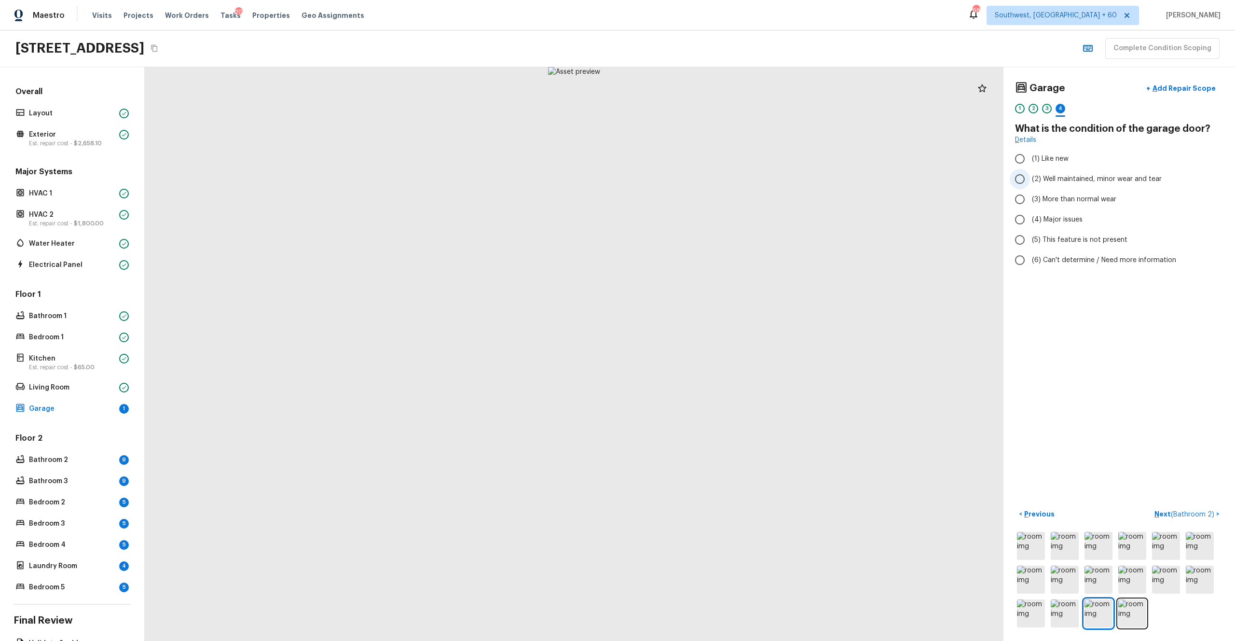
click at [694, 174] on span "(2) Well maintained, minor wear and tear" at bounding box center [1097, 179] width 130 height 10
click at [694, 174] on input "(2) Well maintained, minor wear and tear" at bounding box center [1020, 179] width 20 height 20
radio input "true"
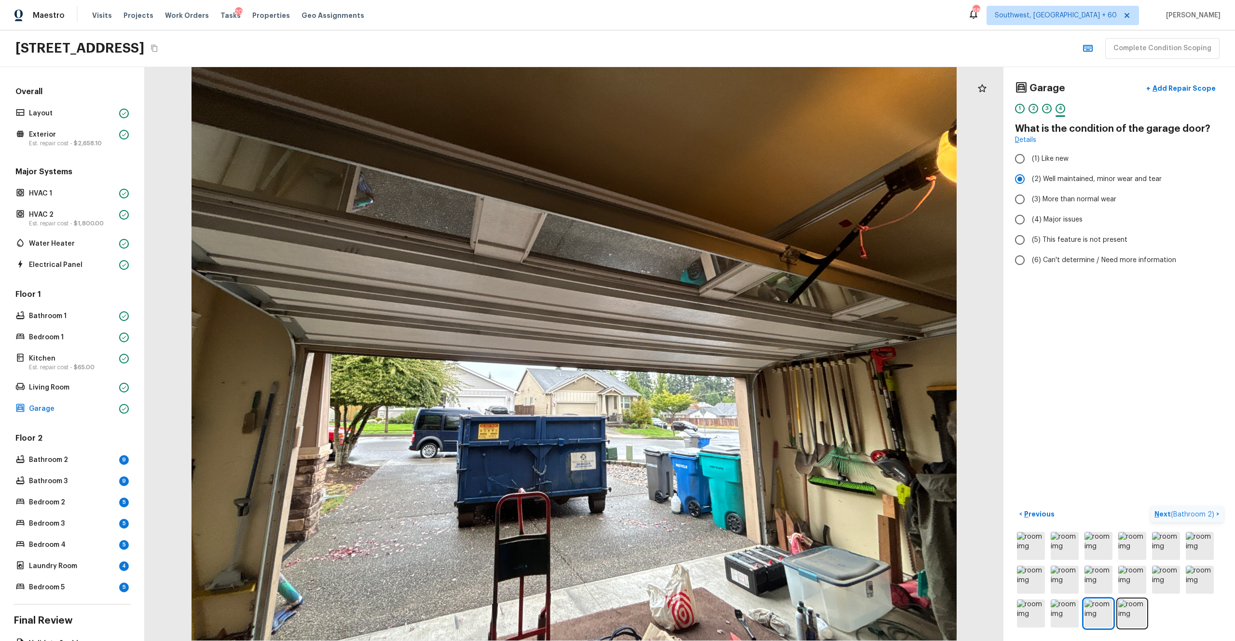
click at [694, 352] on p "Next ( Bathroom 2 )" at bounding box center [1185, 514] width 62 height 10
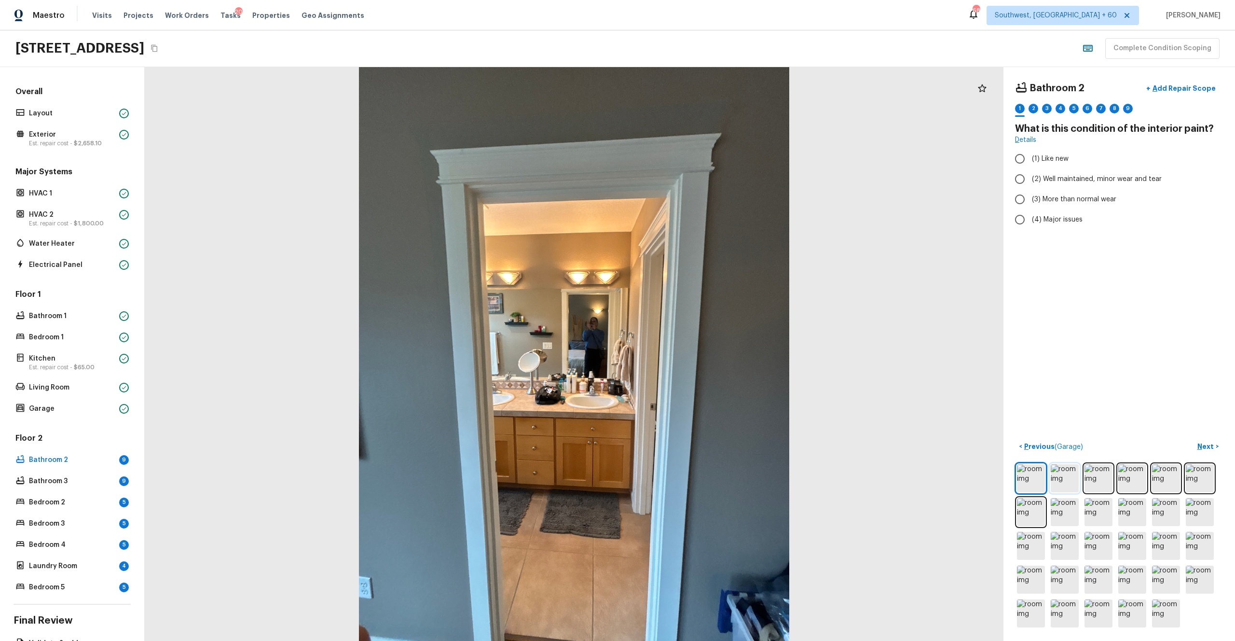
click at [694, 352] on img at bounding box center [1065, 478] width 28 height 28
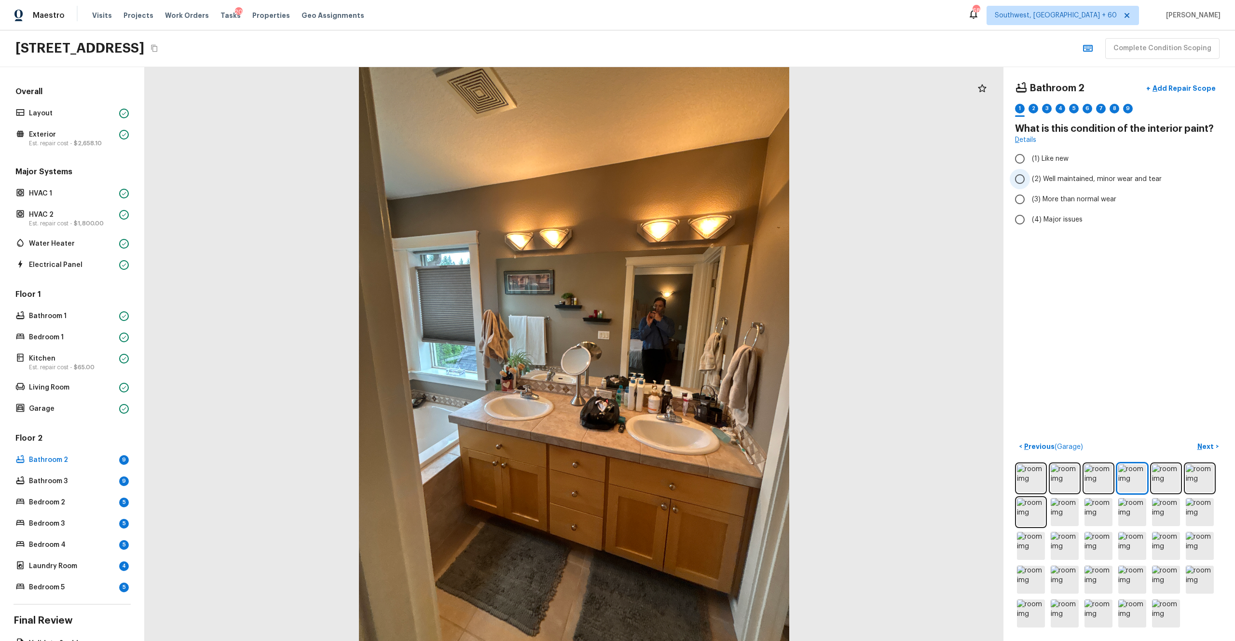
click at [694, 178] on span "(2) Well maintained, minor wear and tear" at bounding box center [1097, 179] width 130 height 10
click at [694, 178] on input "(2) Well maintained, minor wear and tear" at bounding box center [1020, 179] width 20 height 20
radio input "true"
click at [694, 352] on p "Next" at bounding box center [1206, 446] width 18 height 10
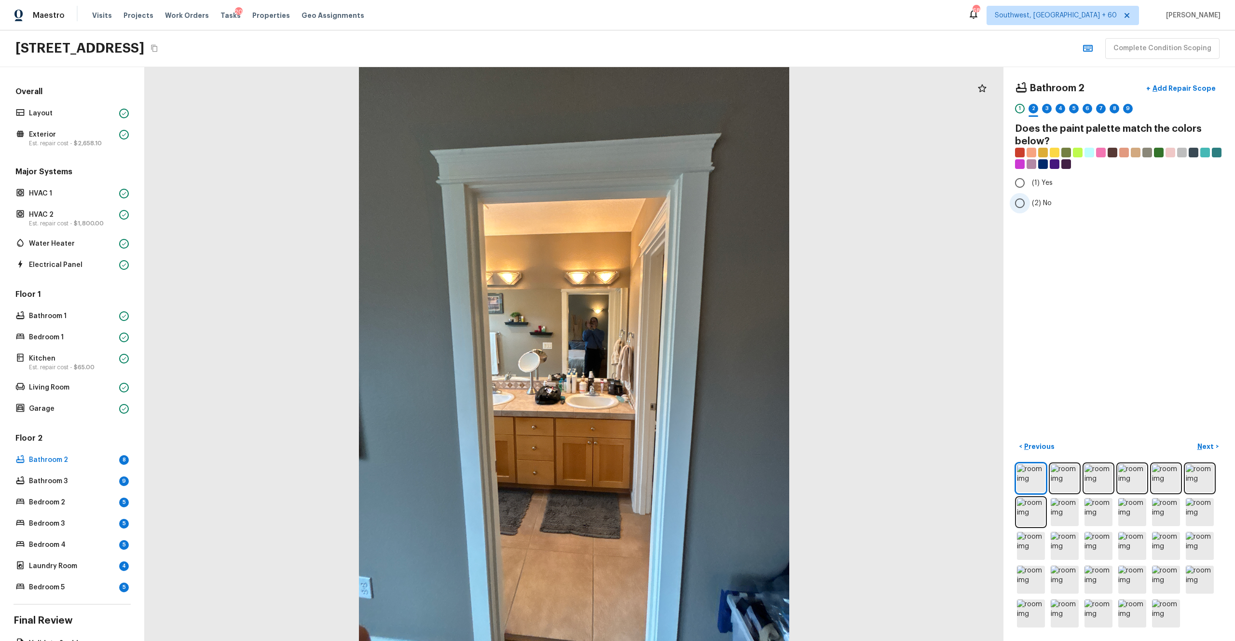
click at [694, 193] on label "(2) No" at bounding box center [1113, 203] width 206 height 20
click at [694, 193] on input "(2) No" at bounding box center [1020, 203] width 20 height 20
radio input "true"
click at [694, 178] on span "(1) Yes" at bounding box center [1042, 183] width 21 height 10
click at [694, 178] on input "(1) Yes" at bounding box center [1020, 183] width 20 height 20
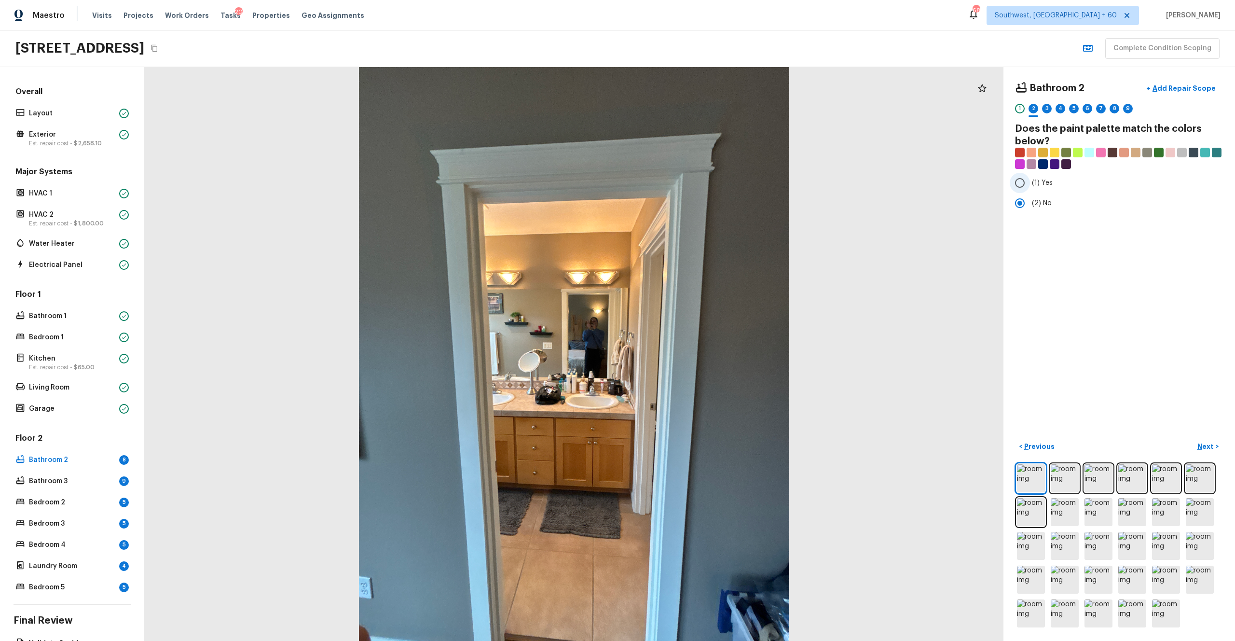
radio input "true"
click at [694, 352] on p "Next" at bounding box center [1206, 446] width 18 height 10
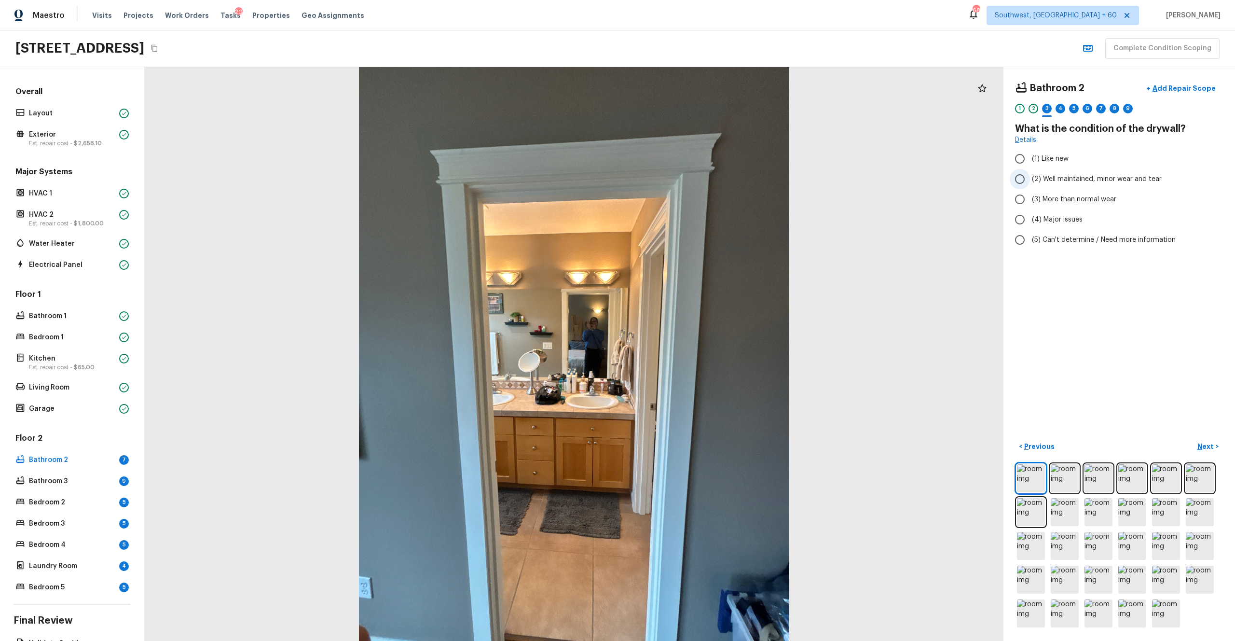
click at [694, 178] on span "(2) Well maintained, minor wear and tear" at bounding box center [1097, 179] width 130 height 10
click at [694, 178] on input "(2) Well maintained, minor wear and tear" at bounding box center [1020, 179] width 20 height 20
radio input "true"
click at [694, 352] on p "Next" at bounding box center [1206, 446] width 18 height 10
click at [694, 352] on img at bounding box center [1065, 478] width 28 height 28
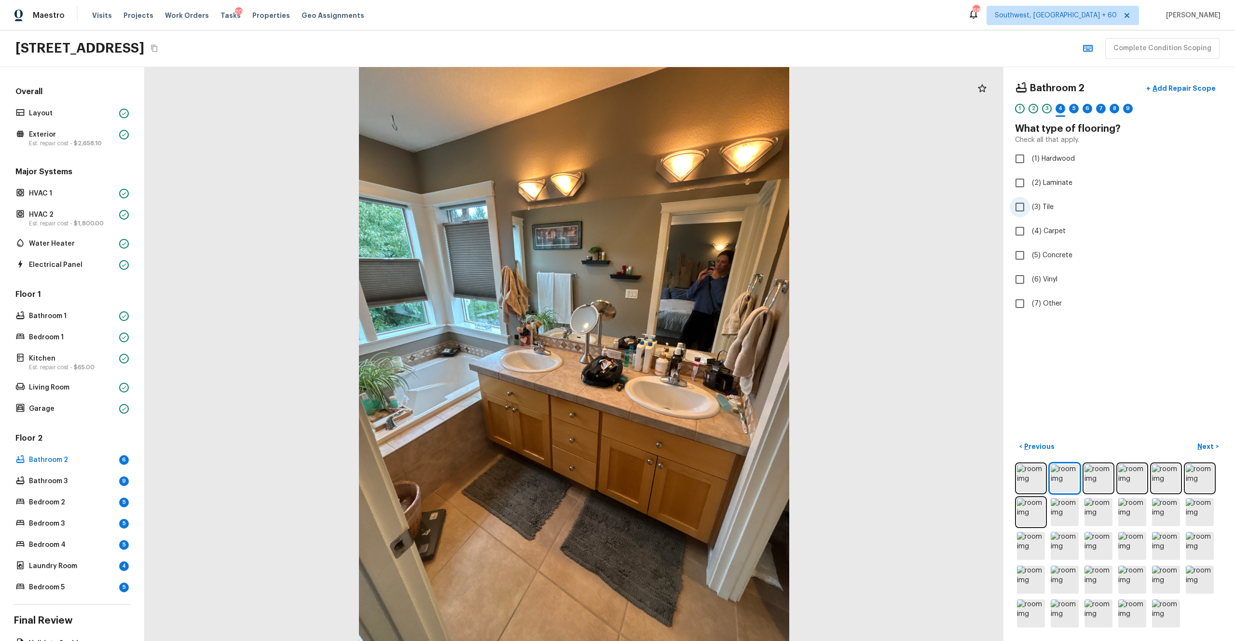
click at [694, 206] on span "(3) Tile" at bounding box center [1043, 207] width 22 height 10
click at [694, 206] on input "(3) Tile" at bounding box center [1020, 207] width 20 height 20
checkbox input "true"
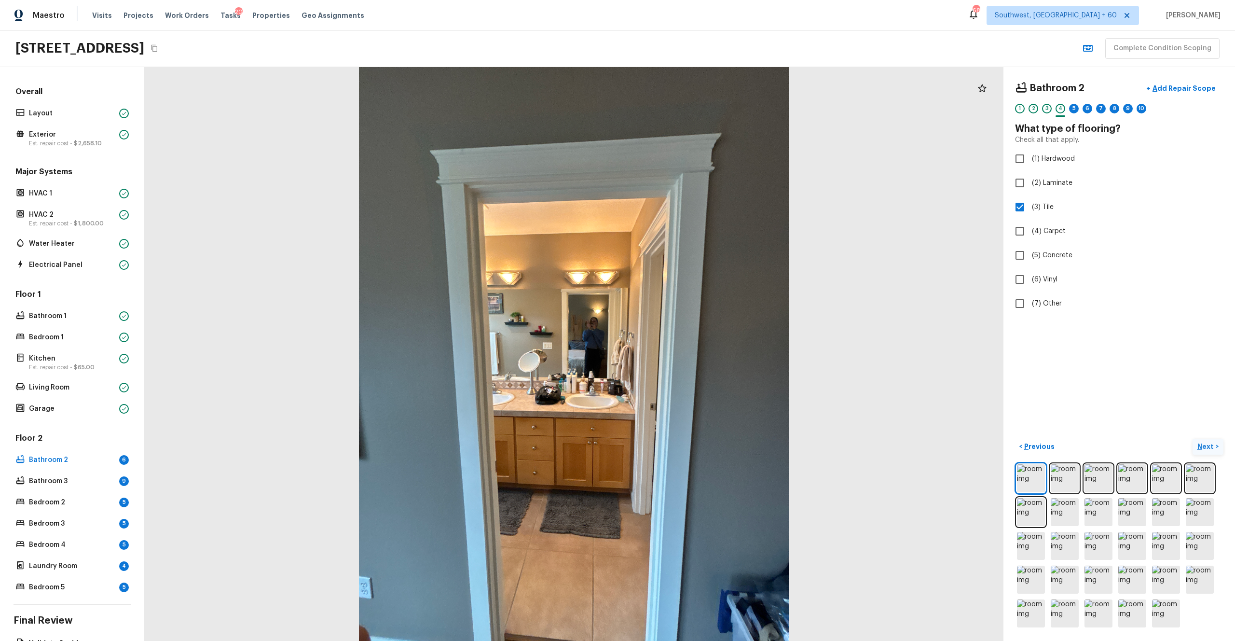
click at [694, 352] on p "Next" at bounding box center [1206, 446] width 18 height 10
click at [694, 180] on span "(2) Well maintained, minor wear and tear" at bounding box center [1097, 179] width 130 height 10
click at [694, 180] on input "(2) Well maintained, minor wear and tear" at bounding box center [1020, 179] width 20 height 20
radio input "true"
click at [694, 352] on p "Next" at bounding box center [1206, 446] width 18 height 10
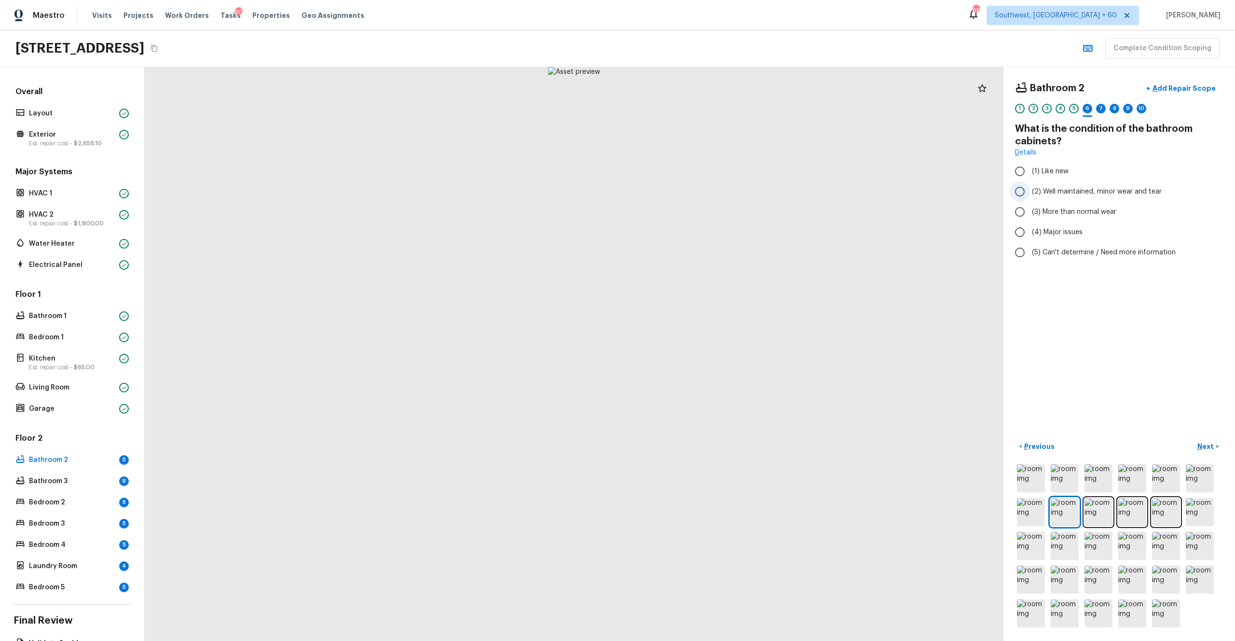
click at [694, 198] on label "(2) Well maintained, minor wear and tear" at bounding box center [1113, 191] width 206 height 20
click at [694, 198] on input "(2) Well maintained, minor wear and tear" at bounding box center [1020, 191] width 20 height 20
radio input "true"
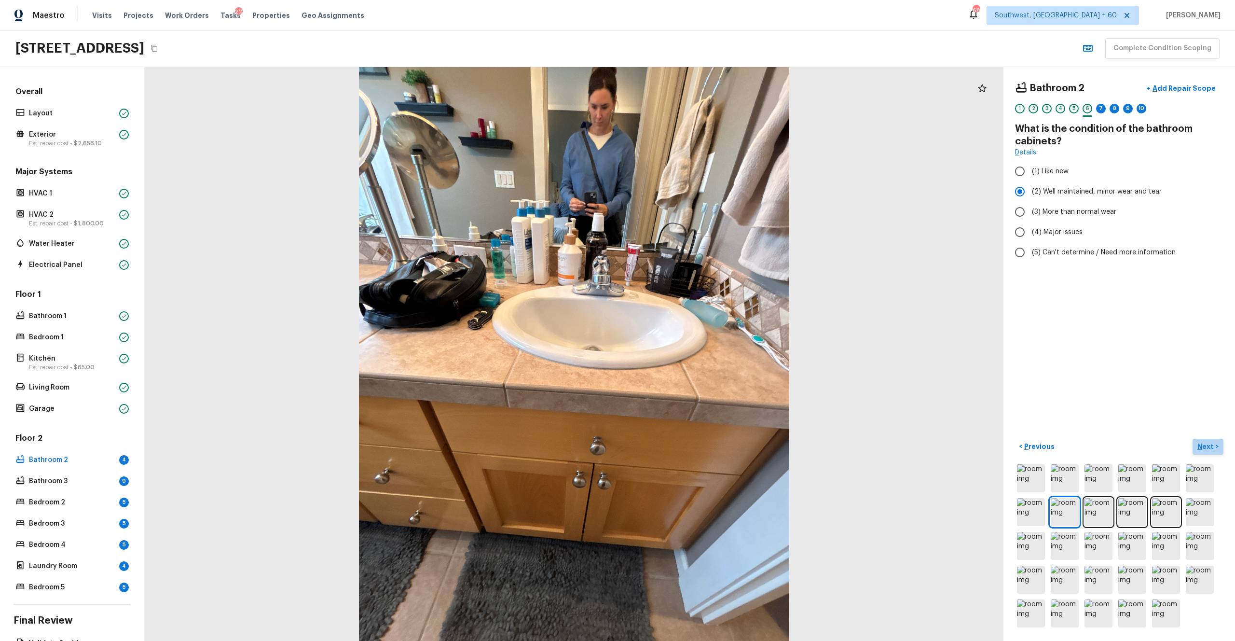
click at [694, 352] on p "Next" at bounding box center [1206, 446] width 18 height 10
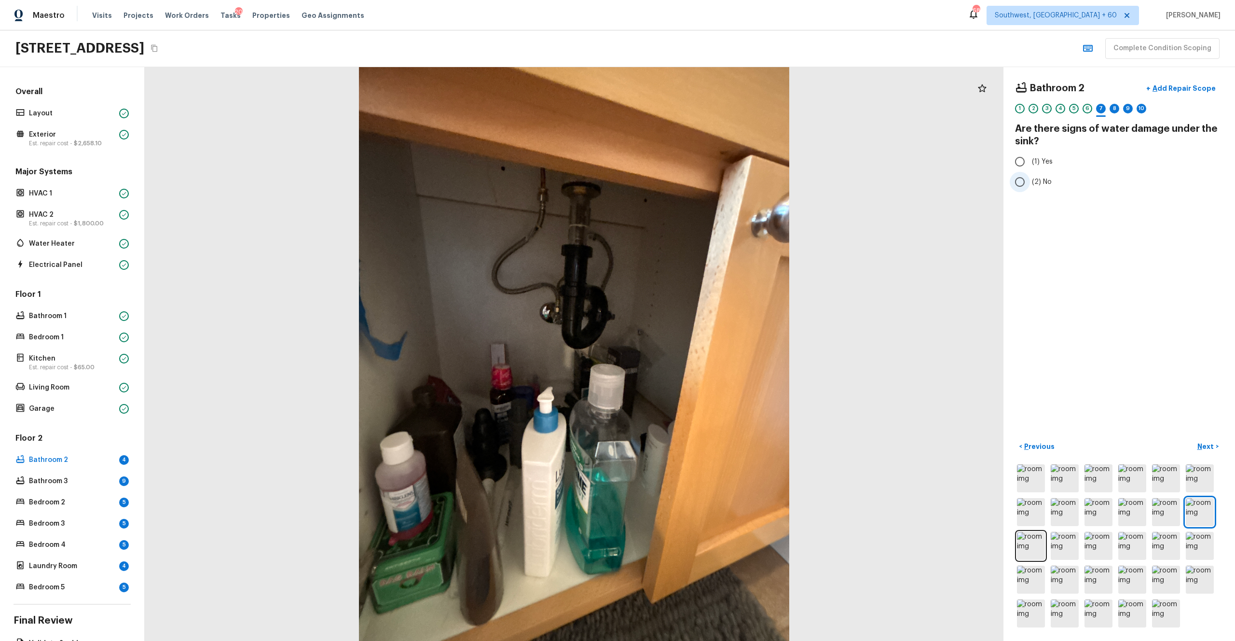
click at [694, 179] on span "(2) No" at bounding box center [1042, 182] width 20 height 10
click at [694, 179] on input "(2) No" at bounding box center [1020, 182] width 20 height 20
radio input "true"
click at [694, 352] on p "Next" at bounding box center [1206, 446] width 18 height 10
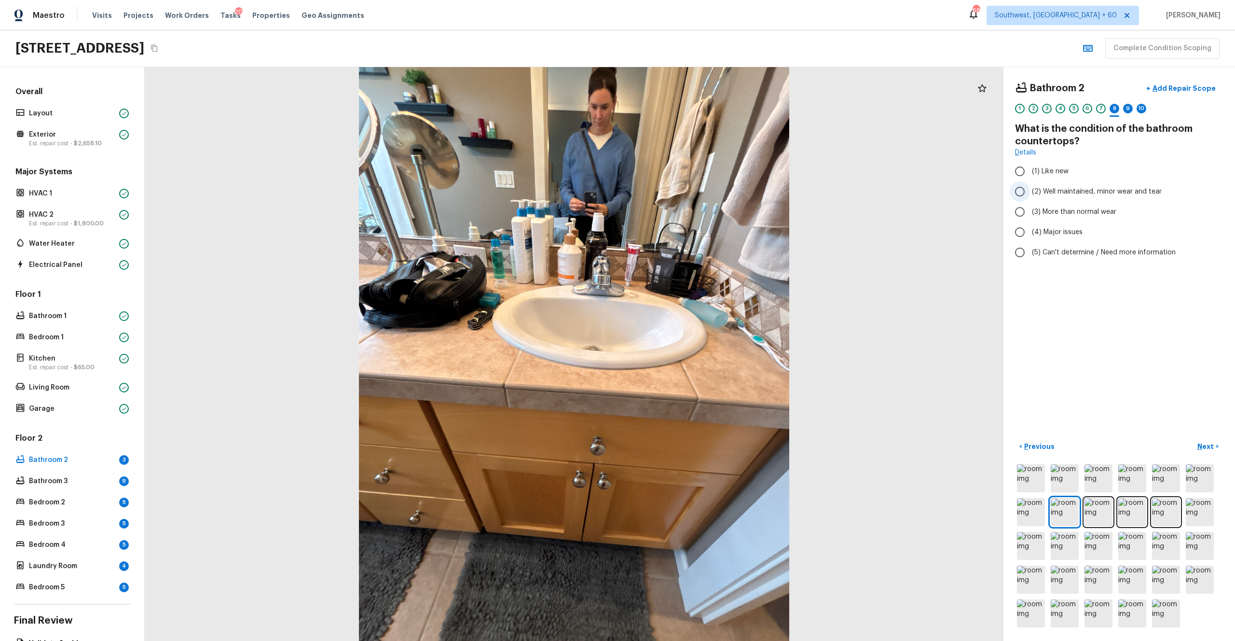
click at [694, 187] on span "(2) Well maintained, minor wear and tear" at bounding box center [1097, 192] width 130 height 10
click at [694, 187] on input "(2) Well maintained, minor wear and tear" at bounding box center [1020, 191] width 20 height 20
radio input "true"
click at [694, 352] on button "Next >" at bounding box center [1208, 447] width 31 height 16
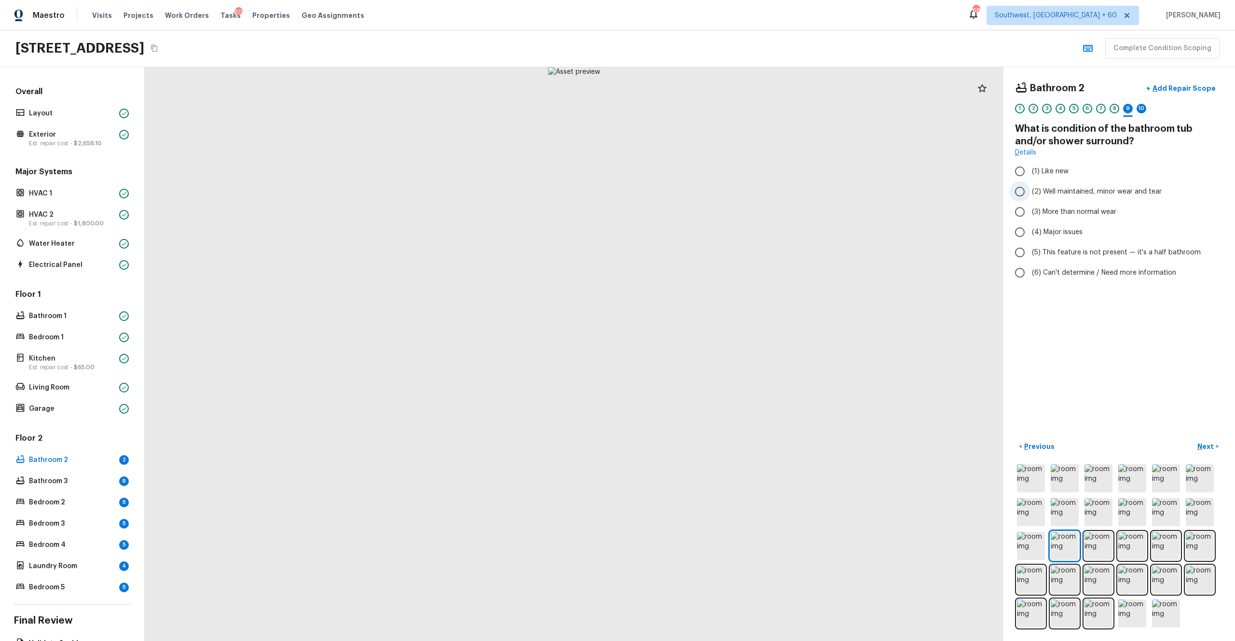
click at [694, 192] on span "(2) Well maintained, minor wear and tear" at bounding box center [1097, 192] width 130 height 10
click at [694, 192] on input "(2) Well maintained, minor wear and tear" at bounding box center [1020, 191] width 20 height 20
radio input "true"
click at [694, 352] on p "Next" at bounding box center [1206, 446] width 18 height 10
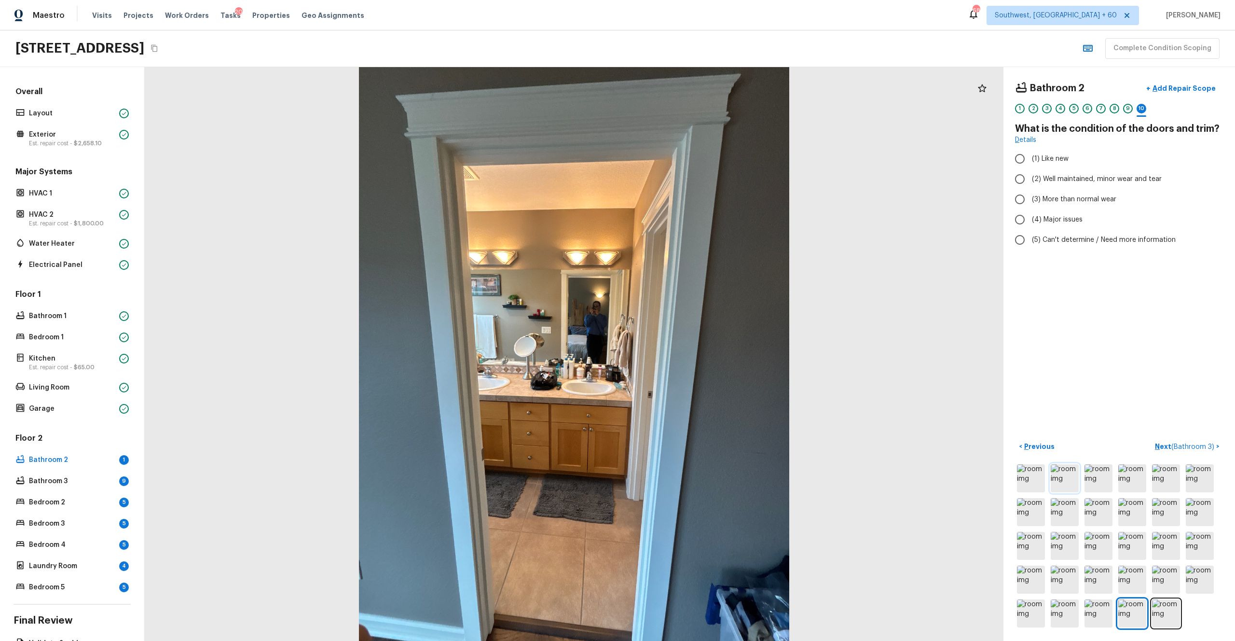
click at [694, 352] on img at bounding box center [1065, 478] width 28 height 28
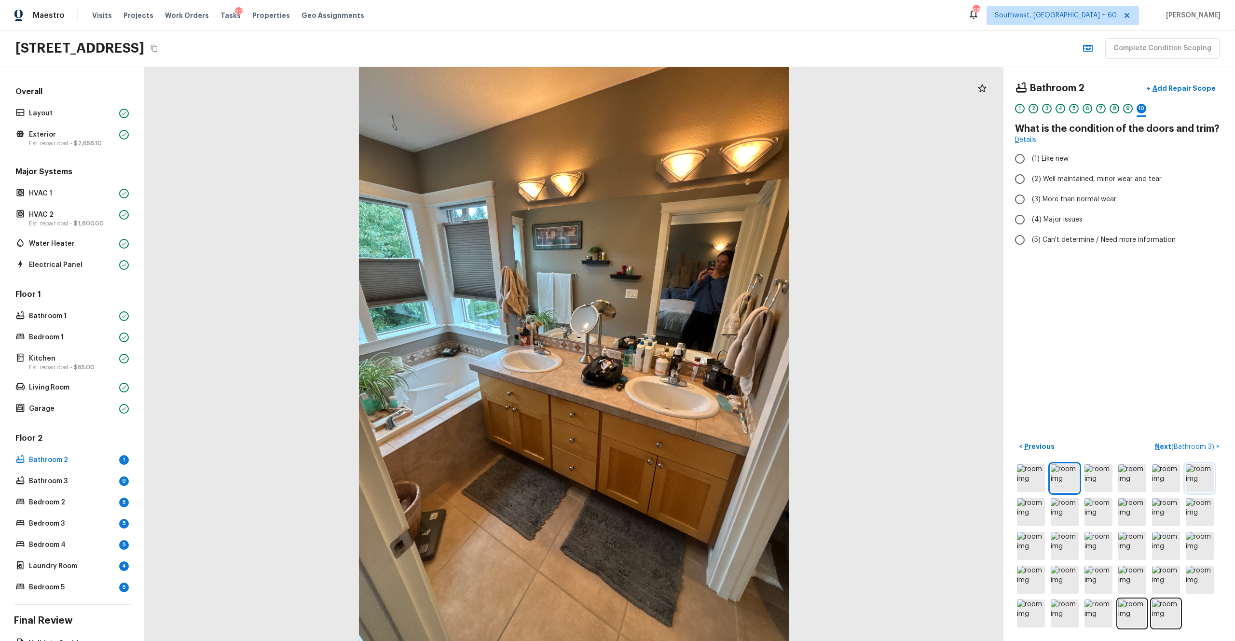
click at [694, 352] on img at bounding box center [1200, 478] width 28 height 28
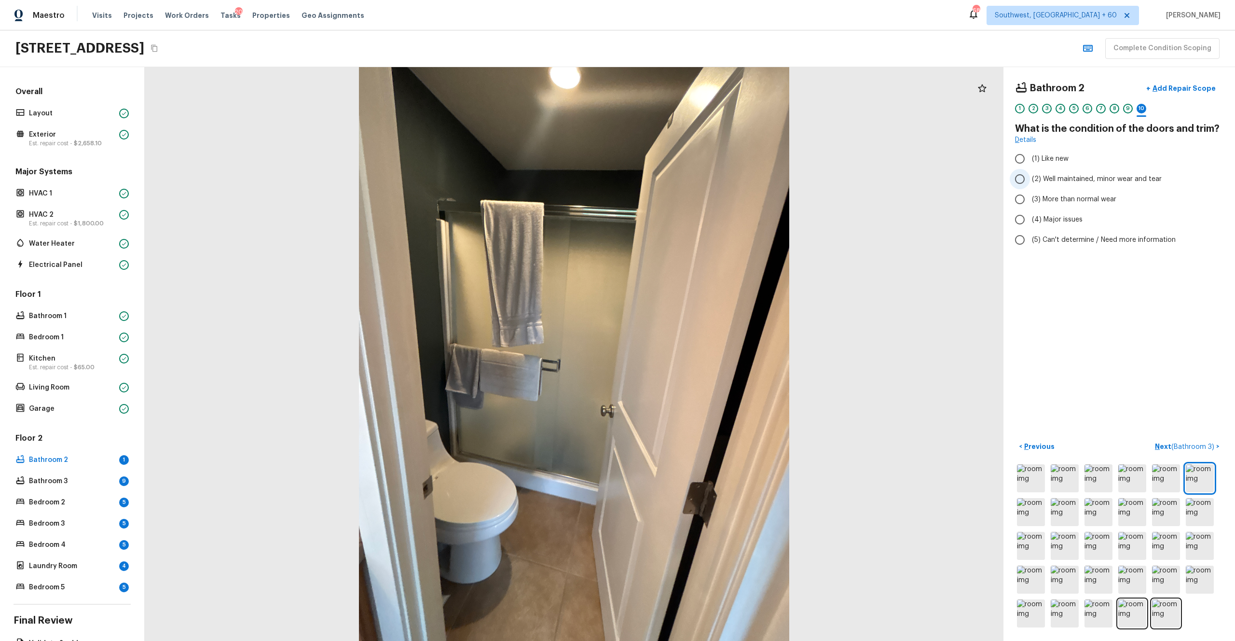
click at [694, 182] on span "(2) Well maintained, minor wear and tear" at bounding box center [1097, 179] width 130 height 10
click at [694, 182] on input "(2) Well maintained, minor wear and tear" at bounding box center [1020, 179] width 20 height 20
radio input "true"
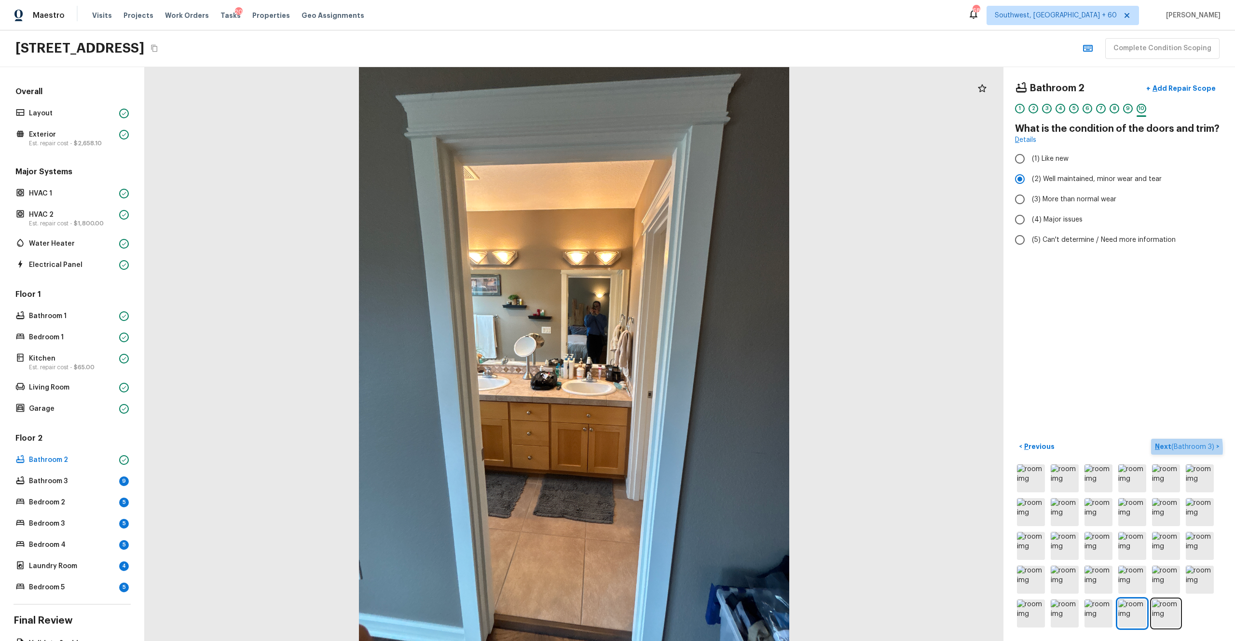
click at [694, 352] on p "Next ( Bathroom 3 )" at bounding box center [1185, 446] width 61 height 10
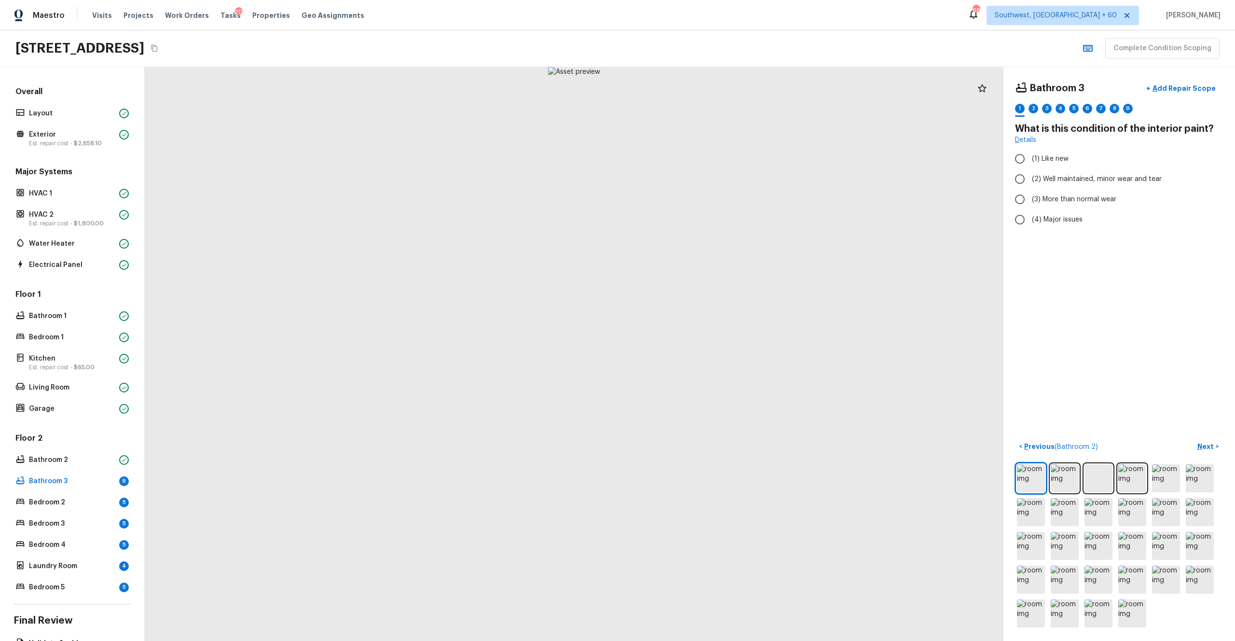
scroll to position [59, 0]
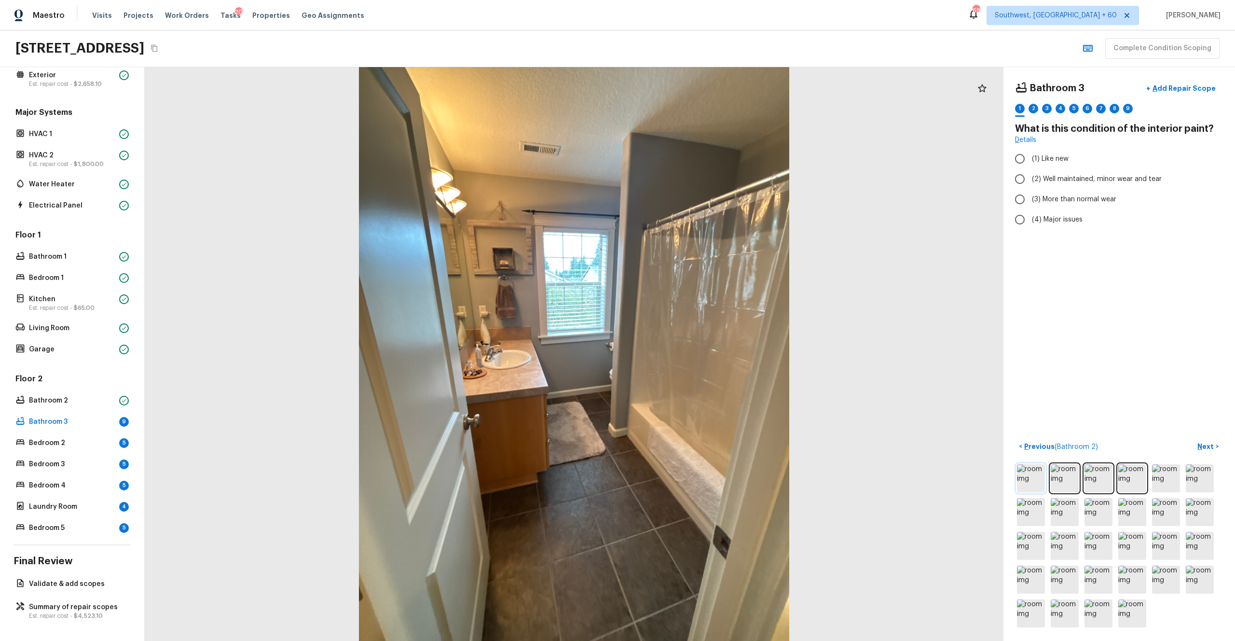
click at [694, 352] on img at bounding box center [1031, 478] width 28 height 28
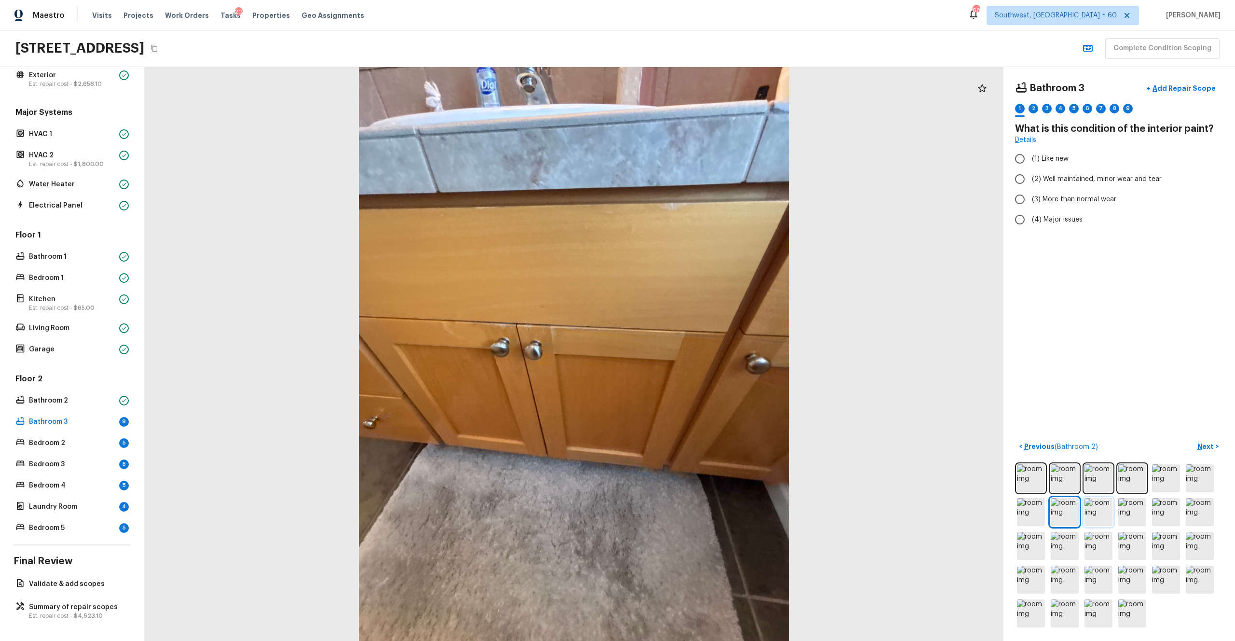
click at [694, 352] on img at bounding box center [1099, 512] width 28 height 28
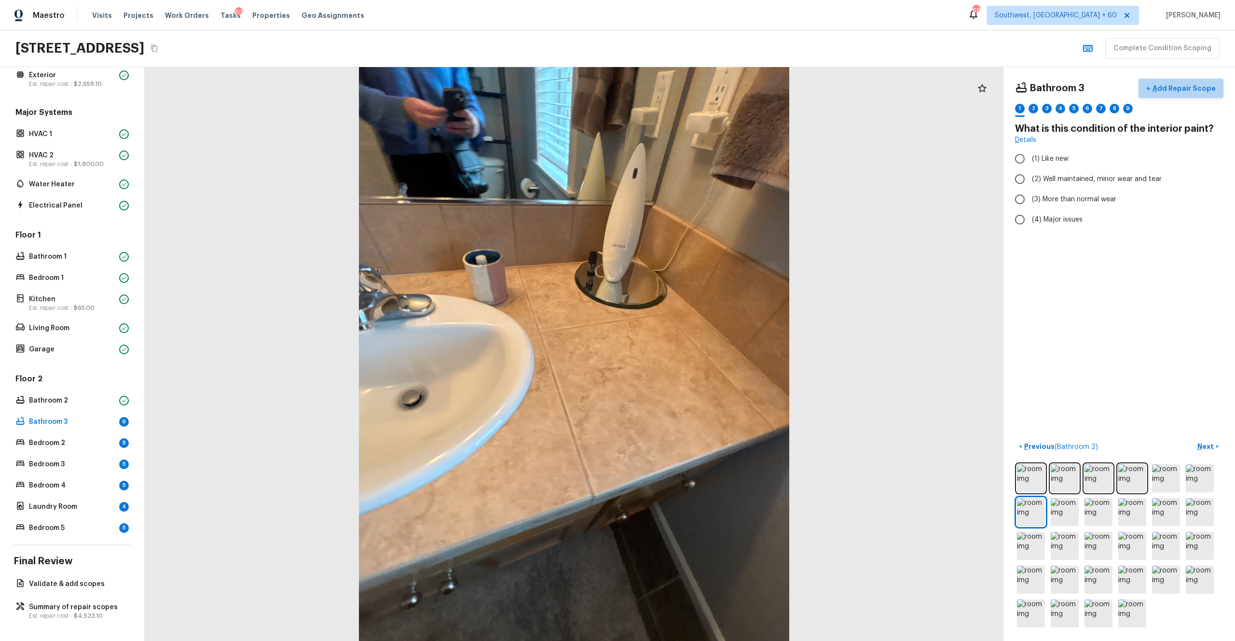
click at [694, 97] on button "+ Add Repair Scope" at bounding box center [1181, 89] width 85 height 20
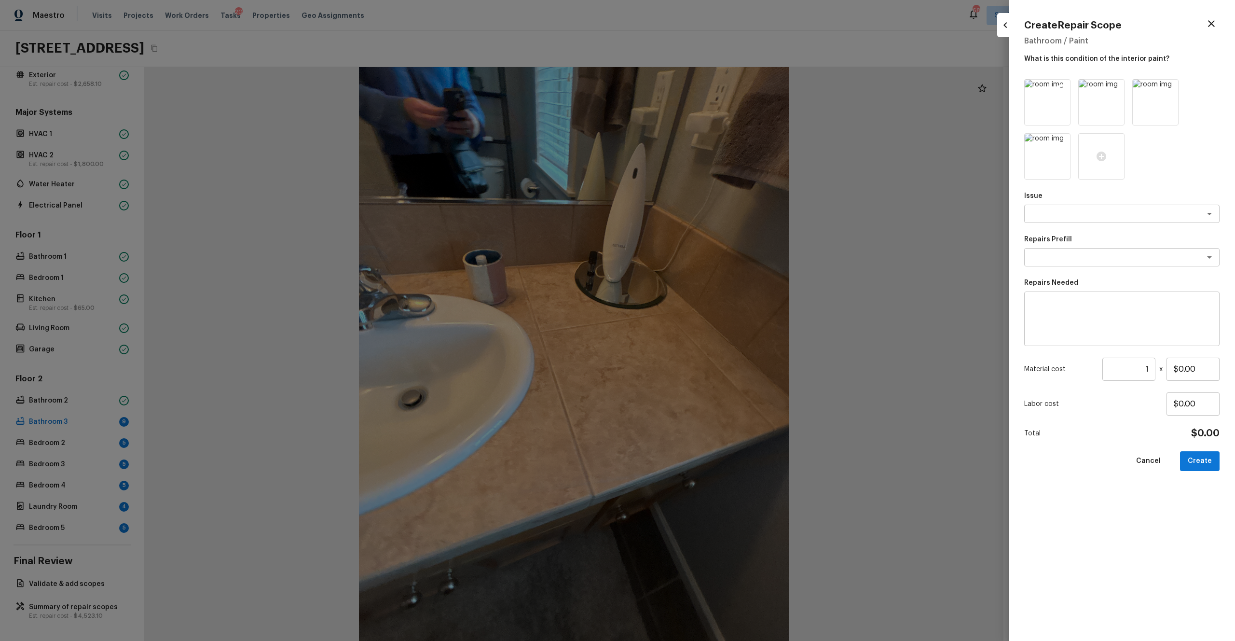
click at [694, 86] on icon at bounding box center [1062, 88] width 8 height 8
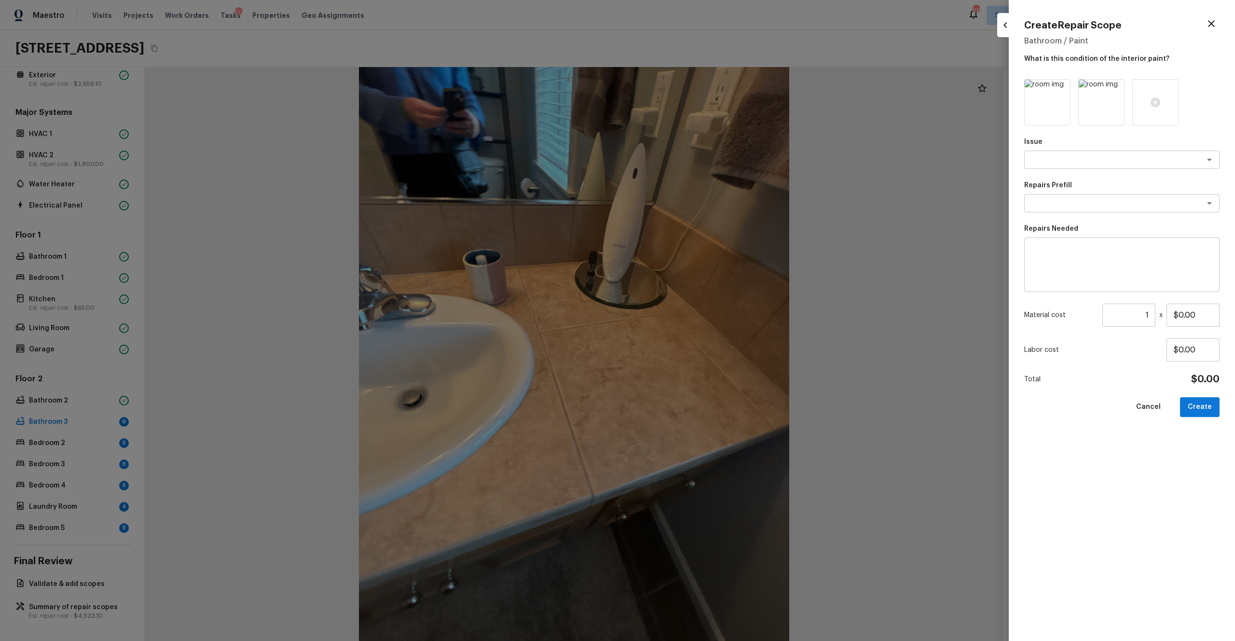
click at [694, 86] on icon at bounding box center [1062, 88] width 8 height 8
click at [694, 86] on icon at bounding box center [1116, 88] width 8 height 8
click at [694, 86] on div at bounding box center [1047, 102] width 46 height 46
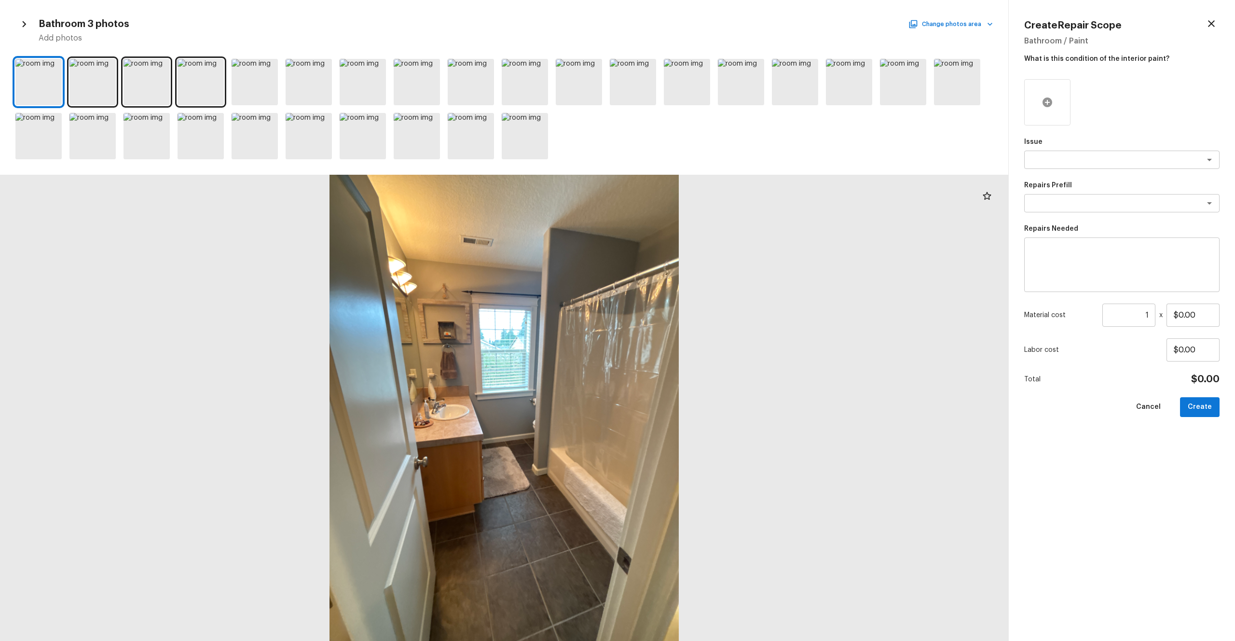
click at [694, 107] on icon at bounding box center [1048, 102] width 12 height 12
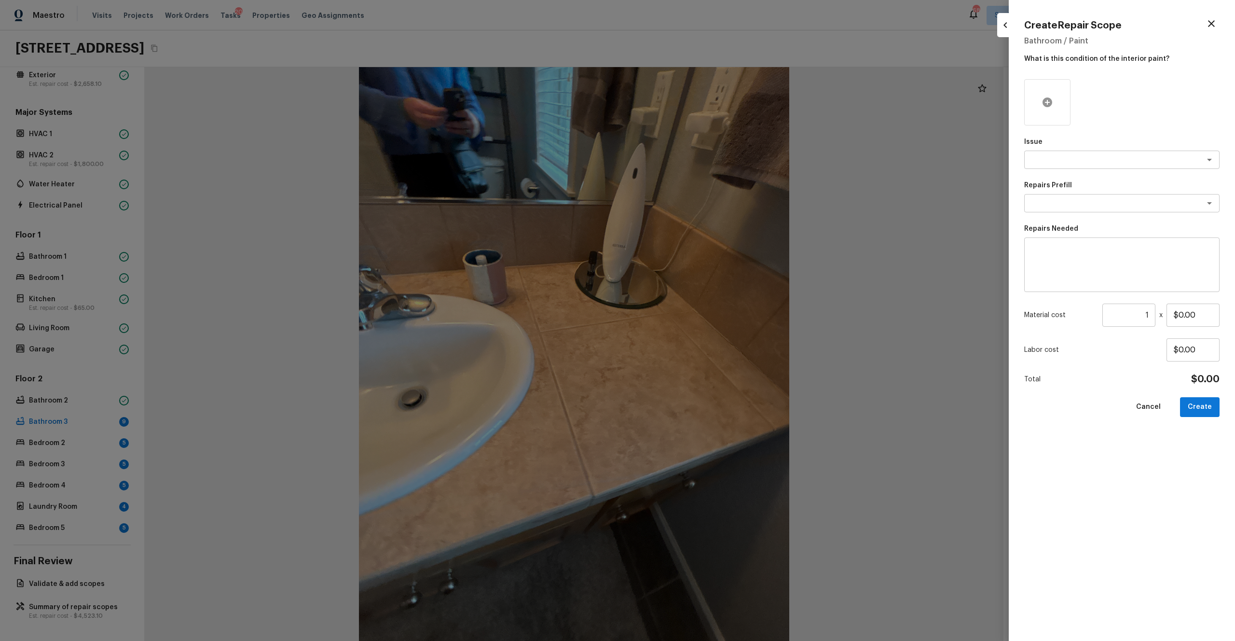
click at [694, 111] on div at bounding box center [1047, 102] width 46 height 46
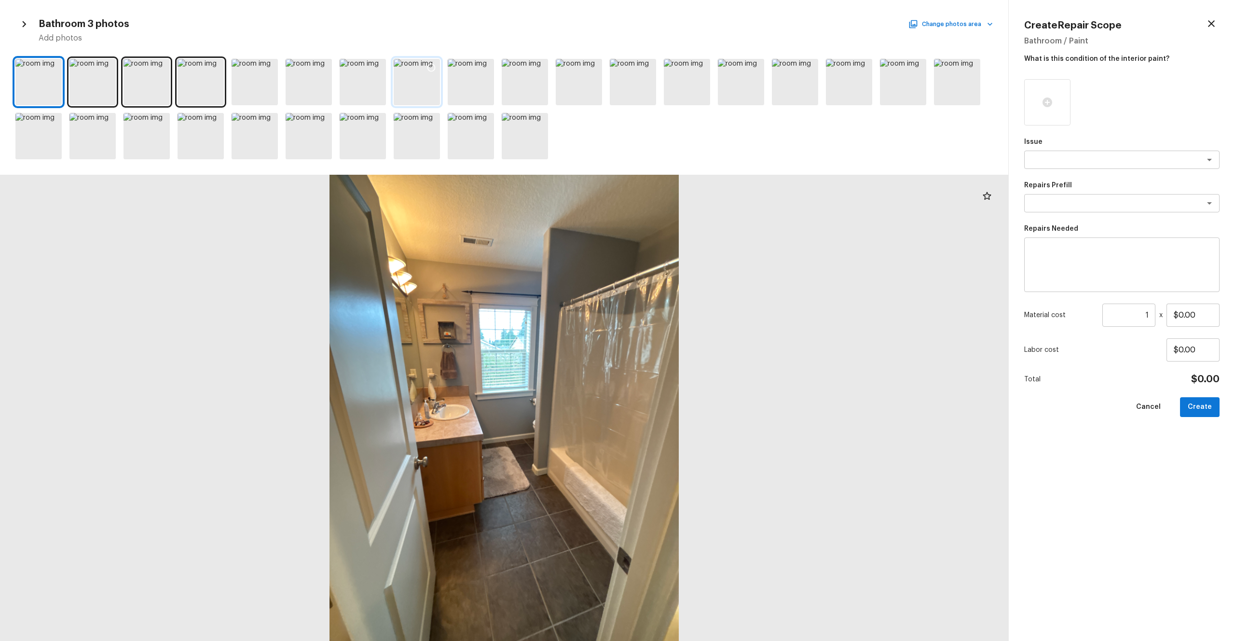
click at [404, 91] on div at bounding box center [417, 82] width 46 height 46
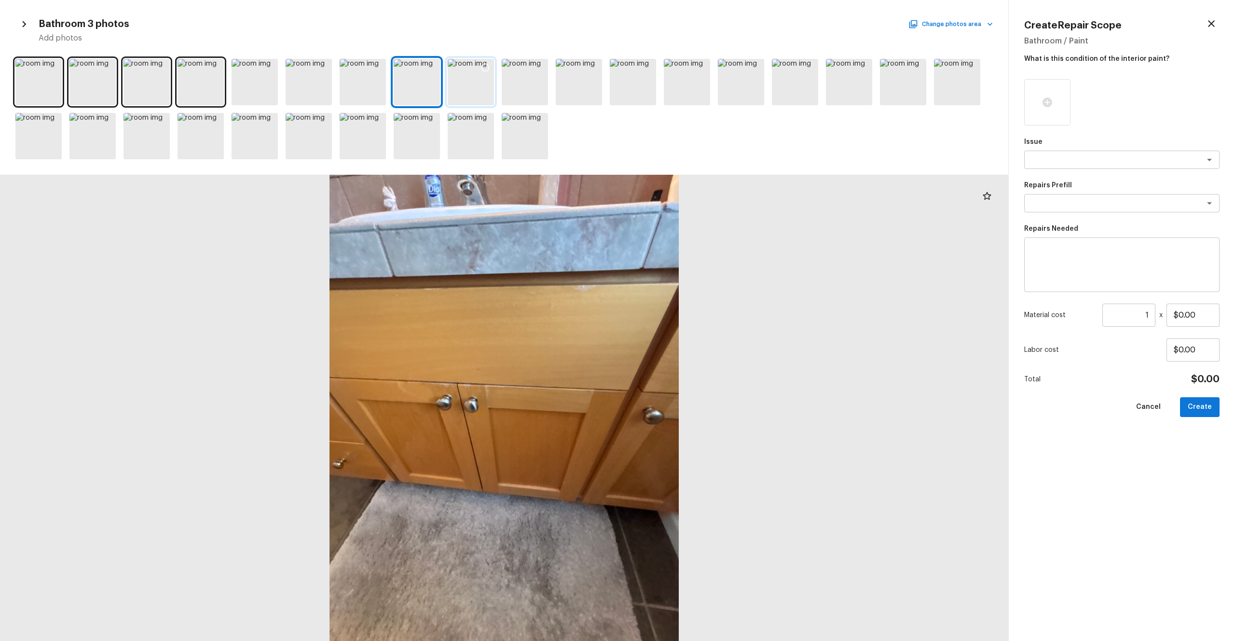
click at [477, 89] on div at bounding box center [471, 82] width 46 height 46
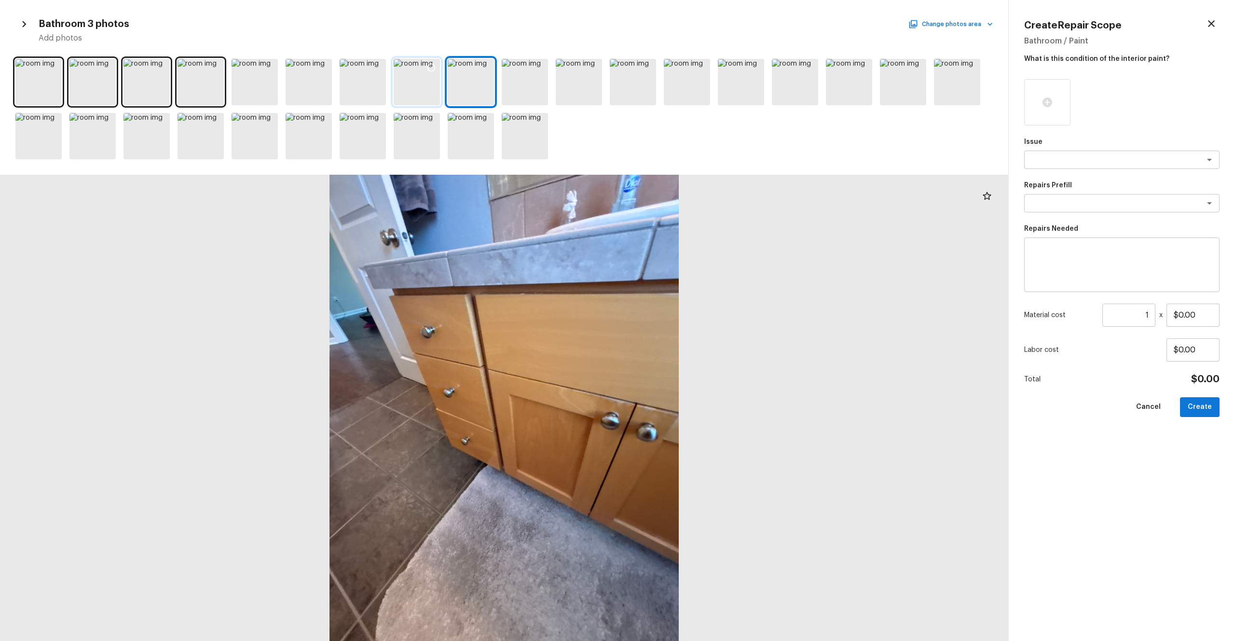
click at [426, 82] on div at bounding box center [417, 82] width 46 height 46
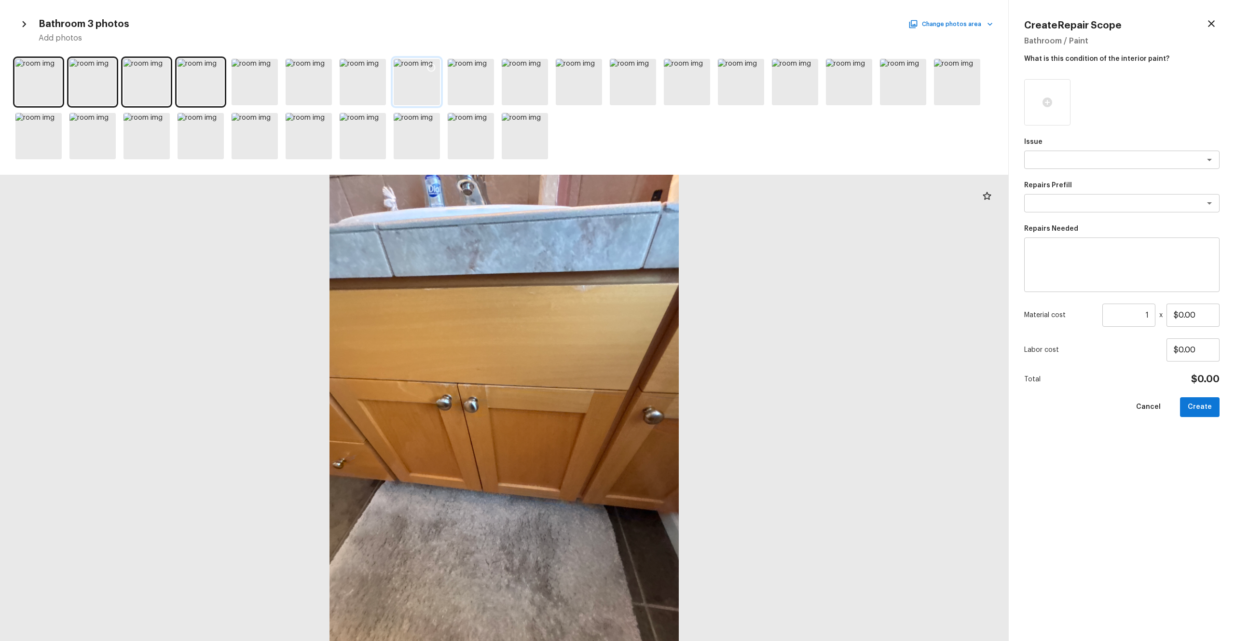
click at [432, 67] on icon at bounding box center [431, 68] width 10 height 10
click at [488, 67] on icon at bounding box center [486, 68] width 10 height 10
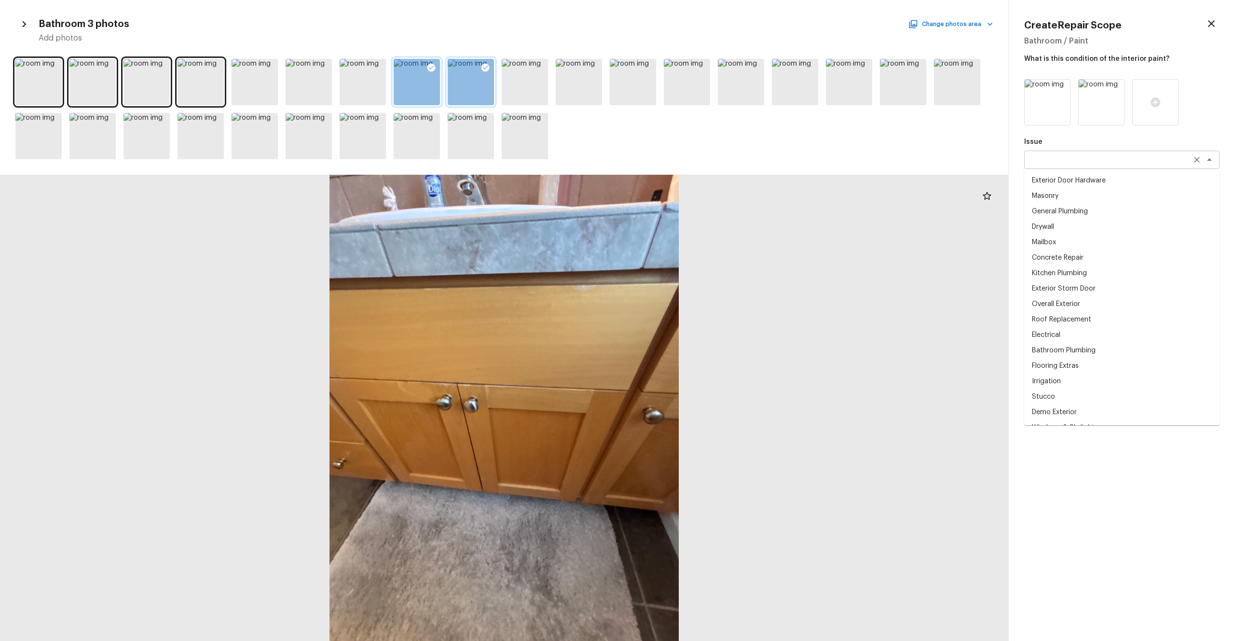
click at [694, 165] on div "x ​" at bounding box center [1121, 160] width 195 height 18
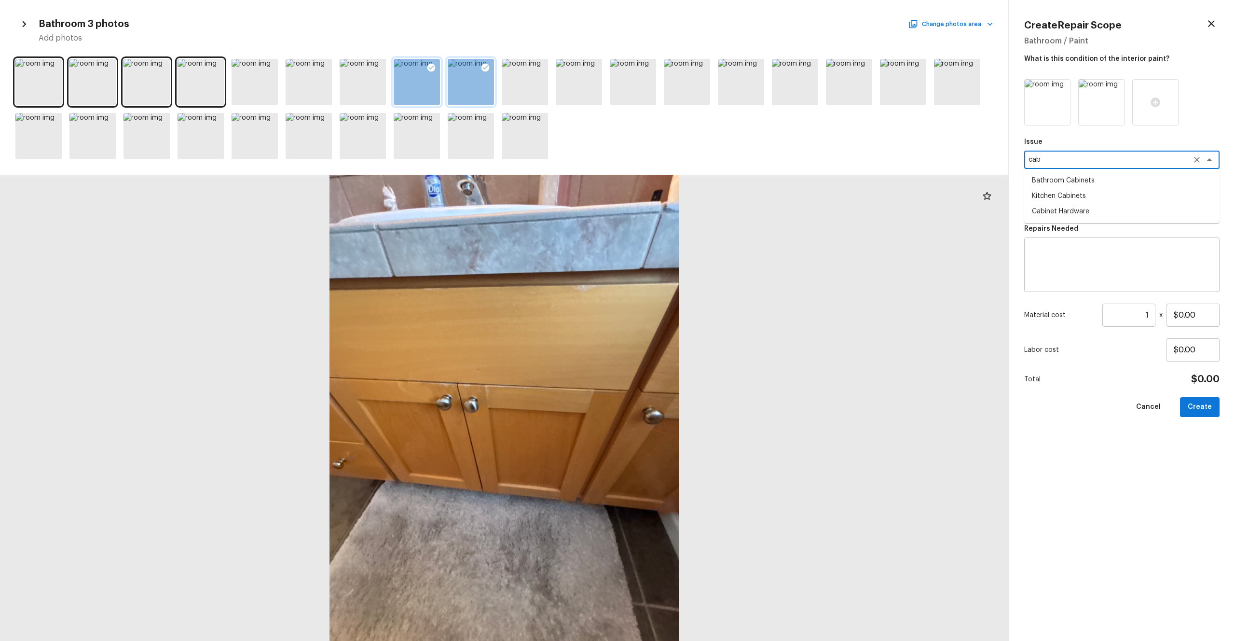
click at [694, 179] on li "Bathroom Cabinets" at bounding box center [1121, 180] width 195 height 15
type textarea "Bathroom Cabinets"
click at [694, 201] on textarea at bounding box center [1109, 203] width 160 height 10
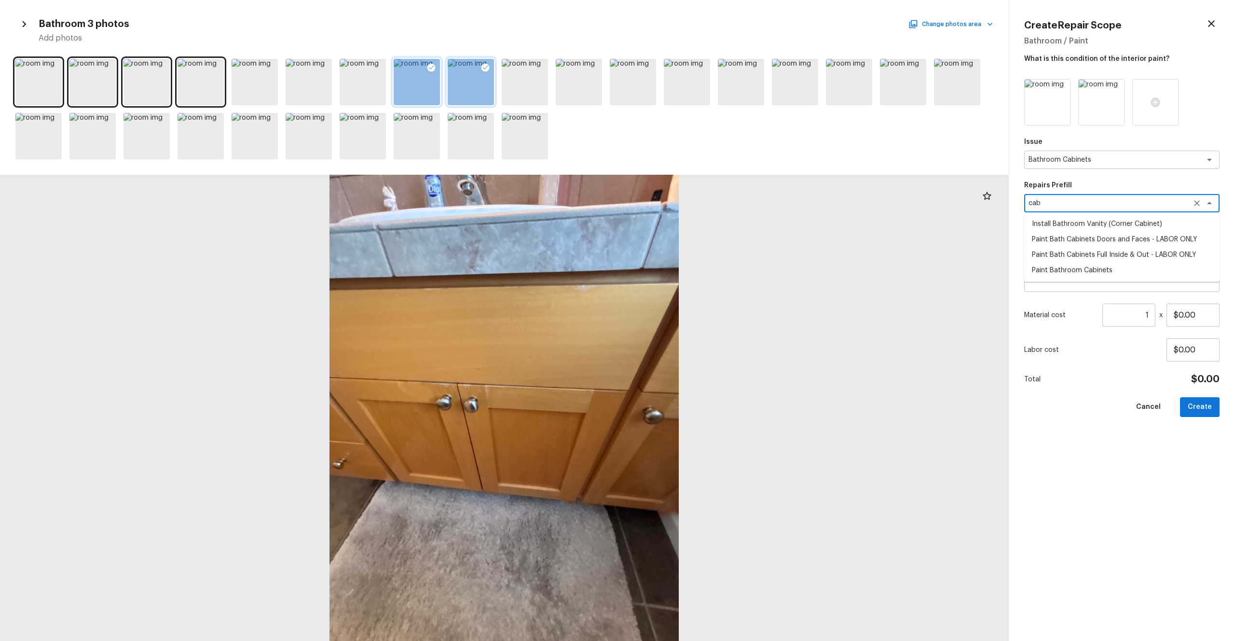
type textarea "cab"
click at [694, 352] on div "Cancel Create" at bounding box center [1121, 407] width 195 height 20
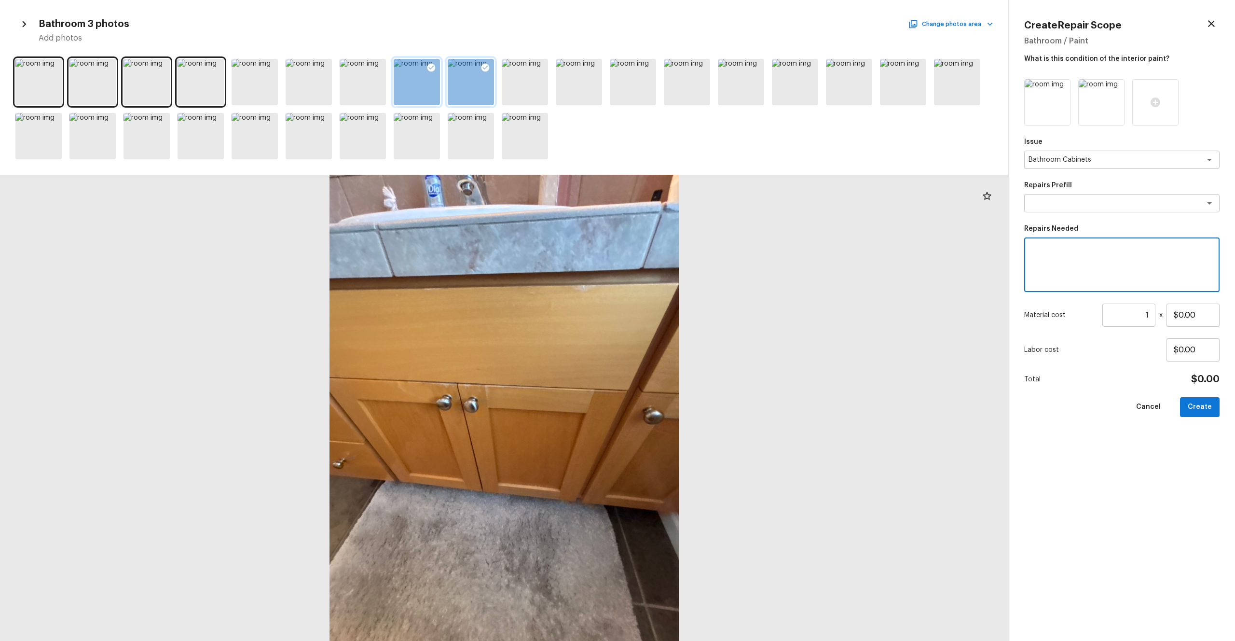
click at [694, 256] on textarea at bounding box center [1122, 265] width 182 height 39
type textarea "P"
click at [694, 249] on textarea "Touch up paint for v=cabinets" at bounding box center [1122, 265] width 182 height 39
type textarea "Touch up paint for cabinets"
drag, startPoint x: 1209, startPoint y: 318, endPoint x: 1162, endPoint y: 318, distance: 46.8
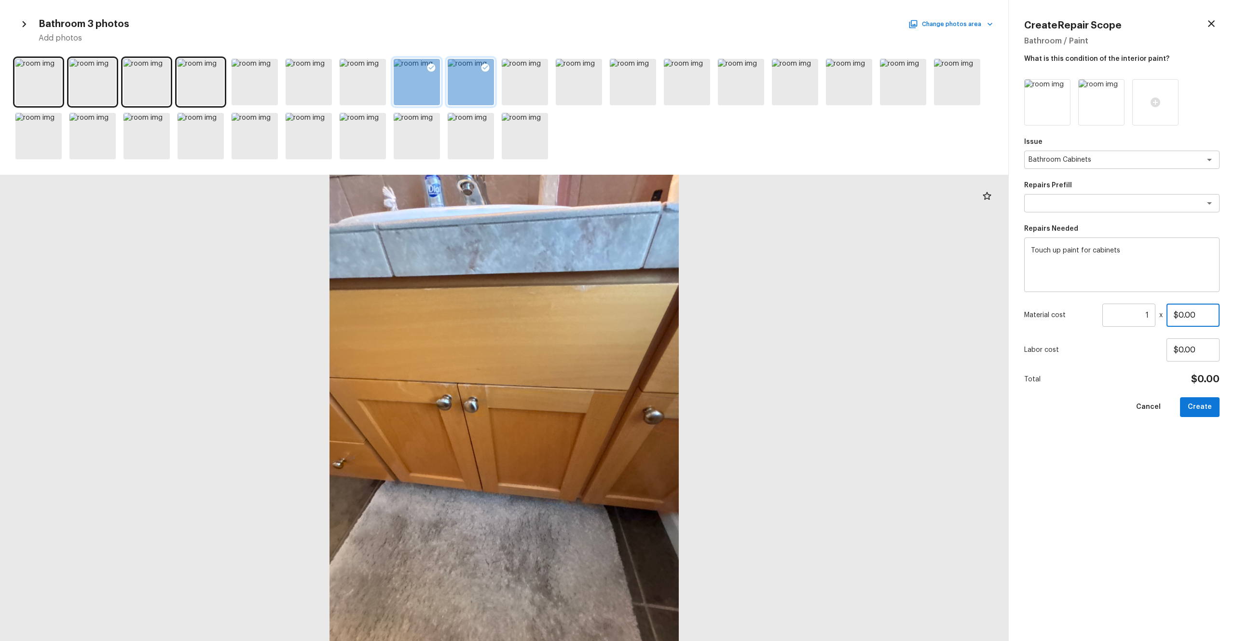
click at [694, 318] on div "Material cost 1 ​ x $0.00" at bounding box center [1121, 314] width 195 height 23
type input "$200.00"
click at [694, 352] on div "Issue Bathroom Cabinets x ​ Repairs Prefill x ​ Repairs Needed Touch up paint f…" at bounding box center [1121, 352] width 195 height 546
click at [694, 352] on button "Create" at bounding box center [1200, 407] width 40 height 20
type input "$0.00"
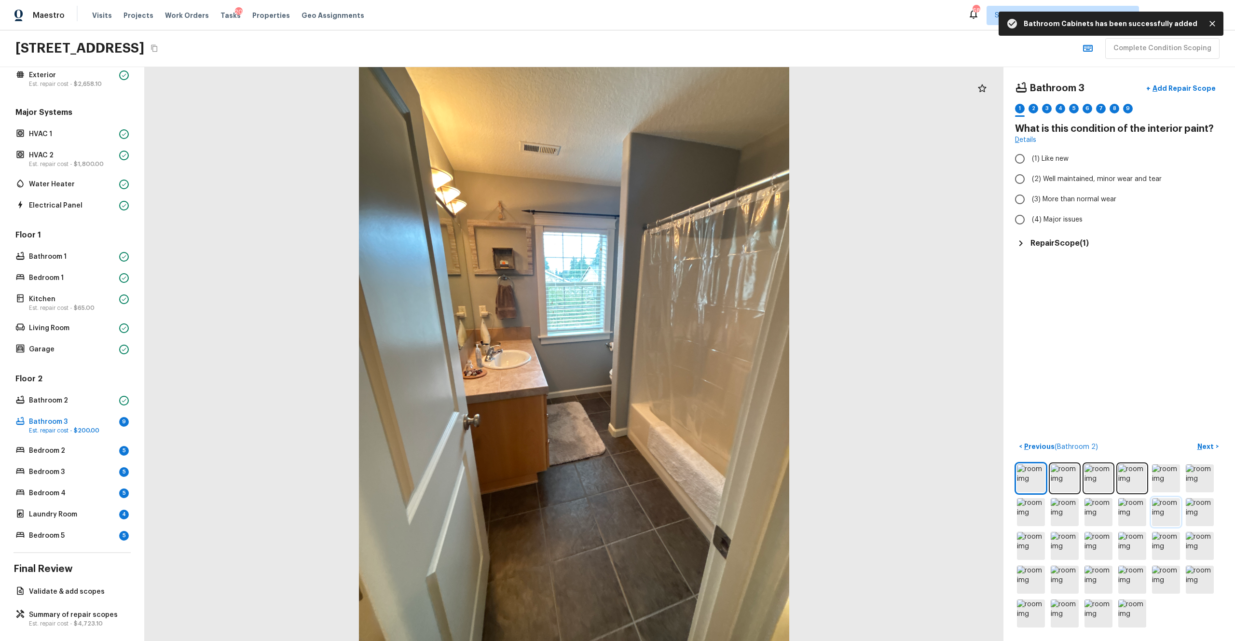
click at [694, 352] on img at bounding box center [1166, 512] width 28 height 28
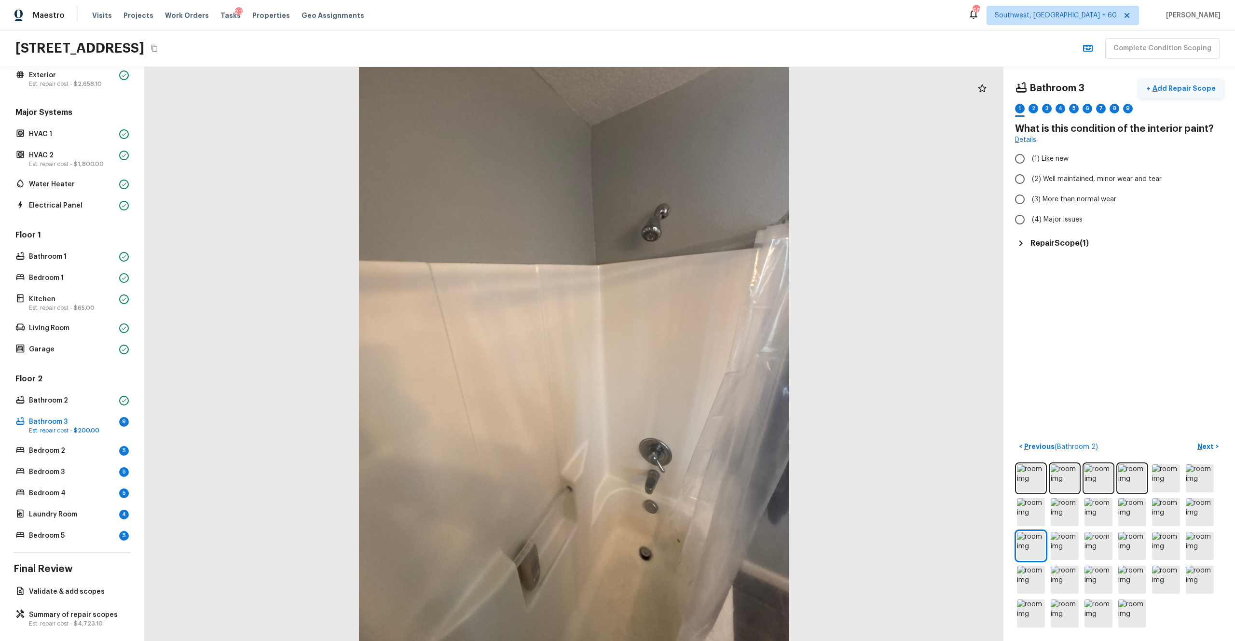
click at [694, 89] on p "Add Repair Scope" at bounding box center [1183, 88] width 65 height 10
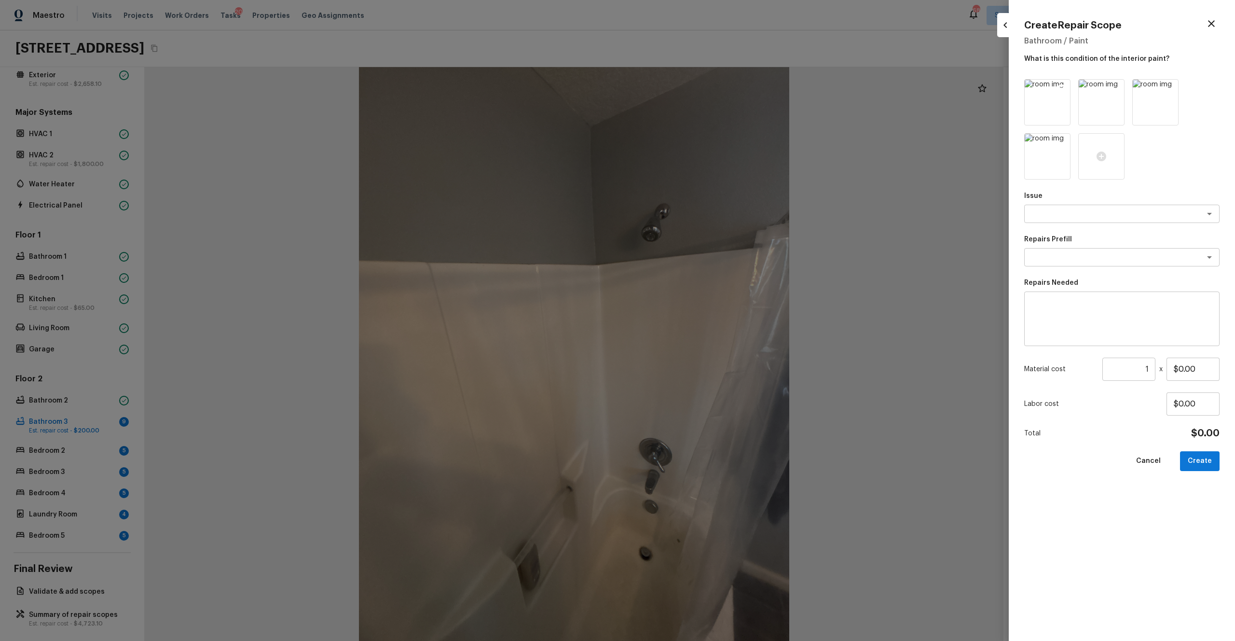
click at [694, 84] on icon at bounding box center [1062, 88] width 10 height 10
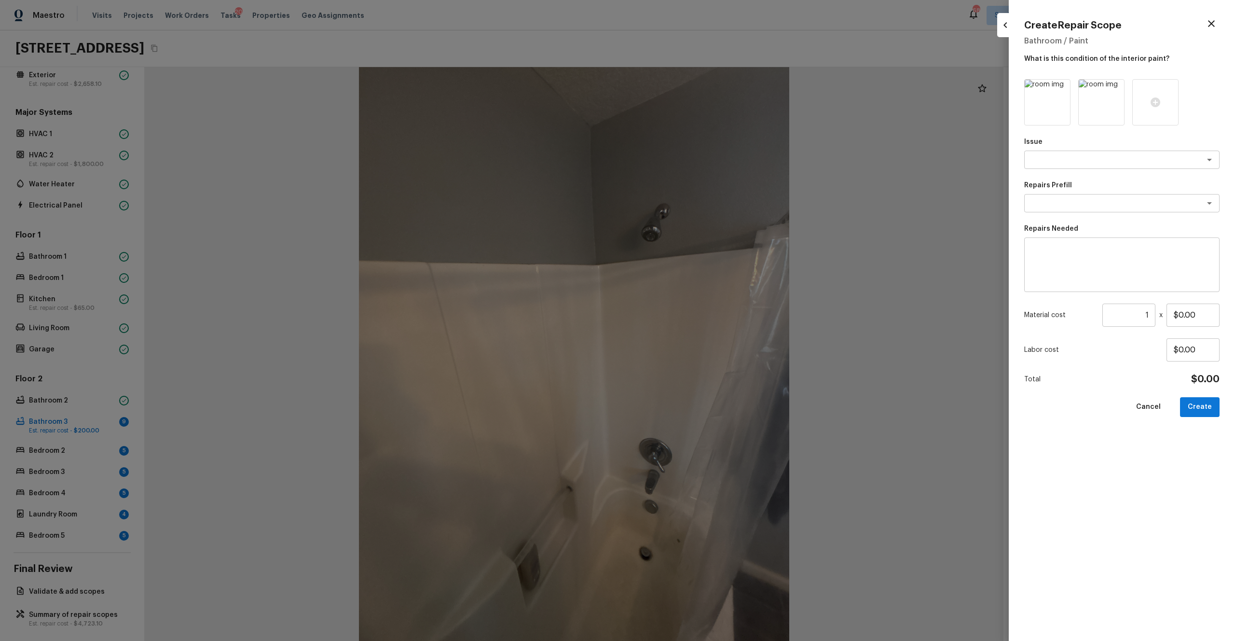
click at [694, 84] on icon at bounding box center [1062, 88] width 10 height 10
click at [694, 84] on icon at bounding box center [1116, 88] width 10 height 10
click at [694, 84] on div at bounding box center [1155, 102] width 46 height 46
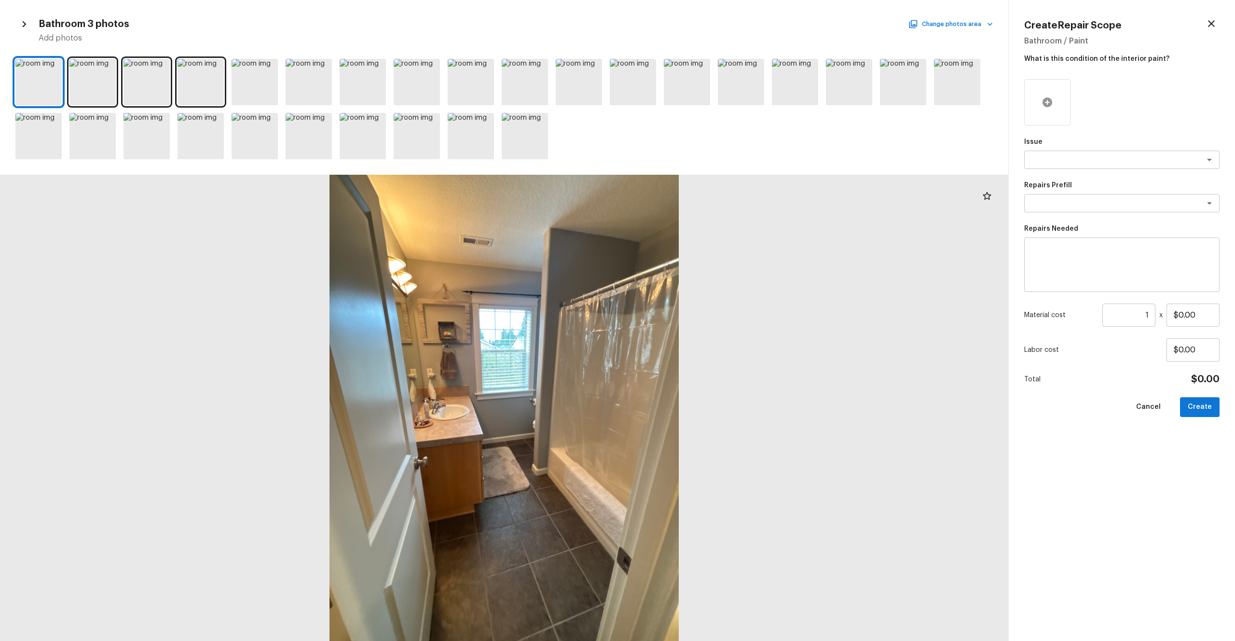
click at [694, 103] on icon at bounding box center [1048, 102] width 12 height 12
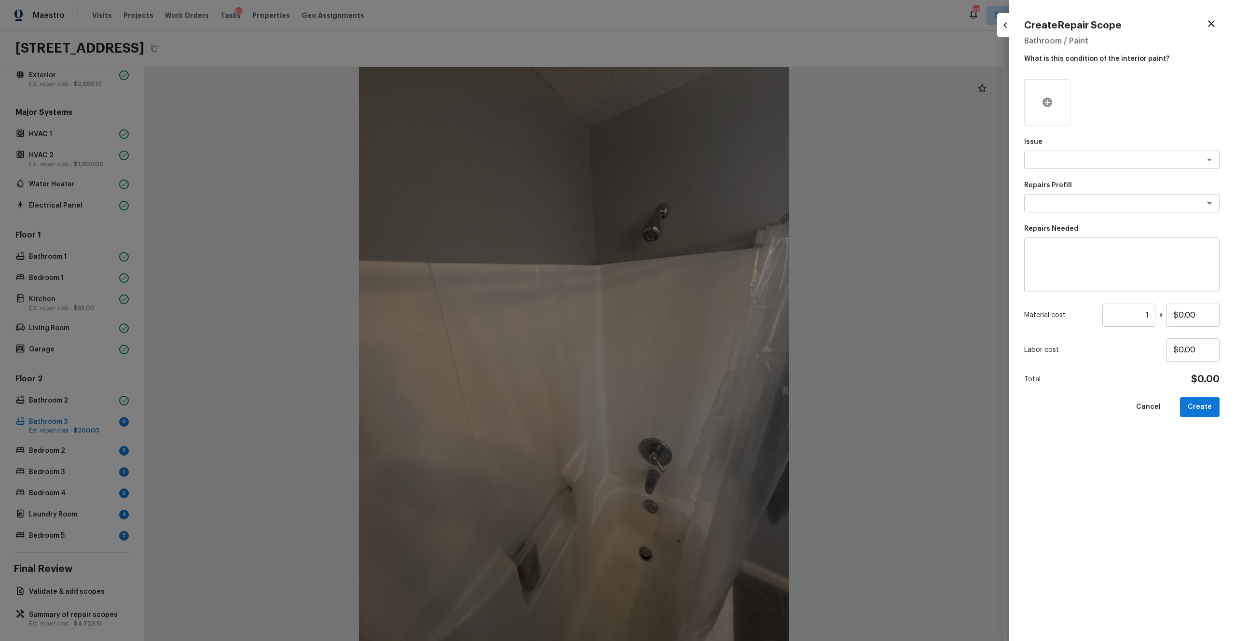
click at [694, 103] on icon at bounding box center [1048, 102] width 12 height 12
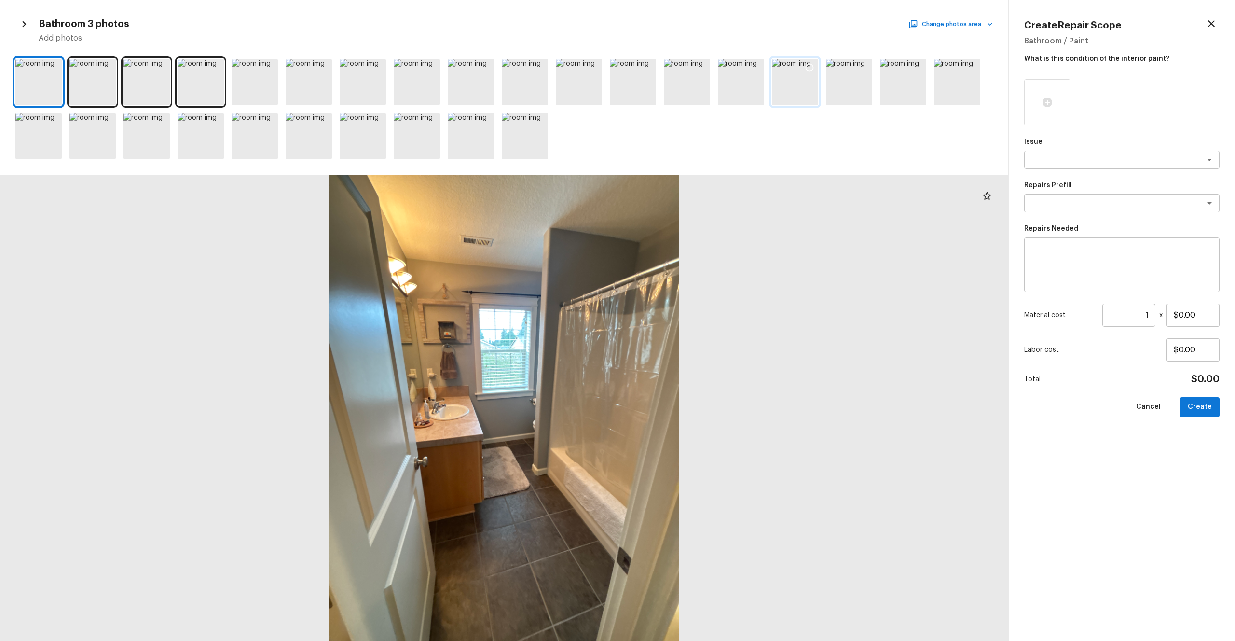
click at [694, 89] on div at bounding box center [795, 82] width 46 height 46
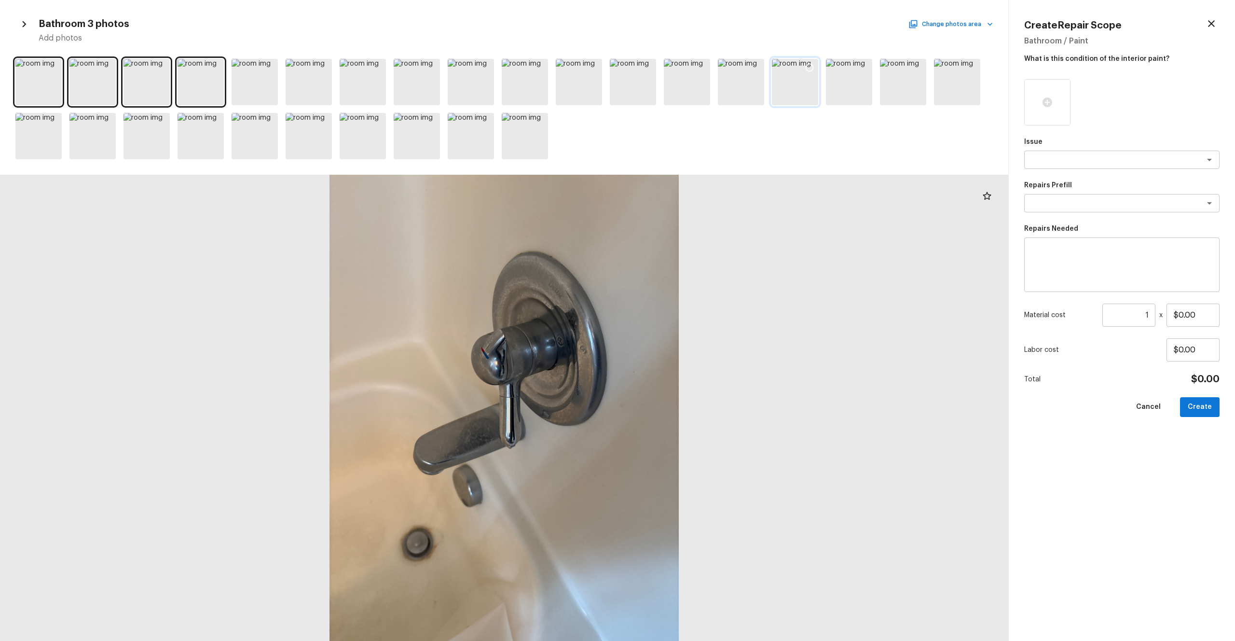
click at [694, 66] on icon at bounding box center [810, 68] width 10 height 10
click at [674, 84] on div at bounding box center [687, 82] width 46 height 46
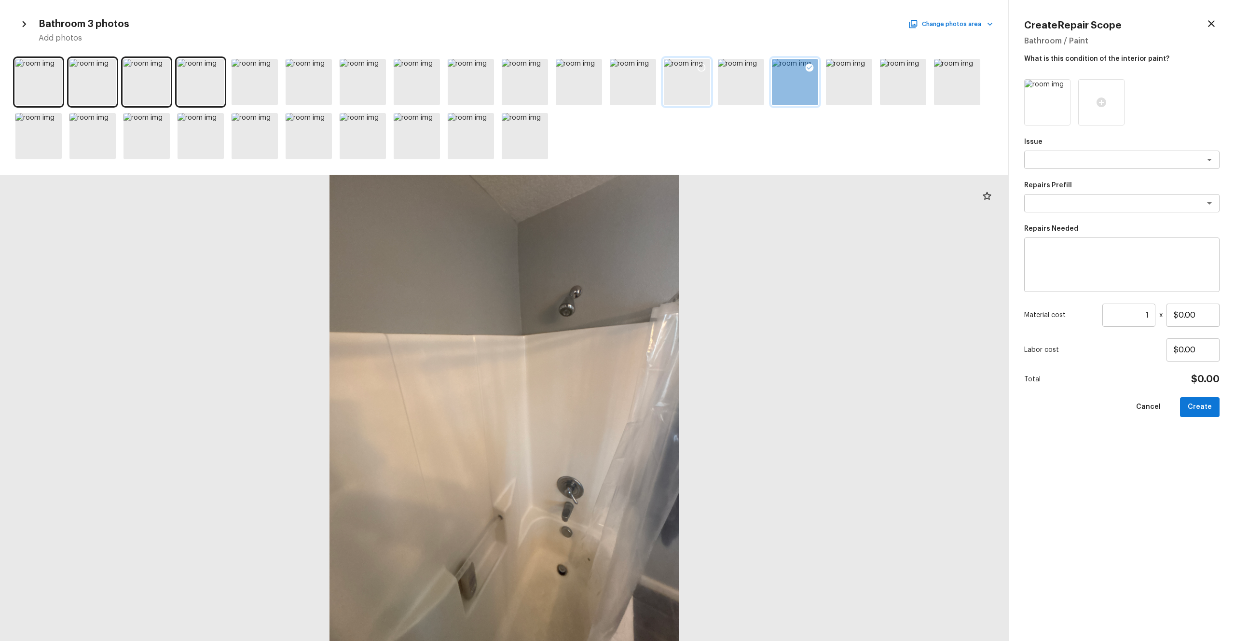
click at [694, 67] on icon at bounding box center [702, 68] width 10 height 10
click at [694, 157] on textarea at bounding box center [1109, 160] width 160 height 10
click at [694, 179] on li "Bathroom Plumbing" at bounding box center [1121, 180] width 195 height 15
type textarea "Bathroom Plumbing"
click at [694, 192] on div "Repairs Prefill x ​" at bounding box center [1121, 196] width 195 height 32
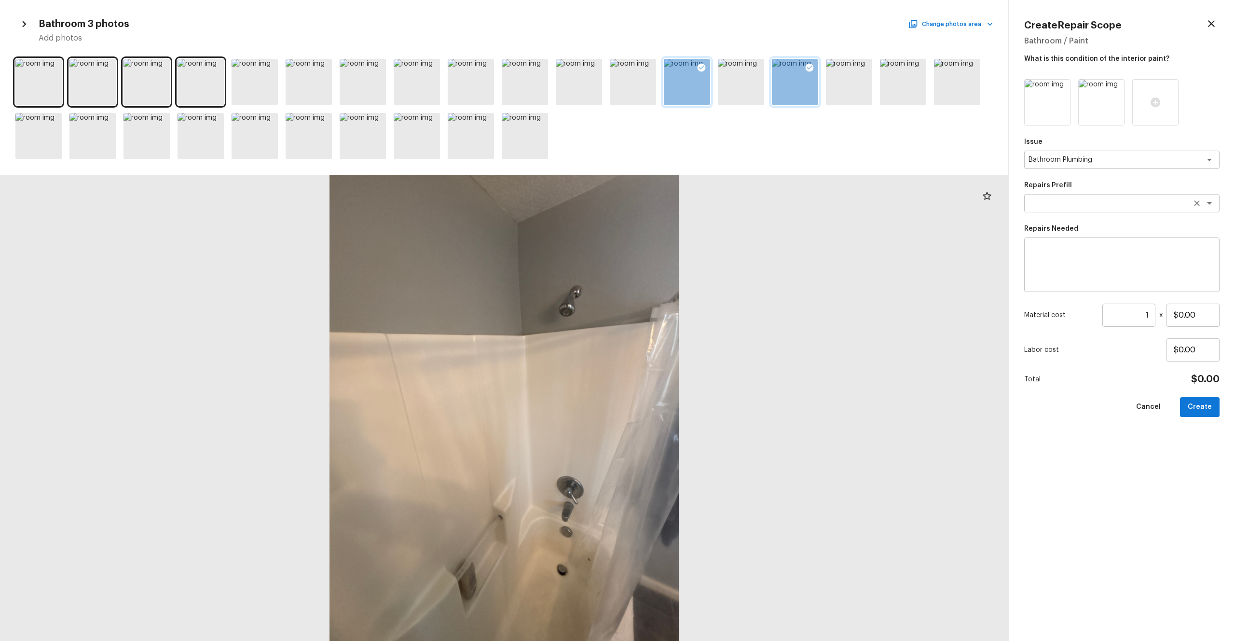
click at [694, 196] on div "x ​" at bounding box center [1121, 203] width 195 height 18
click at [694, 217] on li "Tub/Shower Surround Refinish" at bounding box center [1121, 223] width 195 height 15
type textarea "Tub/Shower Surround Refinish"
type textarea "Prep, mask, clean and refinish the tub/shower tile surround both all sides ensu…"
type input "$5.99"
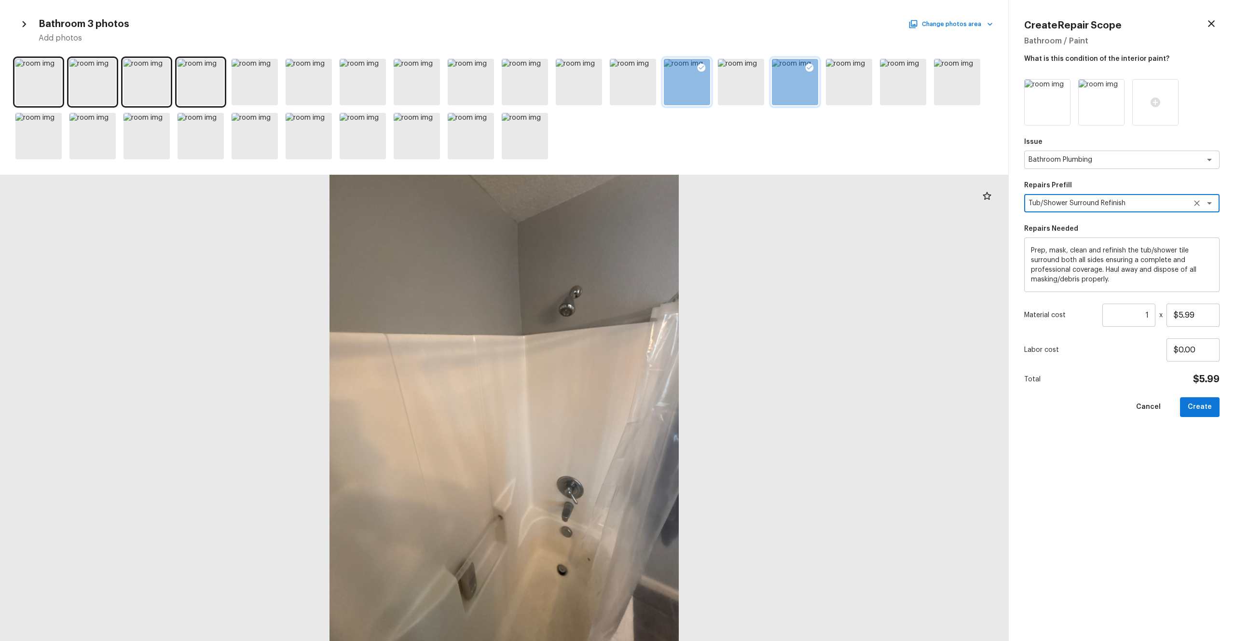
type textarea "Tub/Shower Surround Refinish"
click at [694, 313] on input "1" at bounding box center [1128, 314] width 53 height 23
type input "5"
type input "60"
click at [694, 352] on button "Create" at bounding box center [1200, 407] width 40 height 20
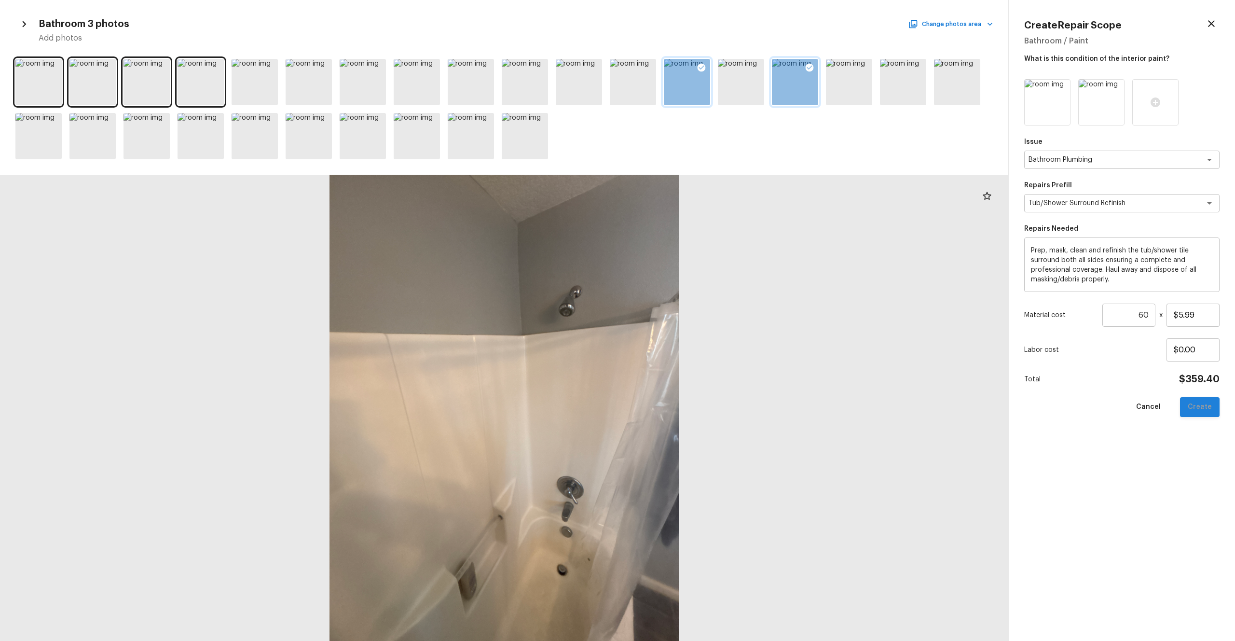
type input "1"
type input "$0.00"
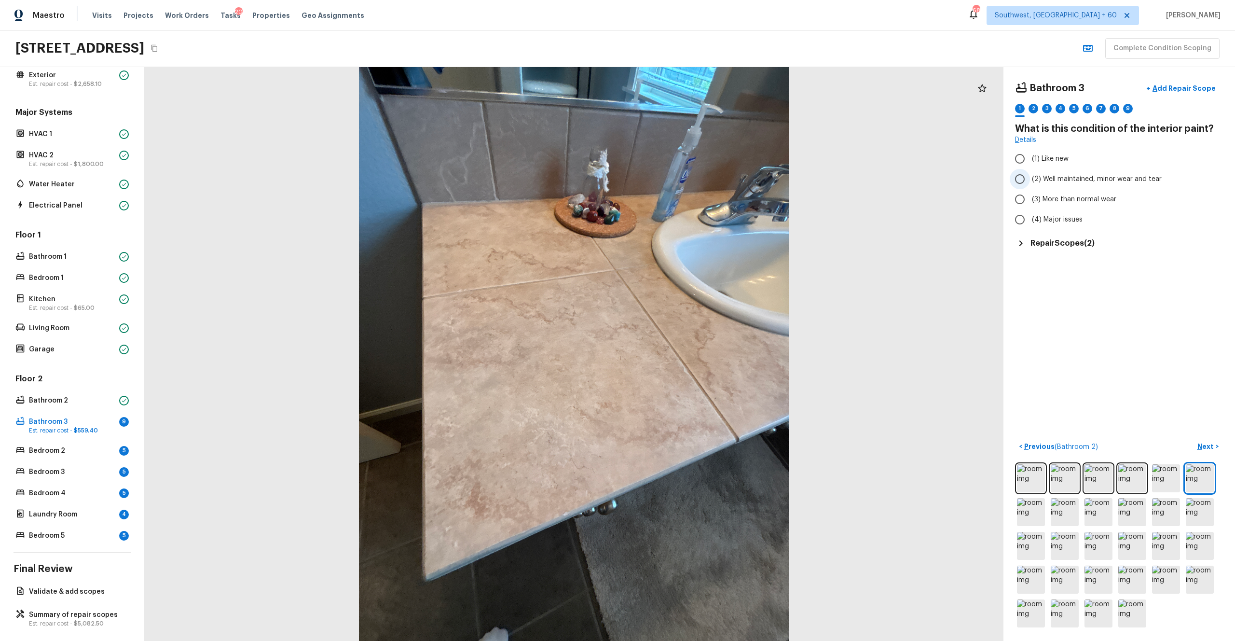
click at [694, 177] on span "(2) Well maintained, minor wear and tear" at bounding box center [1097, 179] width 130 height 10
click at [694, 177] on input "(2) Well maintained, minor wear and tear" at bounding box center [1020, 179] width 20 height 20
radio input "true"
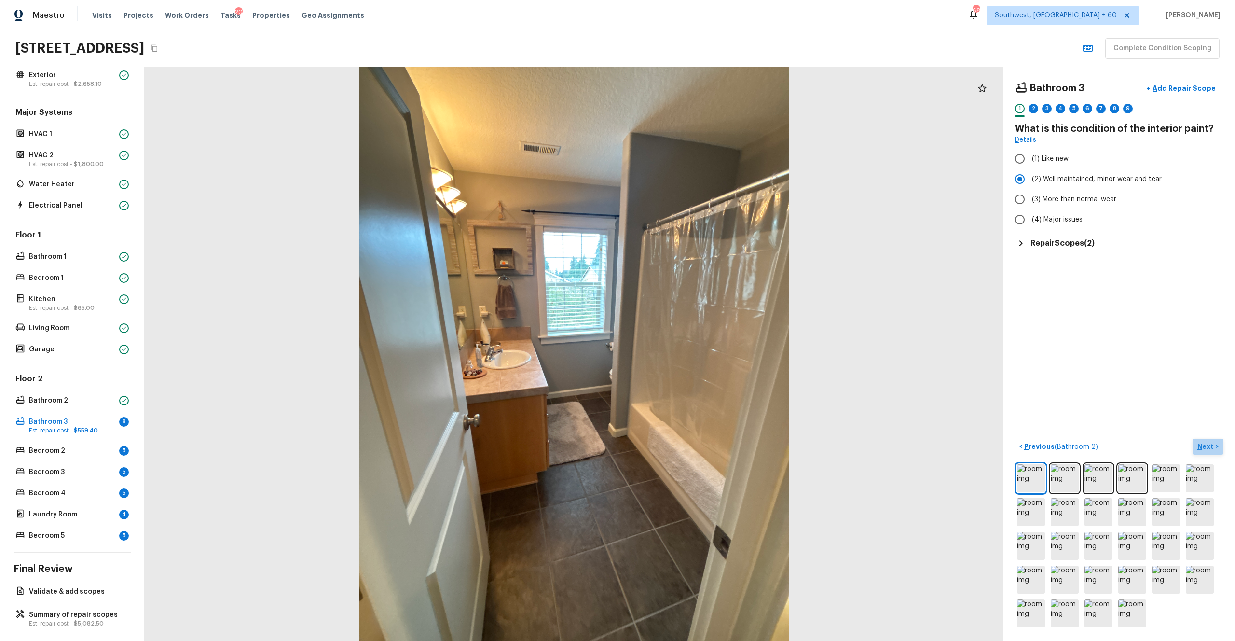
click at [694, 352] on p "Next" at bounding box center [1206, 446] width 18 height 10
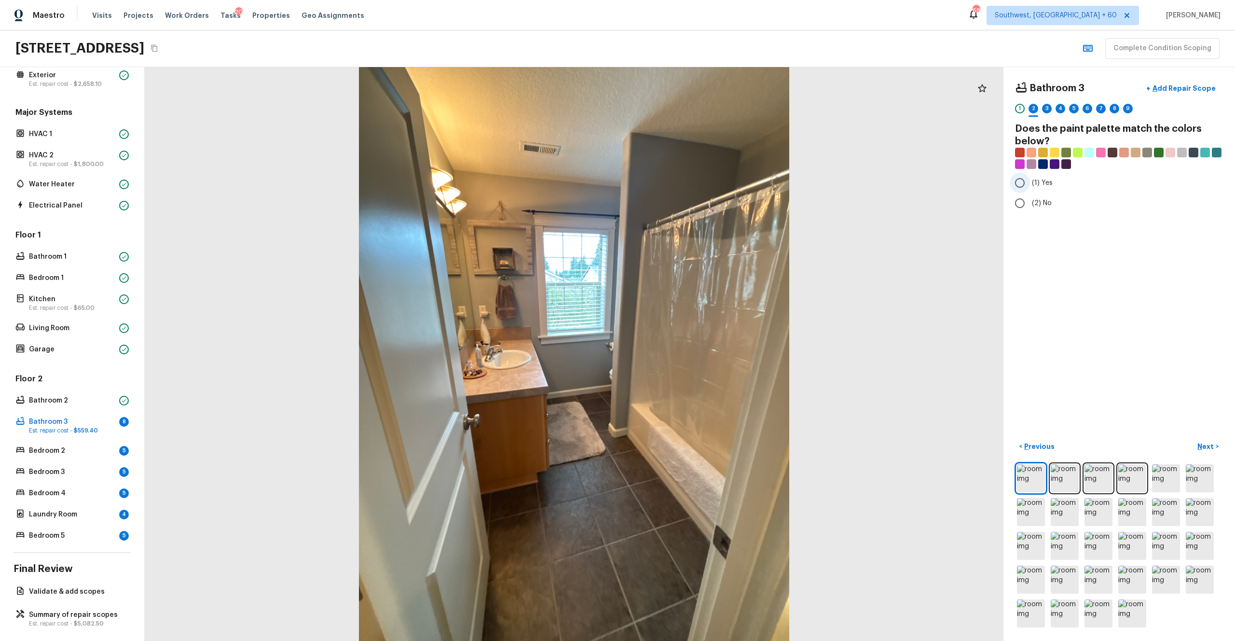
click at [694, 182] on span "(1) Yes" at bounding box center [1042, 183] width 21 height 10
click at [694, 182] on input "(1) Yes" at bounding box center [1020, 183] width 20 height 20
click at [694, 352] on button "Next >" at bounding box center [1208, 447] width 31 height 16
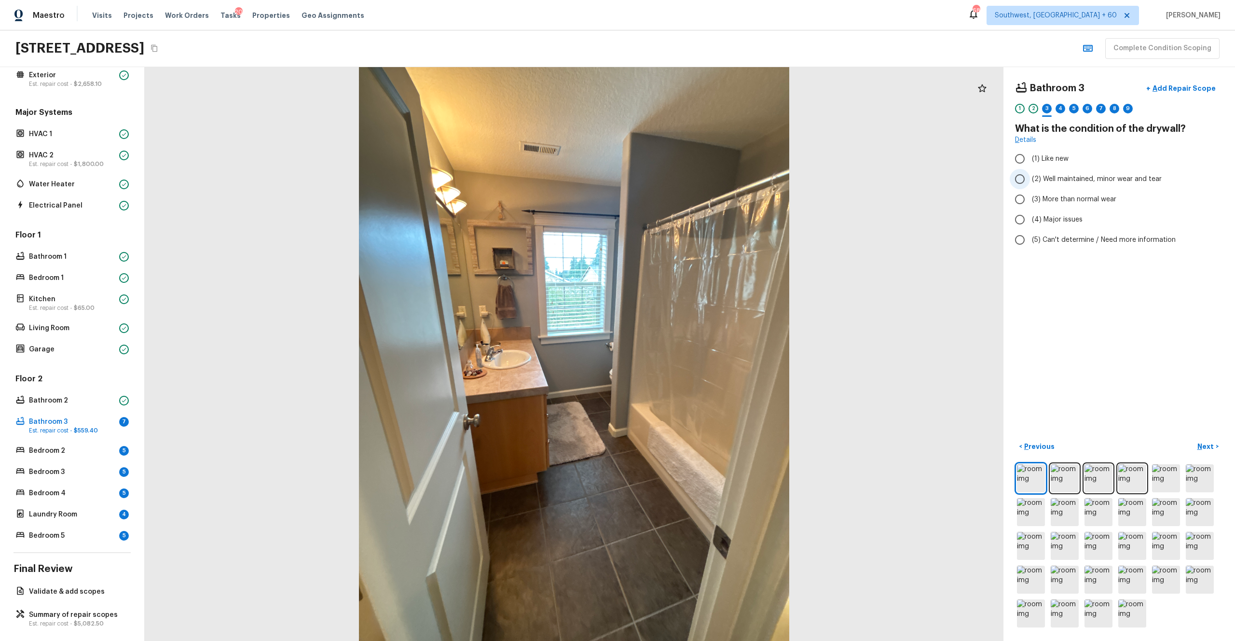
click at [694, 174] on span "(2) Well maintained, minor wear and tear" at bounding box center [1097, 179] width 130 height 10
click at [694, 174] on input "(2) Well maintained, minor wear and tear" at bounding box center [1020, 179] width 20 height 20
click at [694, 352] on button "Next >" at bounding box center [1208, 447] width 31 height 16
click at [694, 210] on label "(3) Tile" at bounding box center [1113, 207] width 206 height 20
click at [694, 210] on input "(3) Tile" at bounding box center [1020, 207] width 20 height 20
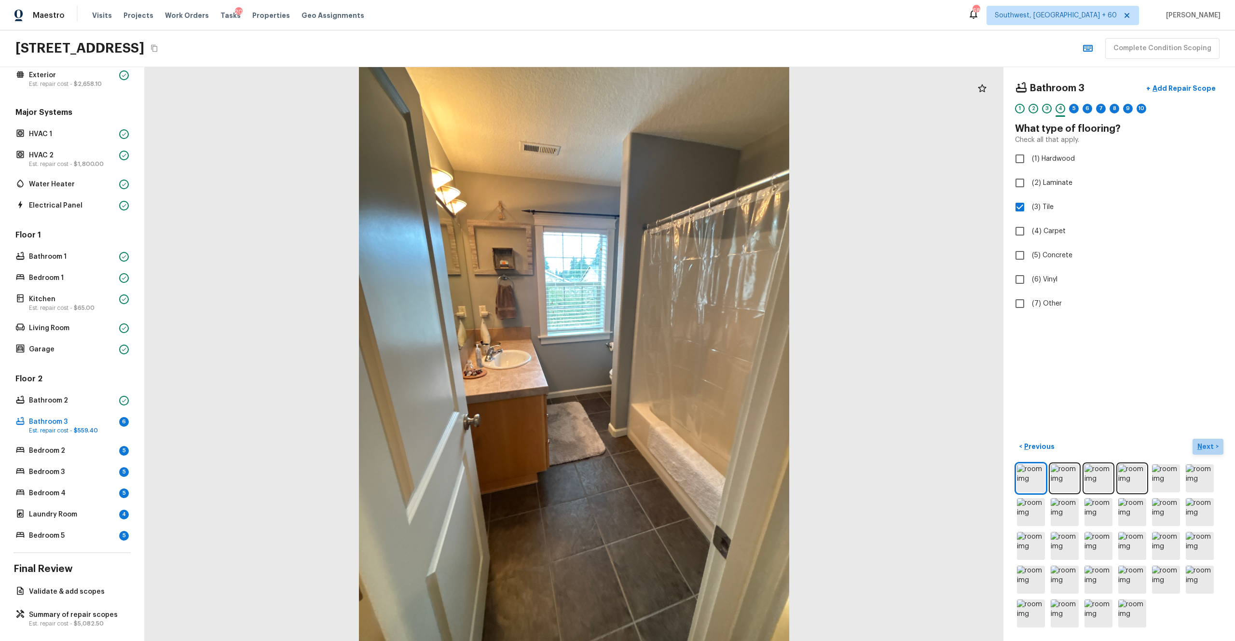
click at [694, 352] on p "Next" at bounding box center [1206, 446] width 18 height 10
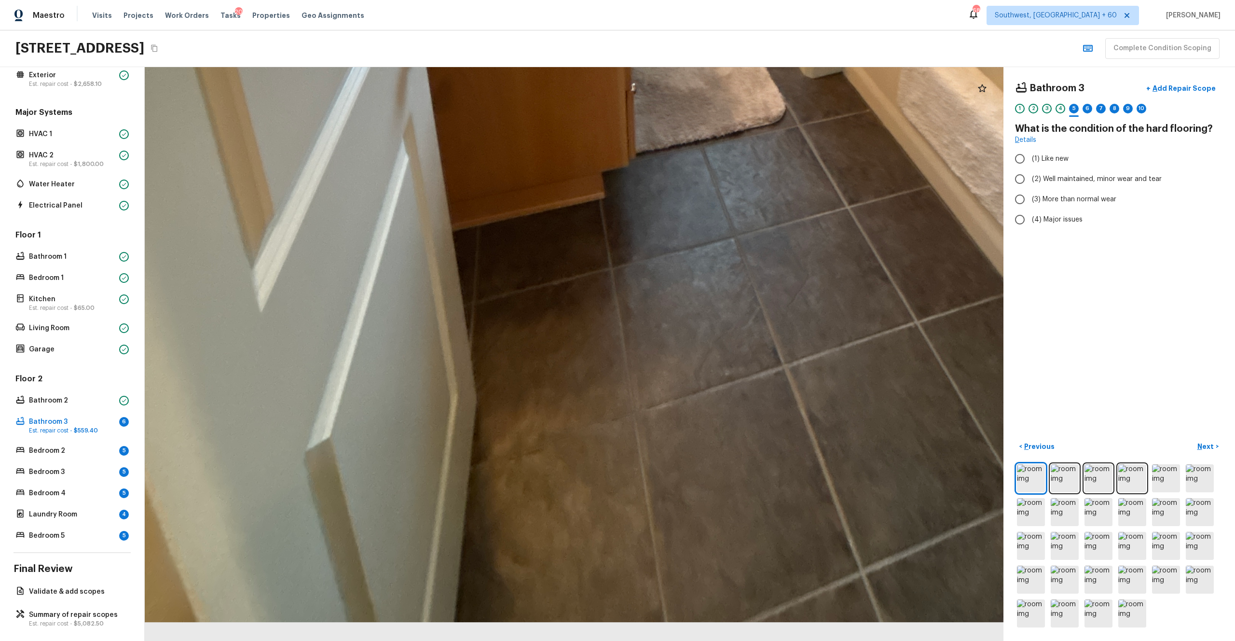
drag, startPoint x: 527, startPoint y: 558, endPoint x: 575, endPoint y: 400, distance: 165.0
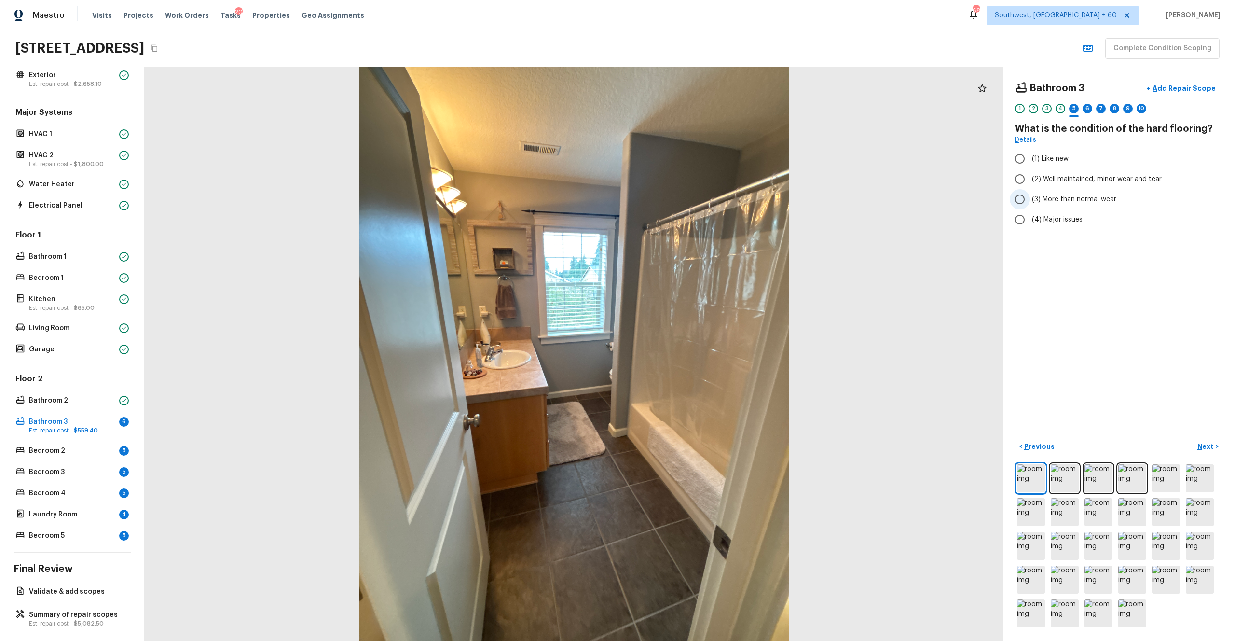
click at [694, 201] on span "(3) More than normal wear" at bounding box center [1074, 199] width 84 height 10
click at [694, 201] on input "(3) More than normal wear" at bounding box center [1020, 199] width 20 height 20
click at [694, 352] on p "Next" at bounding box center [1206, 446] width 18 height 10
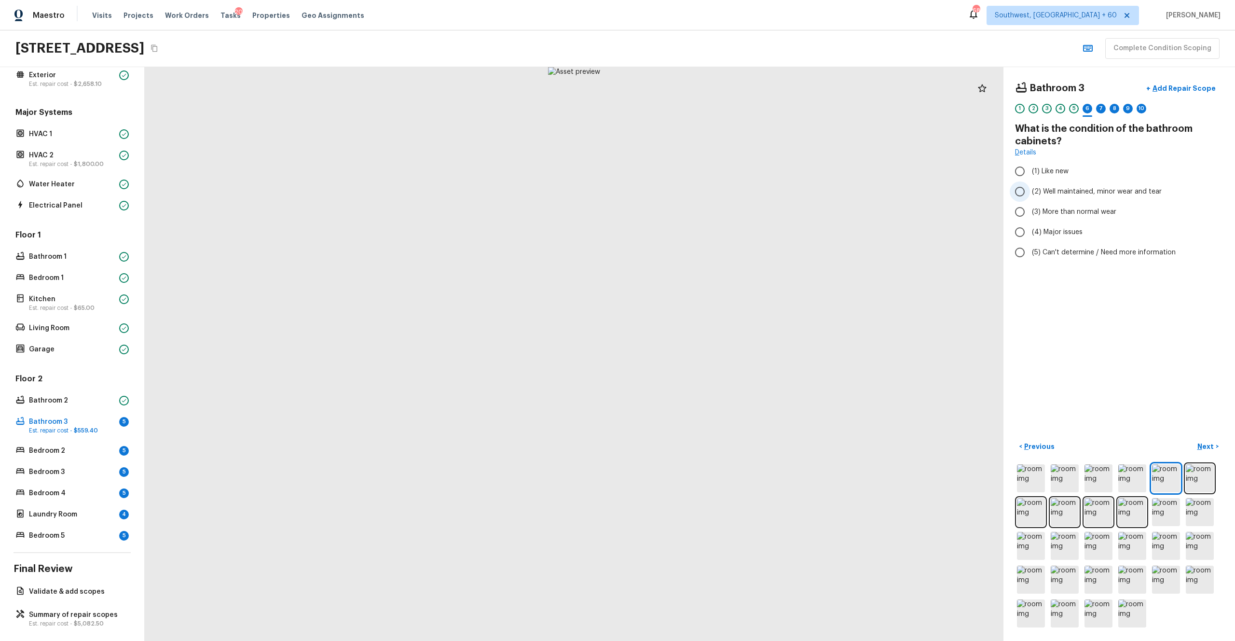
click at [694, 190] on span "(2) Well maintained, minor wear and tear" at bounding box center [1097, 192] width 130 height 10
click at [694, 190] on input "(2) Well maintained, minor wear and tear" at bounding box center [1020, 191] width 20 height 20
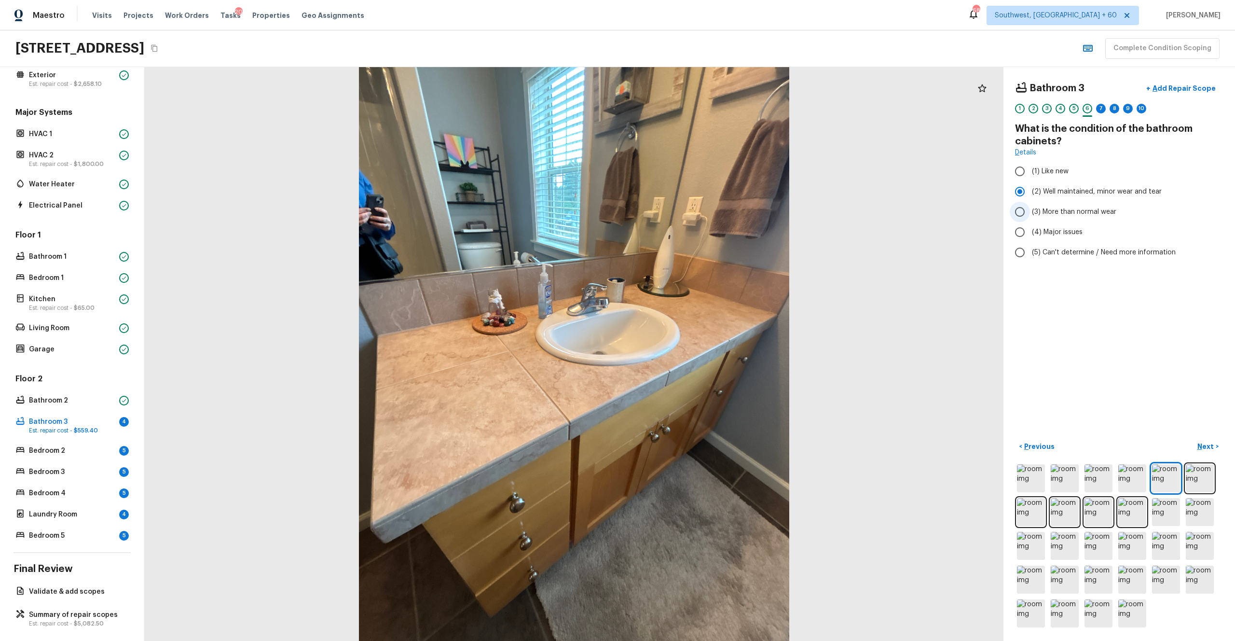
click at [694, 209] on span "(3) More than normal wear" at bounding box center [1074, 212] width 84 height 10
click at [694, 209] on input "(3) More than normal wear" at bounding box center [1020, 212] width 20 height 20
click at [694, 352] on p "Next" at bounding box center [1206, 446] width 18 height 10
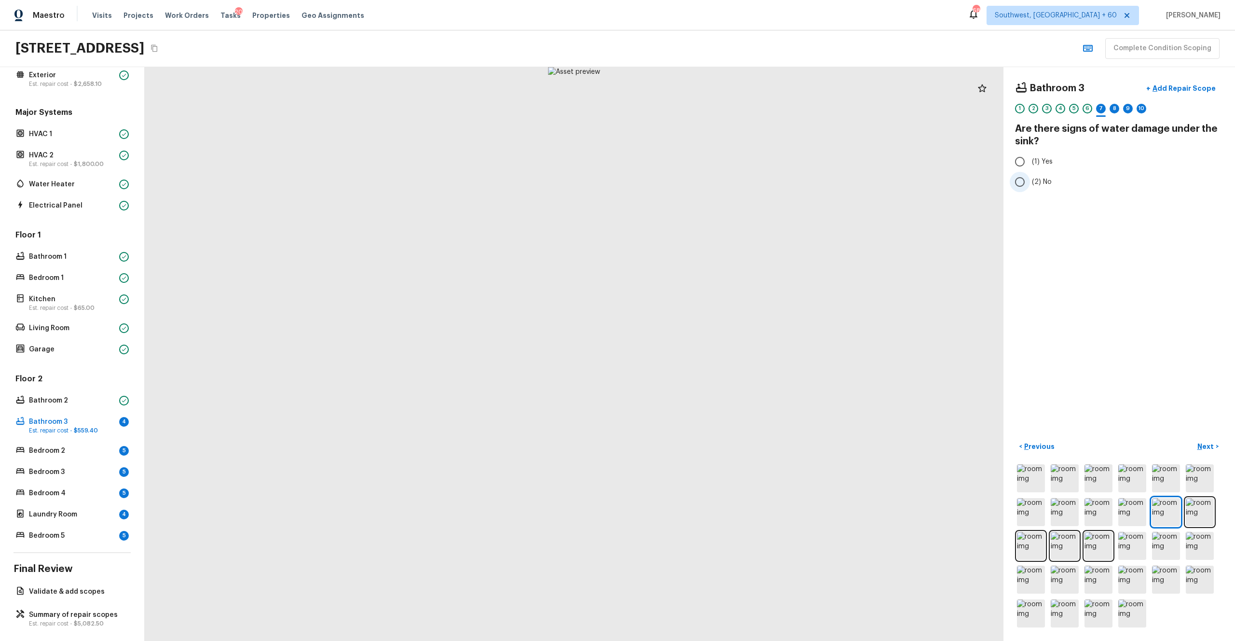
click at [694, 181] on span "(2) No" at bounding box center [1042, 182] width 20 height 10
click at [694, 181] on input "(2) No" at bounding box center [1020, 182] width 20 height 20
click at [694, 352] on button "Next >" at bounding box center [1208, 447] width 31 height 16
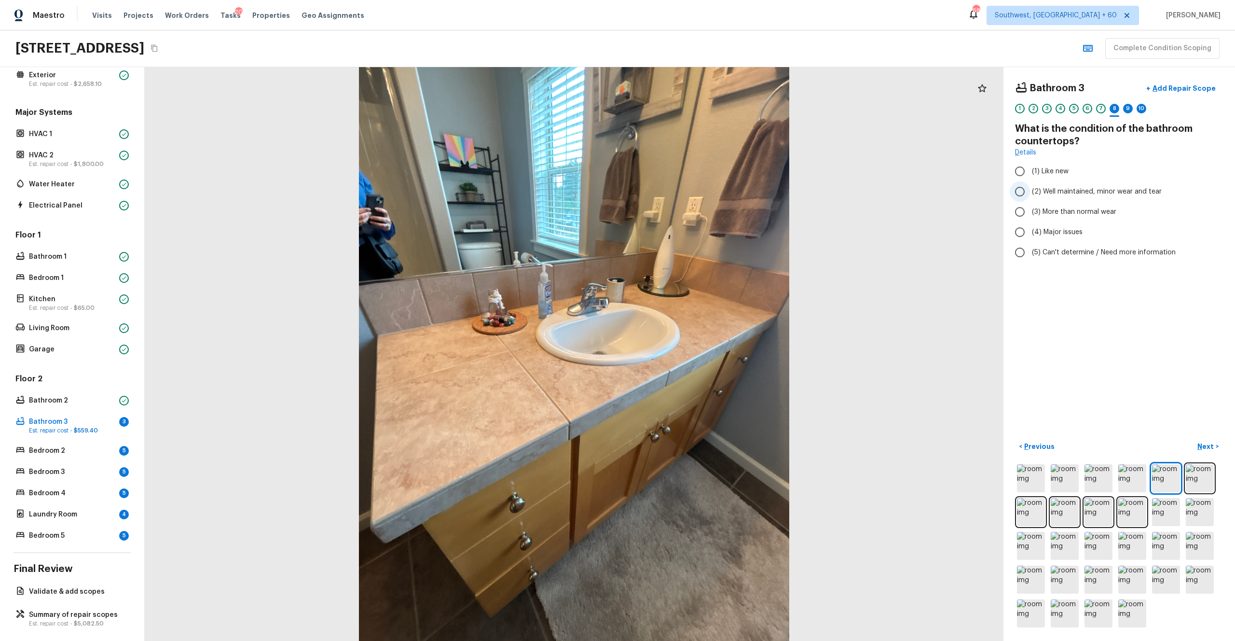
click at [694, 192] on span "(2) Well maintained, minor wear and tear" at bounding box center [1097, 192] width 130 height 10
click at [694, 192] on input "(2) Well maintained, minor wear and tear" at bounding box center [1020, 191] width 20 height 20
click at [694, 352] on p "Next" at bounding box center [1206, 446] width 18 height 10
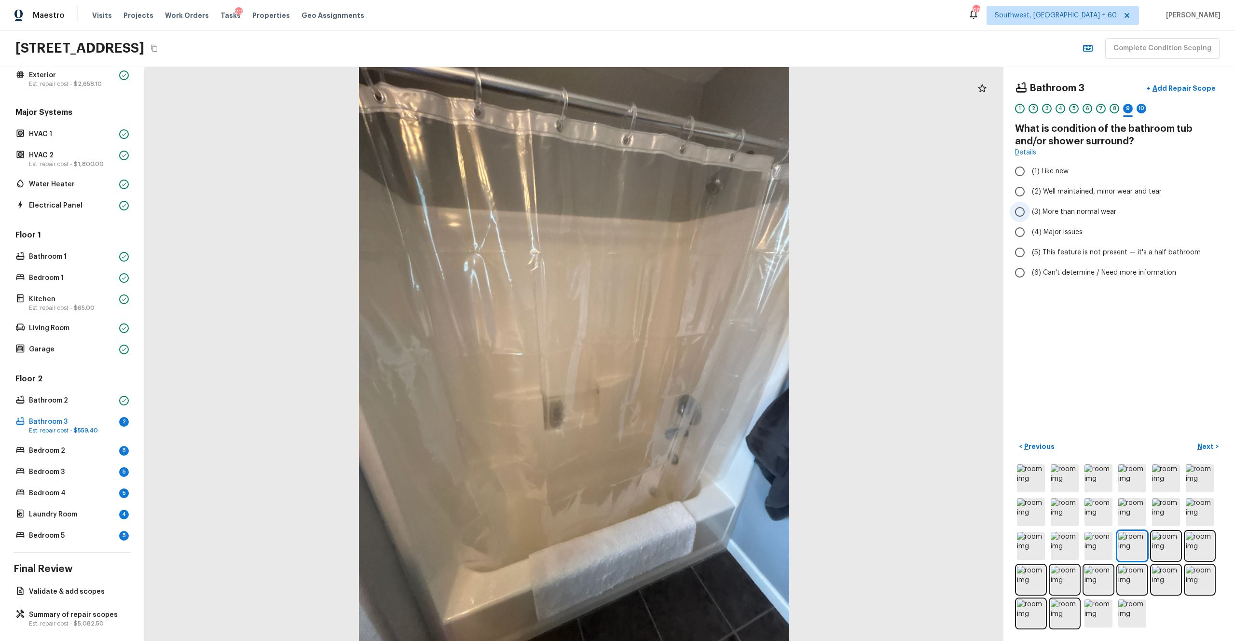
click at [694, 214] on span "(3) More than normal wear" at bounding box center [1074, 212] width 84 height 10
click at [694, 214] on input "(3) More than normal wear" at bounding box center [1020, 212] width 20 height 20
click at [694, 352] on p "Next" at bounding box center [1206, 446] width 18 height 10
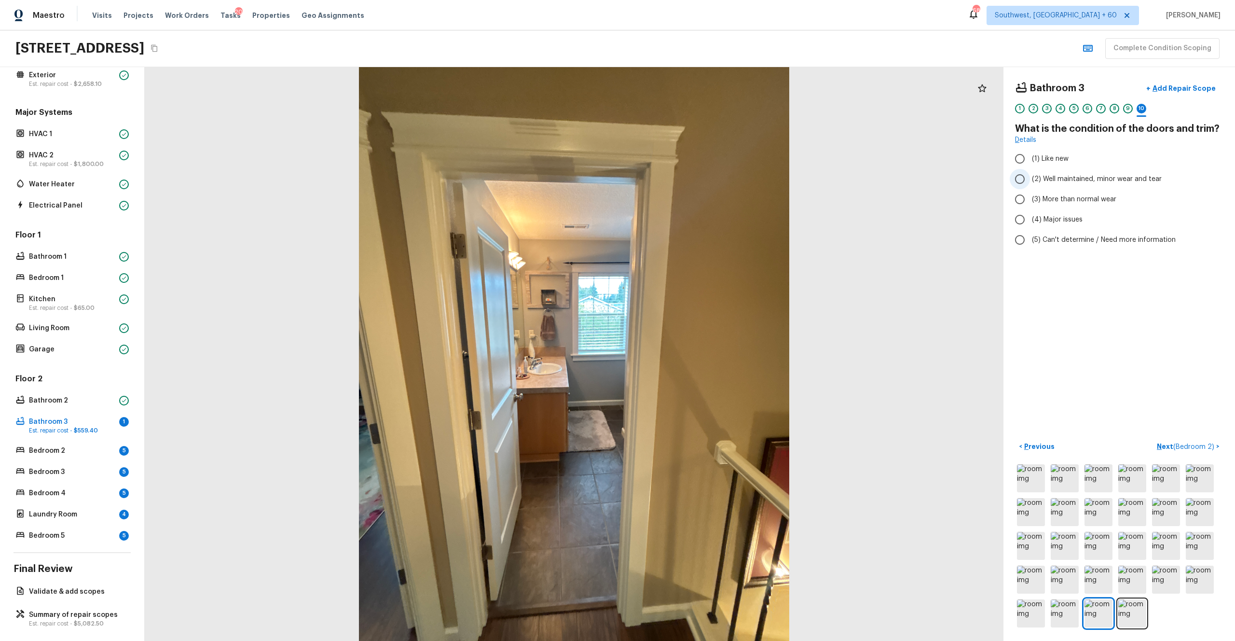
click at [694, 175] on span "(2) Well maintained, minor wear and tear" at bounding box center [1097, 179] width 130 height 10
click at [694, 175] on input "(2) Well maintained, minor wear and tear" at bounding box center [1020, 179] width 20 height 20
click at [694, 352] on p "Next ( Bedroom 2 )" at bounding box center [1186, 446] width 59 height 10
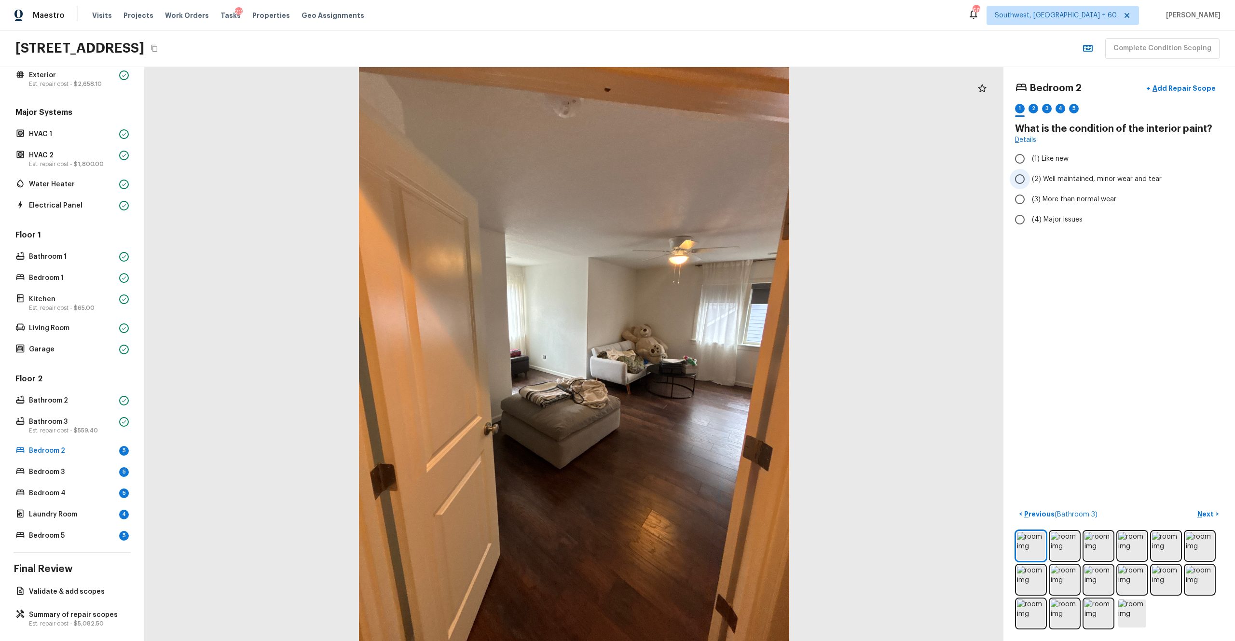
click at [694, 175] on span "(2) Well maintained, minor wear and tear" at bounding box center [1097, 179] width 130 height 10
click at [694, 175] on input "(2) Well maintained, minor wear and tear" at bounding box center [1020, 179] width 20 height 20
click at [694, 352] on p "Next" at bounding box center [1206, 514] width 18 height 10
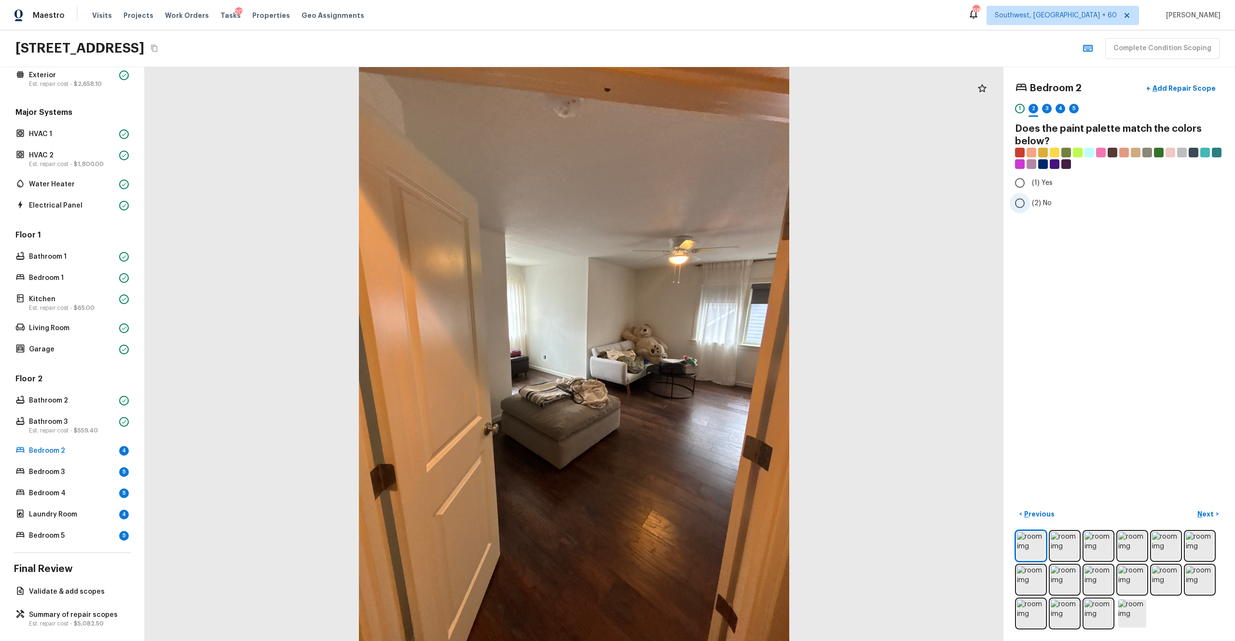
click at [694, 206] on span "(2) No" at bounding box center [1042, 203] width 20 height 10
click at [694, 206] on input "(2) No" at bounding box center [1020, 203] width 20 height 20
click at [694, 352] on p "Next" at bounding box center [1206, 514] width 18 height 10
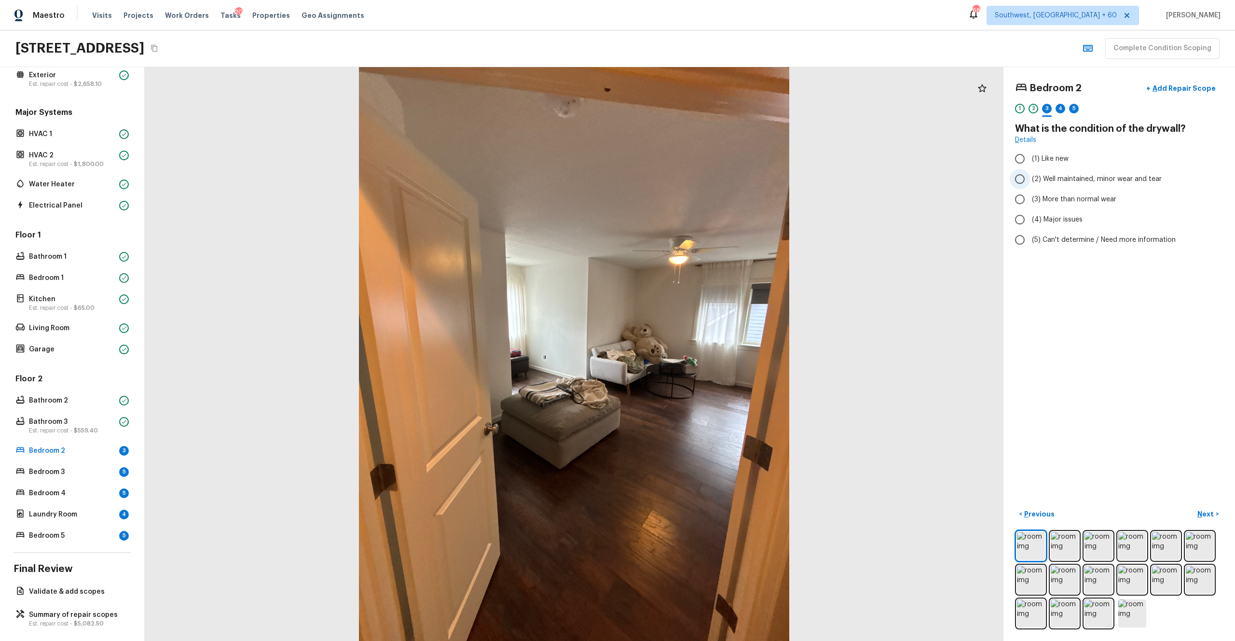
click at [694, 178] on span "(2) Well maintained, minor wear and tear" at bounding box center [1097, 179] width 130 height 10
click at [694, 178] on input "(2) Well maintained, minor wear and tear" at bounding box center [1020, 179] width 20 height 20
click at [694, 352] on p "Next" at bounding box center [1206, 514] width 18 height 10
click at [694, 276] on span "(6) Vinyl" at bounding box center [1045, 280] width 26 height 10
click at [694, 276] on input "(6) Vinyl" at bounding box center [1020, 279] width 20 height 20
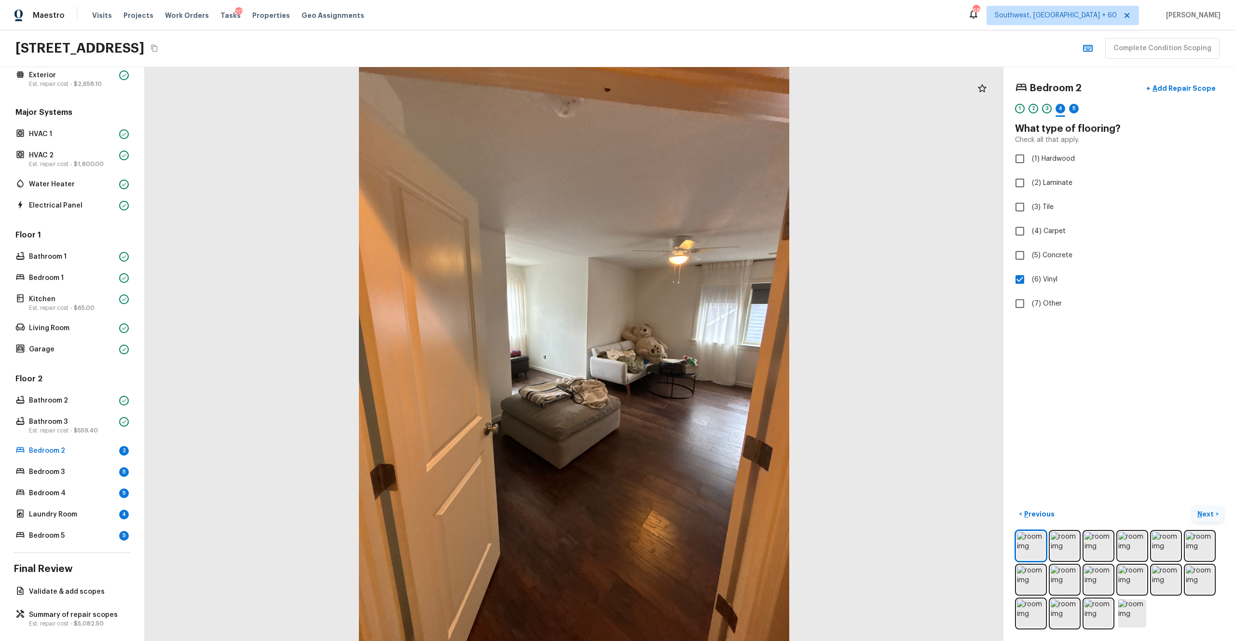
click at [694, 352] on p "Next" at bounding box center [1206, 514] width 18 height 10
click at [694, 182] on span "(2) Well maintained, minor wear and tear" at bounding box center [1097, 179] width 130 height 10
click at [694, 182] on input "(2) Well maintained, minor wear and tear" at bounding box center [1020, 179] width 20 height 20
click at [694, 352] on p "Next" at bounding box center [1206, 514] width 18 height 10
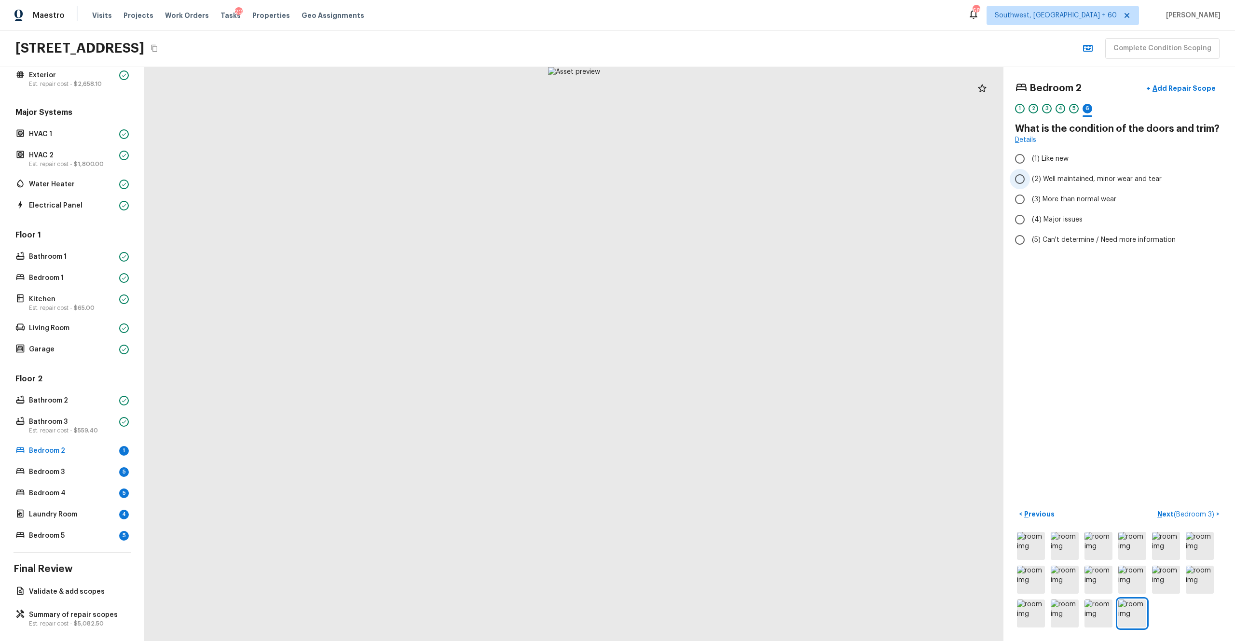
click at [694, 175] on span "(2) Well maintained, minor wear and tear" at bounding box center [1097, 179] width 130 height 10
click at [694, 175] on input "(2) Well maintained, minor wear and tear" at bounding box center [1020, 179] width 20 height 20
click at [694, 352] on p "Next ( Bedroom 3 )" at bounding box center [1186, 514] width 59 height 10
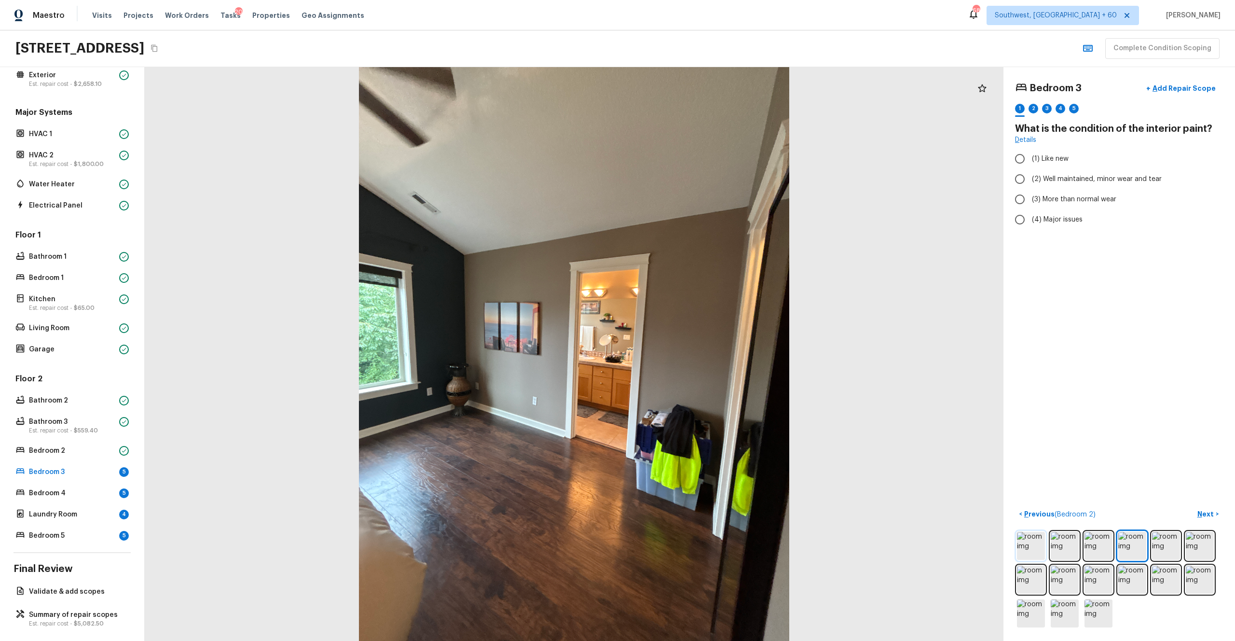
click at [694, 352] on img at bounding box center [1031, 546] width 28 height 28
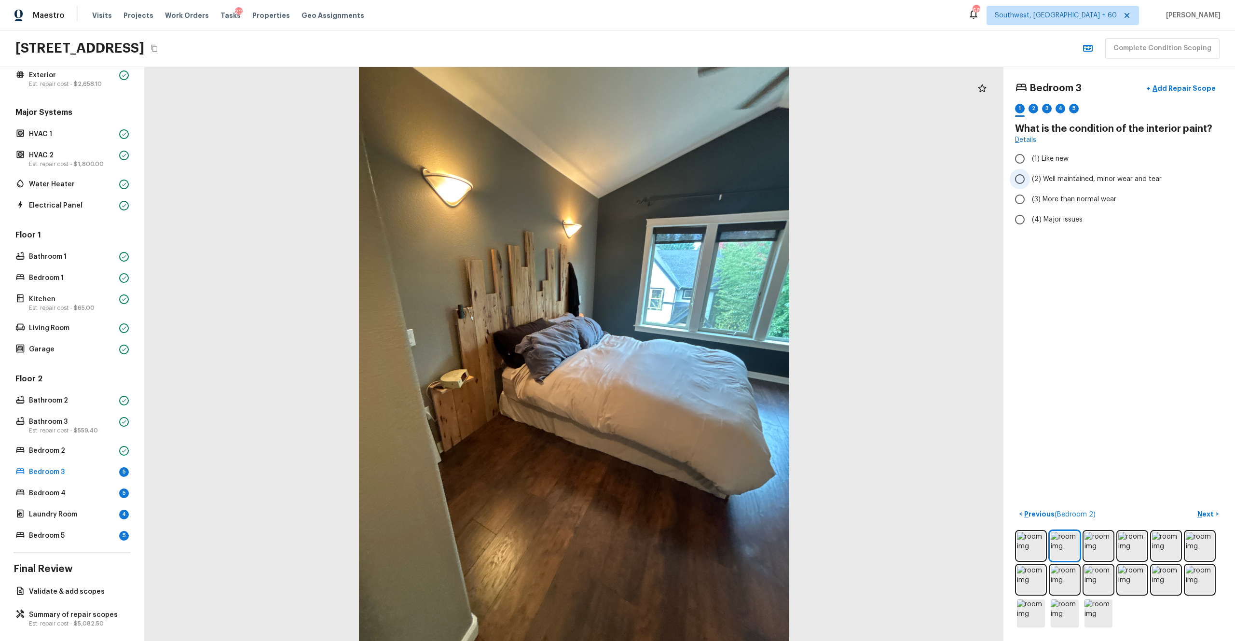
click at [694, 178] on span "(2) Well maintained, minor wear and tear" at bounding box center [1097, 179] width 130 height 10
click at [694, 178] on input "(2) Well maintained, minor wear and tear" at bounding box center [1020, 179] width 20 height 20
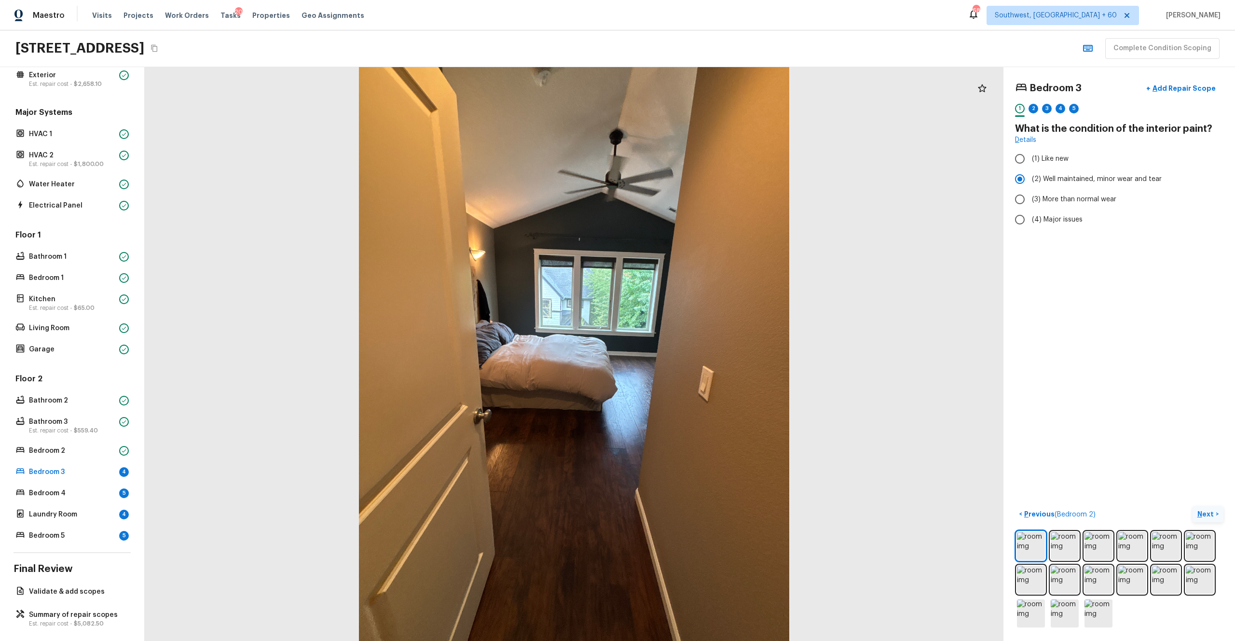
click at [694, 352] on p "Next" at bounding box center [1206, 514] width 18 height 10
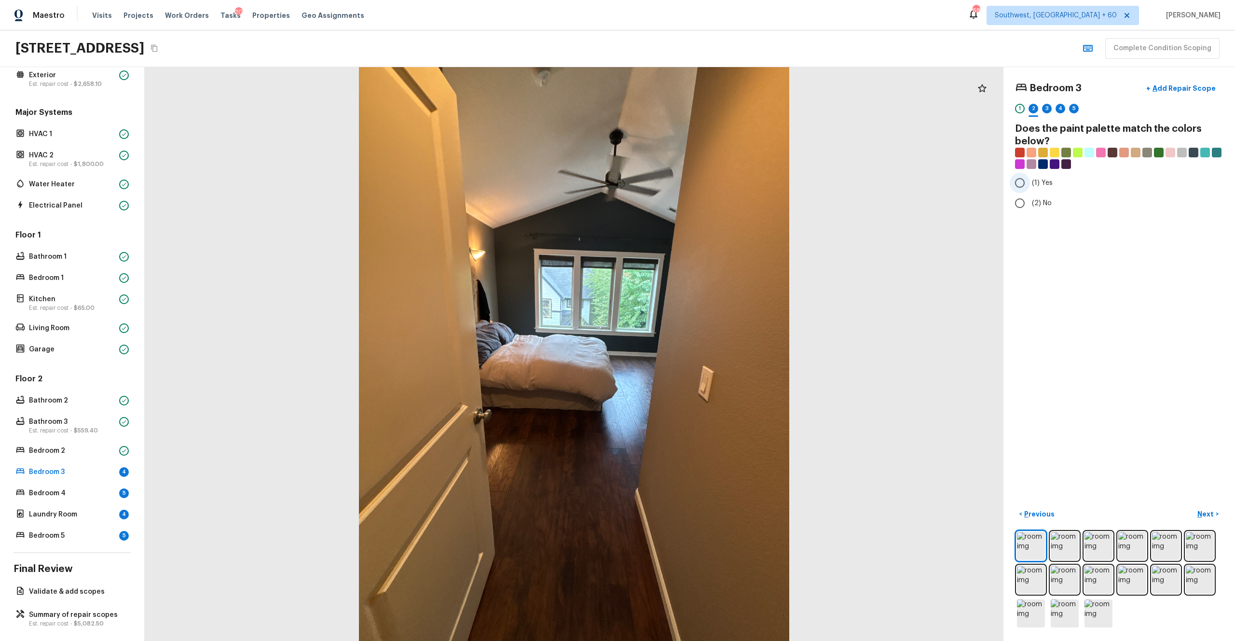
click at [694, 185] on span "(1) Yes" at bounding box center [1042, 183] width 21 height 10
click at [694, 185] on input "(1) Yes" at bounding box center [1020, 183] width 20 height 20
click at [694, 352] on p "Next" at bounding box center [1206, 514] width 18 height 10
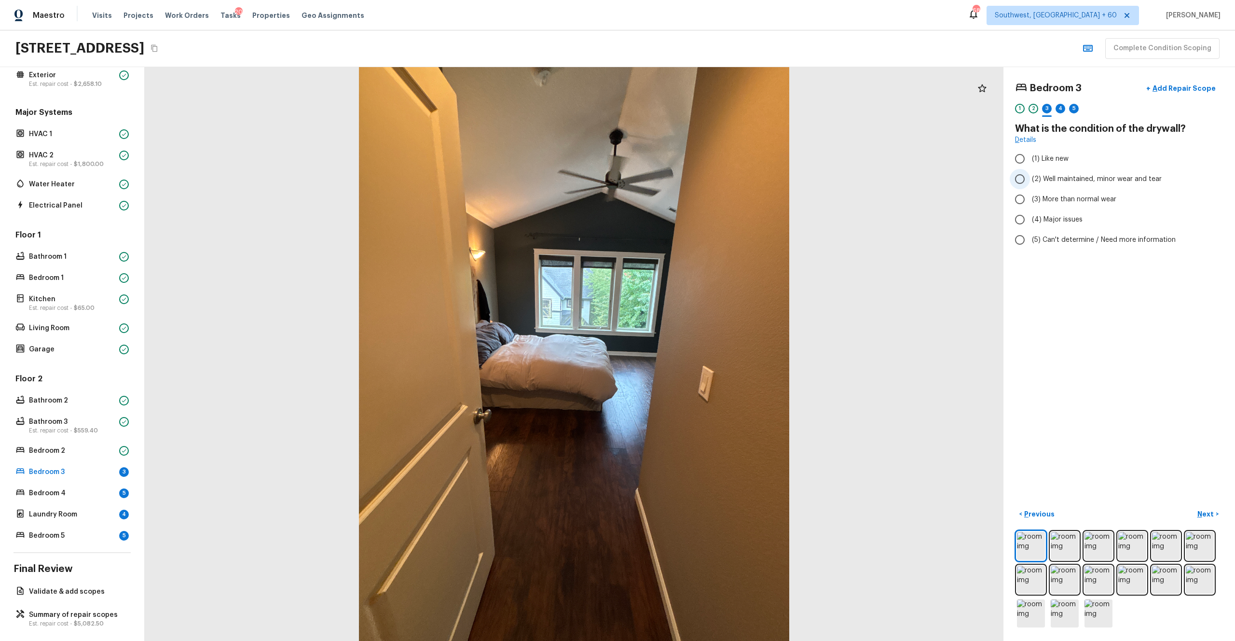
click at [694, 179] on span "(2) Well maintained, minor wear and tear" at bounding box center [1097, 179] width 130 height 10
click at [694, 179] on input "(2) Well maintained, minor wear and tear" at bounding box center [1020, 179] width 20 height 20
click at [694, 352] on p "Next" at bounding box center [1206, 514] width 18 height 10
click at [694, 278] on span "(6) Vinyl" at bounding box center [1045, 280] width 26 height 10
click at [694, 278] on input "(6) Vinyl" at bounding box center [1020, 279] width 20 height 20
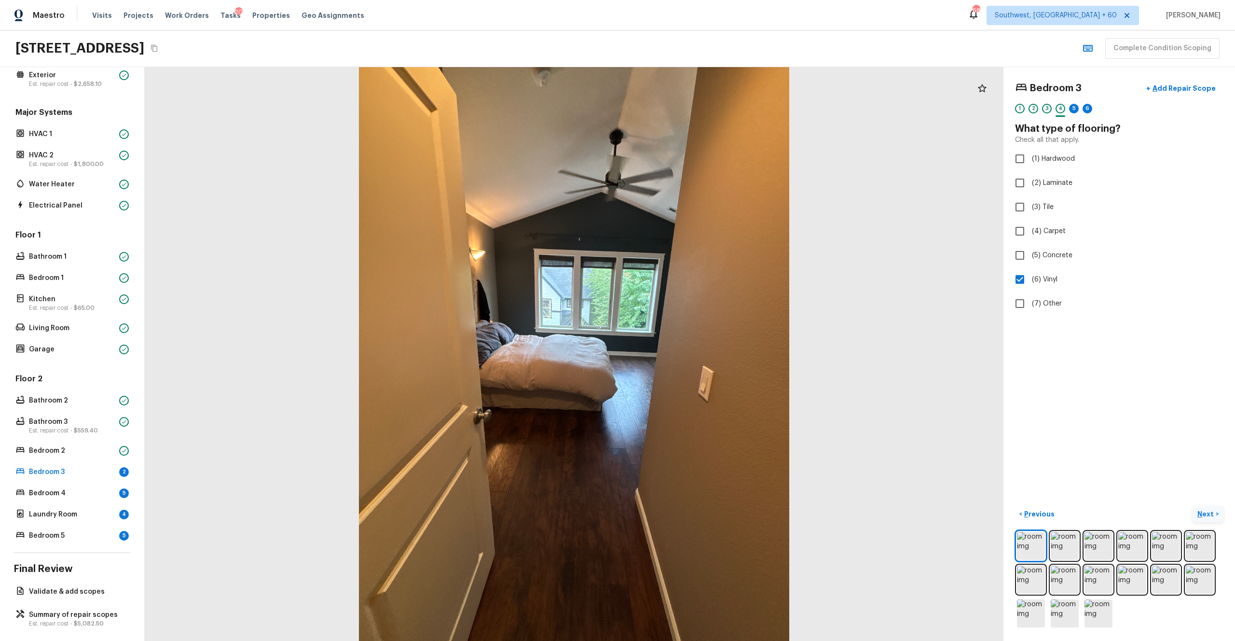
click at [694, 352] on p "Next" at bounding box center [1206, 514] width 18 height 10
click at [694, 182] on span "(2) Well maintained, minor wear and tear" at bounding box center [1097, 179] width 130 height 10
click at [694, 182] on input "(2) Well maintained, minor wear and tear" at bounding box center [1020, 179] width 20 height 20
click at [694, 352] on p "Next" at bounding box center [1206, 514] width 18 height 10
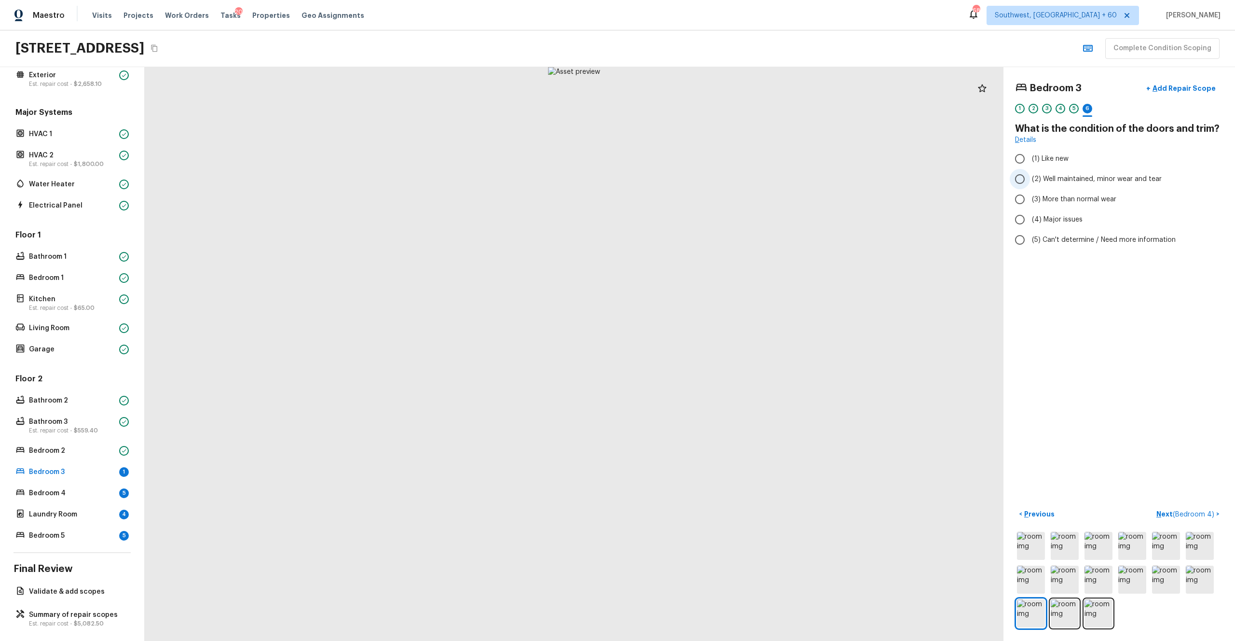
click at [694, 176] on span "(2) Well maintained, minor wear and tear" at bounding box center [1097, 179] width 130 height 10
click at [694, 176] on input "(2) Well maintained, minor wear and tear" at bounding box center [1020, 179] width 20 height 20
click at [694, 352] on p "Next ( Bedroom 4 )" at bounding box center [1186, 514] width 60 height 10
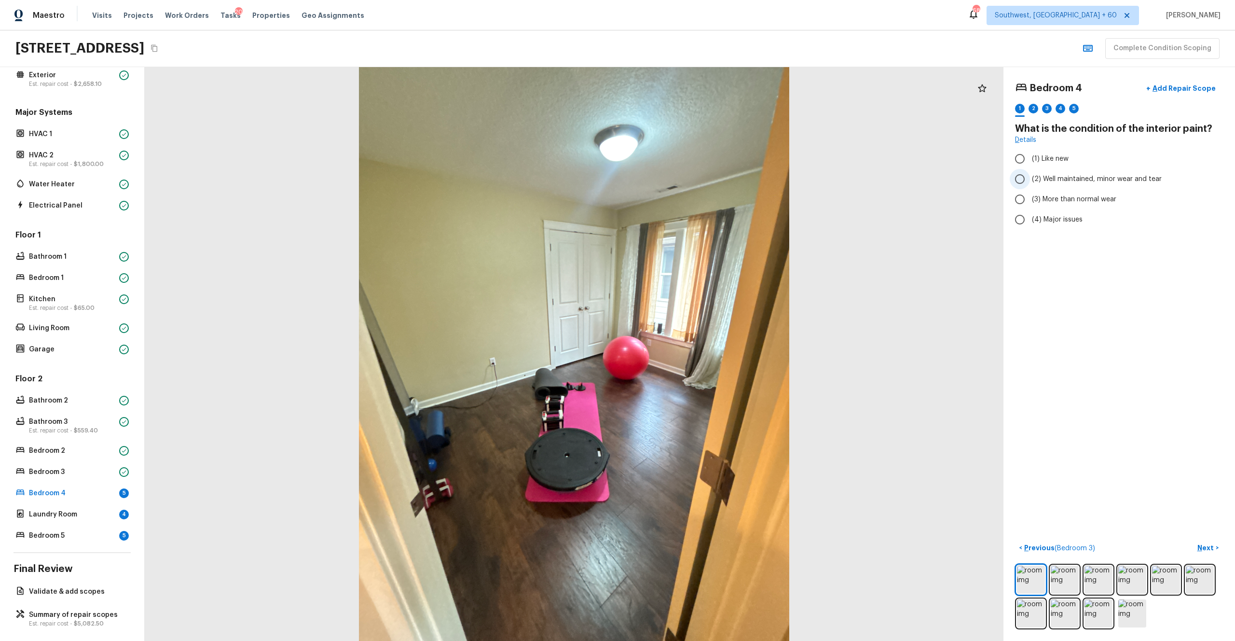
click at [694, 176] on span "(2) Well maintained, minor wear and tear" at bounding box center [1097, 179] width 130 height 10
click at [694, 176] on input "(2) Well maintained, minor wear and tear" at bounding box center [1020, 179] width 20 height 20
click at [694, 352] on p "Next" at bounding box center [1206, 548] width 18 height 10
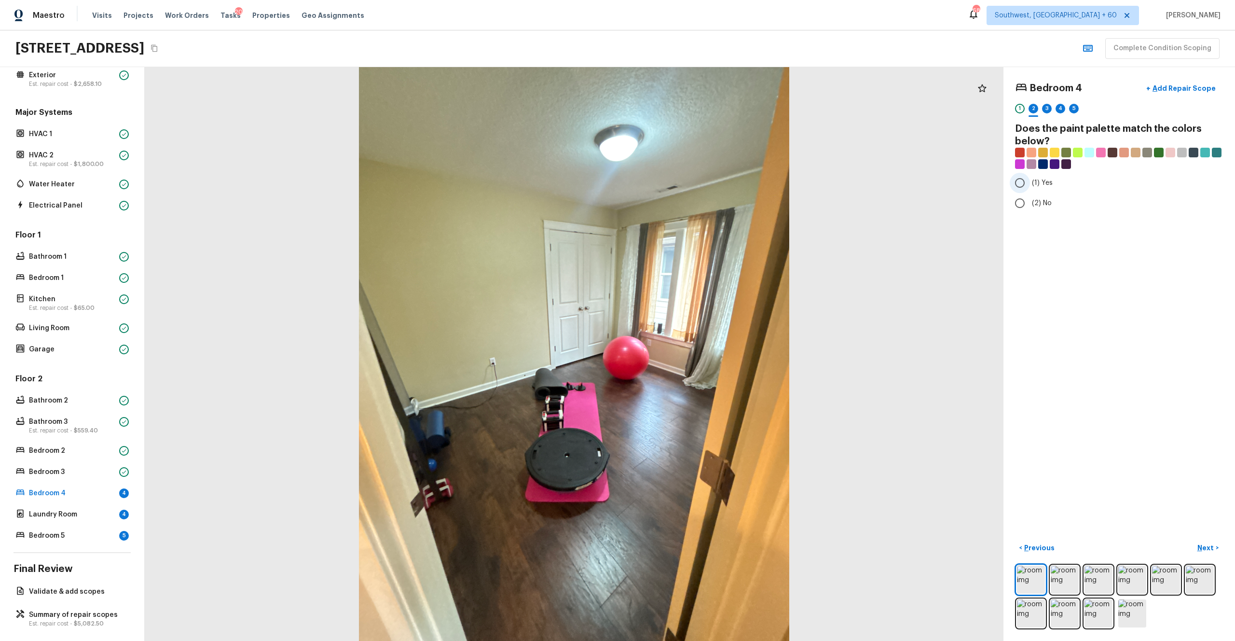
click at [694, 181] on span "(1) Yes" at bounding box center [1042, 183] width 21 height 10
click at [694, 181] on input "(1) Yes" at bounding box center [1020, 183] width 20 height 20
click at [694, 352] on p "Next" at bounding box center [1206, 548] width 18 height 10
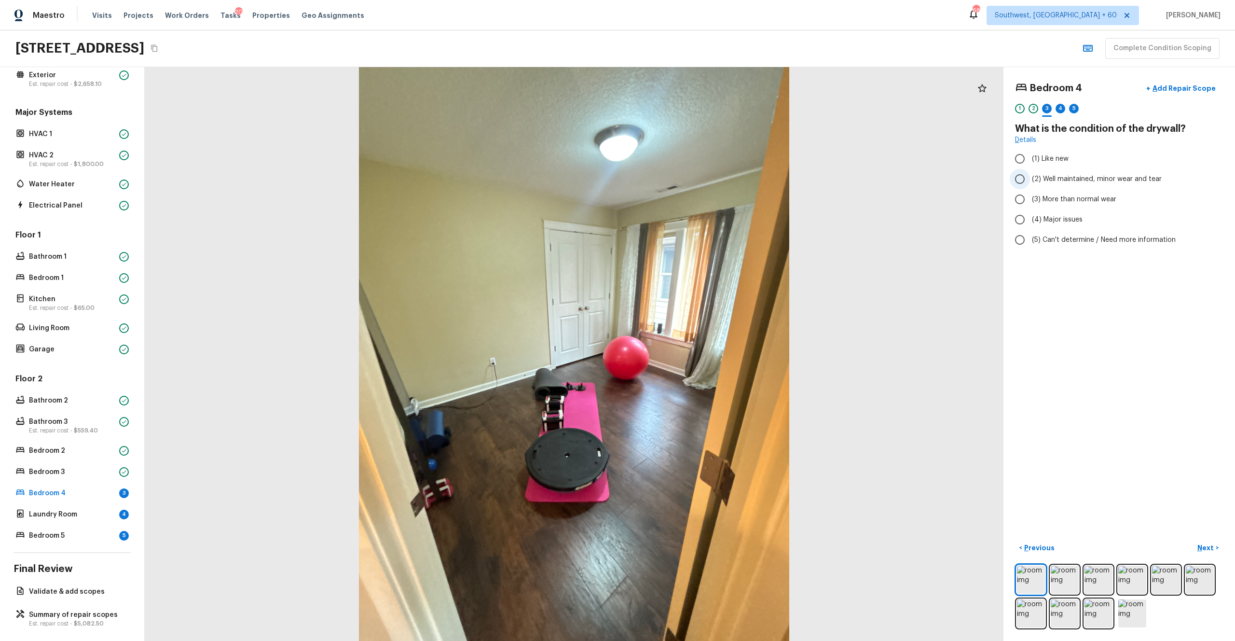
click at [694, 184] on label "(2) Well maintained, minor wear and tear" at bounding box center [1113, 179] width 206 height 20
click at [694, 184] on input "(2) Well maintained, minor wear and tear" at bounding box center [1020, 179] width 20 height 20
click at [694, 352] on p "Next" at bounding box center [1206, 548] width 18 height 10
click at [694, 282] on span "(6) Vinyl" at bounding box center [1045, 280] width 26 height 10
click at [694, 282] on input "(6) Vinyl" at bounding box center [1020, 279] width 20 height 20
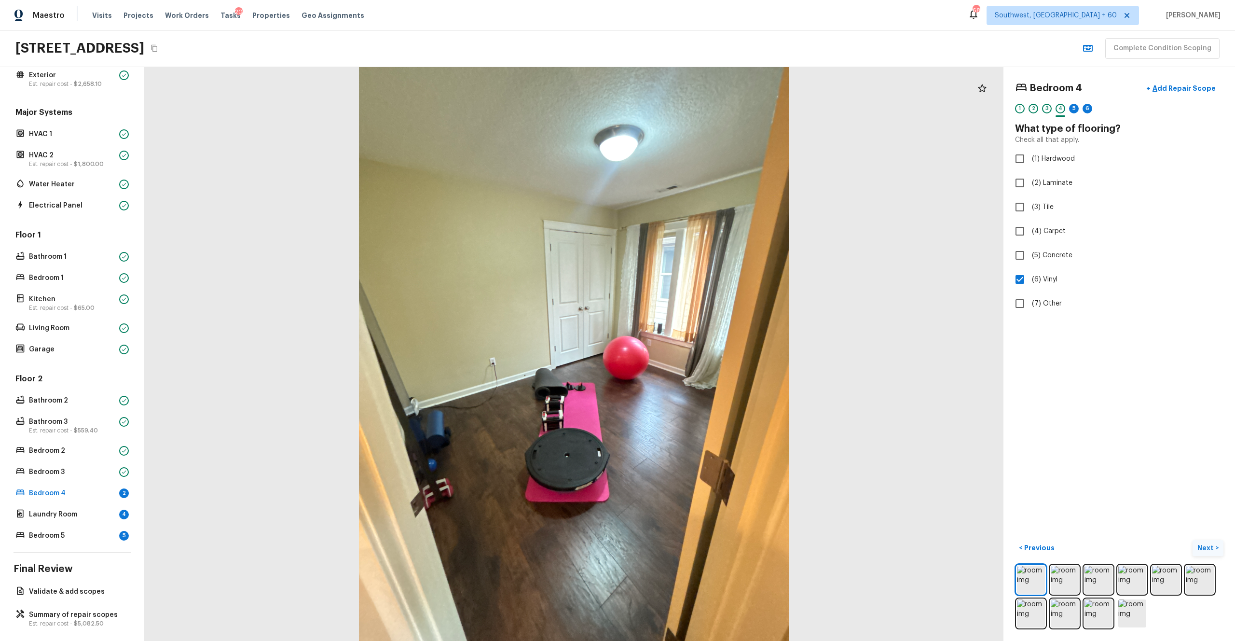
click at [694, 352] on button "Next >" at bounding box center [1208, 548] width 31 height 16
click at [694, 177] on span "(2) Well maintained, minor wear and tear" at bounding box center [1097, 179] width 130 height 10
click at [694, 177] on input "(2) Well maintained, minor wear and tear" at bounding box center [1020, 179] width 20 height 20
click at [694, 352] on p "Next" at bounding box center [1206, 548] width 18 height 10
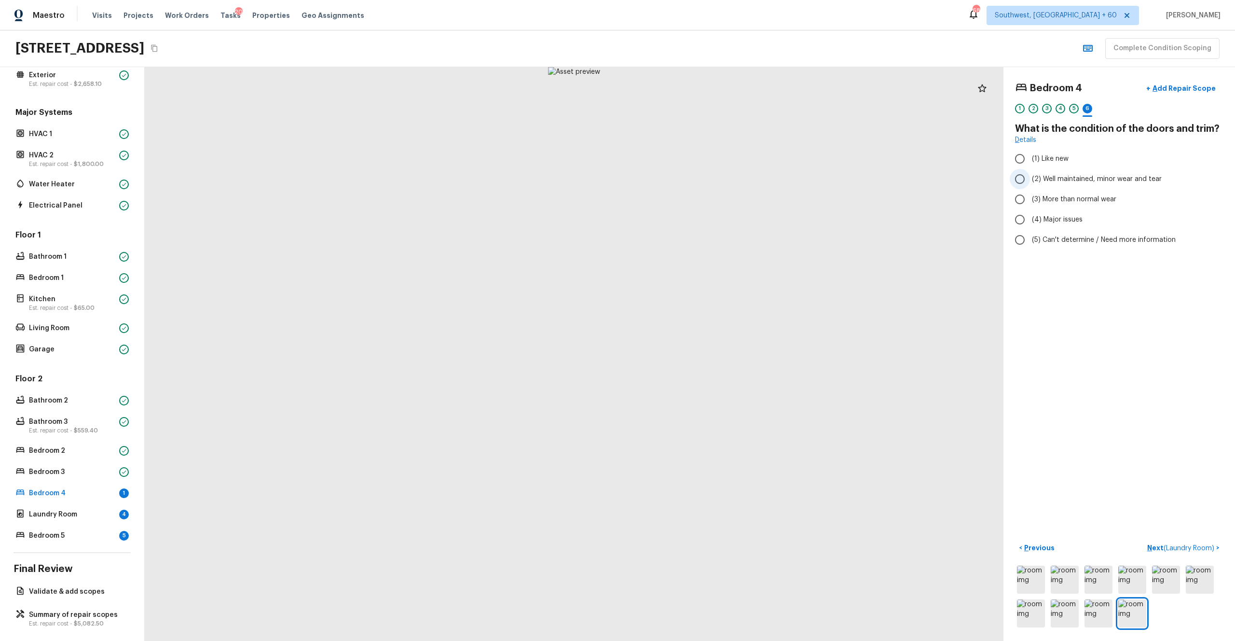
click at [694, 179] on span "(2) Well maintained, minor wear and tear" at bounding box center [1097, 179] width 130 height 10
click at [694, 179] on input "(2) Well maintained, minor wear and tear" at bounding box center [1020, 179] width 20 height 20
click at [694, 352] on p "Next ( Laundry Room )" at bounding box center [1181, 548] width 69 height 10
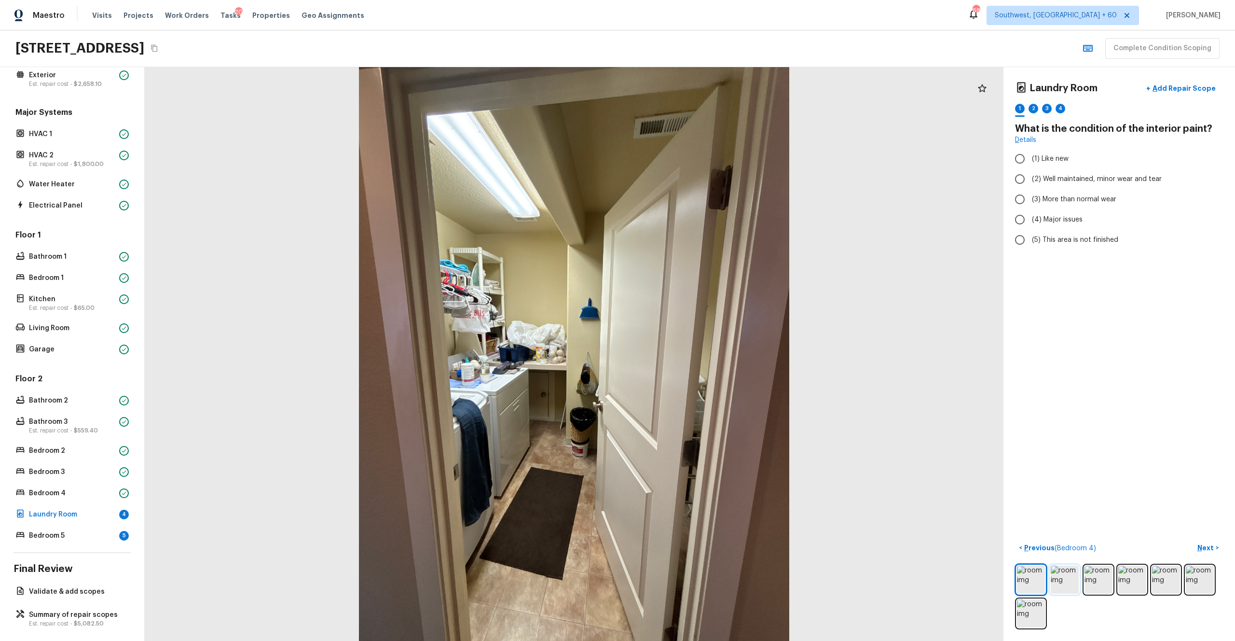
click at [694, 352] on img at bounding box center [1065, 579] width 28 height 28
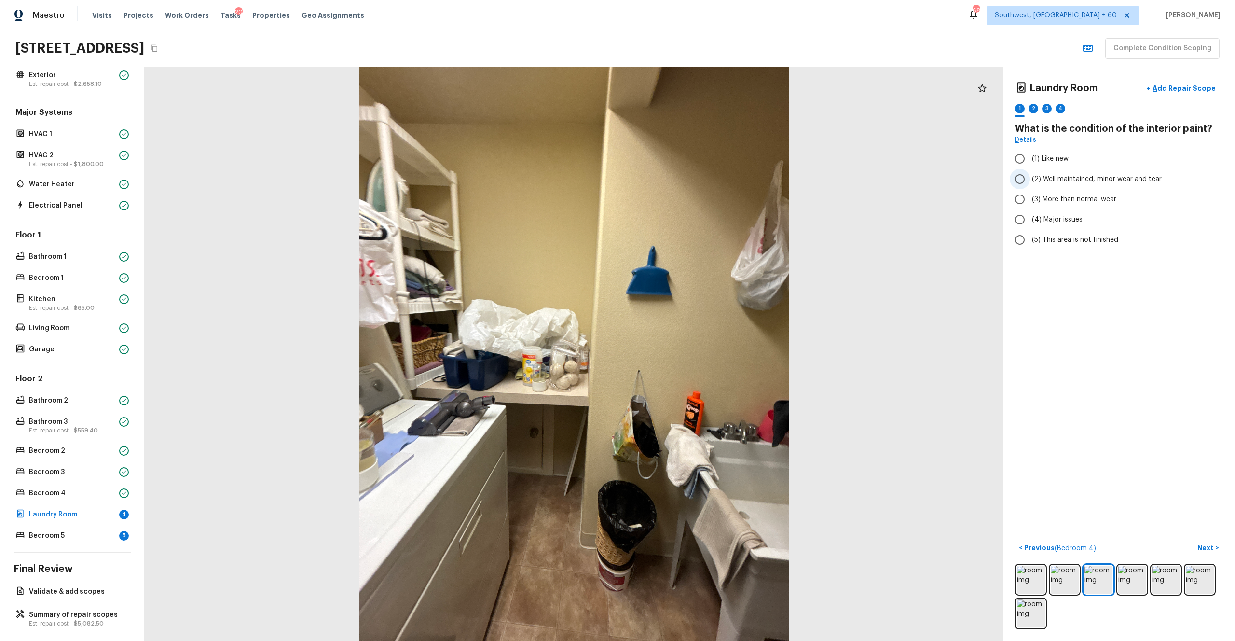
click at [694, 178] on span "(2) Well maintained, minor wear and tear" at bounding box center [1097, 179] width 130 height 10
click at [694, 178] on input "(2) Well maintained, minor wear and tear" at bounding box center [1020, 179] width 20 height 20
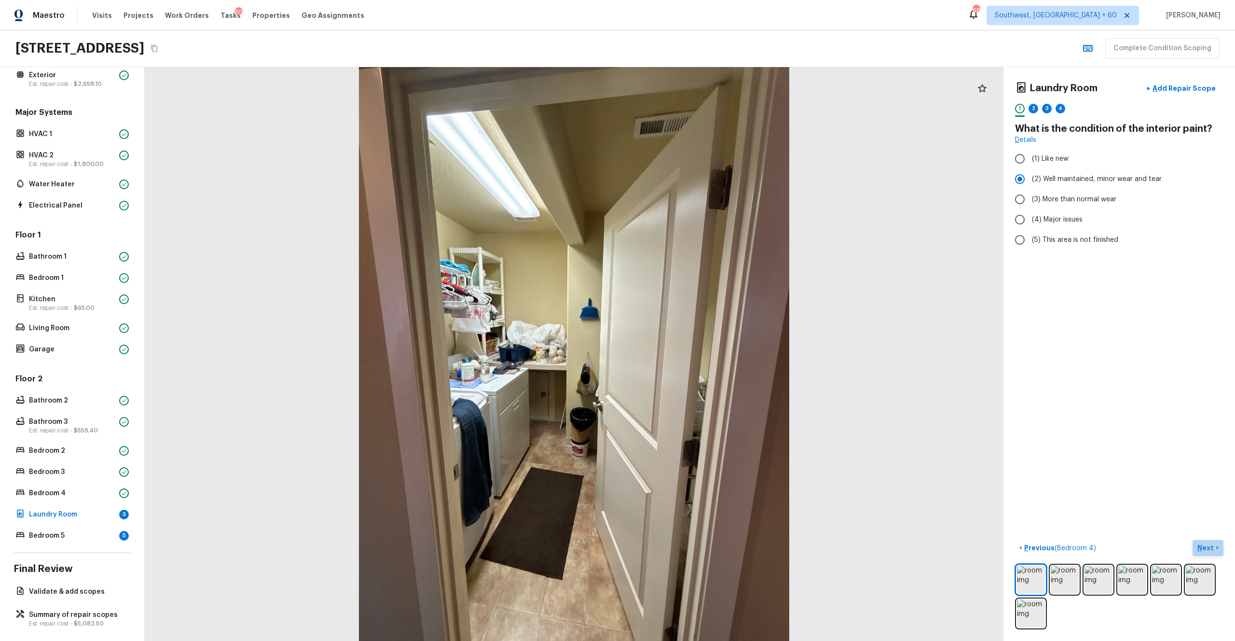
click at [694, 352] on p "Next" at bounding box center [1206, 548] width 18 height 10
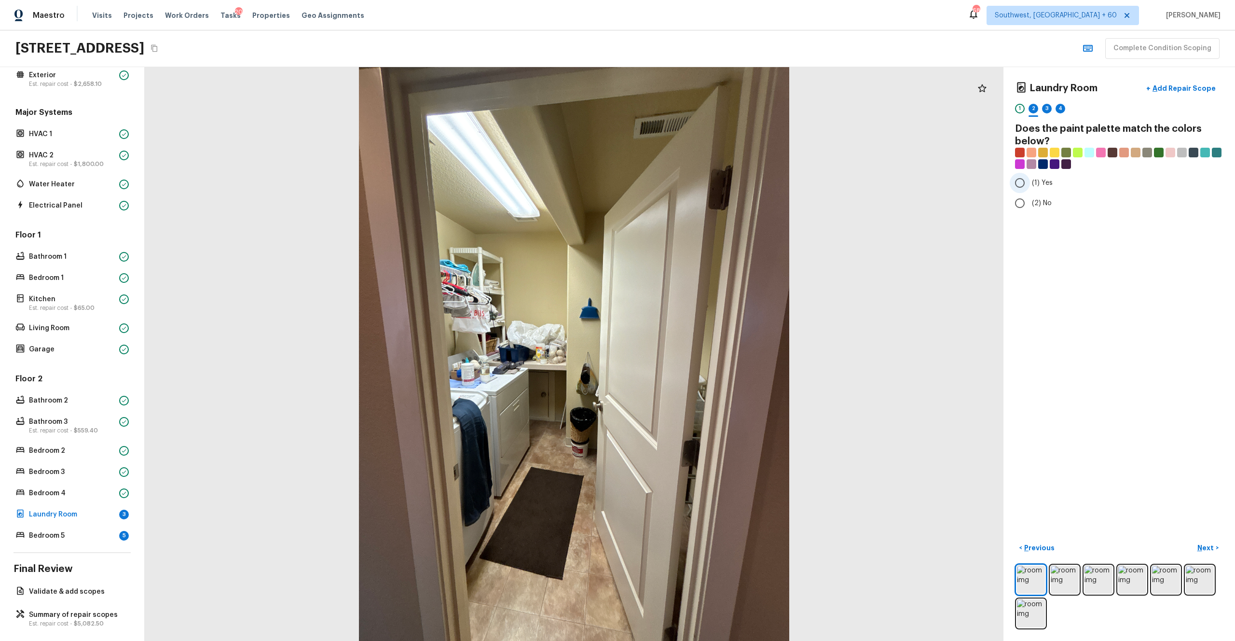
click at [694, 191] on label "(1) Yes" at bounding box center [1113, 183] width 206 height 20
click at [694, 191] on input "(1) Yes" at bounding box center [1020, 183] width 20 height 20
click at [694, 352] on p "Next" at bounding box center [1206, 548] width 18 height 10
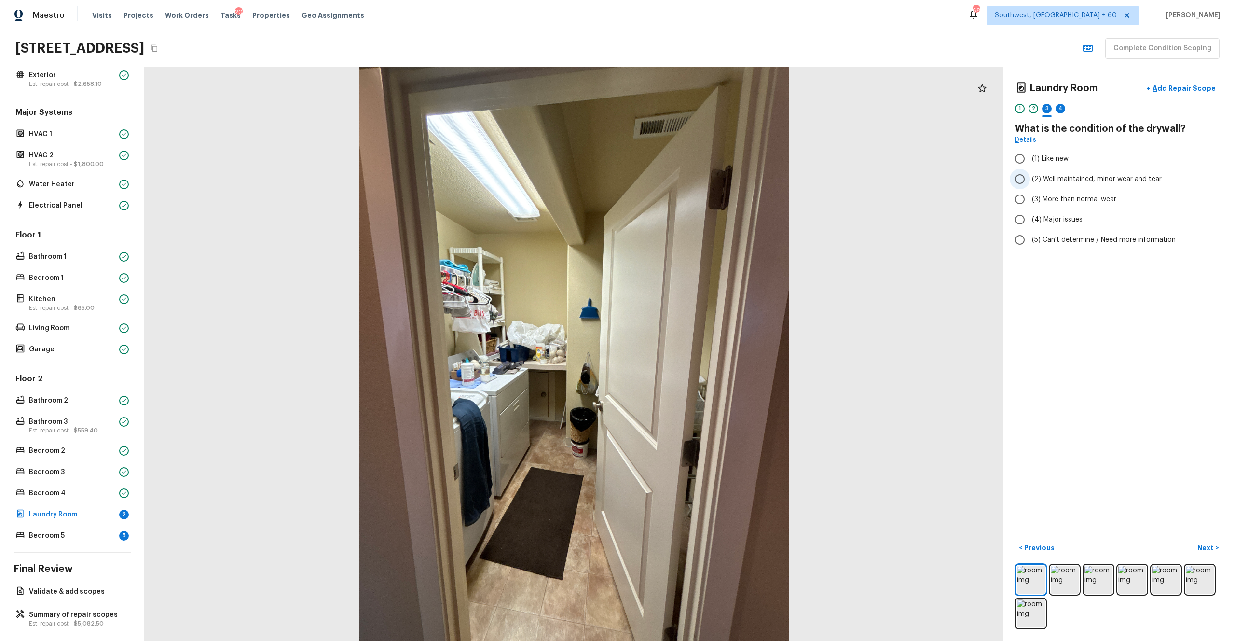
click at [694, 178] on span "(2) Well maintained, minor wear and tear" at bounding box center [1097, 179] width 130 height 10
click at [694, 178] on input "(2) Well maintained, minor wear and tear" at bounding box center [1020, 179] width 20 height 20
click at [694, 352] on p "Next" at bounding box center [1206, 548] width 18 height 10
click at [694, 212] on label "(3) Tile" at bounding box center [1113, 207] width 206 height 20
click at [694, 212] on input "(3) Tile" at bounding box center [1020, 207] width 20 height 20
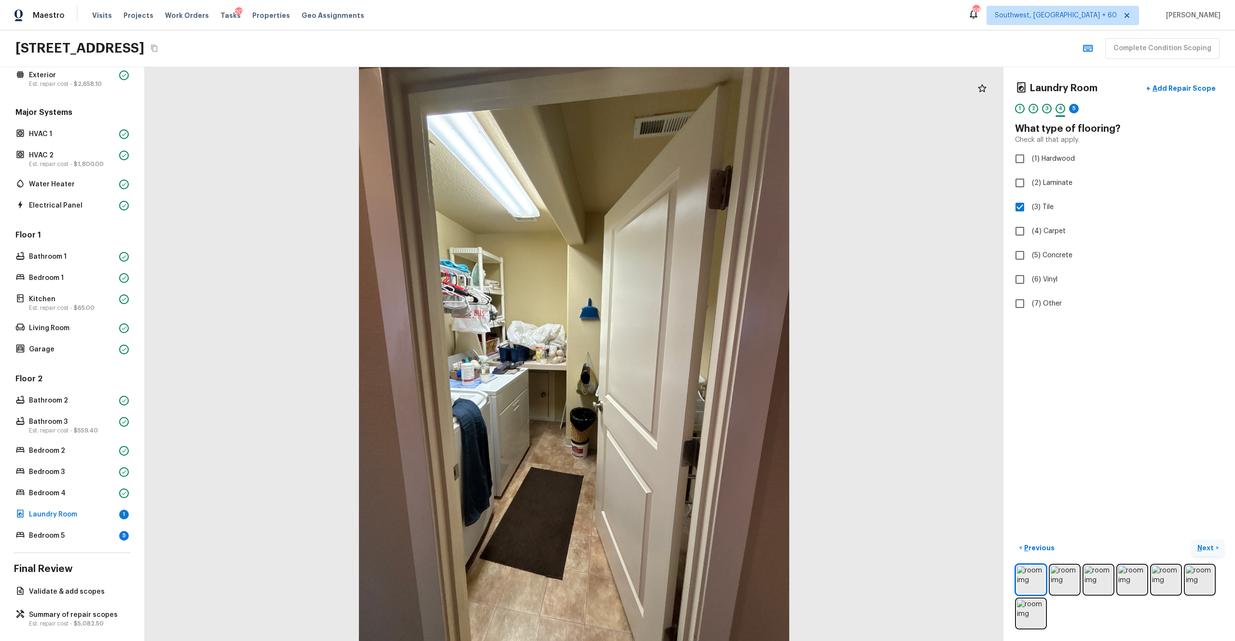
click at [694, 352] on p "Next" at bounding box center [1206, 548] width 18 height 10
click at [694, 181] on span "(2) Well maintained, minor wear and tear" at bounding box center [1097, 179] width 130 height 10
click at [694, 181] on input "(2) Well maintained, minor wear and tear" at bounding box center [1020, 179] width 20 height 20
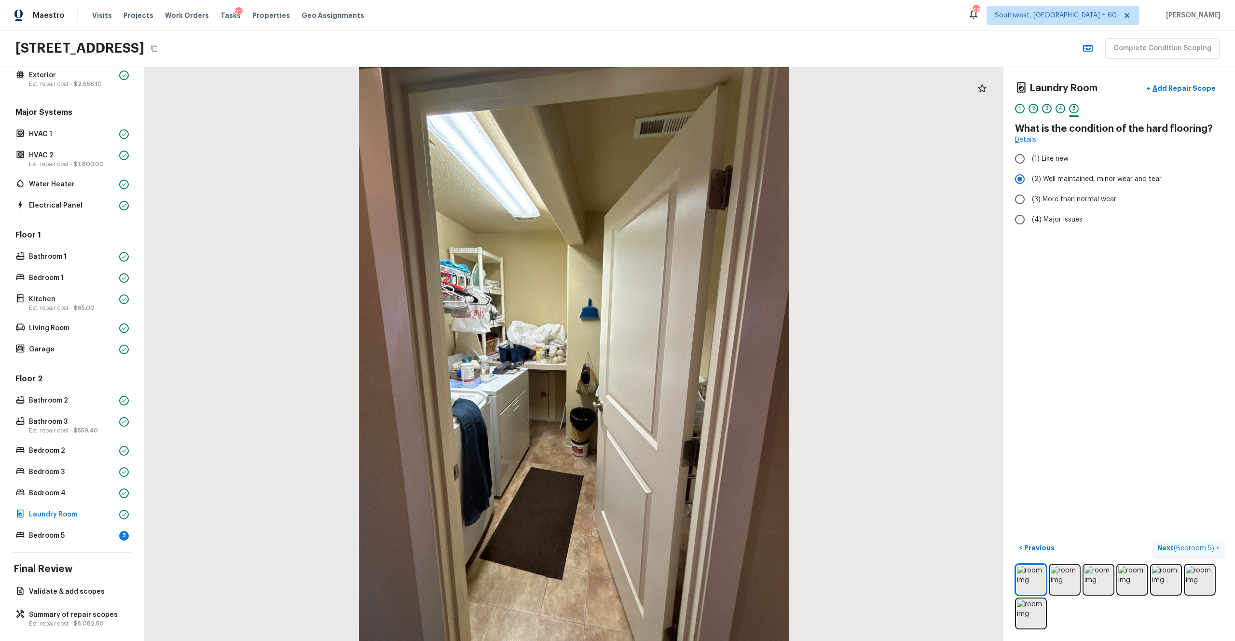
click at [694, 352] on p "Next ( Bedroom 5 )" at bounding box center [1186, 548] width 59 height 10
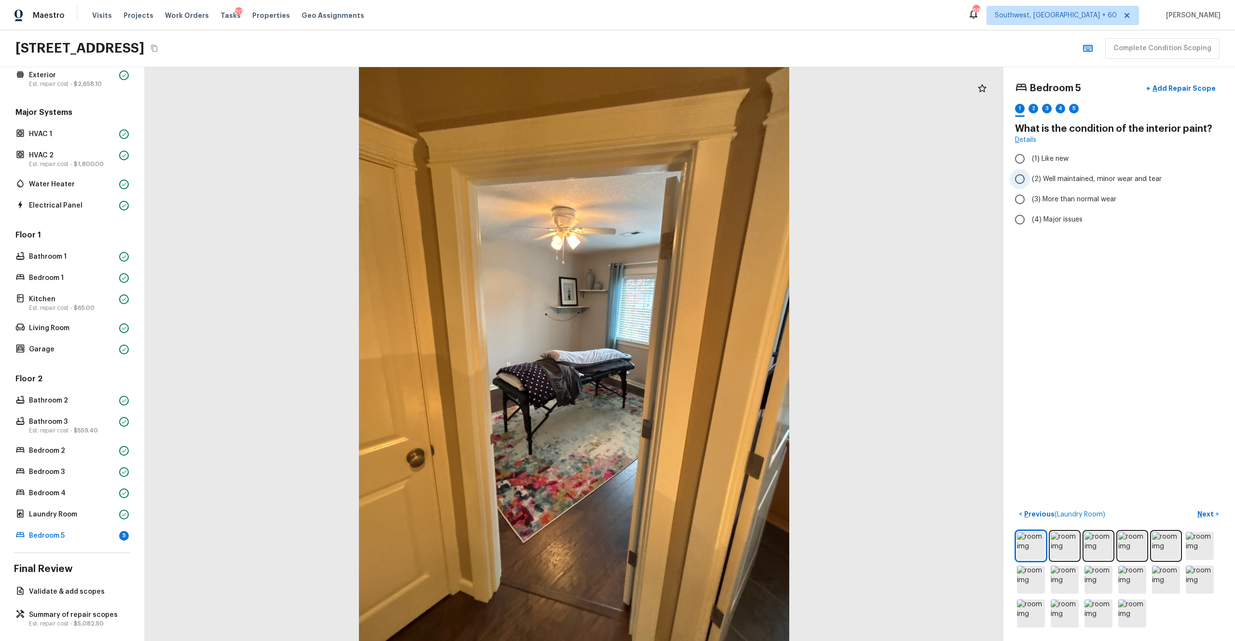
click at [694, 179] on span "(2) Well maintained, minor wear and tear" at bounding box center [1097, 179] width 130 height 10
click at [694, 179] on input "(2) Well maintained, minor wear and tear" at bounding box center [1020, 179] width 20 height 20
click at [694, 352] on p "Next" at bounding box center [1206, 514] width 18 height 10
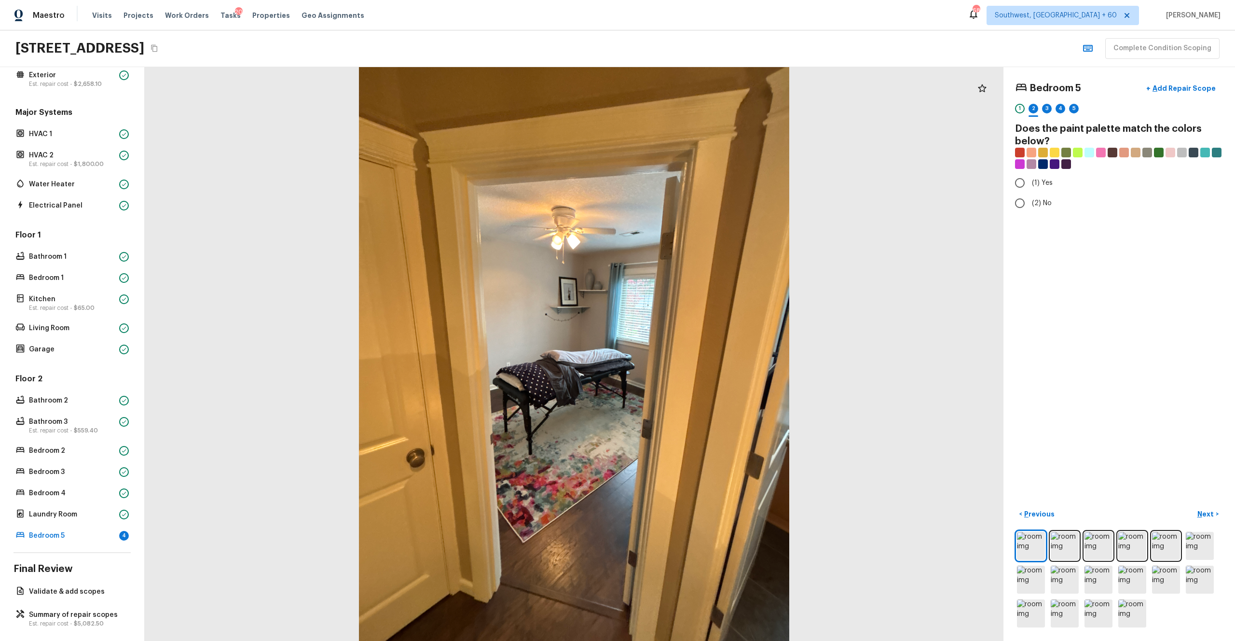
click at [694, 172] on div "Bedroom 5 + Add Repair Scope 1 2 3 4 5 Does the paint palette match the colors …" at bounding box center [1119, 146] width 208 height 135
click at [694, 184] on span "(1) Yes" at bounding box center [1042, 183] width 21 height 10
click at [694, 184] on input "(1) Yes" at bounding box center [1020, 183] width 20 height 20
click at [694, 352] on p "Next" at bounding box center [1206, 514] width 18 height 10
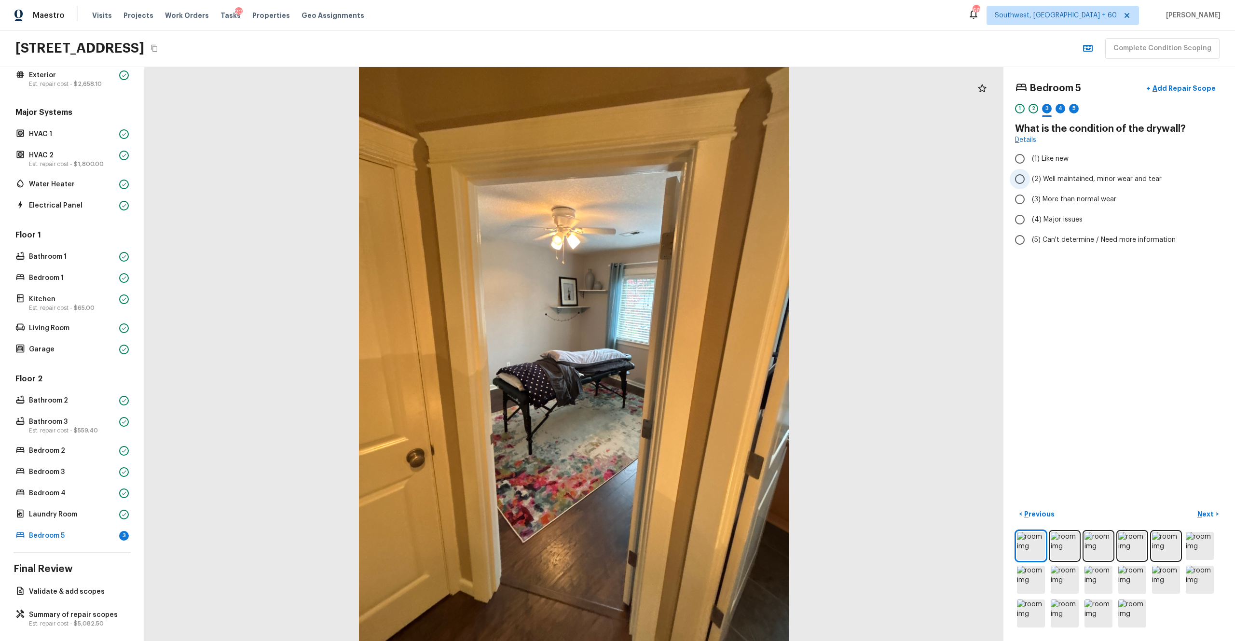
click at [694, 178] on span "(2) Well maintained, minor wear and tear" at bounding box center [1097, 179] width 130 height 10
click at [694, 178] on input "(2) Well maintained, minor wear and tear" at bounding box center [1020, 179] width 20 height 20
click at [694, 352] on p "Next" at bounding box center [1206, 514] width 18 height 10
click at [694, 280] on span "(6) Vinyl" at bounding box center [1045, 280] width 26 height 10
click at [694, 280] on input "(6) Vinyl" at bounding box center [1020, 279] width 20 height 20
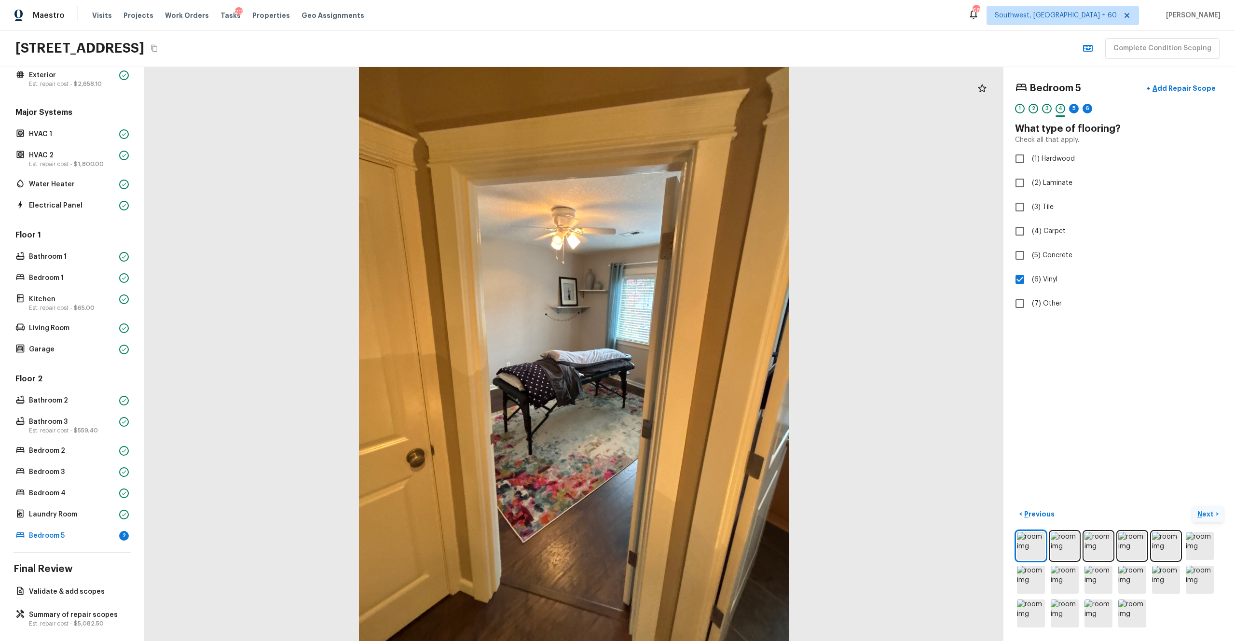
click at [694, 352] on button "Next >" at bounding box center [1208, 514] width 31 height 16
click at [694, 176] on span "(2) Well maintained, minor wear and tear" at bounding box center [1097, 179] width 130 height 10
click at [694, 176] on input "(2) Well maintained, minor wear and tear" at bounding box center [1020, 179] width 20 height 20
click at [694, 352] on button "Next >" at bounding box center [1208, 514] width 31 height 16
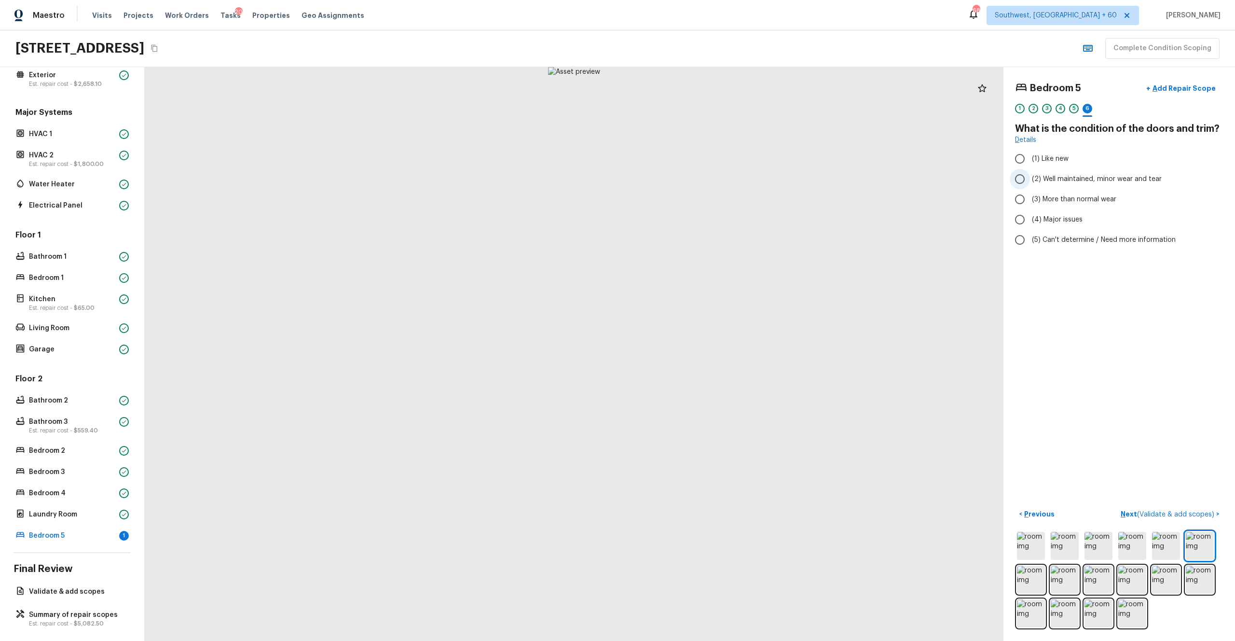
click at [694, 178] on span "(2) Well maintained, minor wear and tear" at bounding box center [1097, 179] width 130 height 10
click at [694, 178] on input "(2) Well maintained, minor wear and tear" at bounding box center [1020, 179] width 20 height 20
click at [694, 352] on p "Next ( Validate & add scopes )" at bounding box center [1169, 514] width 96 height 10
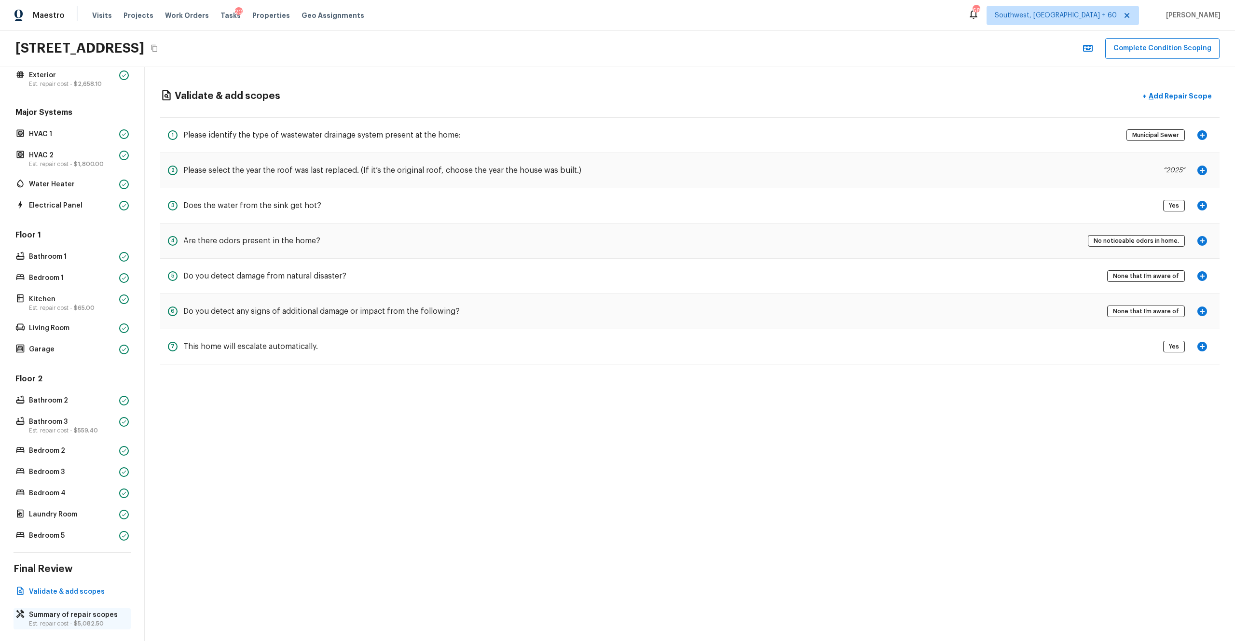
click at [69, 352] on p "Est. repair cost - $5,082.50" at bounding box center [77, 623] width 96 height 8
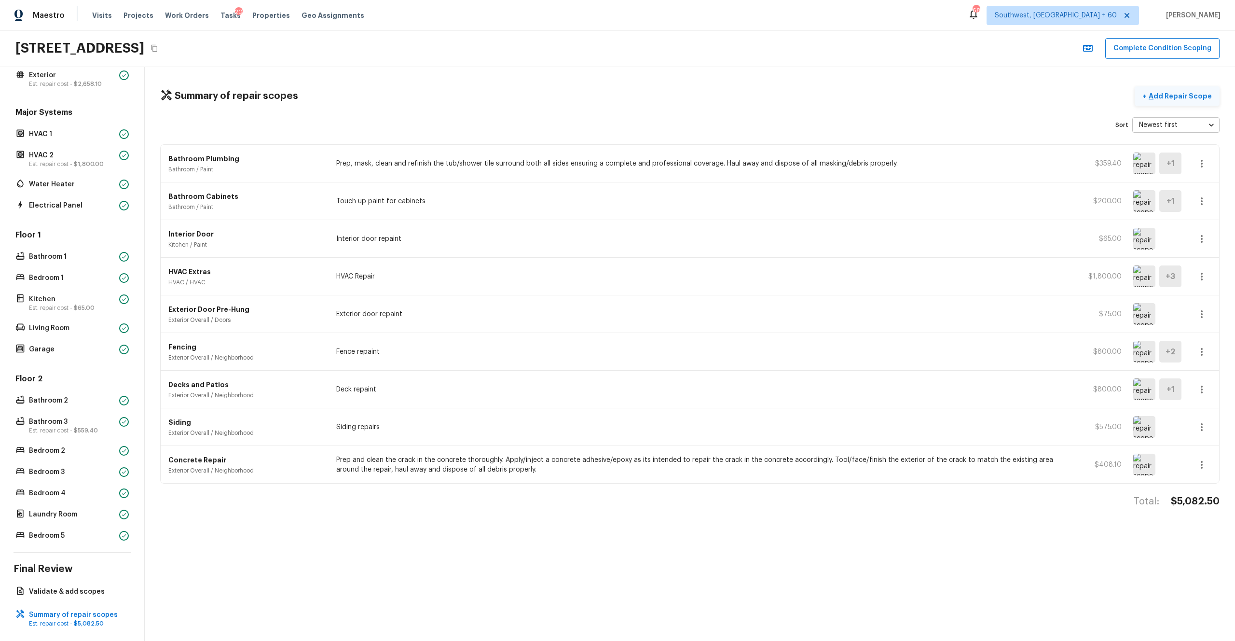
click at [694, 94] on p "Add Repair Scope" at bounding box center [1179, 96] width 65 height 10
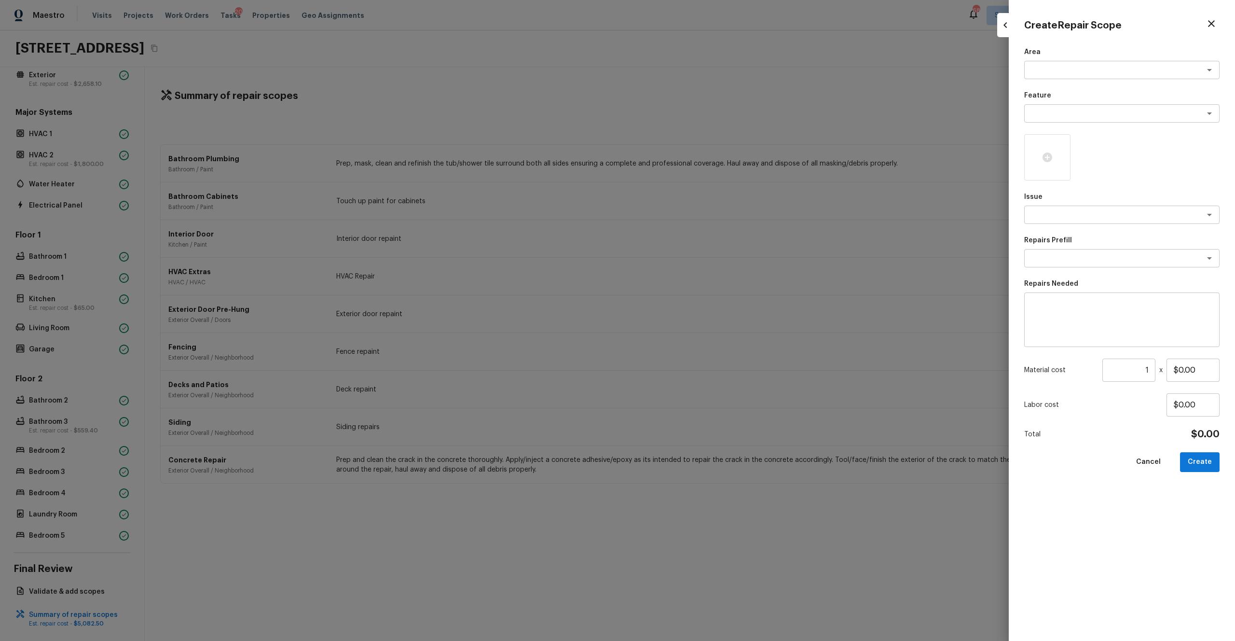
click at [694, 81] on div "Area x ​ Feature x ​ Issue x ​ Repairs Prefill x ​ Repairs Needed x ​ Material …" at bounding box center [1121, 336] width 195 height 578
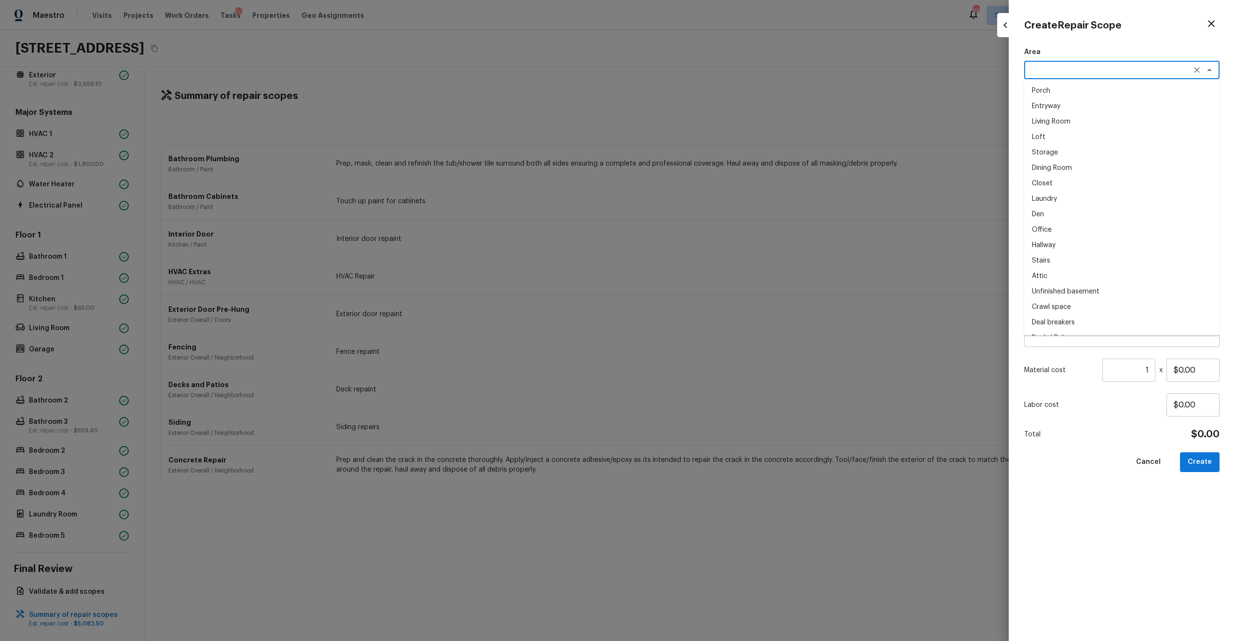
click at [694, 70] on textarea at bounding box center [1109, 70] width 160 height 10
click at [694, 86] on li "Exterior Overall" at bounding box center [1121, 90] width 195 height 15
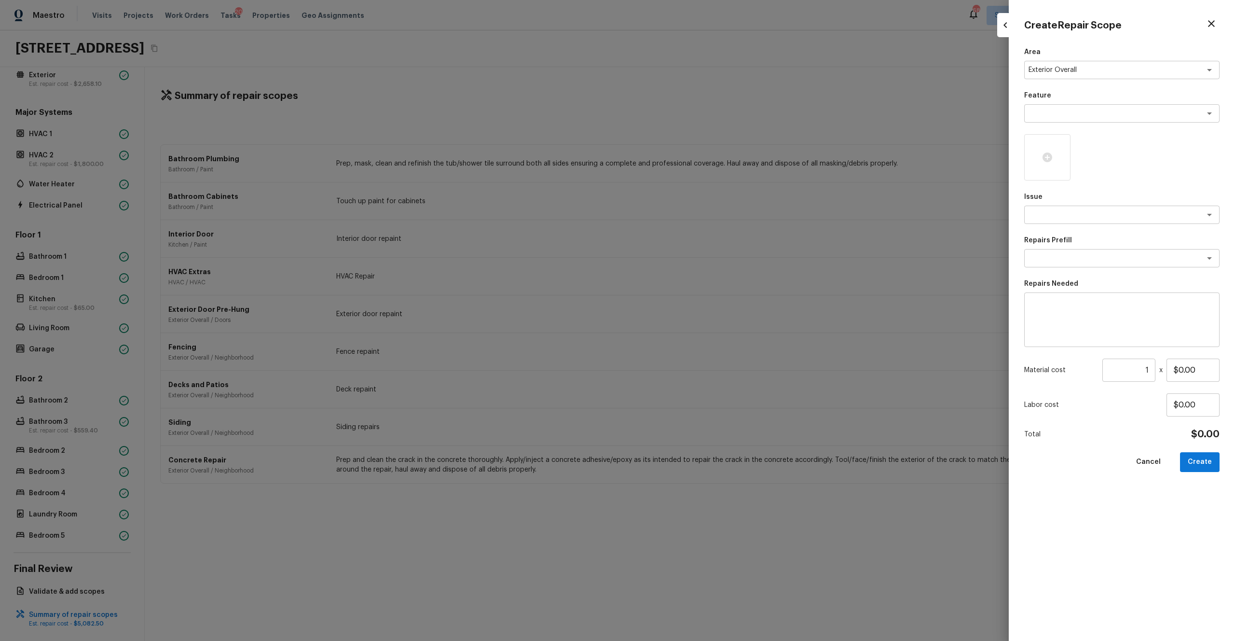
click at [694, 100] on div "Feature x ​" at bounding box center [1121, 107] width 195 height 32
click at [694, 108] on div "x ​" at bounding box center [1121, 113] width 195 height 18
click at [694, 131] on li "Siding" at bounding box center [1121, 133] width 195 height 15
click at [694, 160] on div at bounding box center [1047, 157] width 46 height 46
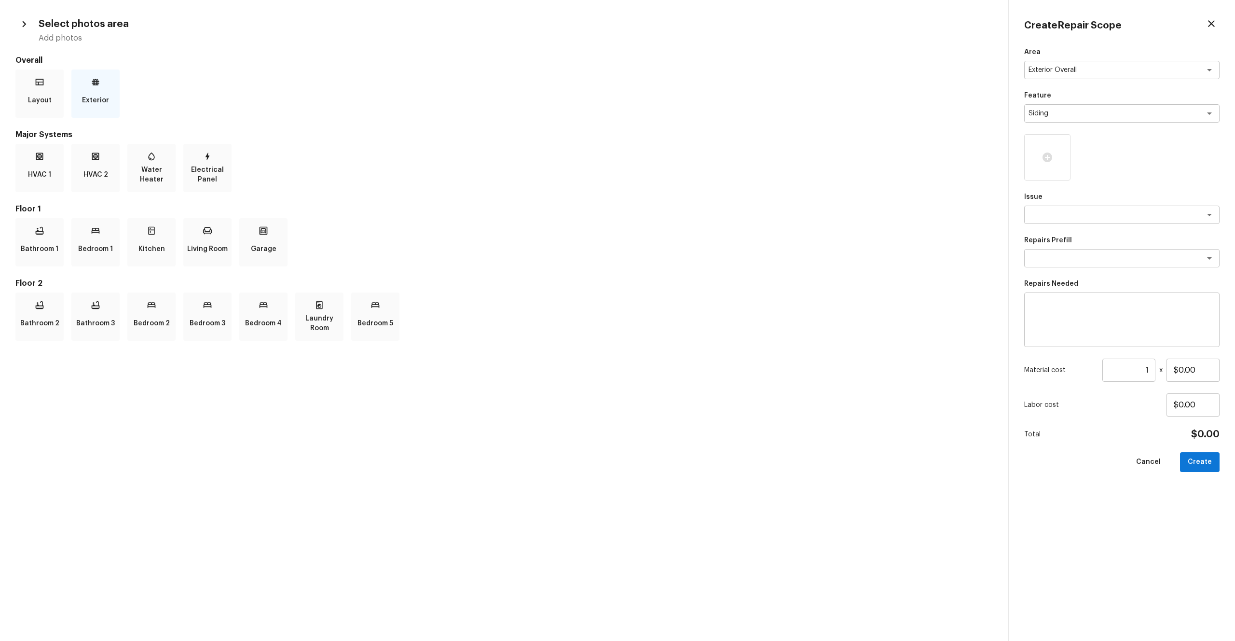
click at [89, 104] on p "Exterior" at bounding box center [95, 100] width 27 height 19
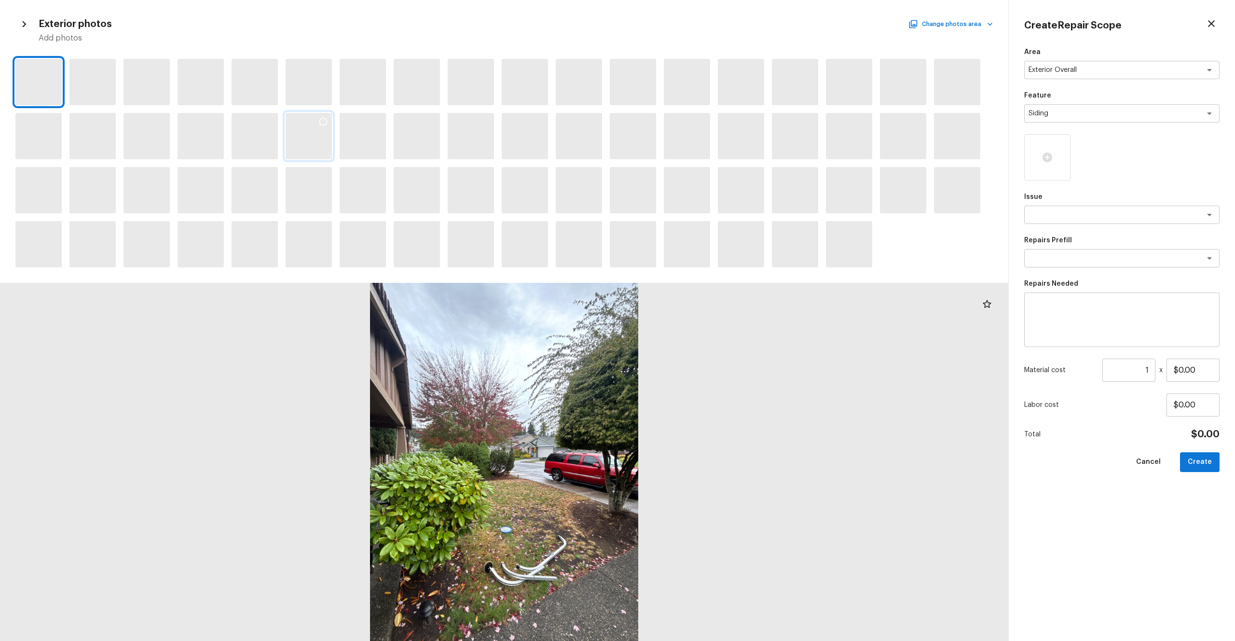
click at [327, 126] on icon at bounding box center [323, 122] width 10 height 10
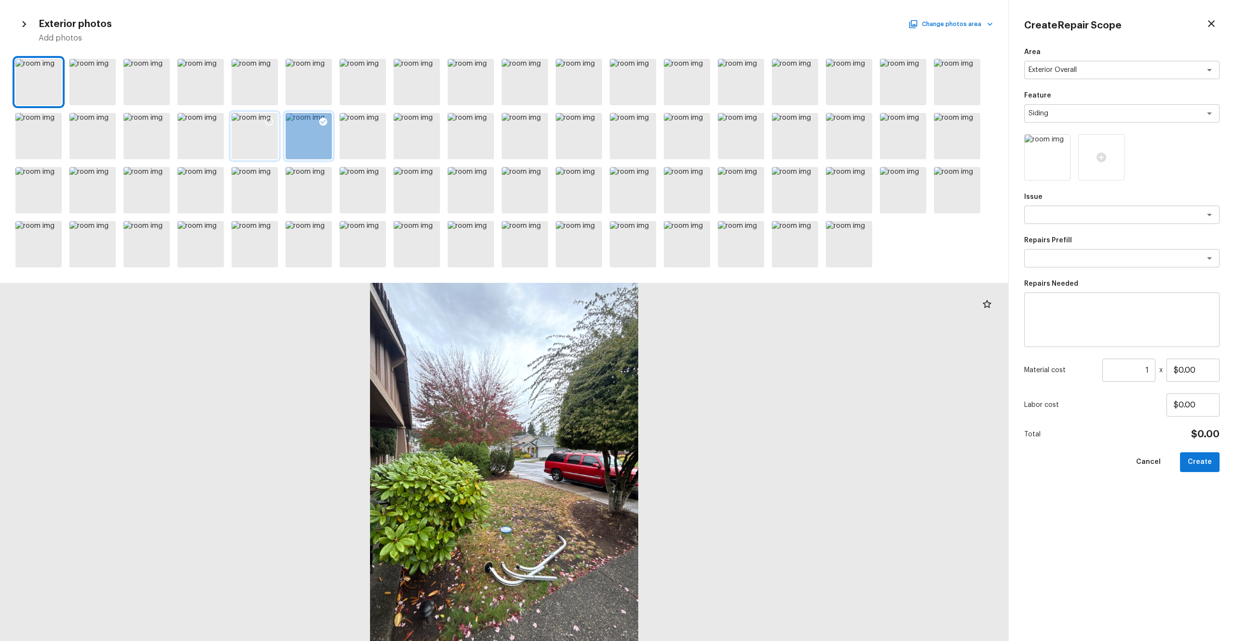
click at [270, 119] on icon at bounding box center [269, 122] width 10 height 10
click at [694, 258] on textarea at bounding box center [1109, 258] width 160 height 10
click at [694, 231] on div "Area Exterior Overall x ​ Feature Siding x ​ Issue x ​ Repairs Prefill x ​ Sele…" at bounding box center [1121, 336] width 195 height 578
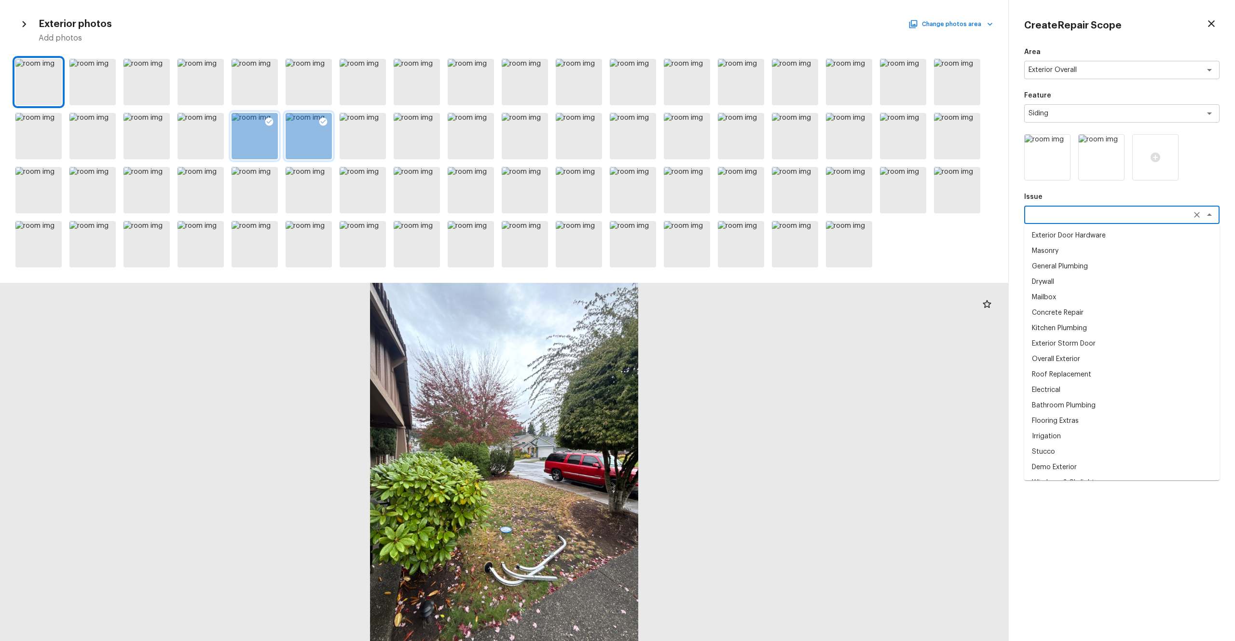
click at [694, 218] on textarea at bounding box center [1109, 215] width 160 height 10
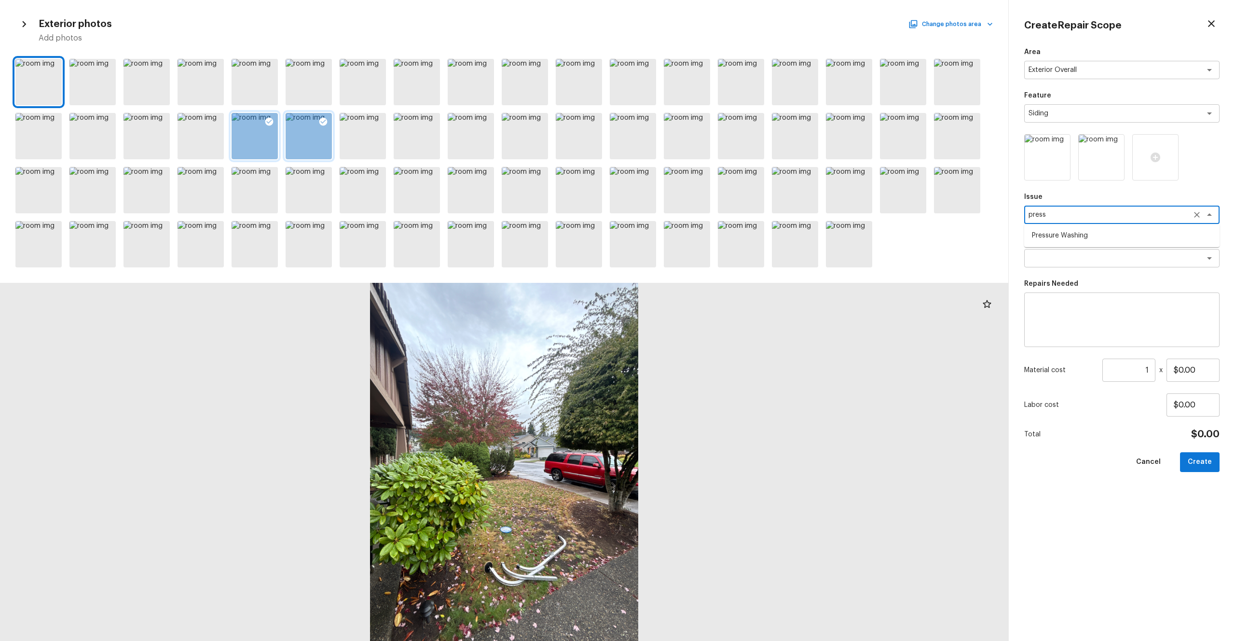
click at [694, 244] on ul "Pressure Washing" at bounding box center [1121, 235] width 195 height 23
click at [694, 262] on textarea at bounding box center [1109, 258] width 160 height 10
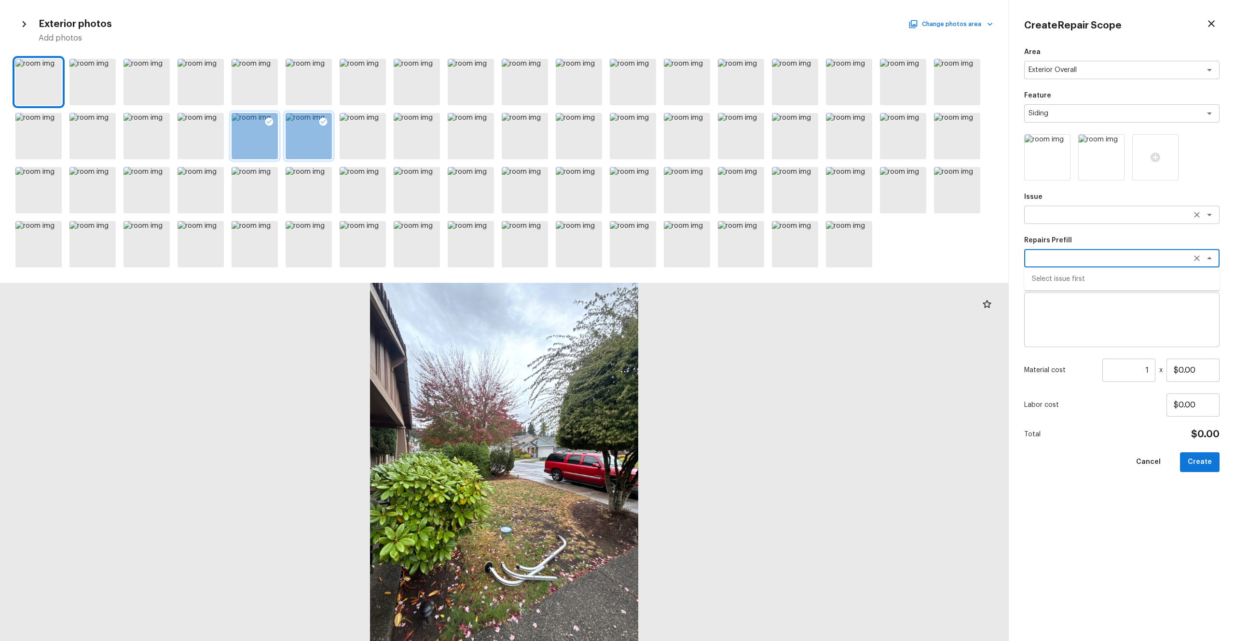
click at [694, 216] on textarea at bounding box center [1109, 215] width 160 height 10
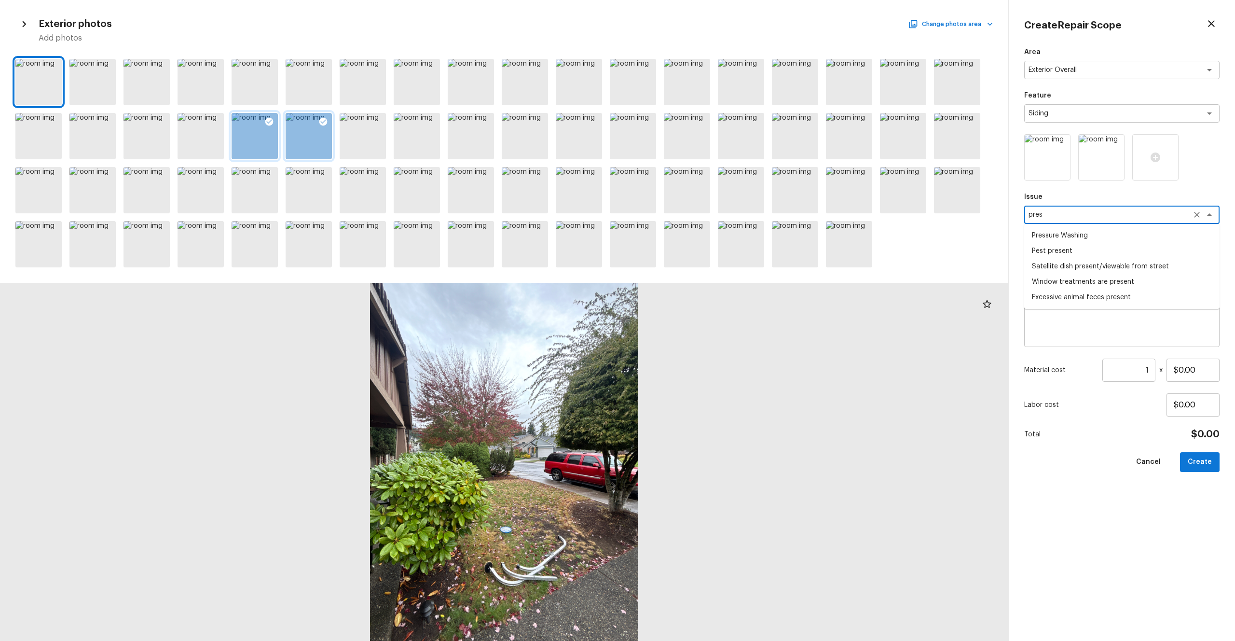
click at [694, 235] on li "Pressure Washing" at bounding box center [1121, 235] width 195 height 15
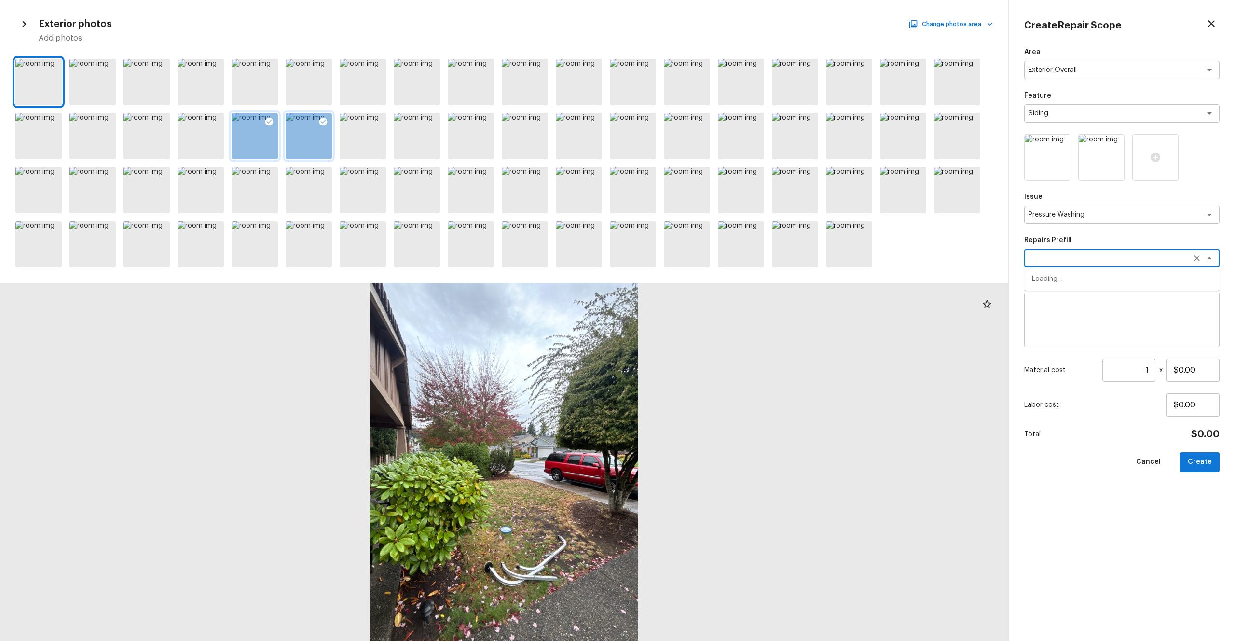
click at [694, 258] on textarea at bounding box center [1109, 258] width 160 height 10
click at [694, 308] on li "Pressure Wash Siding" at bounding box center [1121, 309] width 195 height 15
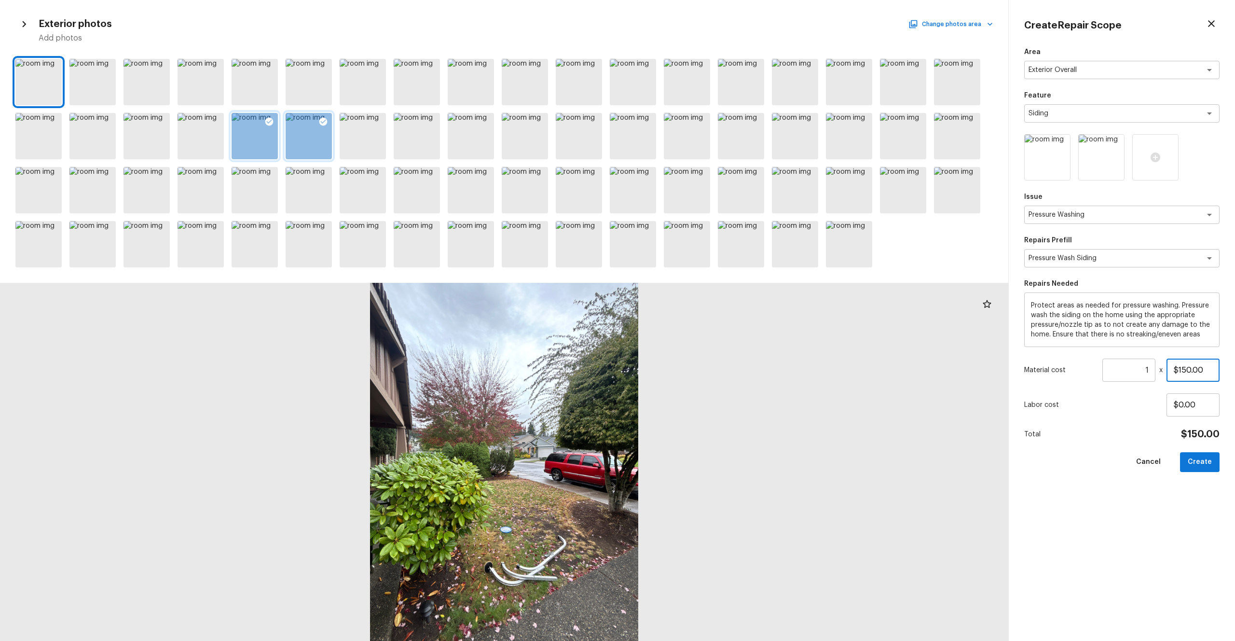
drag, startPoint x: 1209, startPoint y: 366, endPoint x: 1114, endPoint y: 366, distance: 95.0
click at [694, 352] on div "Material cost 1 ​ x $150.00" at bounding box center [1121, 369] width 195 height 23
click at [694, 352] on div "Area Exterior Overall x ​ Feature Siding x ​ Issue Pressure Washing x ​ Repairs…" at bounding box center [1121, 336] width 195 height 578
click at [694, 352] on button "Create" at bounding box center [1200, 462] width 40 height 20
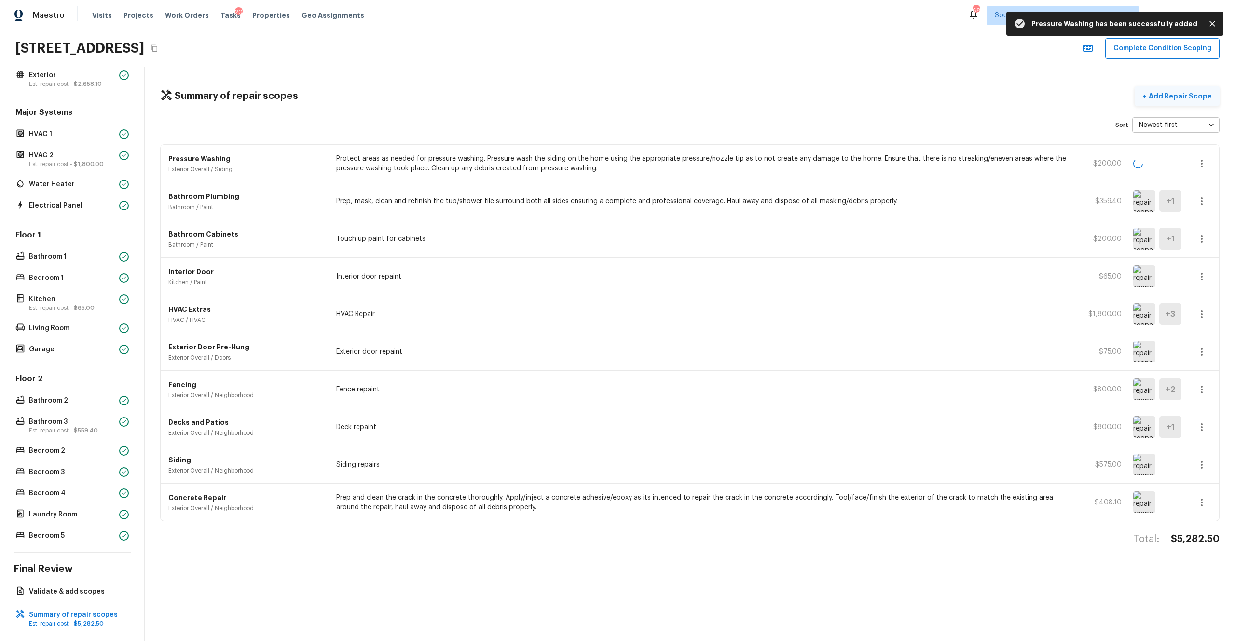
click at [694, 97] on p "Add Repair Scope" at bounding box center [1179, 96] width 65 height 10
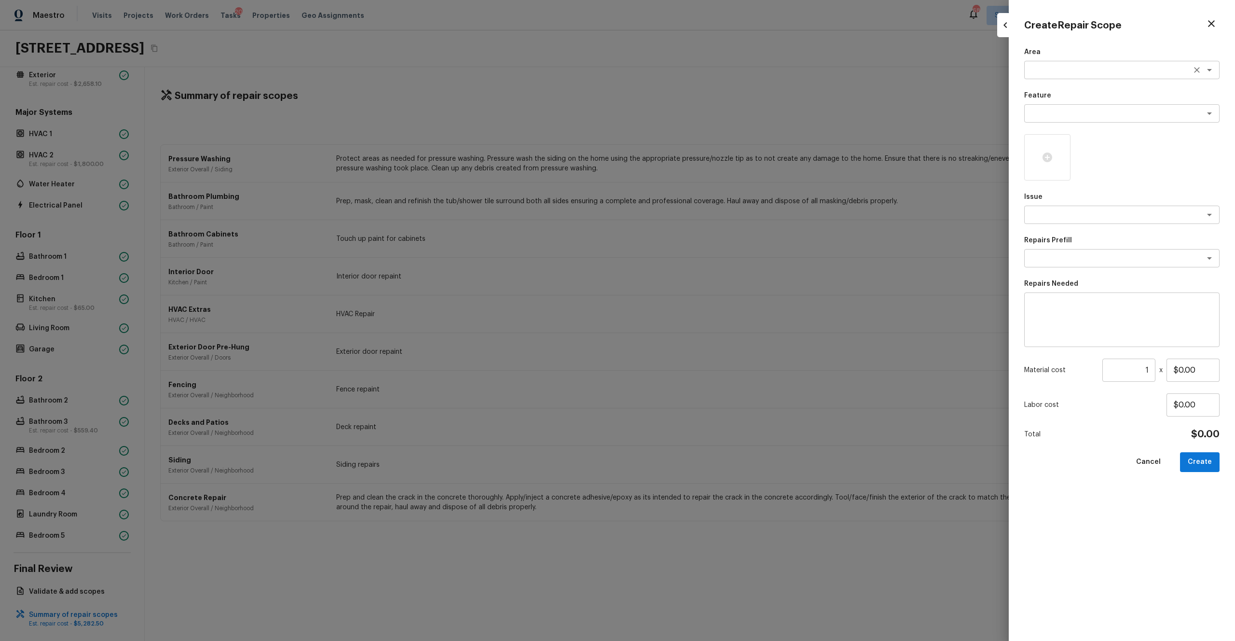
click at [694, 75] on div "x ​" at bounding box center [1121, 70] width 195 height 18
click at [694, 94] on li "Exterior Overall" at bounding box center [1121, 90] width 195 height 15
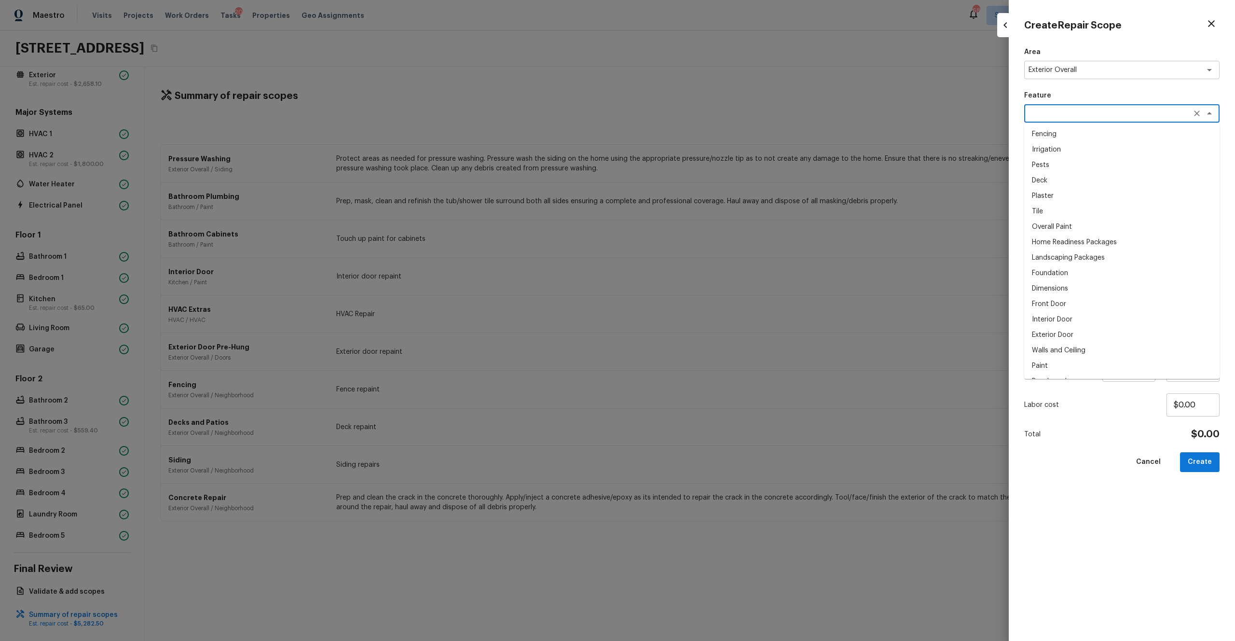
click at [694, 117] on textarea at bounding box center [1109, 114] width 160 height 10
click at [694, 137] on li "Landscaping Packages" at bounding box center [1121, 133] width 195 height 15
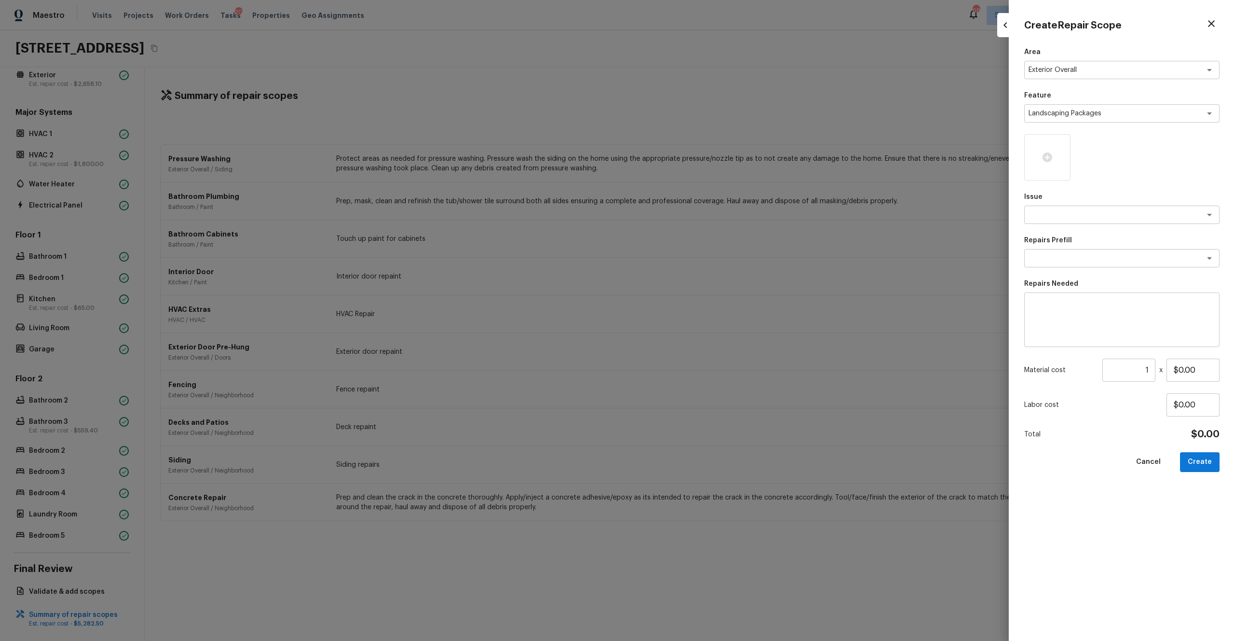
click at [694, 151] on div at bounding box center [1121, 157] width 195 height 46
click at [694, 151] on div at bounding box center [1047, 157] width 46 height 46
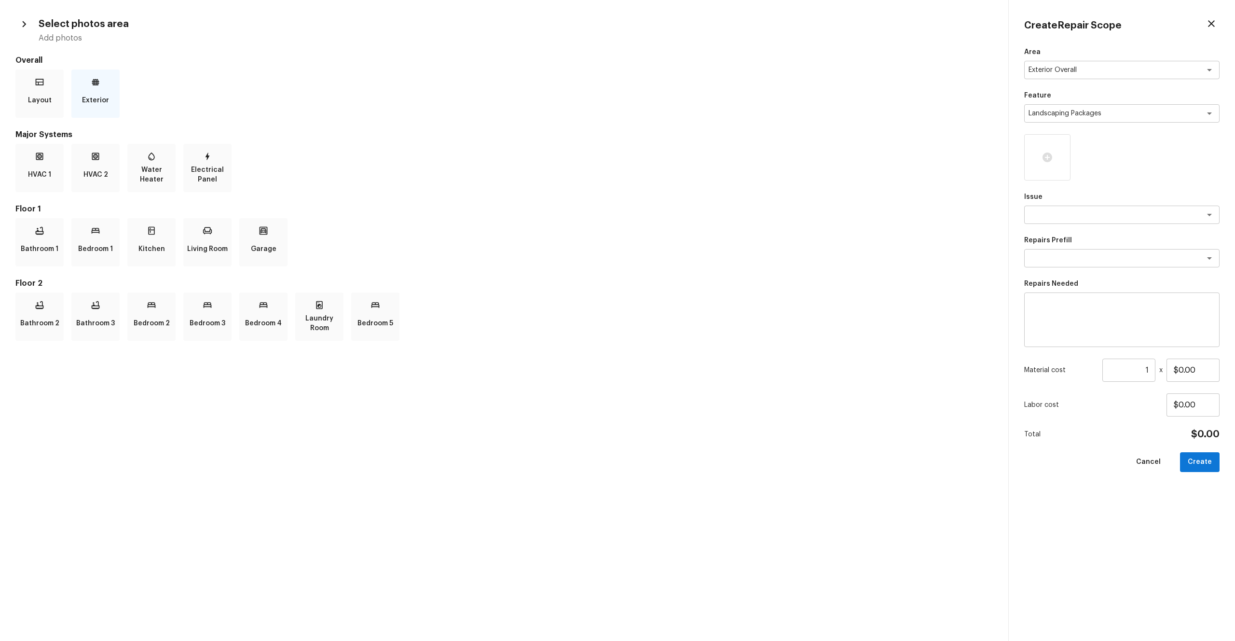
click at [116, 103] on div "Exterior" at bounding box center [95, 93] width 48 height 48
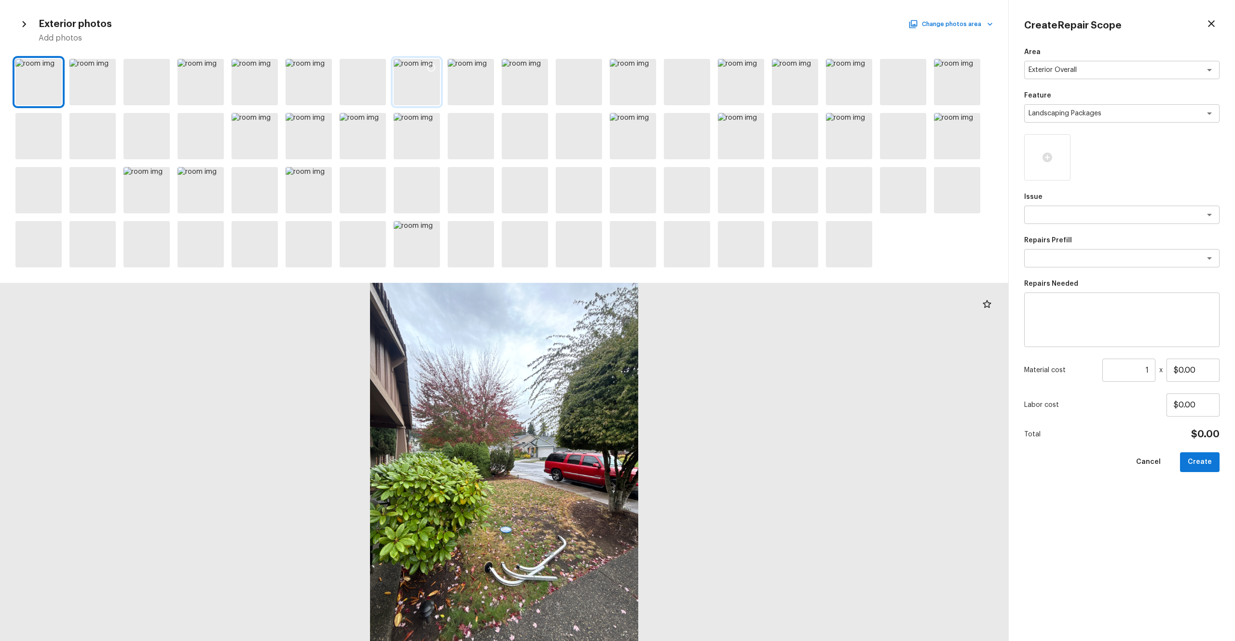
click at [433, 69] on icon at bounding box center [431, 68] width 10 height 10
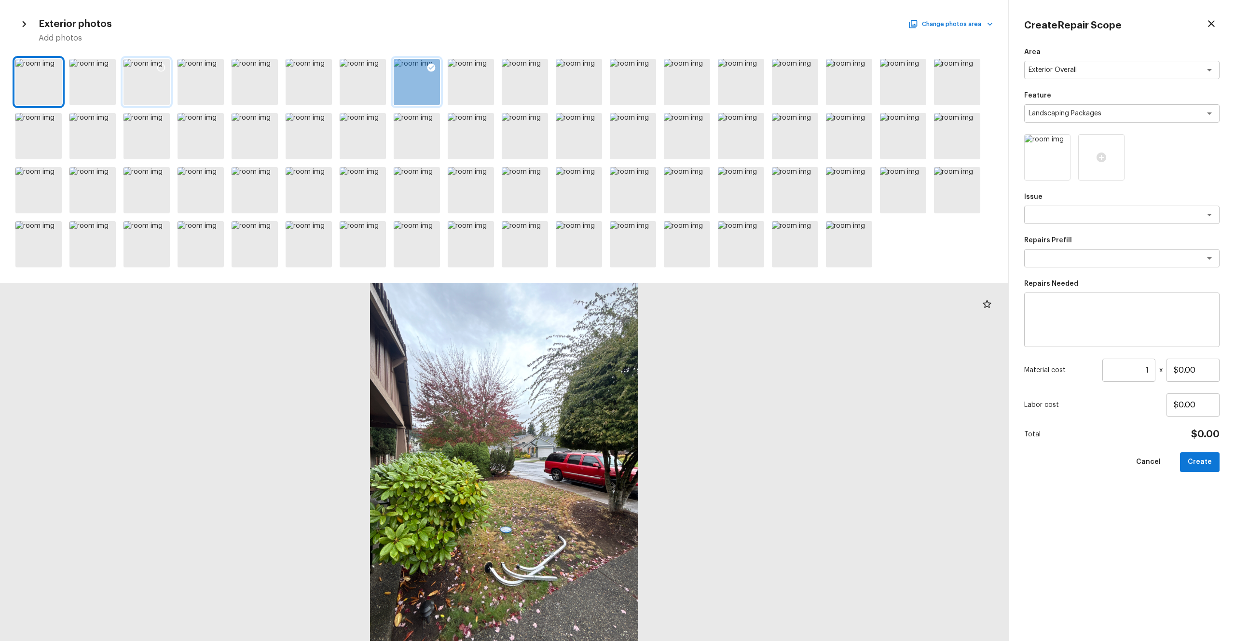
click at [155, 66] on div at bounding box center [160, 69] width 17 height 20
click at [694, 68] on icon at bounding box center [972, 68] width 10 height 10
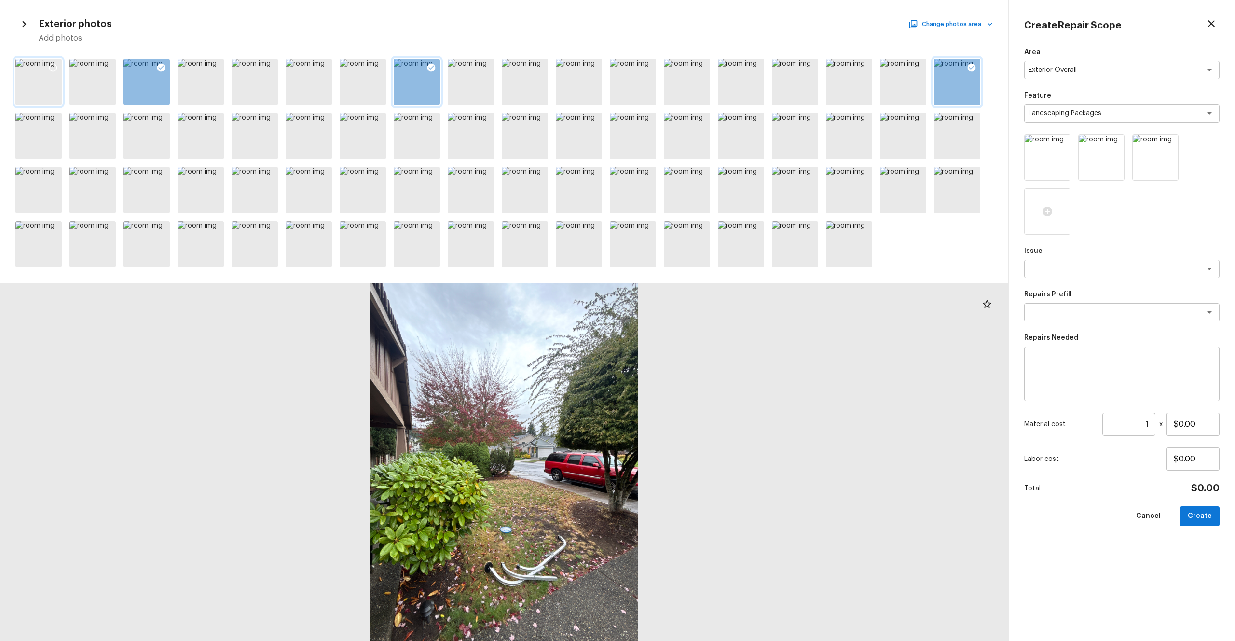
click at [55, 67] on icon at bounding box center [53, 68] width 10 height 10
click at [694, 63] on icon at bounding box center [864, 68] width 10 height 10
click at [694, 276] on div "x ​" at bounding box center [1121, 269] width 195 height 18
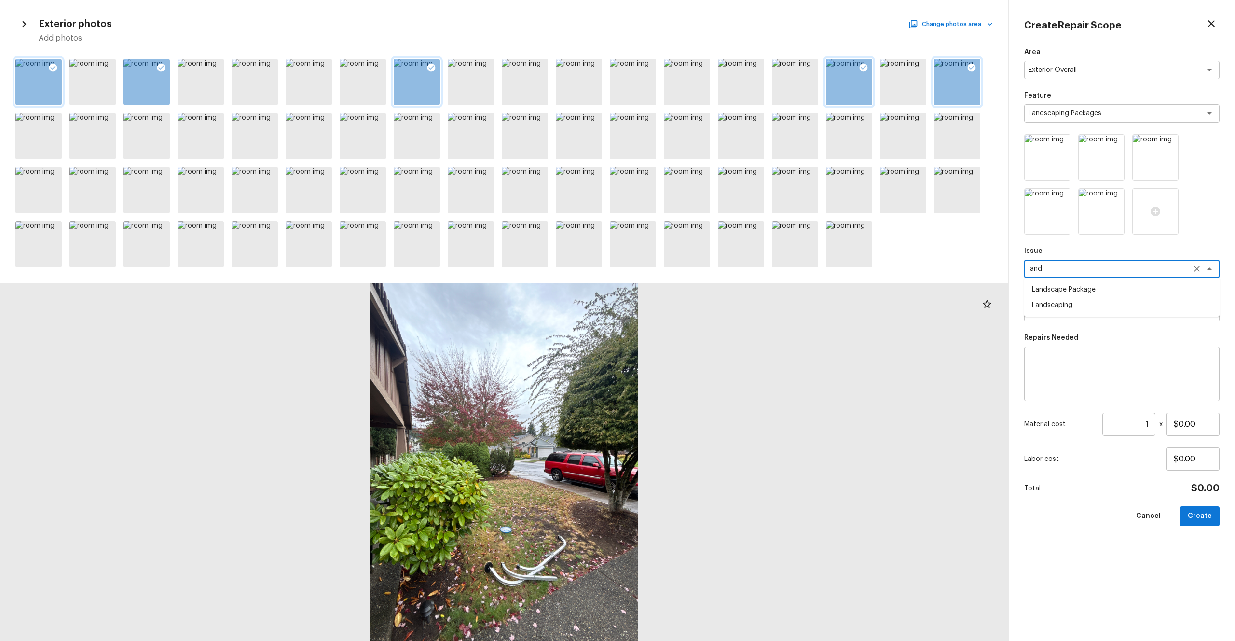
click at [694, 290] on li "Landscape Package" at bounding box center [1121, 289] width 195 height 15
click at [694, 309] on textarea at bounding box center [1109, 312] width 160 height 10
click at [694, 336] on li "Initial landscaping package" at bounding box center [1121, 332] width 195 height 15
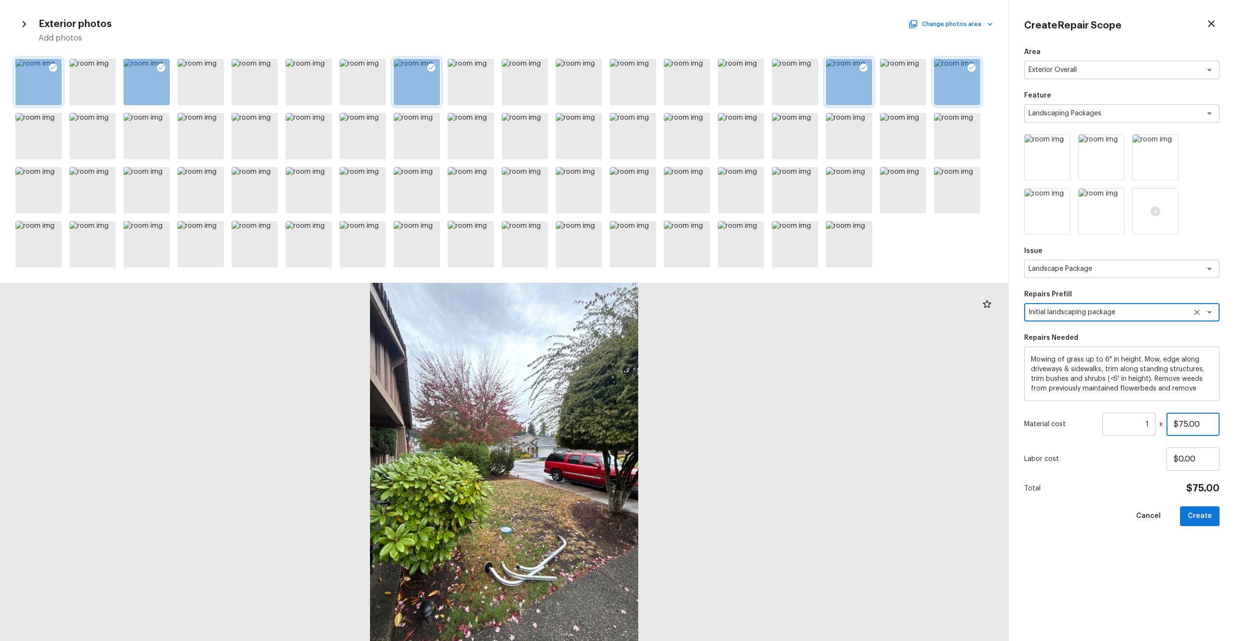
click at [694, 352] on input "$75.00" at bounding box center [1193, 423] width 53 height 23
click at [694, 352] on div "Area Exterior Overall x ​ Feature Landscaping Packages x ​ Issue Landscape Pack…" at bounding box center [1121, 336] width 195 height 578
click at [694, 352] on button "Create" at bounding box center [1200, 516] width 40 height 20
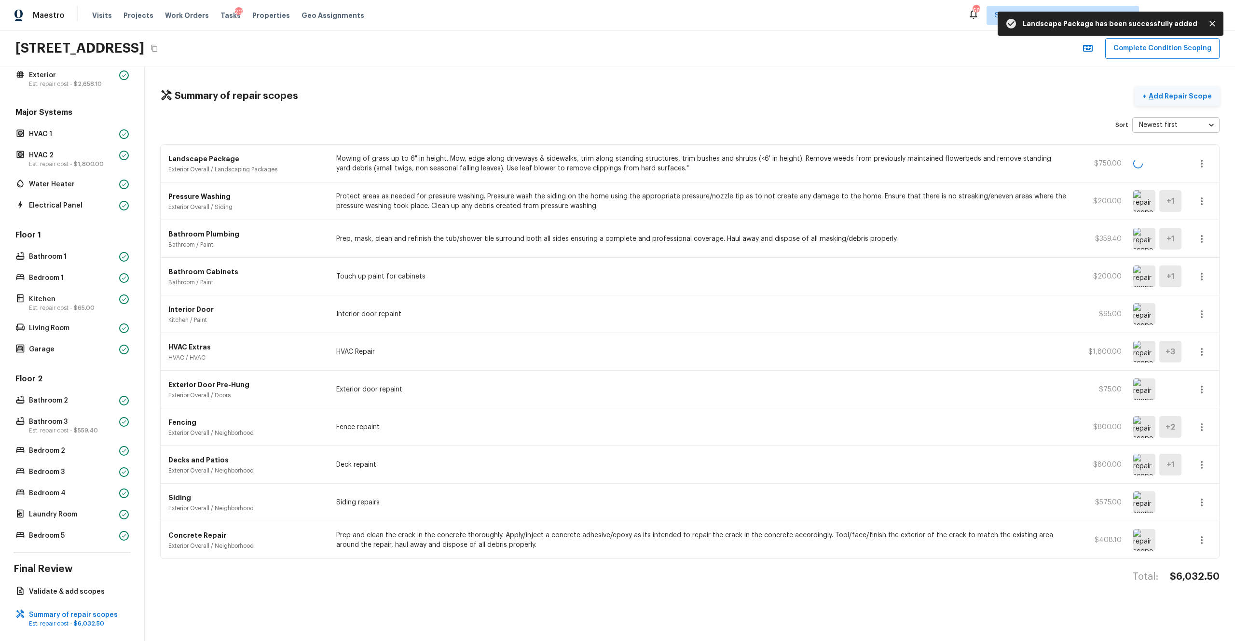
click at [694, 94] on p "Add Repair Scope" at bounding box center [1179, 96] width 65 height 10
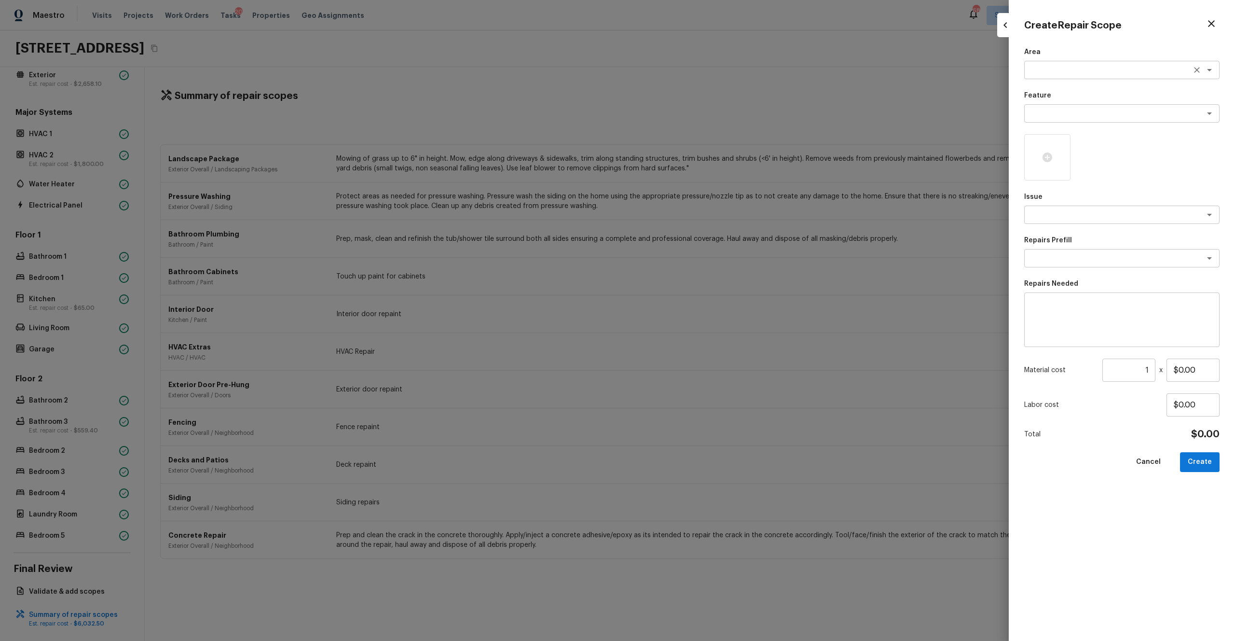
click at [694, 73] on textarea at bounding box center [1109, 70] width 160 height 10
click at [694, 92] on li "Exterior Overall" at bounding box center [1121, 90] width 195 height 15
click at [694, 103] on div "Feature x ​" at bounding box center [1121, 107] width 195 height 32
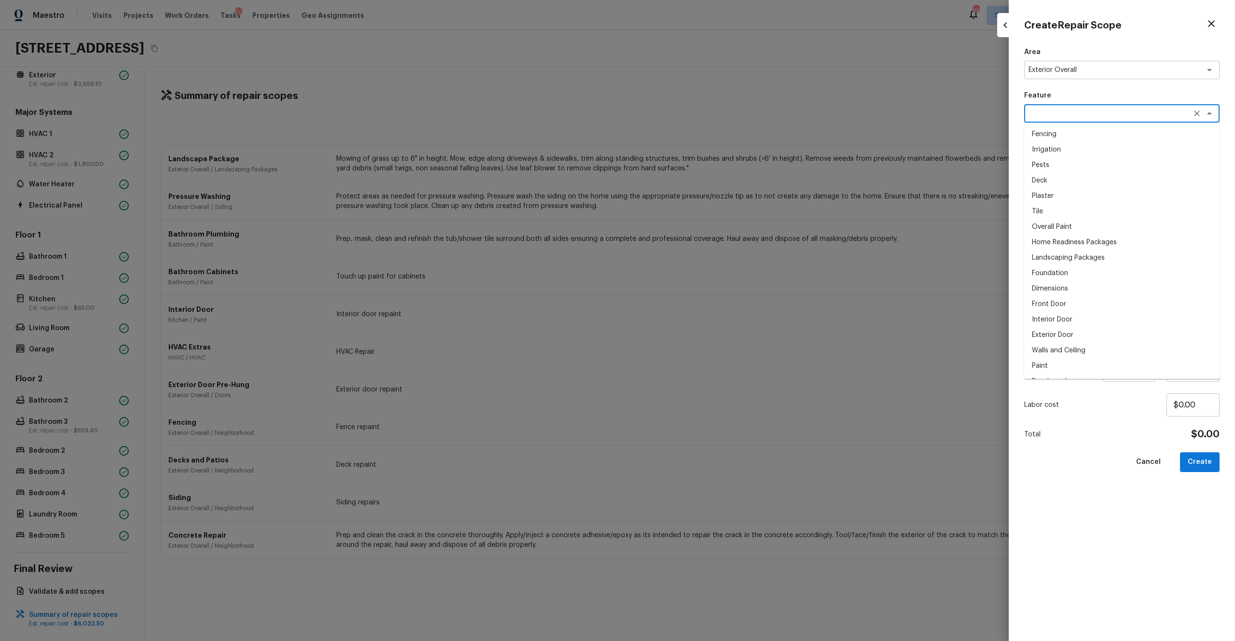
click at [694, 117] on textarea at bounding box center [1109, 114] width 160 height 10
click at [694, 352] on div "Cancel Create" at bounding box center [1121, 462] width 195 height 20
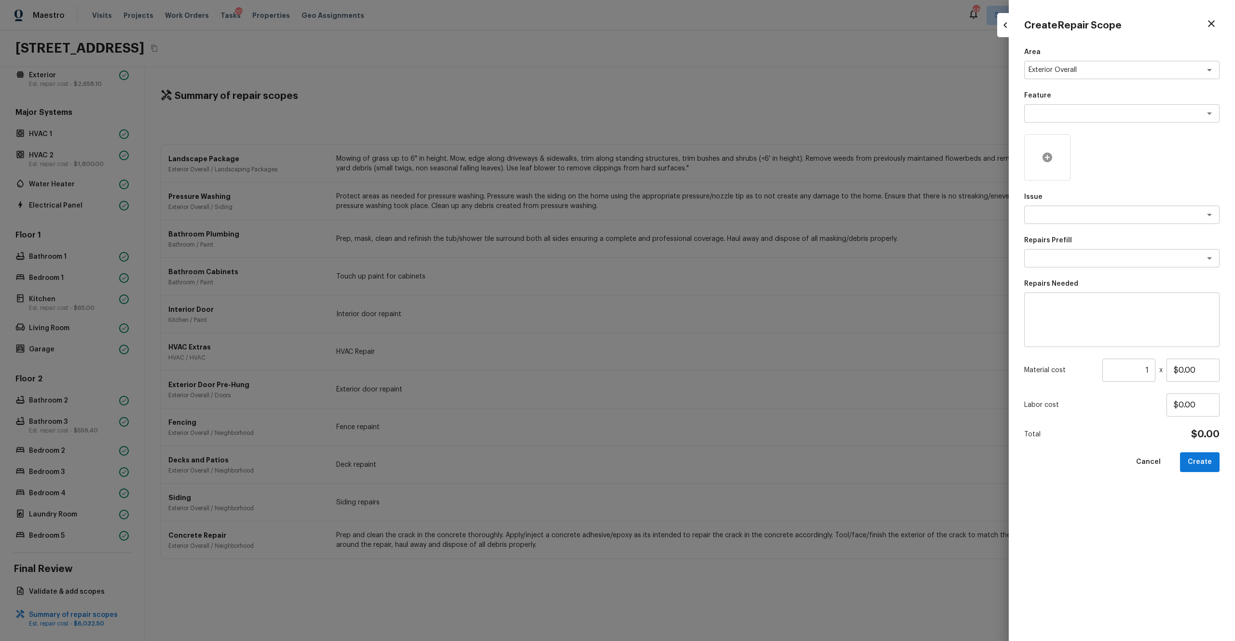
click at [694, 167] on div at bounding box center [1047, 157] width 46 height 46
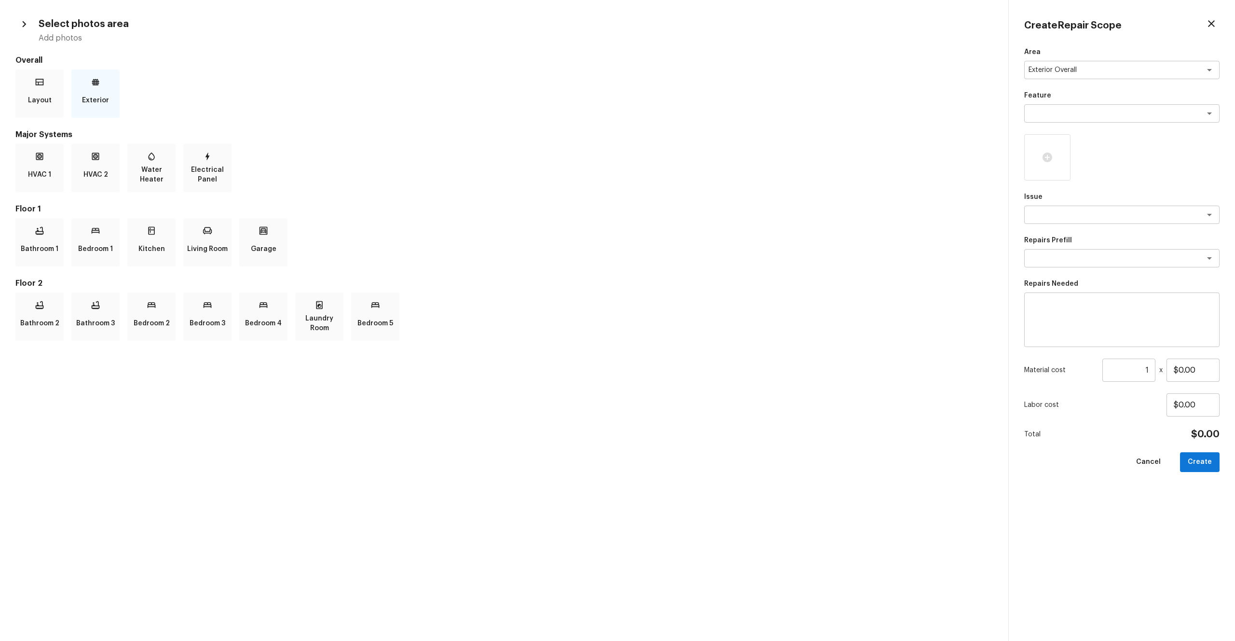
click at [86, 98] on p "Exterior" at bounding box center [95, 100] width 27 height 19
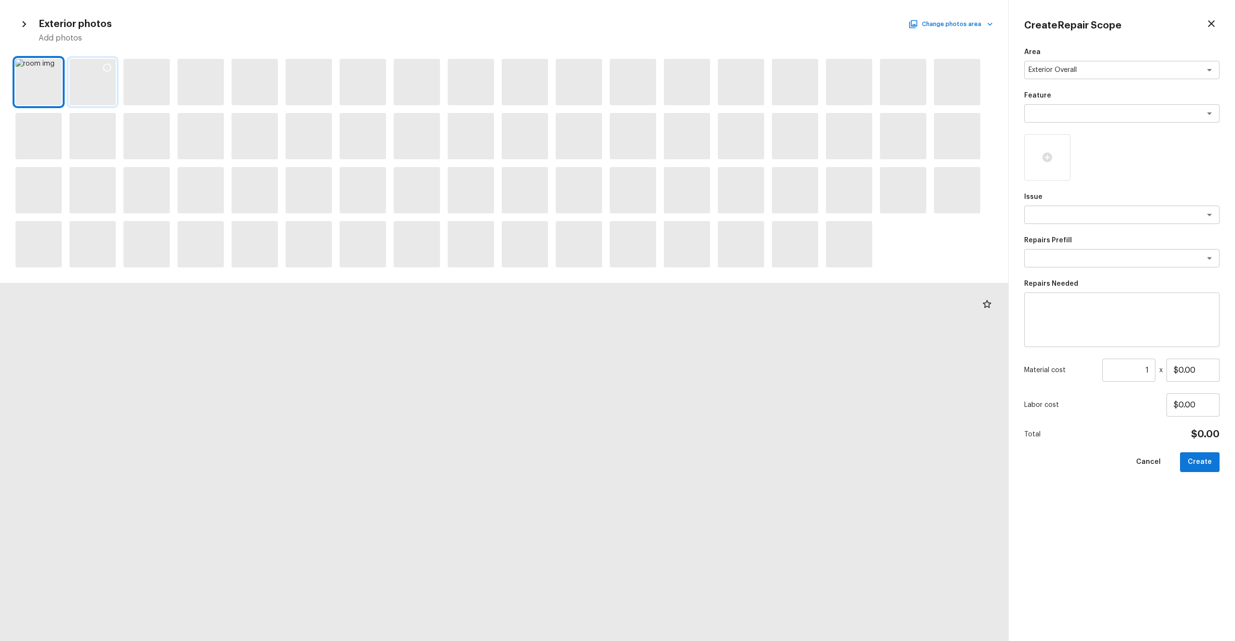
click at [101, 84] on div at bounding box center [92, 82] width 46 height 46
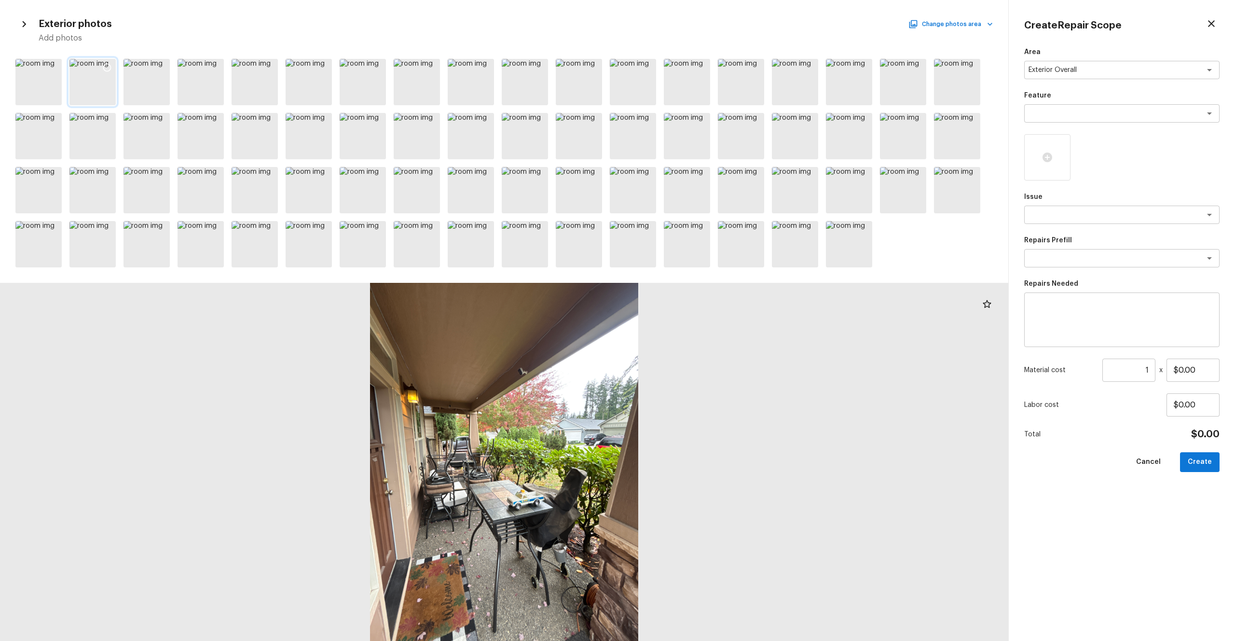
click at [99, 79] on div at bounding box center [106, 69] width 17 height 20
click at [152, 92] on div at bounding box center [147, 82] width 46 height 46
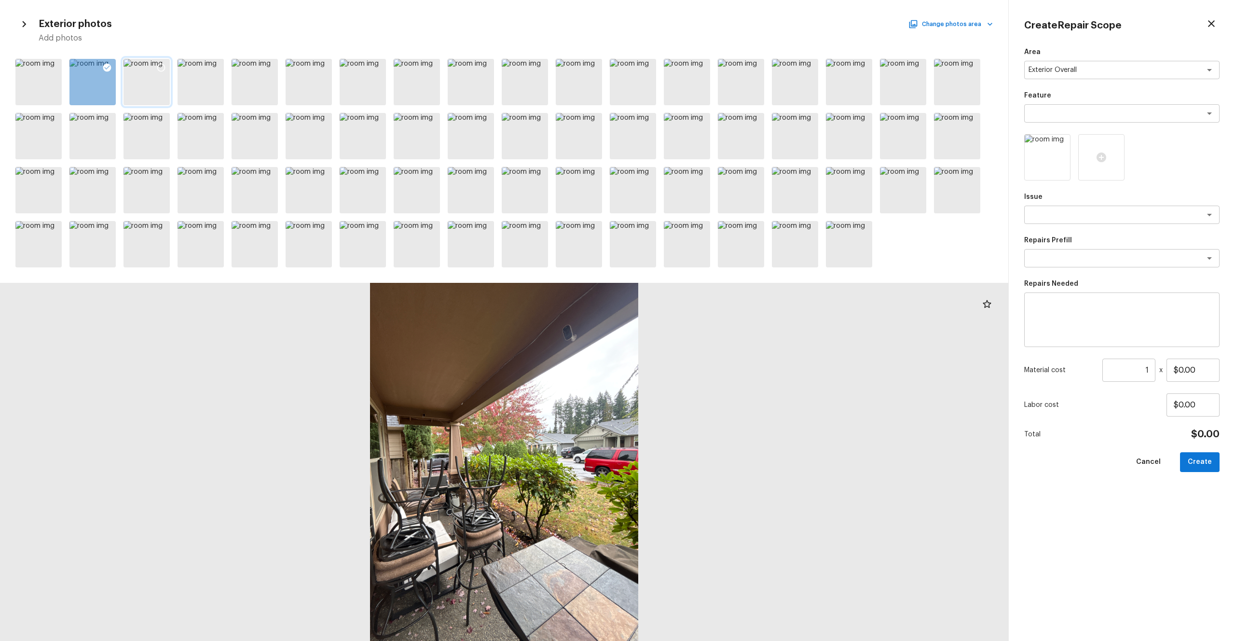
click at [160, 65] on icon at bounding box center [161, 68] width 10 height 10
click at [255, 85] on div at bounding box center [255, 82] width 46 height 46
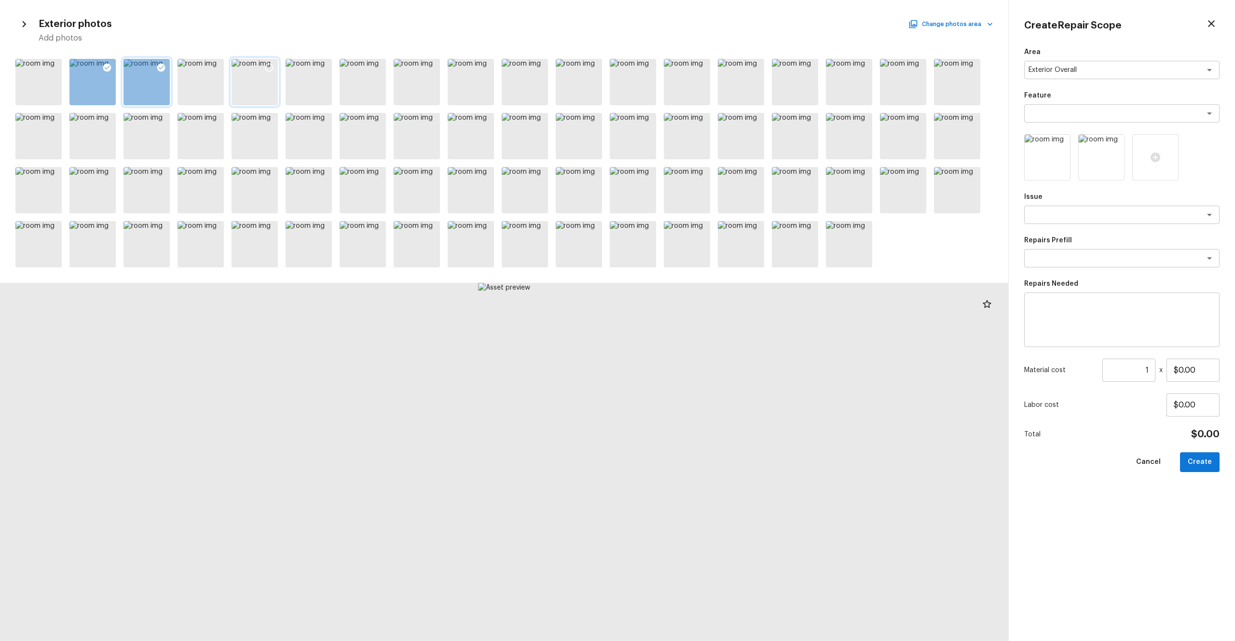
click at [268, 66] on icon at bounding box center [269, 68] width 10 height 10
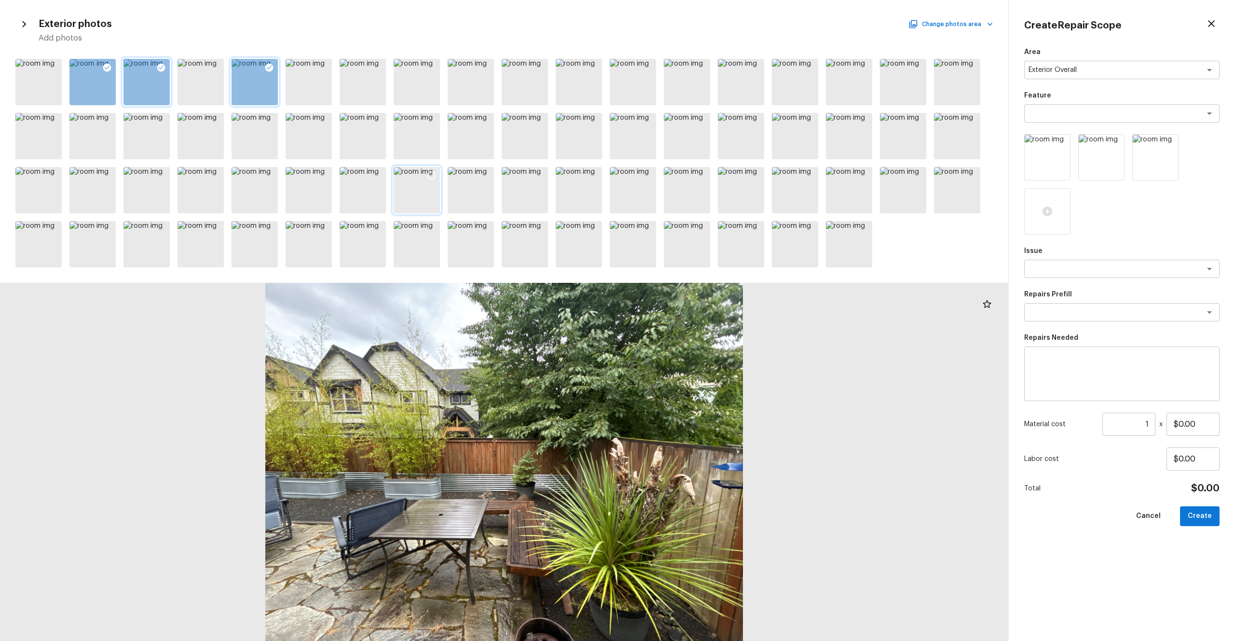
click at [419, 199] on div at bounding box center [417, 190] width 46 height 46
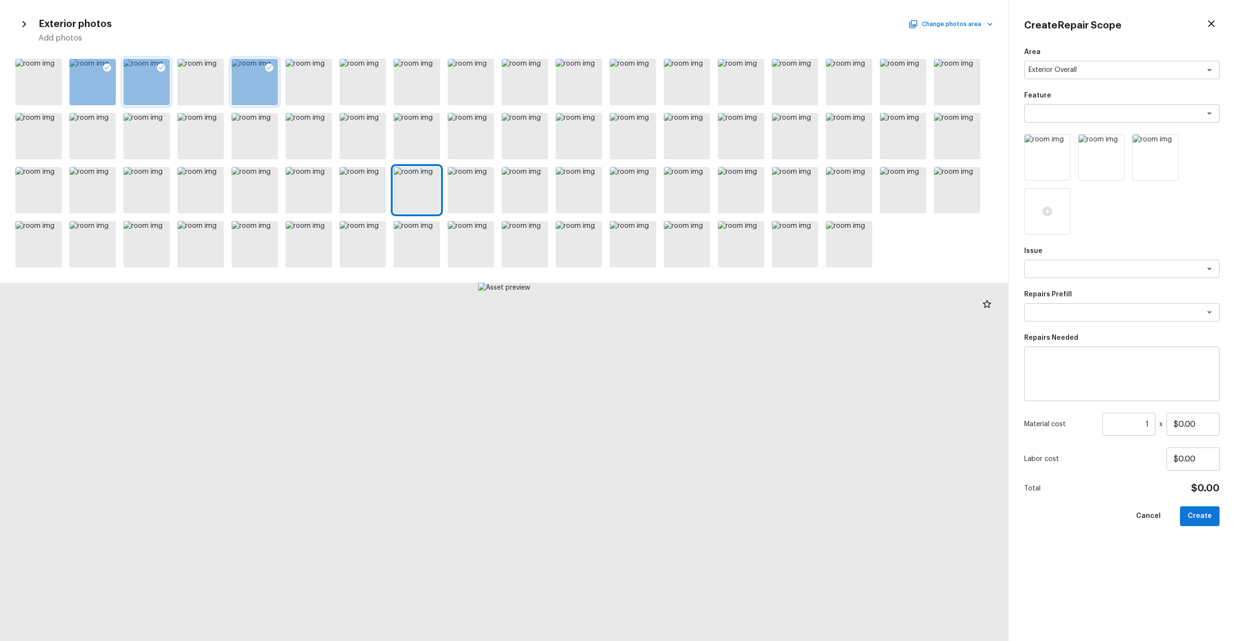
click at [440, 165] on div at bounding box center [504, 163] width 1008 height 216
click at [434, 178] on icon at bounding box center [431, 176] width 8 height 8
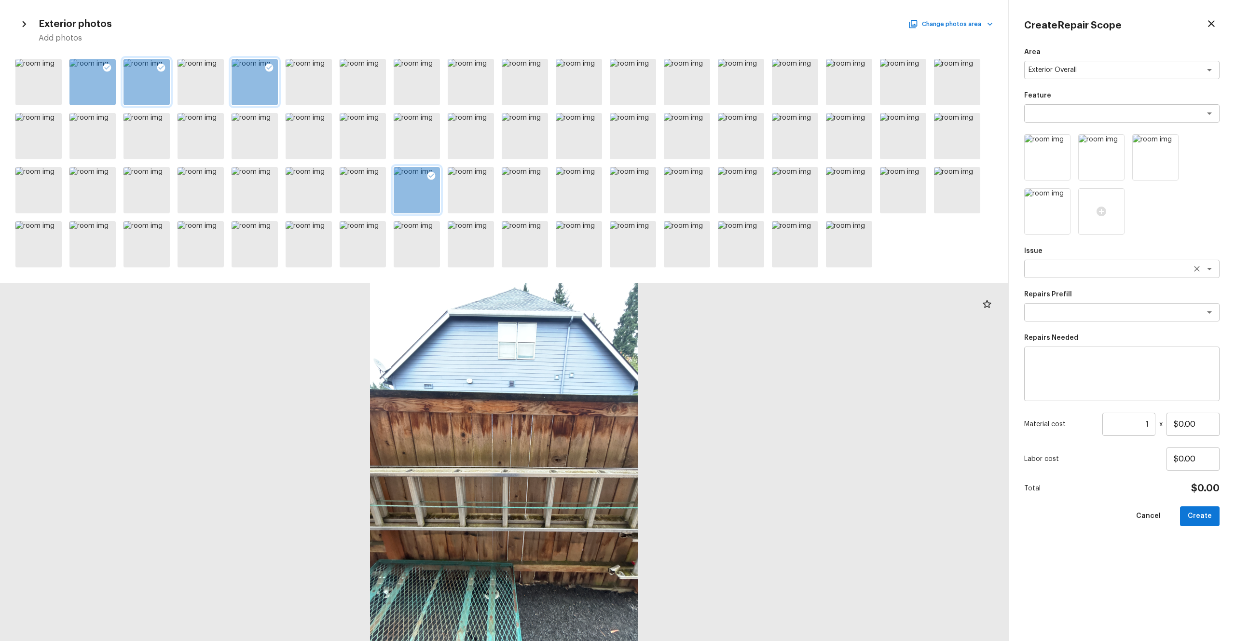
click at [694, 271] on textarea at bounding box center [1109, 269] width 160 height 10
click at [694, 296] on li "Debris/garbage on site" at bounding box center [1121, 289] width 195 height 15
click at [694, 306] on div "x ​" at bounding box center [1121, 312] width 195 height 18
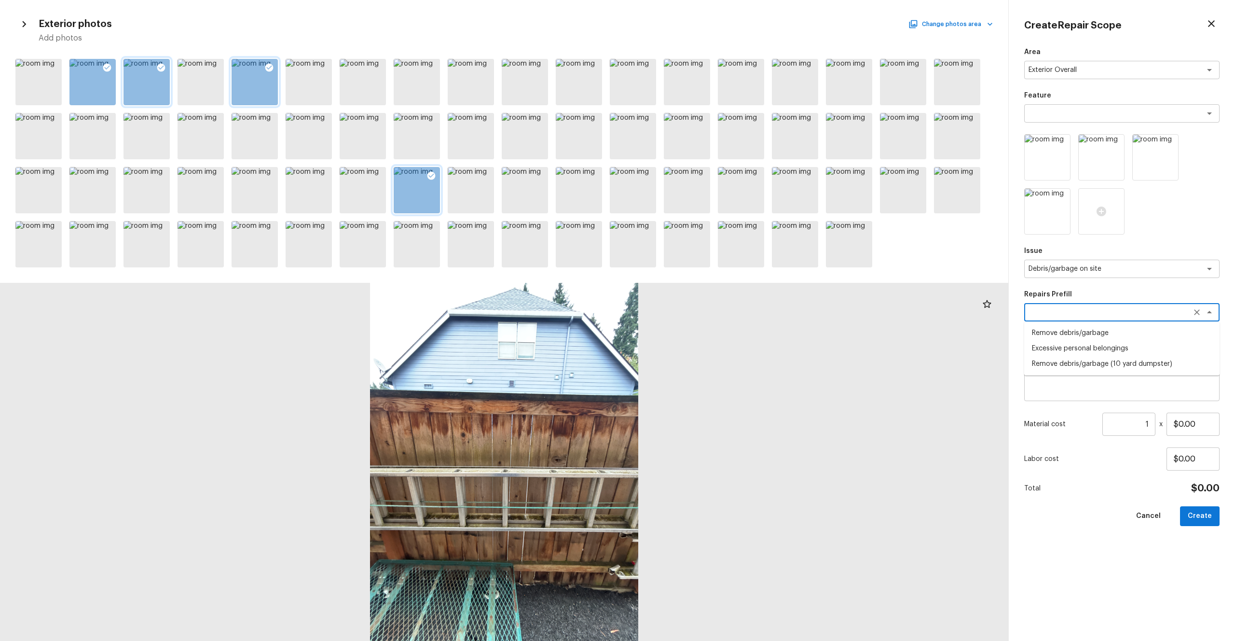
click at [694, 331] on li "Remove debris/garbage" at bounding box center [1121, 332] width 195 height 15
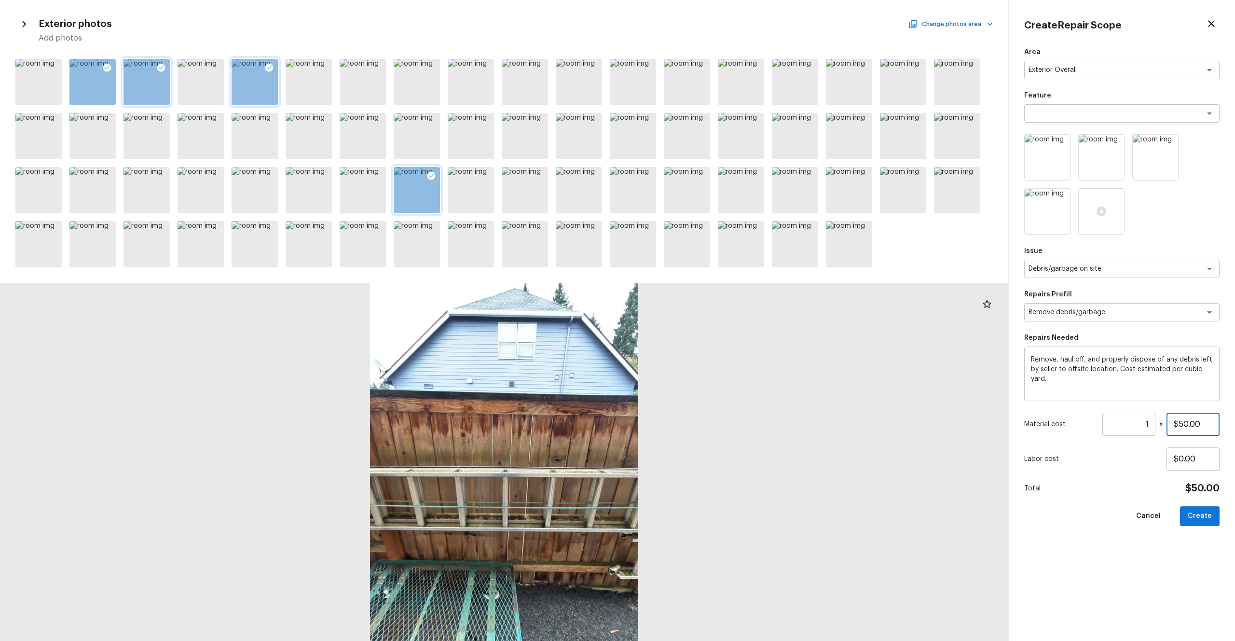
click at [694, 352] on input "$50.00" at bounding box center [1193, 423] width 53 height 23
click at [694, 352] on button "Create" at bounding box center [1200, 516] width 40 height 20
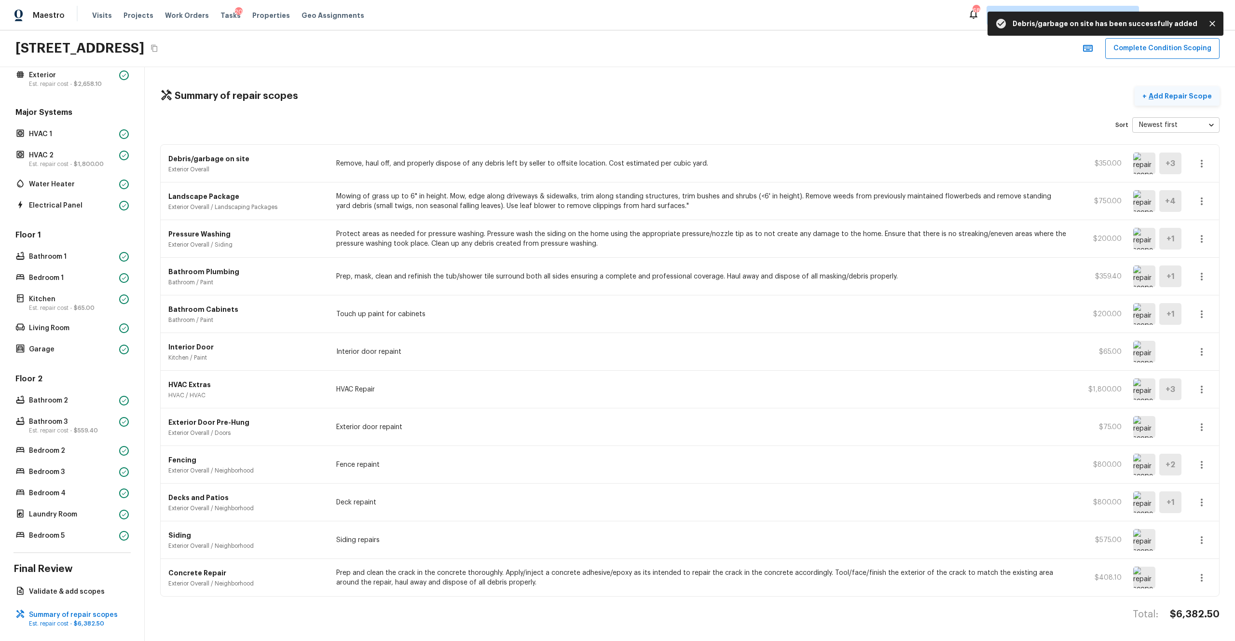
click at [694, 96] on p "Add Repair Scope" at bounding box center [1179, 96] width 65 height 10
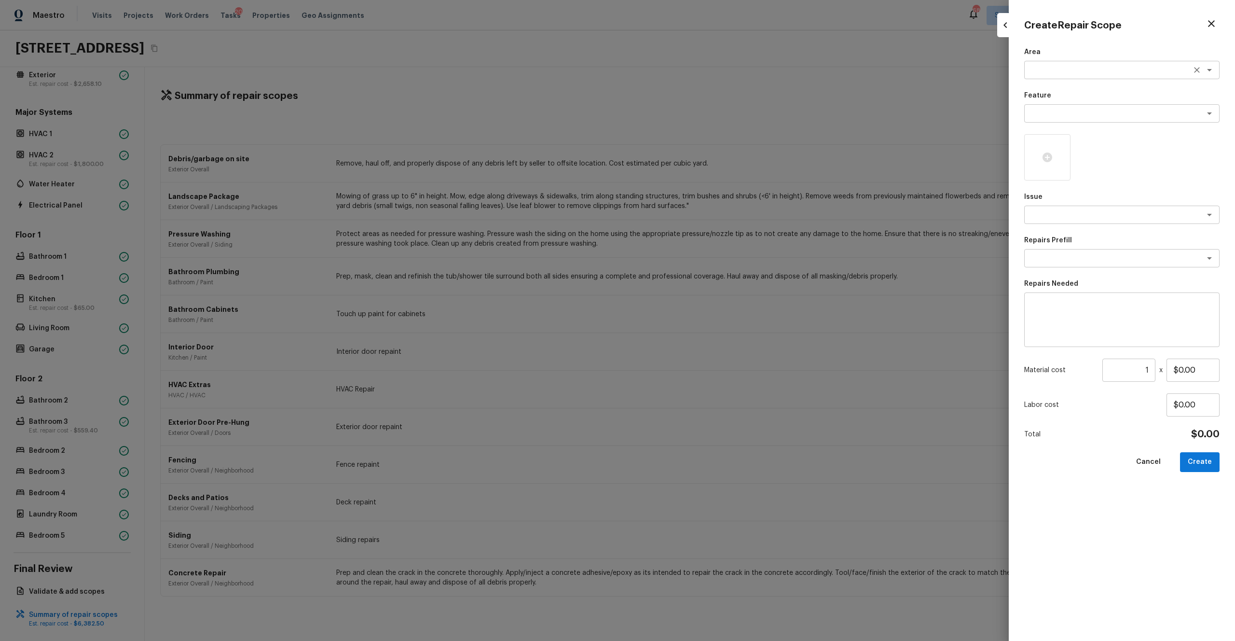
click at [694, 78] on div "x ​" at bounding box center [1121, 70] width 195 height 18
click at [694, 91] on li "Interior Overall" at bounding box center [1121, 90] width 195 height 15
click at [694, 114] on textarea at bounding box center [1109, 114] width 160 height 10
click at [694, 135] on li "Overall Paint" at bounding box center [1121, 133] width 195 height 15
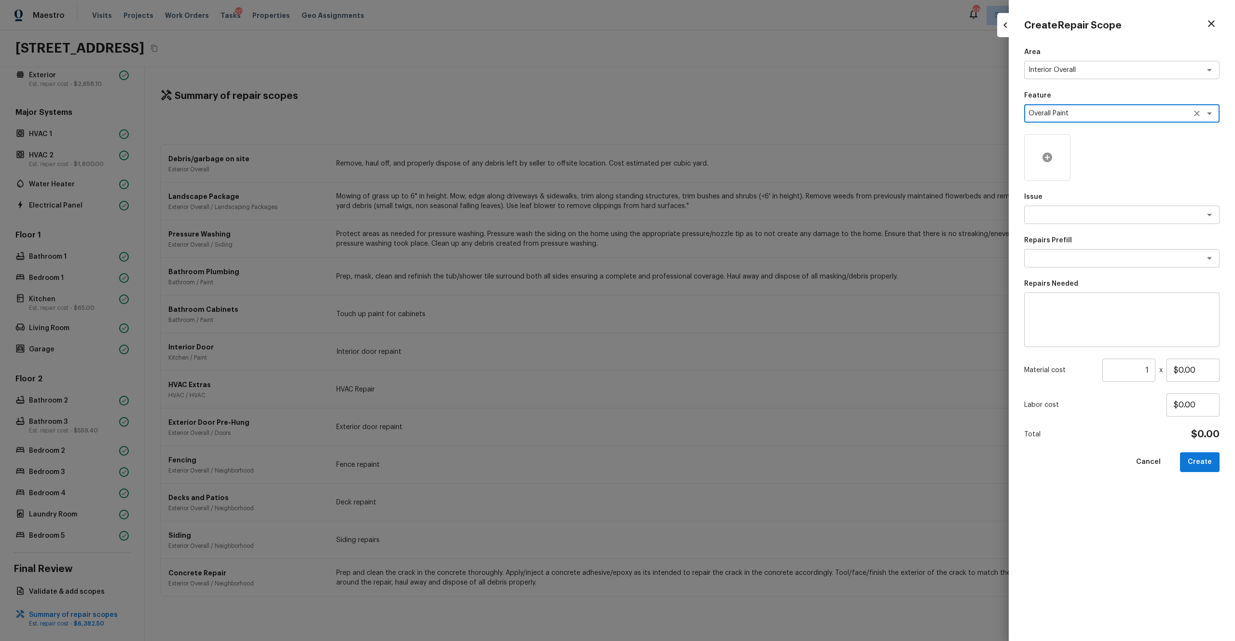
click at [694, 160] on icon at bounding box center [1048, 157] width 10 height 10
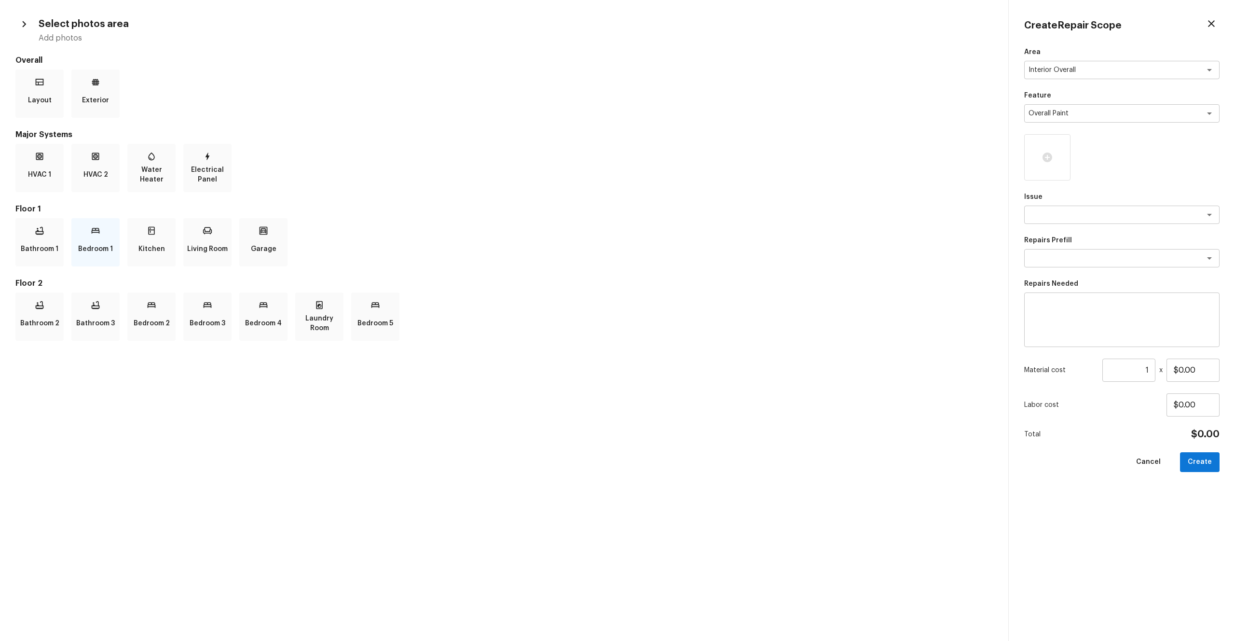
click at [104, 245] on p "Bedroom 1" at bounding box center [95, 248] width 35 height 19
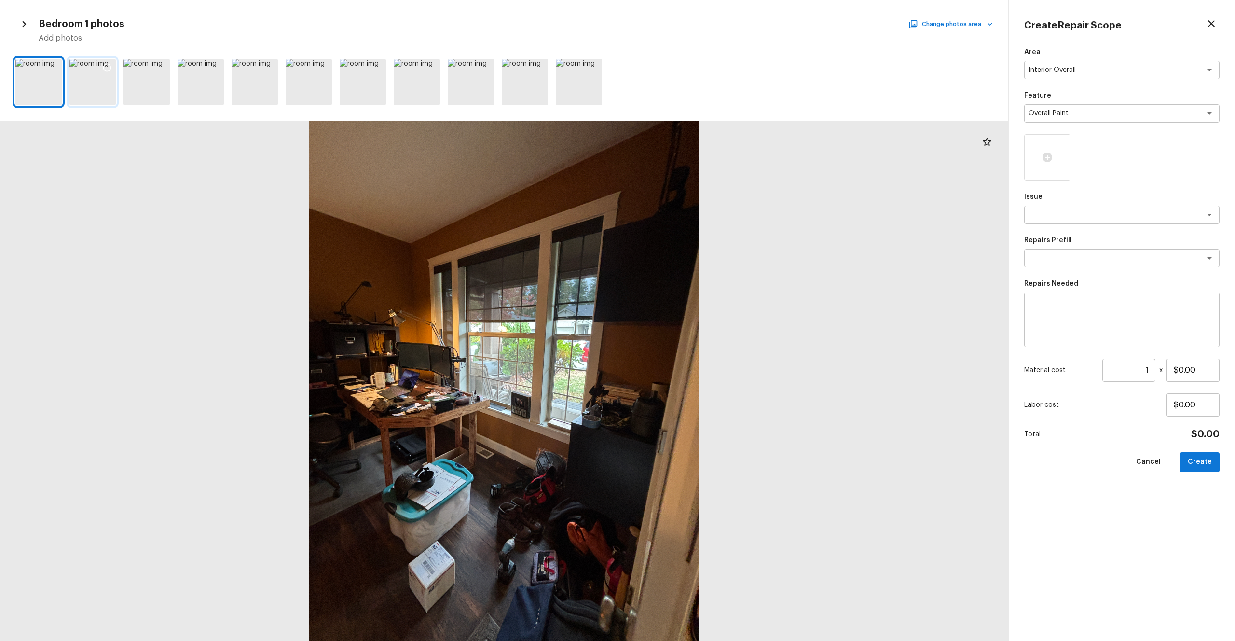
click at [107, 68] on icon at bounding box center [107, 68] width 10 height 10
click at [329, 65] on div at bounding box center [323, 69] width 17 height 20
click at [694, 25] on button "Change photos area" at bounding box center [951, 24] width 82 height 13
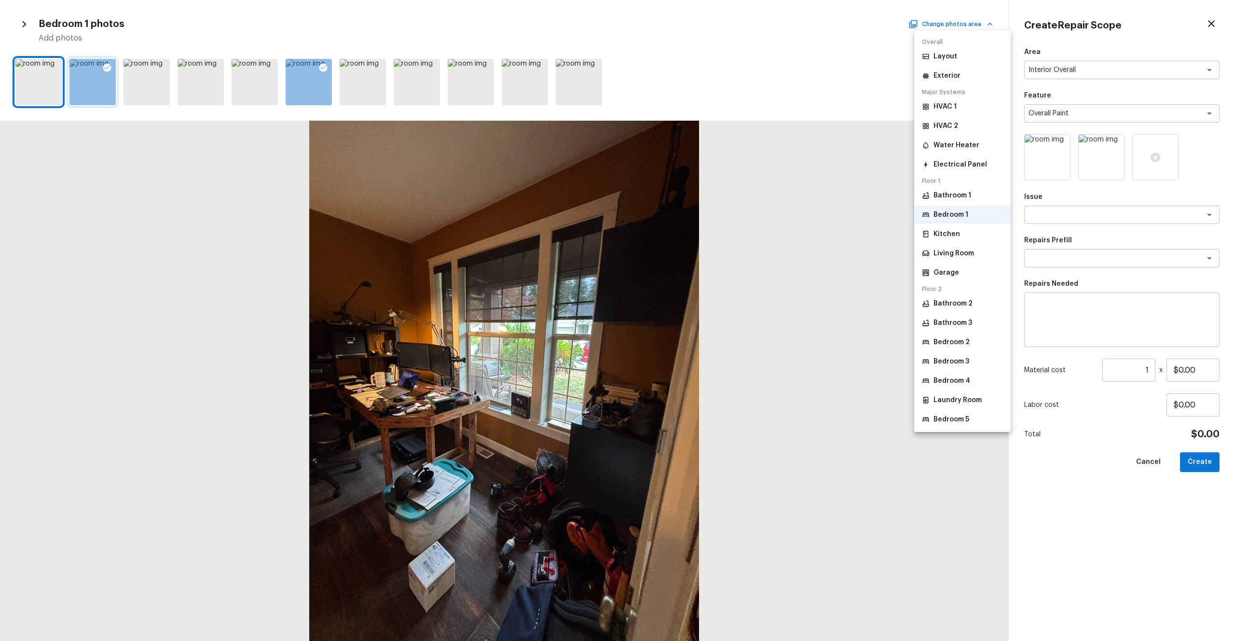
click at [694, 342] on p "Bedroom 2" at bounding box center [952, 342] width 36 height 10
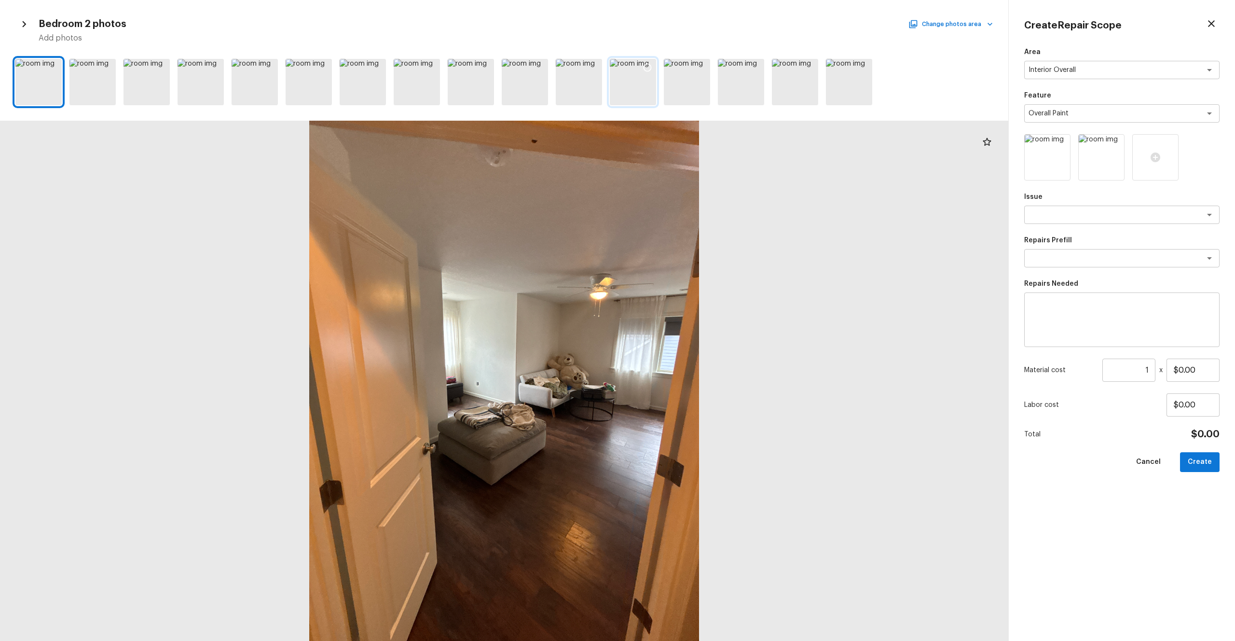
click at [633, 83] on div at bounding box center [633, 82] width 46 height 46
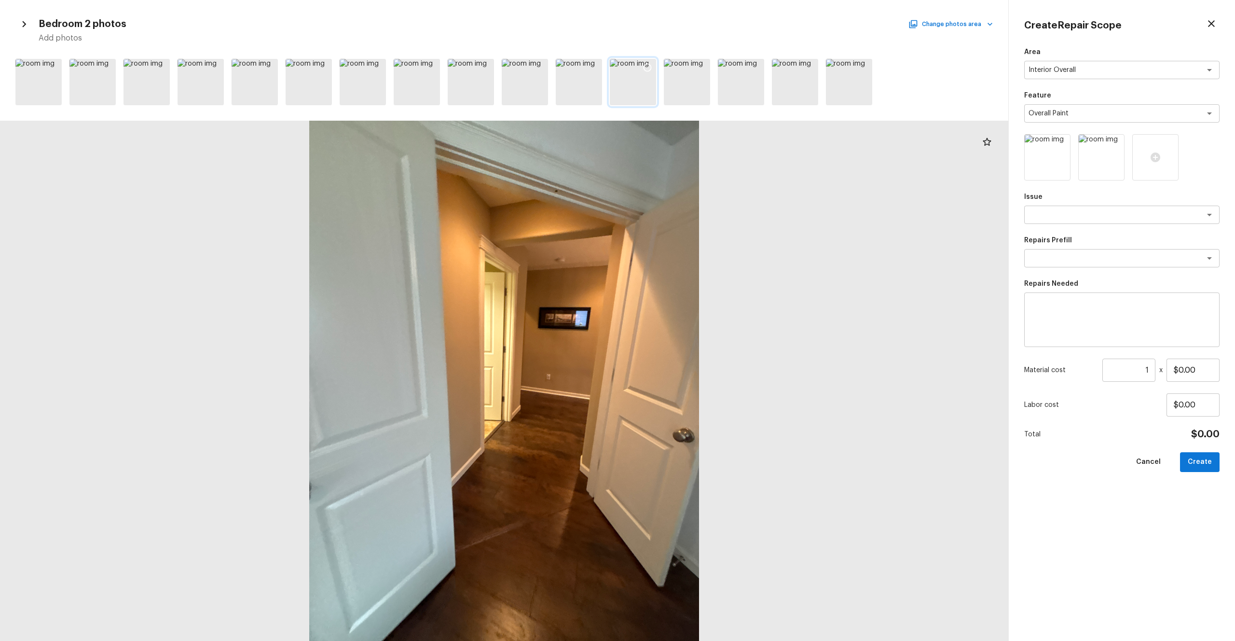
click at [648, 70] on icon at bounding box center [648, 68] width 10 height 10
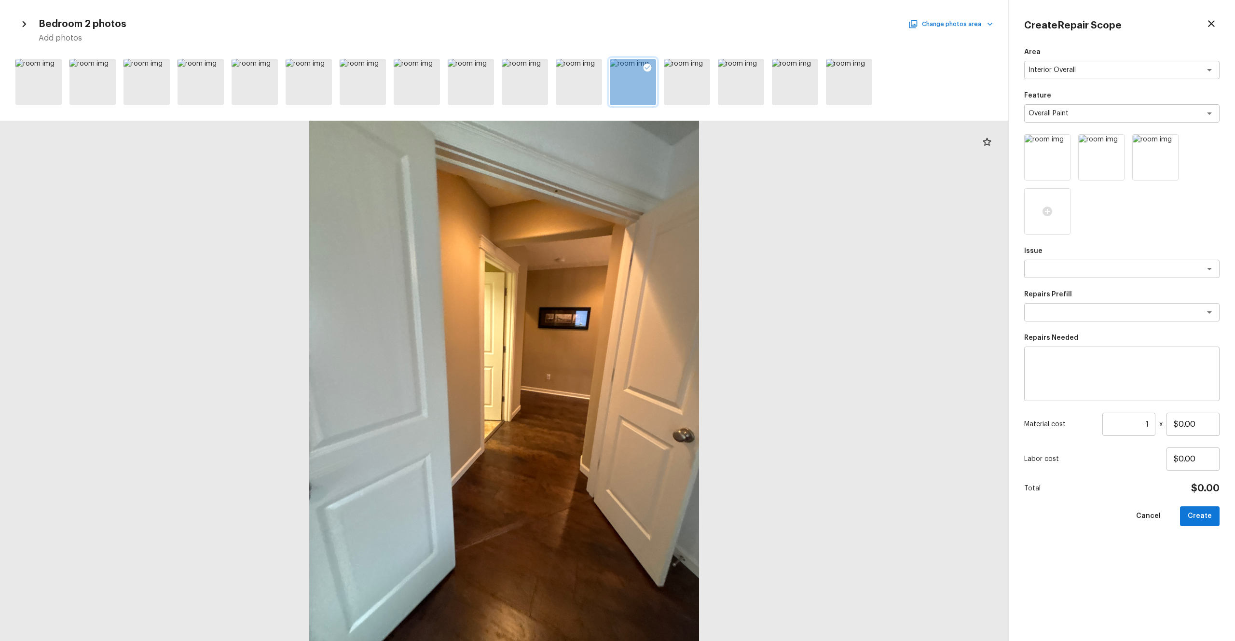
click at [694, 25] on button "Change photos area" at bounding box center [951, 24] width 82 height 13
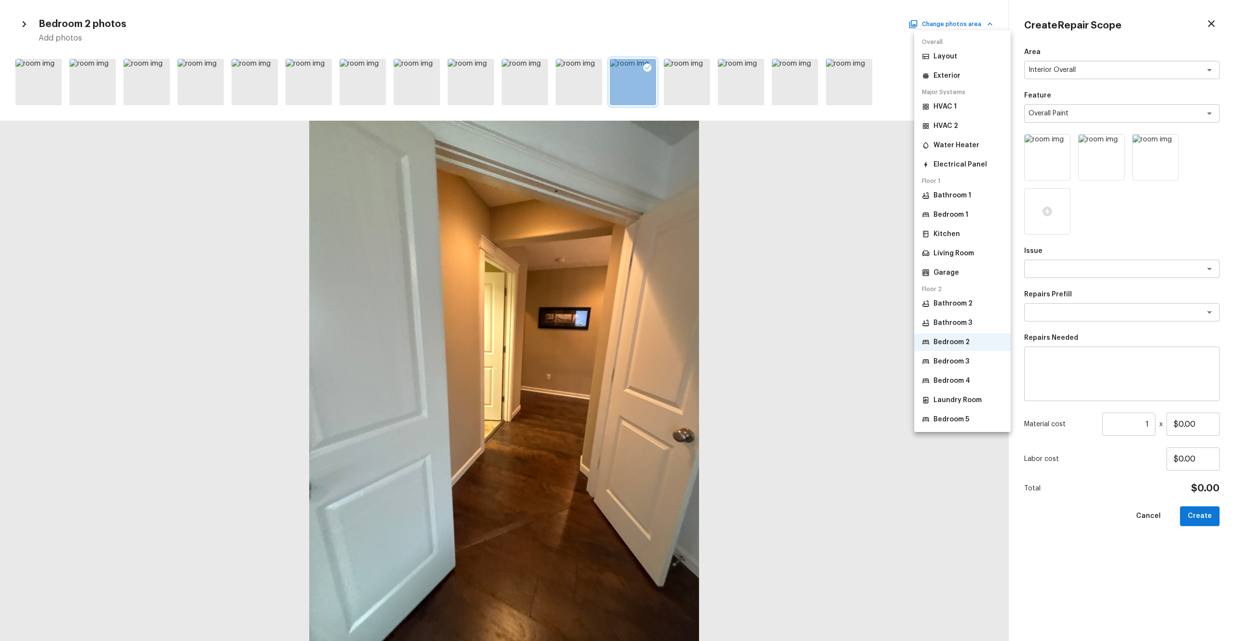
click at [694, 352] on p "Bedroom 3" at bounding box center [952, 362] width 36 height 10
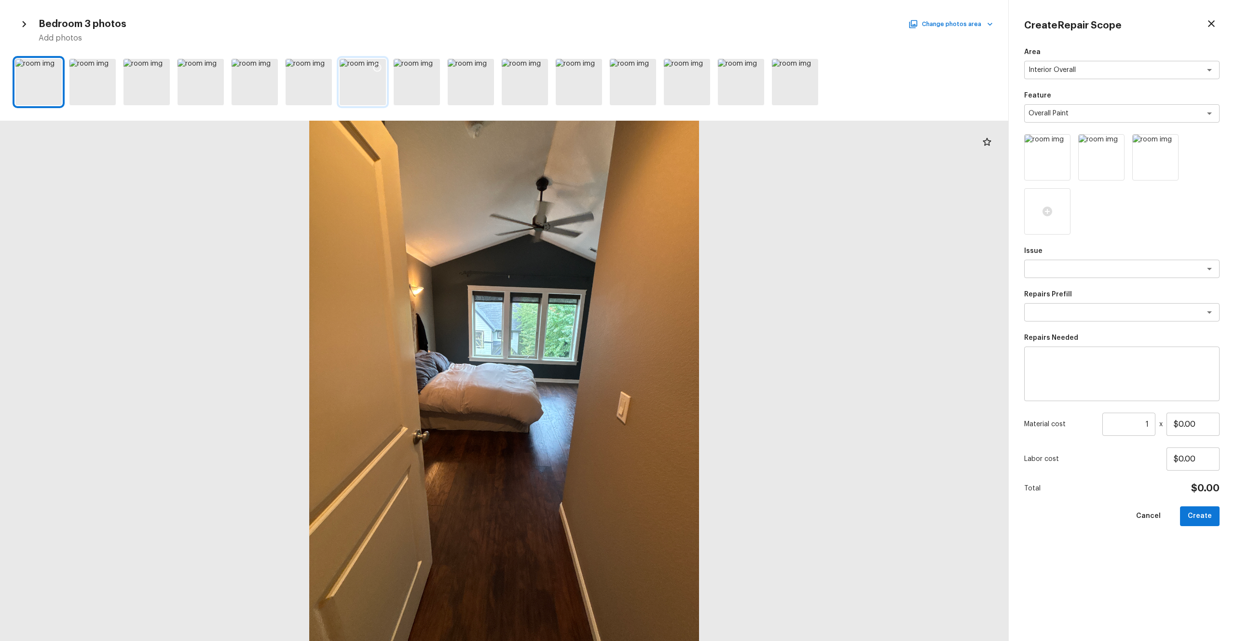
click at [380, 73] on div at bounding box center [377, 69] width 17 height 20
click at [256, 78] on div at bounding box center [255, 82] width 46 height 46
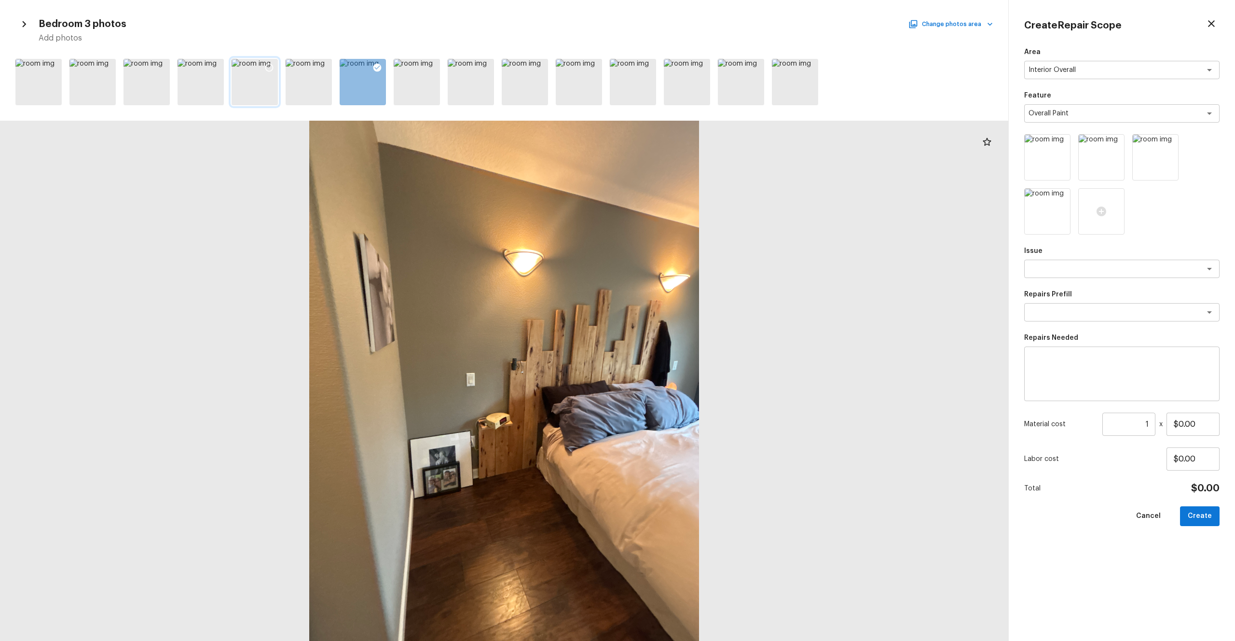
click at [271, 70] on icon at bounding box center [269, 68] width 8 height 8
click at [427, 91] on div at bounding box center [417, 82] width 46 height 46
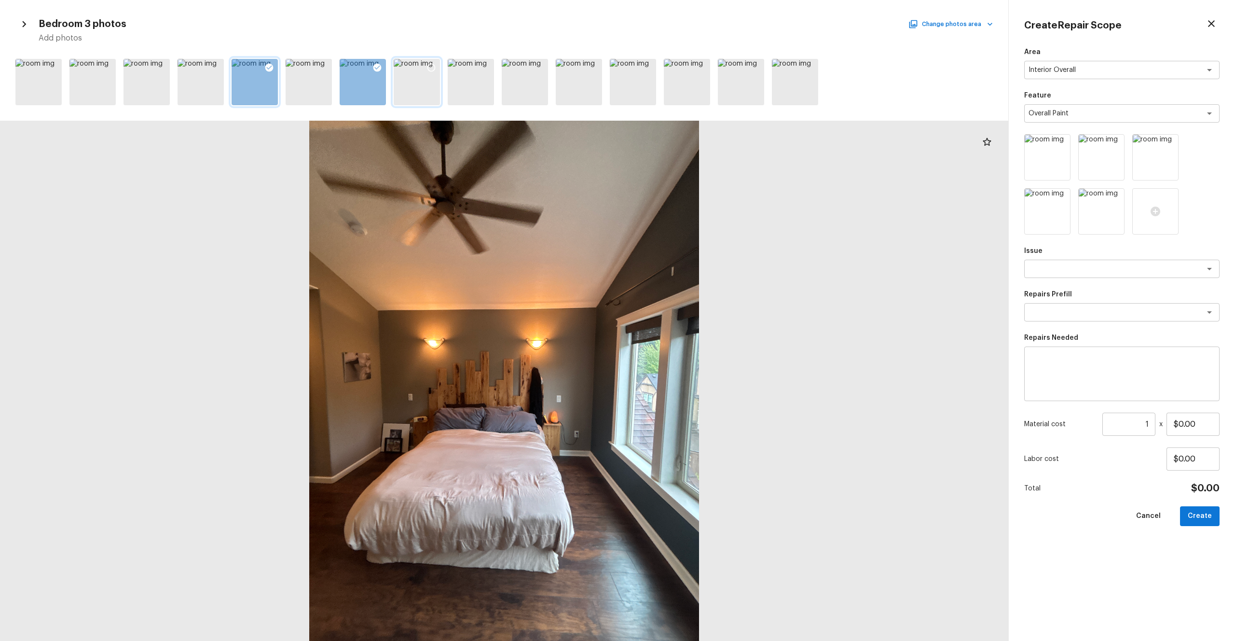
click at [433, 63] on icon at bounding box center [431, 68] width 10 height 10
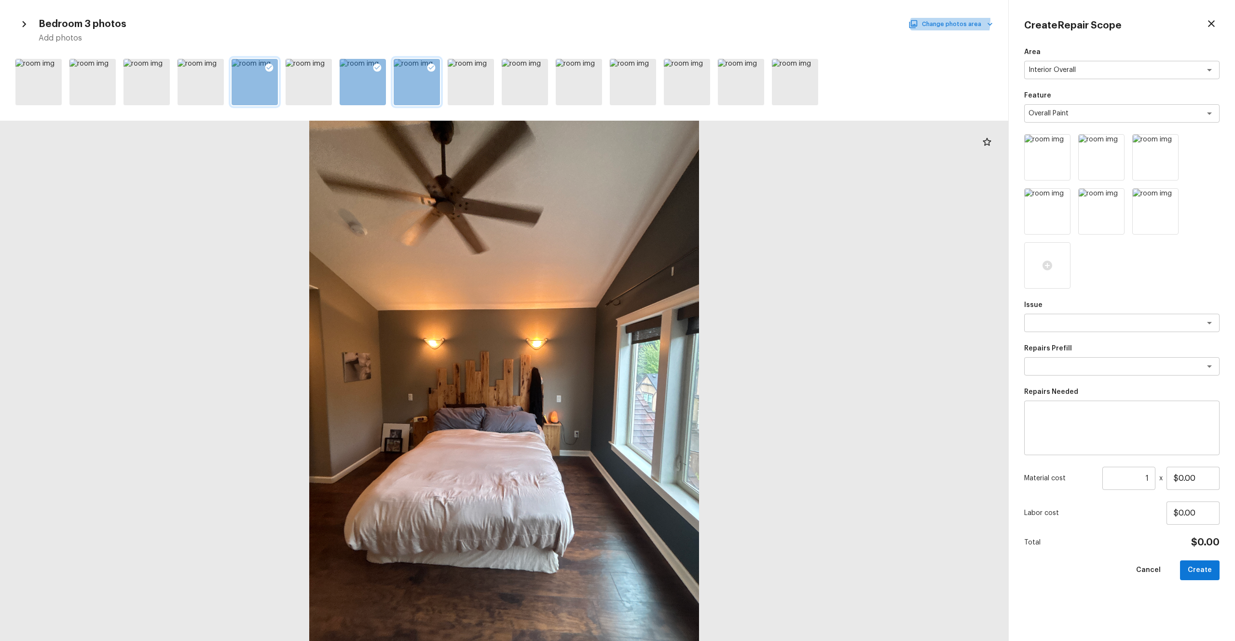
click at [694, 20] on button "Change photos area" at bounding box center [951, 24] width 82 height 13
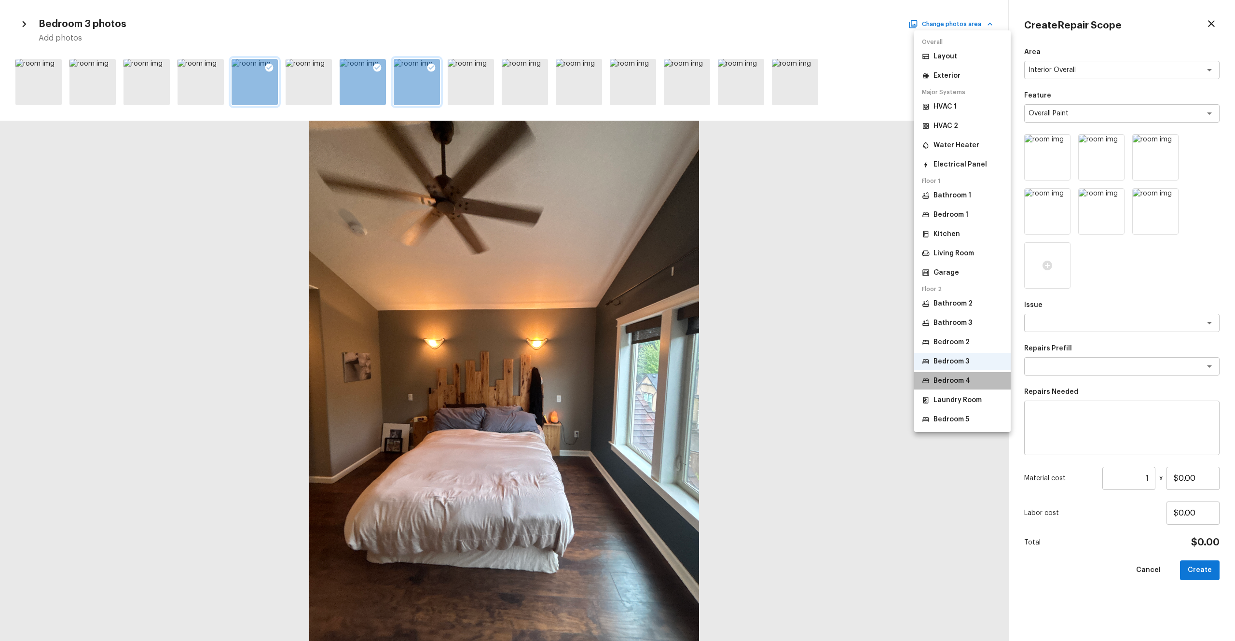
click at [694, 352] on p "Bedroom 4" at bounding box center [952, 381] width 37 height 10
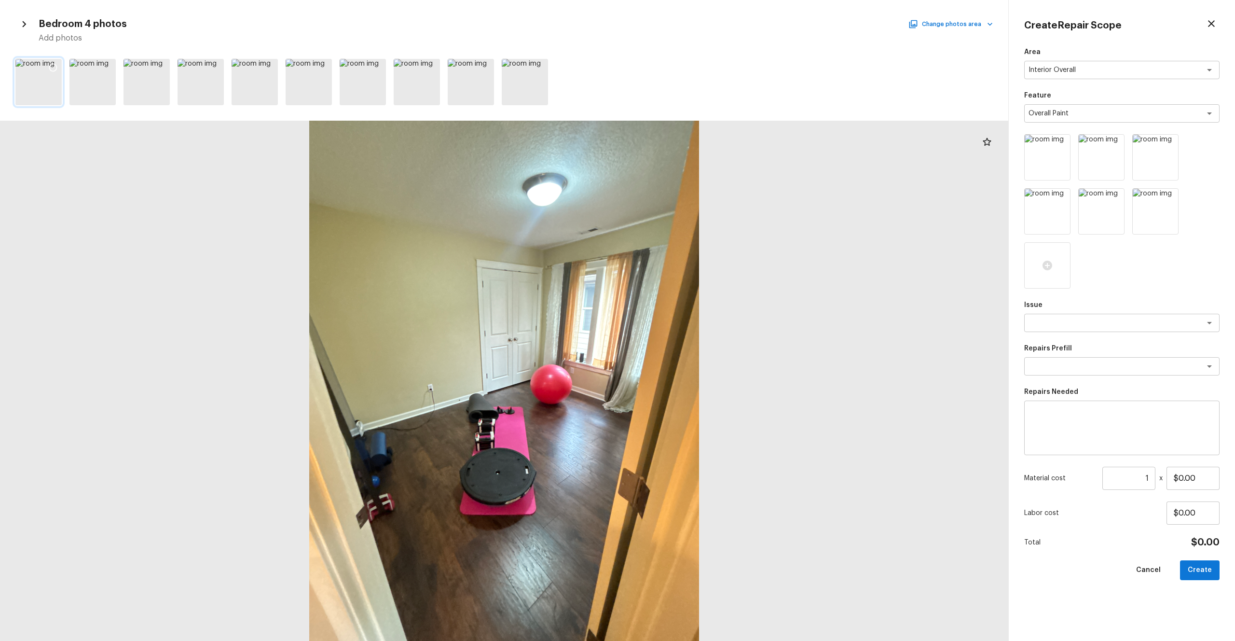
click at [53, 66] on icon at bounding box center [53, 68] width 10 height 10
click at [694, 33] on h5 "Add photos" at bounding box center [516, 38] width 954 height 11
click at [694, 27] on button "Change photos area" at bounding box center [951, 24] width 82 height 13
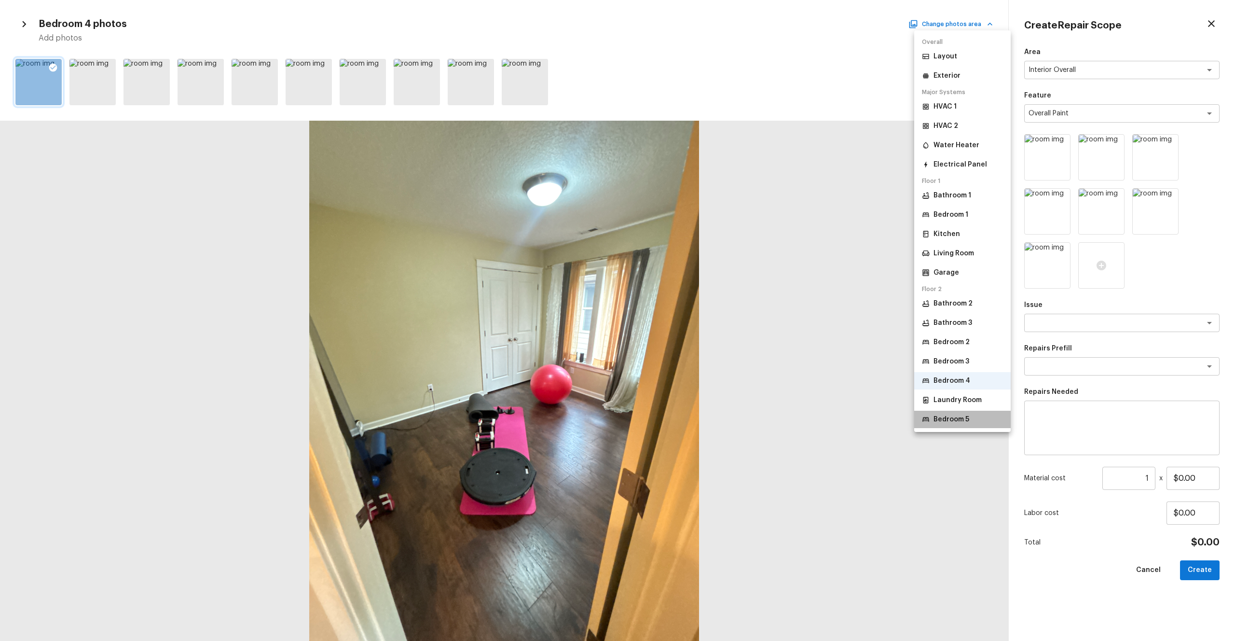
click at [694, 352] on p "Bedroom 5" at bounding box center [952, 419] width 36 height 10
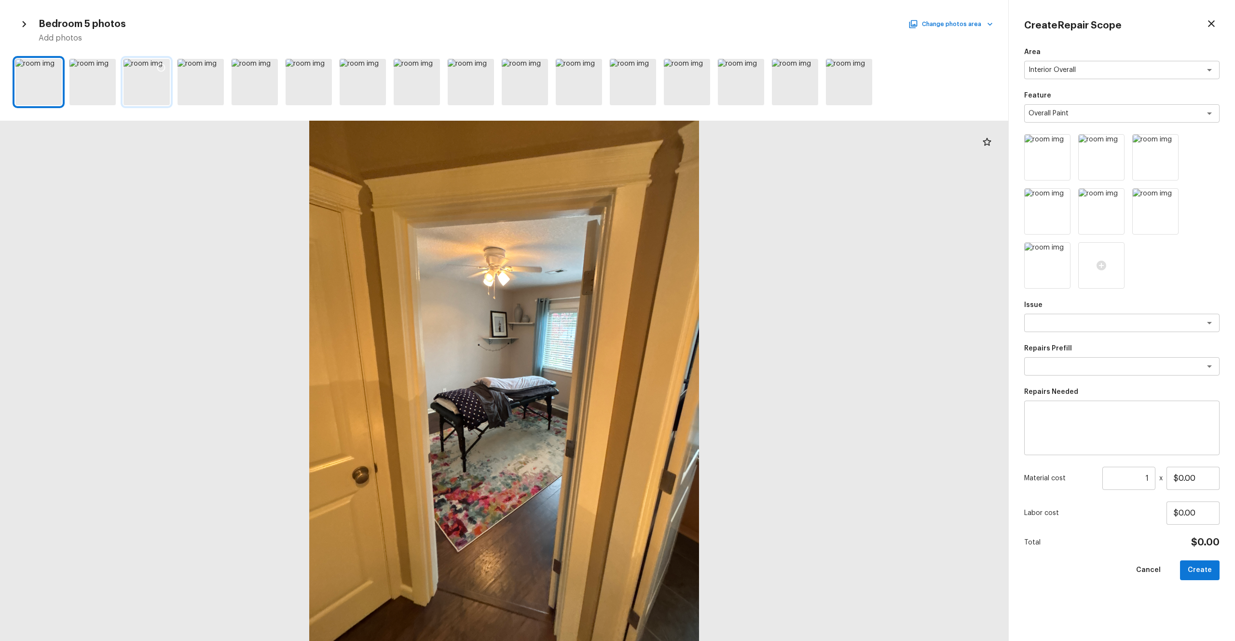
click at [151, 84] on div at bounding box center [147, 82] width 46 height 46
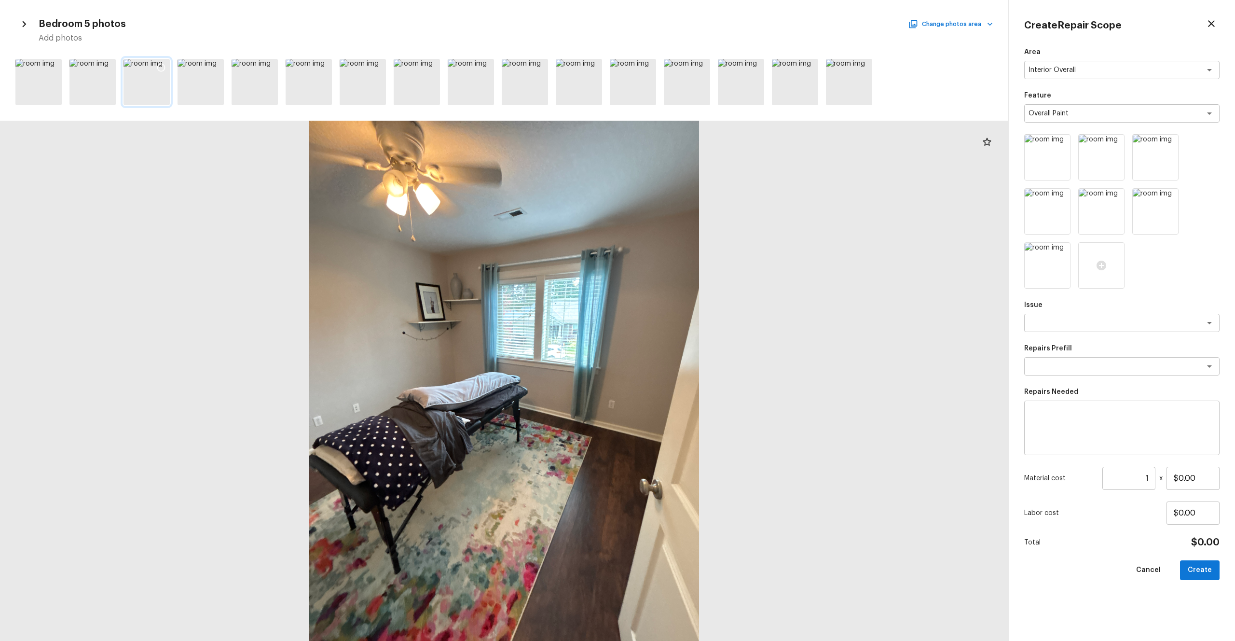
click at [162, 66] on icon at bounding box center [161, 68] width 10 height 10
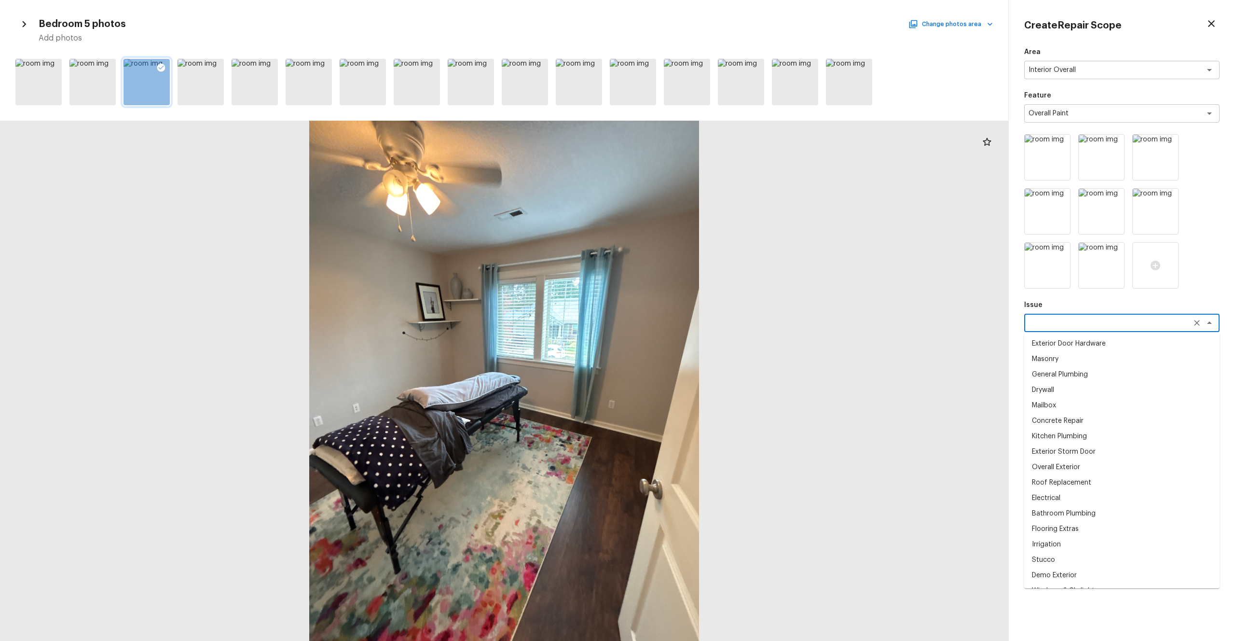
click at [694, 322] on textarea at bounding box center [1109, 323] width 160 height 10
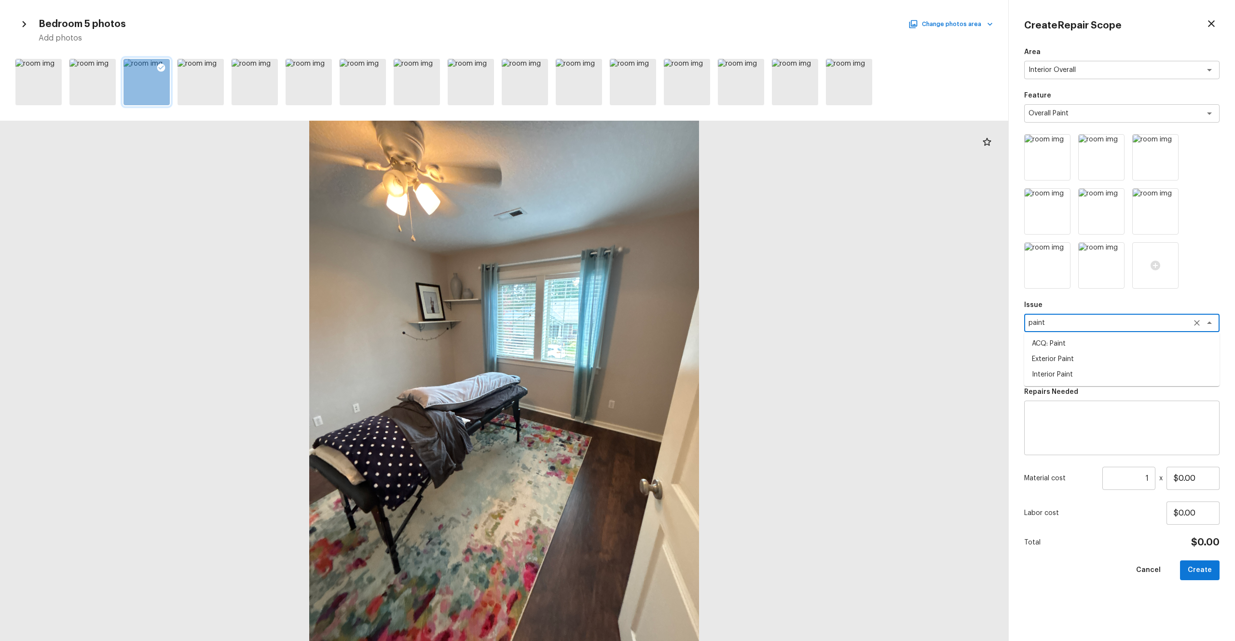
click at [694, 346] on li "ACQ: Paint" at bounding box center [1121, 343] width 195 height 15
click at [694, 352] on div "x ​" at bounding box center [1121, 366] width 195 height 18
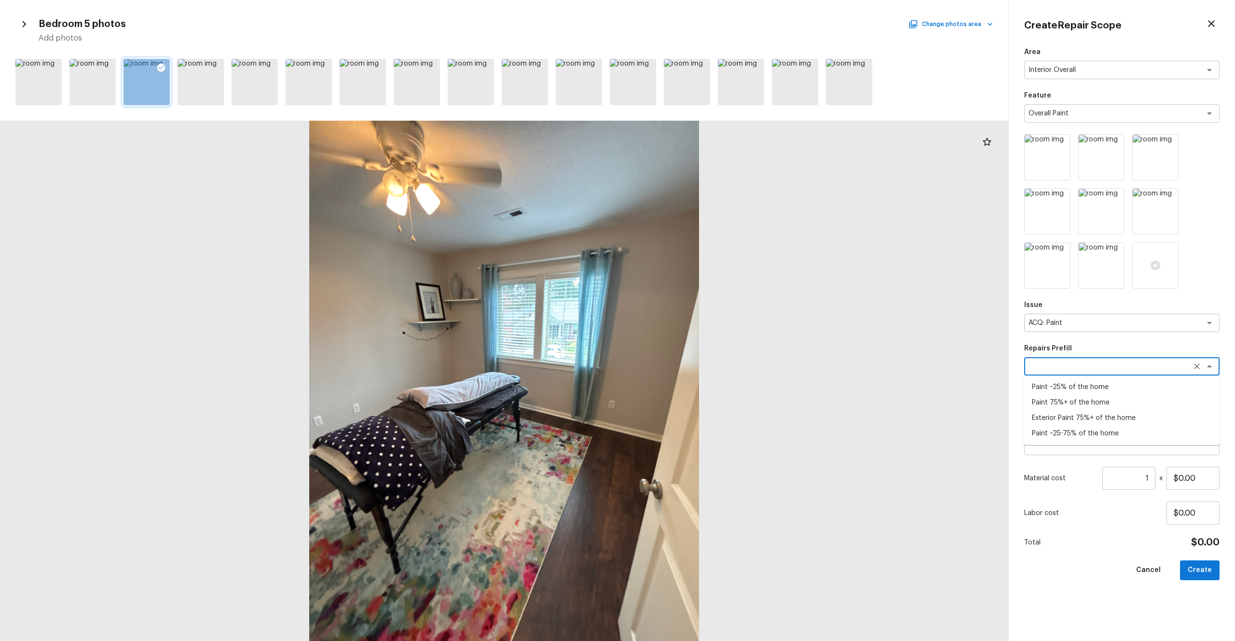
click at [694, 352] on textarea at bounding box center [1109, 366] width 160 height 10
click at [694, 352] on li "Paint ~25-75% of the home" at bounding box center [1121, 433] width 195 height 15
click at [694, 352] on input "1" at bounding box center [1128, 478] width 53 height 23
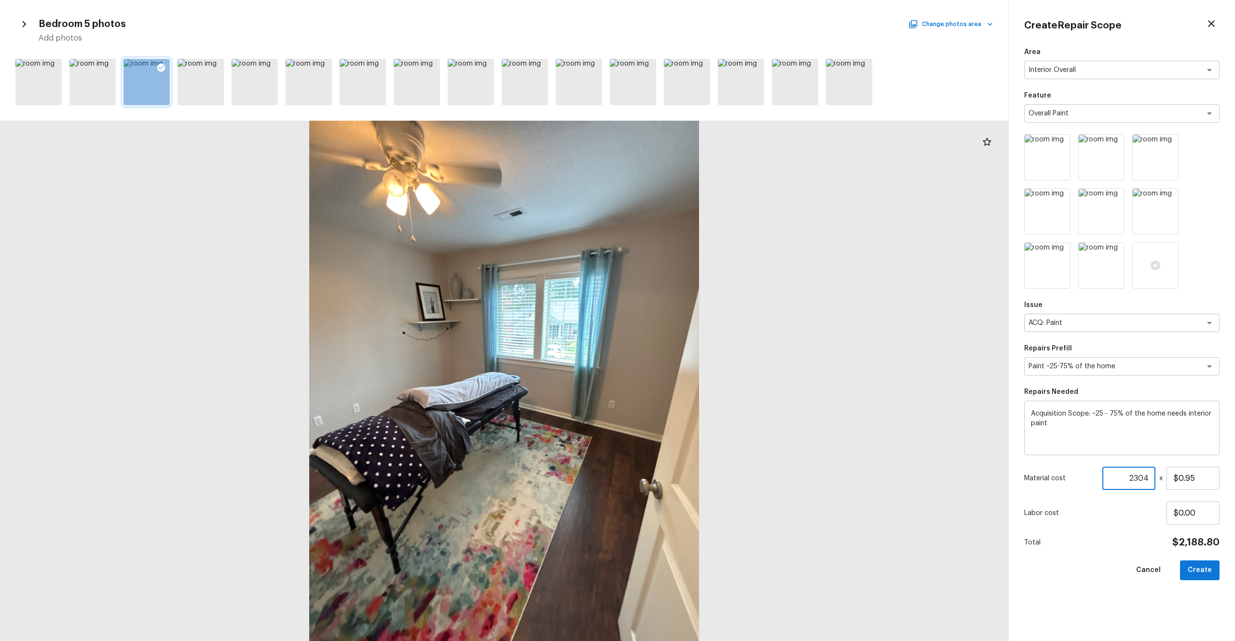
click at [694, 352] on div "Area Interior Overall x ​ Feature Overall Paint x ​ Issue ACQ: Paint x ​ Repair…" at bounding box center [1121, 336] width 195 height 578
click at [694, 352] on div "Paint ~25-75% of the home x ​" at bounding box center [1121, 366] width 195 height 18
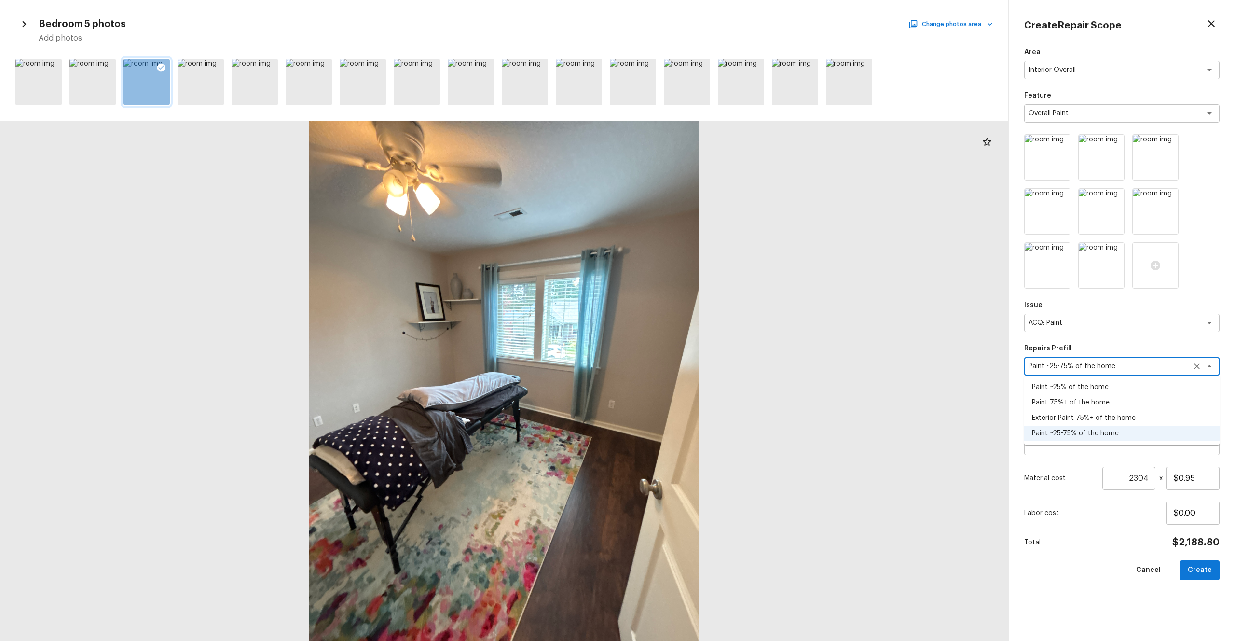
click at [694, 352] on li "Paint 75%+ of the home" at bounding box center [1121, 402] width 195 height 15
click at [694, 352] on textarea "Paint 75%+ of the home" at bounding box center [1109, 366] width 160 height 10
click at [694, 352] on li "Paint ~25-75% of the home" at bounding box center [1121, 433] width 195 height 15
click at [694, 352] on div "Cancel Create" at bounding box center [1121, 570] width 195 height 20
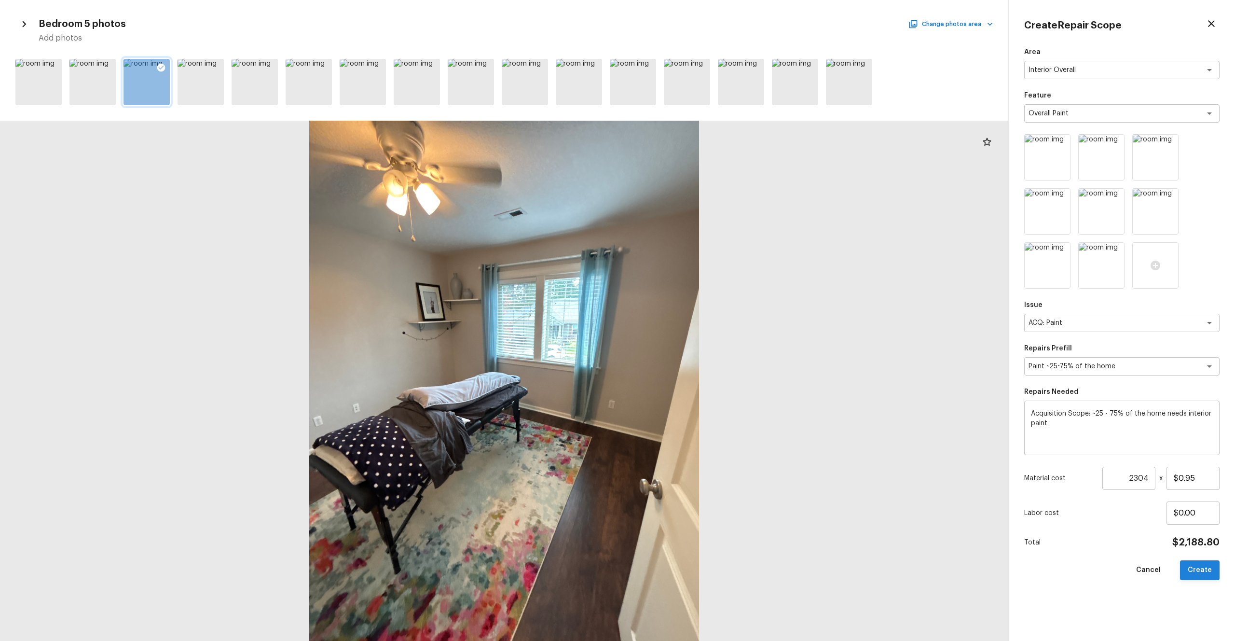
click at [694, 352] on button "Create" at bounding box center [1200, 570] width 40 height 20
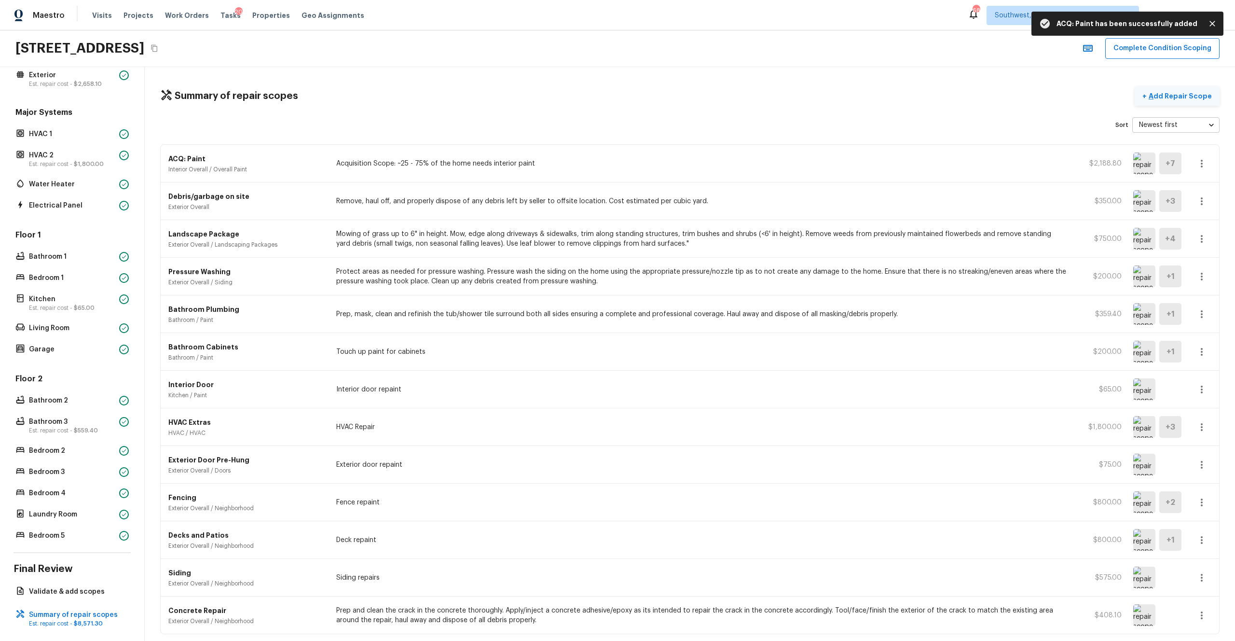
click at [694, 100] on p "Add Repair Scope" at bounding box center [1179, 96] width 65 height 10
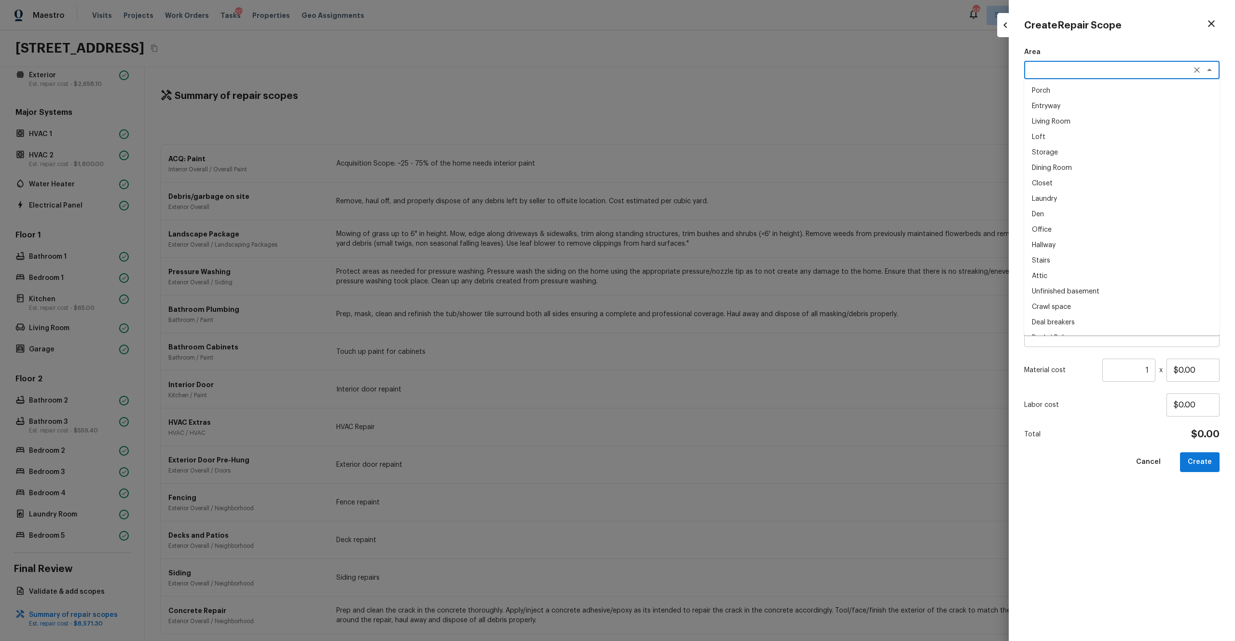
click at [694, 74] on textarea at bounding box center [1109, 70] width 160 height 10
click at [694, 89] on li "Interior Overall" at bounding box center [1121, 90] width 195 height 15
click at [694, 107] on div "x ​" at bounding box center [1121, 113] width 195 height 18
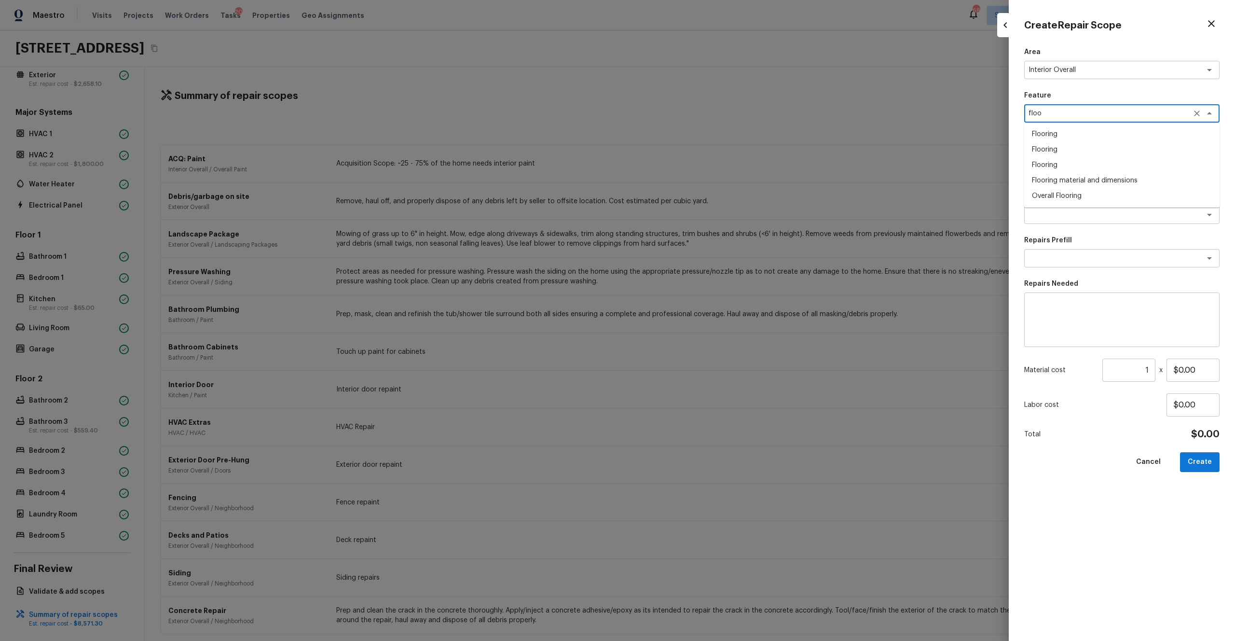
click at [694, 192] on li "Overall Flooring" at bounding box center [1121, 195] width 195 height 15
click at [694, 163] on div at bounding box center [1047, 157] width 46 height 46
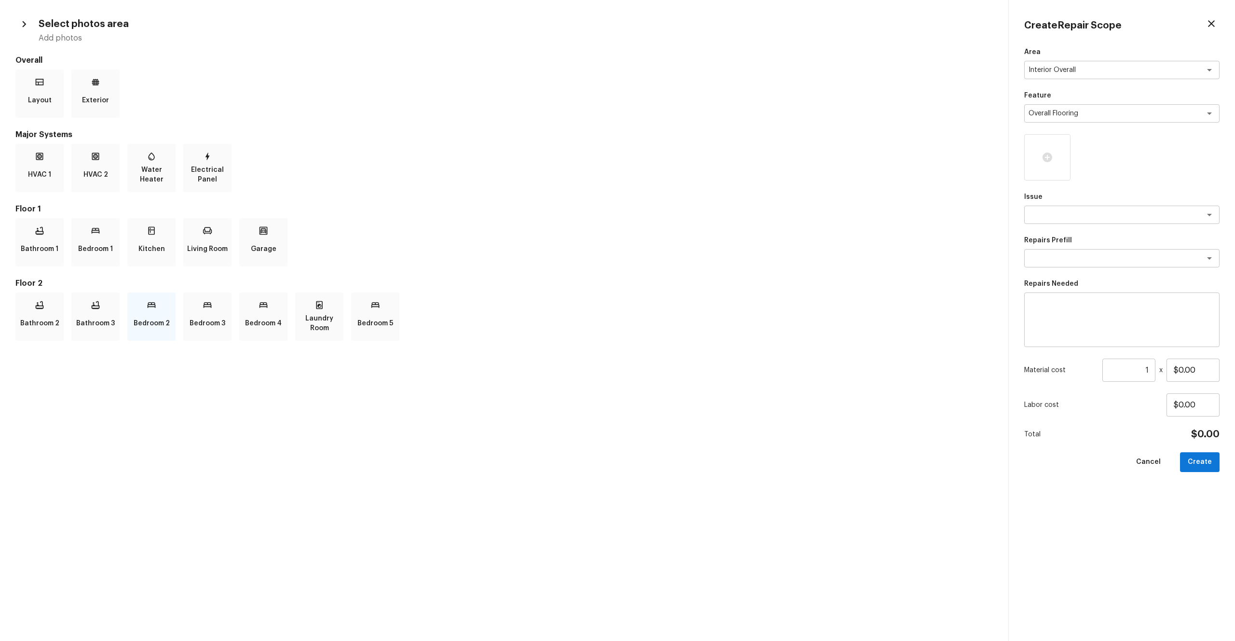
click at [150, 318] on p "Bedroom 2" at bounding box center [152, 323] width 36 height 19
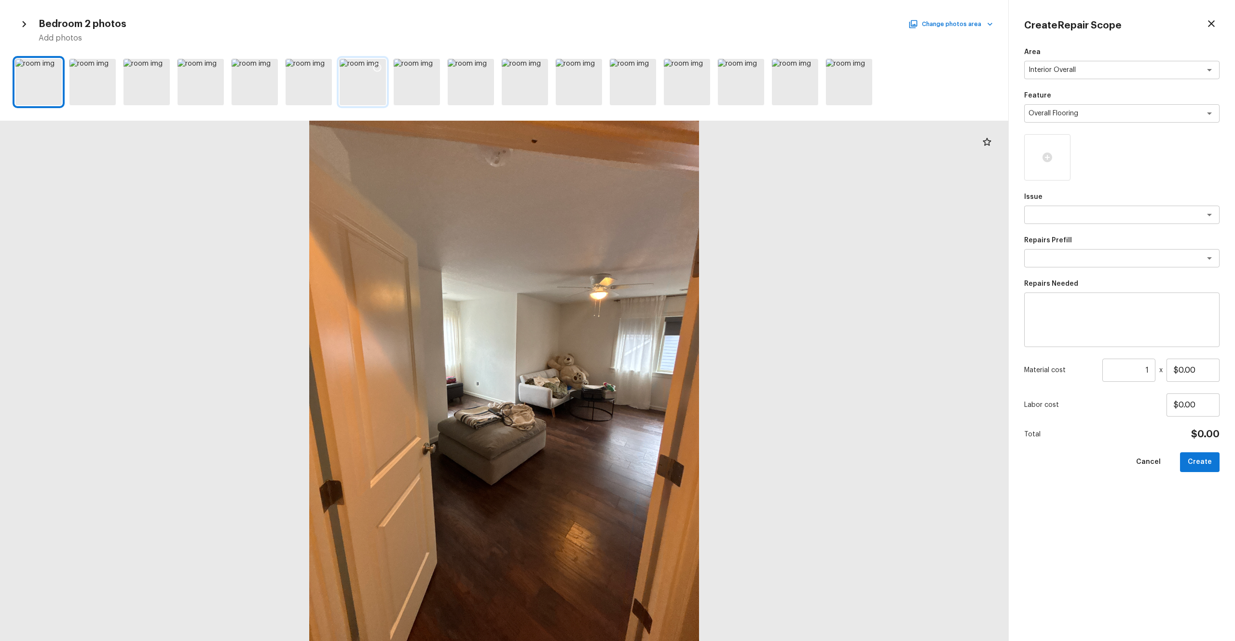
click at [367, 83] on div at bounding box center [363, 82] width 46 height 46
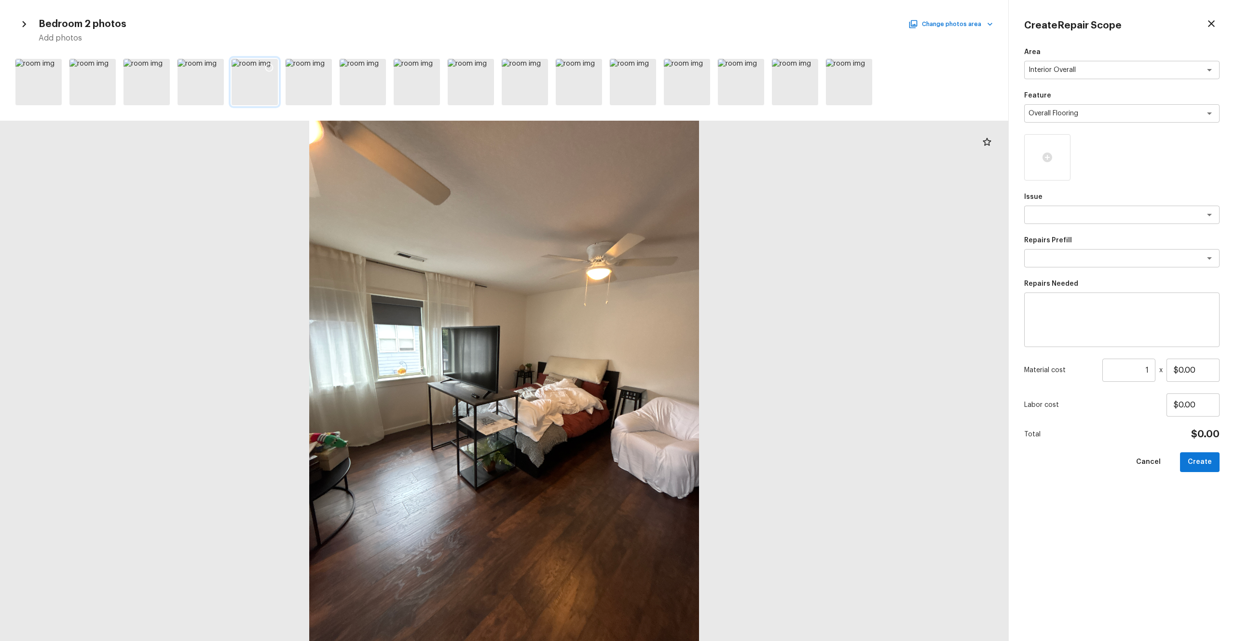
click at [270, 63] on icon at bounding box center [269, 68] width 10 height 10
click at [326, 70] on icon at bounding box center [323, 68] width 10 height 10
click at [694, 30] on button "Change photos area" at bounding box center [951, 24] width 82 height 13
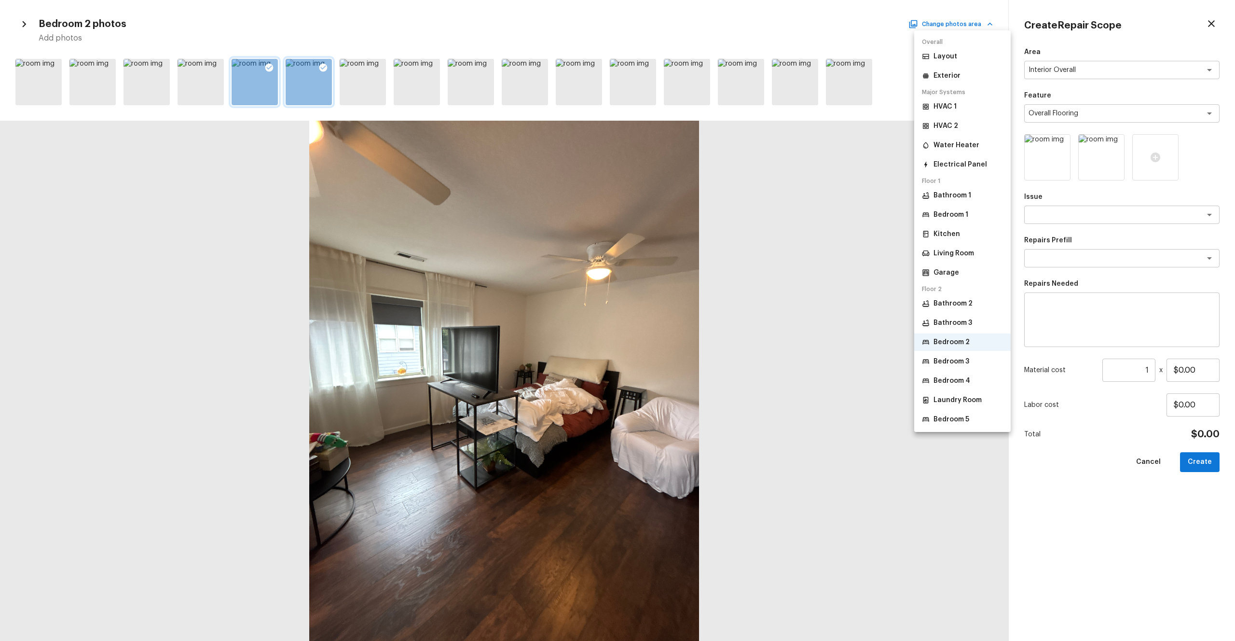
click at [694, 321] on p "Bathroom 3" at bounding box center [953, 323] width 39 height 10
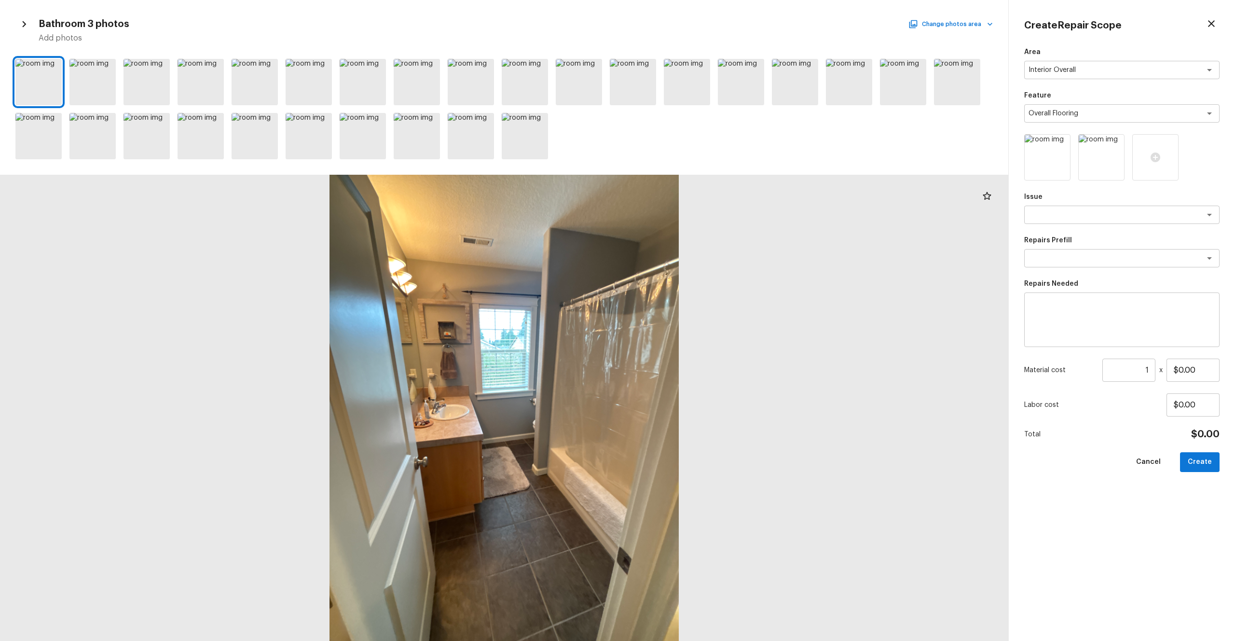
click at [515, 335] on div at bounding box center [504, 408] width 1008 height 466
click at [28, 87] on div at bounding box center [38, 82] width 46 height 46
click at [53, 68] on icon at bounding box center [53, 68] width 10 height 10
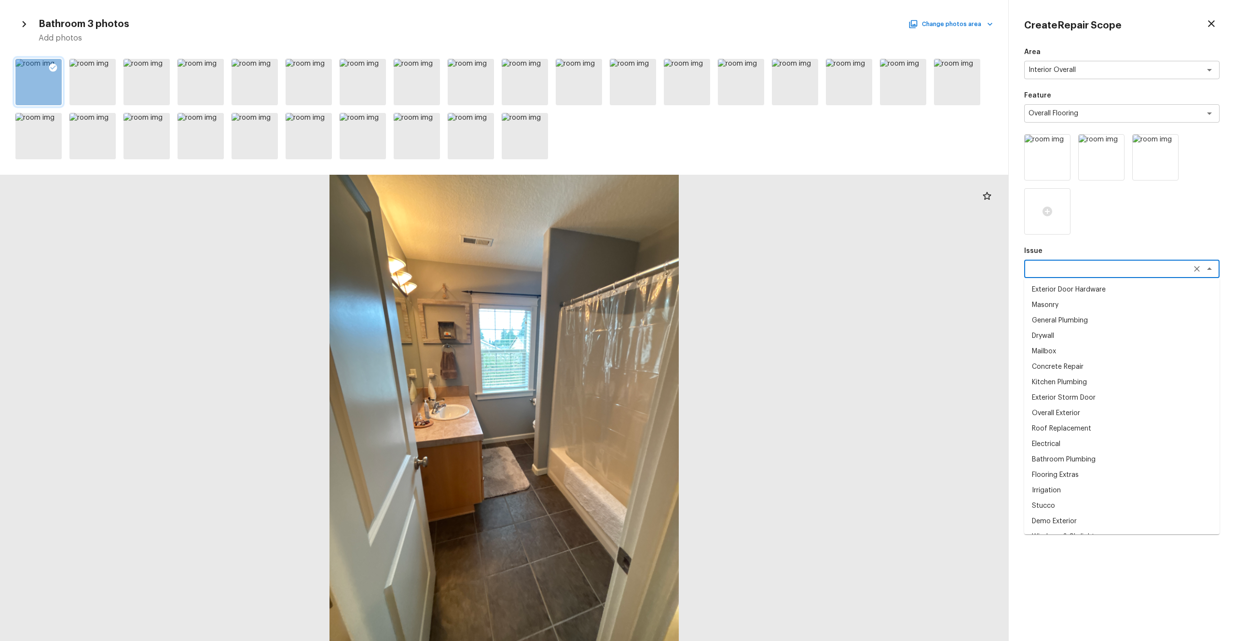
click at [694, 272] on textarea at bounding box center [1109, 269] width 160 height 10
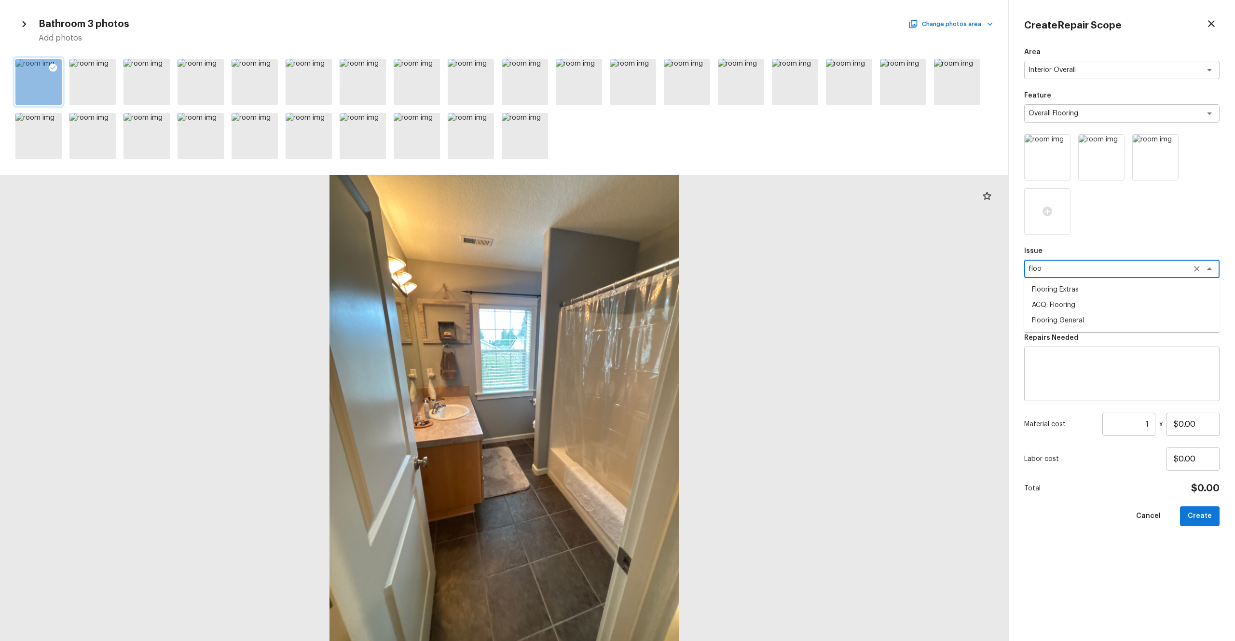
click at [694, 301] on li "ACQ: Flooring" at bounding box center [1121, 304] width 195 height 15
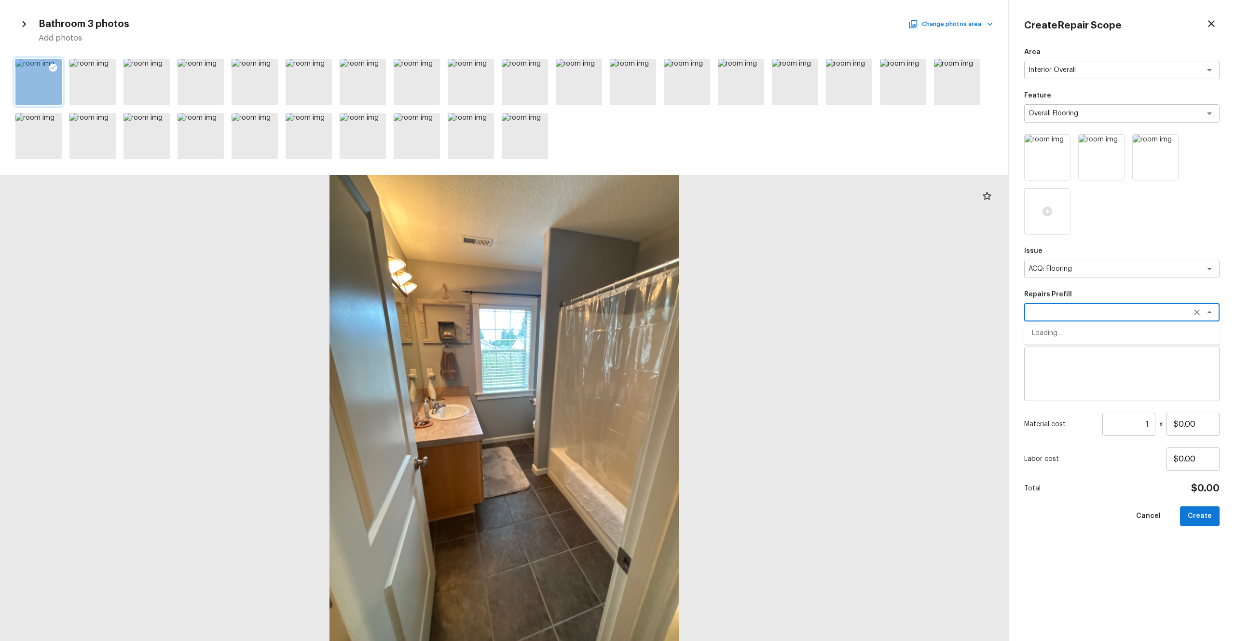
click at [694, 316] on textarea at bounding box center [1109, 312] width 160 height 10
click at [694, 351] on li "Moderate Flooring Repairs" at bounding box center [1121, 348] width 195 height 15
click at [694, 352] on input "1" at bounding box center [1128, 423] width 53 height 23
click at [694, 352] on div "Area Interior Overall x ​ Feature Overall Flooring x ​ Issue ACQ: Flooring x ​ …" at bounding box center [1121, 336] width 195 height 578
click at [694, 319] on div "Moderate Flooring Repairs x ​" at bounding box center [1121, 312] width 195 height 18
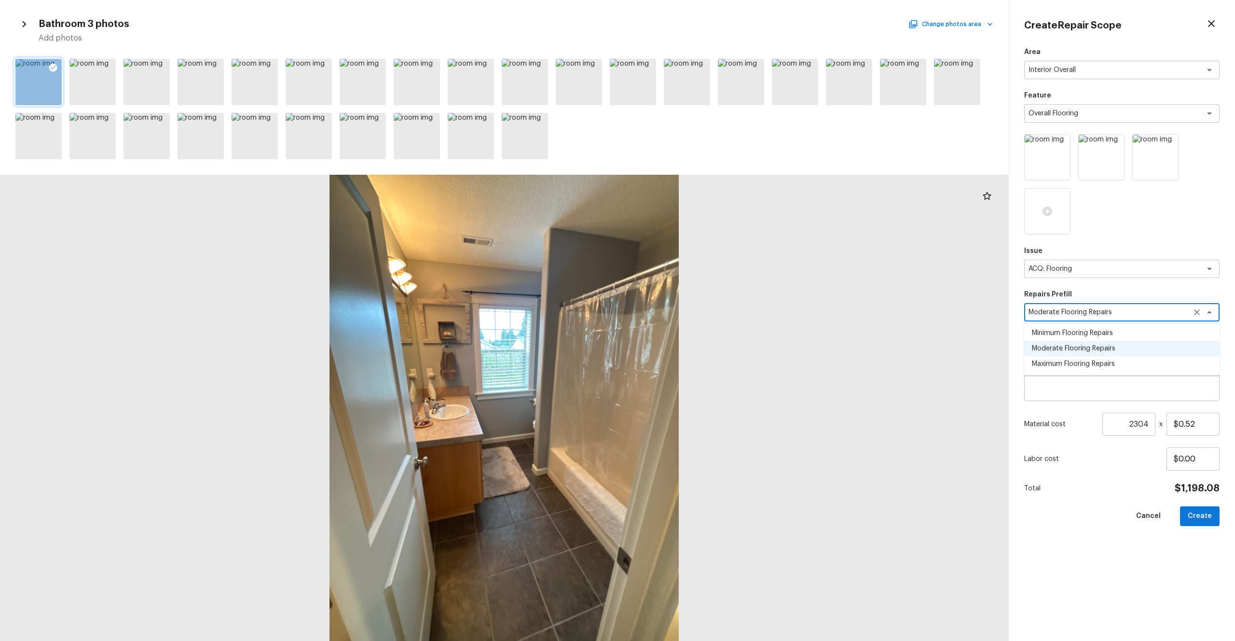
click at [694, 338] on li "Minimum Flooring Repairs" at bounding box center [1121, 332] width 195 height 15
click at [694, 316] on textarea "Minimum Flooring Repairs" at bounding box center [1109, 312] width 160 height 10
click at [694, 352] on li "Moderate Flooring Repairs" at bounding box center [1121, 348] width 195 height 15
click at [694, 352] on button "Create" at bounding box center [1200, 516] width 40 height 20
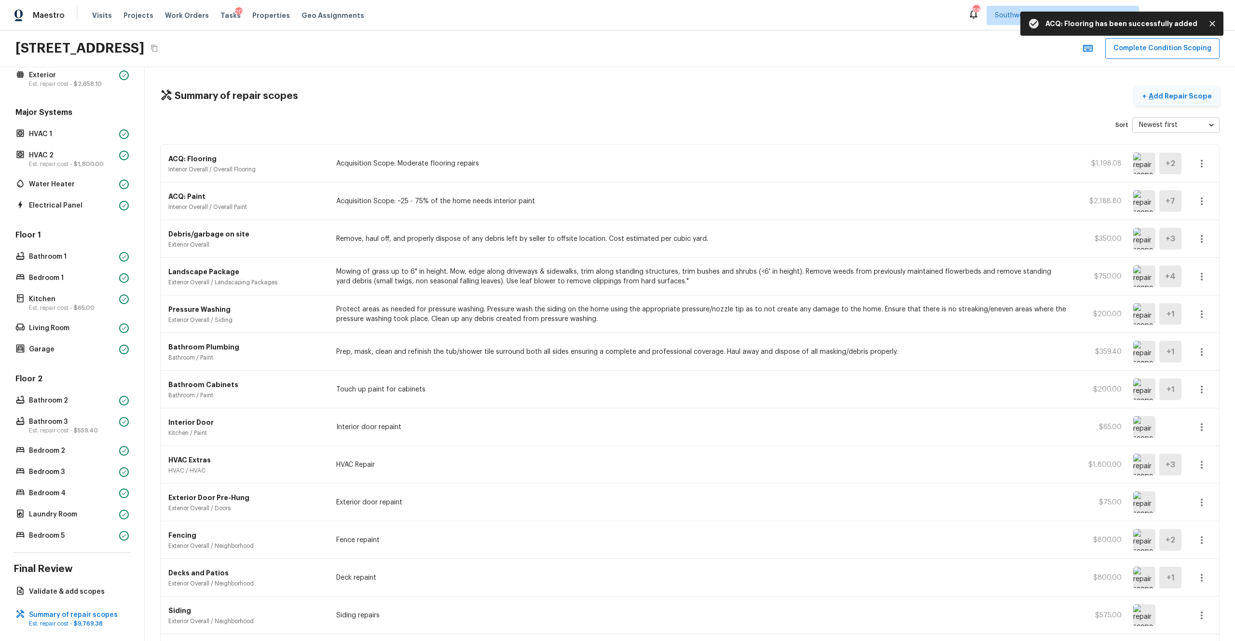
click at [694, 101] on button "+ Add Repair Scope" at bounding box center [1177, 96] width 85 height 20
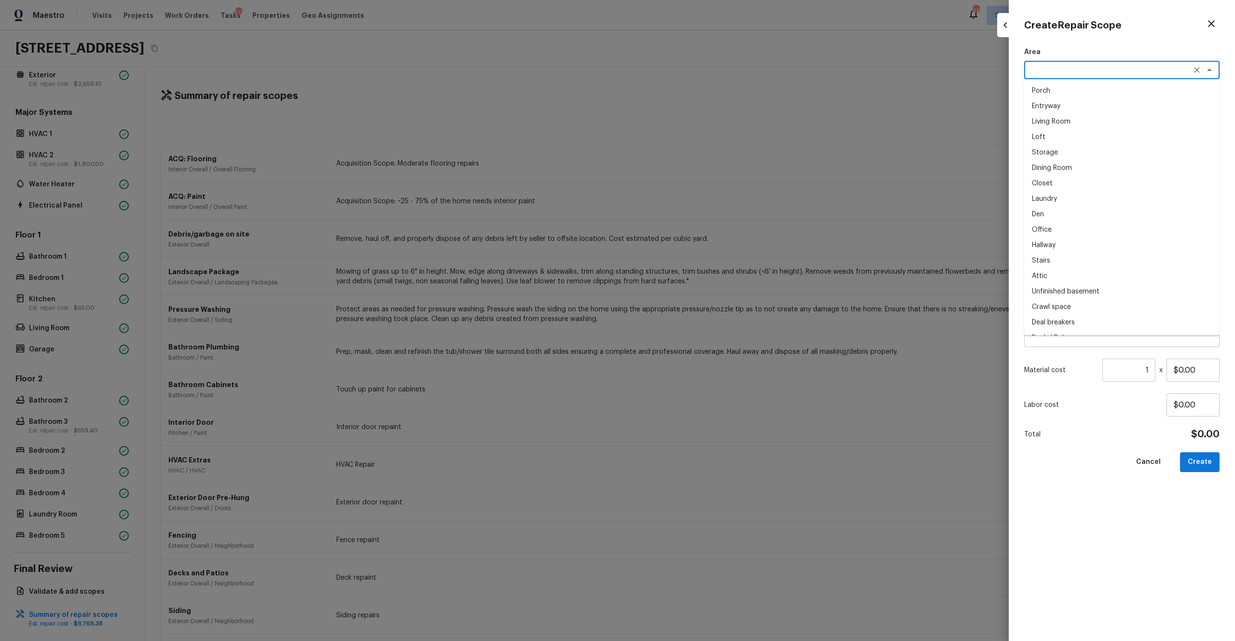
click at [694, 74] on textarea at bounding box center [1109, 70] width 160 height 10
click at [694, 96] on li "Interior Overall" at bounding box center [1121, 90] width 195 height 15
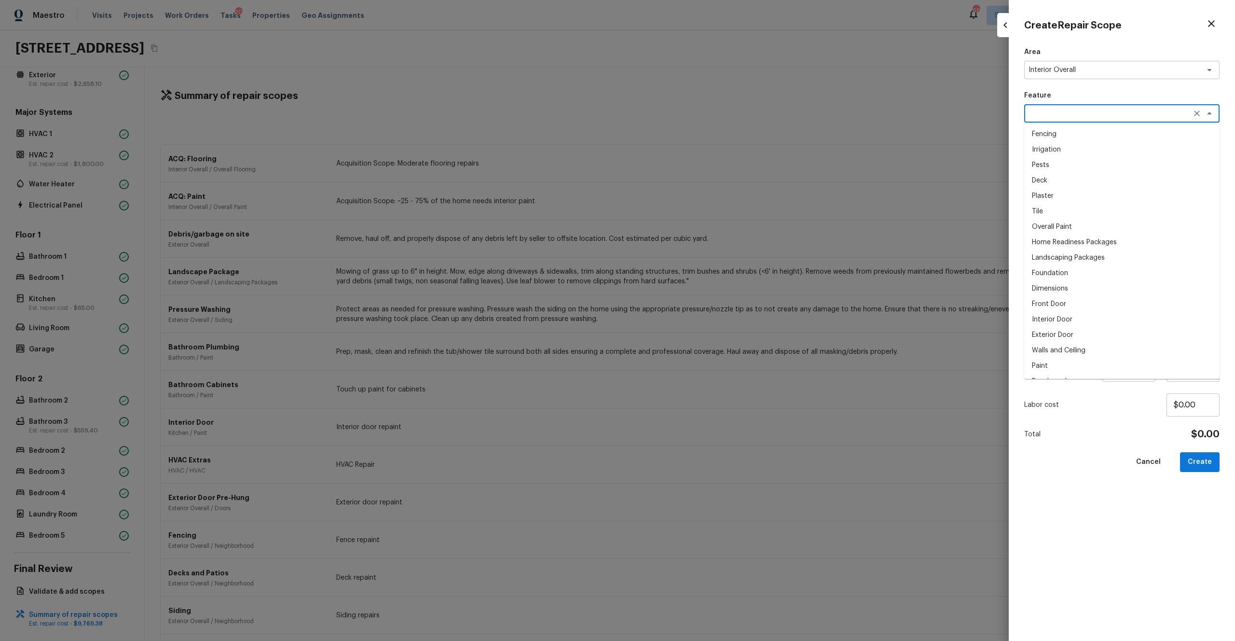
click at [694, 109] on textarea at bounding box center [1109, 114] width 160 height 10
click at [694, 133] on li "Overall Paint" at bounding box center [1121, 133] width 195 height 15
click at [694, 162] on div at bounding box center [1047, 157] width 46 height 46
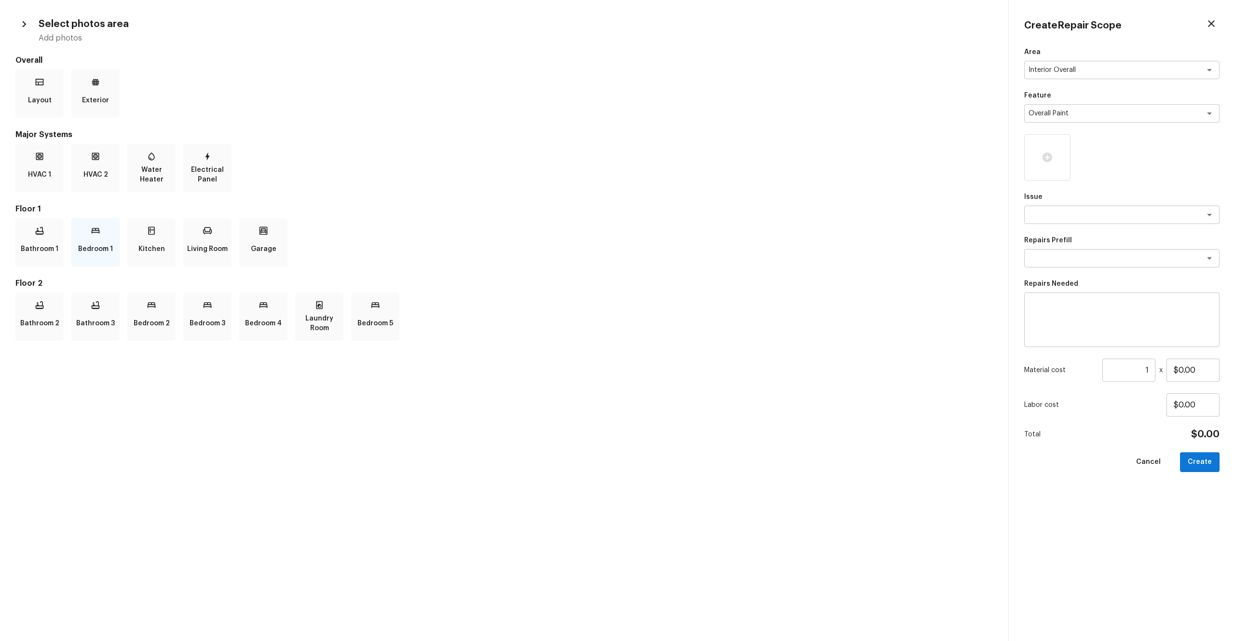
click at [96, 240] on p "Bedroom 1" at bounding box center [95, 248] width 35 height 19
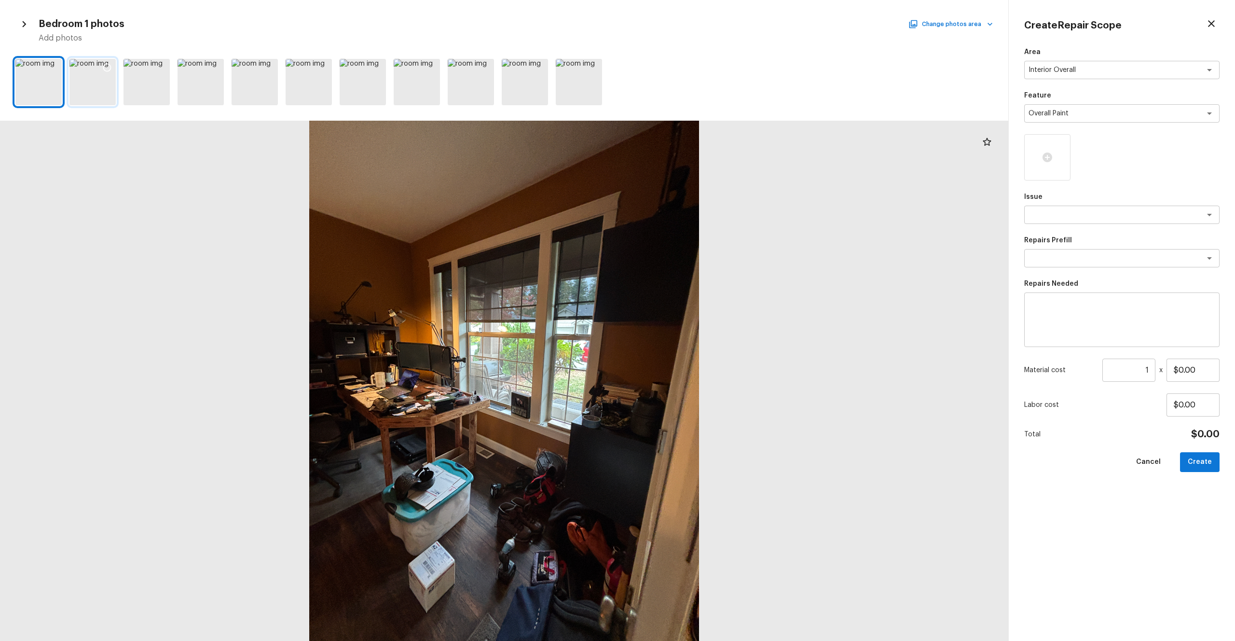
click at [88, 74] on div at bounding box center [92, 82] width 46 height 46
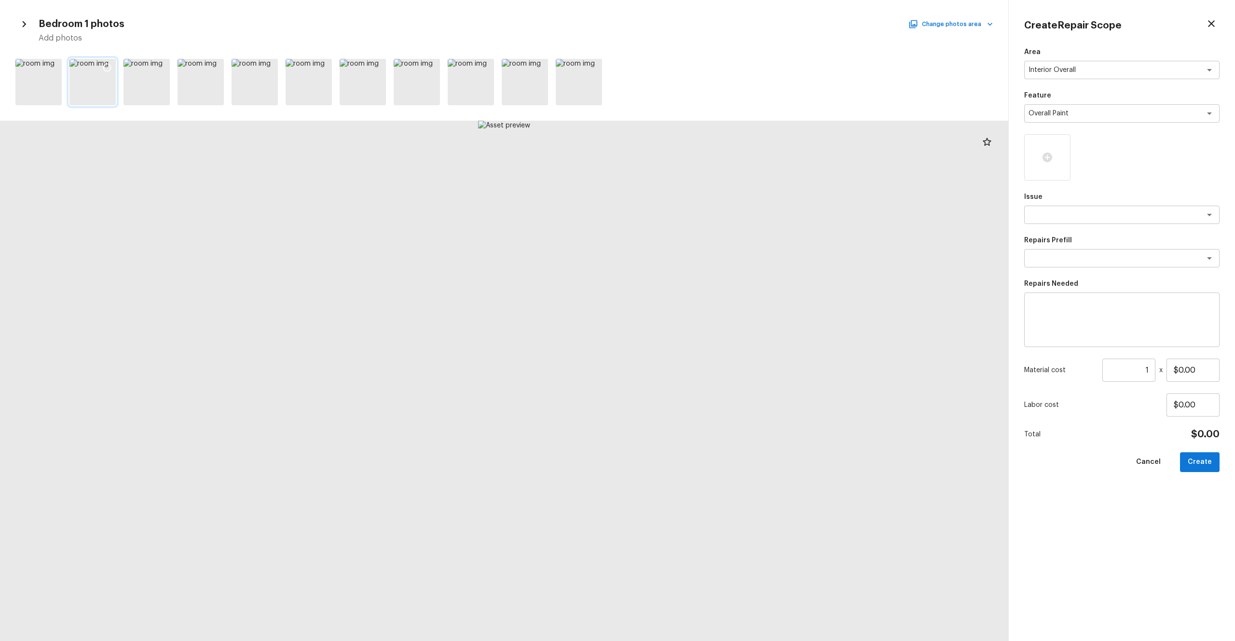
click at [108, 73] on div at bounding box center [106, 69] width 17 height 20
click at [36, 87] on div at bounding box center [38, 82] width 46 height 46
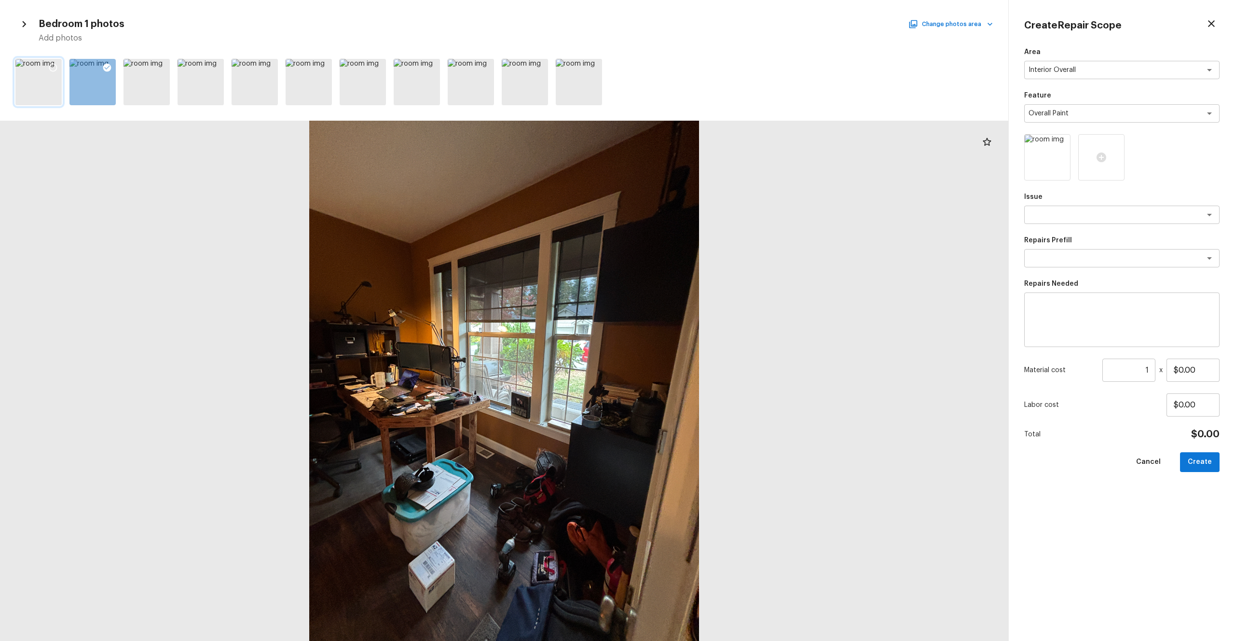
click at [48, 69] on icon at bounding box center [53, 68] width 10 height 10
click at [694, 18] on div "Bedroom 1 photos Change photos area Add photos" at bounding box center [504, 29] width 1008 height 28
click at [694, 22] on button "Change photos area" at bounding box center [951, 24] width 82 height 13
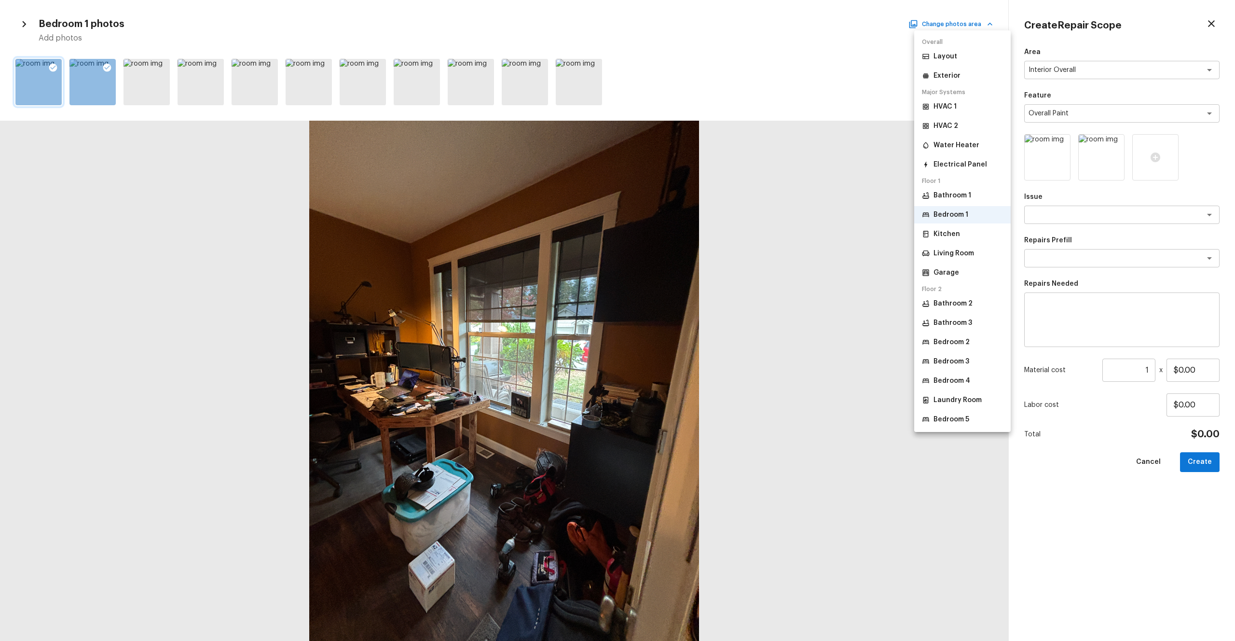
click at [694, 337] on p "Bedroom 2" at bounding box center [952, 342] width 36 height 10
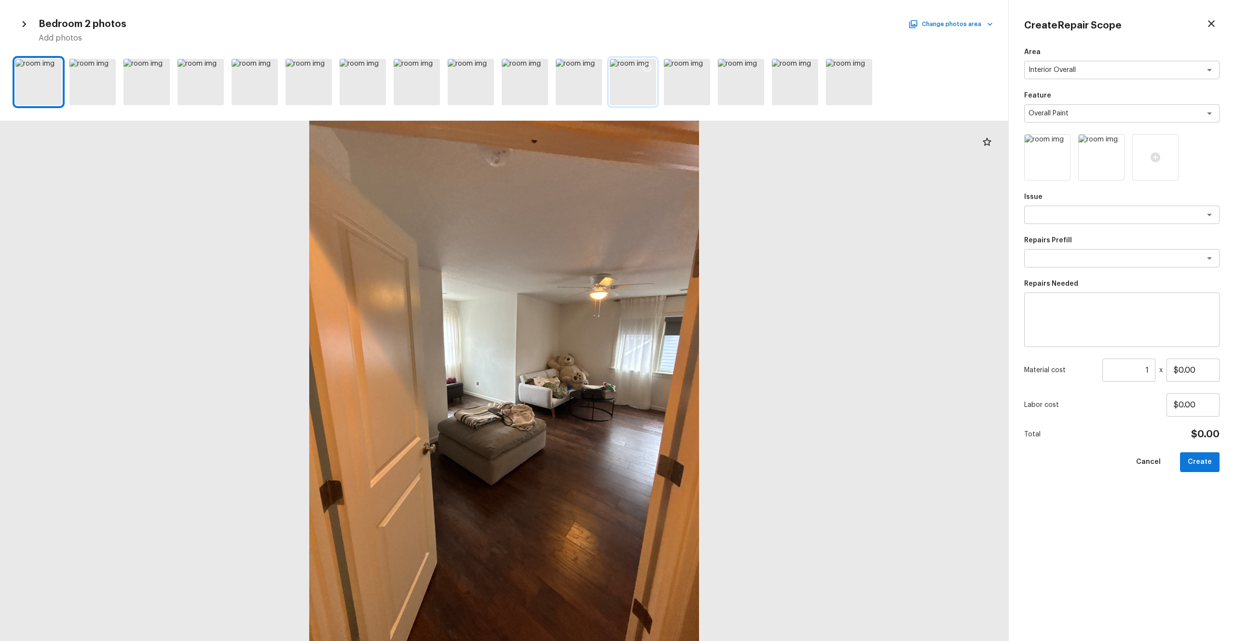
click at [635, 84] on div at bounding box center [633, 82] width 46 height 46
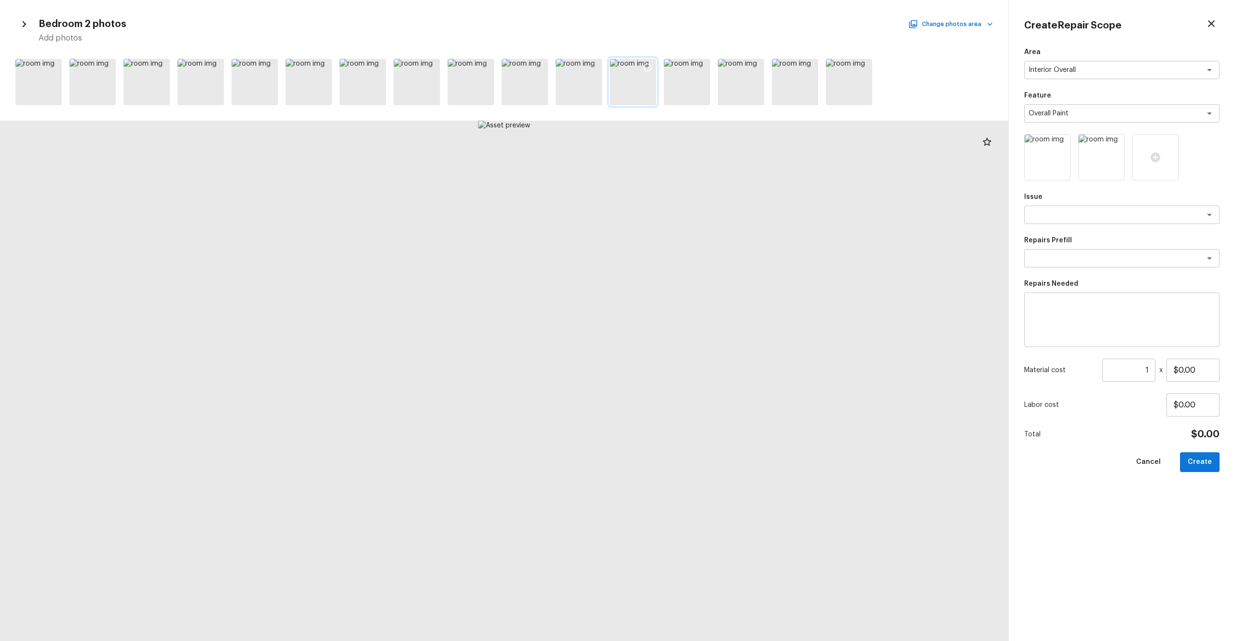
click at [648, 66] on icon at bounding box center [648, 68] width 10 height 10
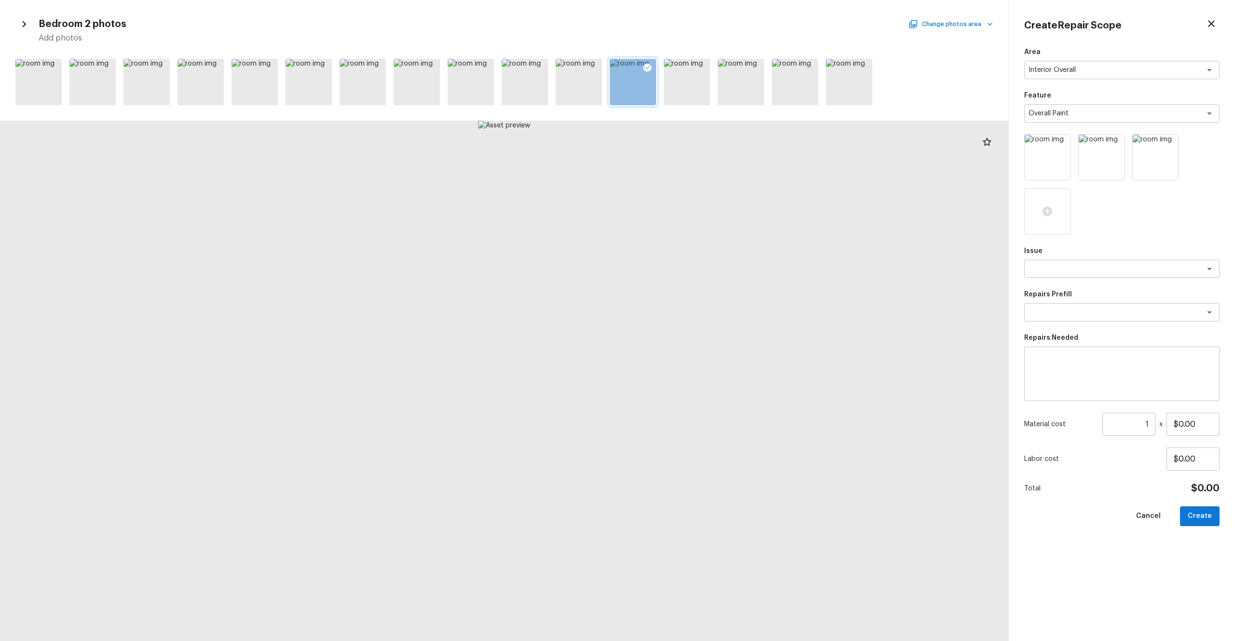
click at [694, 24] on button "Change photos area" at bounding box center [951, 24] width 82 height 13
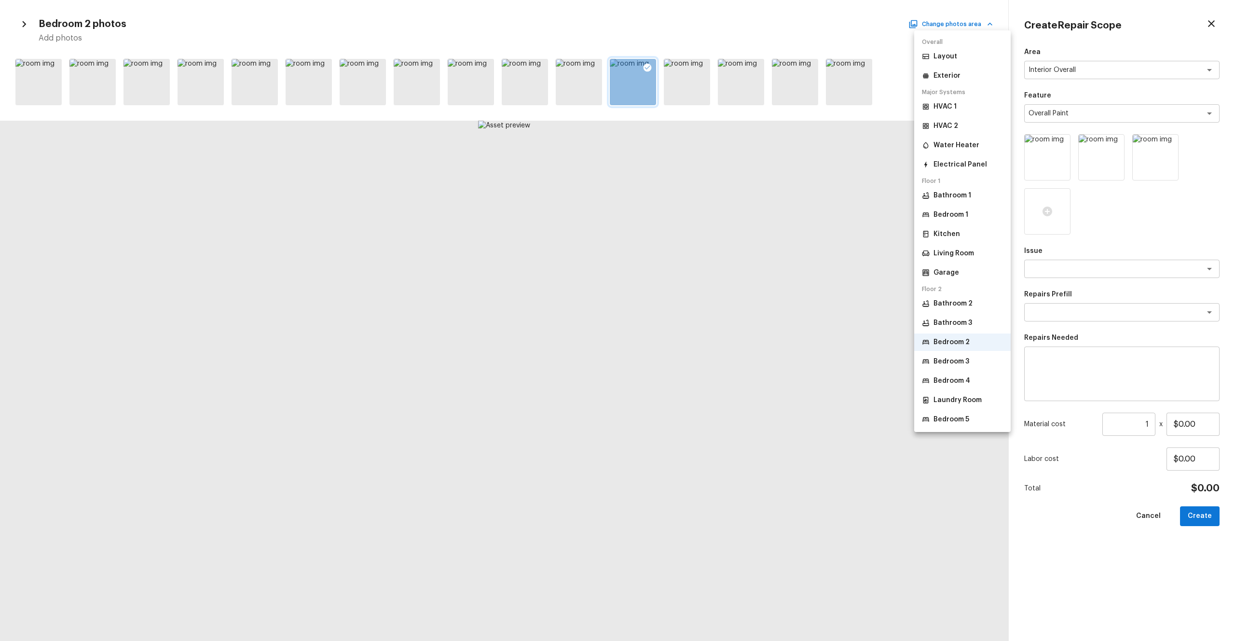
click at [694, 352] on p "Bedroom 3" at bounding box center [952, 362] width 36 height 10
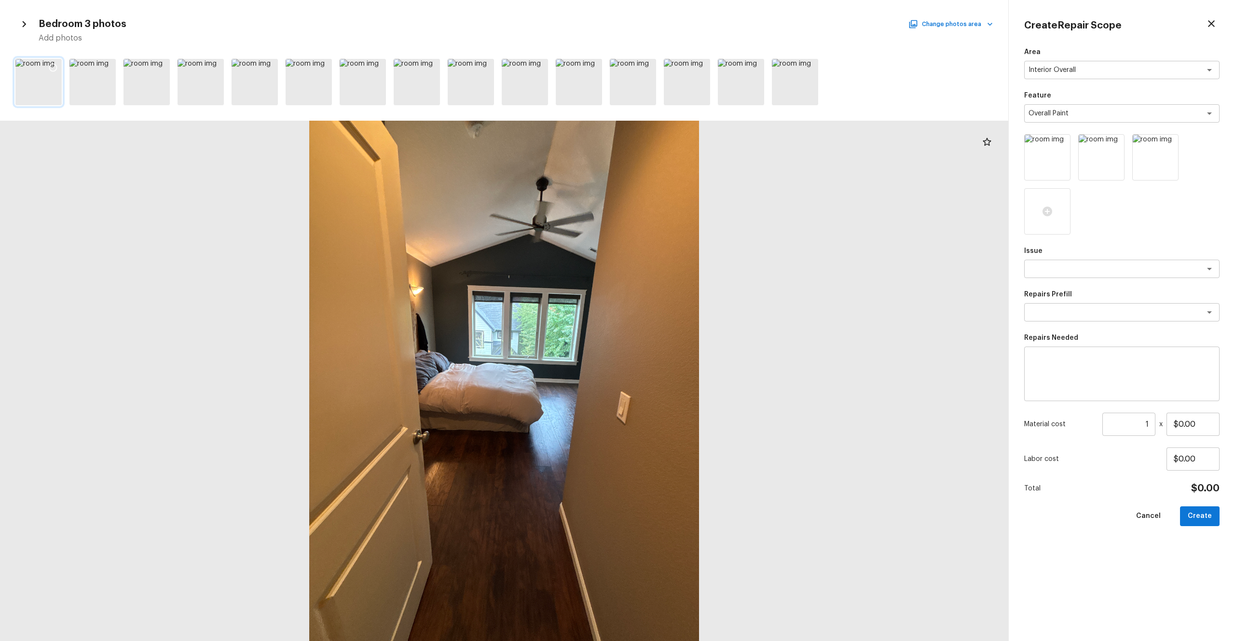
click at [54, 67] on icon at bounding box center [53, 68] width 10 height 10
click at [303, 82] on div at bounding box center [309, 82] width 46 height 46
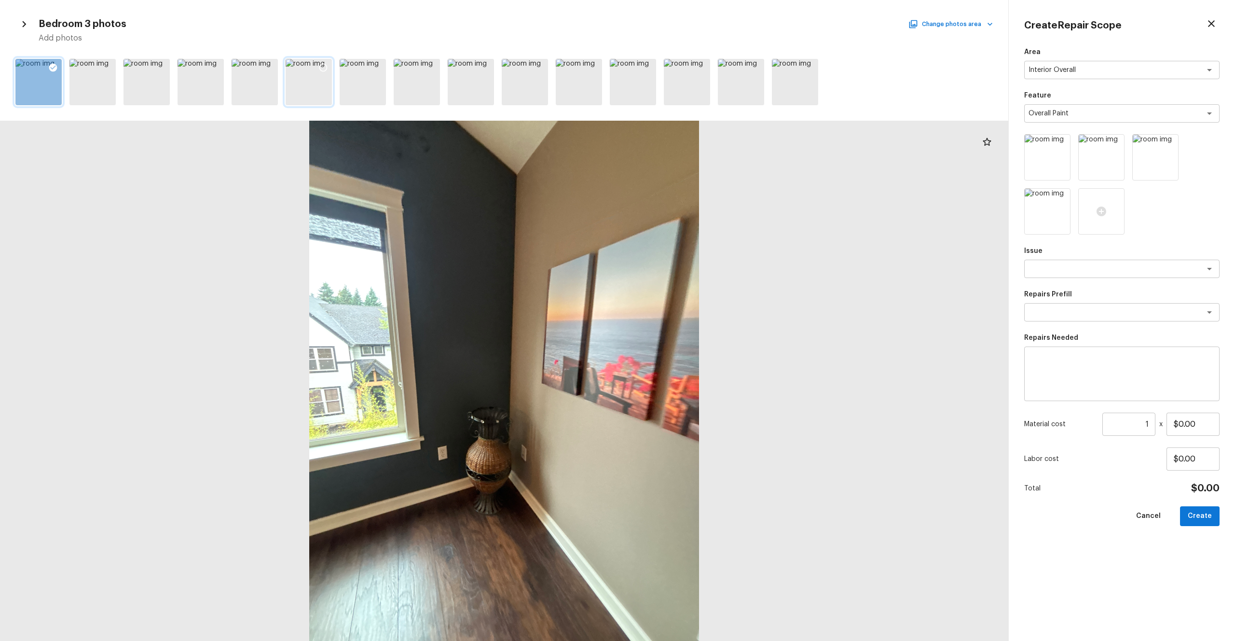
click at [326, 69] on icon at bounding box center [323, 68] width 8 height 8
click at [361, 90] on div at bounding box center [363, 82] width 46 height 46
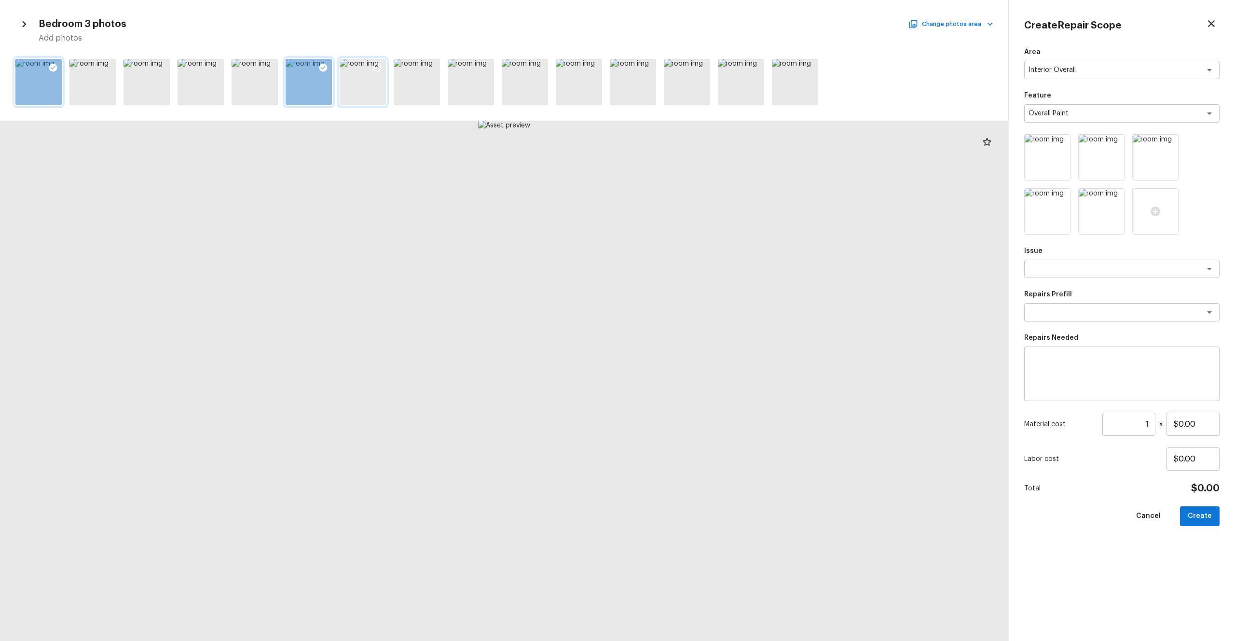
click at [378, 67] on icon at bounding box center [377, 68] width 10 height 10
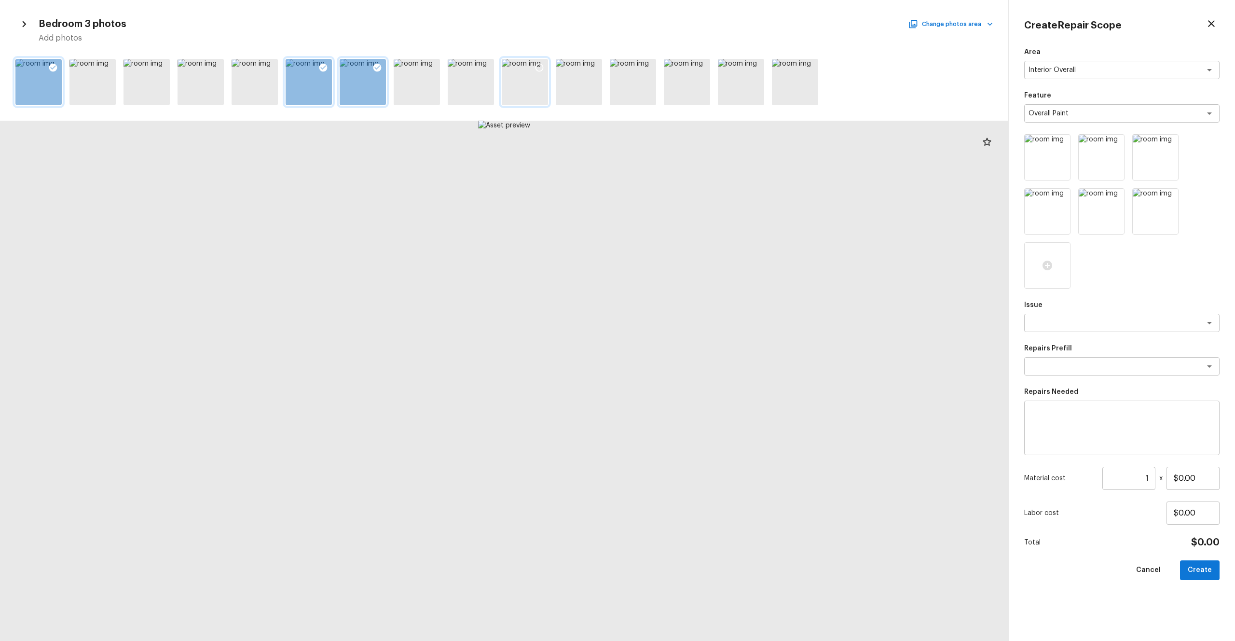
click at [537, 78] on div at bounding box center [539, 69] width 17 height 20
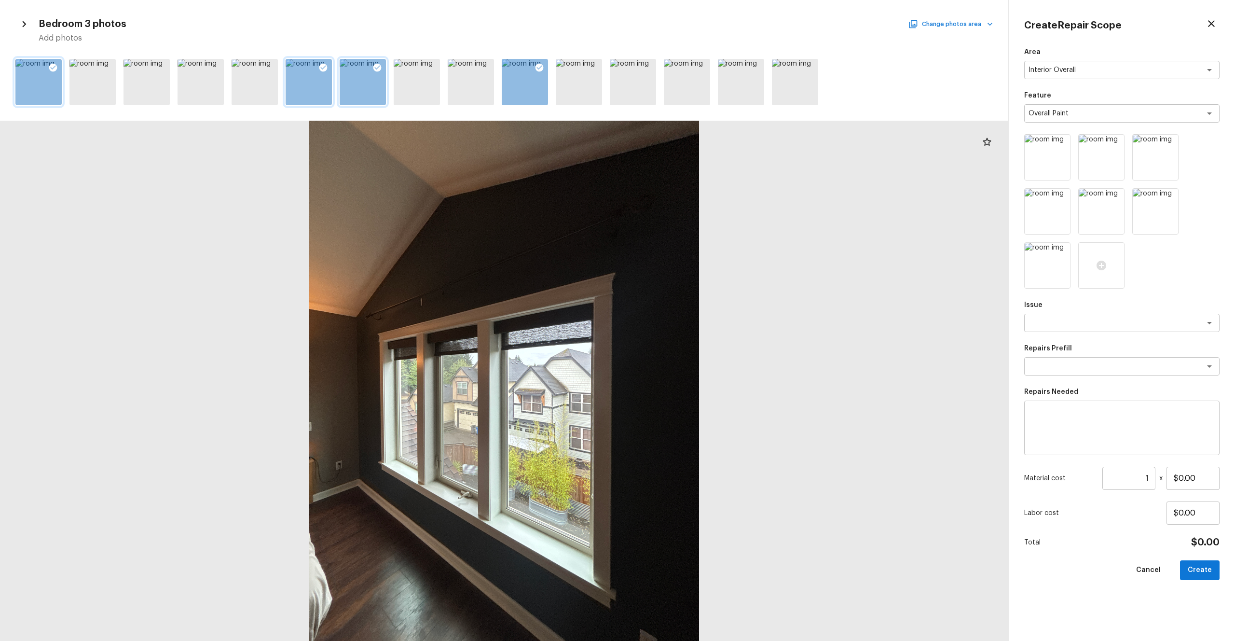
click at [694, 23] on button "Change photos area" at bounding box center [951, 24] width 82 height 13
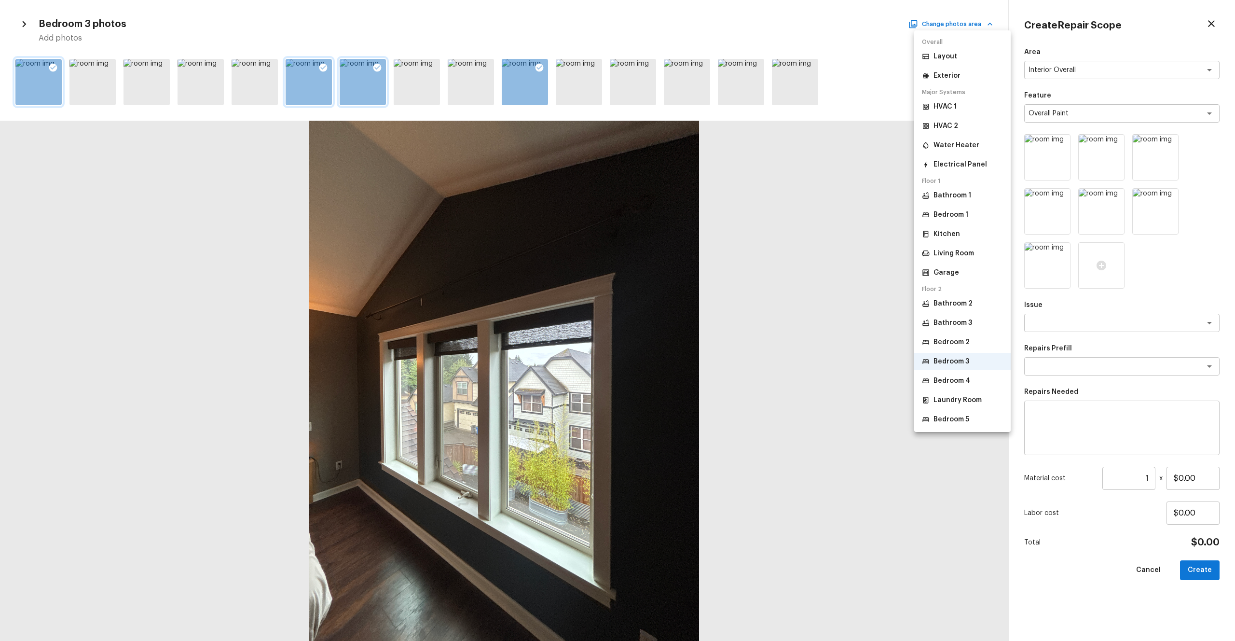
click at [694, 352] on p "Bedroom 4" at bounding box center [952, 381] width 37 height 10
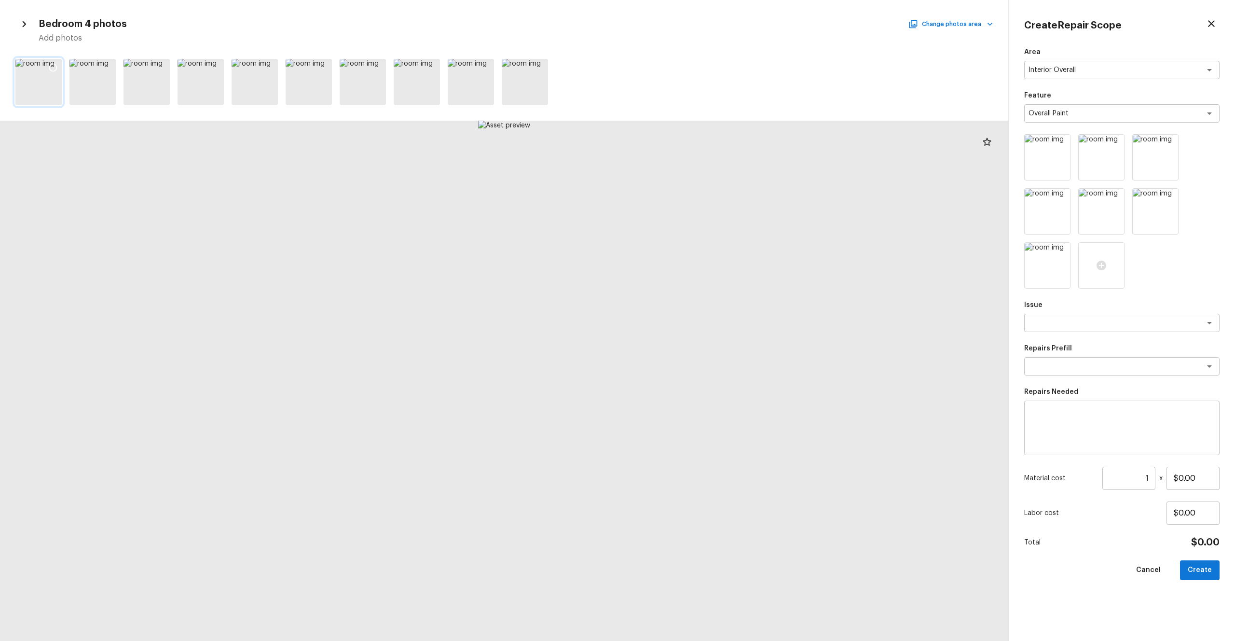
click at [51, 67] on icon at bounding box center [53, 68] width 10 height 10
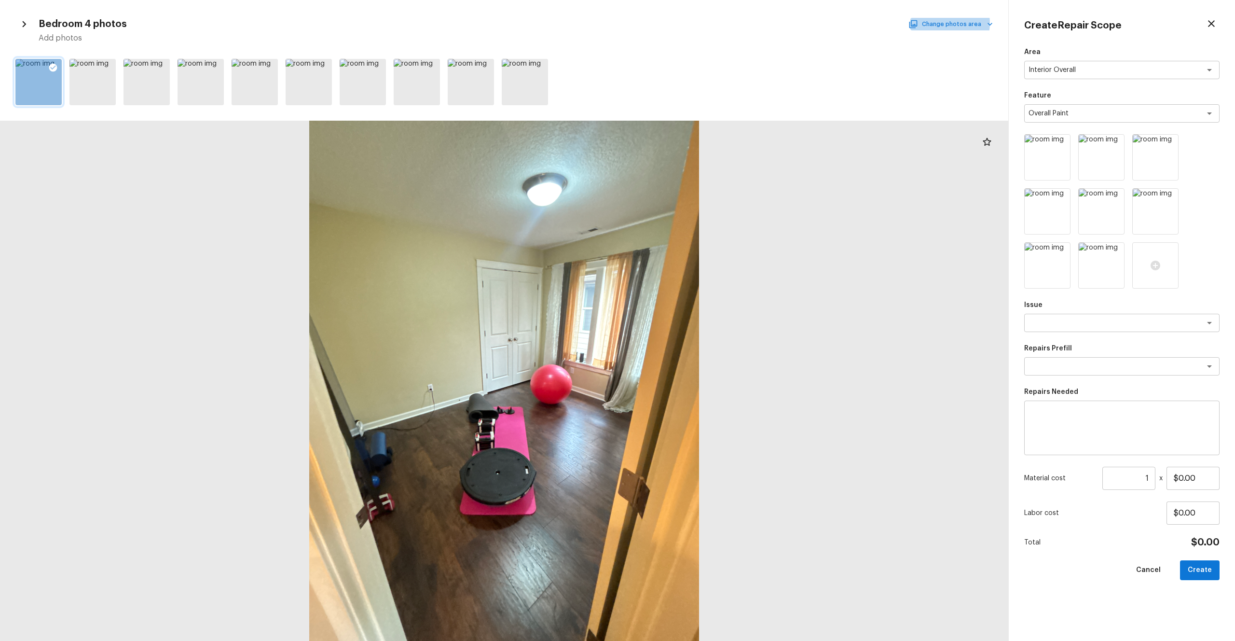
click at [694, 23] on button "Change photos area" at bounding box center [951, 24] width 82 height 13
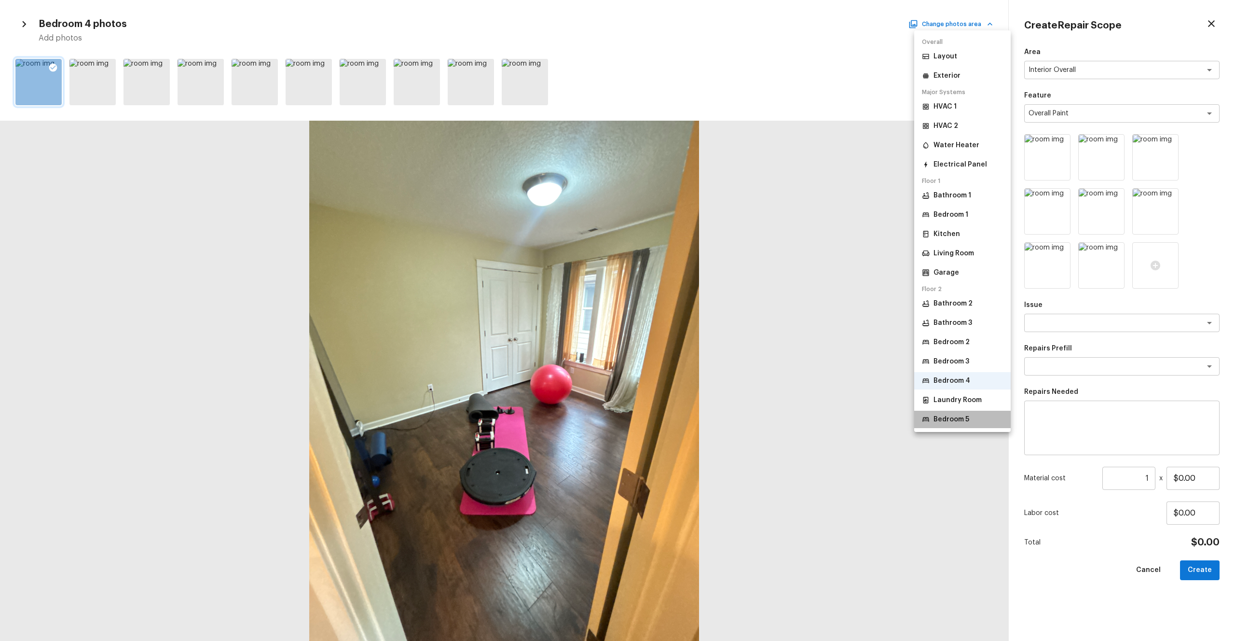
click at [694, 352] on p "Bedroom 5" at bounding box center [952, 419] width 36 height 10
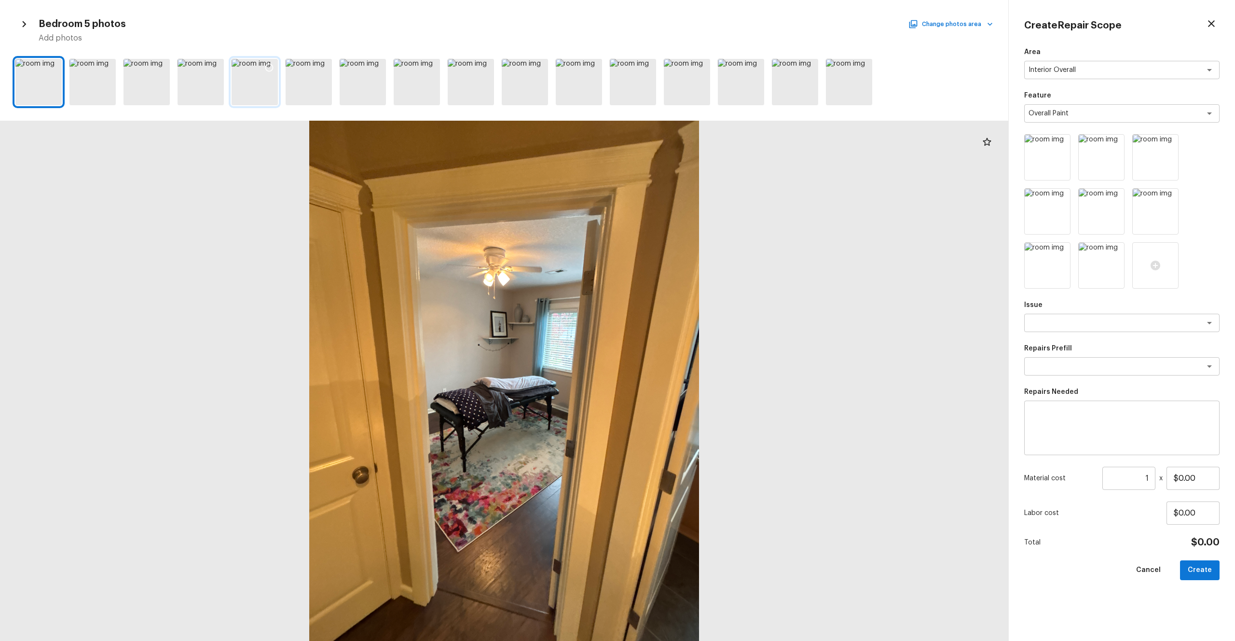
click at [267, 94] on div at bounding box center [255, 82] width 46 height 46
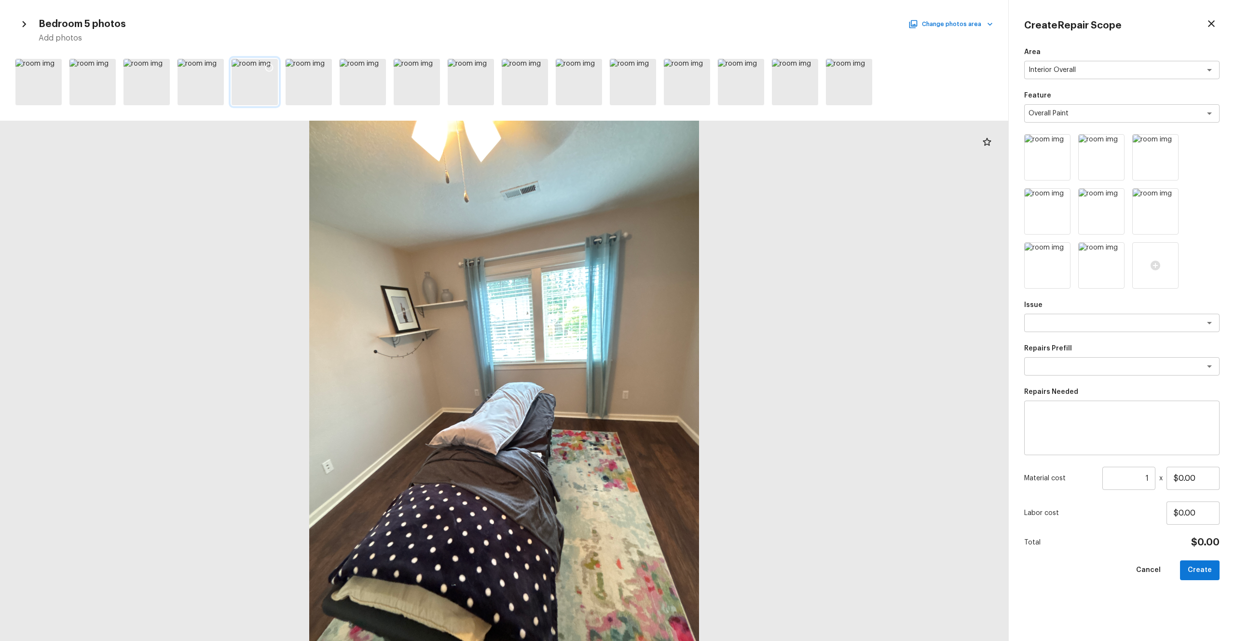
click at [267, 69] on icon at bounding box center [269, 68] width 10 height 10
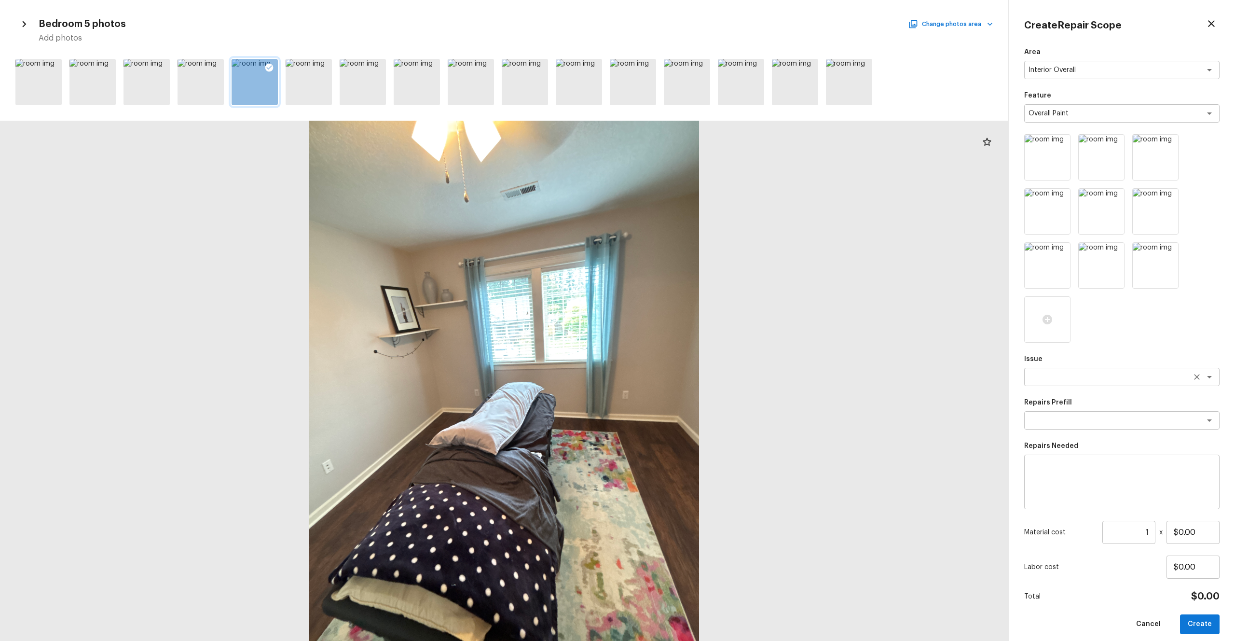
click at [694, 352] on textarea at bounding box center [1109, 377] width 160 height 10
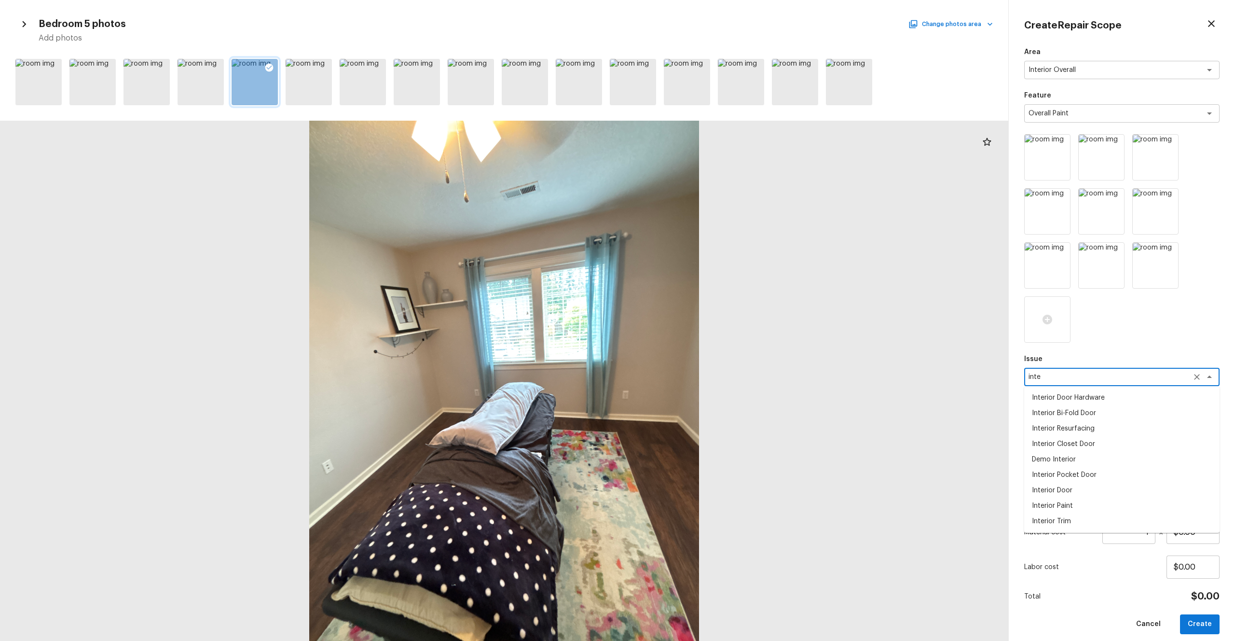
click at [694, 352] on li "Interior Paint" at bounding box center [1121, 505] width 195 height 15
click at [694, 352] on textarea at bounding box center [1109, 420] width 160 height 10
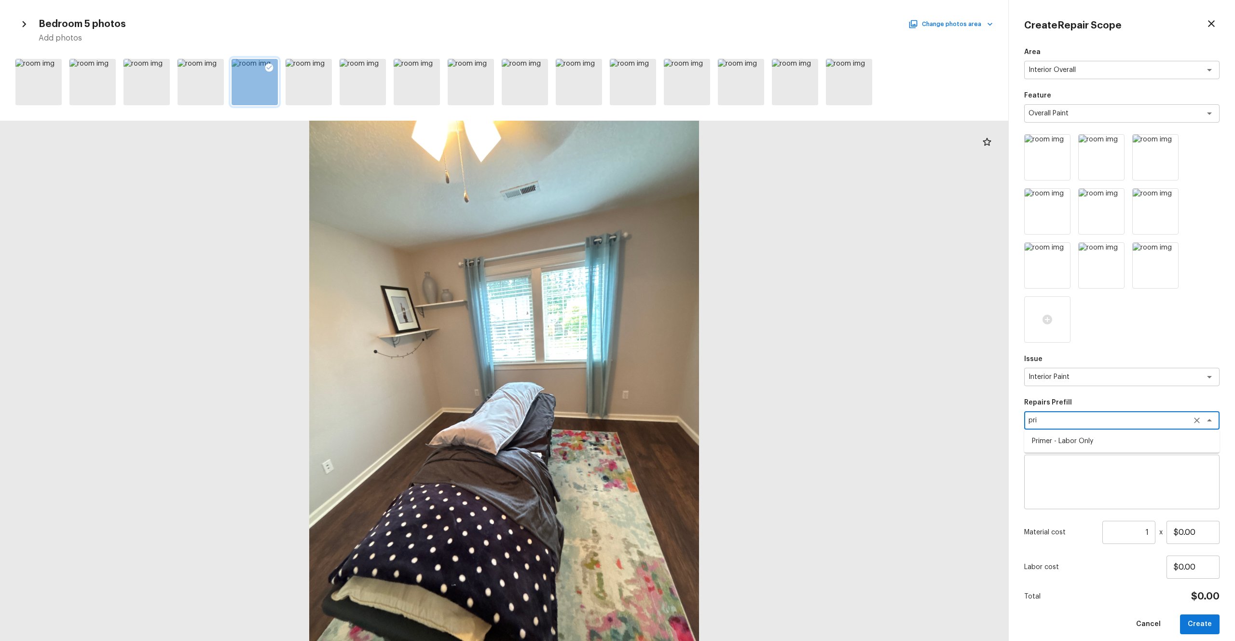
click at [694, 352] on li "Primer - Labor Only" at bounding box center [1121, 440] width 195 height 15
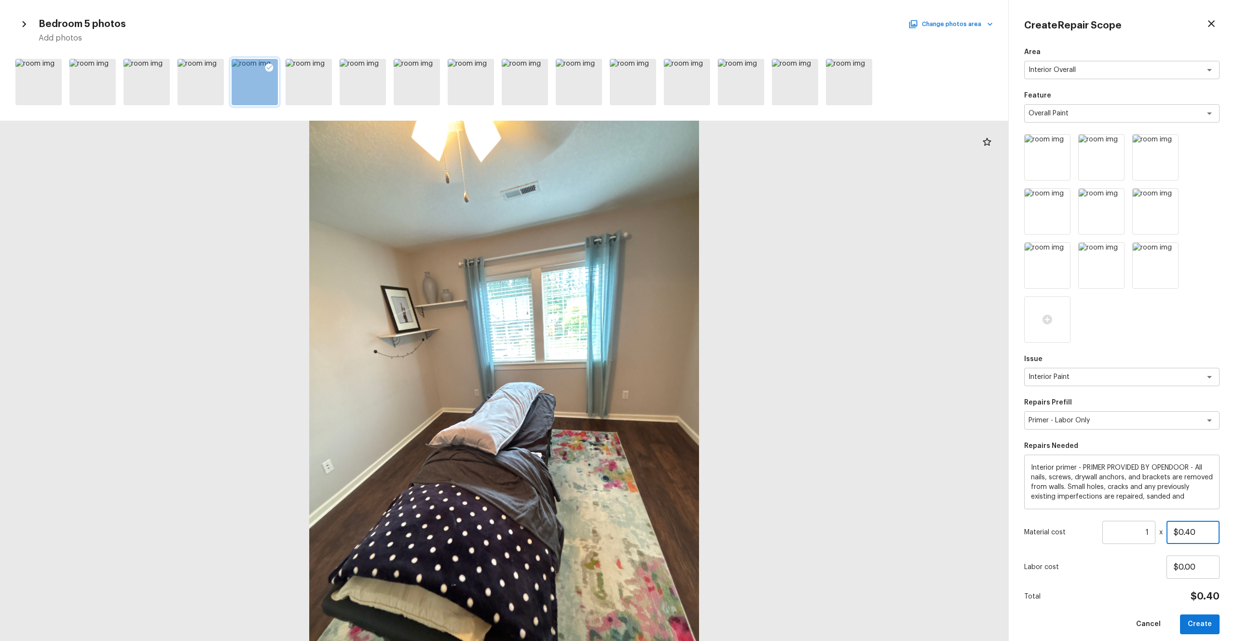
drag, startPoint x: 1212, startPoint y: 530, endPoint x: 1162, endPoint y: 530, distance: 50.2
click at [694, 352] on div "Material cost 1 ​ x $0.40" at bounding box center [1121, 532] width 195 height 23
click at [694, 352] on div "Total $500.00" at bounding box center [1121, 596] width 195 height 13
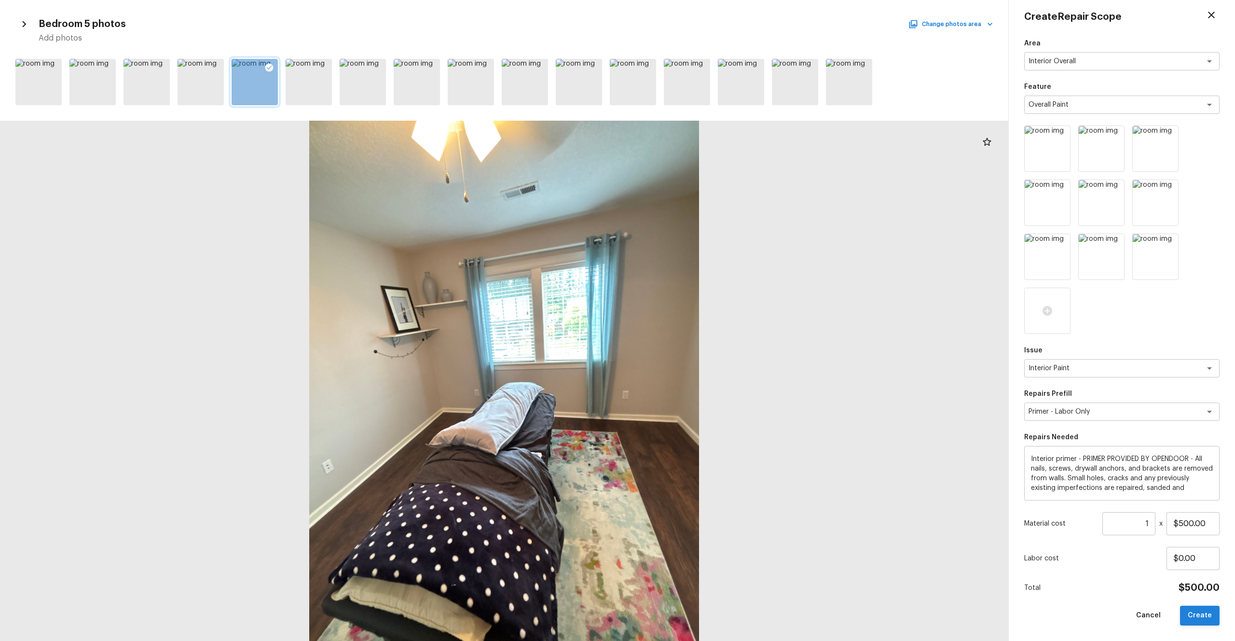
click at [694, 352] on button "Create" at bounding box center [1200, 615] width 40 height 20
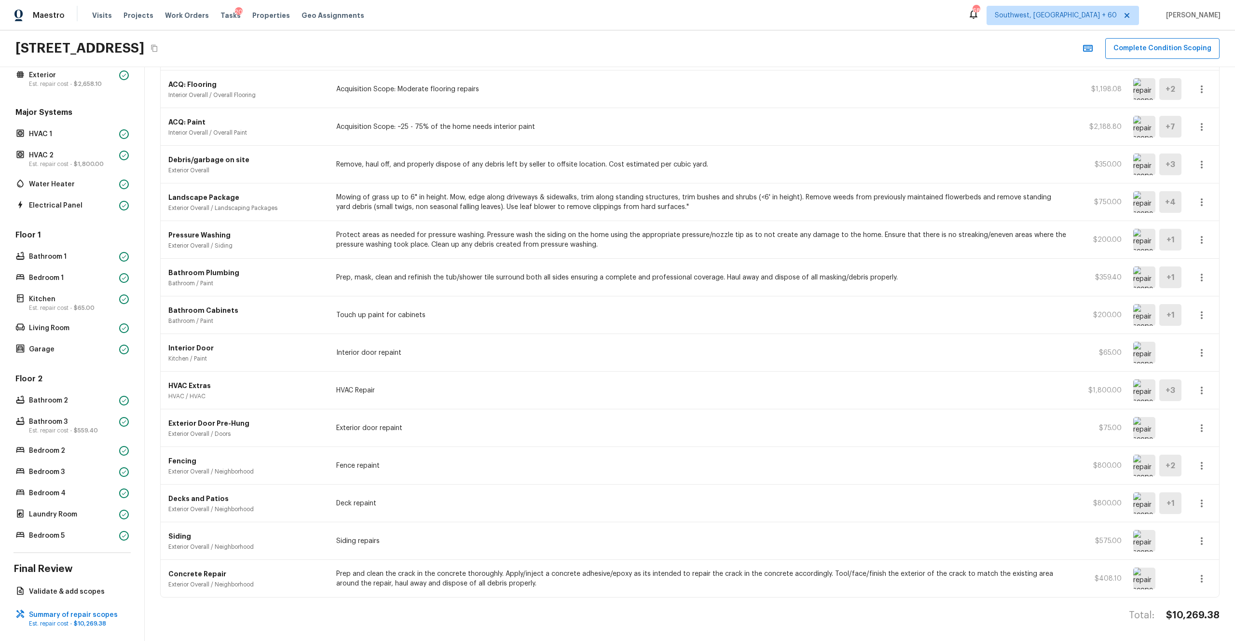
scroll to position [16, 0]
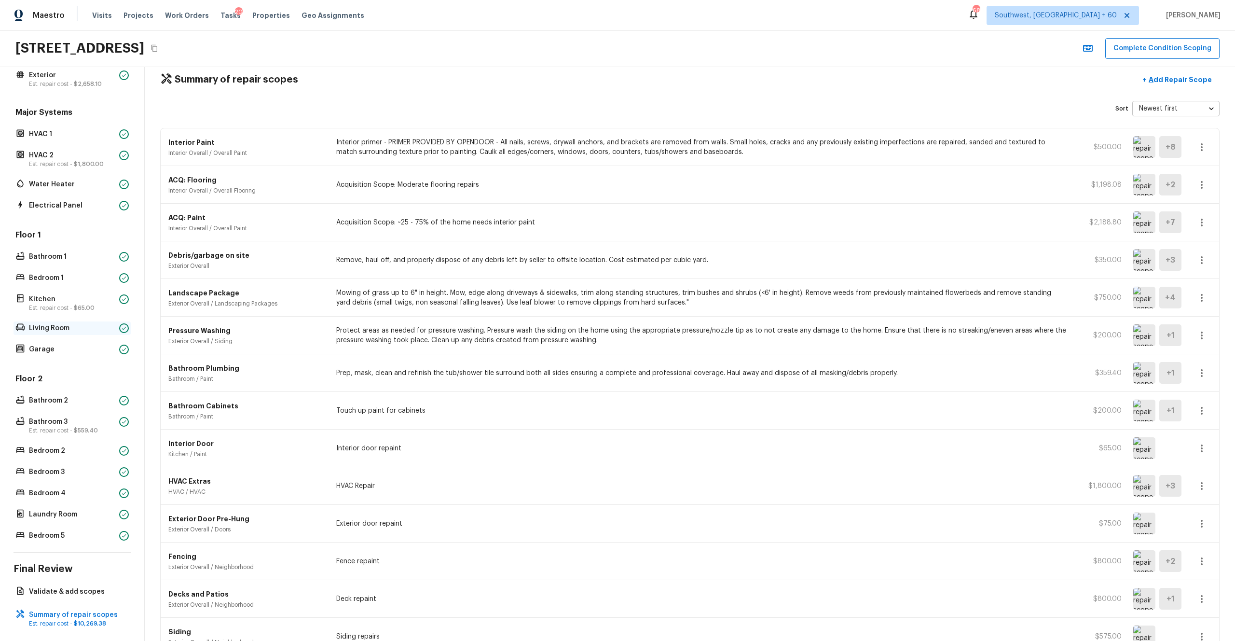
click at [54, 327] on p "Living Room" at bounding box center [72, 328] width 86 height 10
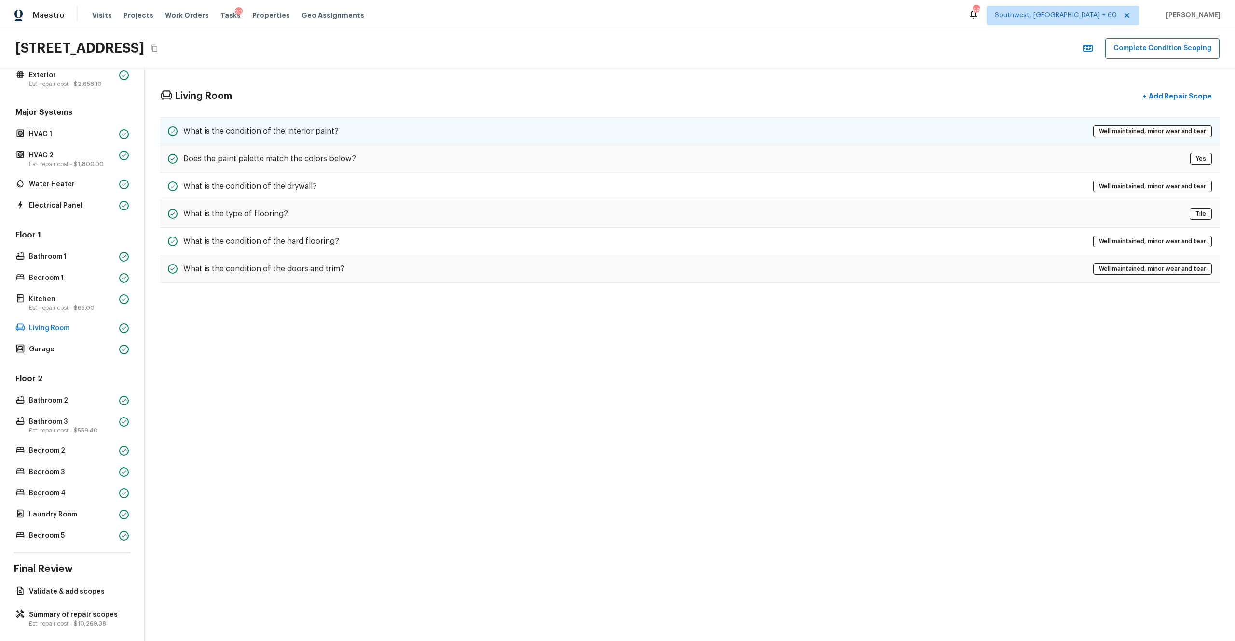
click at [321, 137] on div "What is the condition of the interior paint? Well maintained, minor wear and te…" at bounding box center [689, 131] width 1059 height 28
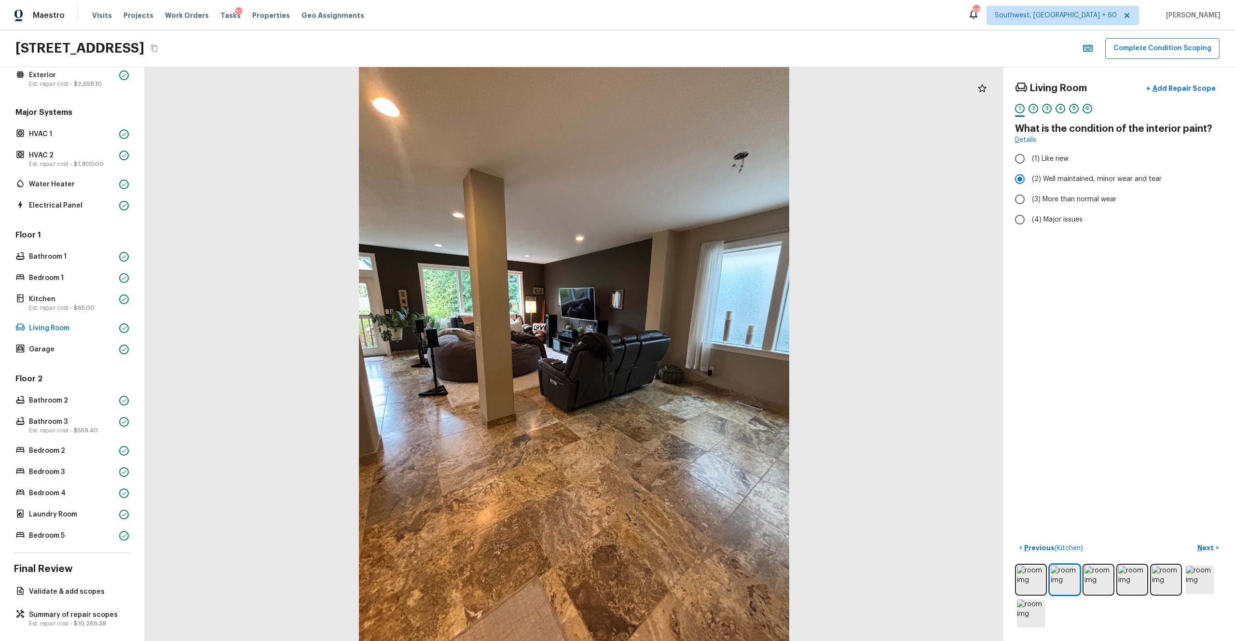
click at [89, 288] on div "Floor 1 Bathroom 1 Bedroom 1 Kitchen Est. repair cost - $65.00 Living Room Gara…" at bounding box center [72, 293] width 117 height 126
click at [74, 310] on span "$65.00" at bounding box center [84, 308] width 21 height 6
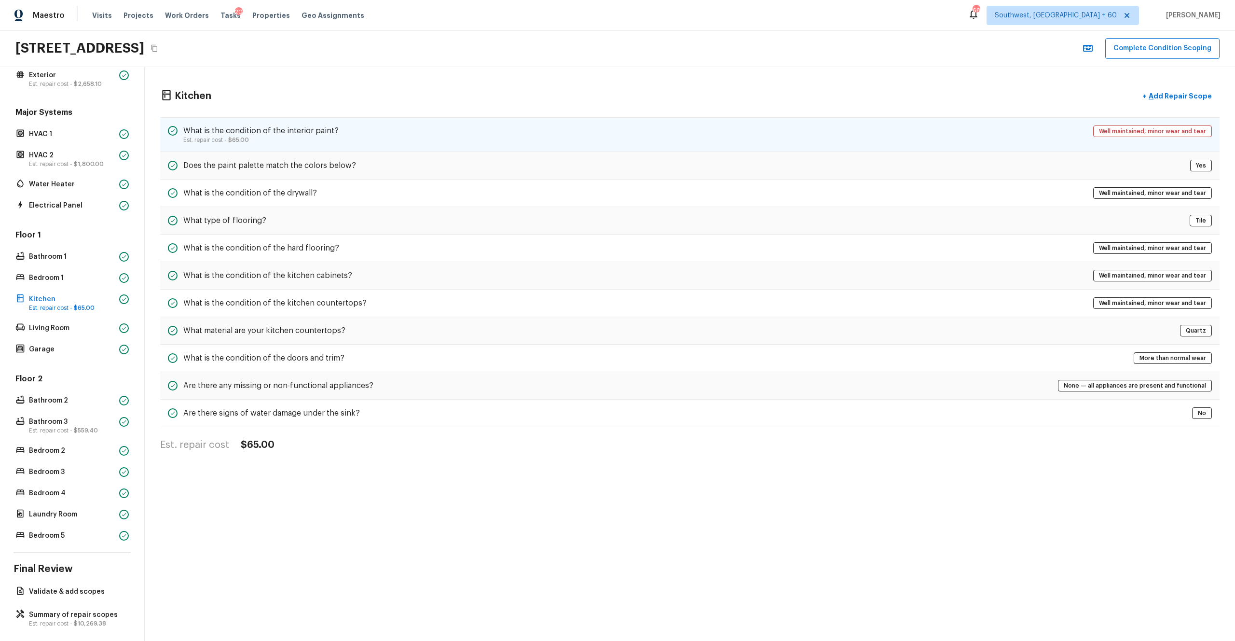
click at [290, 132] on h5 "What is the condition of the interior paint?" at bounding box center [260, 130] width 155 height 11
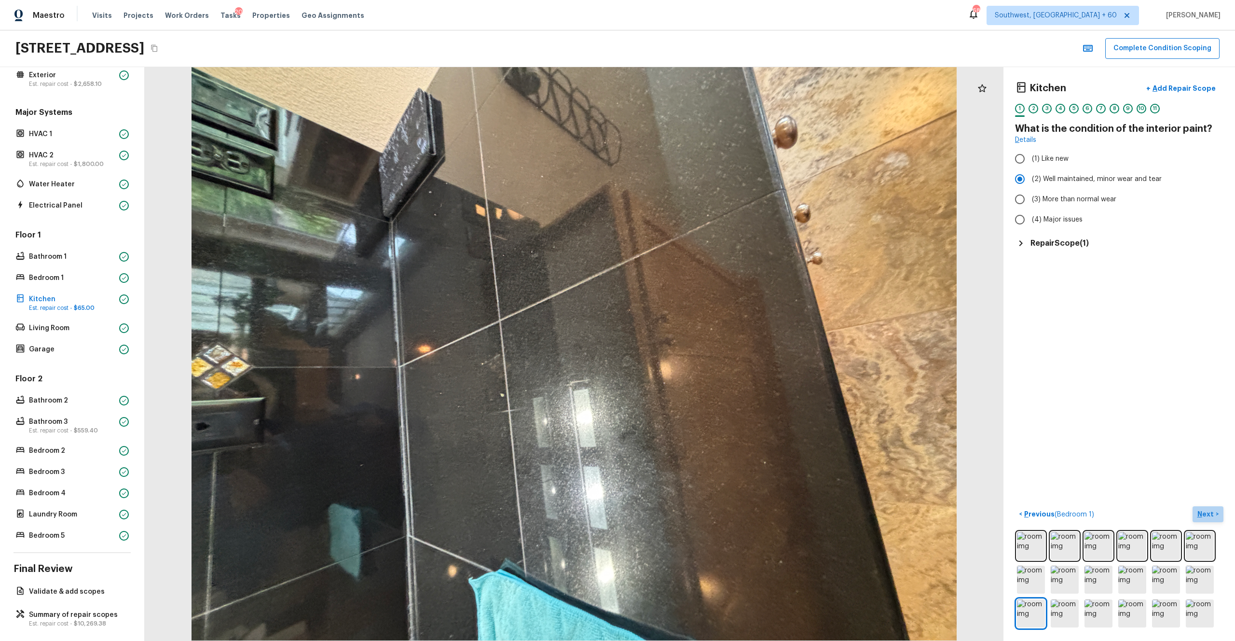
click at [694, 352] on p "Next" at bounding box center [1206, 514] width 18 height 10
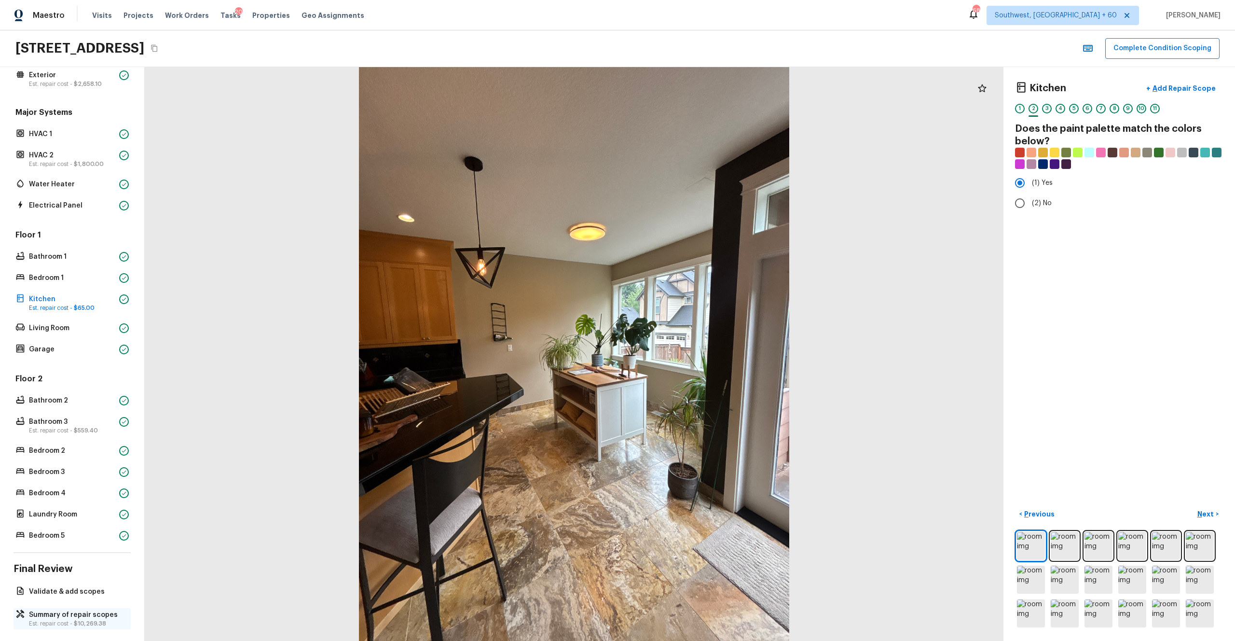
click at [60, 352] on p "Est. repair cost - $10,269.38" at bounding box center [77, 623] width 96 height 8
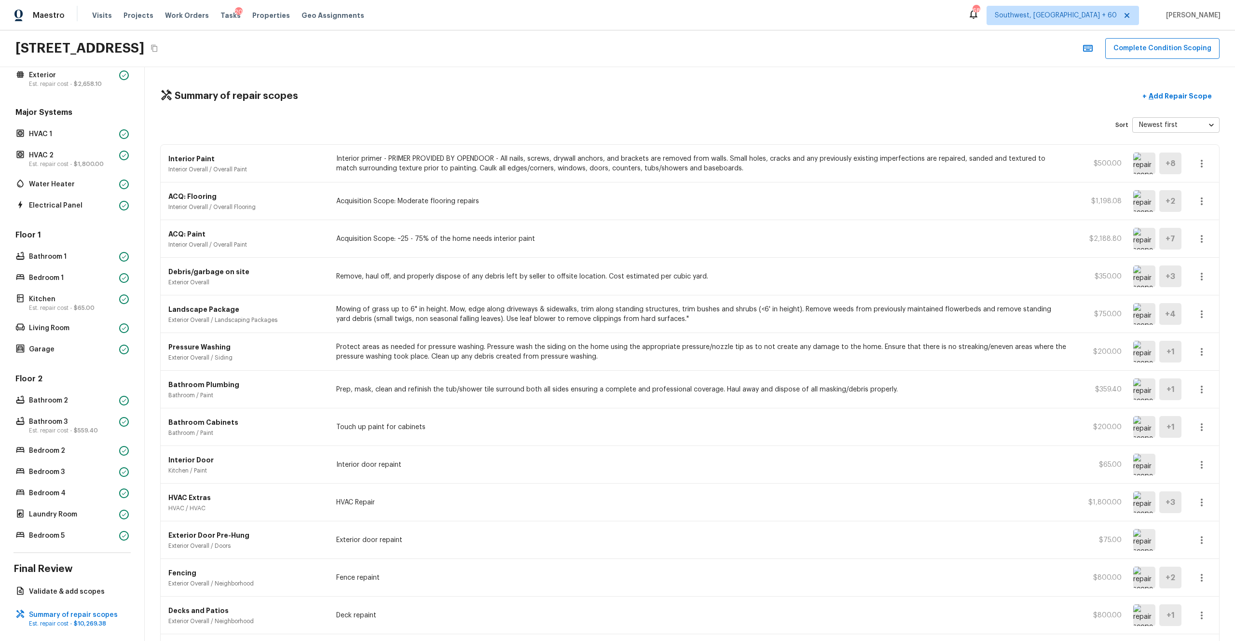
click at [157, 48] on icon "Copy Address" at bounding box center [154, 48] width 6 height 7
click at [339, 119] on div "Sort Newest first newestFirst ​" at bounding box center [689, 124] width 1059 height 15
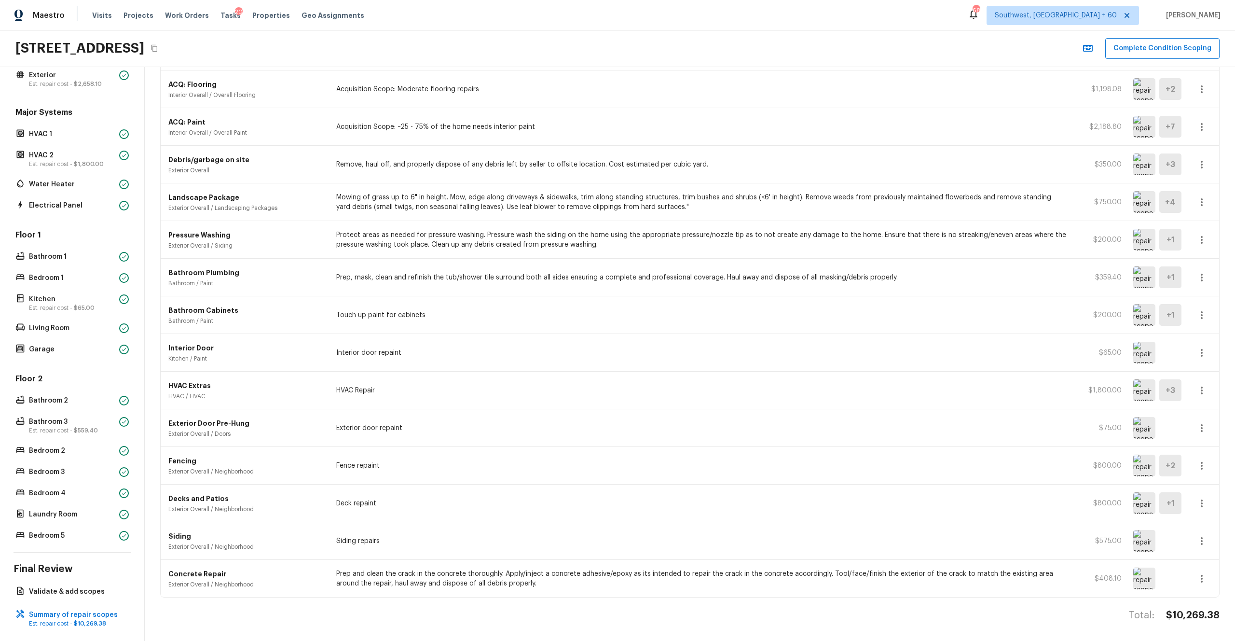
click at [694, 352] on h4 "$10,269.38" at bounding box center [1193, 615] width 54 height 13
copy h4 "$10,269.38"
click at [694, 54] on button "Complete Condition Scoping" at bounding box center [1162, 48] width 114 height 21
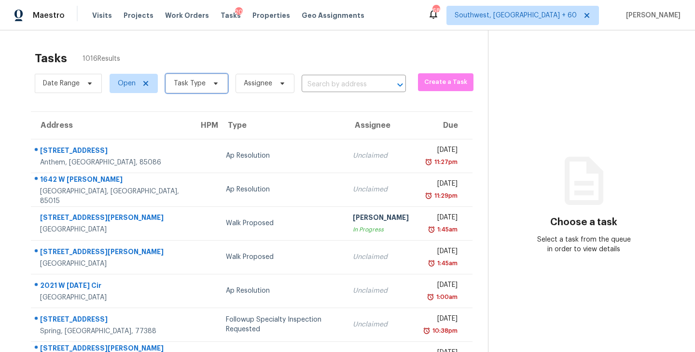
click at [197, 86] on span "Task Type" at bounding box center [190, 84] width 32 height 10
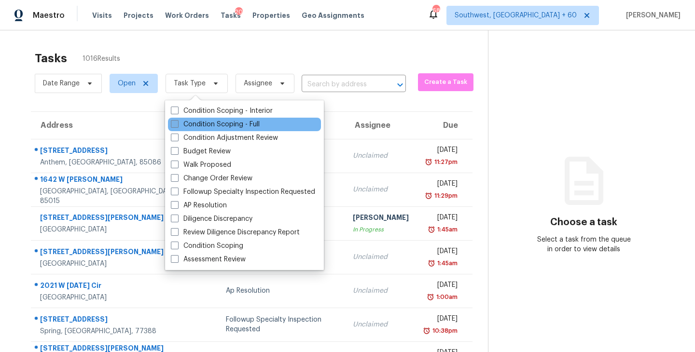
click at [256, 126] on label "Condition Scoping - Full" at bounding box center [215, 125] width 89 height 10
click at [177, 126] on input "Condition Scoping - Full" at bounding box center [174, 123] width 6 height 6
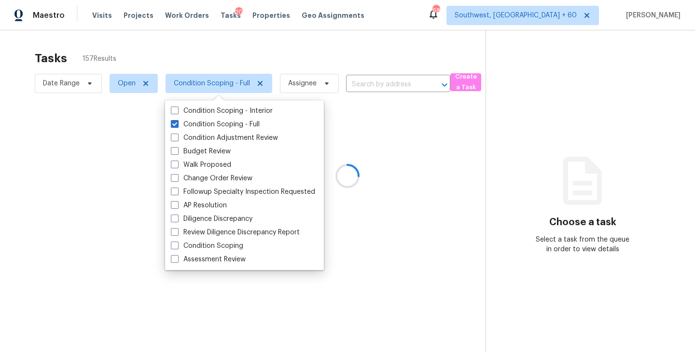
click at [336, 50] on div at bounding box center [347, 176] width 695 height 352
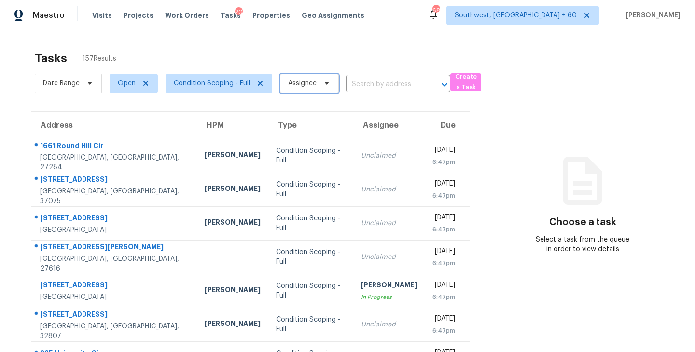
click at [305, 86] on span "Assignee" at bounding box center [302, 84] width 28 height 10
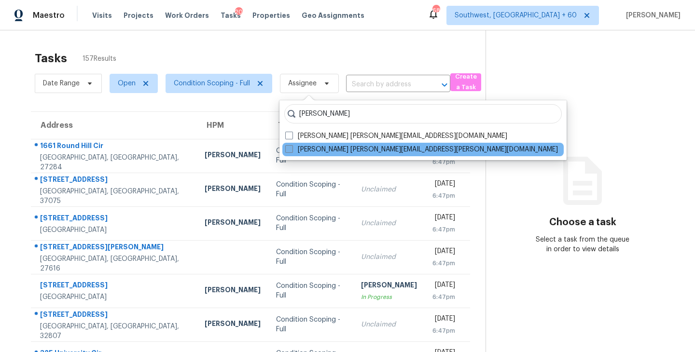
click at [343, 145] on label "Sakthivel Chandran sakthivel.chandran@opendoor.com" at bounding box center [421, 150] width 273 height 10
click at [291, 145] on input "Sakthivel Chandran sakthivel.chandran@opendoor.com" at bounding box center [288, 148] width 6 height 6
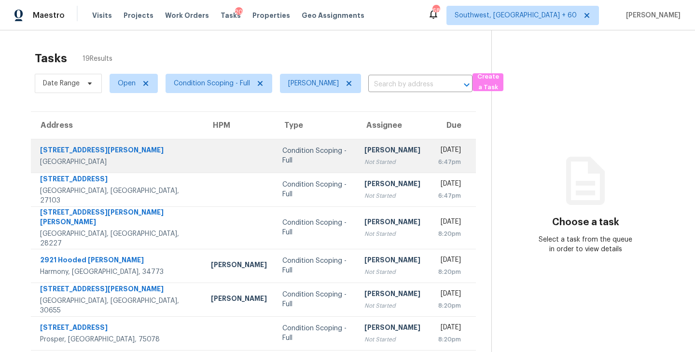
click at [364, 151] on div "[PERSON_NAME]" at bounding box center [392, 151] width 56 height 12
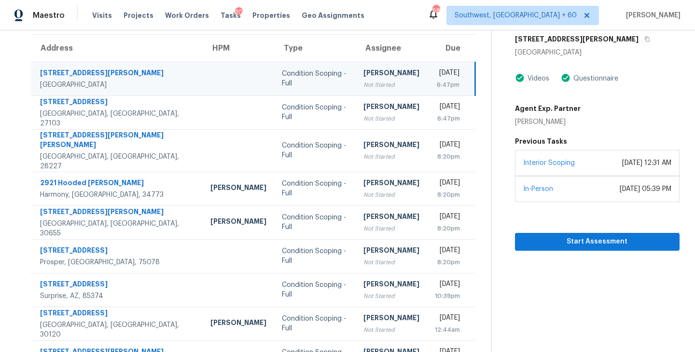
scroll to position [150, 0]
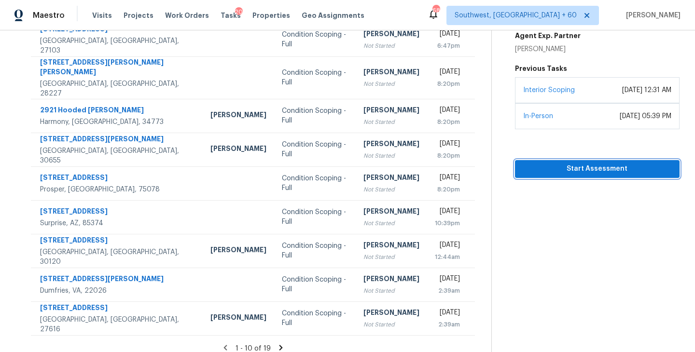
click at [610, 173] on span "Start Assessment" at bounding box center [596, 169] width 149 height 12
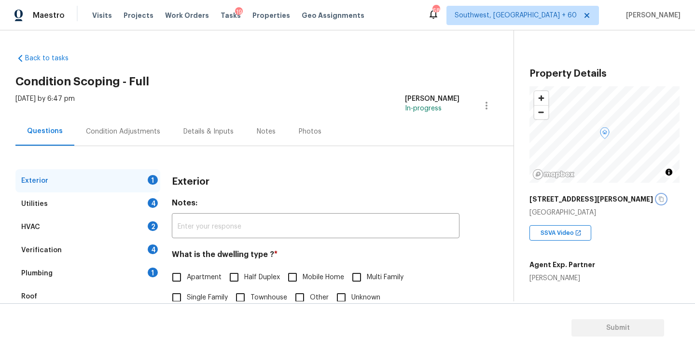
click at [658, 200] on icon "button" at bounding box center [661, 199] width 6 height 6
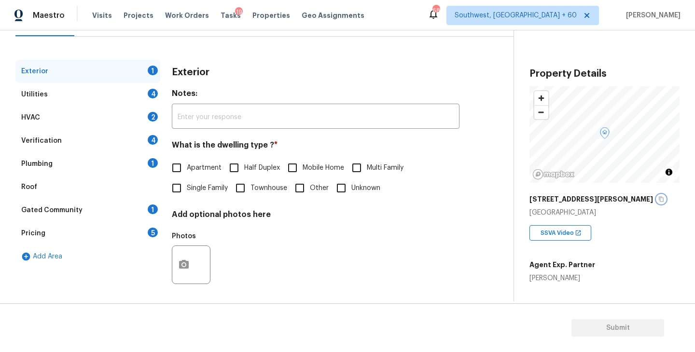
scroll to position [47, 0]
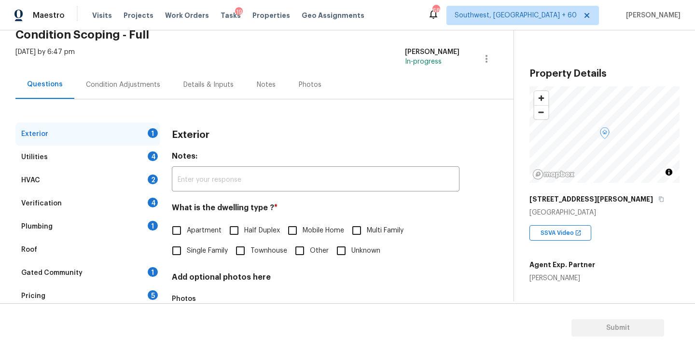
click at [140, 76] on div "Condition Adjustments" at bounding box center [122, 84] width 97 height 28
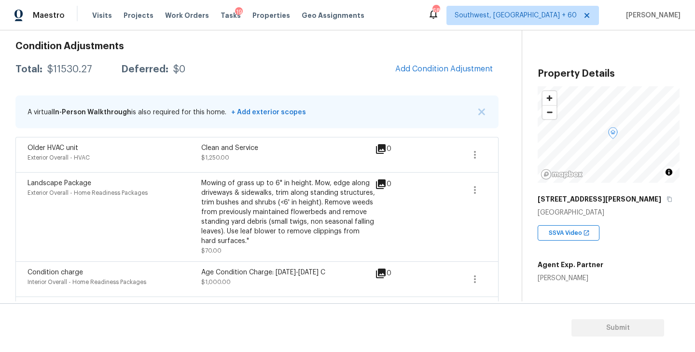
scroll to position [114, 0]
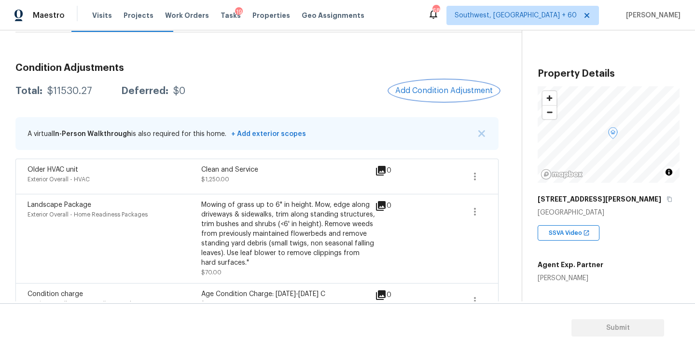
click at [443, 87] on span "Add Condition Adjustment" at bounding box center [443, 90] width 97 height 9
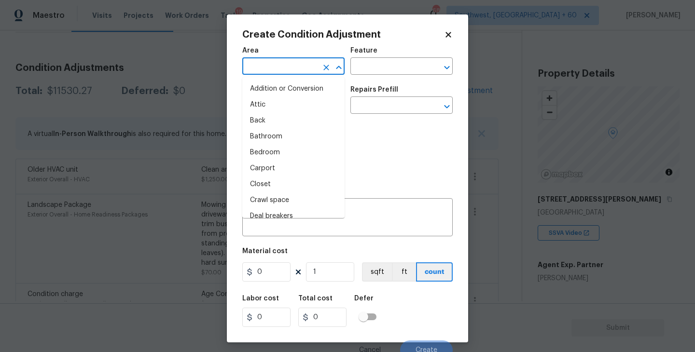
click at [294, 64] on input "text" at bounding box center [279, 67] width 75 height 15
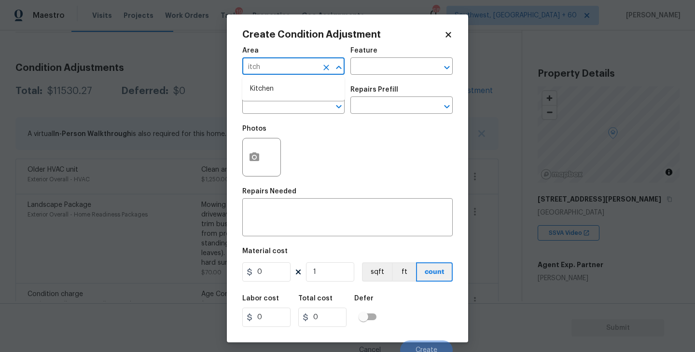
click at [292, 86] on li "Kitchen" at bounding box center [293, 89] width 102 height 16
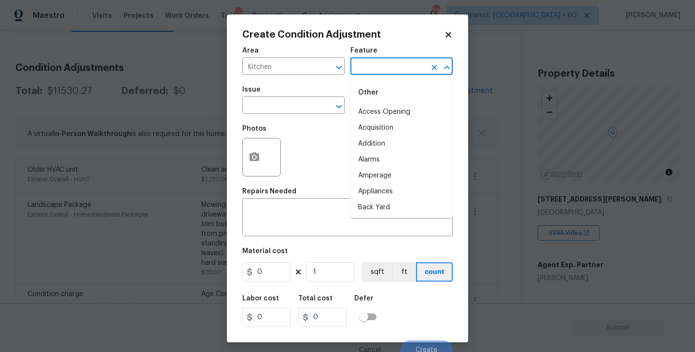
click at [372, 61] on input "text" at bounding box center [387, 67] width 75 height 15
click at [373, 110] on li "Microwave" at bounding box center [401, 112] width 102 height 16
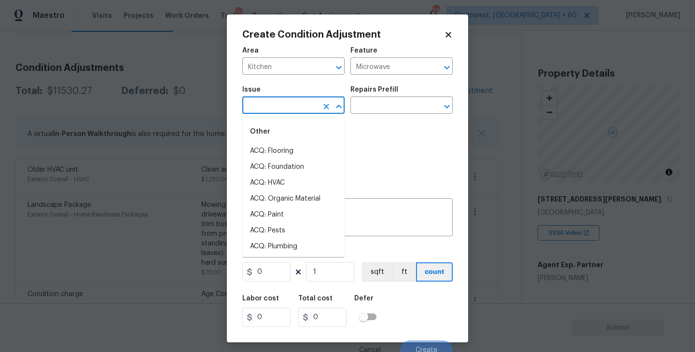
click at [306, 112] on input "text" at bounding box center [279, 106] width 75 height 15
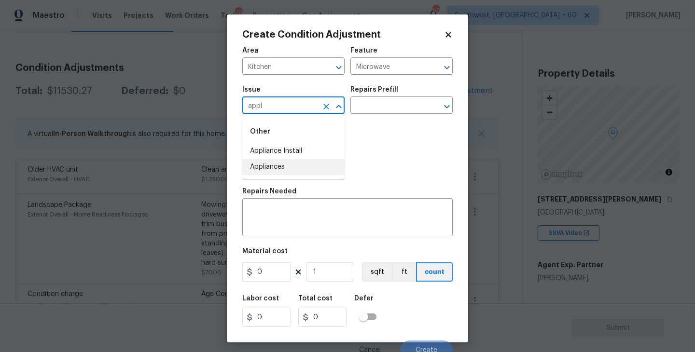
click at [306, 176] on ul "Other Appliance Install Appliances" at bounding box center [293, 147] width 102 height 63
click at [313, 173] on li "Appliances" at bounding box center [293, 167] width 102 height 16
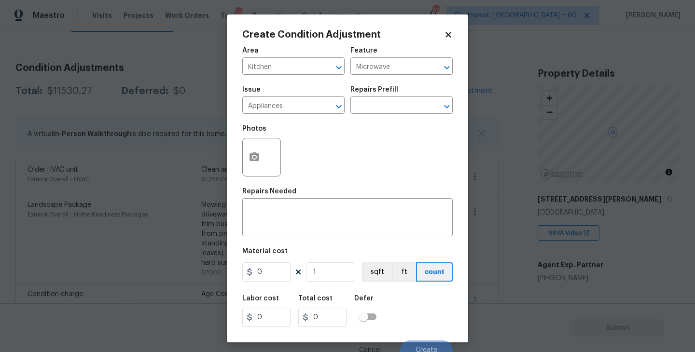
click at [357, 126] on div "Photos" at bounding box center [347, 151] width 210 height 63
click at [390, 106] on input "text" at bounding box center [387, 106] width 75 height 15
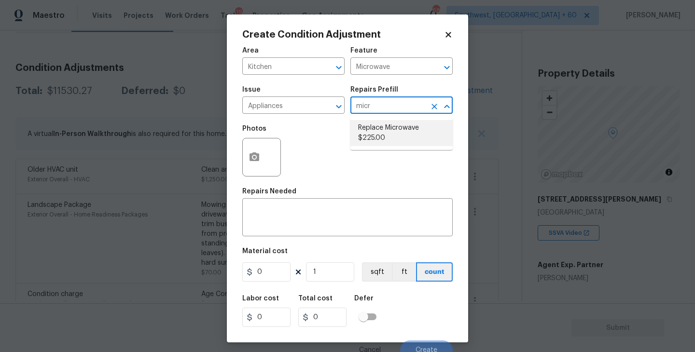
click at [391, 133] on li "Replace Microwave $225.00" at bounding box center [401, 133] width 102 height 26
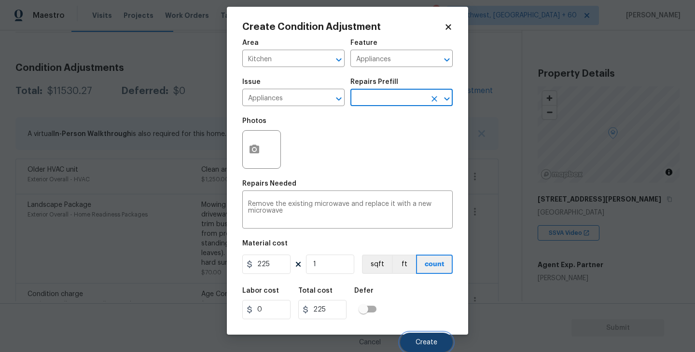
click at [432, 347] on button "Create" at bounding box center [426, 342] width 53 height 19
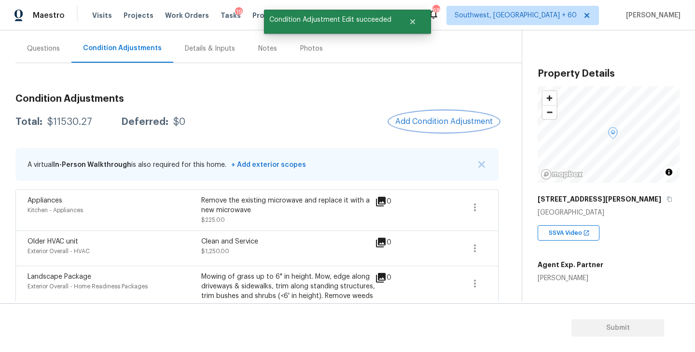
scroll to position [58, 0]
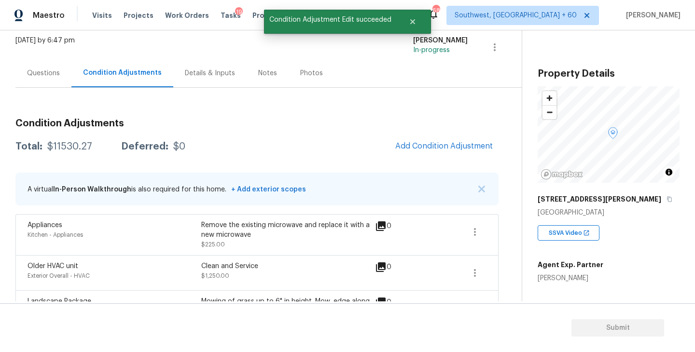
click at [51, 82] on div "Questions" at bounding box center [43, 73] width 56 height 28
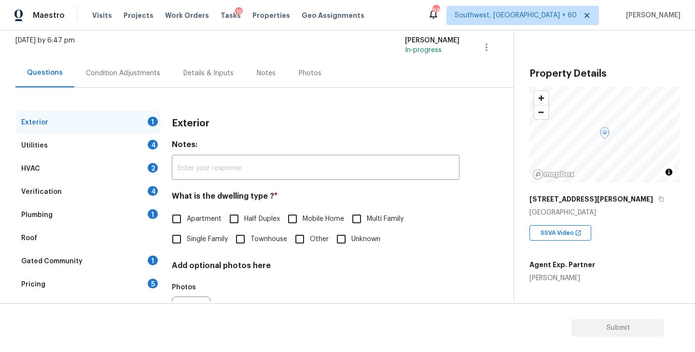
click at [200, 247] on label "Single Family" at bounding box center [196, 239] width 61 height 20
click at [187, 247] on input "Single Family" at bounding box center [176, 239] width 20 height 20
click at [126, 147] on div "Utilities 4" at bounding box center [87, 145] width 145 height 23
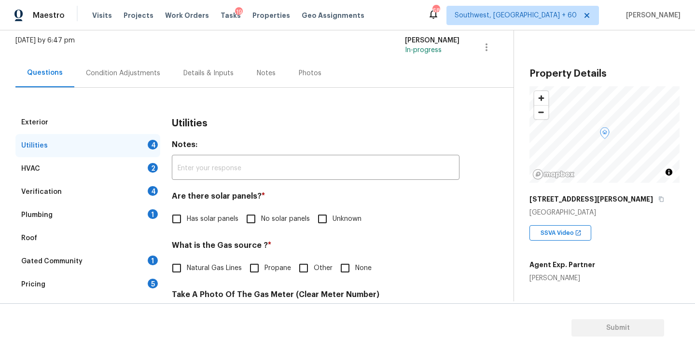
click at [283, 223] on span "No solar panels" at bounding box center [285, 219] width 49 height 10
click at [261, 223] on input "No solar panels" at bounding box center [251, 219] width 20 height 20
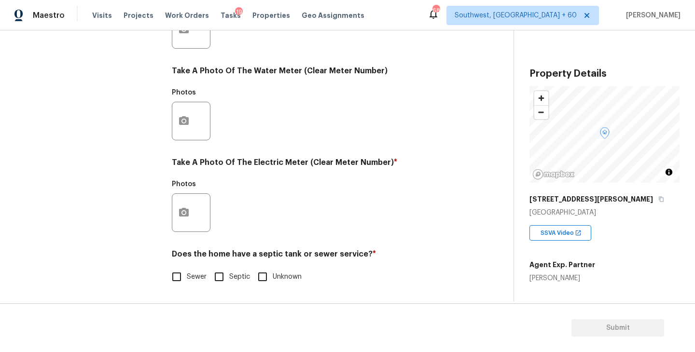
scroll to position [374, 0]
click at [199, 280] on span "Sewer" at bounding box center [197, 277] width 20 height 10
click at [187, 280] on input "Sewer" at bounding box center [176, 277] width 20 height 20
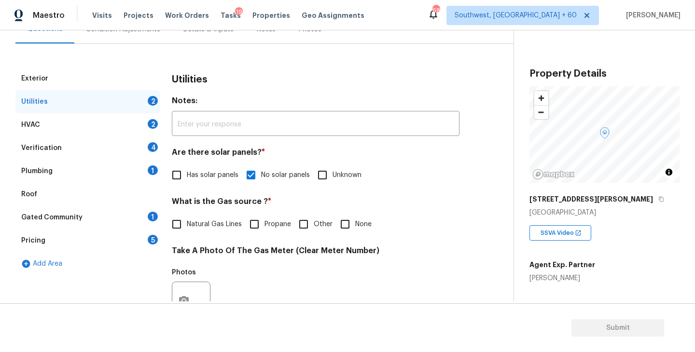
click at [75, 178] on div "Plumbing 1" at bounding box center [87, 171] width 145 height 23
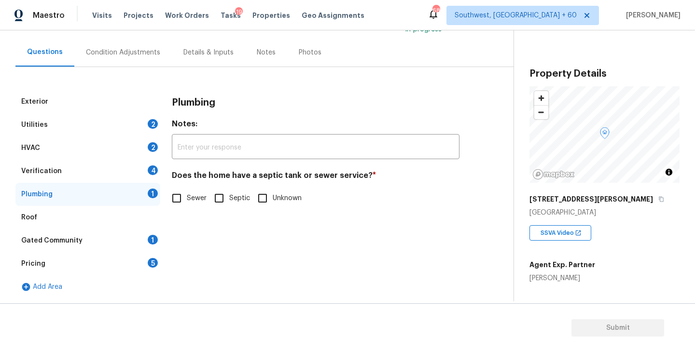
click at [185, 196] on input "Sewer" at bounding box center [176, 198] width 20 height 20
click at [126, 236] on div "Gated Community 1" at bounding box center [87, 240] width 145 height 23
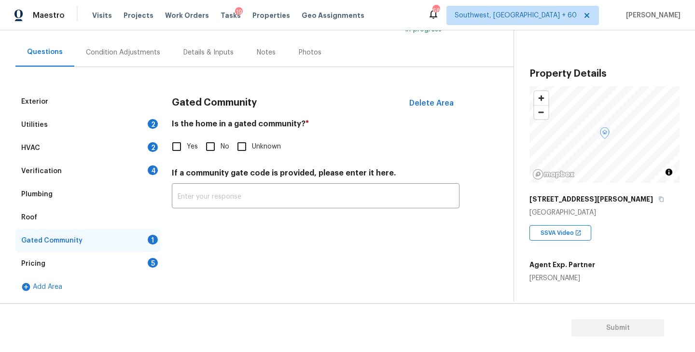
click at [218, 149] on input "No" at bounding box center [210, 147] width 20 height 20
click at [117, 55] on div "Condition Adjustments" at bounding box center [123, 53] width 74 height 10
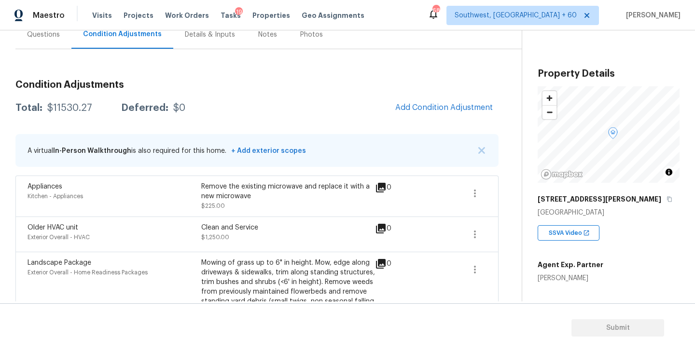
scroll to position [110, 0]
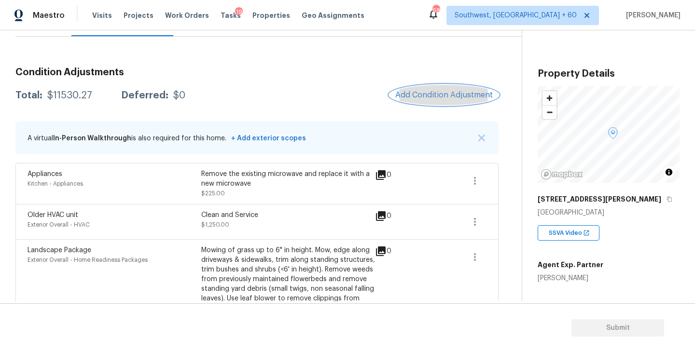
click at [439, 87] on button "Add Condition Adjustment" at bounding box center [443, 95] width 109 height 20
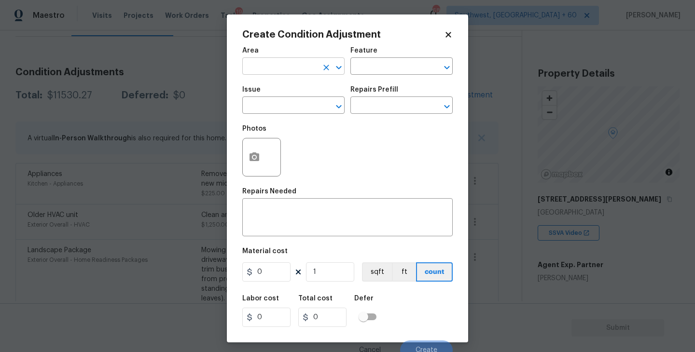
click at [288, 65] on input "text" at bounding box center [279, 67] width 75 height 15
click at [288, 93] on li "Kitchen" at bounding box center [293, 89] width 102 height 16
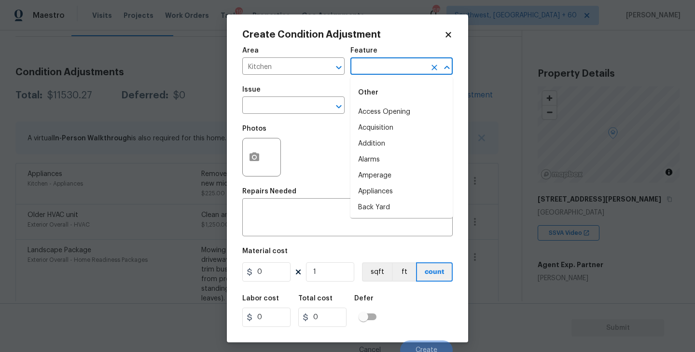
click at [374, 63] on input "text" at bounding box center [387, 67] width 75 height 15
click at [376, 114] on li "Cabinets" at bounding box center [401, 112] width 102 height 16
click at [291, 104] on input "text" at bounding box center [279, 106] width 75 height 15
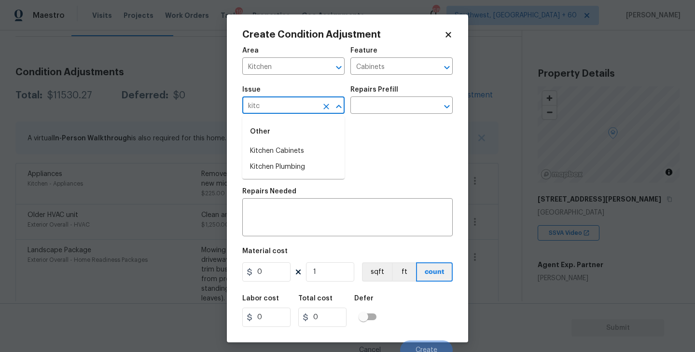
click at [300, 142] on div "Other" at bounding box center [293, 131] width 102 height 23
click at [299, 151] on li "Kitchen Cabinets" at bounding box center [293, 151] width 102 height 16
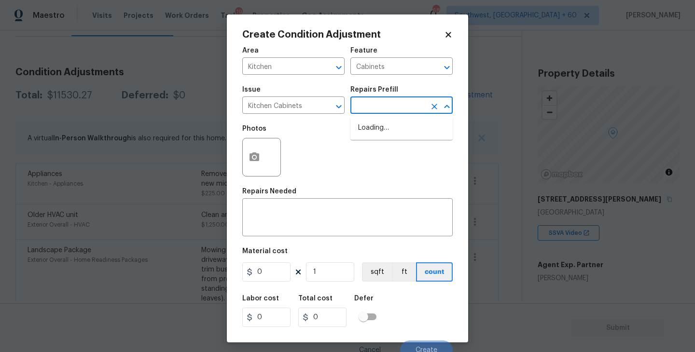
click at [371, 108] on input "text" at bounding box center [387, 106] width 75 height 15
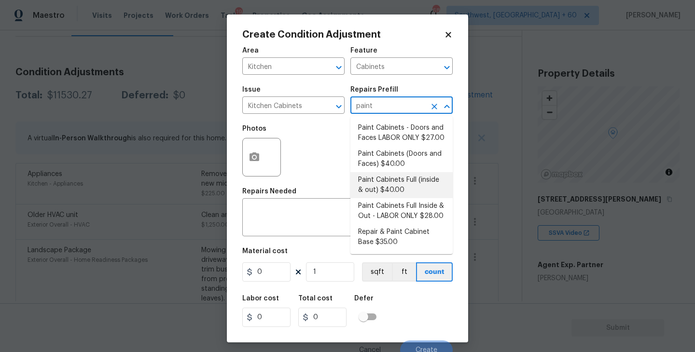
click at [383, 192] on li "Paint Cabinets Full (inside & out) $40.00" at bounding box center [401, 185] width 102 height 26
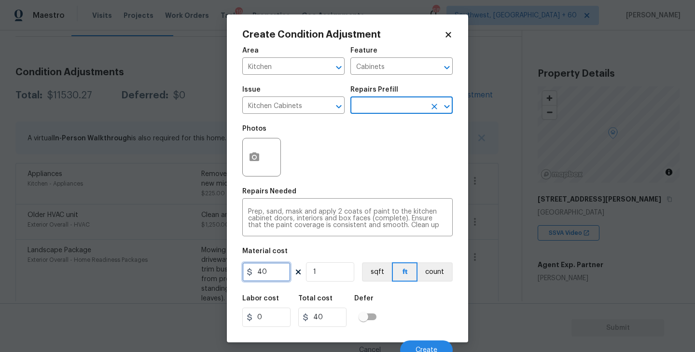
drag, startPoint x: 271, startPoint y: 275, endPoint x: 169, endPoint y: 279, distance: 101.4
click at [169, 279] on div "Create Condition Adjustment Area Kitchen ​ Feature Cabinets ​ Issue Kitchen Cab…" at bounding box center [347, 176] width 695 height 352
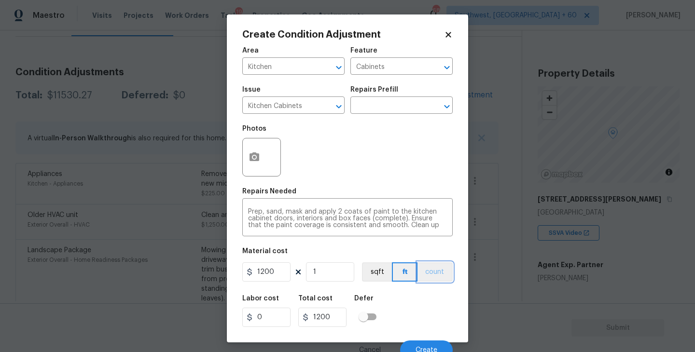
click at [437, 264] on button "count" at bounding box center [434, 271] width 35 height 19
click at [266, 166] on div at bounding box center [261, 157] width 39 height 39
click at [259, 165] on button "button" at bounding box center [254, 157] width 23 height 38
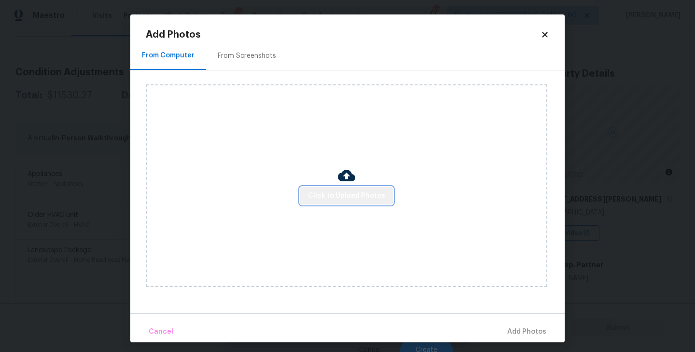
click at [356, 197] on span "Click to Upload Photos" at bounding box center [346, 196] width 77 height 12
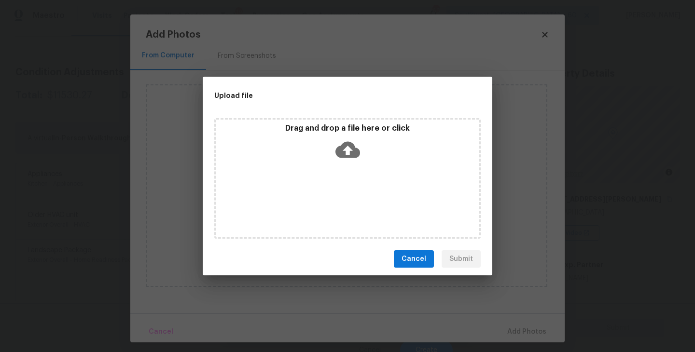
click at [346, 160] on icon at bounding box center [347, 149] width 25 height 25
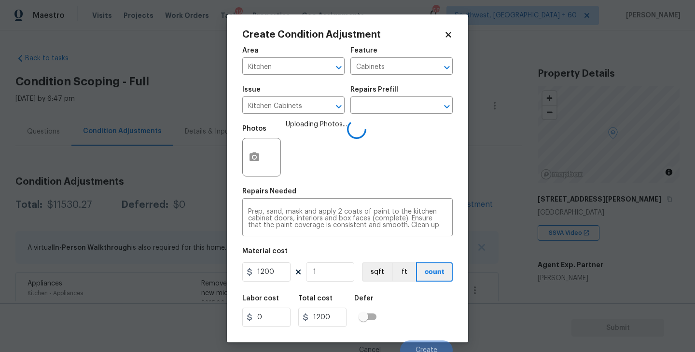
scroll to position [8, 0]
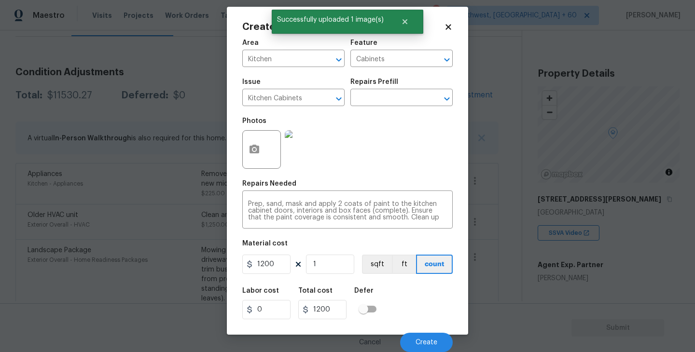
click at [448, 296] on div "Labor cost 0 Total cost 1200 Defer" at bounding box center [347, 303] width 210 height 43
click at [429, 339] on span "Create" at bounding box center [426, 342] width 22 height 7
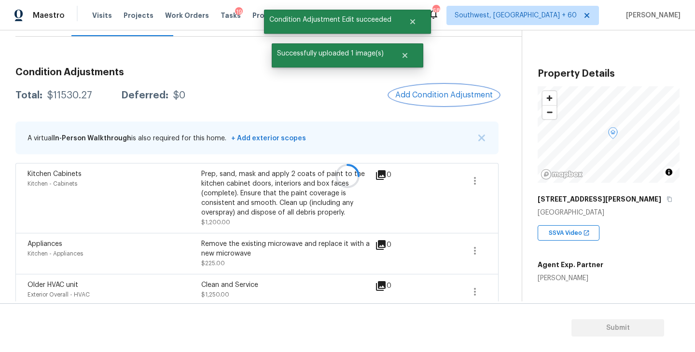
scroll to position [0, 0]
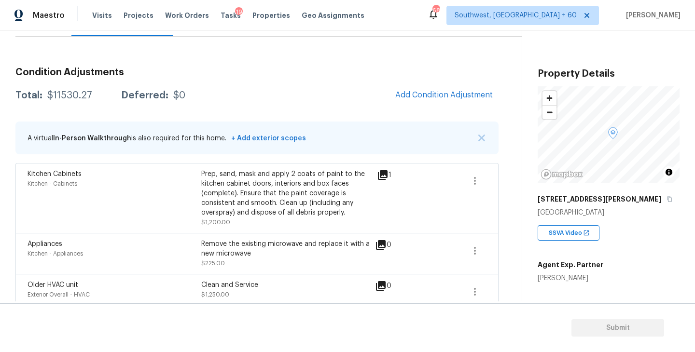
click at [445, 109] on div "Condition Adjustments Total: $11530.27 Deferred: $0 Add Condition Adjustment A …" at bounding box center [256, 326] width 483 height 533
click at [443, 98] on span "Add Condition Adjustment" at bounding box center [443, 95] width 97 height 9
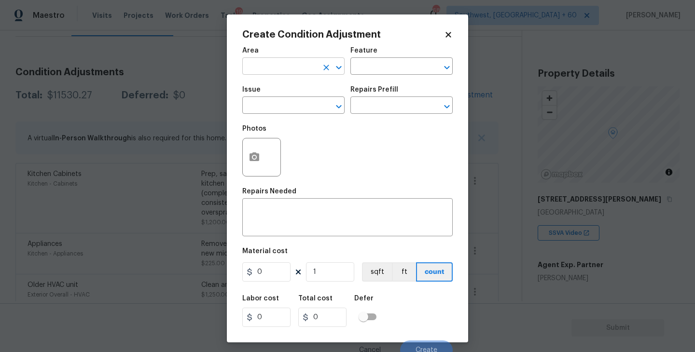
click at [299, 67] on input "text" at bounding box center [279, 67] width 75 height 15
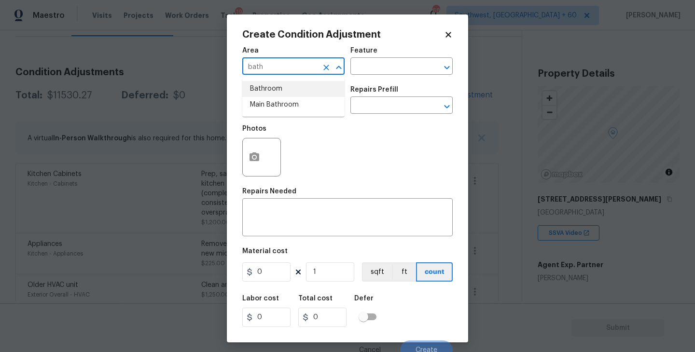
click at [300, 86] on li "Bathroom" at bounding box center [293, 89] width 102 height 16
type input "Bathroom"
click at [362, 73] on input "text" at bounding box center [387, 67] width 75 height 15
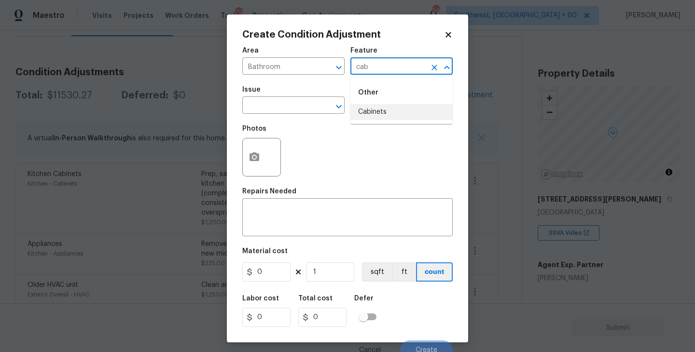
click at [365, 113] on li "Cabinets" at bounding box center [401, 112] width 102 height 16
type input "Cabinets"
click at [291, 107] on input "text" at bounding box center [279, 106] width 75 height 15
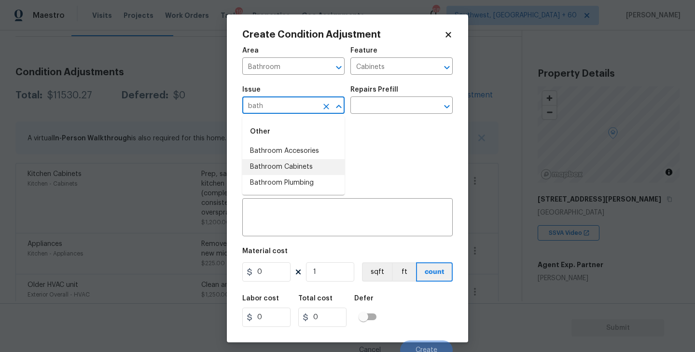
click at [294, 166] on li "Bathroom Cabinets" at bounding box center [293, 167] width 102 height 16
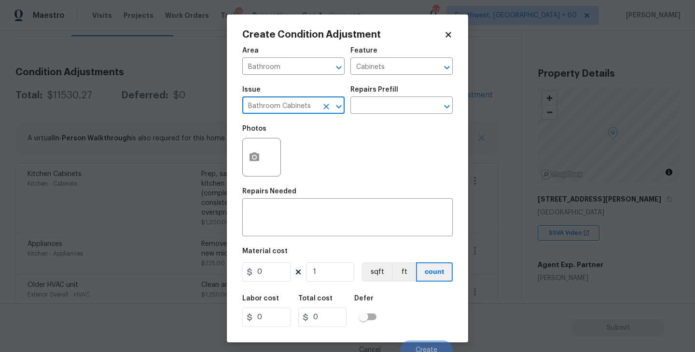
type input "Bathroom Cabinets"
click at [367, 119] on div "Issue Bathroom Cabinets ​ Repairs Prefill ​" at bounding box center [347, 100] width 210 height 39
click at [385, 107] on input "text" at bounding box center [387, 106] width 75 height 15
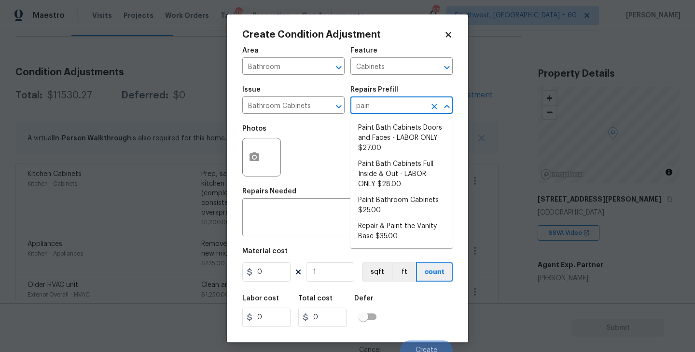
type input "paint"
click at [394, 206] on li "Paint Bathroom Cabinets $25.00" at bounding box center [401, 205] width 102 height 26
type textarea "Prep, sand, mask and apply 2 coats of paint to the bathroom cabinet doors, inte…"
type input "25"
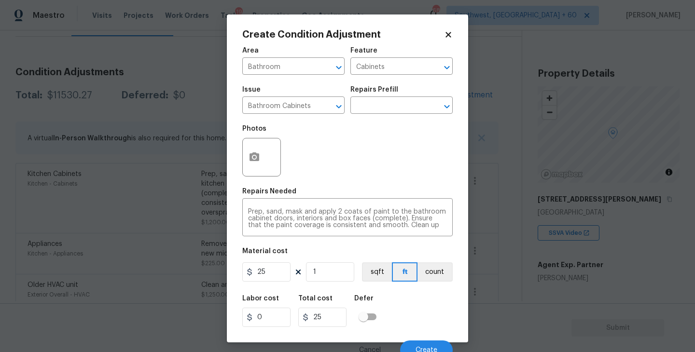
click at [278, 283] on figure "Material cost 25 1 sqft ft count" at bounding box center [347, 266] width 210 height 36
drag, startPoint x: 278, startPoint y: 280, endPoint x: 151, endPoint y: 276, distance: 126.9
click at [151, 276] on div "Create Condition Adjustment Area Bathroom ​ Feature Cabinets ​ Issue Bathroom C…" at bounding box center [347, 176] width 695 height 352
type input "1000"
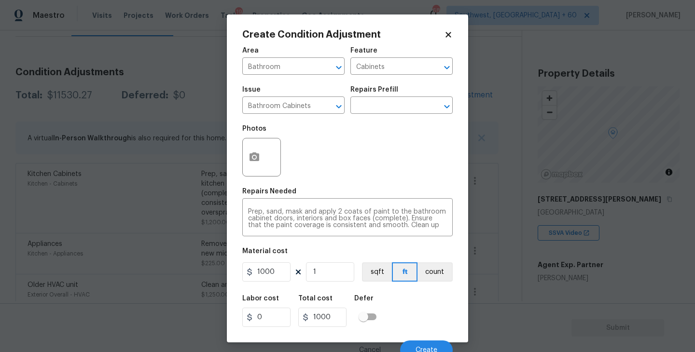
click at [269, 168] on div at bounding box center [261, 157] width 39 height 39
click at [259, 160] on icon "button" at bounding box center [254, 157] width 12 height 12
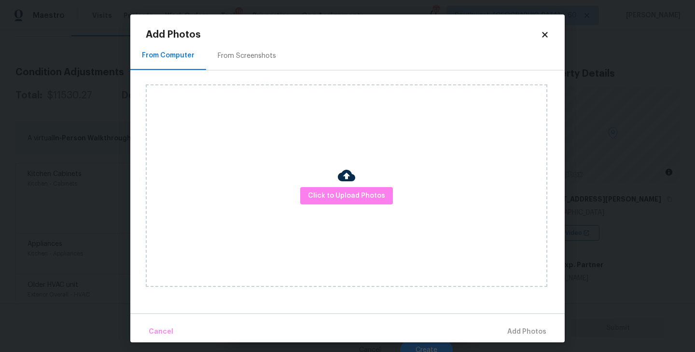
click at [346, 206] on div "Click to Upload Photos" at bounding box center [346, 185] width 401 height 203
click at [349, 185] on div at bounding box center [346, 177] width 17 height 20
click at [352, 190] on span "Click to Upload Photos" at bounding box center [346, 196] width 77 height 12
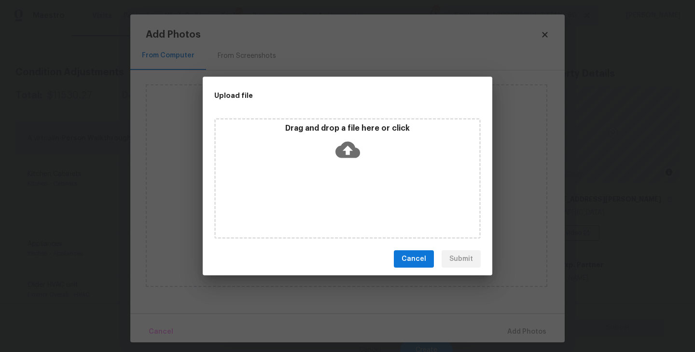
drag, startPoint x: 352, startPoint y: 190, endPoint x: 352, endPoint y: 169, distance: 20.3
click at [352, 169] on div "Drag and drop a file here or click" at bounding box center [347, 178] width 266 height 121
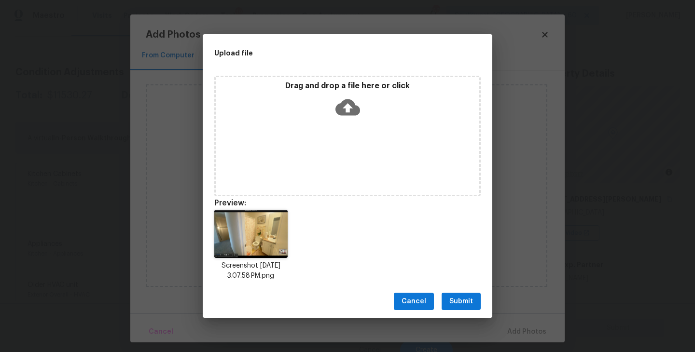
click at [470, 300] on span "Submit" at bounding box center [461, 302] width 24 height 12
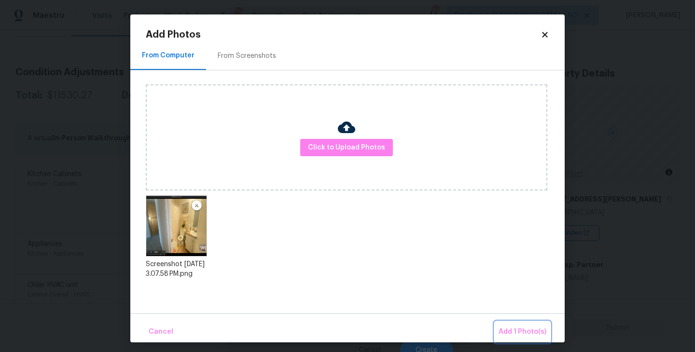
click at [509, 332] on span "Add 1 Photo(s)" at bounding box center [522, 332] width 48 height 12
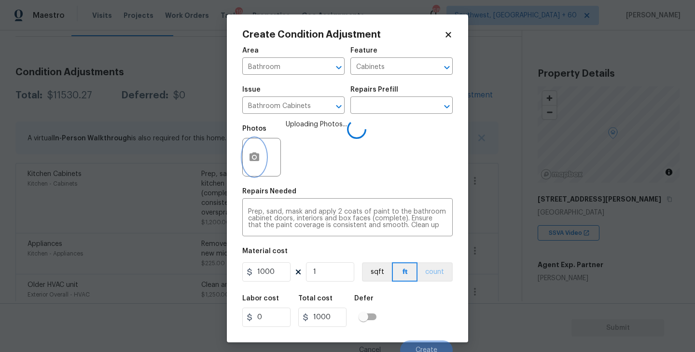
scroll to position [8, 0]
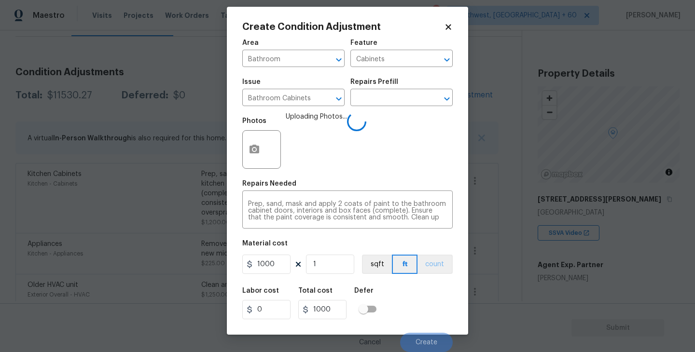
click at [443, 277] on div "Area Bathroom ​ Feature Cabinets ​ Issue Bathroom Cabinets ​ Repairs Prefill ​ …" at bounding box center [347, 193] width 210 height 318
click at [438, 264] on button "count" at bounding box center [434, 264] width 35 height 19
click at [433, 316] on div "Labor cost 0 Total cost 1000 Defer" at bounding box center [347, 303] width 210 height 43
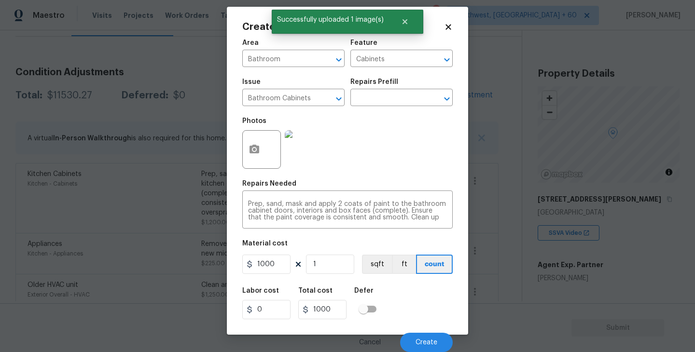
click at [433, 316] on div "Labor cost 0 Total cost 1000 Defer" at bounding box center [347, 303] width 210 height 43
click at [434, 346] on button "Create" at bounding box center [426, 342] width 53 height 19
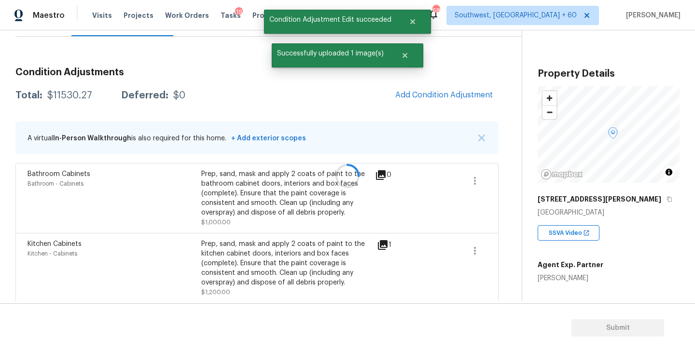
scroll to position [0, 0]
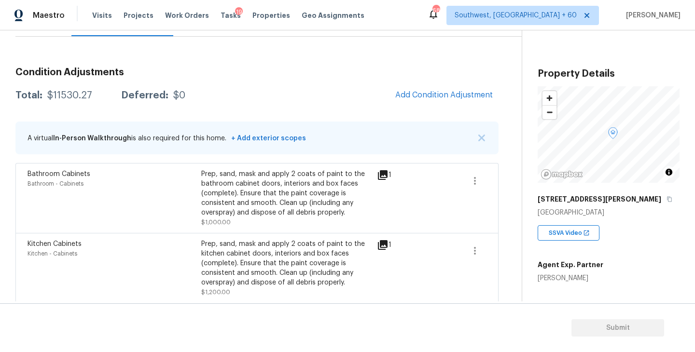
click at [432, 92] on span "Add Condition Adjustment" at bounding box center [443, 95] width 97 height 9
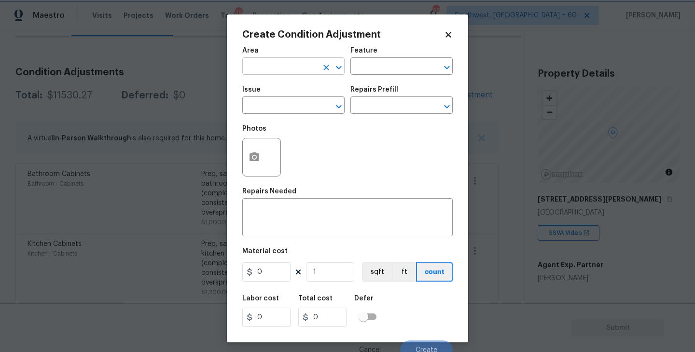
click at [317, 61] on div "​" at bounding box center [293, 67] width 102 height 15
click at [310, 87] on li "HVAC" at bounding box center [293, 89] width 102 height 16
type input "HVAC"
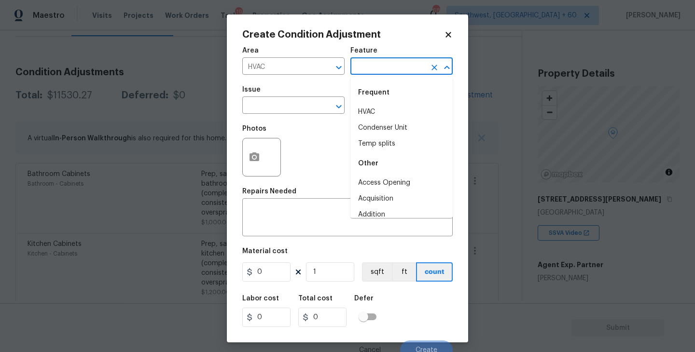
click at [379, 72] on input "text" at bounding box center [387, 67] width 75 height 15
click at [379, 107] on li "HVAC" at bounding box center [401, 112] width 102 height 16
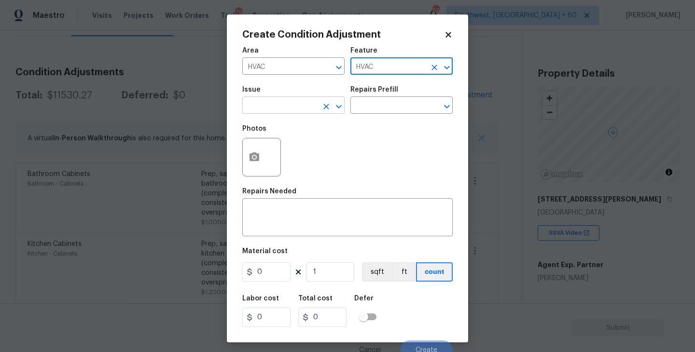
click at [306, 107] on div "​" at bounding box center [293, 106] width 102 height 15
type input "HVAC"
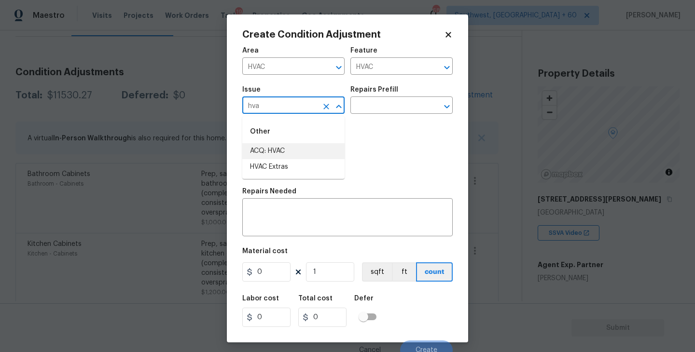
click at [305, 149] on li "ACQ: HVAC" at bounding box center [293, 151] width 102 height 16
type input "ACQ: HVAC"
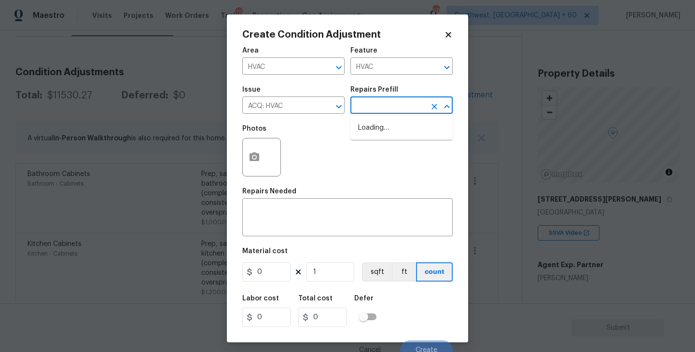
click at [379, 112] on input "text" at bounding box center [387, 106] width 75 height 15
click at [297, 110] on input "ACQ: HVAC" at bounding box center [279, 106] width 75 height 15
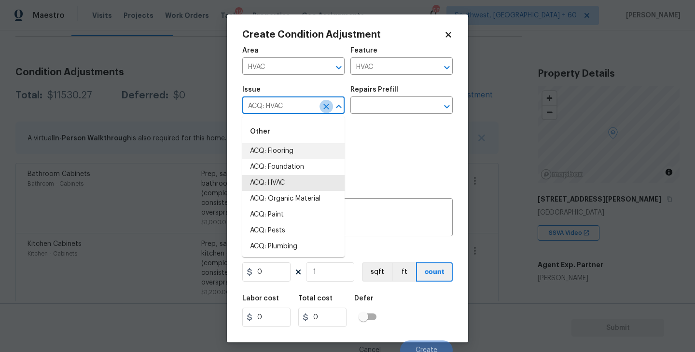
click at [327, 109] on icon "Clear" at bounding box center [326, 107] width 10 height 10
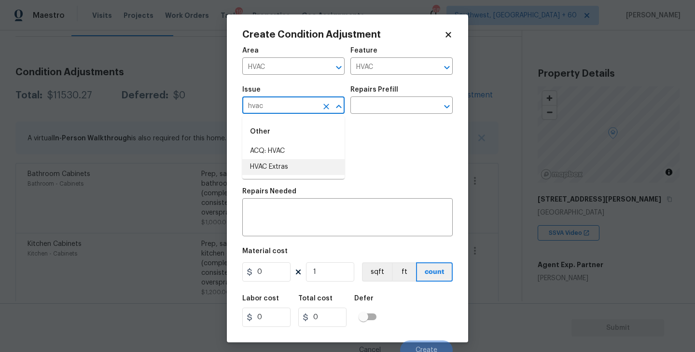
click at [317, 161] on li "HVAC Extras" at bounding box center [293, 167] width 102 height 16
type input "HVAC Extras"
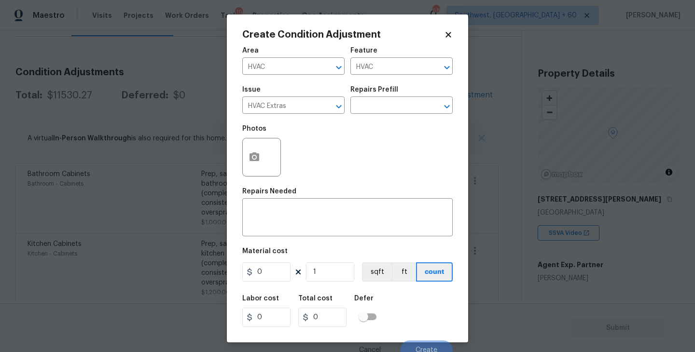
click at [398, 94] on div "Repairs Prefill" at bounding box center [401, 92] width 102 height 13
click at [396, 99] on input "text" at bounding box center [387, 106] width 75 height 15
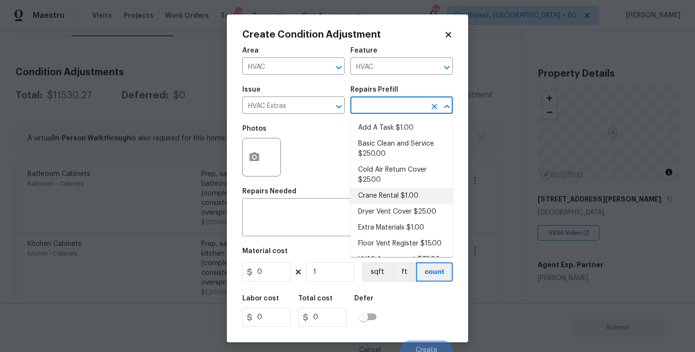
scroll to position [62, 0]
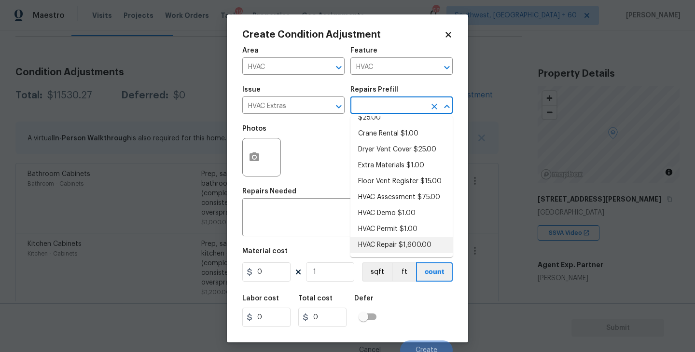
click at [399, 243] on li "HVAC Repair $1,600.00" at bounding box center [401, 245] width 102 height 16
type textarea "HVAC Repair"
type input "1600"
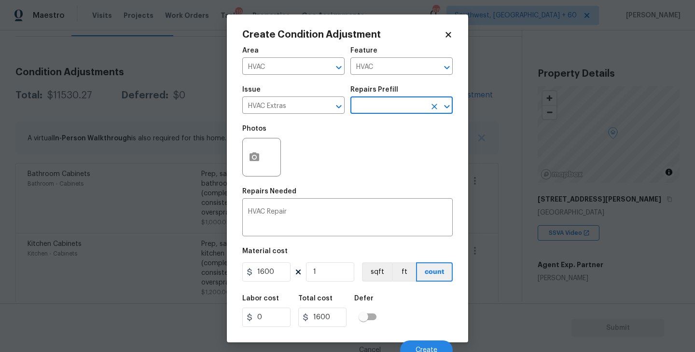
scroll to position [8, 0]
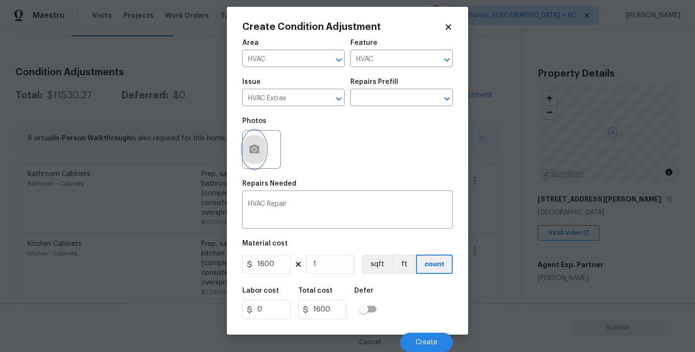
click at [258, 155] on icon "button" at bounding box center [254, 150] width 12 height 12
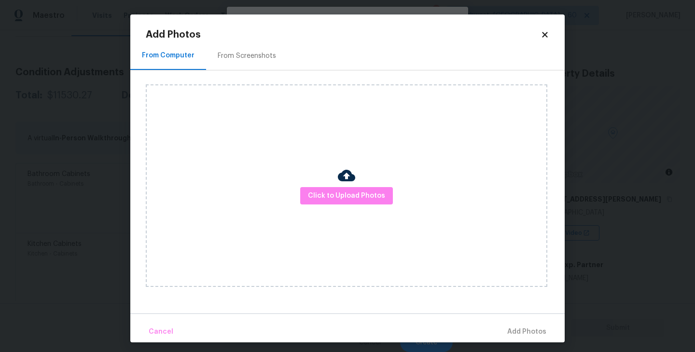
click at [336, 180] on div "Click to Upload Photos" at bounding box center [346, 185] width 401 height 203
click at [347, 206] on div "Click to Upload Photos" at bounding box center [346, 185] width 401 height 203
click at [349, 169] on img at bounding box center [346, 175] width 17 height 17
click at [348, 187] on button "Click to Upload Photos" at bounding box center [346, 196] width 93 height 18
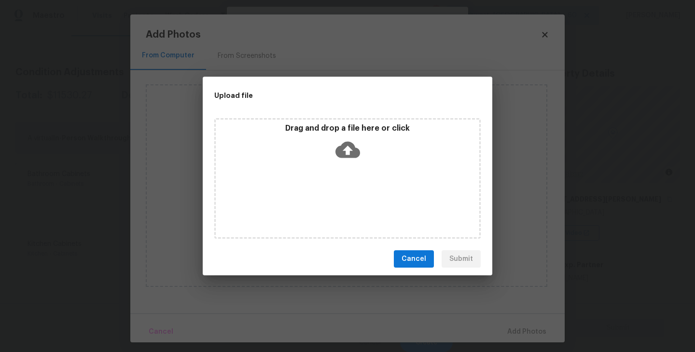
click at [348, 175] on div "Drag and drop a file here or click" at bounding box center [347, 178] width 266 height 121
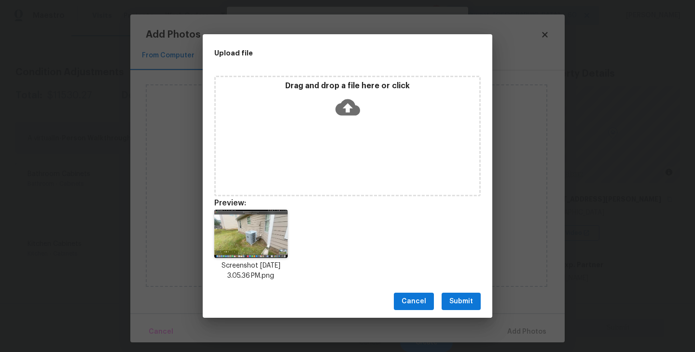
click at [462, 293] on button "Submit" at bounding box center [460, 302] width 39 height 18
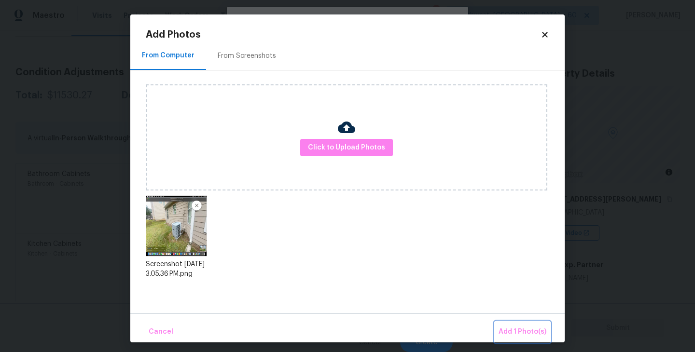
click at [509, 322] on button "Add 1 Photo(s)" at bounding box center [522, 332] width 55 height 21
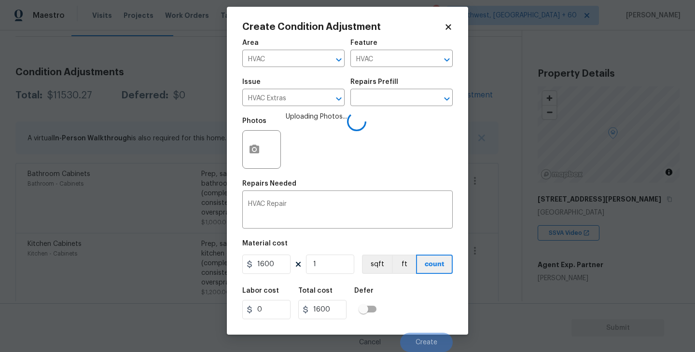
click at [450, 309] on div "Labor cost 0 Total cost 1600 Defer" at bounding box center [347, 303] width 210 height 43
click at [425, 311] on div "Labor cost 0 Total cost 1600 Defer" at bounding box center [347, 303] width 210 height 43
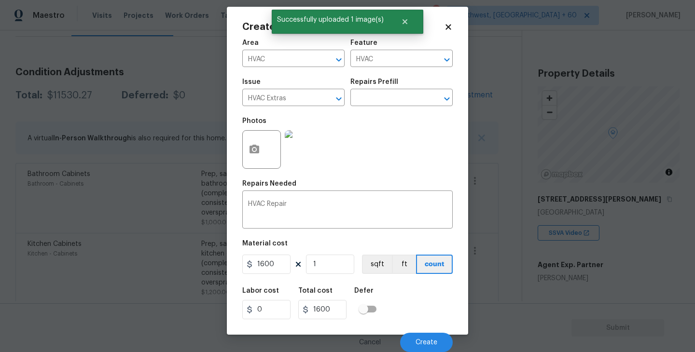
click at [425, 311] on div "Labor cost 0 Total cost 1600 Defer" at bounding box center [347, 303] width 210 height 43
click at [427, 338] on button "Create" at bounding box center [426, 342] width 53 height 19
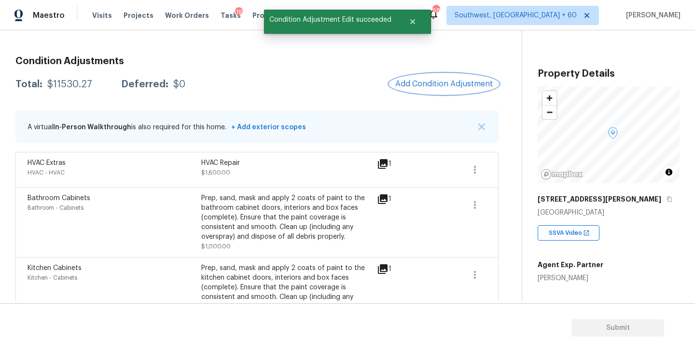
scroll to position [109, 0]
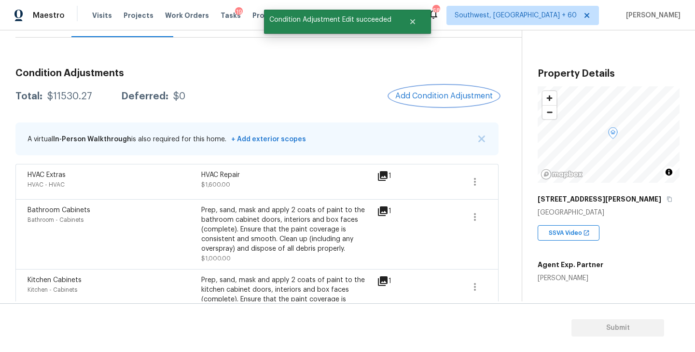
click at [432, 96] on span "Add Condition Adjustment" at bounding box center [443, 96] width 97 height 9
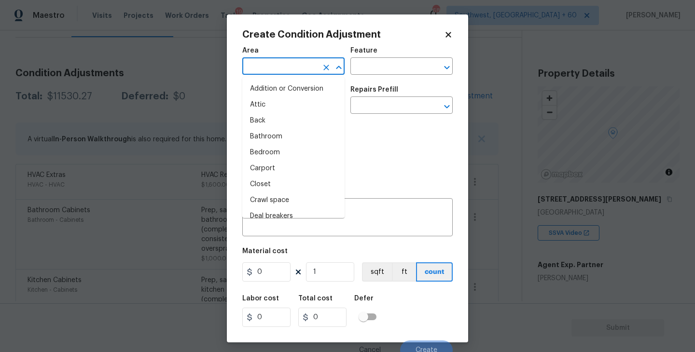
click at [285, 62] on input "text" at bounding box center [279, 67] width 75 height 15
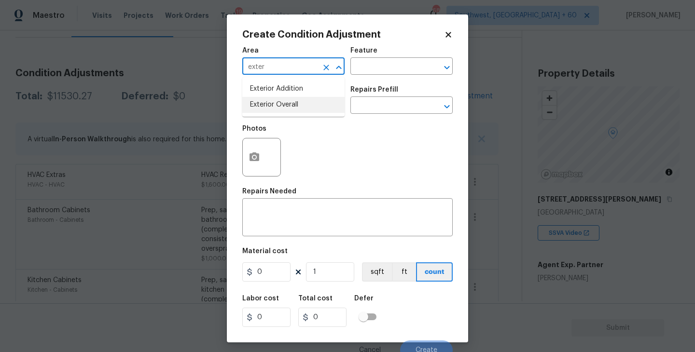
click at [292, 105] on li "Exterior Overall" at bounding box center [293, 105] width 102 height 16
type input "Exterior Overall"
click at [370, 74] on input "text" at bounding box center [387, 67] width 75 height 15
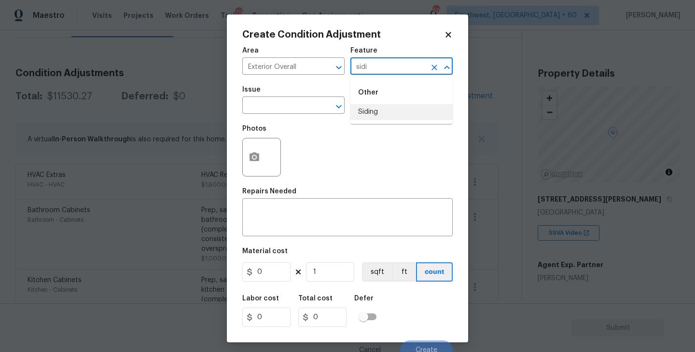
click at [368, 108] on li "Siding" at bounding box center [401, 112] width 102 height 16
type input "Siding"
click at [306, 109] on input "text" at bounding box center [279, 106] width 75 height 15
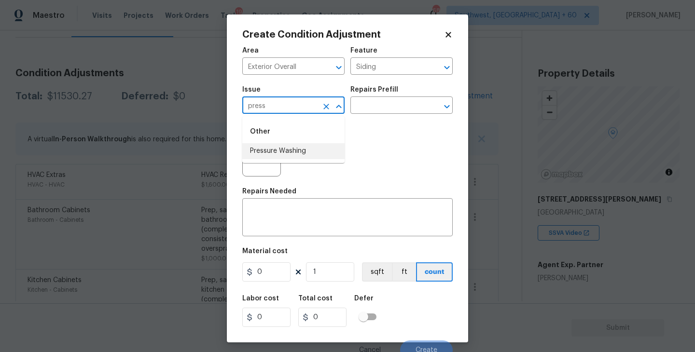
click at [308, 161] on ul "Other Pressure Washing" at bounding box center [293, 139] width 102 height 47
click at [318, 152] on li "Pressure Washing" at bounding box center [293, 151] width 102 height 16
type input "Pressure Washing"
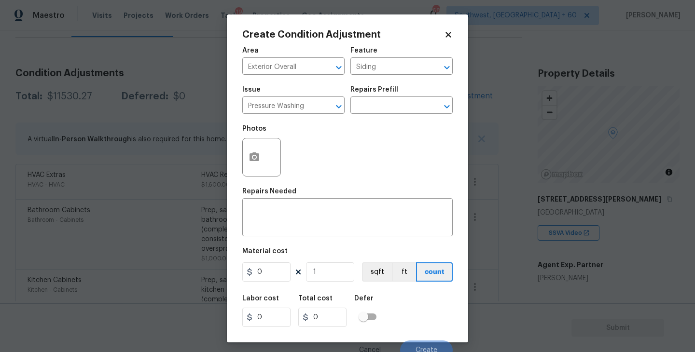
click at [359, 129] on div "Photos" at bounding box center [347, 151] width 210 height 63
click at [384, 109] on input "text" at bounding box center [387, 106] width 75 height 15
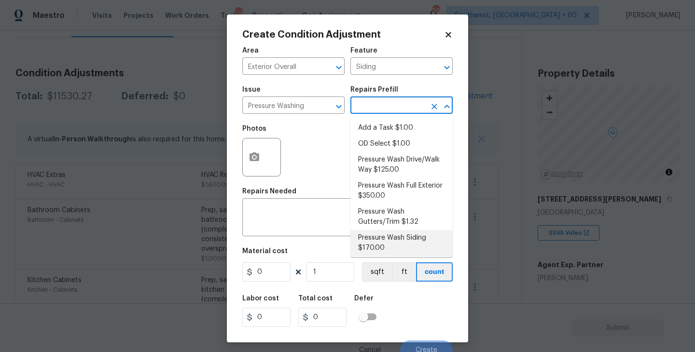
click at [392, 250] on li "Pressure Wash Siding $170.00" at bounding box center [401, 243] width 102 height 26
type textarea "Protect areas as needed for pressure washing. Pressure wash the siding on the h…"
type input "170"
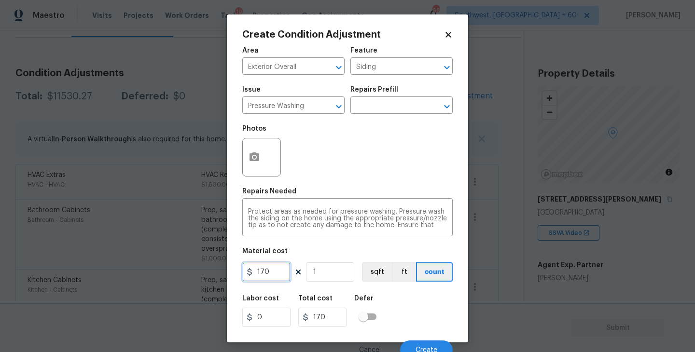
drag, startPoint x: 276, startPoint y: 272, endPoint x: 199, endPoint y: 280, distance: 77.6
click at [199, 280] on div "Create Condition Adjustment Area Exterior Overall ​ Feature Siding ​ Issue Pres…" at bounding box center [347, 176] width 695 height 352
type input "200"
click at [259, 155] on icon "button" at bounding box center [254, 156] width 10 height 9
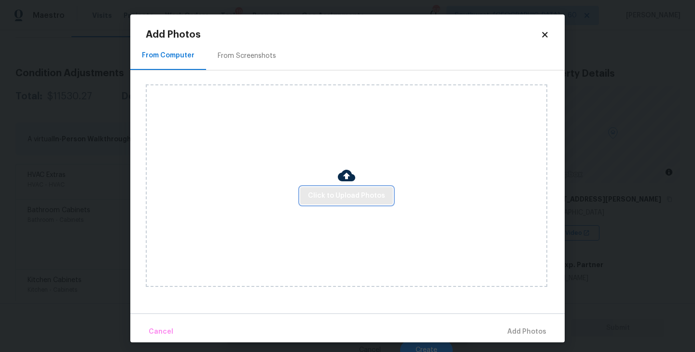
click at [352, 202] on button "Click to Upload Photos" at bounding box center [346, 196] width 93 height 18
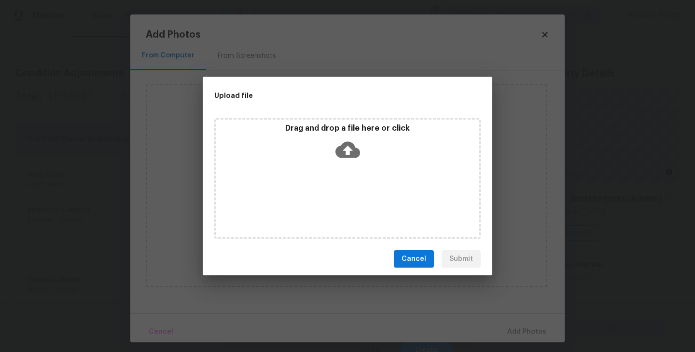
click at [371, 133] on div "Drag and drop a file here or click" at bounding box center [347, 144] width 263 height 41
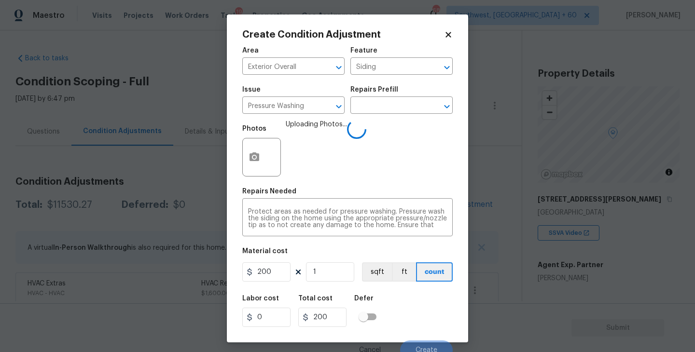
scroll to position [8, 0]
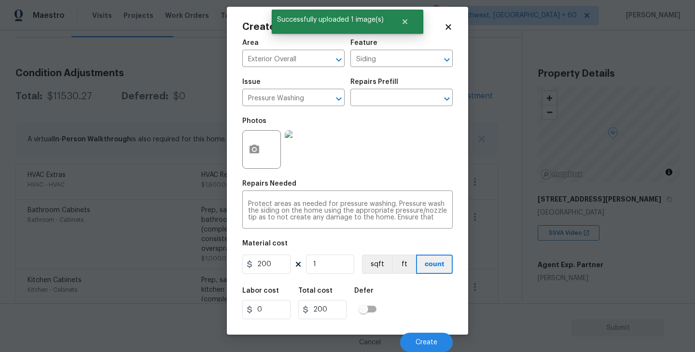
click at [429, 332] on div "Cancel Create" at bounding box center [347, 338] width 210 height 27
click at [427, 342] on span "Create" at bounding box center [426, 342] width 22 height 7
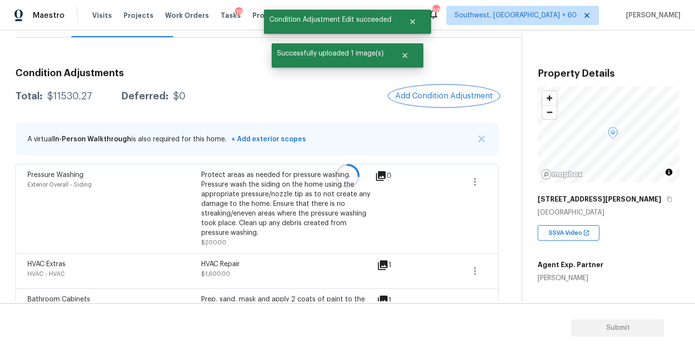
scroll to position [0, 0]
click at [458, 96] on span "Add Condition Adjustment" at bounding box center [443, 96] width 97 height 9
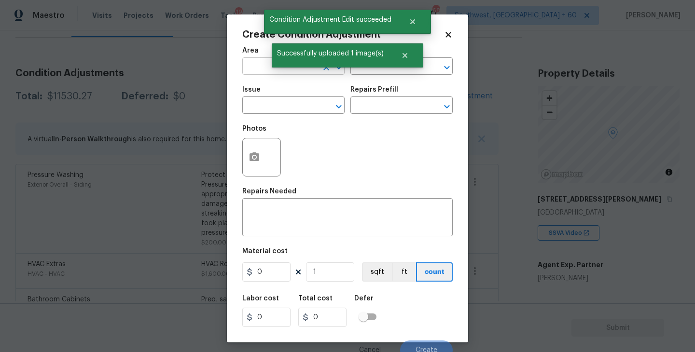
click at [264, 70] on input "text" at bounding box center [279, 67] width 75 height 15
click at [273, 110] on li "Exterior Overall" at bounding box center [293, 105] width 102 height 16
type input "Exterior Overall"
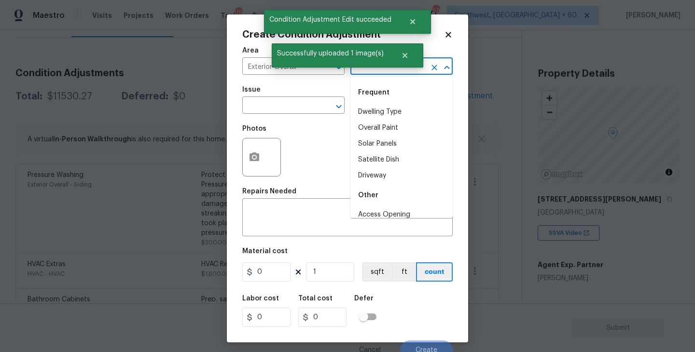
click at [364, 72] on input "text" at bounding box center [387, 67] width 75 height 15
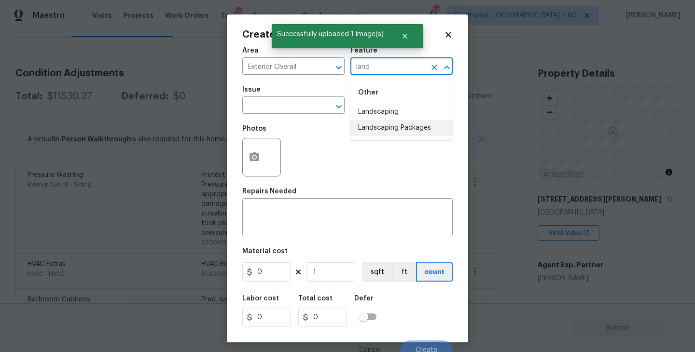
click at [385, 133] on li "Landscaping Packages" at bounding box center [401, 128] width 102 height 16
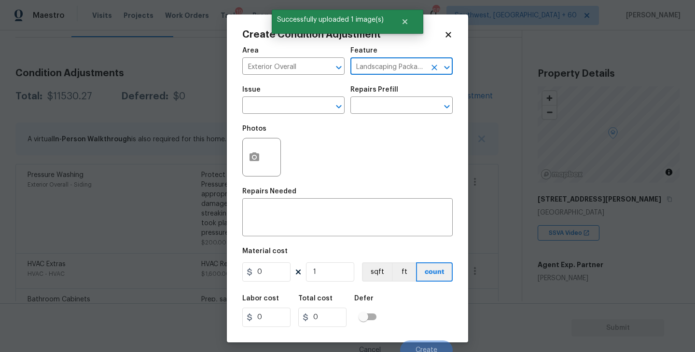
type input "Landscaping Packages"
click at [316, 116] on span "Issue ​" at bounding box center [293, 100] width 102 height 39
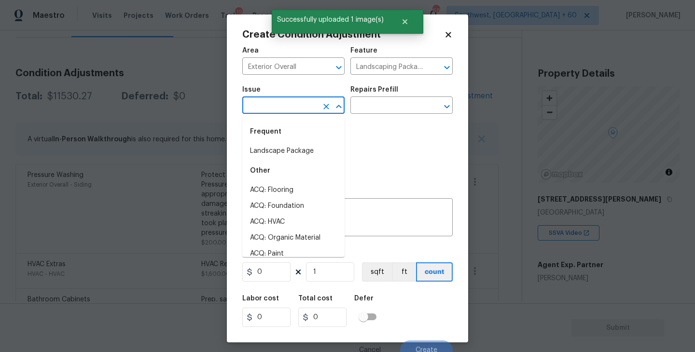
click at [288, 108] on input "text" at bounding box center [279, 106] width 75 height 15
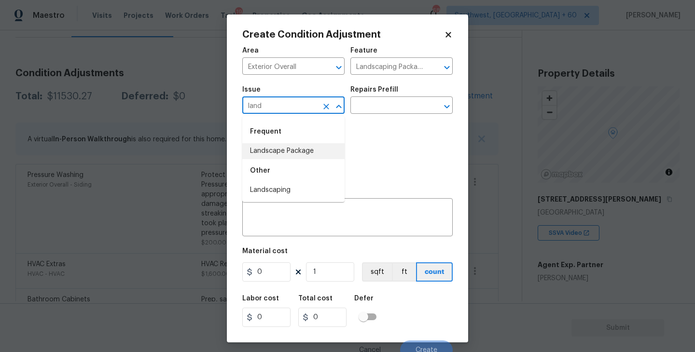
click at [295, 151] on li "Landscape Package" at bounding box center [293, 151] width 102 height 16
type input "Landscape Package"
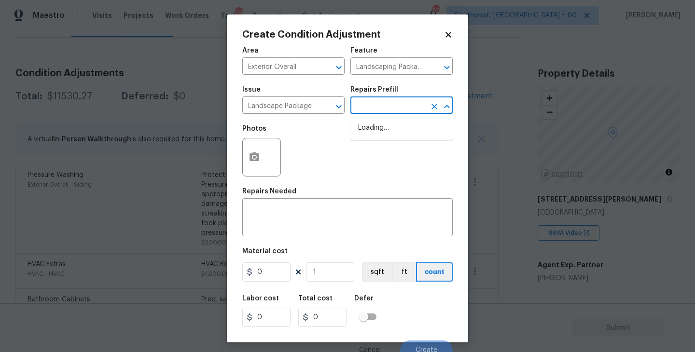
click at [390, 100] on input "text" at bounding box center [387, 106] width 75 height 15
click at [392, 139] on li "Initial landscaping package $70.00" at bounding box center [401, 133] width 102 height 26
type input "Home Readiness Packages"
type textarea "Mowing of grass up to 6" in height. Mow, edge along driveways & sidewalks, trim…"
type input "70"
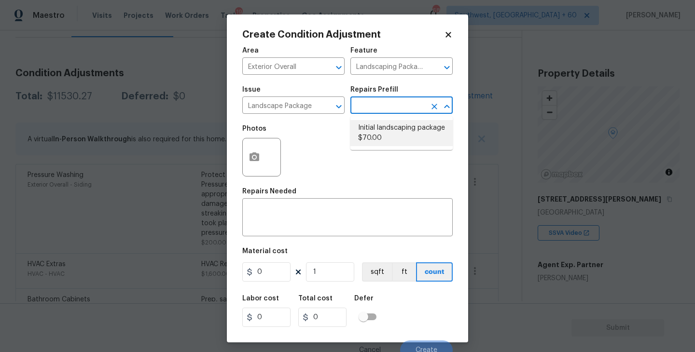
type input "70"
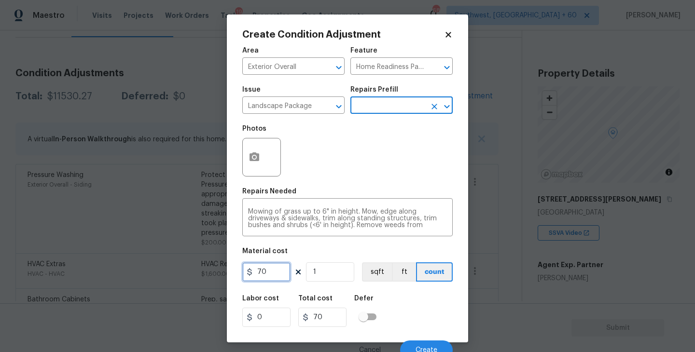
drag, startPoint x: 258, startPoint y: 273, endPoint x: 200, endPoint y: 272, distance: 57.9
click at [206, 273] on div "Create Condition Adjustment Area Exterior Overall ​ Feature Home Readiness Pack…" at bounding box center [347, 176] width 695 height 352
type input "300"
click at [250, 159] on icon "button" at bounding box center [254, 156] width 10 height 9
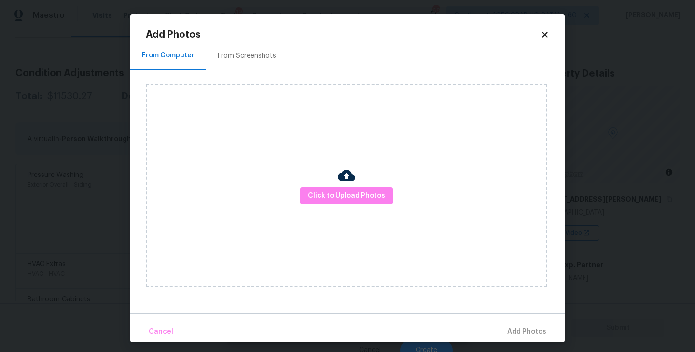
click at [318, 186] on div "Click to Upload Photos" at bounding box center [346, 185] width 401 height 203
click at [318, 222] on div "Click to Upload Photos" at bounding box center [346, 185] width 401 height 203
click at [336, 205] on div "Click to Upload Photos" at bounding box center [346, 185] width 401 height 203
click at [345, 194] on span "Click to Upload Photos" at bounding box center [346, 196] width 77 height 12
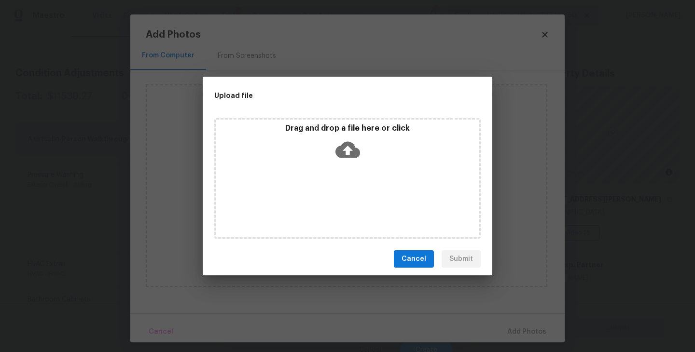
click at [349, 165] on div "Drag and drop a file here or click" at bounding box center [347, 178] width 266 height 121
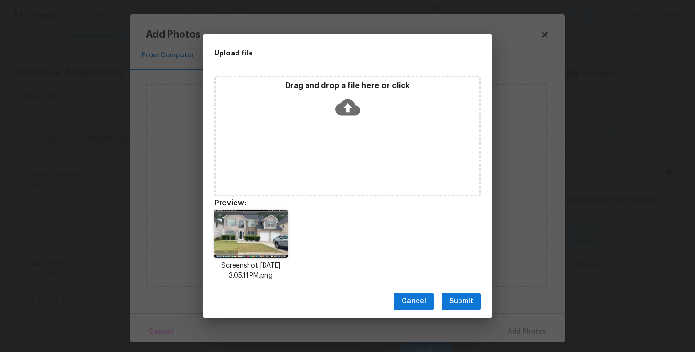
click at [468, 298] on span "Submit" at bounding box center [461, 302] width 24 height 12
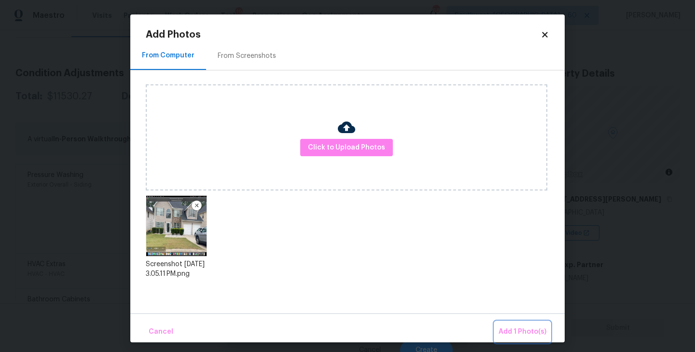
click at [504, 322] on button "Add 1 Photo(s)" at bounding box center [522, 332] width 55 height 21
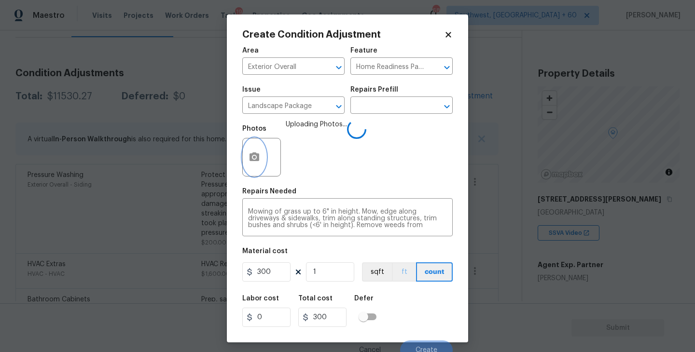
scroll to position [8, 0]
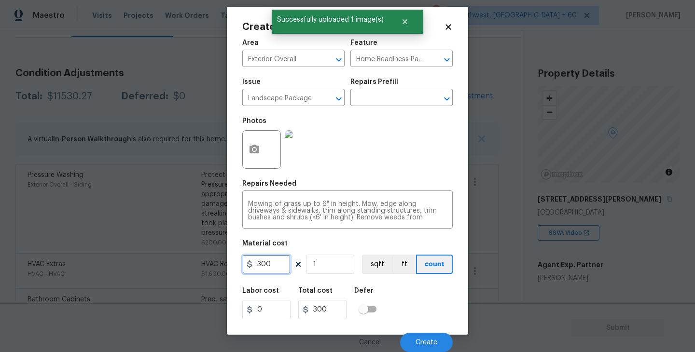
drag, startPoint x: 276, startPoint y: 263, endPoint x: 177, endPoint y: 265, distance: 99.4
click at [177, 265] on div "Create Condition Adjustment Area Exterior Overall ​ Feature Home Readiness Pack…" at bounding box center [347, 176] width 695 height 352
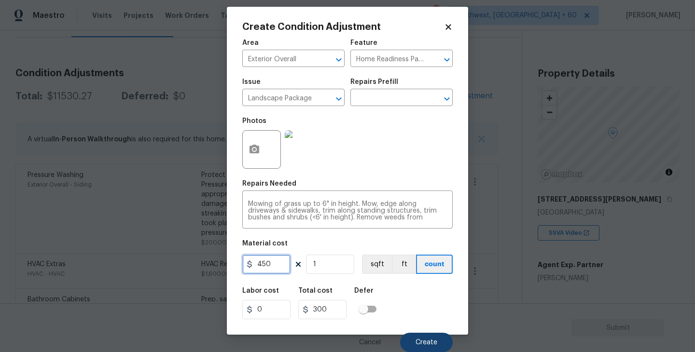
type input "450"
click at [416, 336] on button "Create" at bounding box center [426, 342] width 53 height 19
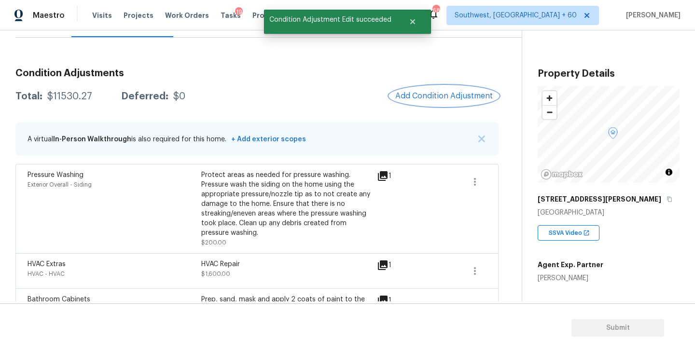
scroll to position [0, 0]
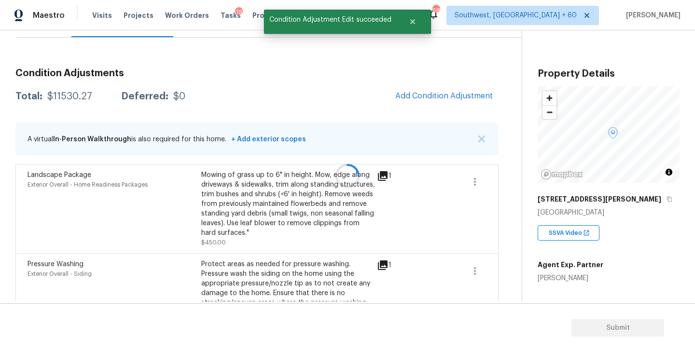
click at [457, 105] on div at bounding box center [347, 176] width 695 height 352
click at [453, 102] on button "Add Condition Adjustment" at bounding box center [443, 96] width 109 height 20
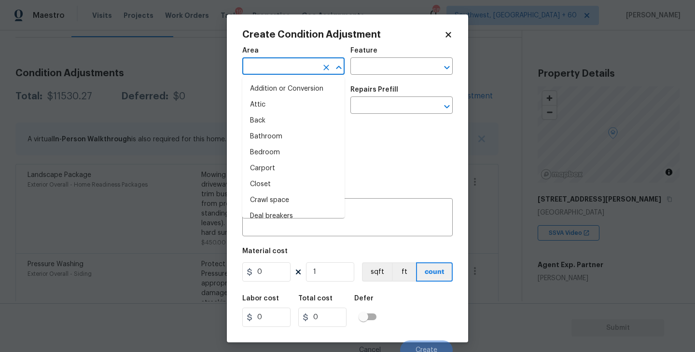
click at [277, 69] on input "text" at bounding box center [279, 67] width 75 height 15
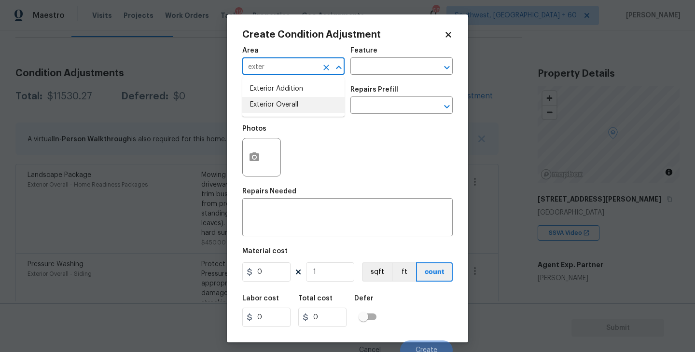
click at [288, 104] on li "Exterior Overall" at bounding box center [293, 105] width 102 height 16
type input "Exterior Overall"
click at [288, 104] on input "text" at bounding box center [279, 106] width 75 height 15
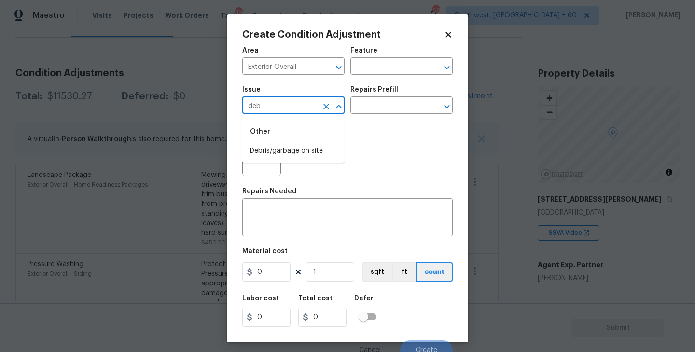
click at [288, 150] on li "Debris/garbage on site" at bounding box center [293, 151] width 102 height 16
type input "Debris/garbage on site"
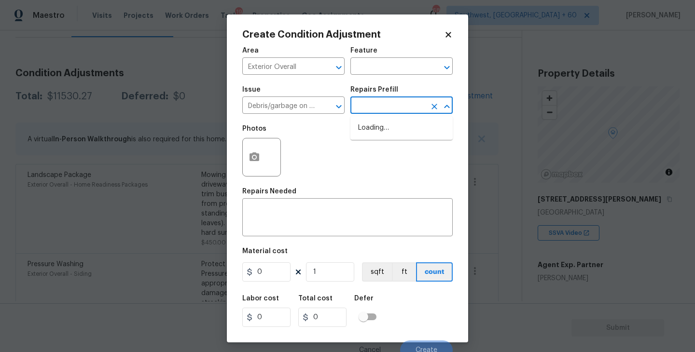
click at [372, 109] on input "text" at bounding box center [387, 106] width 75 height 15
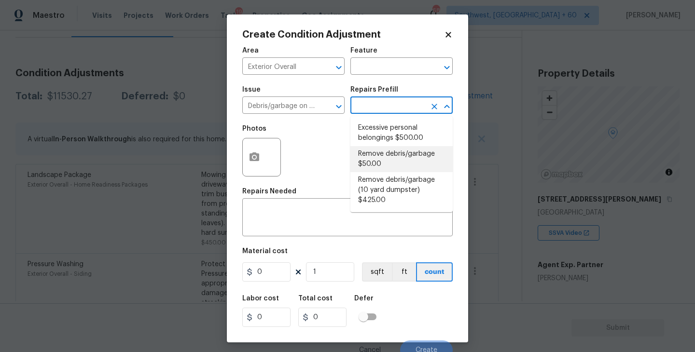
click at [376, 148] on li "Remove debris/garbage $50.00" at bounding box center [401, 159] width 102 height 26
type textarea "Remove, haul off, and properly dispose of any debris left by seller to offsite …"
type input "50"
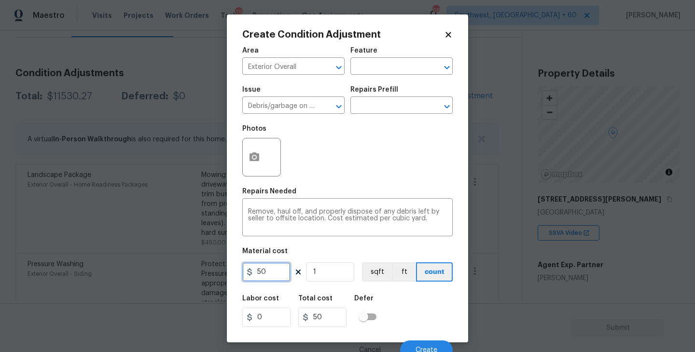
drag, startPoint x: 275, startPoint y: 271, endPoint x: 198, endPoint y: 274, distance: 76.7
click at [198, 274] on div "Create Condition Adjustment Area Exterior Overall ​ Feature ​ Issue Debris/garb…" at bounding box center [347, 176] width 695 height 352
type input "100"
click at [264, 159] on button "button" at bounding box center [254, 157] width 23 height 38
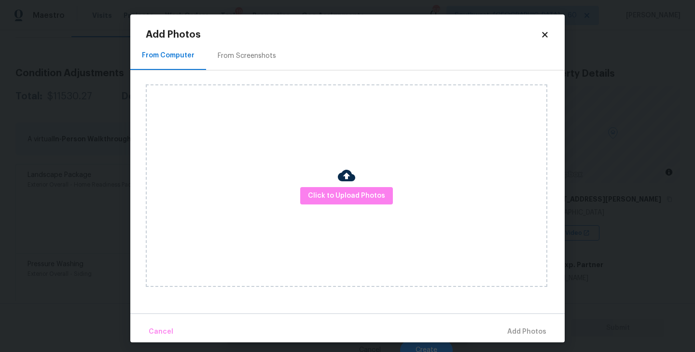
click at [328, 182] on div "Click to Upload Photos" at bounding box center [346, 185] width 401 height 203
click at [329, 185] on div "Click to Upload Photos" at bounding box center [346, 185] width 401 height 203
click at [333, 192] on span "Click to Upload Photos" at bounding box center [346, 196] width 77 height 12
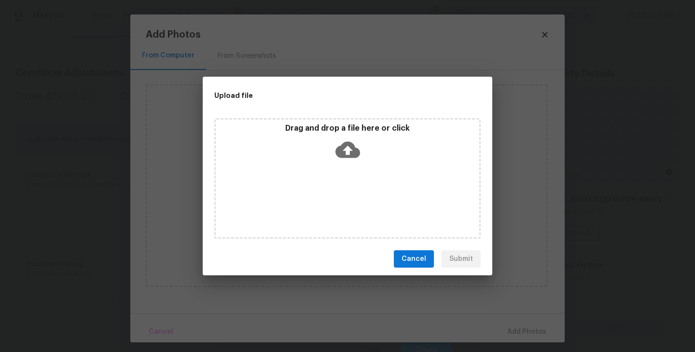
click at [344, 159] on icon at bounding box center [347, 149] width 25 height 25
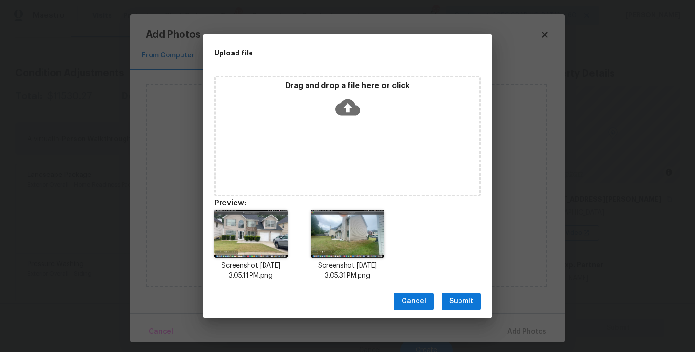
click at [460, 309] on button "Submit" at bounding box center [460, 302] width 39 height 18
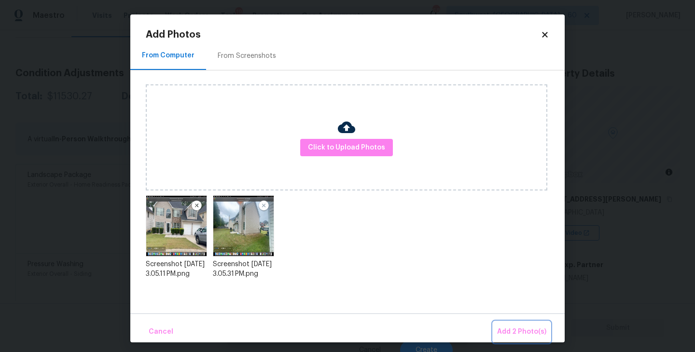
click at [509, 332] on span "Add 2 Photo(s)" at bounding box center [521, 332] width 49 height 12
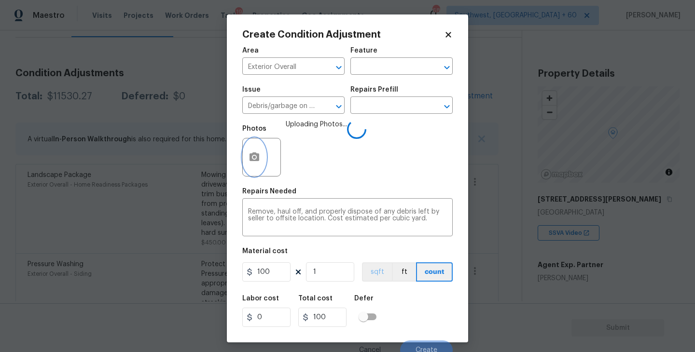
scroll to position [8, 0]
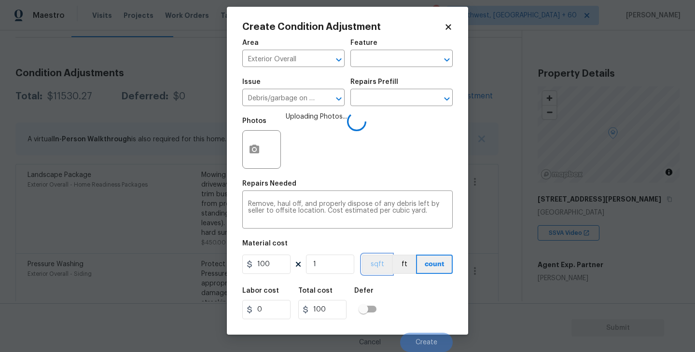
click at [384, 273] on button "sqft" at bounding box center [377, 264] width 30 height 19
click at [412, 289] on div "Labor cost 0 Total cost 100 Defer" at bounding box center [347, 303] width 210 height 43
click at [423, 264] on button "count" at bounding box center [434, 264] width 36 height 19
click at [423, 294] on div "Labor cost 0 Total cost 100 Defer" at bounding box center [347, 303] width 210 height 43
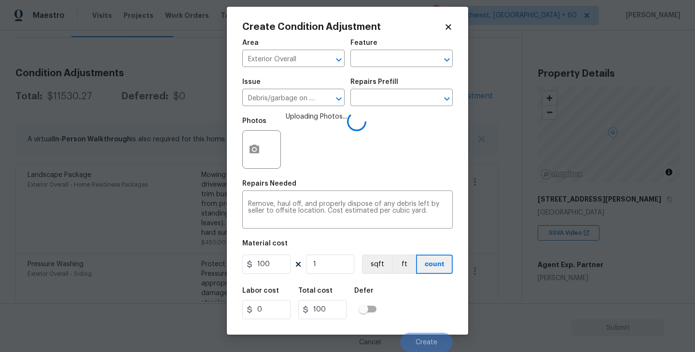
click at [423, 296] on div "Labor cost 0 Total cost 100 Defer" at bounding box center [347, 303] width 210 height 43
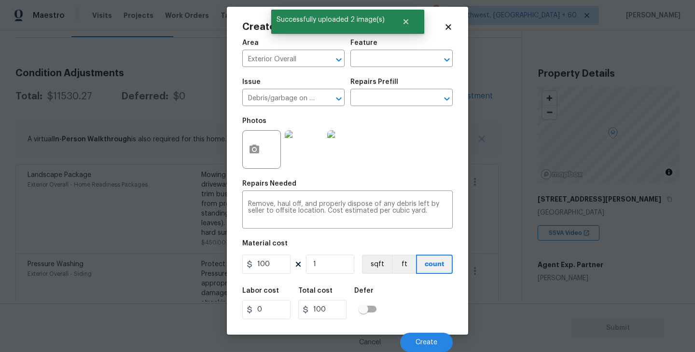
click at [423, 296] on div "Labor cost 0 Total cost 100 Defer" at bounding box center [347, 303] width 210 height 43
click at [423, 339] on span "Create" at bounding box center [426, 342] width 22 height 7
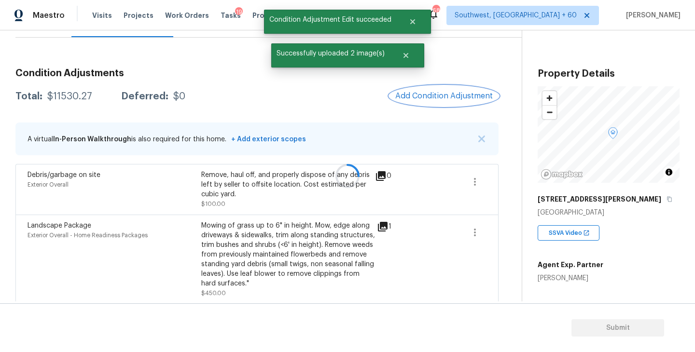
scroll to position [0, 0]
click at [456, 101] on button "Add Condition Adjustment" at bounding box center [443, 96] width 109 height 20
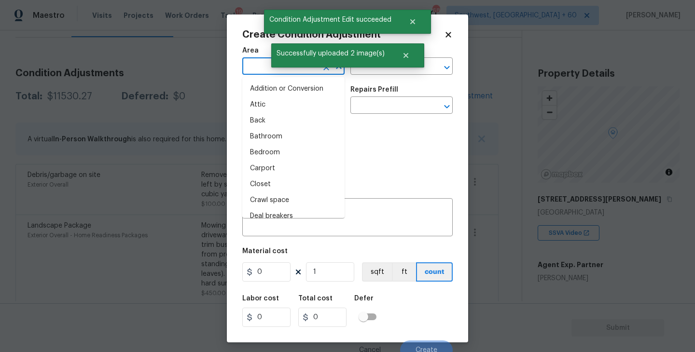
click at [260, 68] on input "text" at bounding box center [279, 67] width 75 height 15
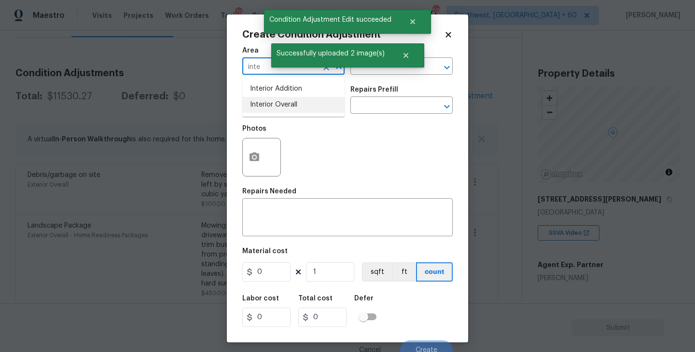
click at [277, 106] on li "Interior Overall" at bounding box center [293, 105] width 102 height 16
type input "Interior Overall"
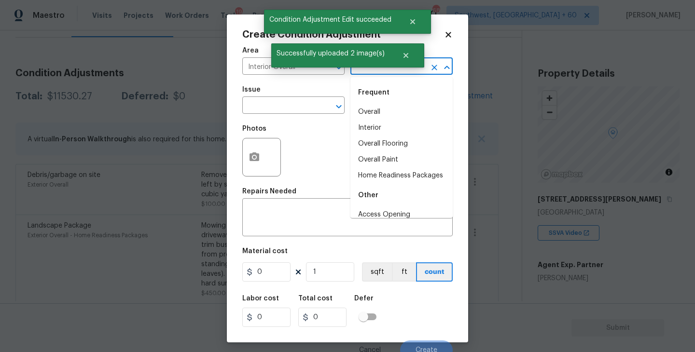
click at [368, 72] on input "text" at bounding box center [387, 67] width 75 height 15
click at [396, 155] on li "Overall Paint" at bounding box center [401, 160] width 102 height 16
type input "Overall Paint"
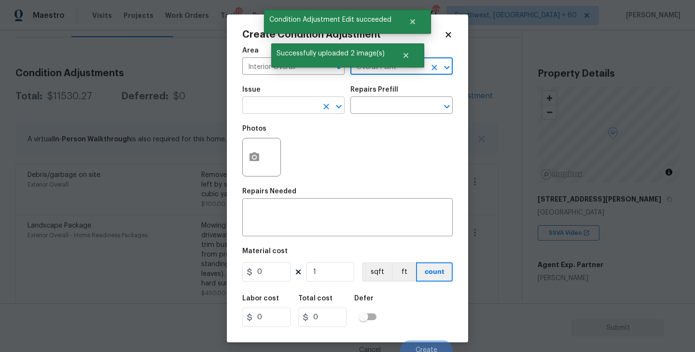
click at [297, 102] on input "text" at bounding box center [279, 106] width 75 height 15
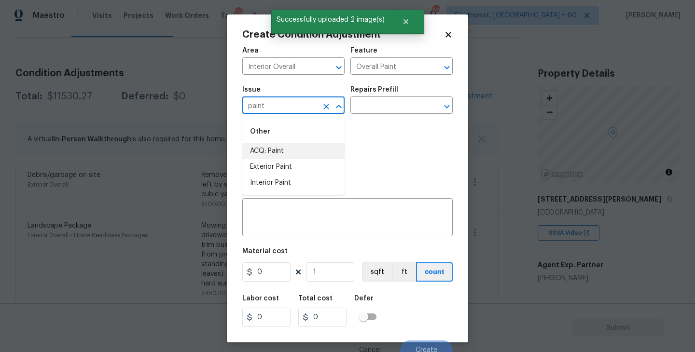
click at [299, 156] on li "ACQ: Paint" at bounding box center [293, 151] width 102 height 16
type input "ACQ: Paint"
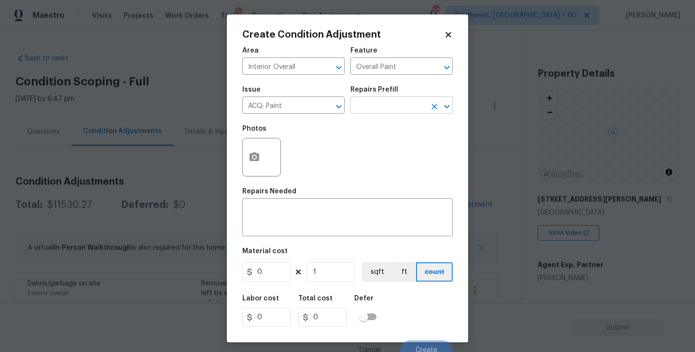
click at [394, 113] on input "text" at bounding box center [387, 106] width 75 height 15
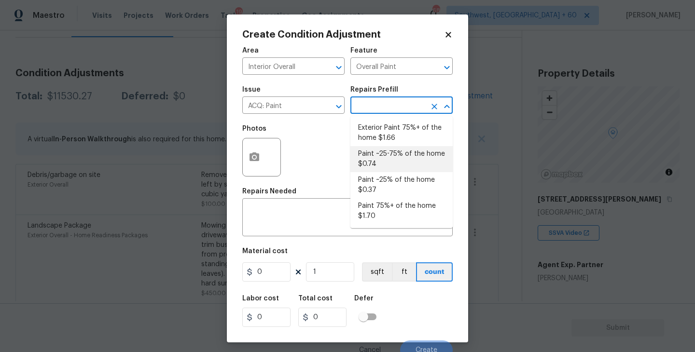
click at [392, 151] on li "Paint ~25-75% of the home $0.74" at bounding box center [401, 159] width 102 height 26
type input "Acquisition"
type input "0.74"
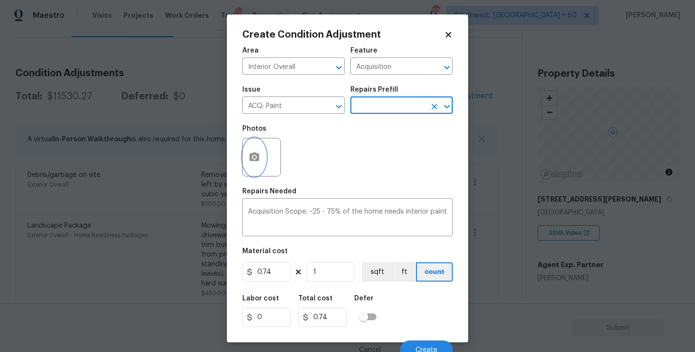
click at [256, 166] on button "button" at bounding box center [254, 157] width 23 height 38
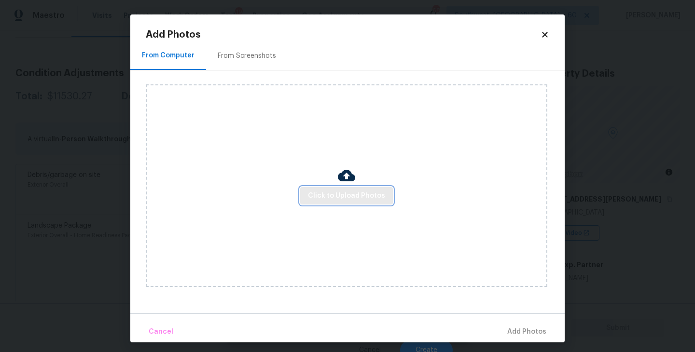
click at [343, 199] on span "Click to Upload Photos" at bounding box center [346, 196] width 77 height 12
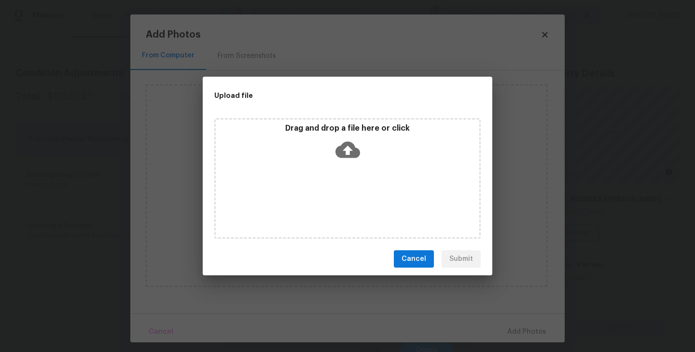
click at [345, 192] on div "Drag and drop a file here or click" at bounding box center [347, 178] width 266 height 121
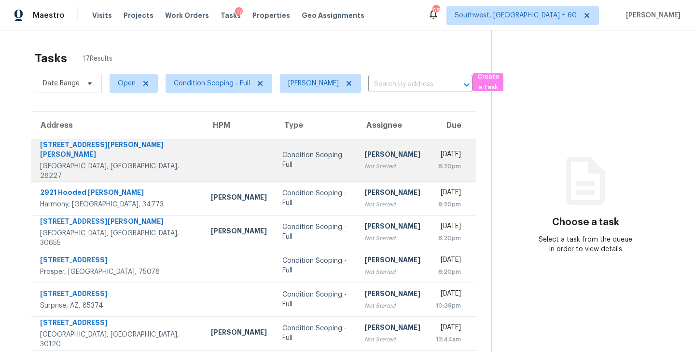
click at [357, 166] on td "[PERSON_NAME] Not Started" at bounding box center [392, 160] width 71 height 42
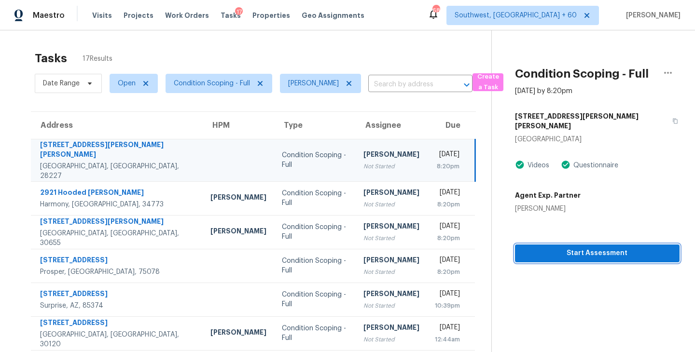
click at [570, 247] on span "Start Assessment" at bounding box center [596, 253] width 149 height 12
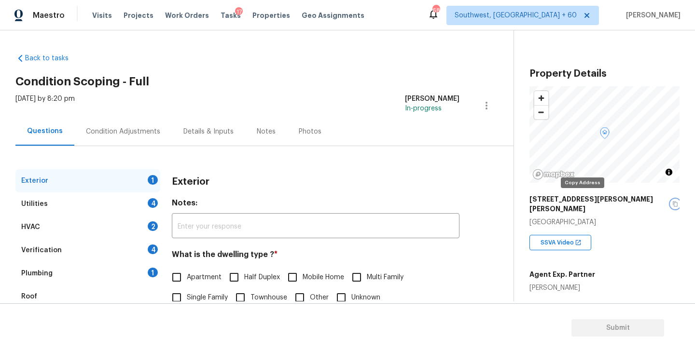
click at [673, 202] on icon "button" at bounding box center [675, 204] width 5 height 5
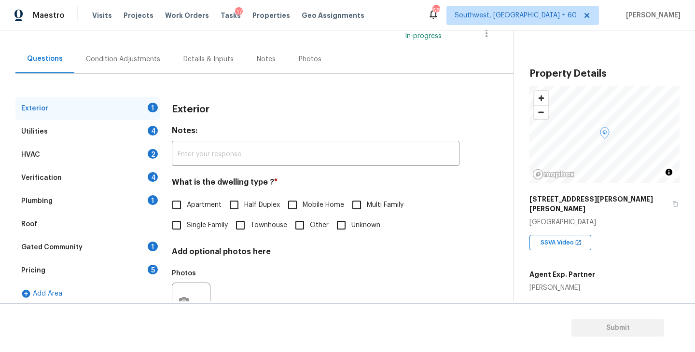
click at [186, 219] on input "Single Family" at bounding box center [176, 225] width 20 height 20
checkbox input "true"
click at [132, 128] on div "Utilities 4" at bounding box center [87, 131] width 145 height 23
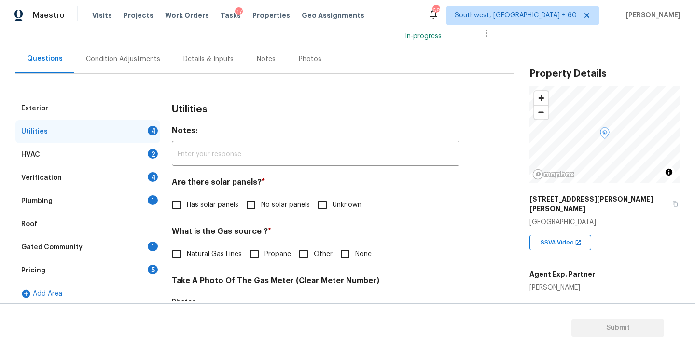
click at [250, 204] on input "No solar panels" at bounding box center [251, 205] width 20 height 20
checkbox input "true"
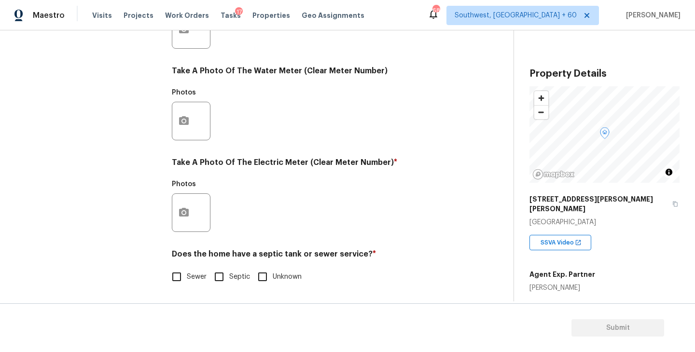
click at [192, 284] on label "Sewer" at bounding box center [186, 277] width 40 height 20
click at [187, 284] on input "Sewer" at bounding box center [176, 277] width 20 height 20
checkbox input "true"
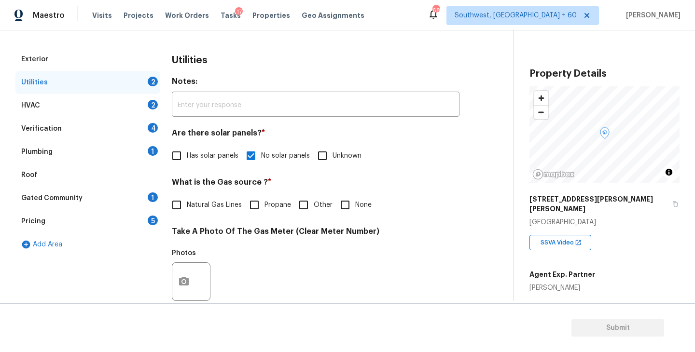
click at [104, 160] on div "Plumbing 1" at bounding box center [87, 151] width 145 height 23
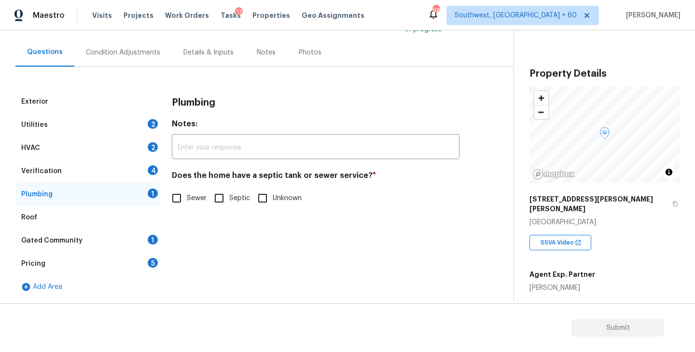
scroll to position [79, 0]
click at [175, 197] on input "Sewer" at bounding box center [176, 198] width 20 height 20
checkbox input "true"
click at [114, 240] on div "Gated Community 1" at bounding box center [87, 240] width 145 height 23
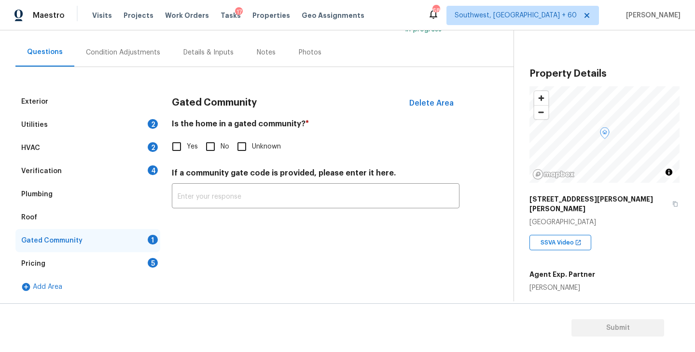
click at [209, 142] on input "No" at bounding box center [210, 147] width 20 height 20
checkbox input "true"
click at [130, 48] on div "Condition Adjustments" at bounding box center [123, 53] width 74 height 10
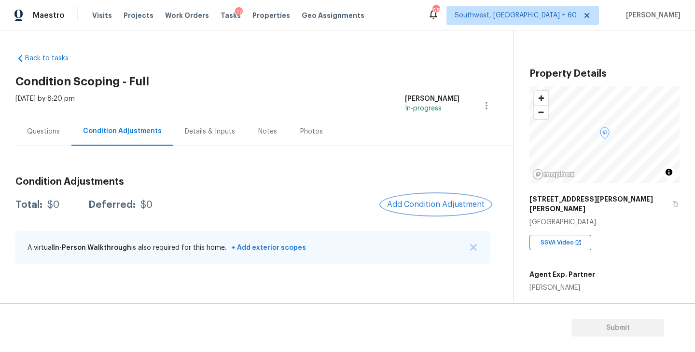
click at [398, 199] on button "Add Condition Adjustment" at bounding box center [435, 204] width 109 height 20
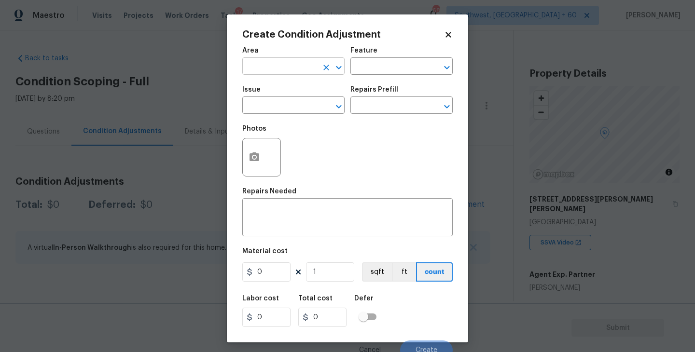
click at [290, 72] on input "text" at bounding box center [279, 67] width 75 height 15
click at [300, 108] on li "Exterior Overall" at bounding box center [293, 105] width 102 height 16
type input "Exterior Overall"
click at [383, 76] on div "Area Exterior Overall ​ Feature ​" at bounding box center [347, 60] width 210 height 39
click at [386, 72] on input "text" at bounding box center [387, 67] width 75 height 15
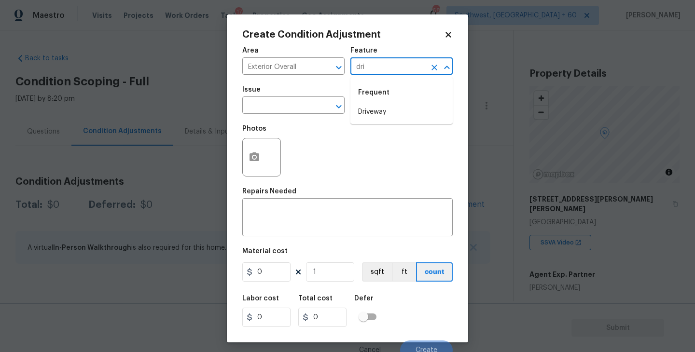
click at [367, 106] on li "Driveway" at bounding box center [401, 112] width 102 height 16
type input "Driveway"
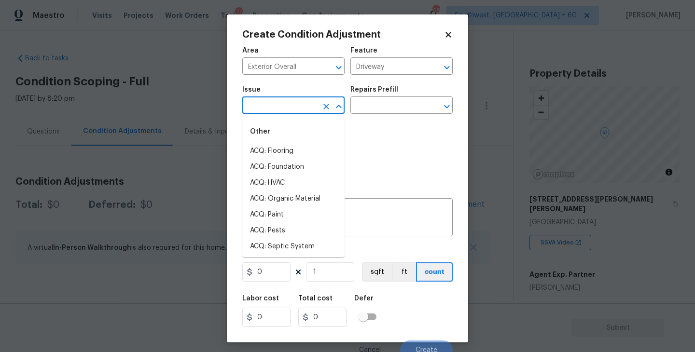
click at [282, 106] on input "text" at bounding box center [279, 106] width 75 height 15
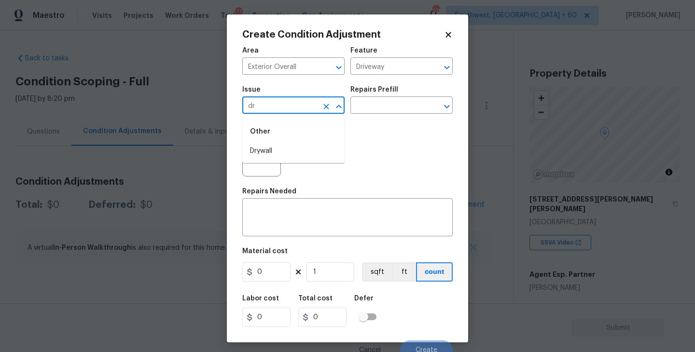
type input "d"
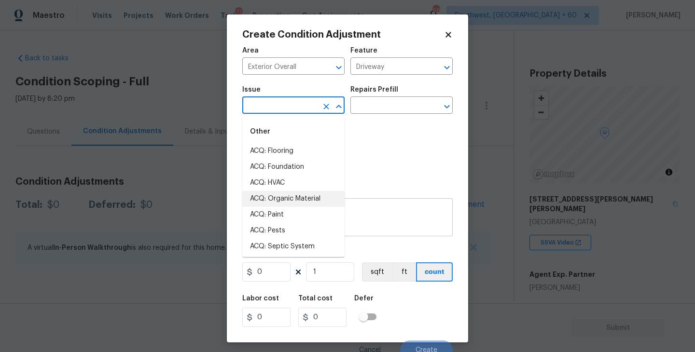
click at [368, 216] on textarea at bounding box center [347, 218] width 199 height 20
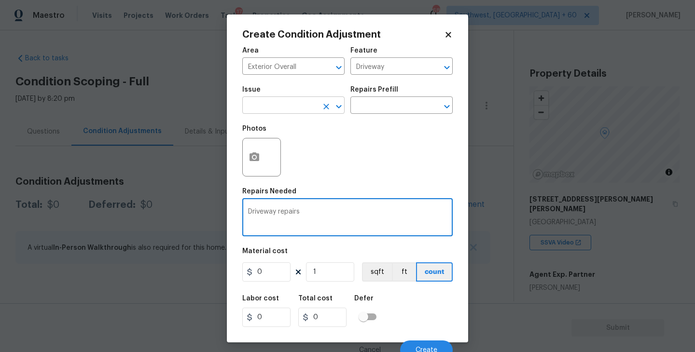
type textarea "Driveway repairs"
click at [271, 105] on input "text" at bounding box center [279, 106] width 75 height 15
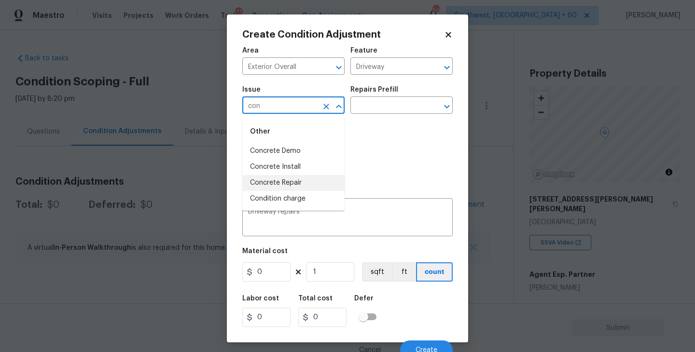
click at [304, 190] on li "Concrete Repair" at bounding box center [293, 183] width 102 height 16
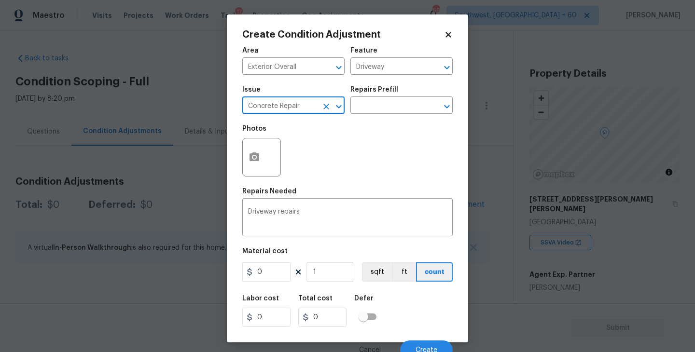
type input "Concrete Repair"
drag, startPoint x: 275, startPoint y: 269, endPoint x: 225, endPoint y: 269, distance: 50.7
click at [225, 269] on div "Create Condition Adjustment Area Exterior Overall ​ Feature Driveway ​ Issue Co…" at bounding box center [347, 176] width 695 height 352
type input "1500"
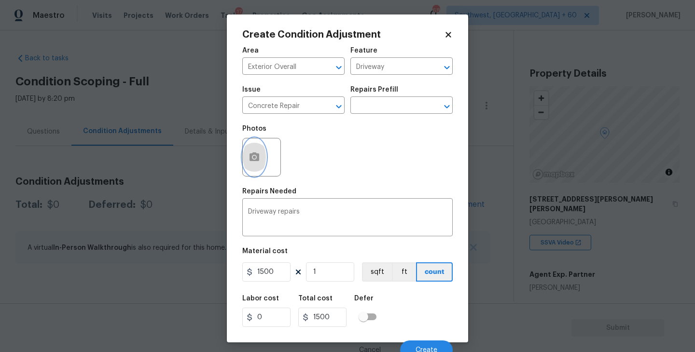
click at [247, 159] on button "button" at bounding box center [254, 157] width 23 height 38
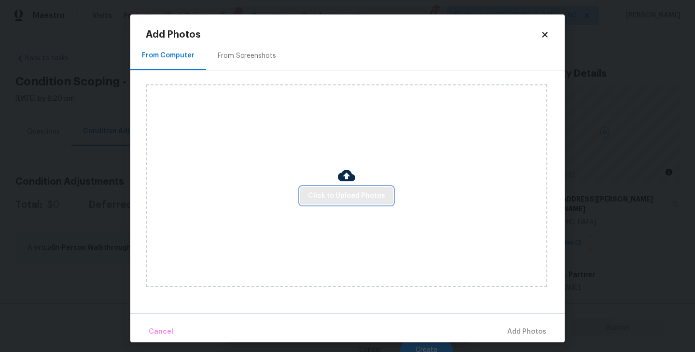
drag, startPoint x: 247, startPoint y: 159, endPoint x: 334, endPoint y: 196, distance: 93.8
click at [334, 196] on span "Click to Upload Photos" at bounding box center [346, 196] width 77 height 12
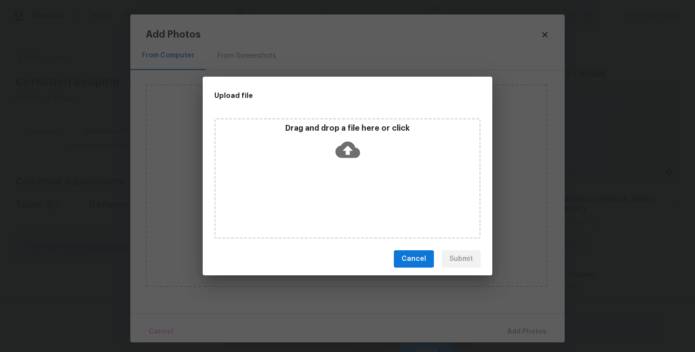
click at [339, 167] on div "Drag and drop a file here or click" at bounding box center [347, 178] width 266 height 121
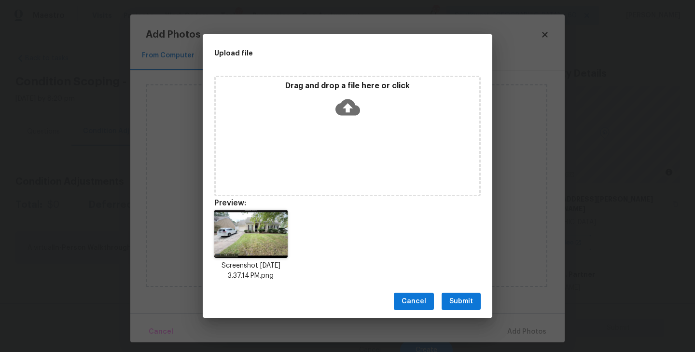
click at [459, 306] on span "Submit" at bounding box center [461, 302] width 24 height 12
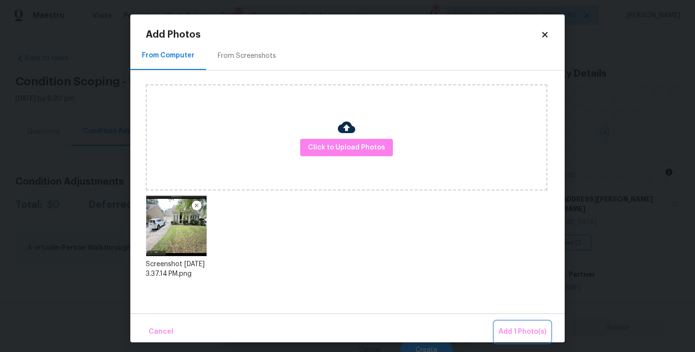
click at [505, 326] on span "Add 1 Photo(s)" at bounding box center [522, 332] width 48 height 12
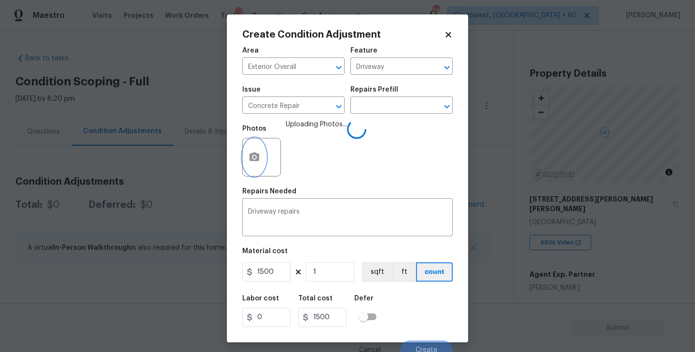
scroll to position [8, 0]
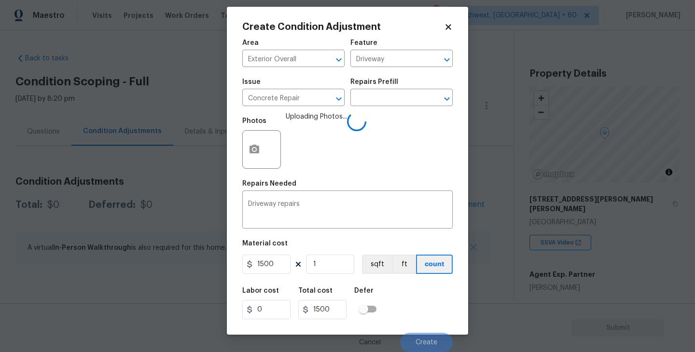
click at [424, 287] on div "Labor cost 0 Total cost 1500 Defer" at bounding box center [347, 303] width 210 height 43
click at [427, 305] on div "Labor cost 0 Total cost 1500 Defer" at bounding box center [347, 303] width 210 height 43
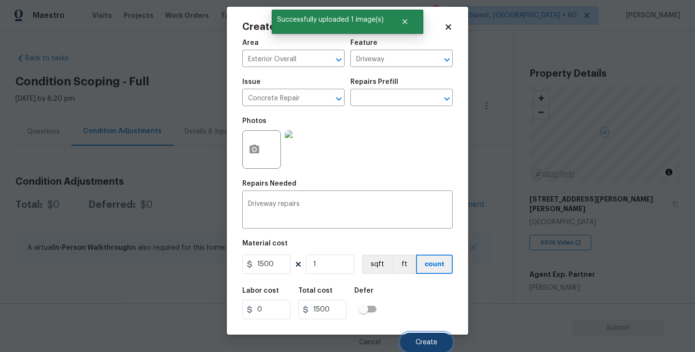
click at [427, 340] on span "Create" at bounding box center [426, 342] width 22 height 7
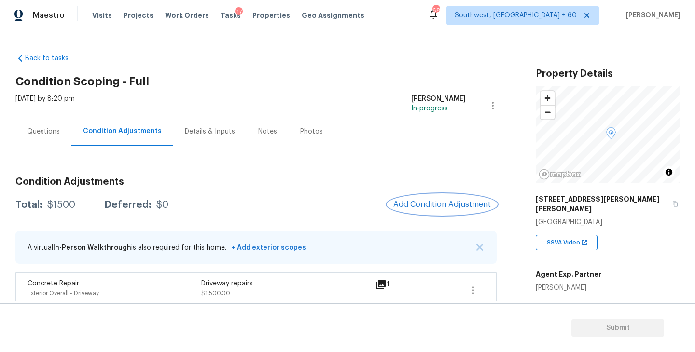
scroll to position [10, 0]
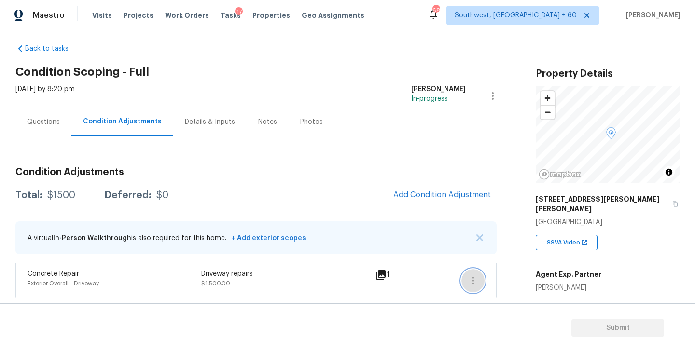
click at [473, 280] on icon "button" at bounding box center [473, 281] width 2 height 8
drag, startPoint x: 483, startPoint y: 278, endPoint x: 505, endPoint y: 278, distance: 21.7
click at [505, 278] on div "Edit" at bounding box center [527, 279] width 75 height 10
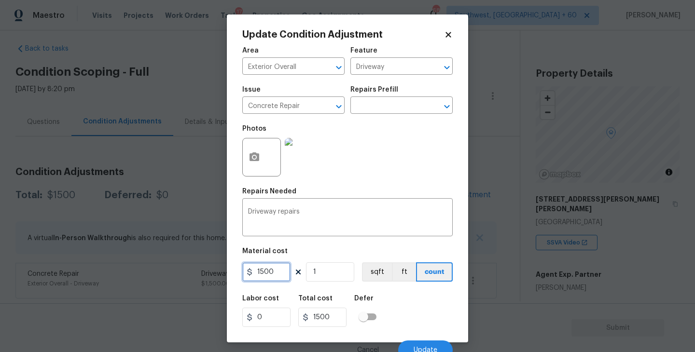
drag, startPoint x: 271, startPoint y: 273, endPoint x: 226, endPoint y: 273, distance: 44.9
click at [233, 273] on div "Update Condition Adjustment Area Exterior Overall ​ Feature Driveway ​ Issue Co…" at bounding box center [347, 178] width 241 height 328
type input "2000"
click at [251, 167] on button "button" at bounding box center [254, 157] width 23 height 38
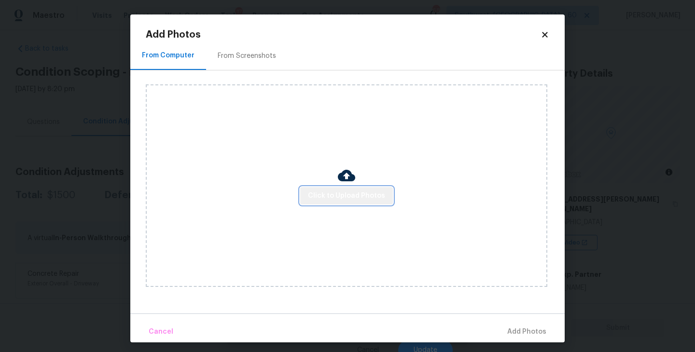
click at [364, 194] on span "Click to Upload Photos" at bounding box center [346, 196] width 77 height 12
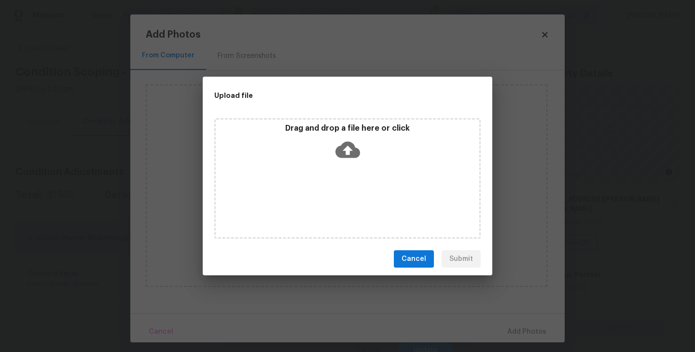
click at [368, 152] on div "Drag and drop a file here or click" at bounding box center [347, 144] width 263 height 41
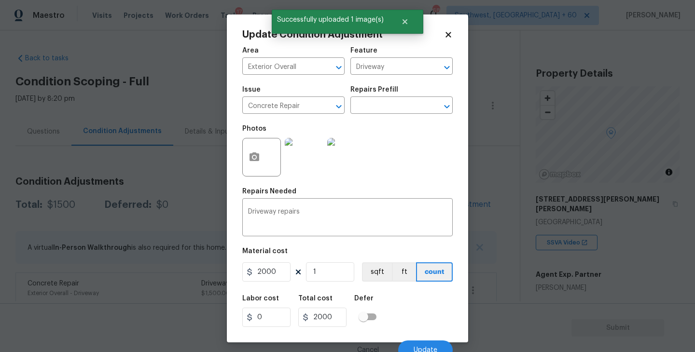
scroll to position [8, 0]
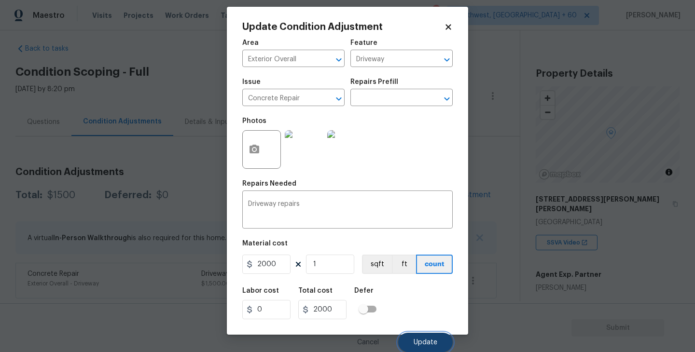
click at [426, 345] on span "Update" at bounding box center [425, 342] width 24 height 7
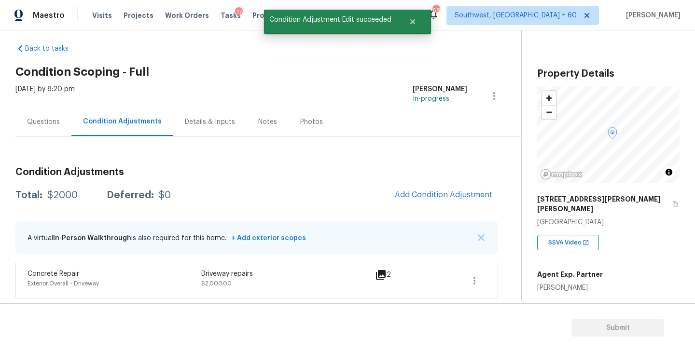
scroll to position [0, 0]
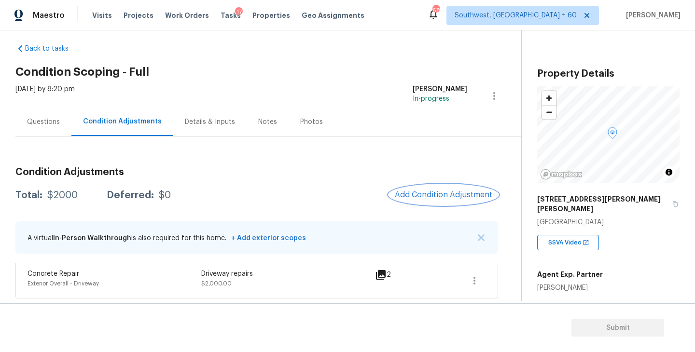
click at [405, 191] on span "Add Condition Adjustment" at bounding box center [443, 195] width 97 height 9
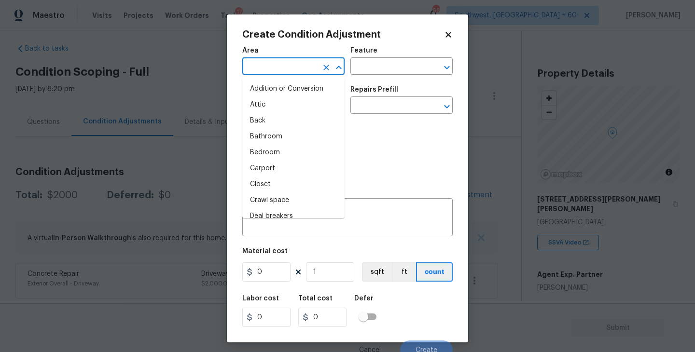
click at [275, 68] on input "text" at bounding box center [279, 67] width 75 height 15
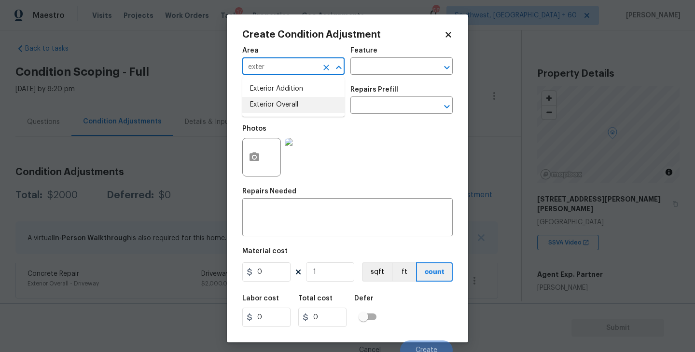
click at [303, 107] on li "Exterior Overall" at bounding box center [293, 105] width 102 height 16
type input "Exterior Overall"
click at [389, 61] on input "text" at bounding box center [387, 67] width 75 height 15
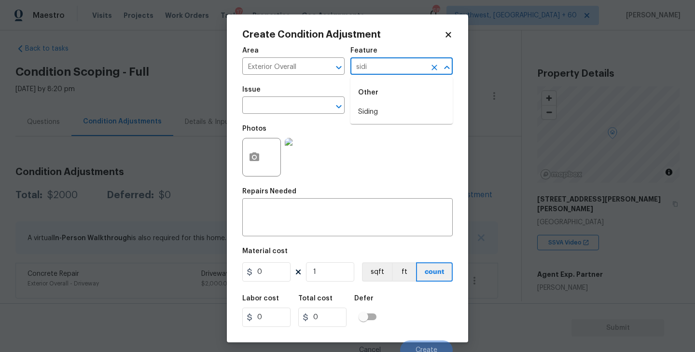
click at [386, 103] on div "Other" at bounding box center [401, 92] width 102 height 23
click at [385, 103] on div "Other" at bounding box center [401, 92] width 102 height 23
click at [381, 108] on li "Siding" at bounding box center [401, 112] width 102 height 16
click at [315, 106] on div "​" at bounding box center [293, 106] width 102 height 15
type input "Siding"
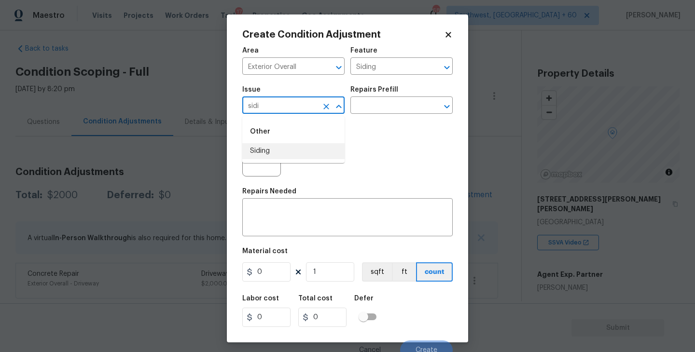
click at [300, 146] on li "Siding" at bounding box center [293, 151] width 102 height 16
type input "Siding"
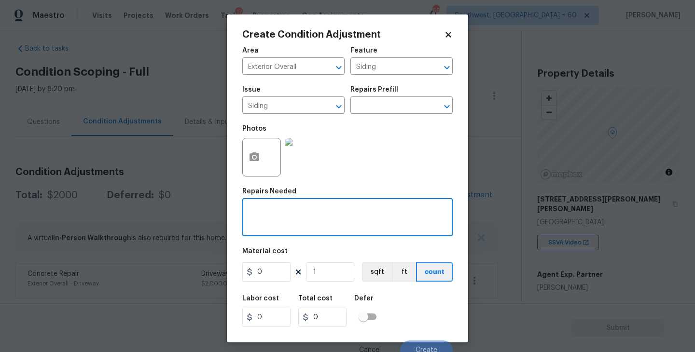
click at [295, 212] on textarea at bounding box center [347, 218] width 199 height 20
type textarea "Siding repairs"
drag, startPoint x: 275, startPoint y: 280, endPoint x: 187, endPoint y: 289, distance: 89.2
click at [187, 289] on div "Create Condition Adjustment Area Exterior Overall ​ Feature Siding ​ Issue Sidi…" at bounding box center [347, 176] width 695 height 352
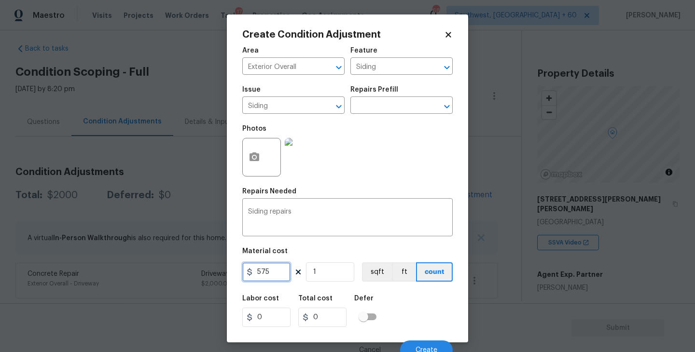
type input "575"
click at [259, 163] on icon "button" at bounding box center [254, 157] width 12 height 12
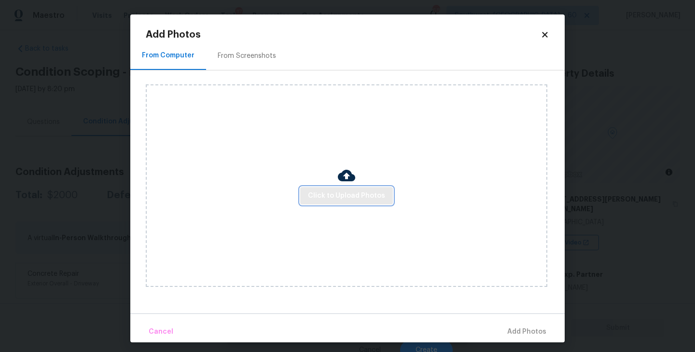
click at [323, 192] on span "Click to Upload Photos" at bounding box center [346, 196] width 77 height 12
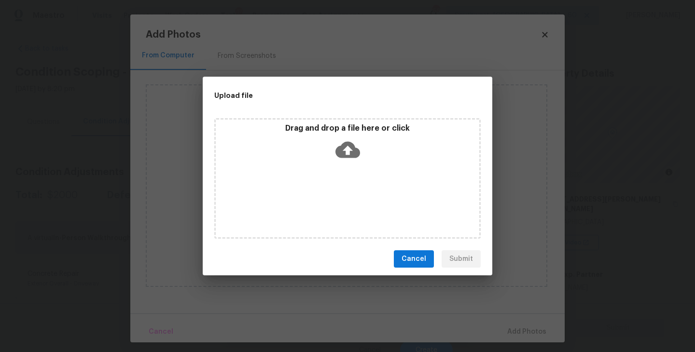
click at [336, 173] on div "Drag and drop a file here or click" at bounding box center [347, 178] width 266 height 121
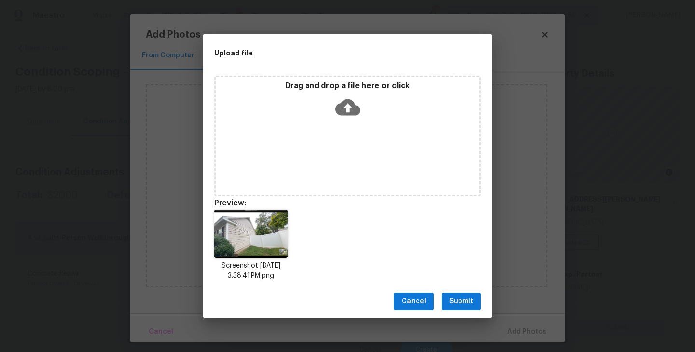
click at [466, 299] on span "Submit" at bounding box center [461, 302] width 24 height 12
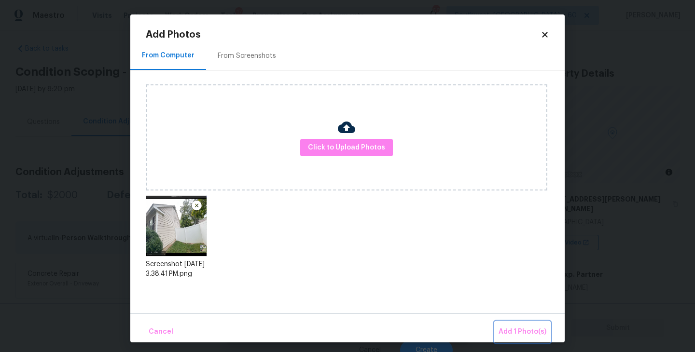
click at [511, 326] on button "Add 1 Photo(s)" at bounding box center [522, 332] width 55 height 21
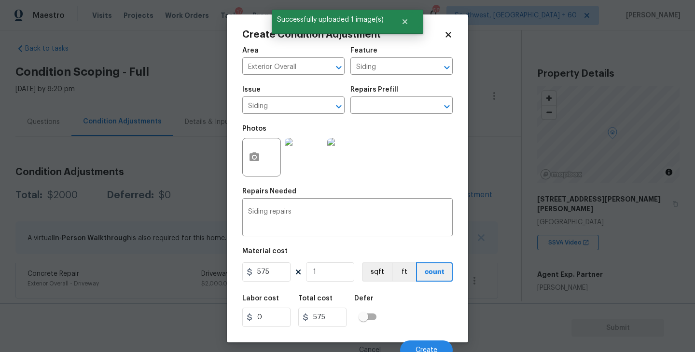
click at [422, 303] on div "Labor cost 0 Total cost 575 Defer" at bounding box center [347, 310] width 210 height 43
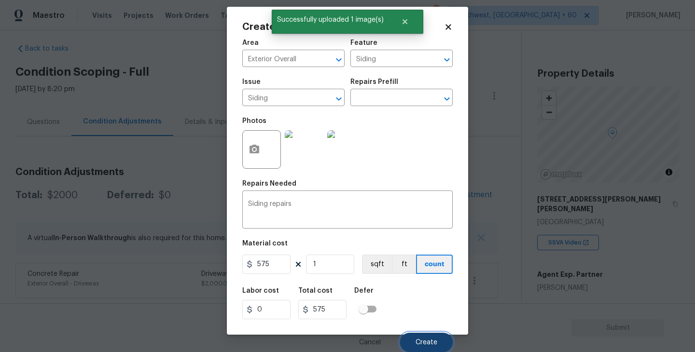
click at [423, 343] on span "Create" at bounding box center [426, 342] width 22 height 7
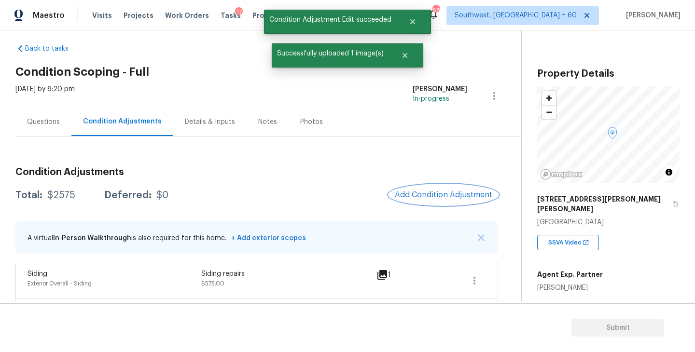
scroll to position [0, 0]
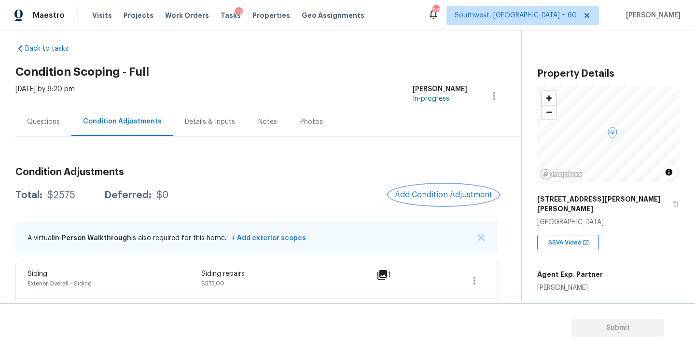
click at [453, 199] on button "Add Condition Adjustment" at bounding box center [443, 195] width 109 height 20
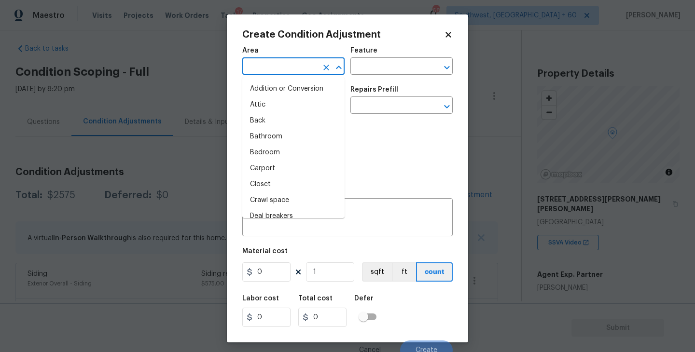
click at [276, 70] on input "text" at bounding box center [279, 67] width 75 height 15
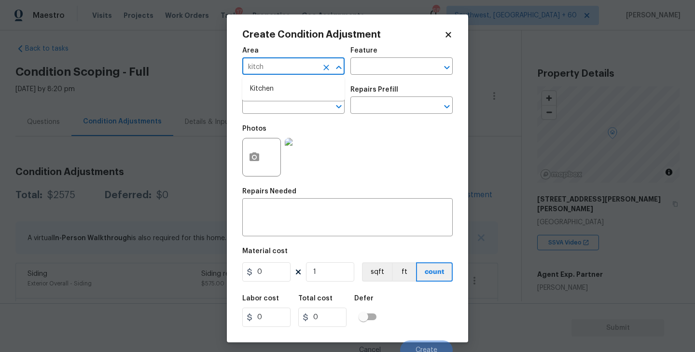
click at [275, 81] on ul "Kitchen" at bounding box center [293, 89] width 102 height 24
click at [291, 83] on li "Kitchen" at bounding box center [293, 89] width 102 height 16
type input "Kitchen"
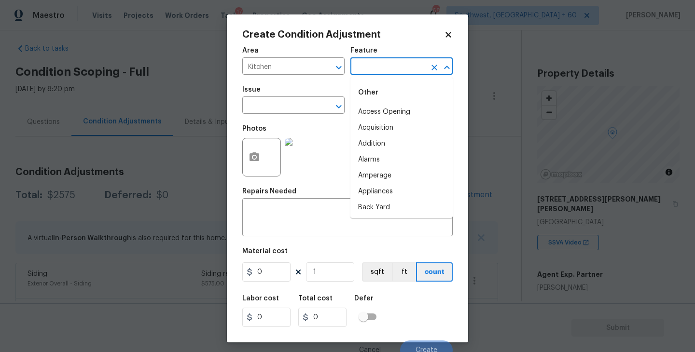
click at [363, 70] on input "text" at bounding box center [387, 67] width 75 height 15
click at [365, 112] on li "Cabinets" at bounding box center [401, 112] width 102 height 16
type input "Cabinets"
click at [297, 105] on input "text" at bounding box center [279, 106] width 75 height 15
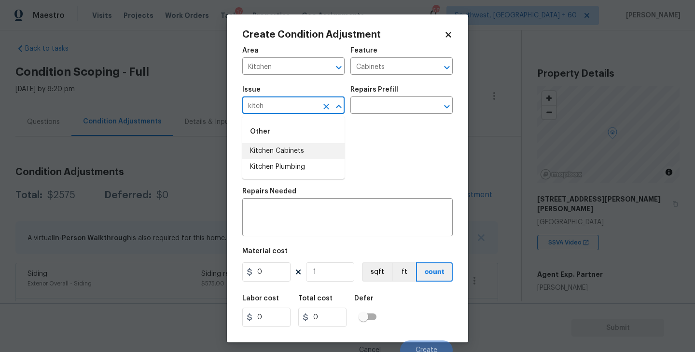
click at [304, 149] on li "Kitchen Cabinets" at bounding box center [293, 151] width 102 height 16
type input "Kitchen Cabinets"
click at [369, 118] on div "Issue Kitchen Cabinets ​ Repairs Prefill ​" at bounding box center [347, 100] width 210 height 39
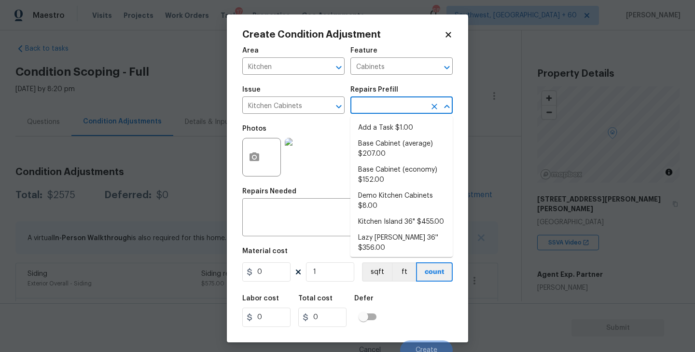
click at [393, 106] on input "text" at bounding box center [387, 106] width 75 height 15
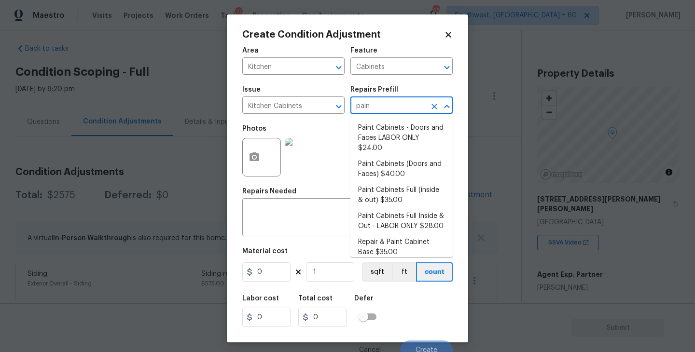
type input "paint"
click at [406, 182] on li "Paint Cabinets Full (inside & out) $35.00" at bounding box center [401, 195] width 102 height 26
type textarea "Prep, sand, mask and apply 2 coats of paint to the kitchen cabinet doors, inter…"
type input "35"
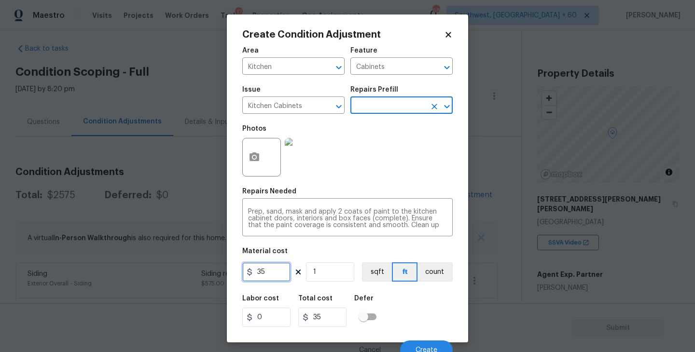
drag, startPoint x: 276, startPoint y: 277, endPoint x: 165, endPoint y: 279, distance: 111.5
click at [165, 279] on div "Create Condition Adjustment Area Kitchen ​ Feature Cabinets ​ Issue Kitchen Cab…" at bounding box center [347, 176] width 695 height 352
type input "1200"
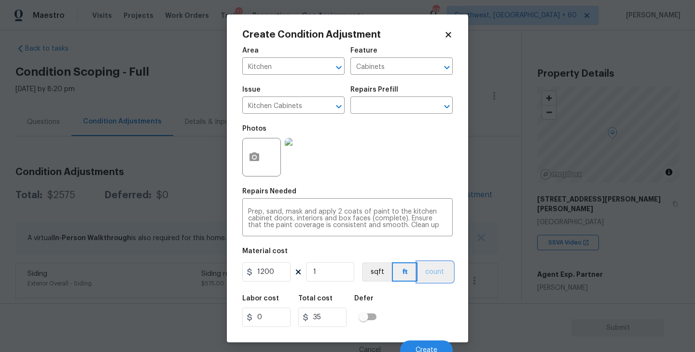
type input "1200"
click at [422, 272] on button "count" at bounding box center [434, 271] width 35 height 19
click at [254, 167] on button "button" at bounding box center [254, 157] width 23 height 38
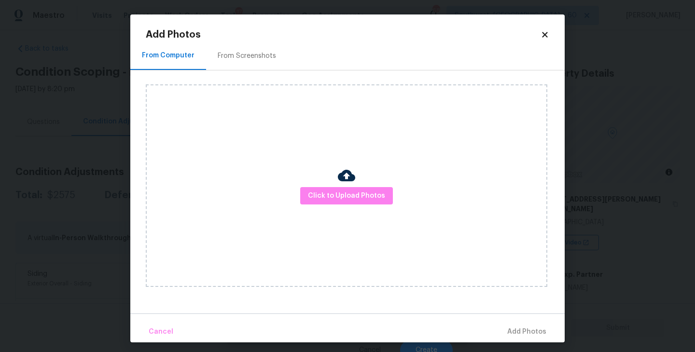
click at [313, 185] on div "Click to Upload Photos" at bounding box center [346, 185] width 401 height 203
click at [336, 197] on span "Click to Upload Photos" at bounding box center [346, 196] width 77 height 12
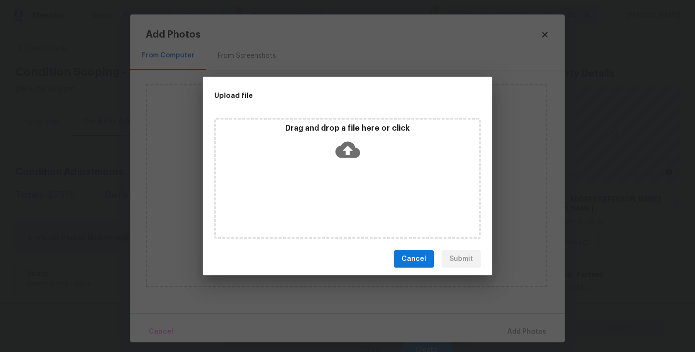
click at [343, 167] on div "Drag and drop a file here or click" at bounding box center [347, 178] width 266 height 121
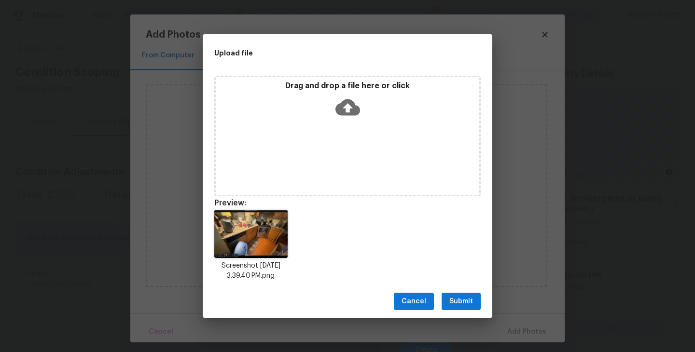
click at [467, 300] on span "Submit" at bounding box center [461, 302] width 24 height 12
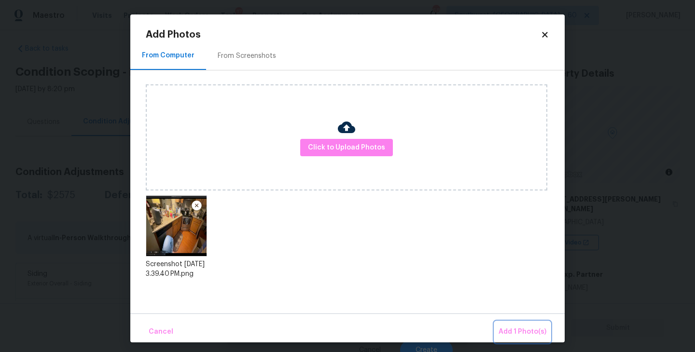
click at [518, 328] on span "Add 1 Photo(s)" at bounding box center [522, 332] width 48 height 12
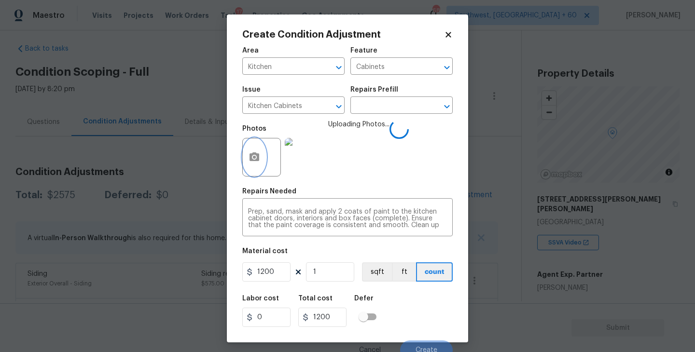
scroll to position [8, 0]
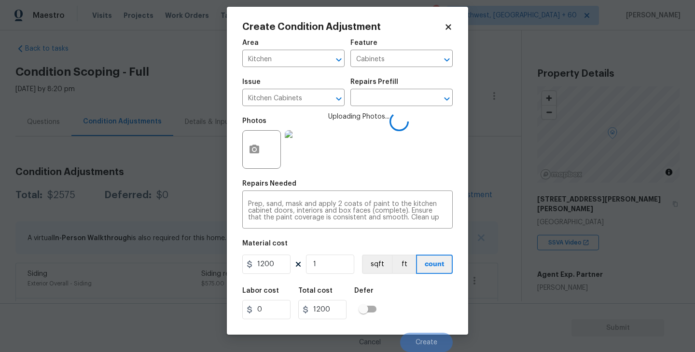
click at [426, 295] on div "Labor cost 0 Total cost 1200 Defer" at bounding box center [347, 303] width 210 height 43
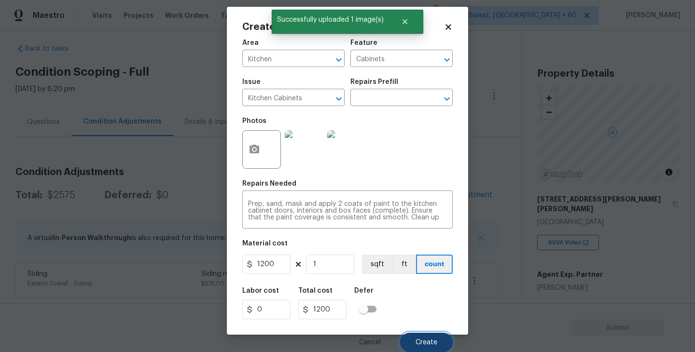
click at [424, 348] on button "Create" at bounding box center [426, 342] width 53 height 19
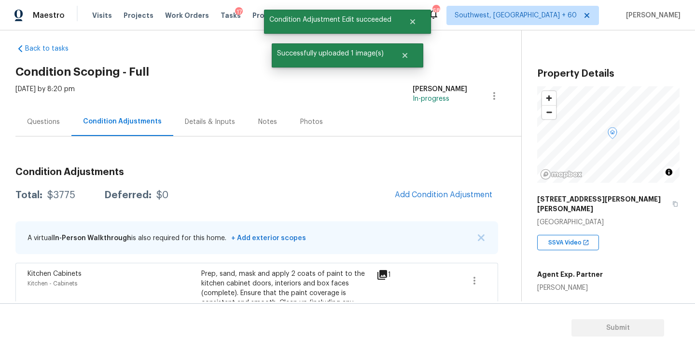
scroll to position [0, 0]
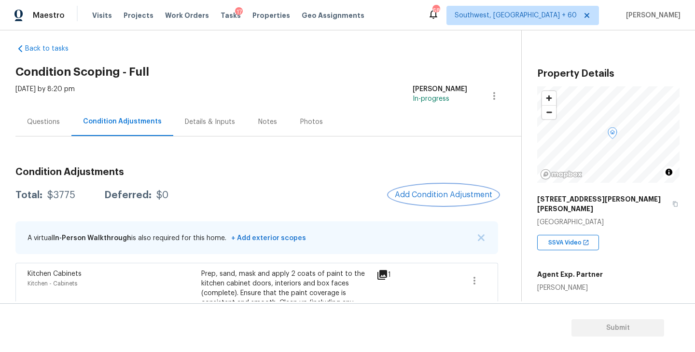
click at [429, 194] on span "Add Condition Adjustment" at bounding box center [443, 195] width 97 height 9
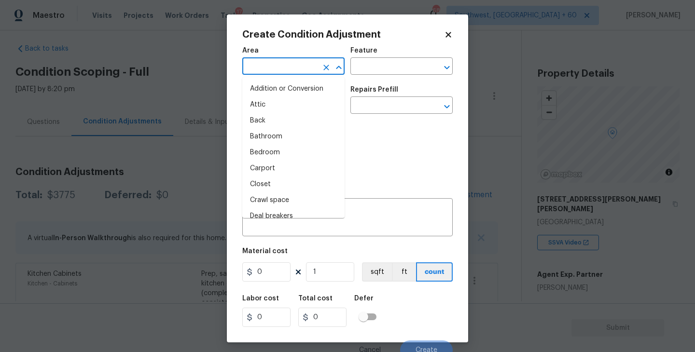
click at [277, 66] on input "text" at bounding box center [279, 67] width 75 height 15
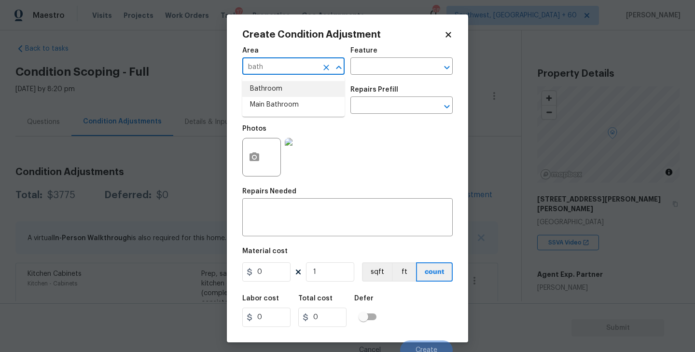
click at [282, 89] on li "Bathroom" at bounding box center [293, 89] width 102 height 16
type input "Bathroom"
click at [391, 75] on div "Area Bathroom ​ Feature ​" at bounding box center [347, 60] width 210 height 39
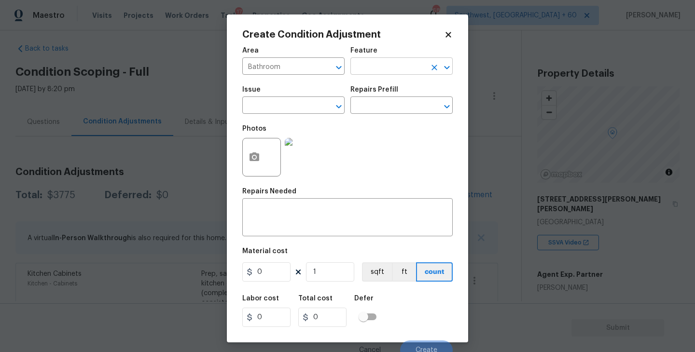
click at [405, 69] on input "text" at bounding box center [387, 67] width 75 height 15
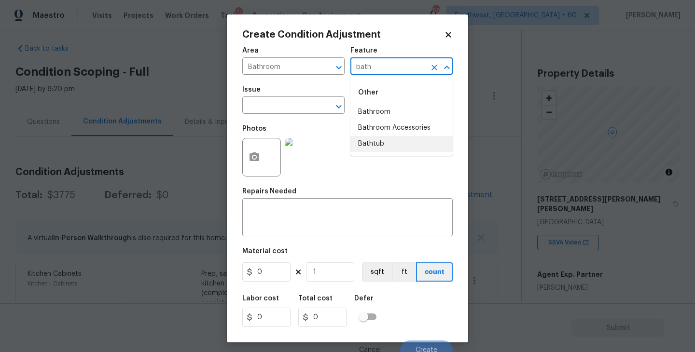
click at [400, 141] on li "Bathtub" at bounding box center [401, 144] width 102 height 16
type input "Bathtub"
click at [324, 118] on span "Issue ​" at bounding box center [293, 100] width 102 height 39
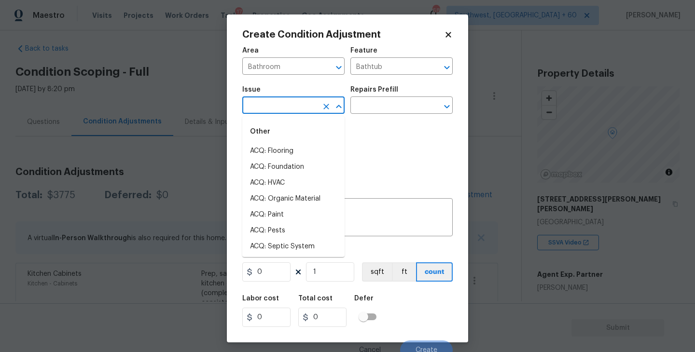
click at [302, 108] on input "text" at bounding box center [279, 106] width 75 height 15
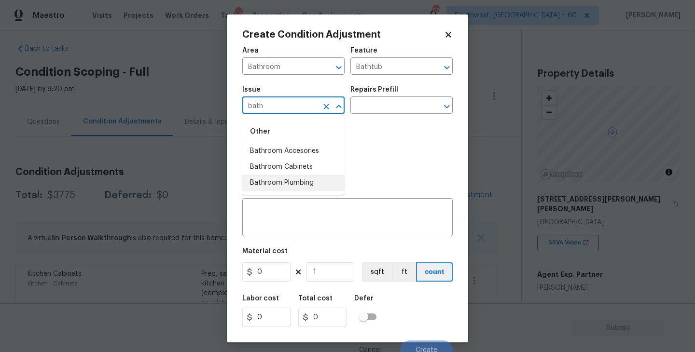
click at [301, 181] on li "Bathroom Plumbing" at bounding box center [293, 183] width 102 height 16
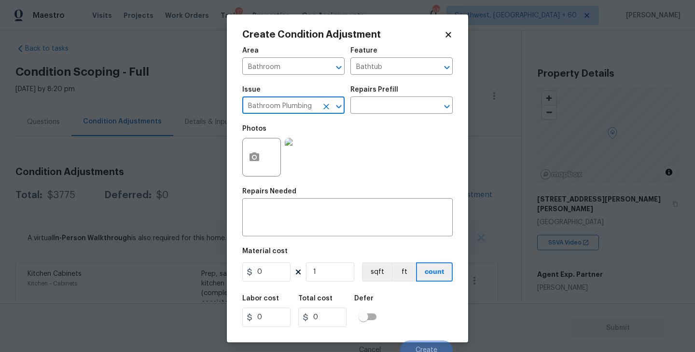
type input "Bathroom Plumbing"
click at [397, 117] on div "Issue Bathroom Plumbing ​ Repairs Prefill ​" at bounding box center [347, 100] width 210 height 39
click at [413, 106] on input "text" at bounding box center [387, 106] width 75 height 15
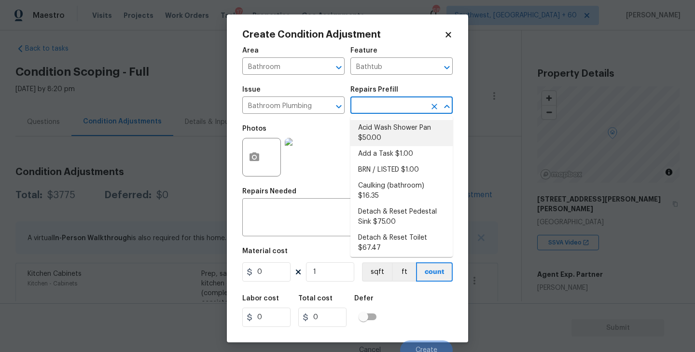
click at [402, 126] on li "Acid Wash Shower Pan $50.00" at bounding box center [401, 133] width 102 height 26
type input "Plumbing"
type textarea "Prep and acid wash/deep clean the shower pan."
type input "50"
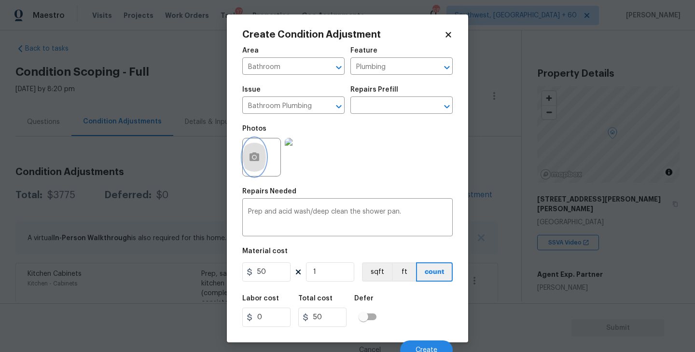
click at [261, 164] on button "button" at bounding box center [254, 157] width 23 height 38
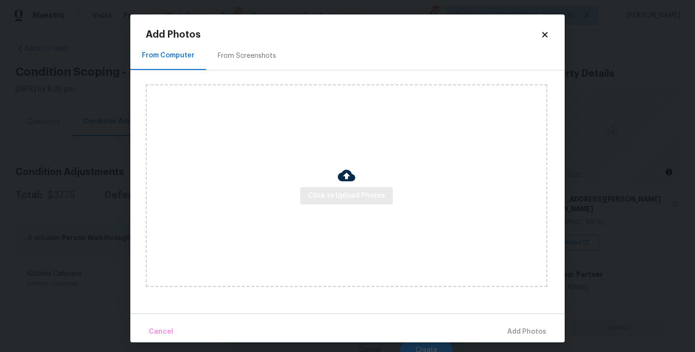
click at [324, 187] on div "Click to Upload Photos" at bounding box center [346, 185] width 401 height 203
click at [357, 158] on div "Click to Upload Photos" at bounding box center [346, 185] width 401 height 203
click at [346, 198] on span "Click to Upload Photos" at bounding box center [346, 196] width 77 height 12
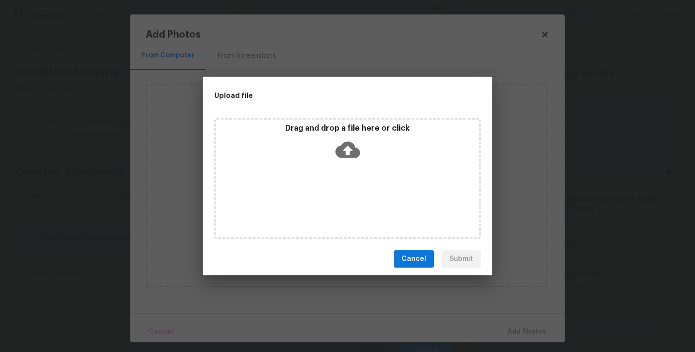
click at [349, 179] on div "Drag and drop a file here or click" at bounding box center [347, 178] width 266 height 121
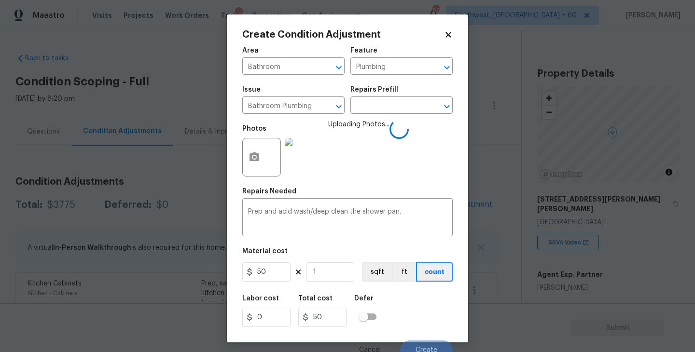
scroll to position [8, 0]
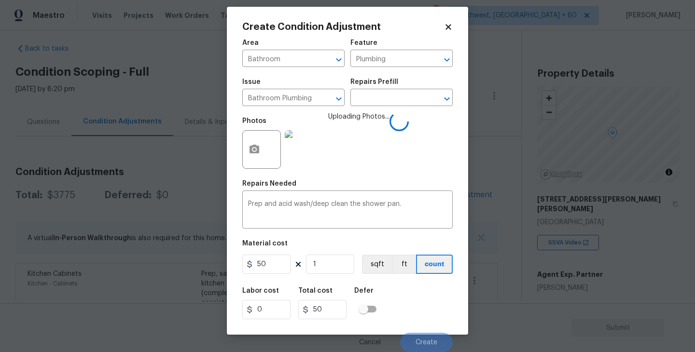
click at [411, 295] on div "Labor cost 0 Total cost 50 Defer" at bounding box center [347, 303] width 210 height 43
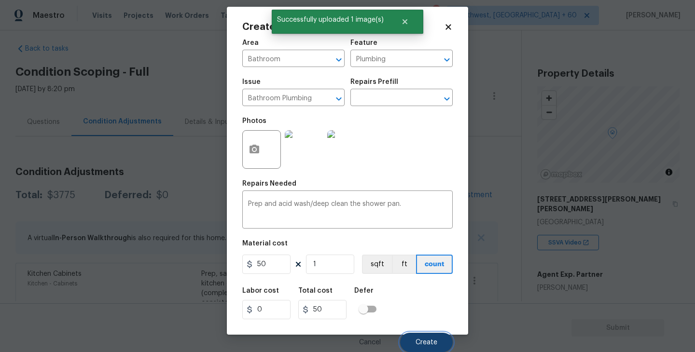
click at [426, 341] on span "Create" at bounding box center [426, 342] width 22 height 7
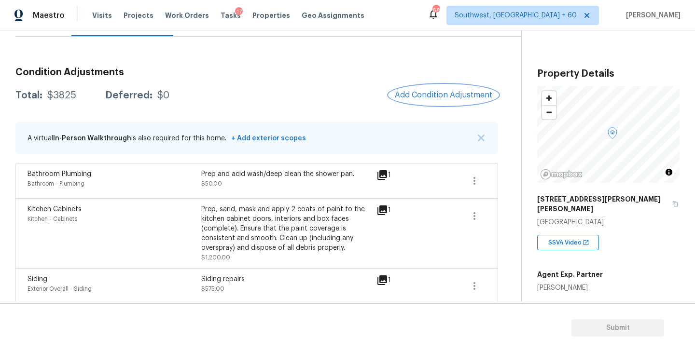
scroll to position [47, 0]
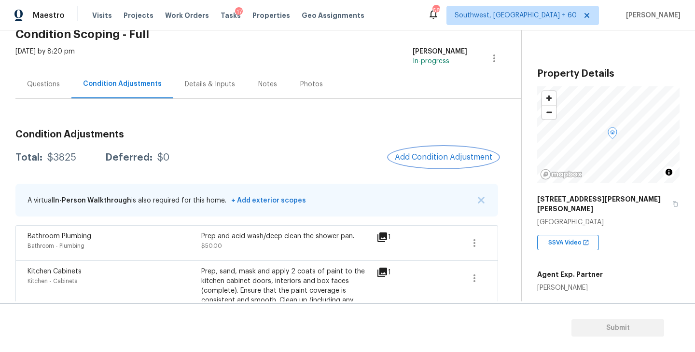
click at [413, 156] on span "Add Condition Adjustment" at bounding box center [443, 157] width 97 height 9
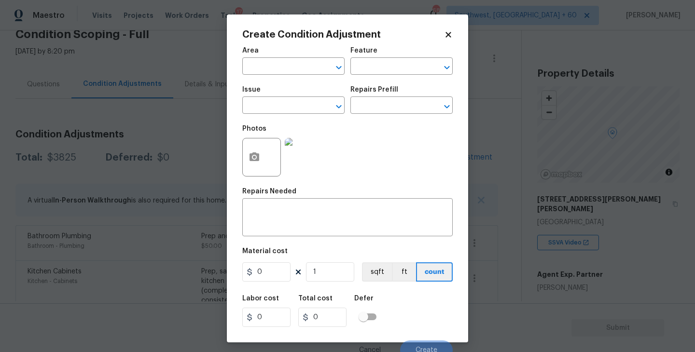
click at [279, 76] on span "Area ​" at bounding box center [293, 60] width 102 height 39
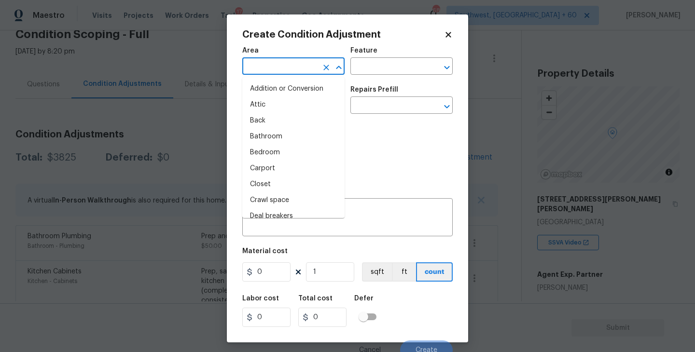
click at [290, 68] on input "text" at bounding box center [279, 67] width 75 height 15
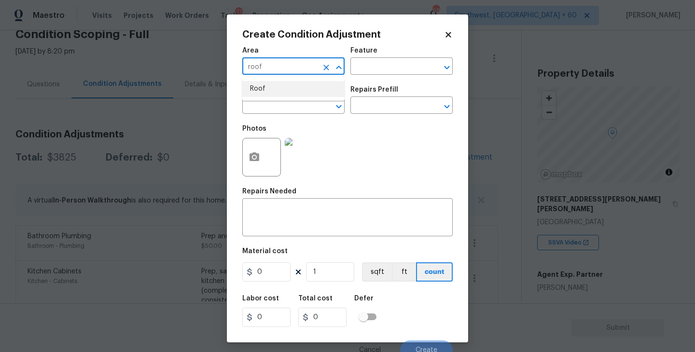
click at [291, 88] on li "Roof" at bounding box center [293, 89] width 102 height 16
type input "Roof"
click at [354, 69] on input "text" at bounding box center [387, 67] width 75 height 15
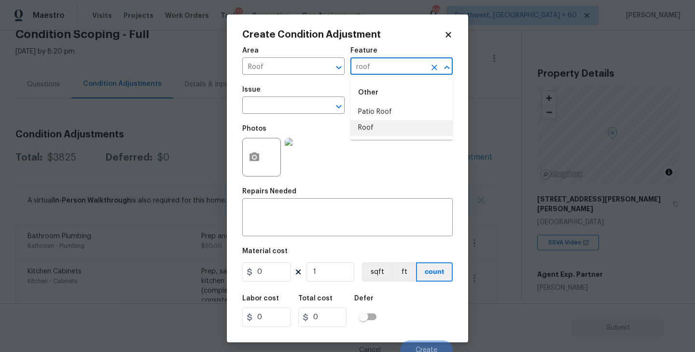
click at [362, 133] on li "Roof" at bounding box center [401, 128] width 102 height 16
type input "Roof"
click at [325, 121] on div "Photos" at bounding box center [347, 151] width 210 height 63
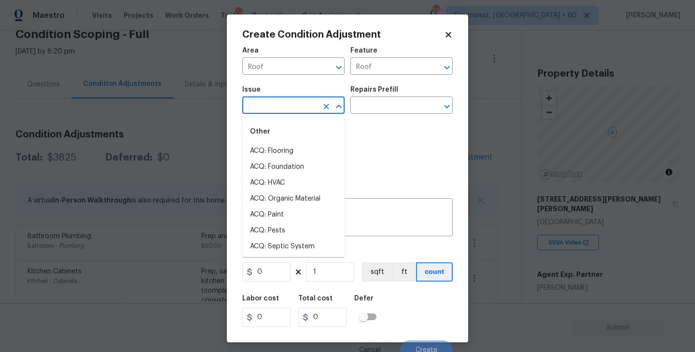
click at [299, 113] on input "text" at bounding box center [279, 106] width 75 height 15
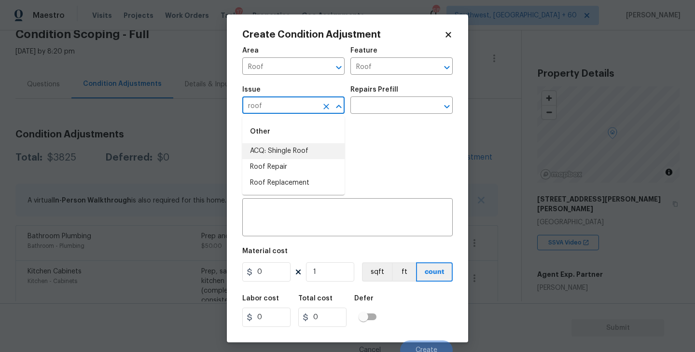
click at [305, 154] on li "ACQ: Shingle Roof" at bounding box center [293, 151] width 102 height 16
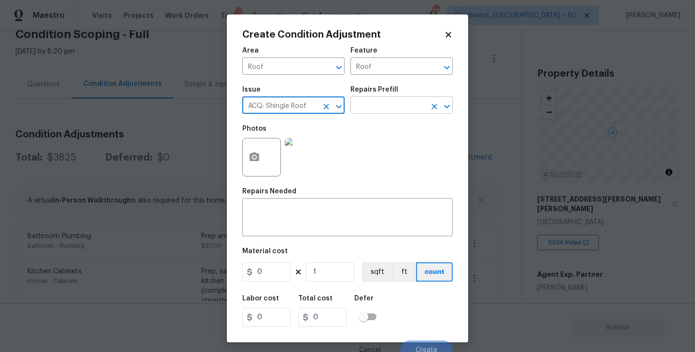
type input "ACQ: Shingle Roof"
click at [392, 110] on input "text" at bounding box center [387, 106] width 75 height 15
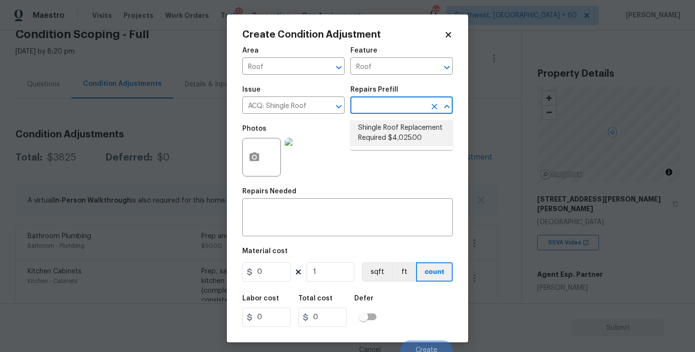
click at [395, 124] on li "Shingle Roof Replacement Required $4,025.00" at bounding box center [401, 133] width 102 height 26
type input "Acquisition"
type textarea "Acquisition Scope: Shingle Roof Replacement required."
type input "4025"
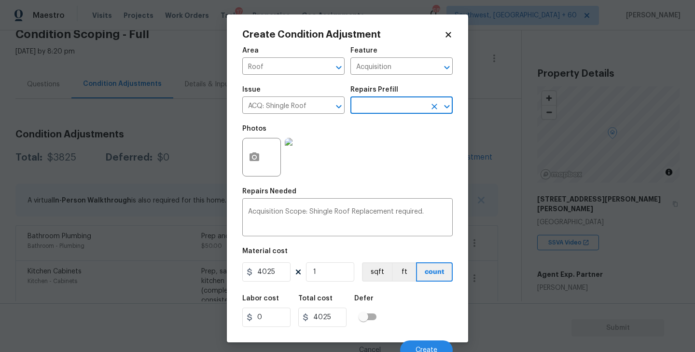
scroll to position [8, 0]
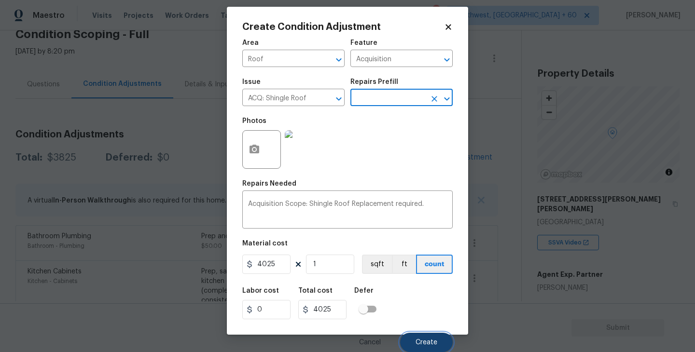
click at [424, 340] on span "Create" at bounding box center [426, 342] width 22 height 7
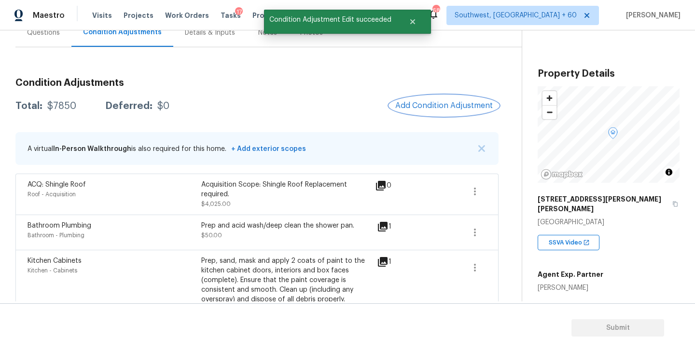
scroll to position [88, 0]
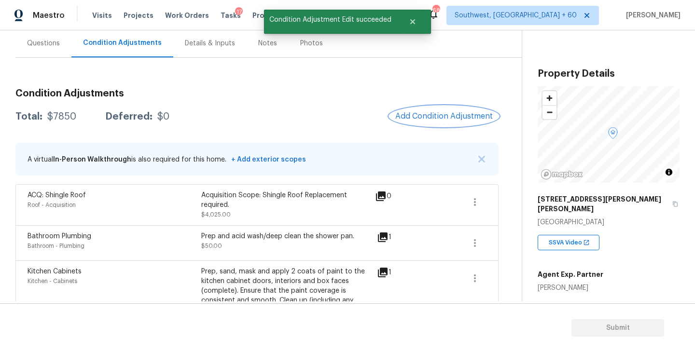
click at [440, 113] on span "Add Condition Adjustment" at bounding box center [443, 116] width 97 height 9
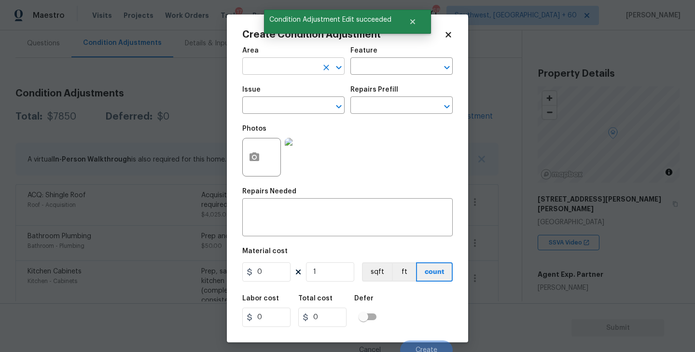
click at [285, 69] on input "text" at bounding box center [279, 67] width 75 height 15
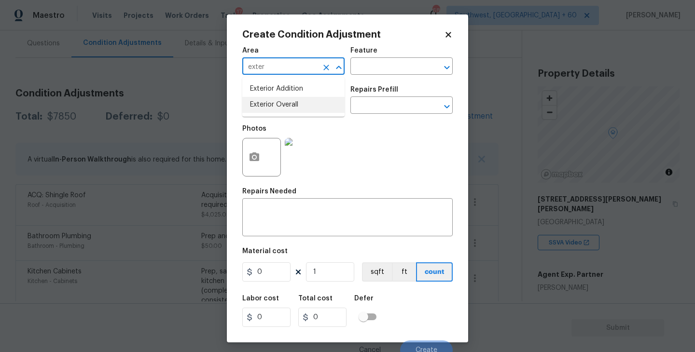
click at [293, 105] on li "Exterior Overall" at bounding box center [293, 105] width 102 height 16
type input "Exterior Overall"
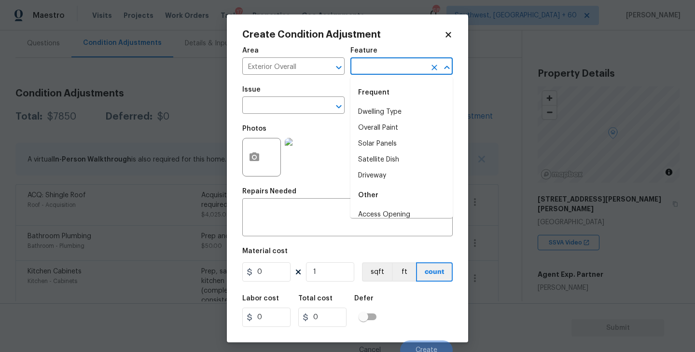
click at [388, 68] on input "text" at bounding box center [387, 67] width 75 height 15
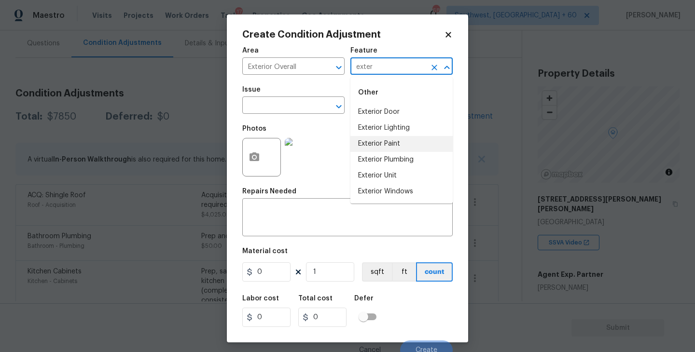
click at [373, 145] on li "Exterior Paint" at bounding box center [401, 144] width 102 height 16
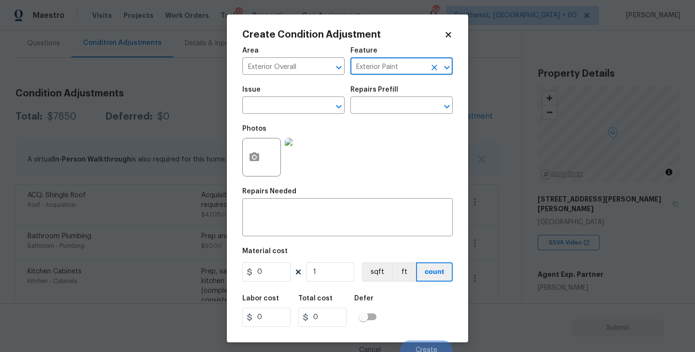
type input "Exterior Paint"
click at [315, 119] on span "Issue ​" at bounding box center [293, 100] width 102 height 39
click at [293, 104] on input "text" at bounding box center [279, 106] width 75 height 15
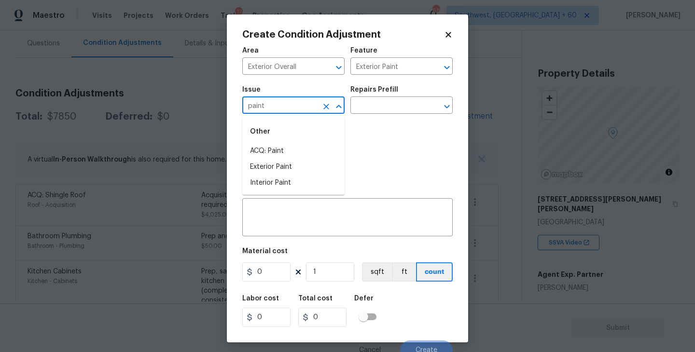
click at [291, 144] on li "ACQ: Paint" at bounding box center [293, 151] width 102 height 16
type input "ACQ: Paint"
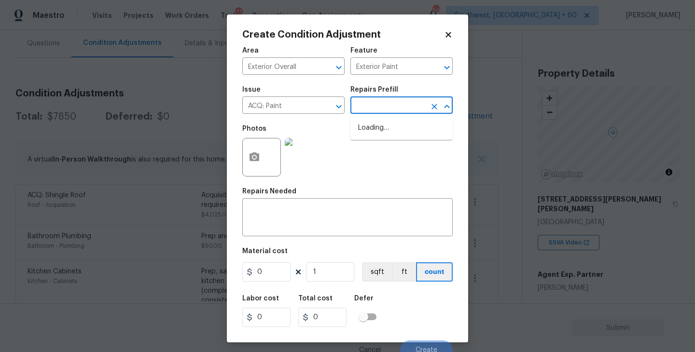
click at [381, 109] on input "text" at bounding box center [387, 106] width 75 height 15
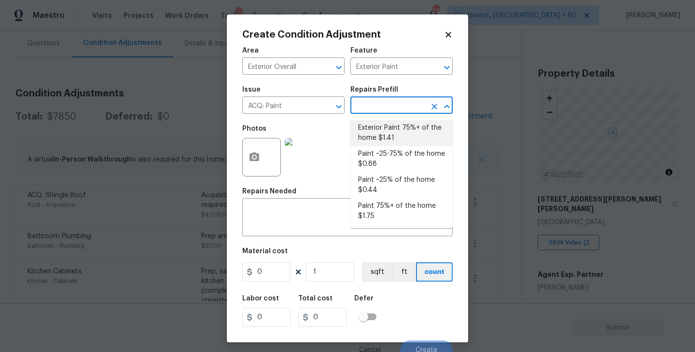
click at [381, 129] on li "Exterior Paint 75%+ of the home $1.41" at bounding box center [401, 133] width 102 height 26
type input "Acquisition"
type textarea "Acquisition Scope: 75%+ of the home exterior will likely require paint"
type input "1.41"
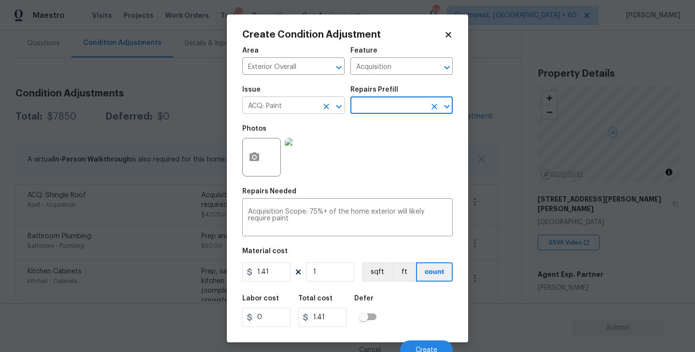
click at [324, 110] on icon "Clear" at bounding box center [326, 107] width 10 height 10
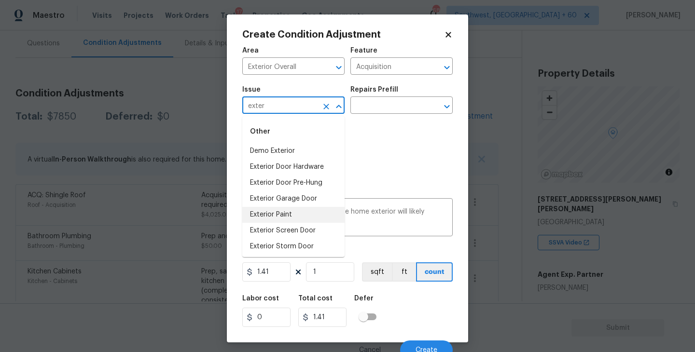
click at [307, 210] on li "Exterior Paint" at bounding box center [293, 215] width 102 height 16
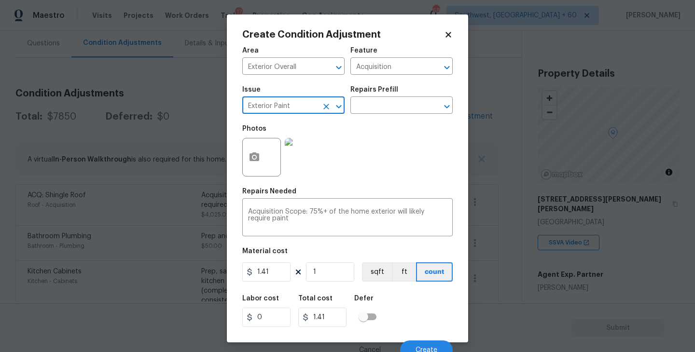
type input "Exterior Paint"
click at [253, 152] on icon "button" at bounding box center [254, 156] width 10 height 9
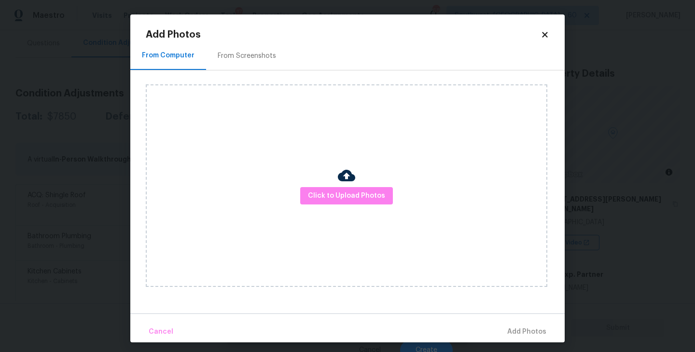
click at [325, 185] on div "Click to Upload Photos" at bounding box center [346, 185] width 401 height 203
click at [337, 201] on span "Click to Upload Photos" at bounding box center [346, 196] width 77 height 12
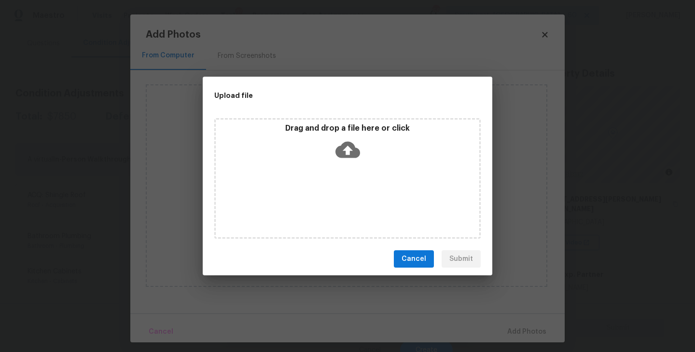
click at [346, 171] on div "Drag and drop a file here or click" at bounding box center [347, 178] width 266 height 121
